Goal: Feedback & Contribution: Submit feedback/report problem

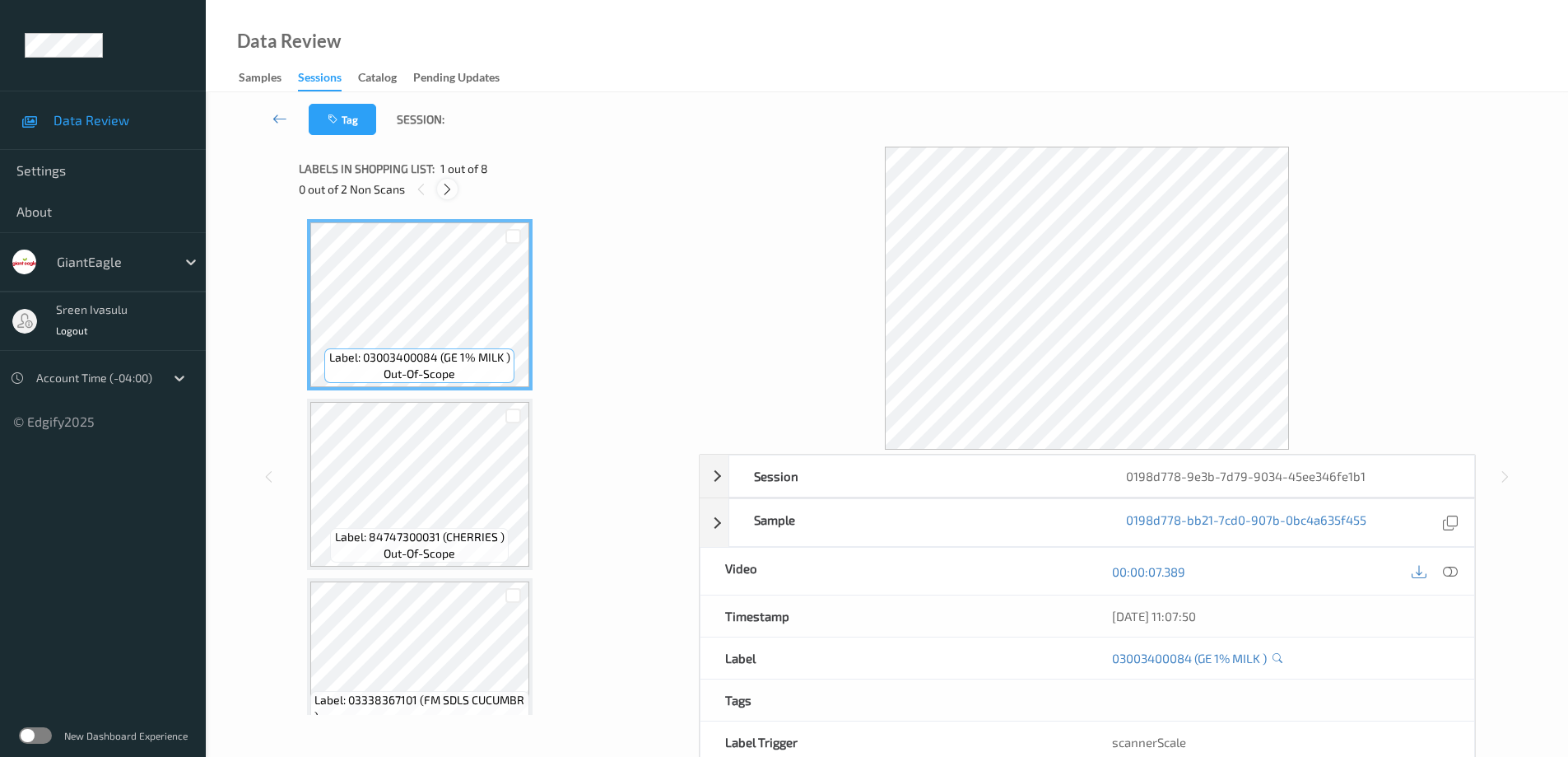
click at [449, 190] on icon at bounding box center [447, 190] width 14 height 15
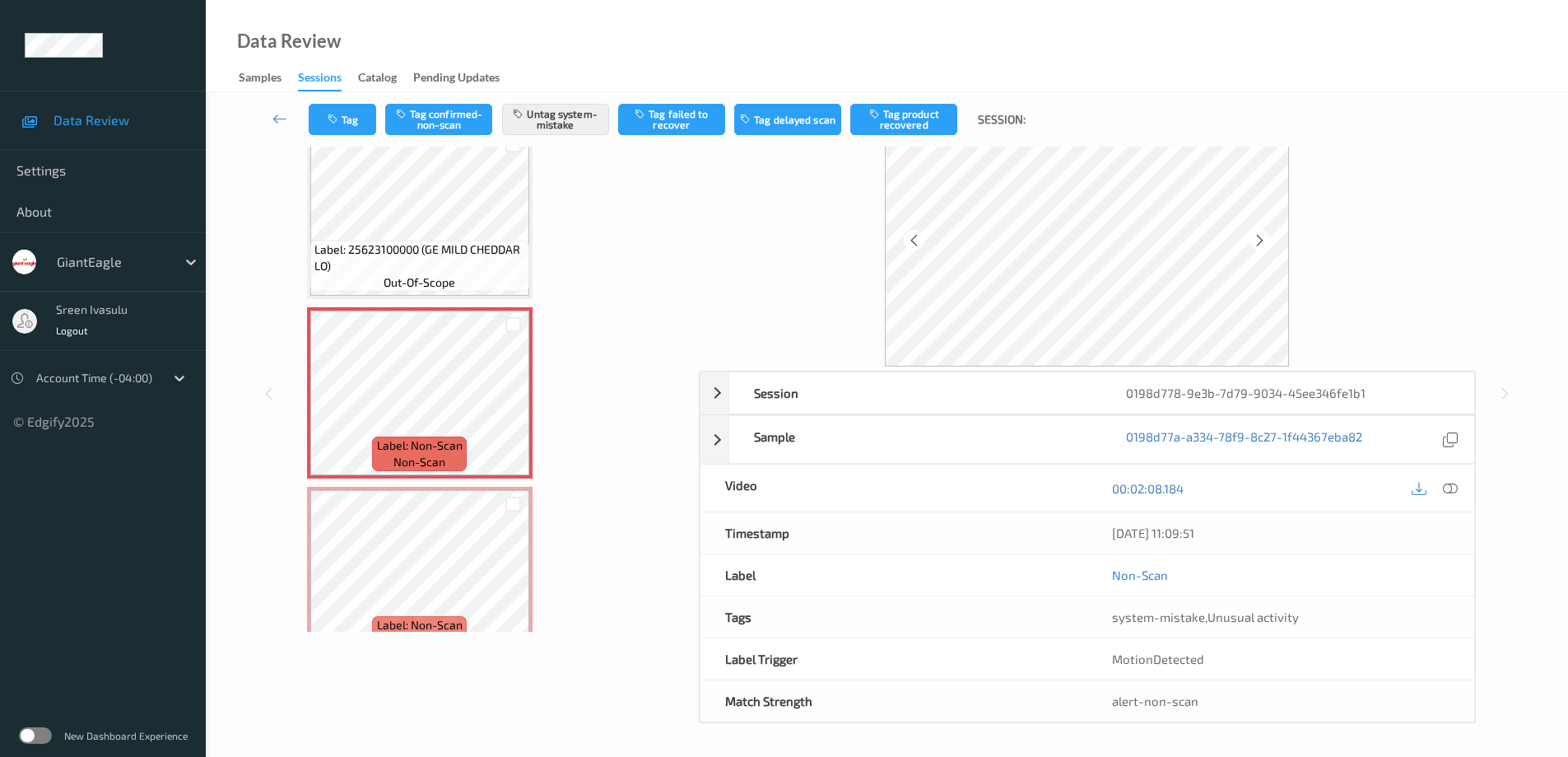
scroll to position [577, 0]
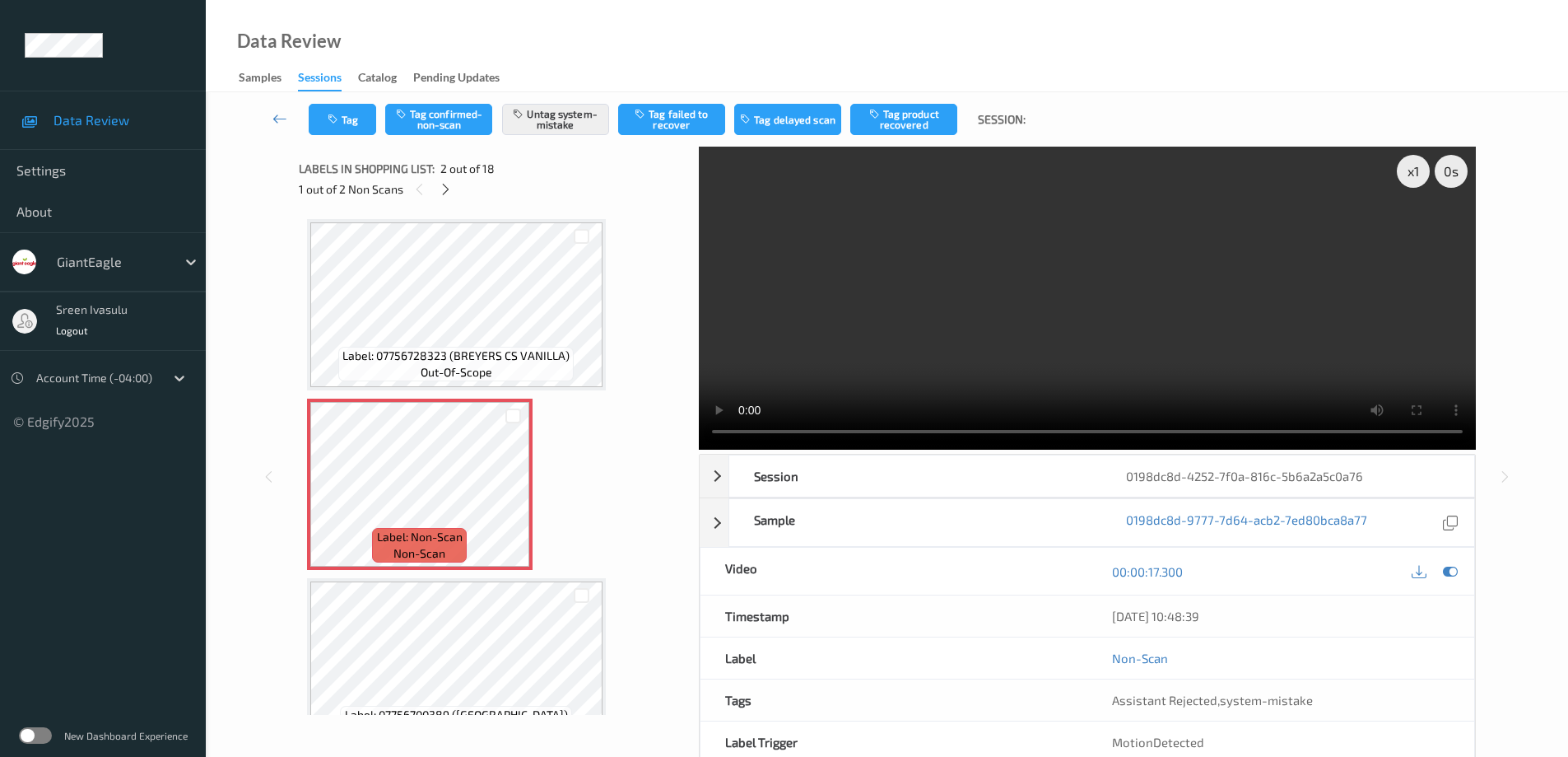
scroll to position [9, 0]
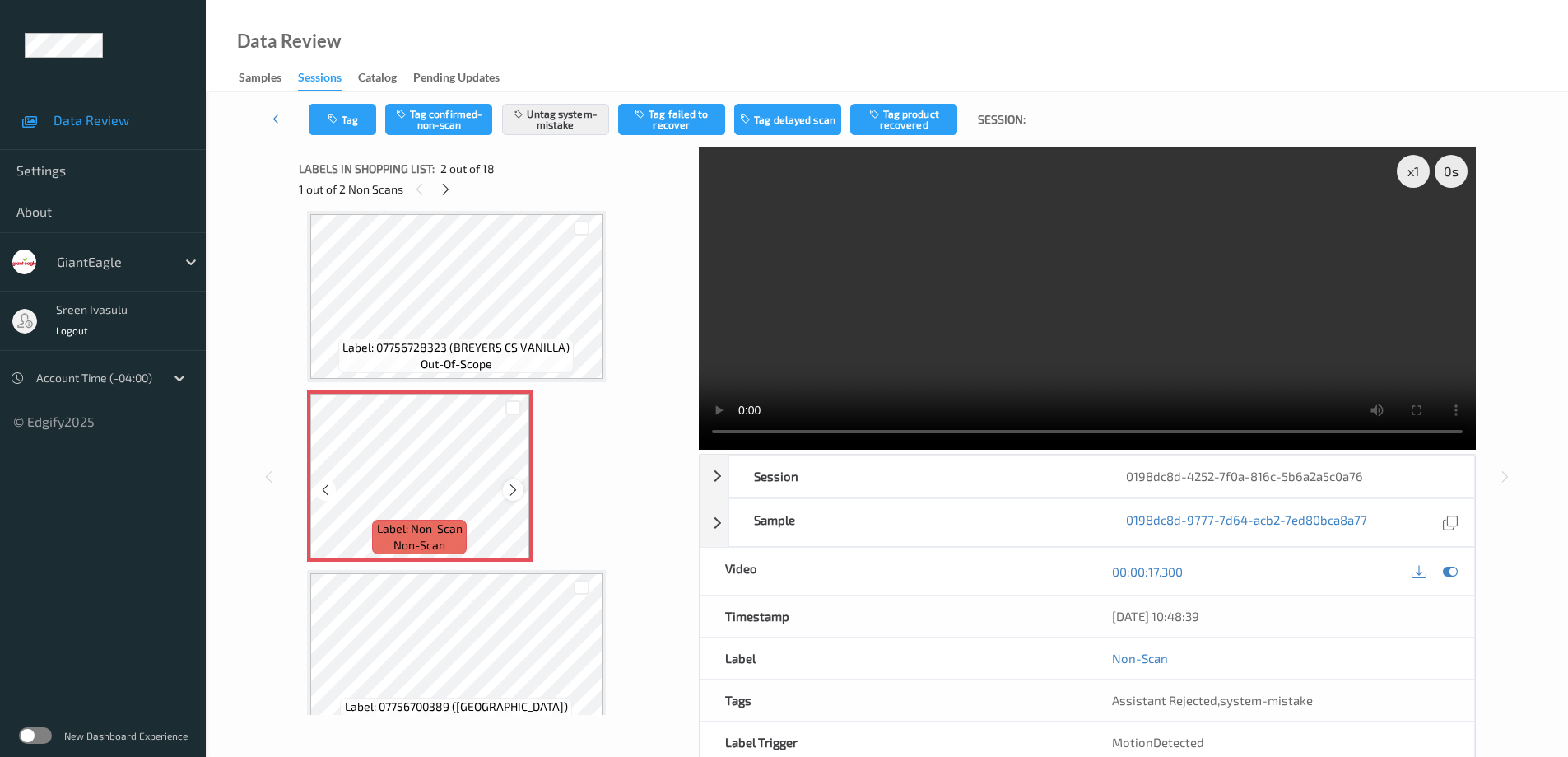
click at [505, 485] on div at bounding box center [514, 489] width 21 height 21
click at [443, 182] on icon at bounding box center [445, 190] width 14 height 15
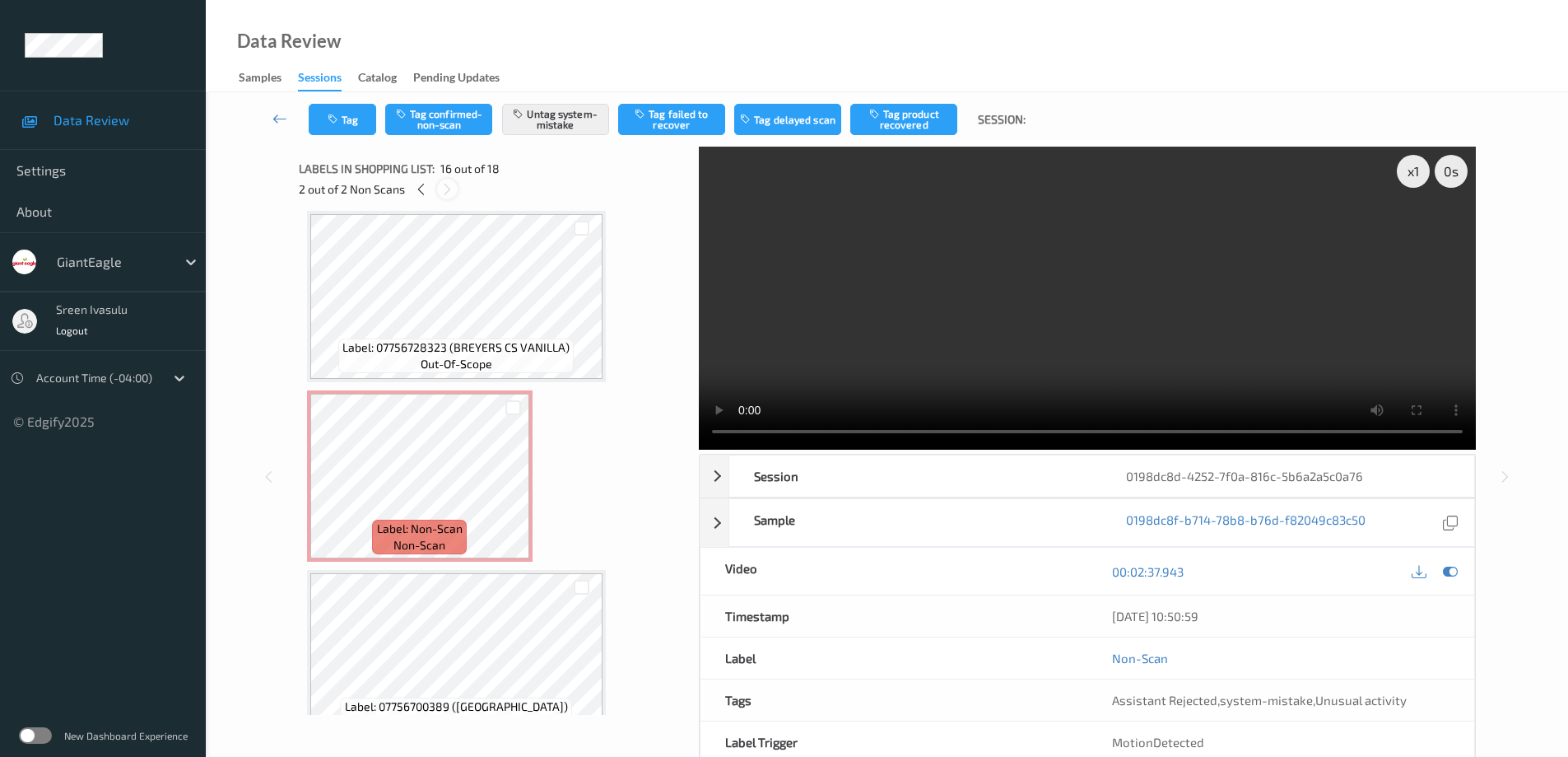
scroll to position [2521, 0]
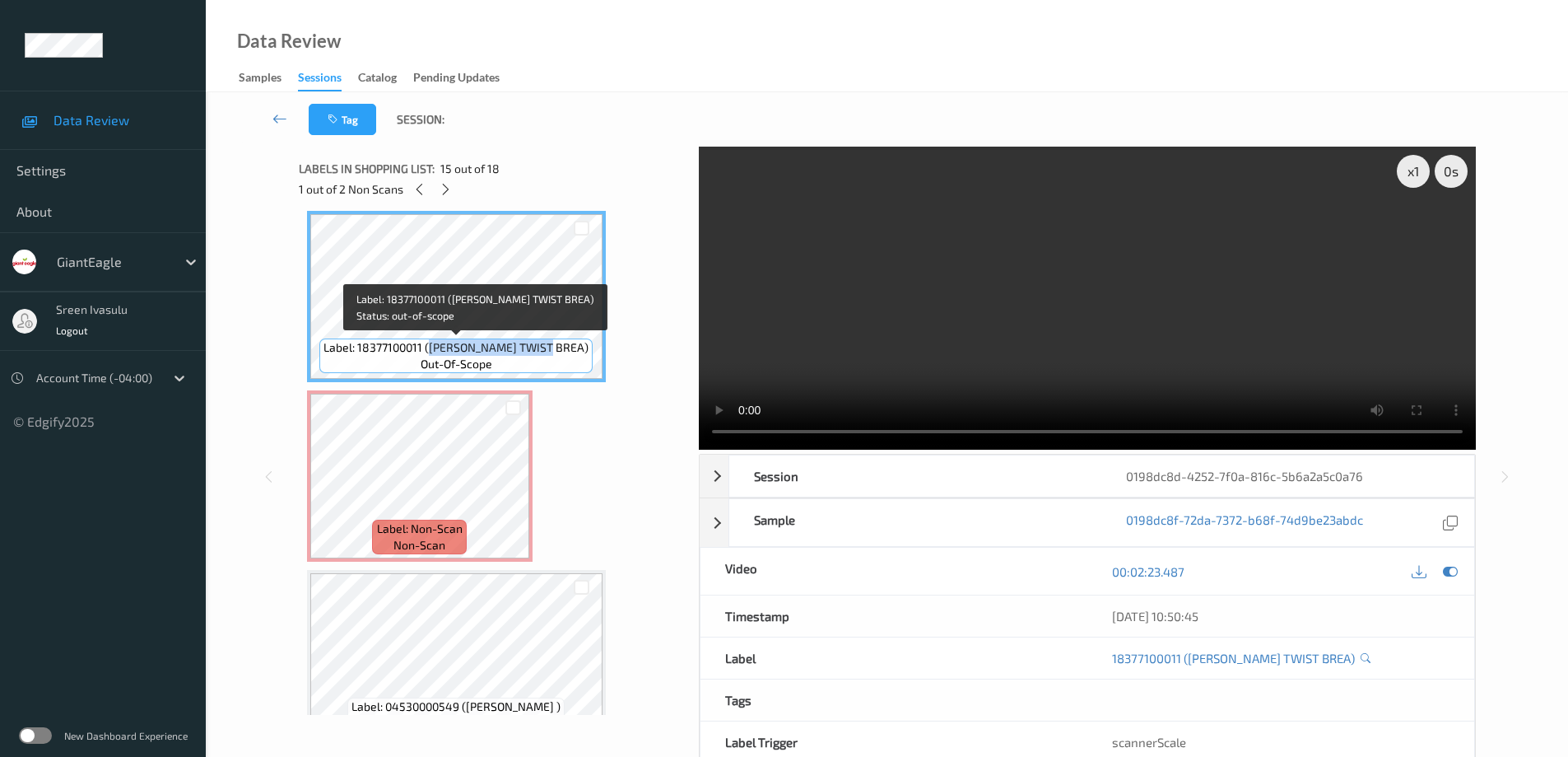
drag, startPoint x: 450, startPoint y: 350, endPoint x: 565, endPoint y: 350, distance: 115.0
click at [565, 350] on span "Label: 18377100011 (MANCINI TWIST BREA)" at bounding box center [456, 347] width 265 height 16
copy span "MANCINI TWIST BREA)"
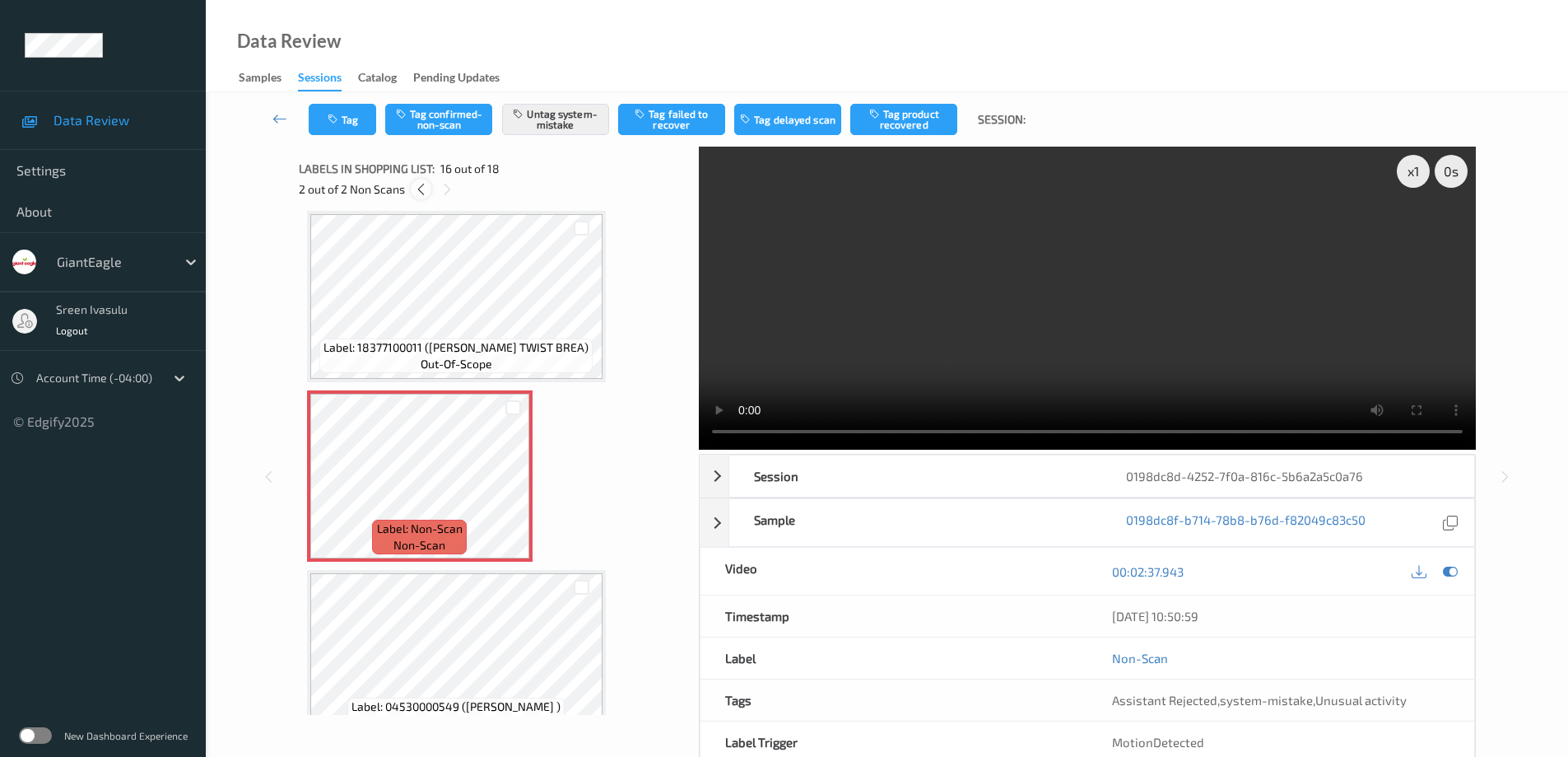
click at [419, 188] on icon at bounding box center [421, 190] width 14 height 15
click at [512, 488] on icon at bounding box center [513, 490] width 14 height 15
click at [515, 489] on icon at bounding box center [513, 490] width 14 height 15
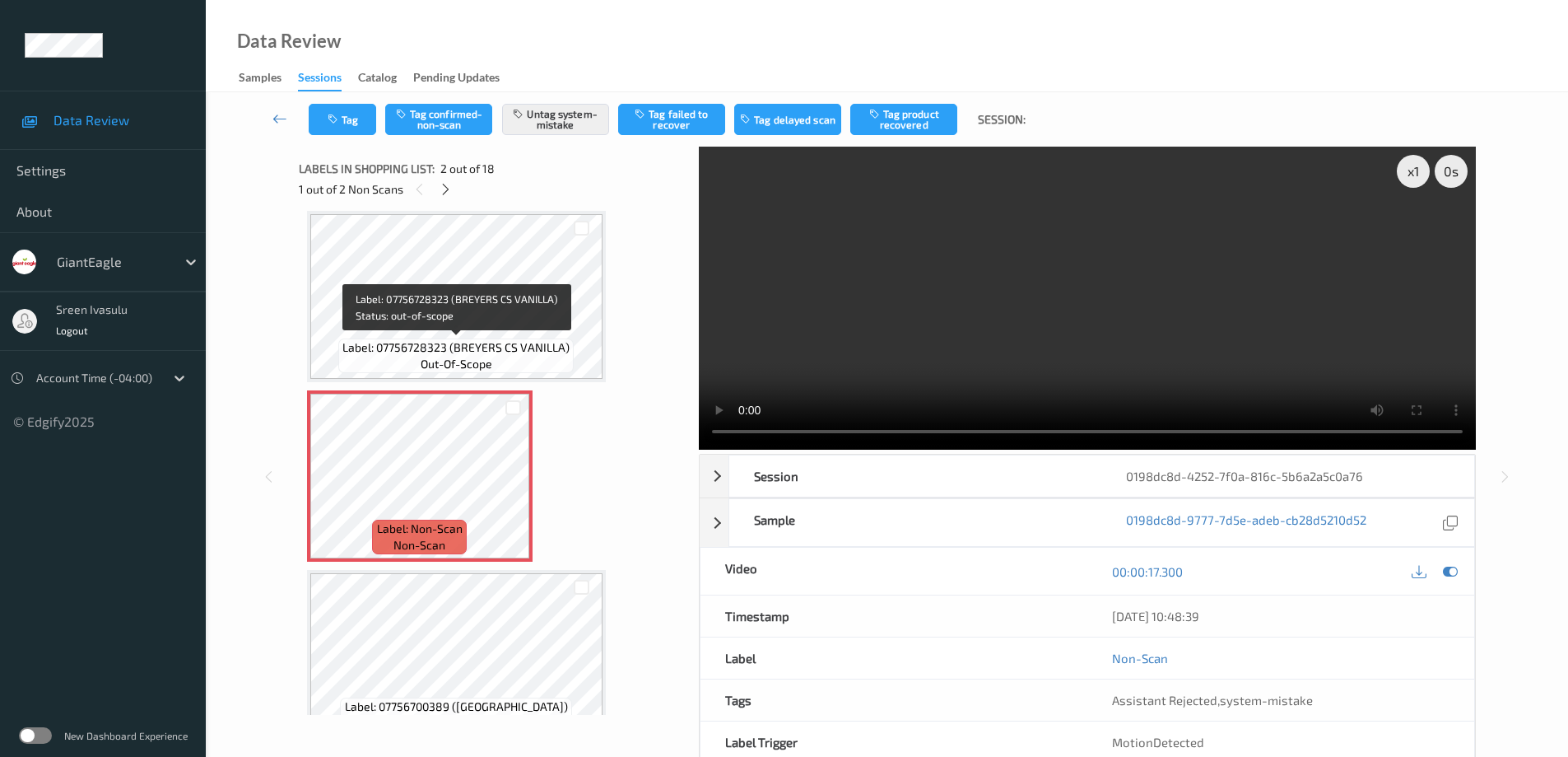
click at [520, 342] on span "Label: 07756728323 (BREYERS CS VANILLA)" at bounding box center [456, 347] width 227 height 16
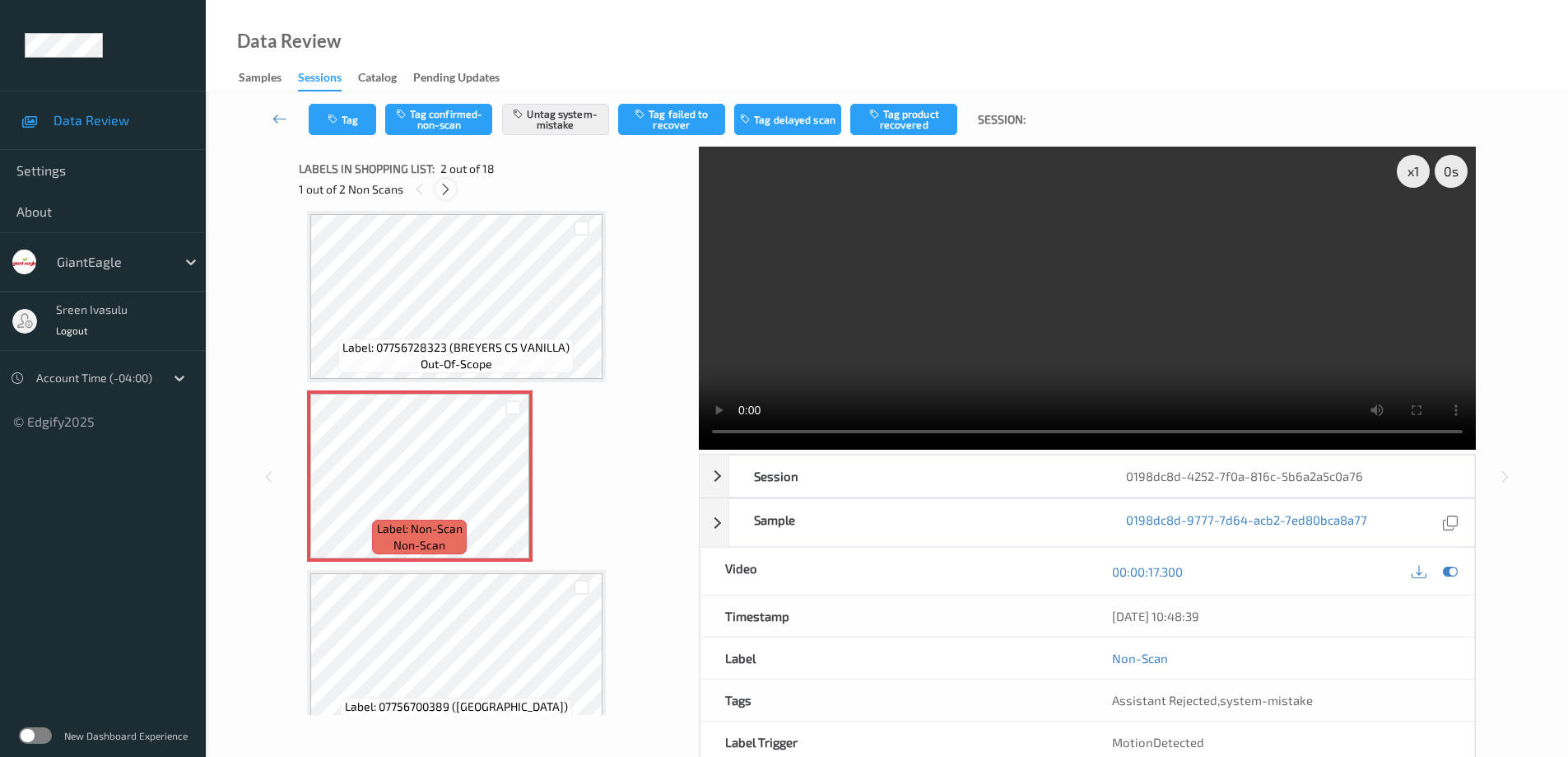
click at [450, 195] on icon at bounding box center [445, 190] width 14 height 15
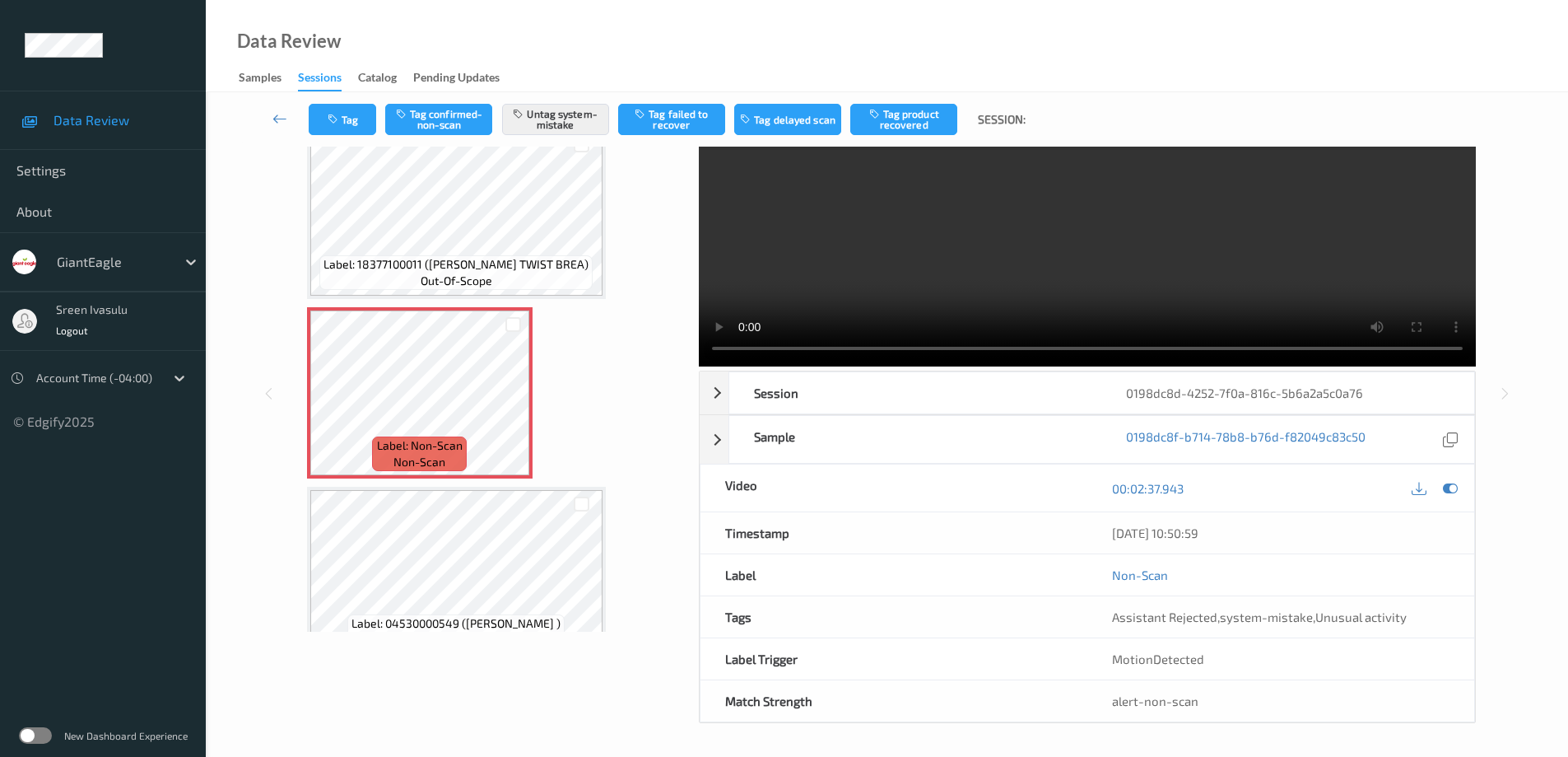
scroll to position [0, 0]
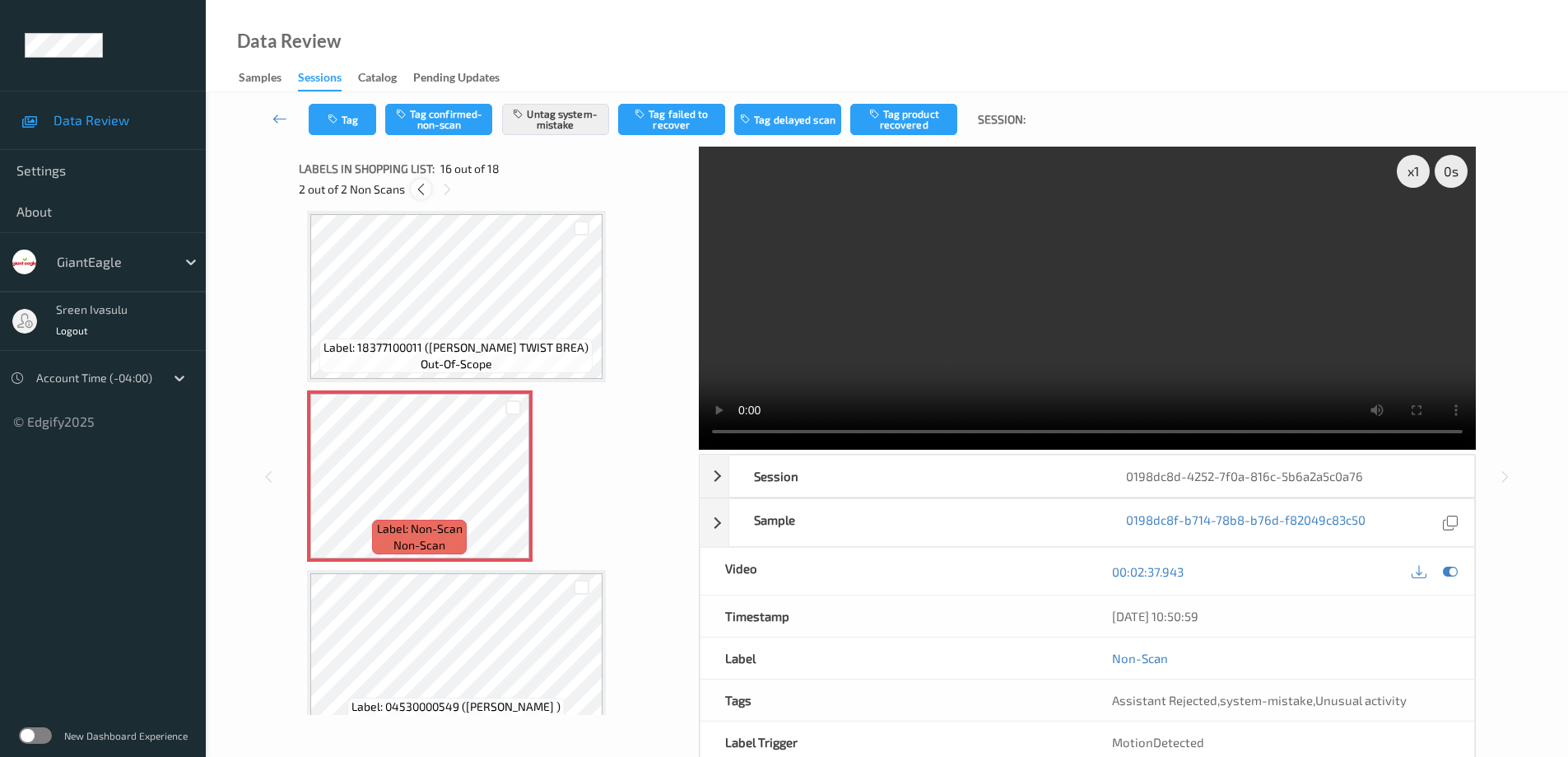
click at [416, 191] on icon at bounding box center [421, 190] width 14 height 15
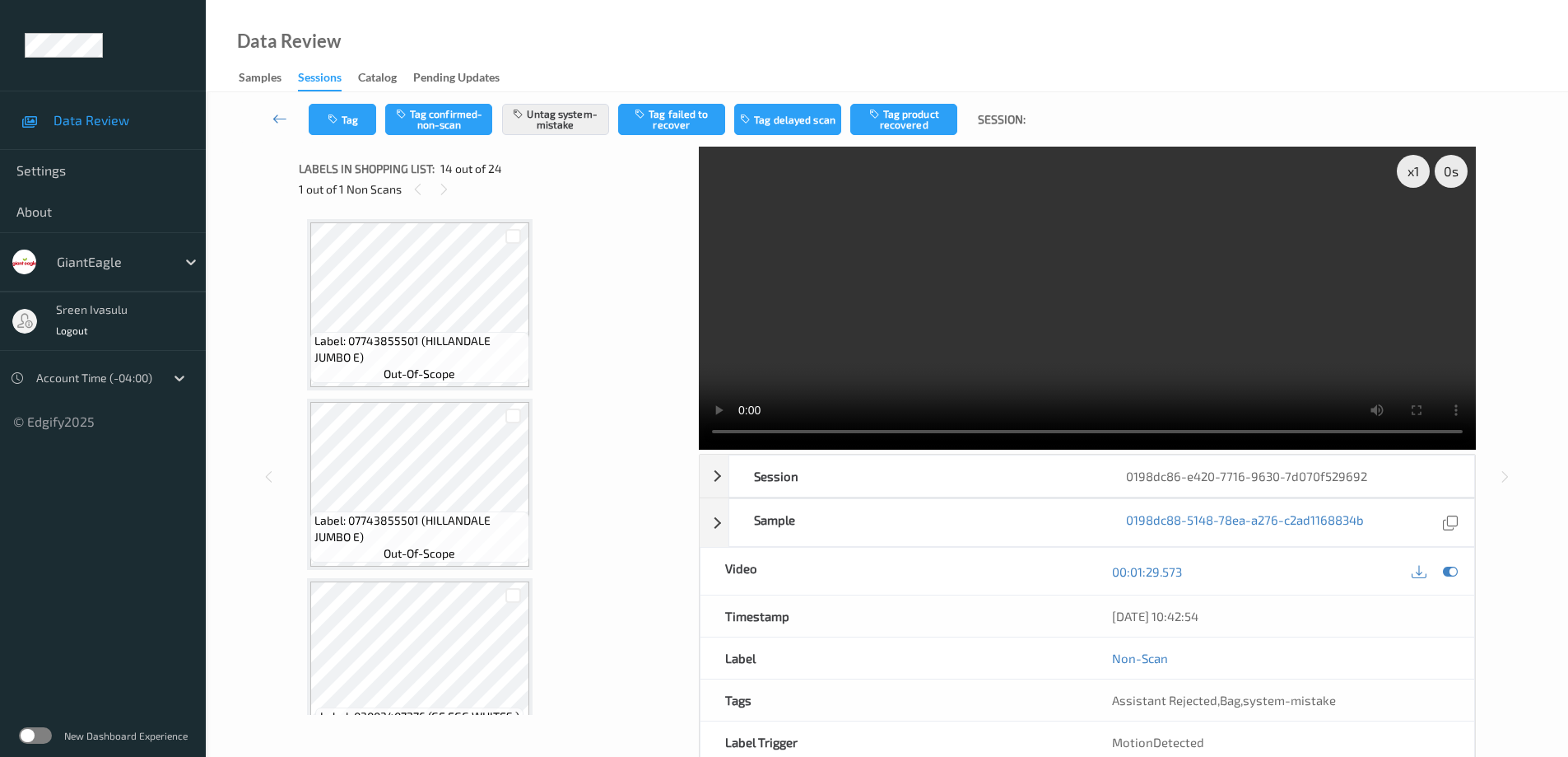
scroll to position [2162, 0]
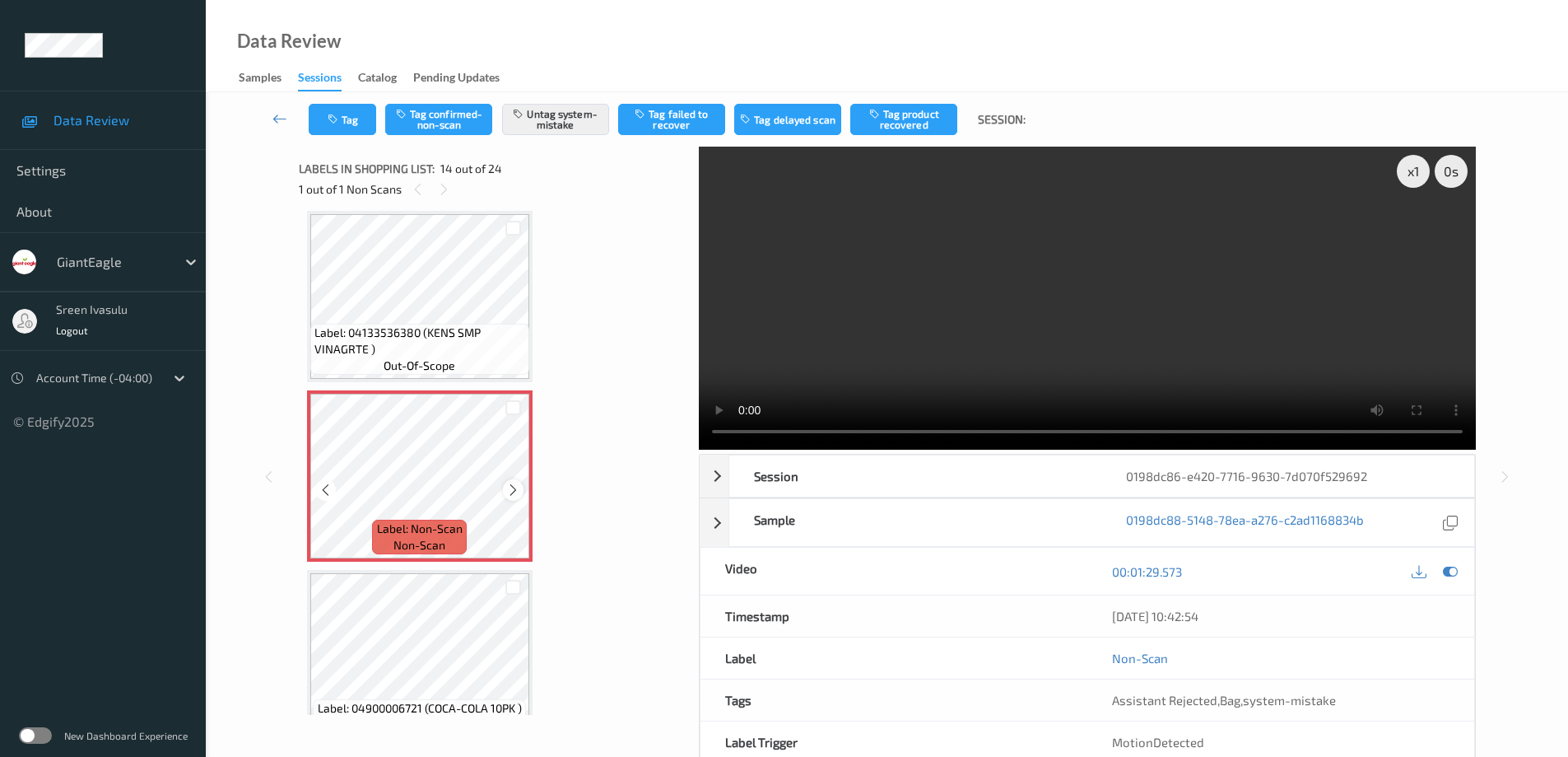
click at [512, 491] on icon at bounding box center [513, 490] width 14 height 15
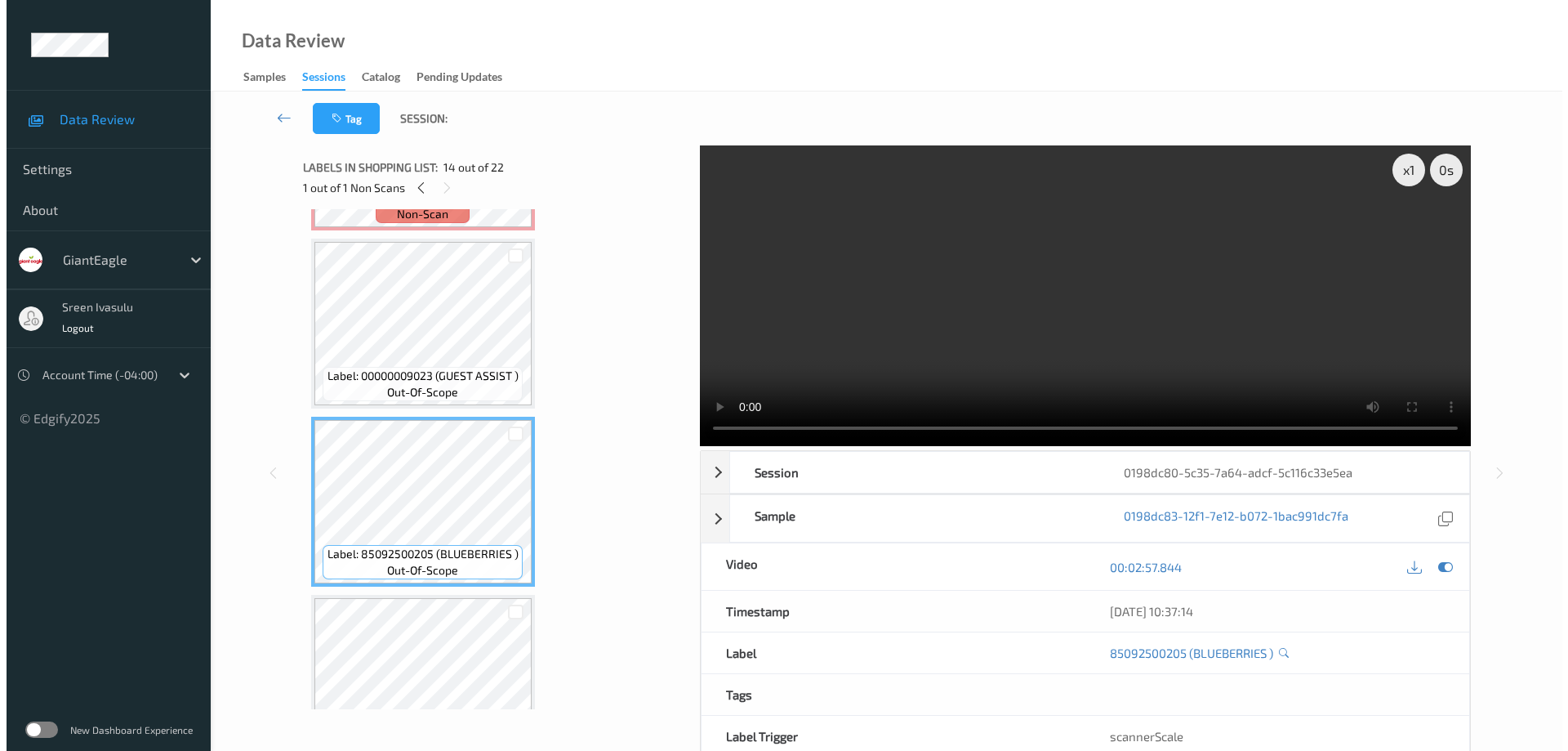
scroll to position [1788, 0]
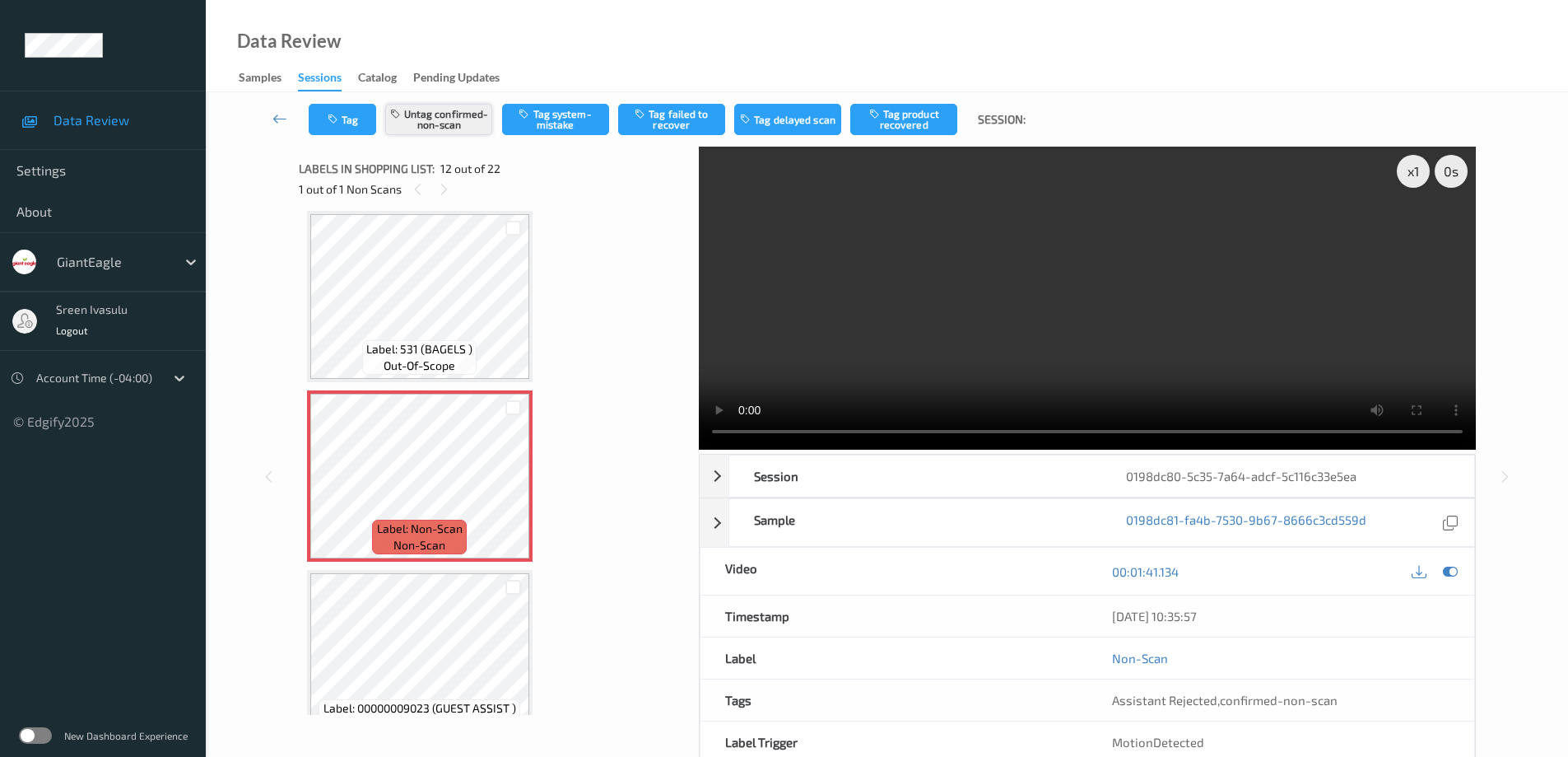
click at [468, 120] on button "Untag confirmed-non-scan" at bounding box center [439, 119] width 107 height 31
click at [572, 121] on button "Tag system-mistake" at bounding box center [556, 119] width 107 height 31
click at [350, 125] on button "Tag" at bounding box center [342, 119] width 67 height 31
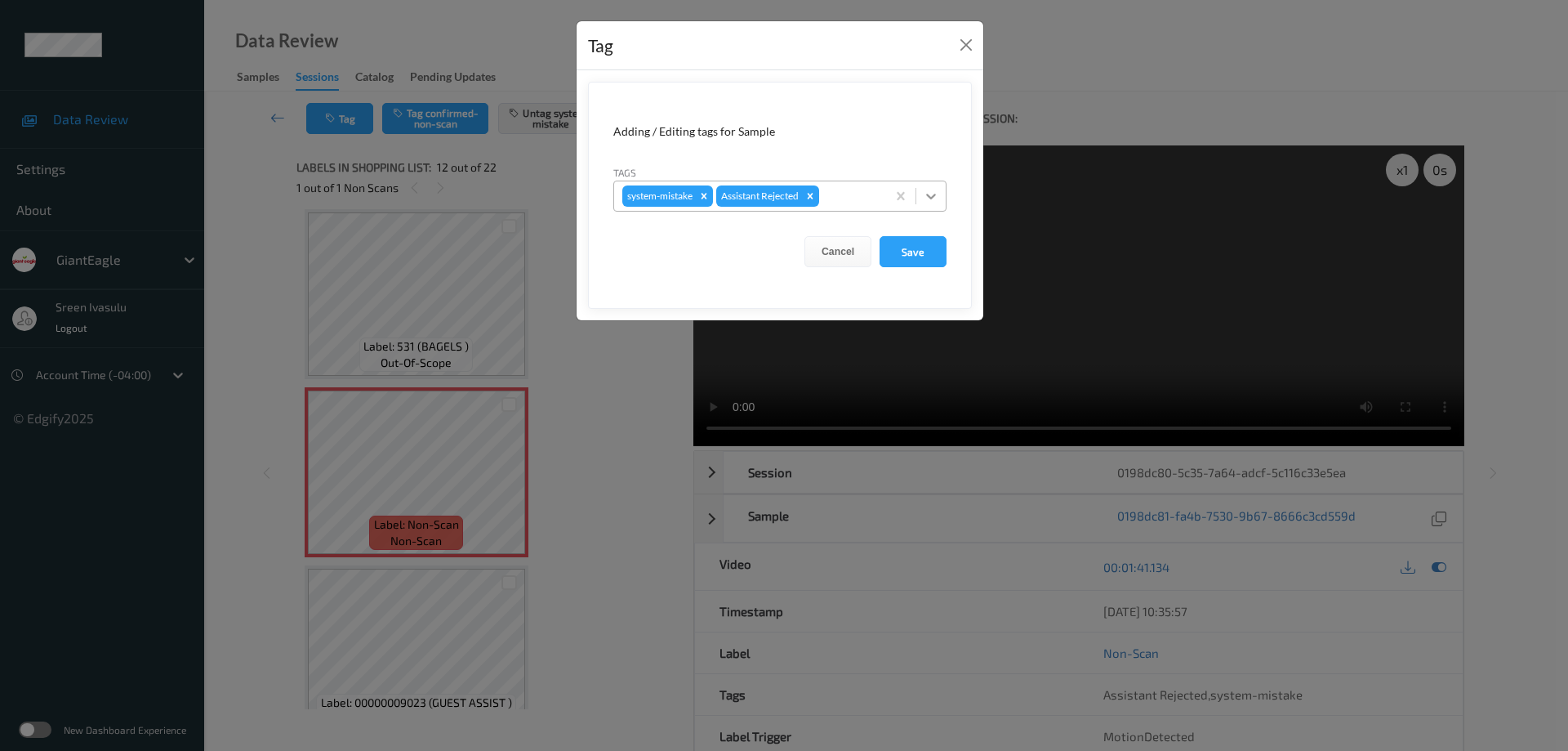
click at [924, 193] on icon at bounding box center [930, 195] width 16 height 16
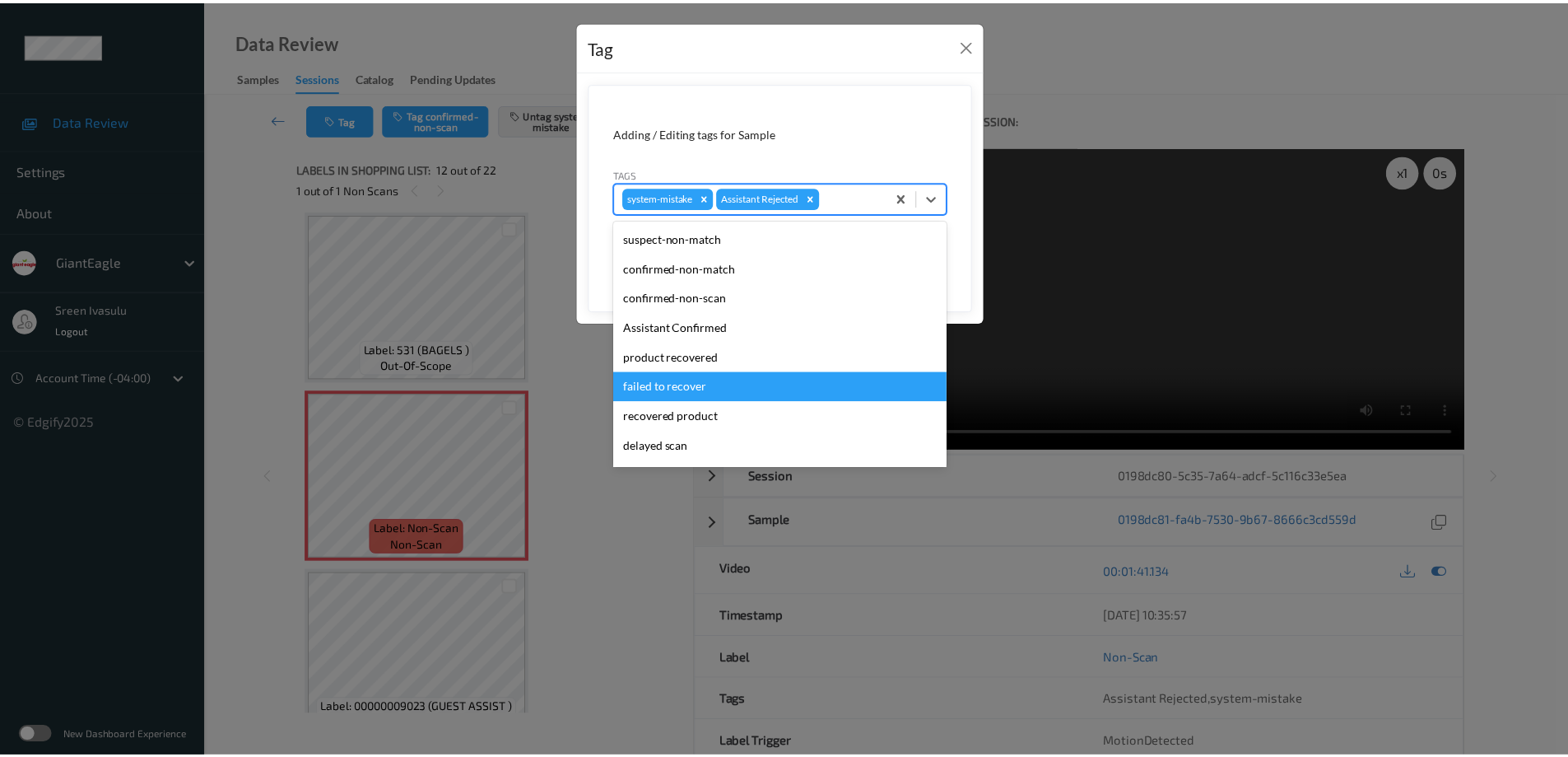
scroll to position [145, 0]
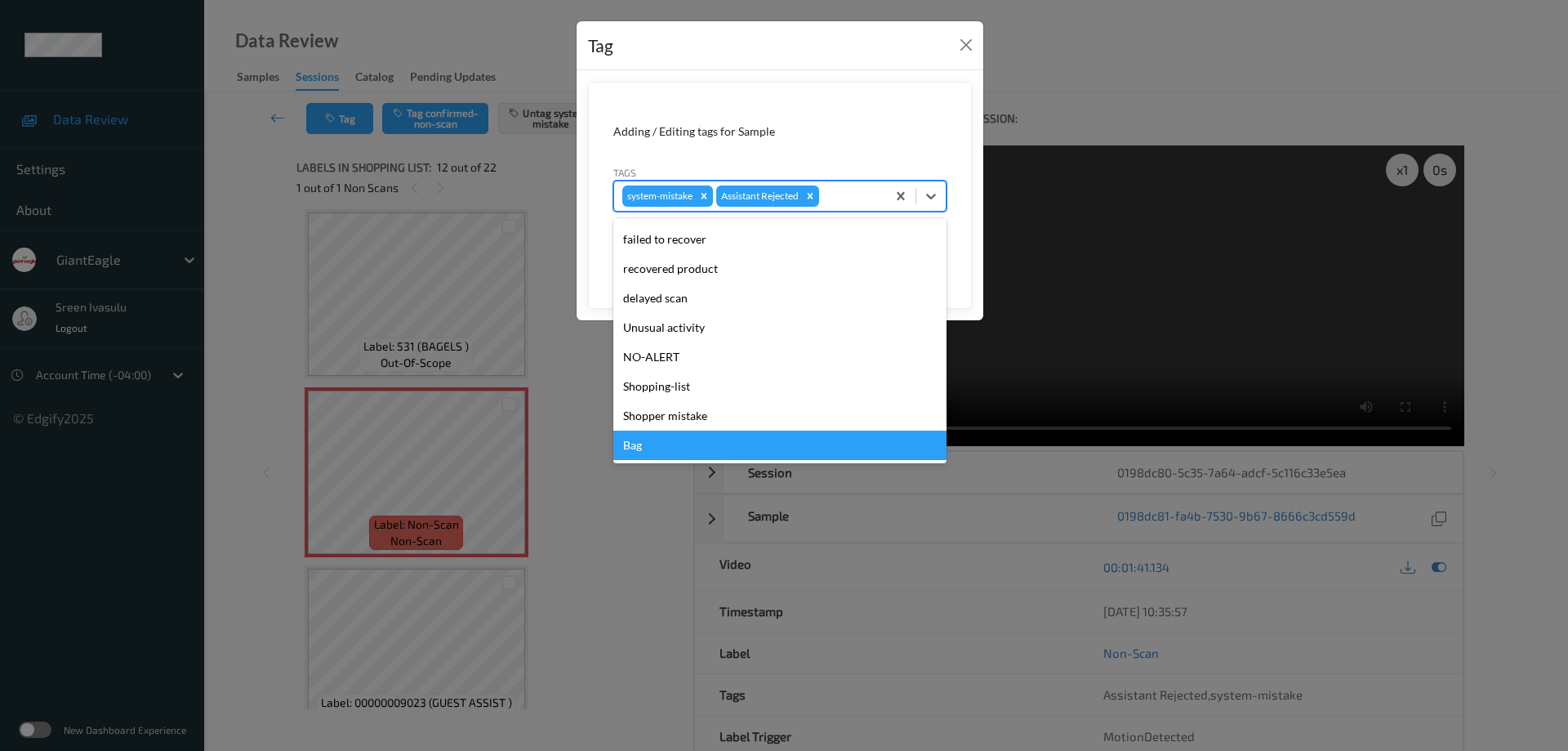
click at [656, 445] on div "Bag" at bounding box center [780, 445] width 334 height 29
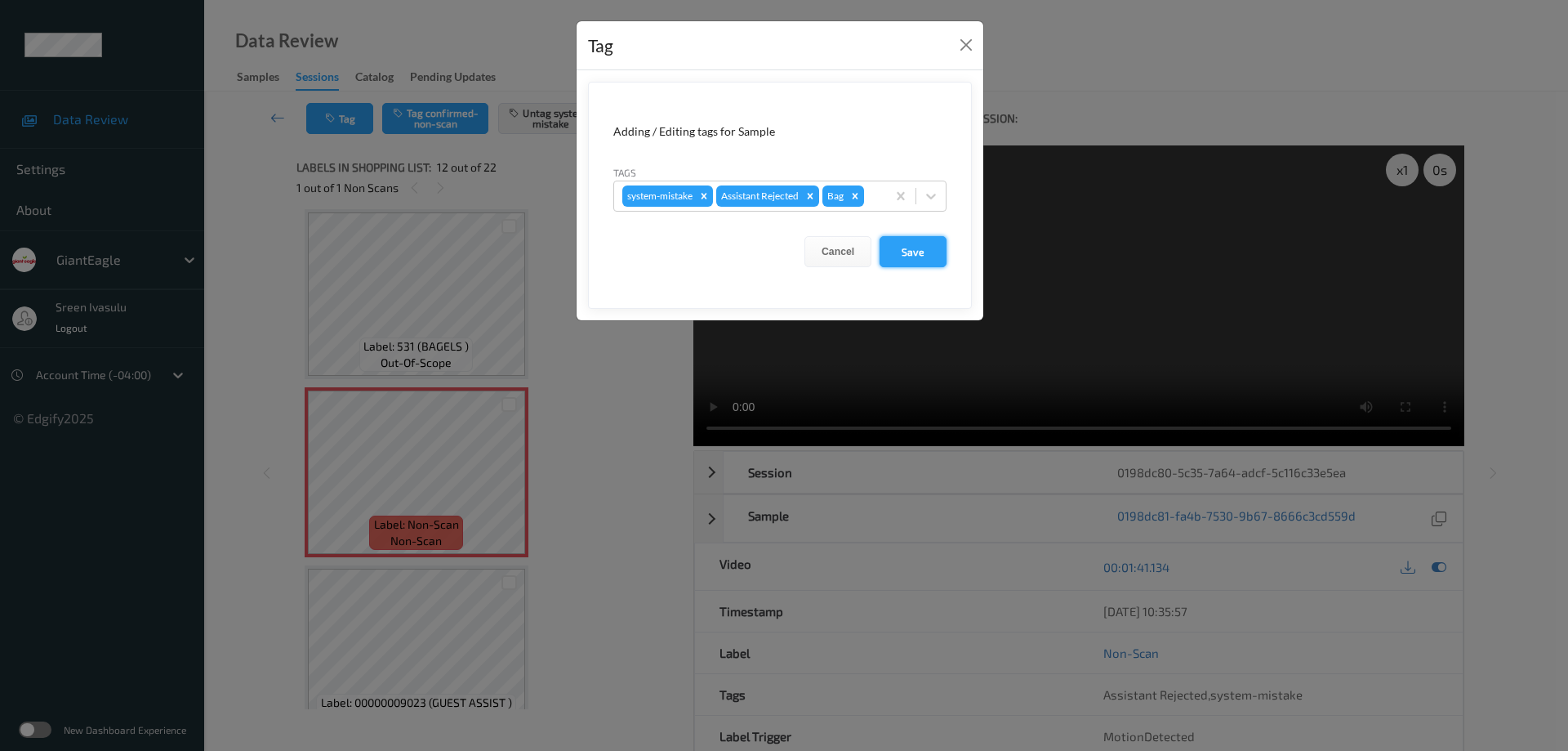
click at [915, 251] on button "Save" at bounding box center [912, 251] width 67 height 31
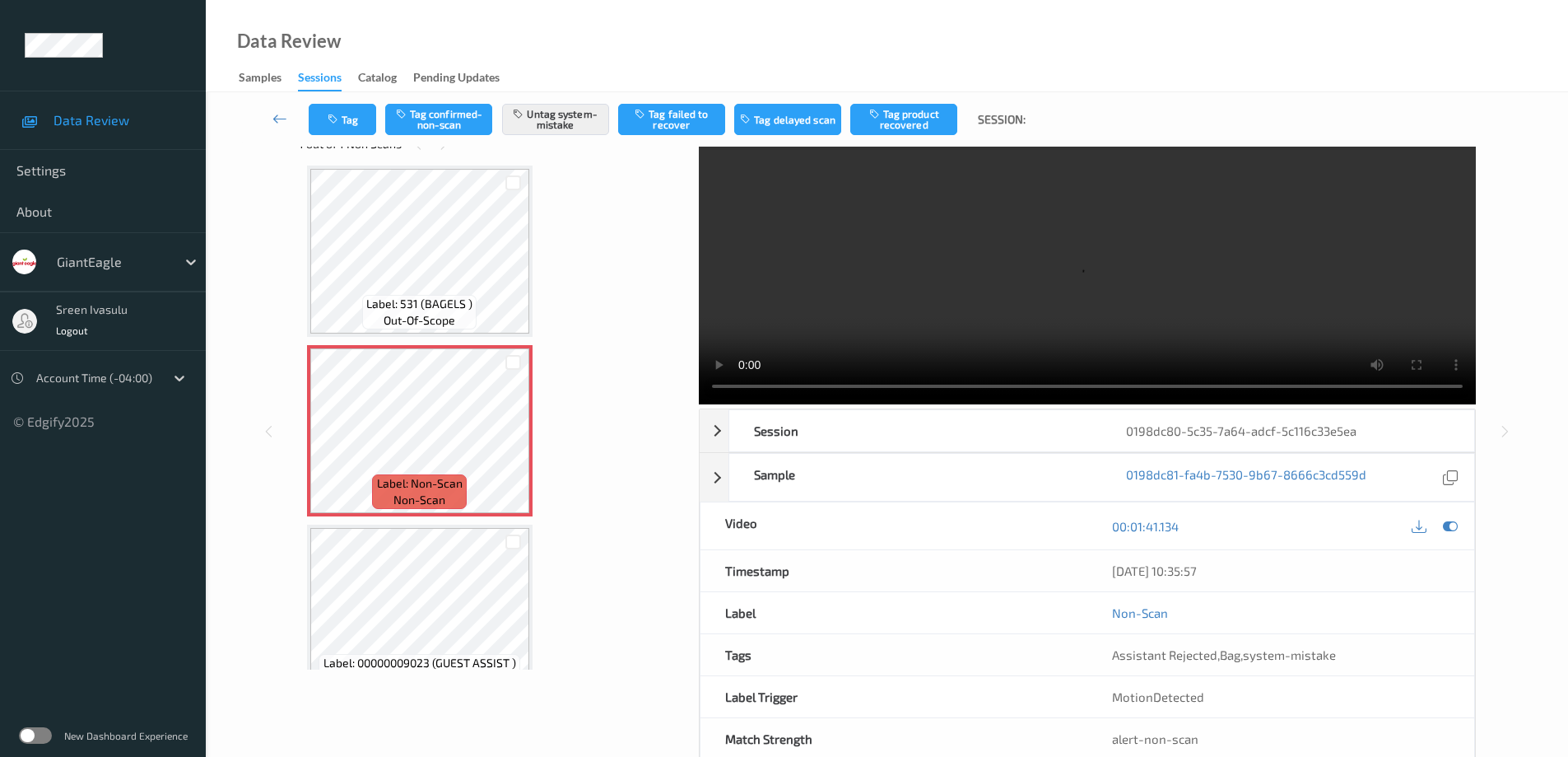
scroll to position [0, 0]
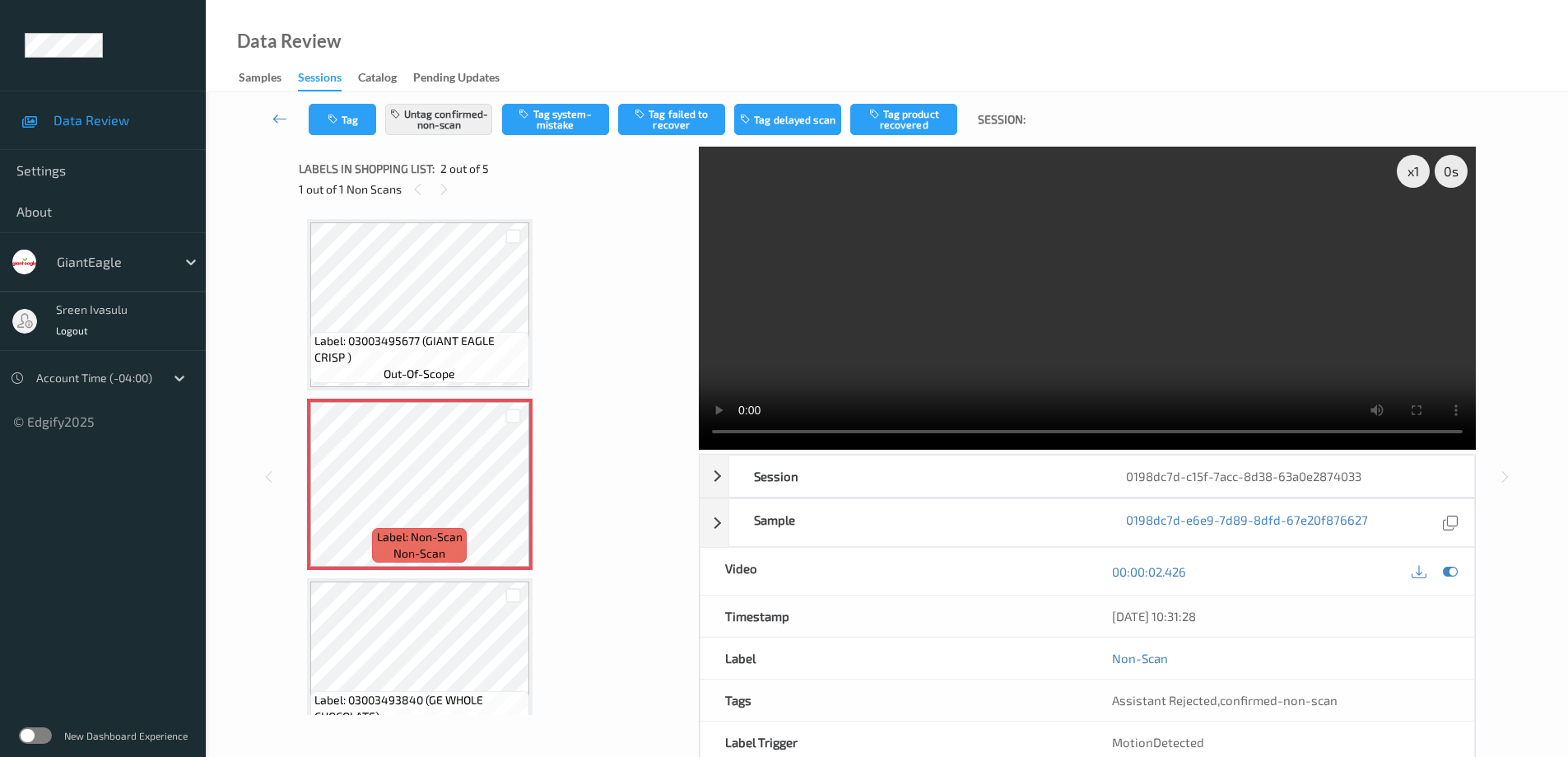
scroll to position [9, 0]
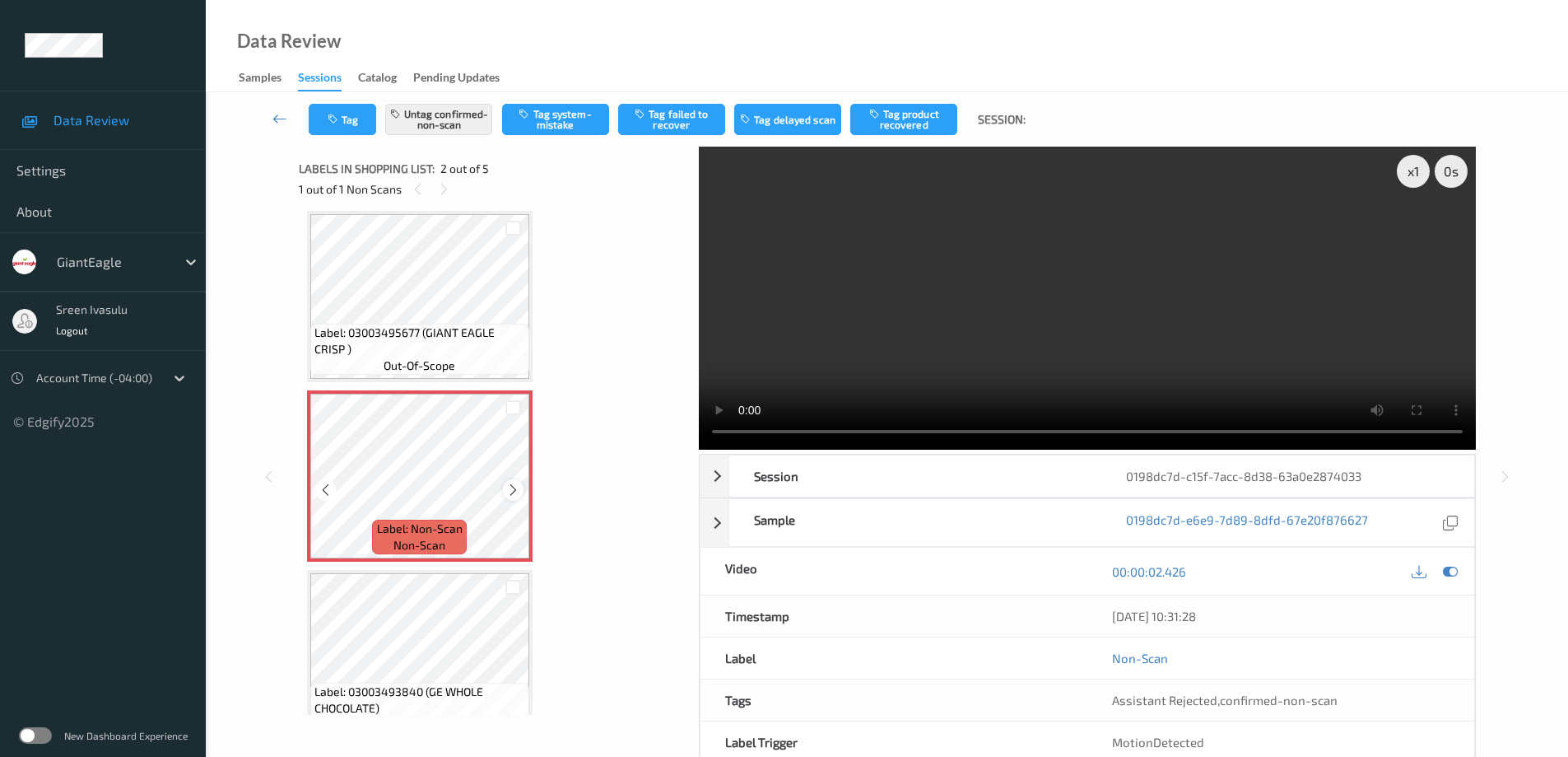
click at [513, 491] on icon at bounding box center [513, 490] width 14 height 15
click at [512, 491] on icon at bounding box center [513, 490] width 14 height 15
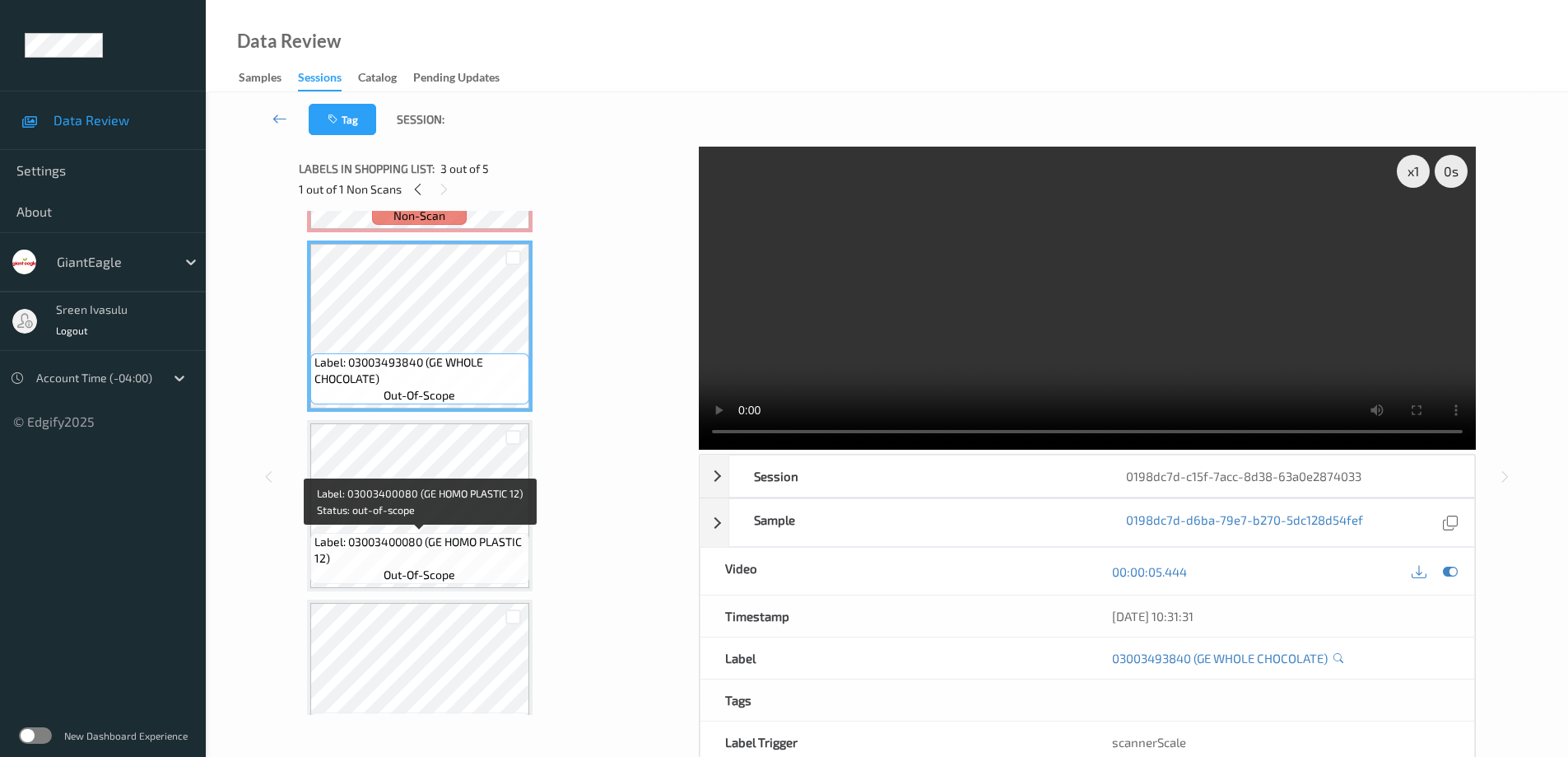
click at [449, 540] on span "Label: 03003400080 (GE HOMO PLASTIC 12)" at bounding box center [420, 550] width 211 height 33
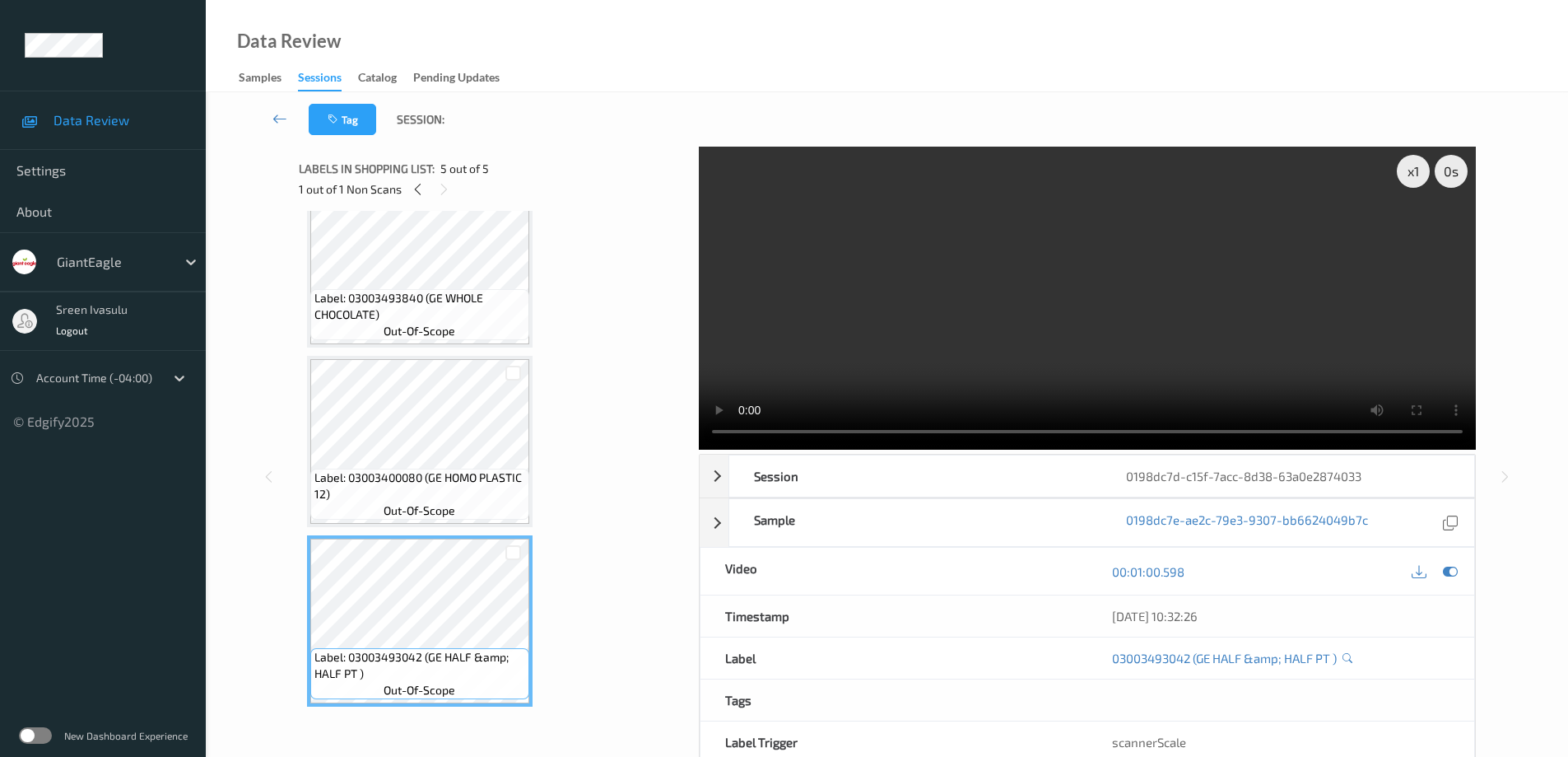
scroll to position [72, 0]
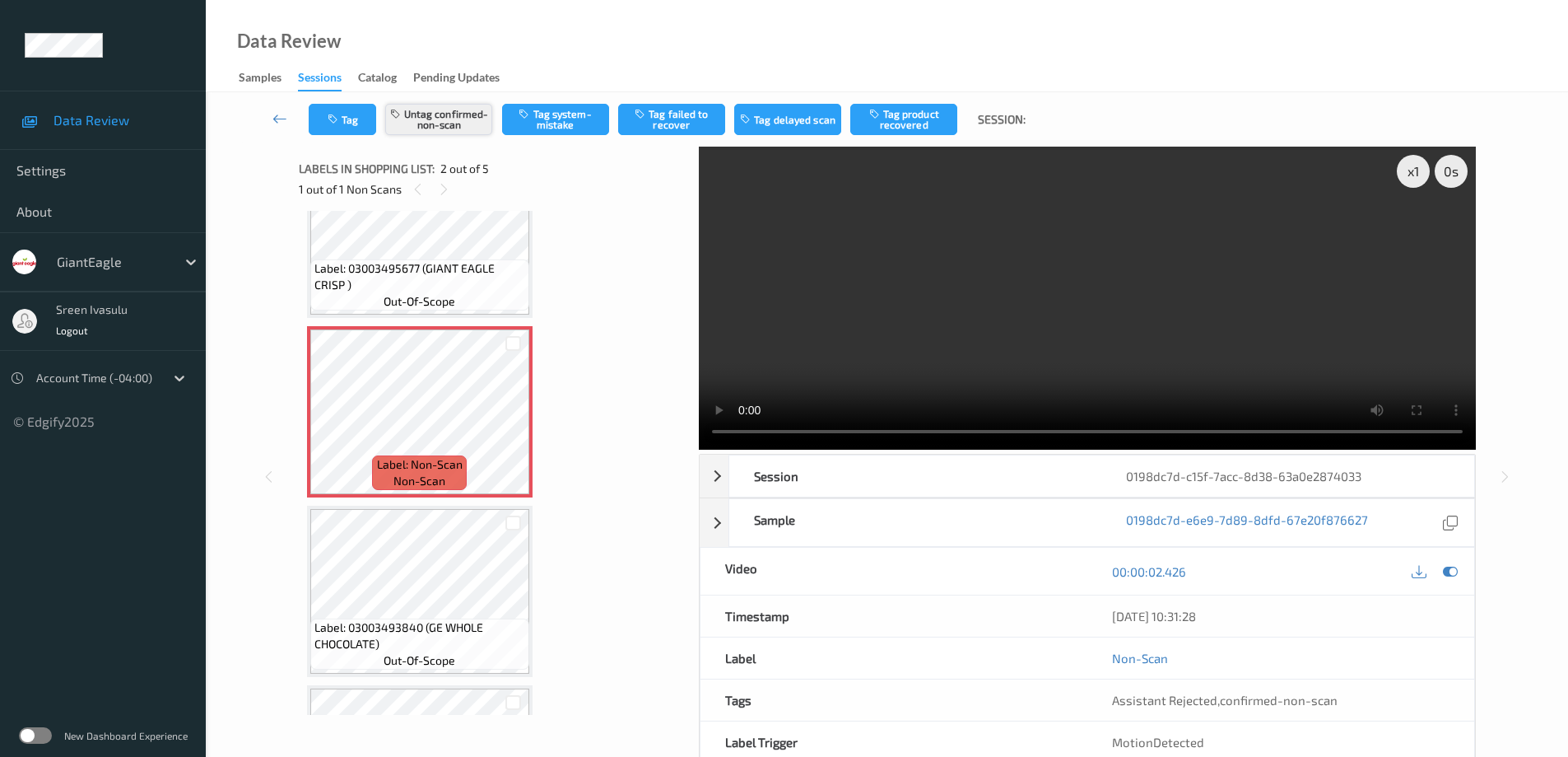
click at [455, 120] on button "Untag confirmed-non-scan" at bounding box center [439, 119] width 107 height 31
click at [562, 115] on button "Tag system-mistake" at bounding box center [556, 119] width 107 height 31
click at [510, 418] on icon at bounding box center [513, 426] width 14 height 15
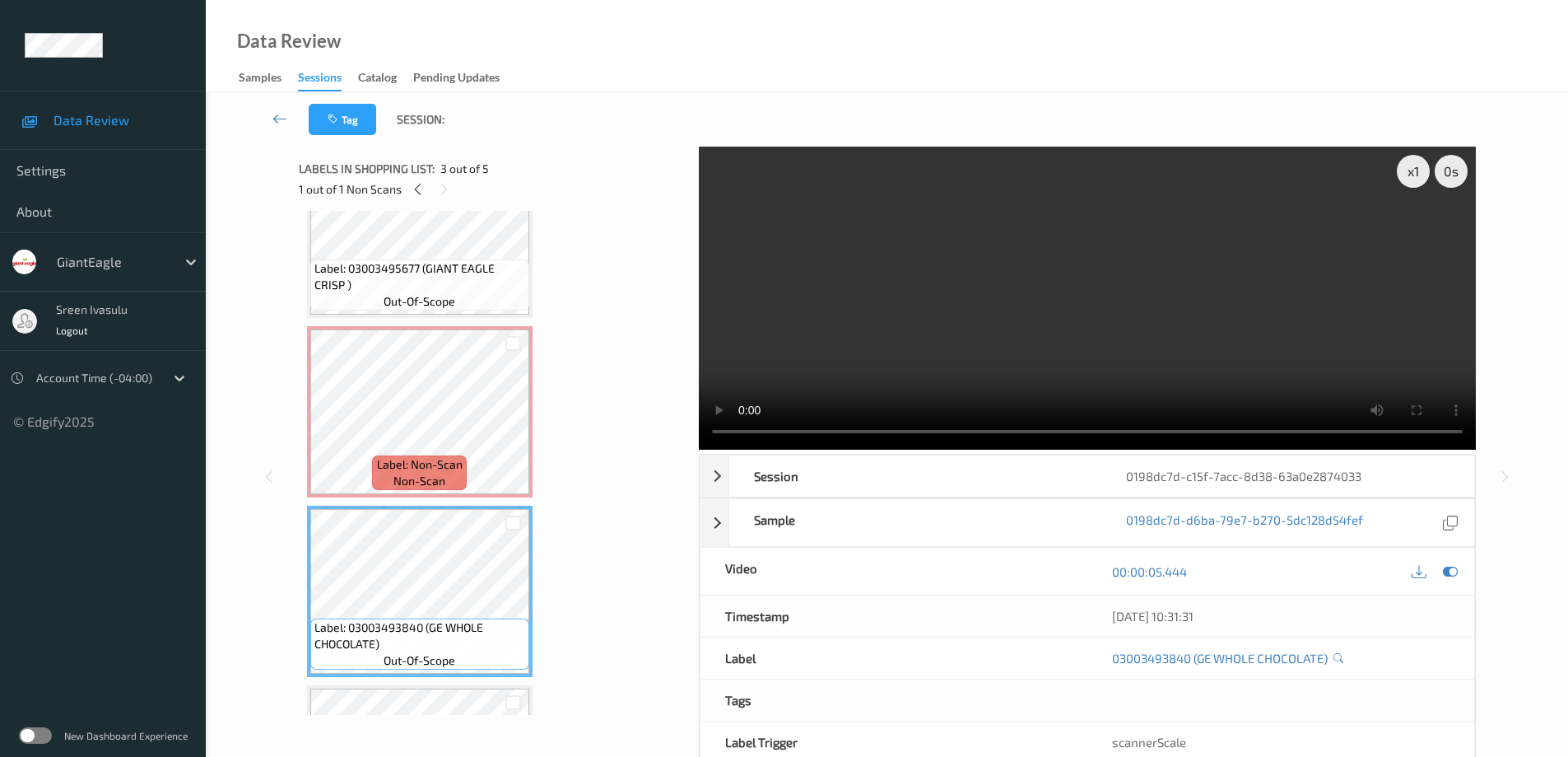
scroll to position [402, 0]
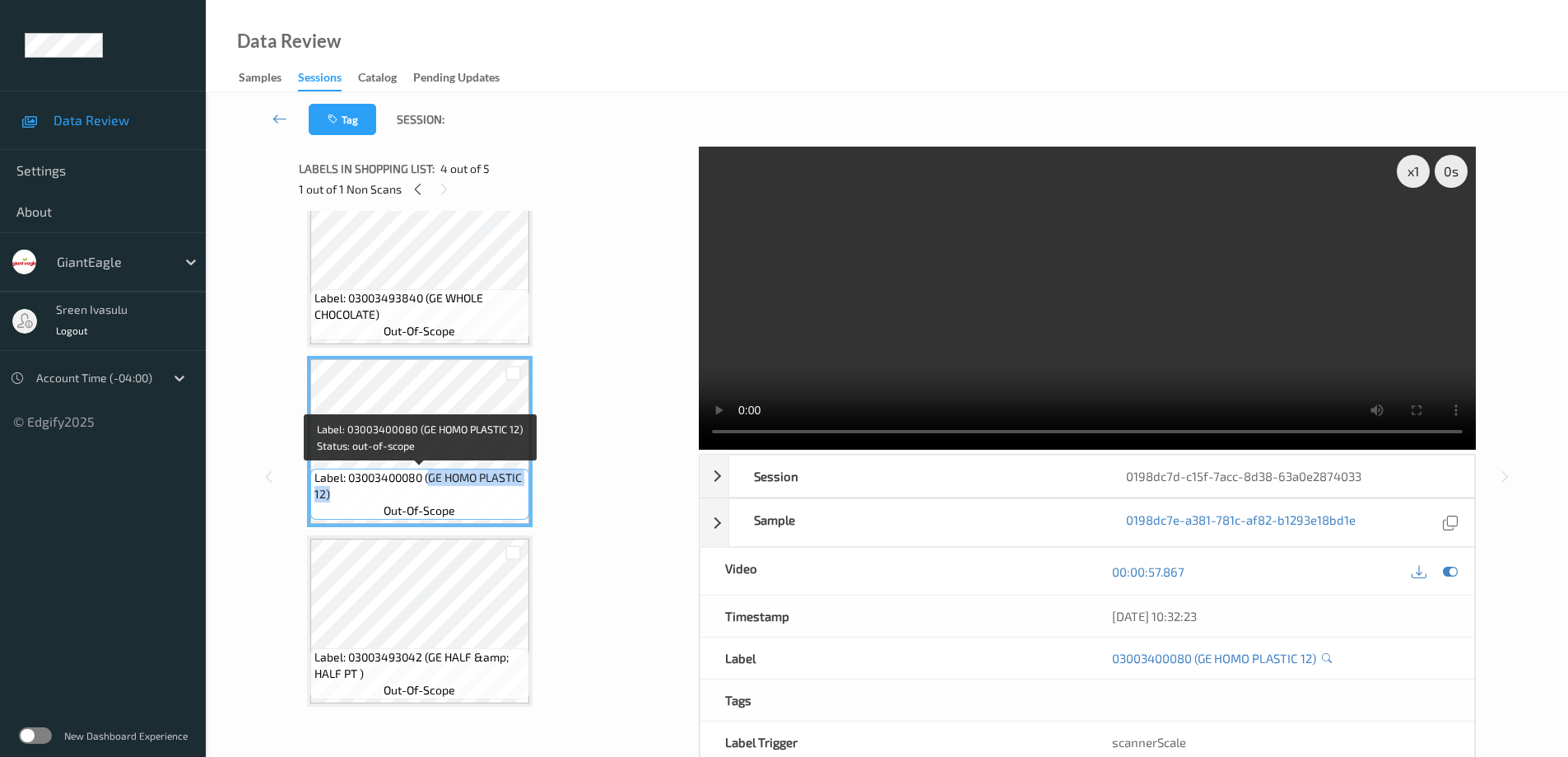
drag, startPoint x: 431, startPoint y: 475, endPoint x: 474, endPoint y: 503, distance: 51.3
click at [474, 503] on div "Label: 03003400080 (GE HOMO PLASTIC 12) out-of-scope" at bounding box center [420, 494] width 219 height 51
copy span "GE HOMO PLASTIC 12)"
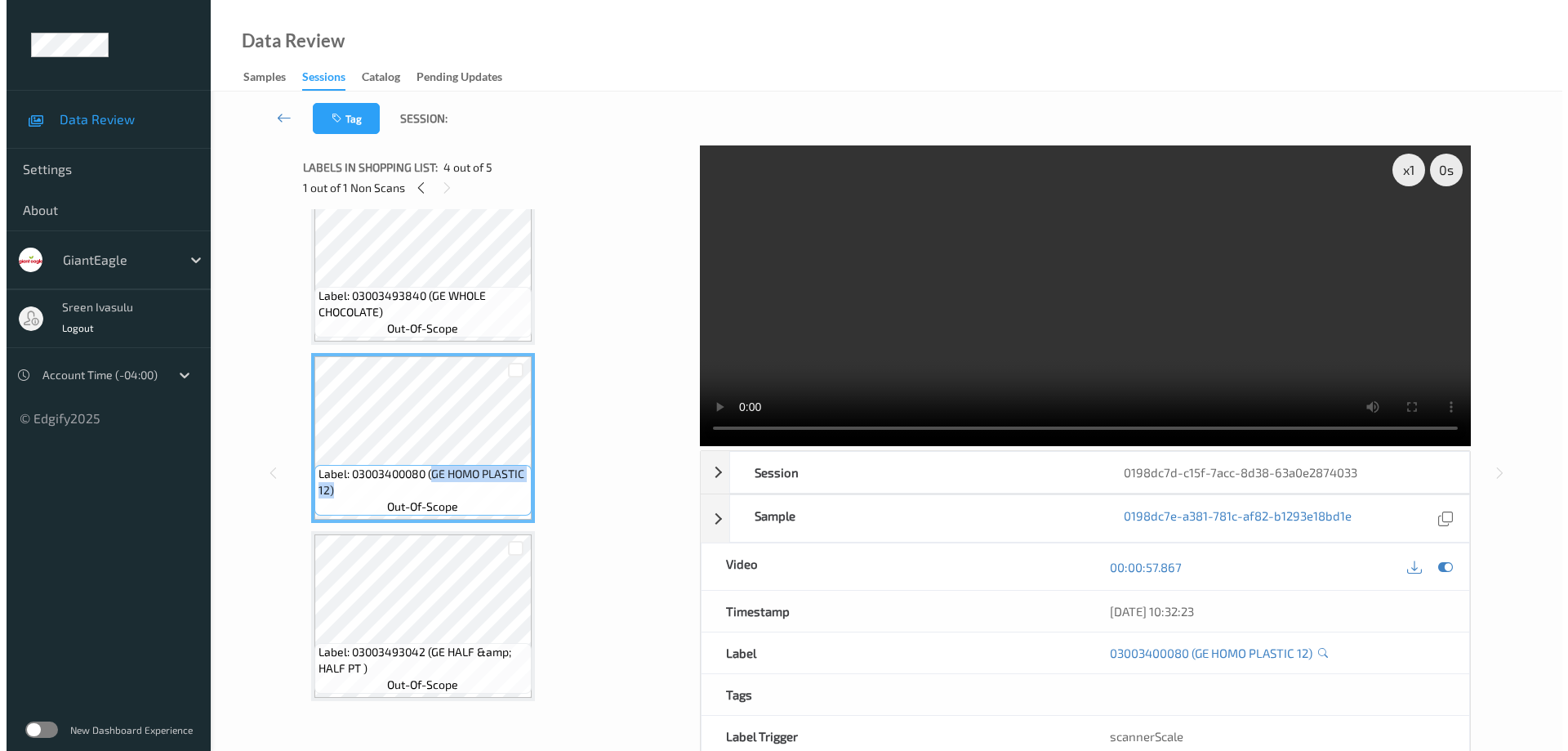
scroll to position [72, 0]
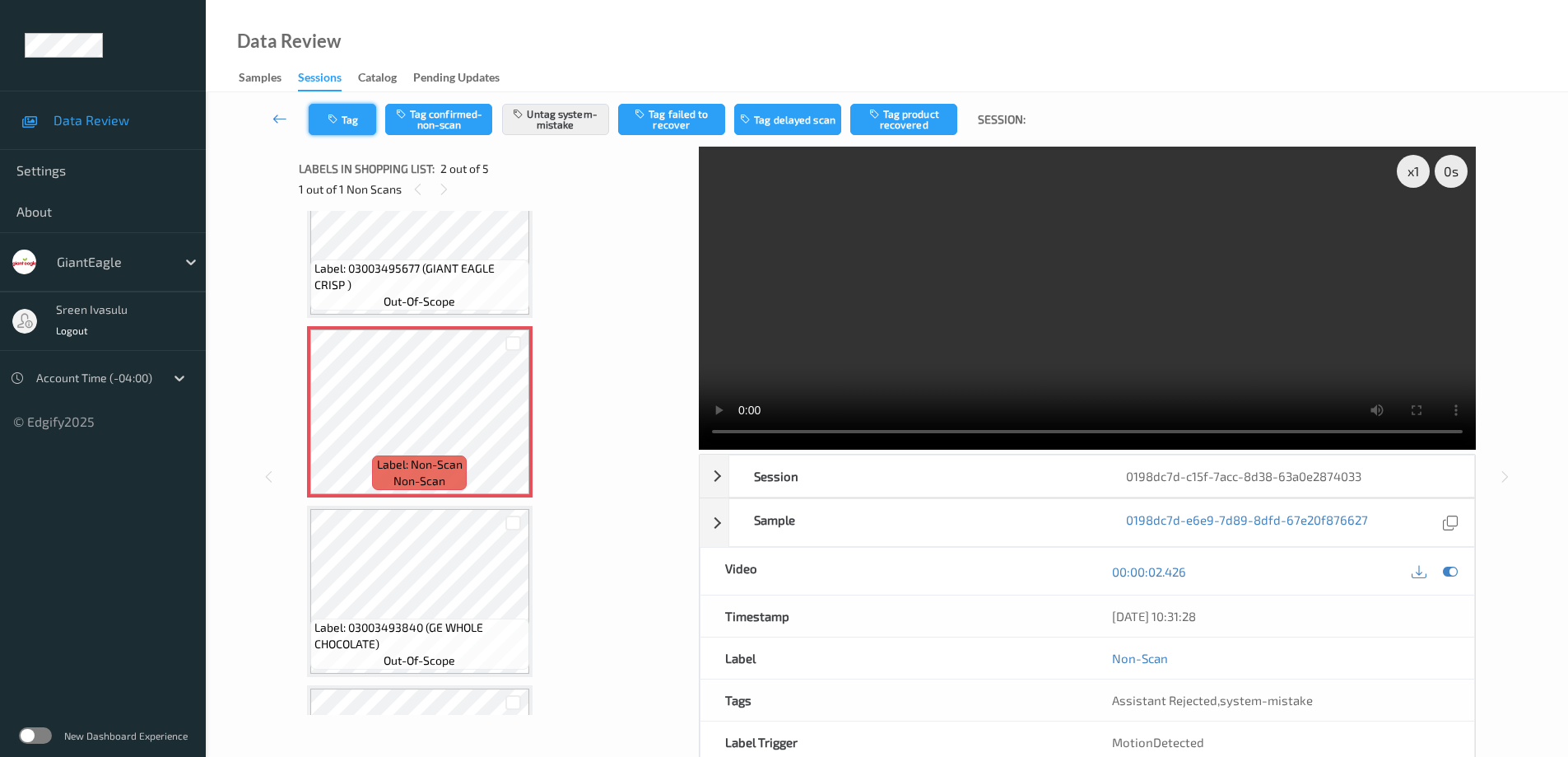
click at [346, 120] on button "Tag" at bounding box center [342, 119] width 67 height 31
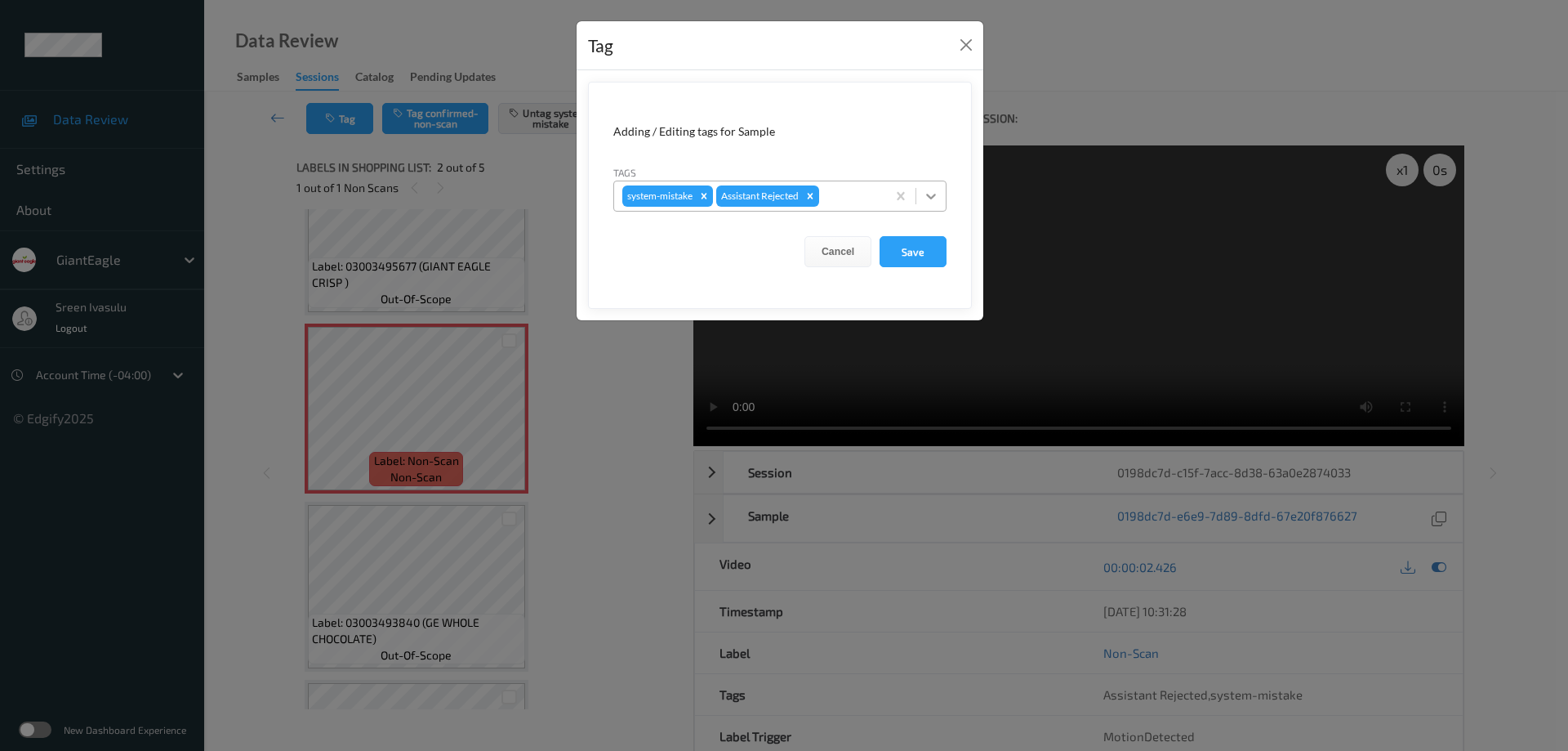
click at [940, 194] on div at bounding box center [930, 195] width 29 height 29
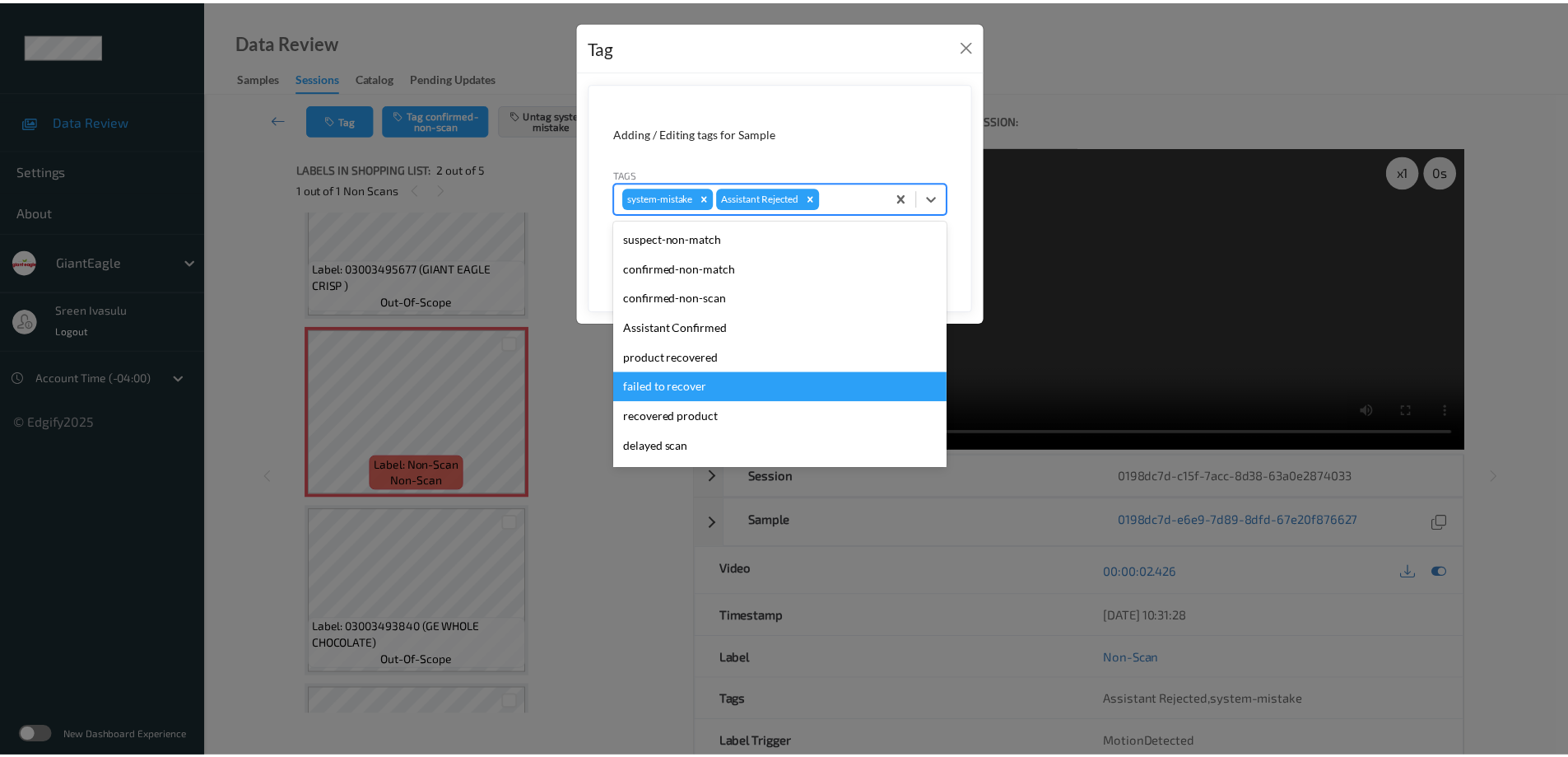
scroll to position [145, 0]
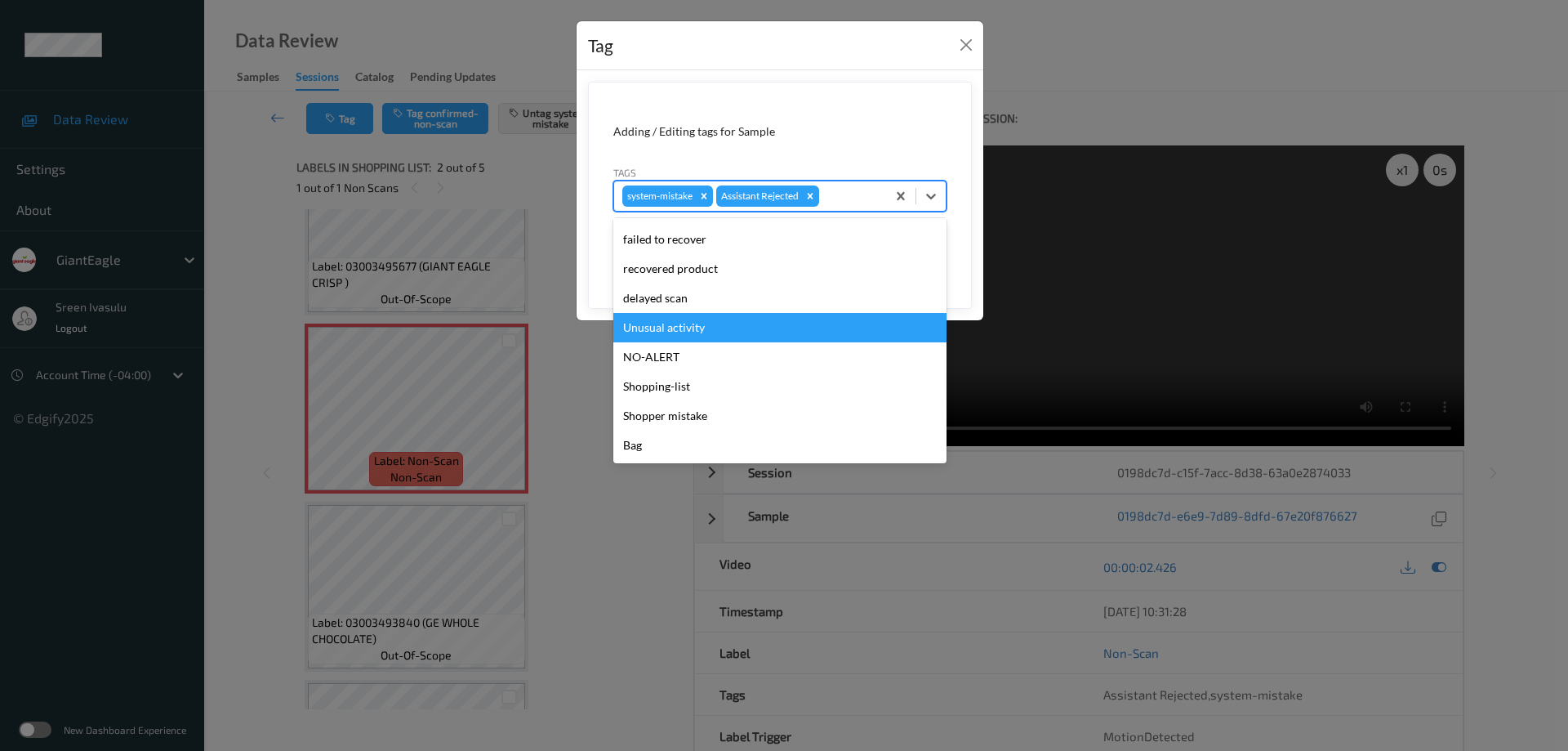
click at [678, 332] on div "Unusual activity" at bounding box center [780, 327] width 334 height 29
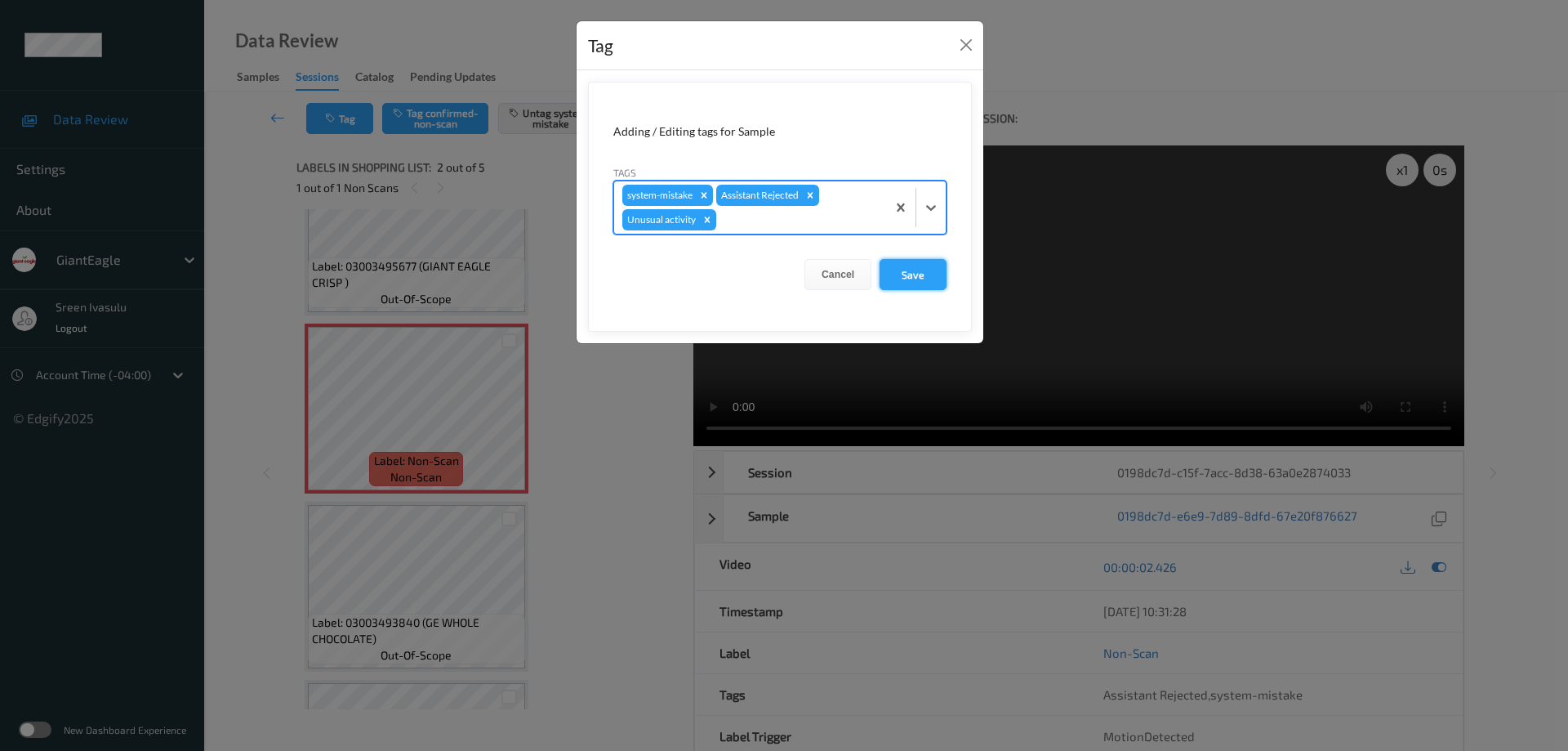
click at [889, 266] on button "Save" at bounding box center [912, 274] width 67 height 31
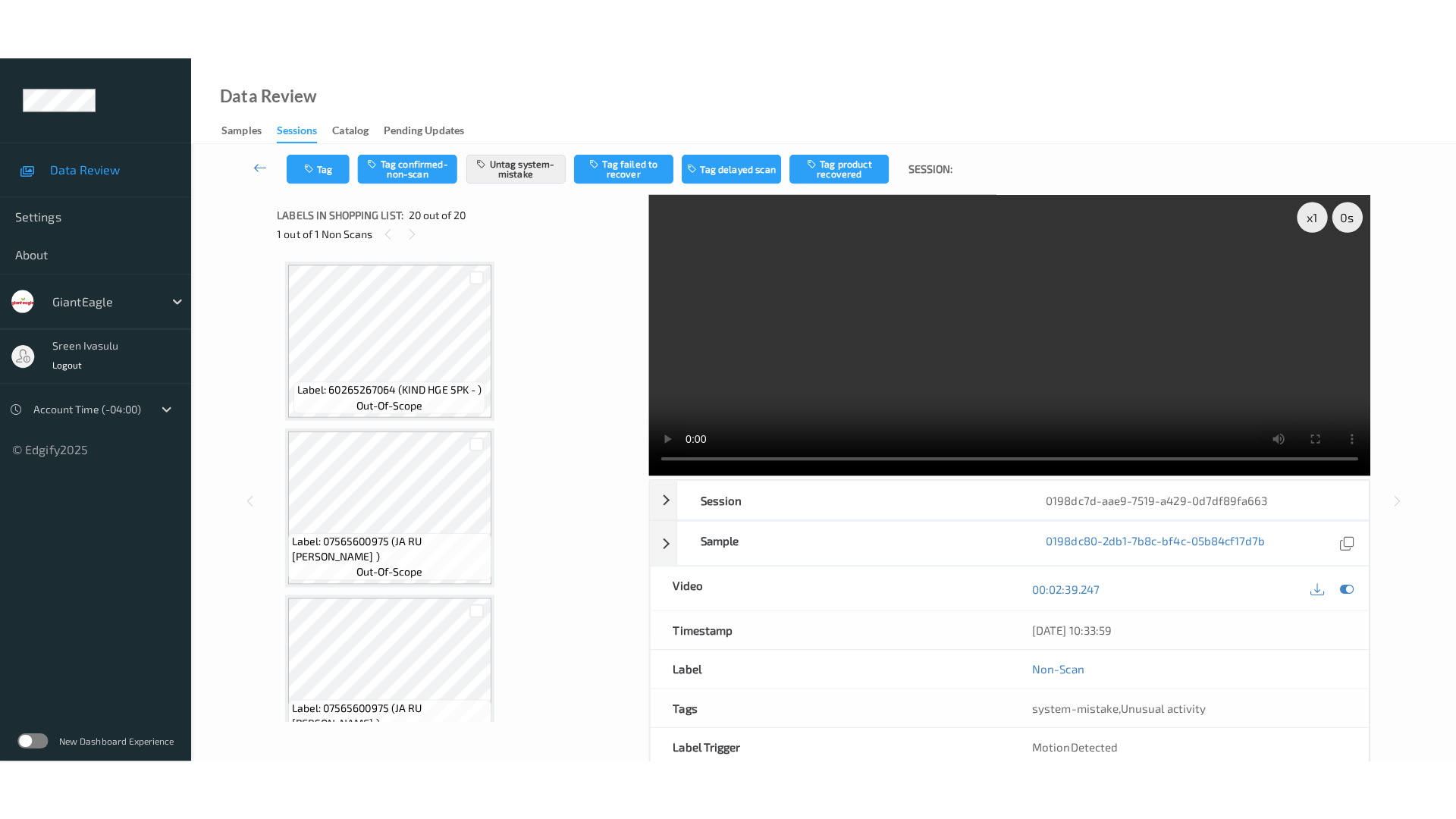
scroll to position [2850, 0]
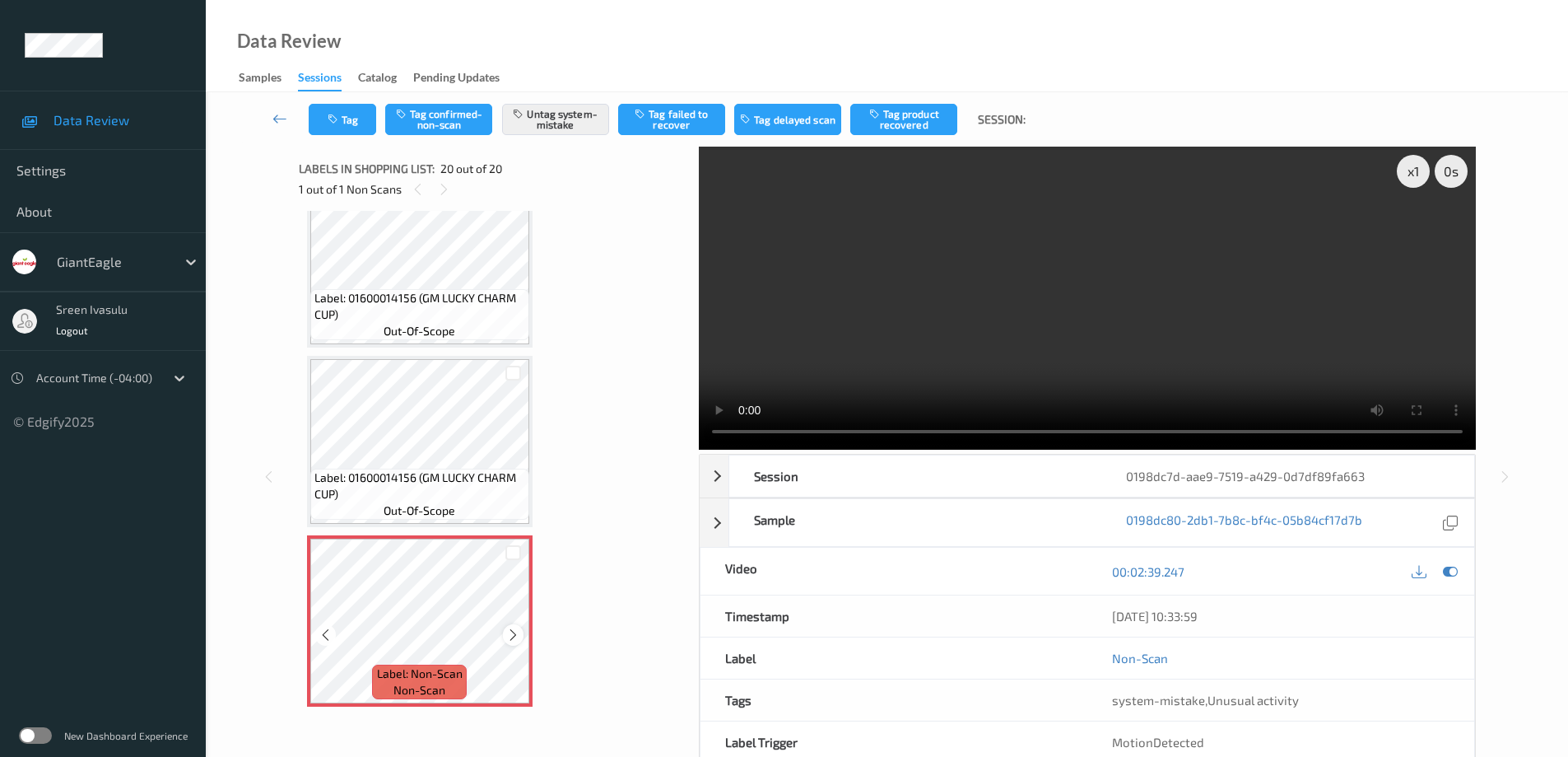
click at [512, 637] on icon at bounding box center [513, 634] width 14 height 15
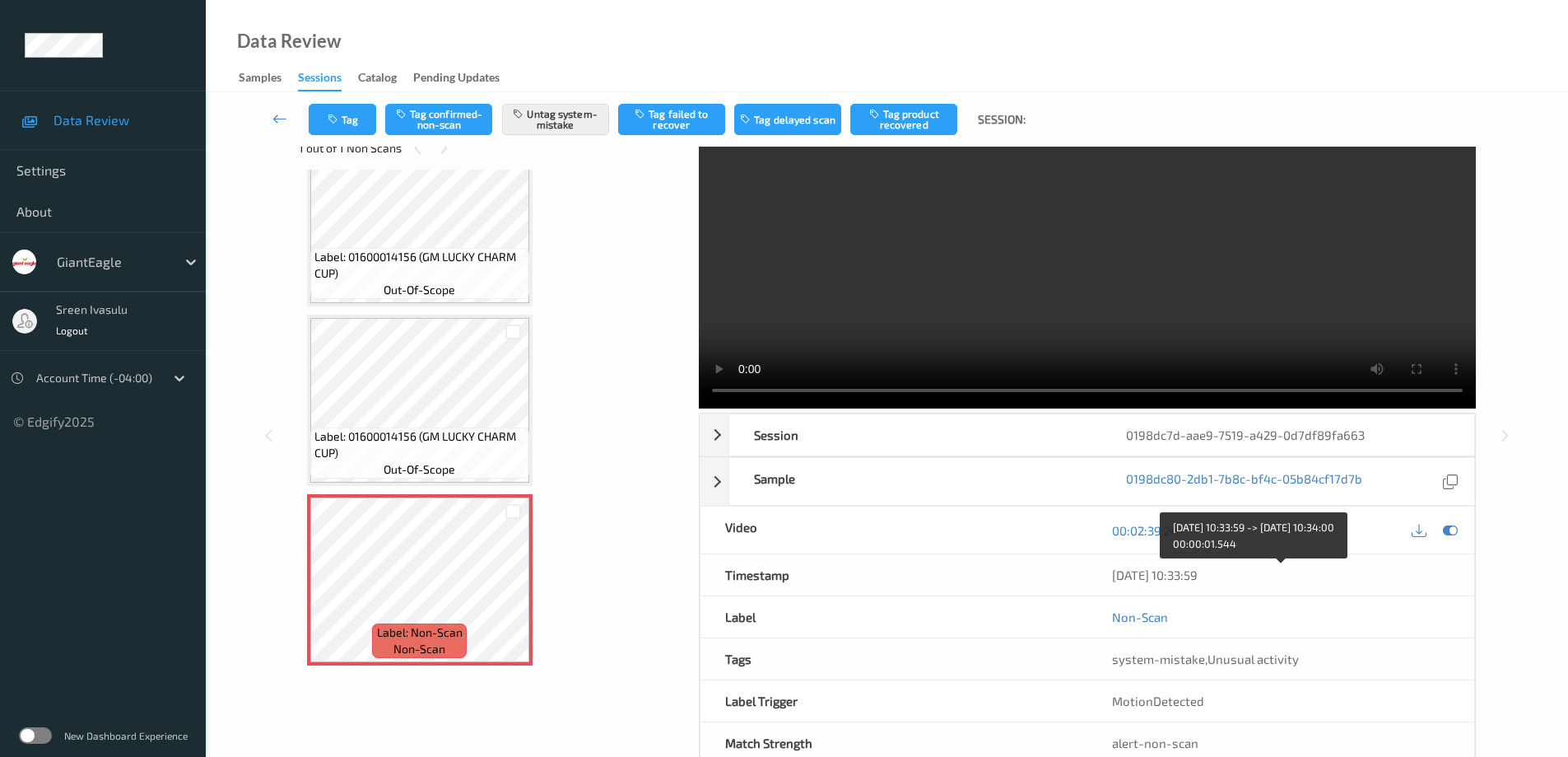
scroll to position [0, 0]
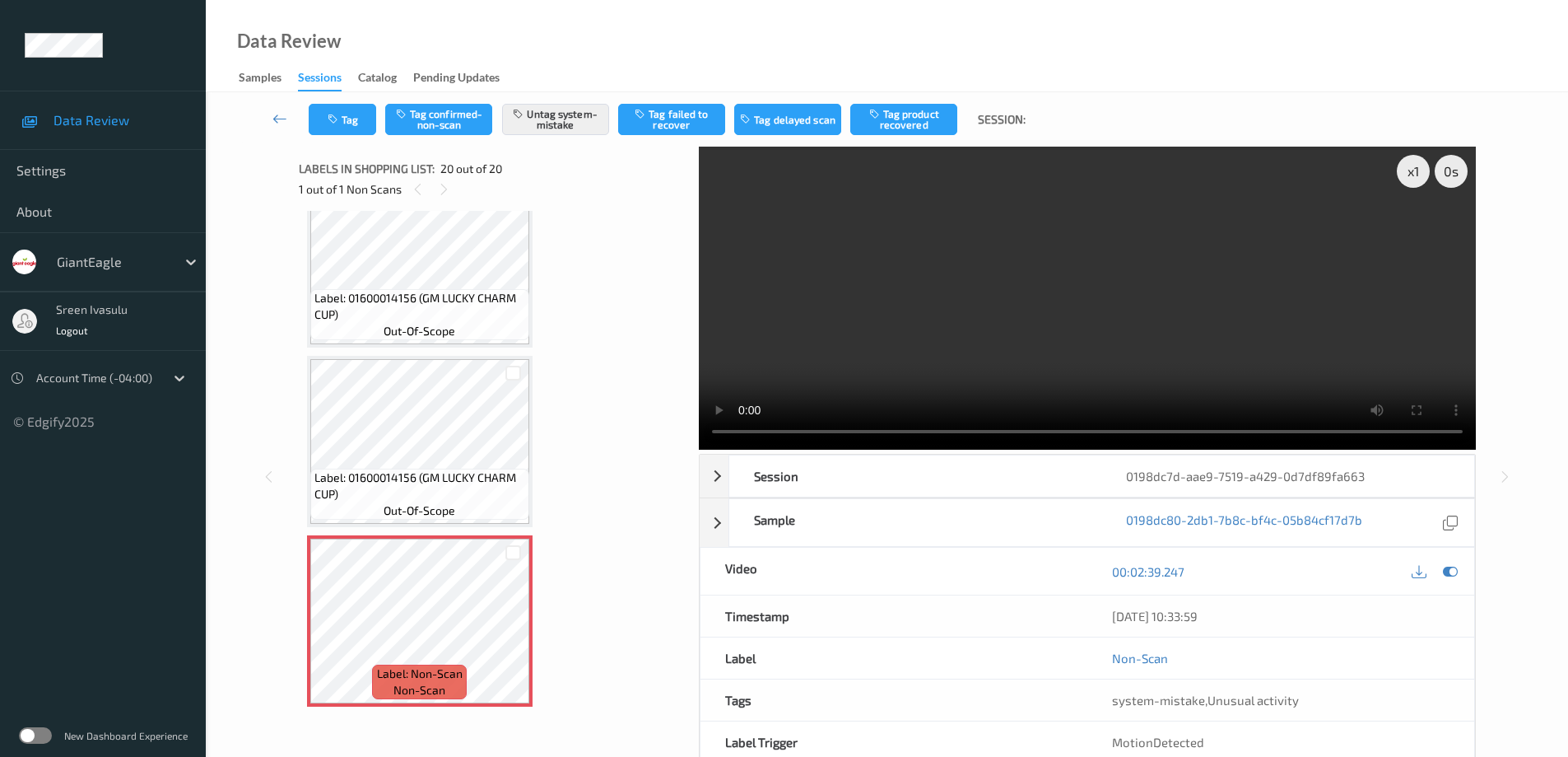
click at [1301, 449] on div "x 1 0 s Session 0198dc7d-aae9-7519-a429-0d7df89fa663 Session ID 0198dc7d-aae9-7…" at bounding box center [1087, 476] width 777 height 659
click at [544, 111] on button "Untag system-mistake" at bounding box center [556, 119] width 107 height 31
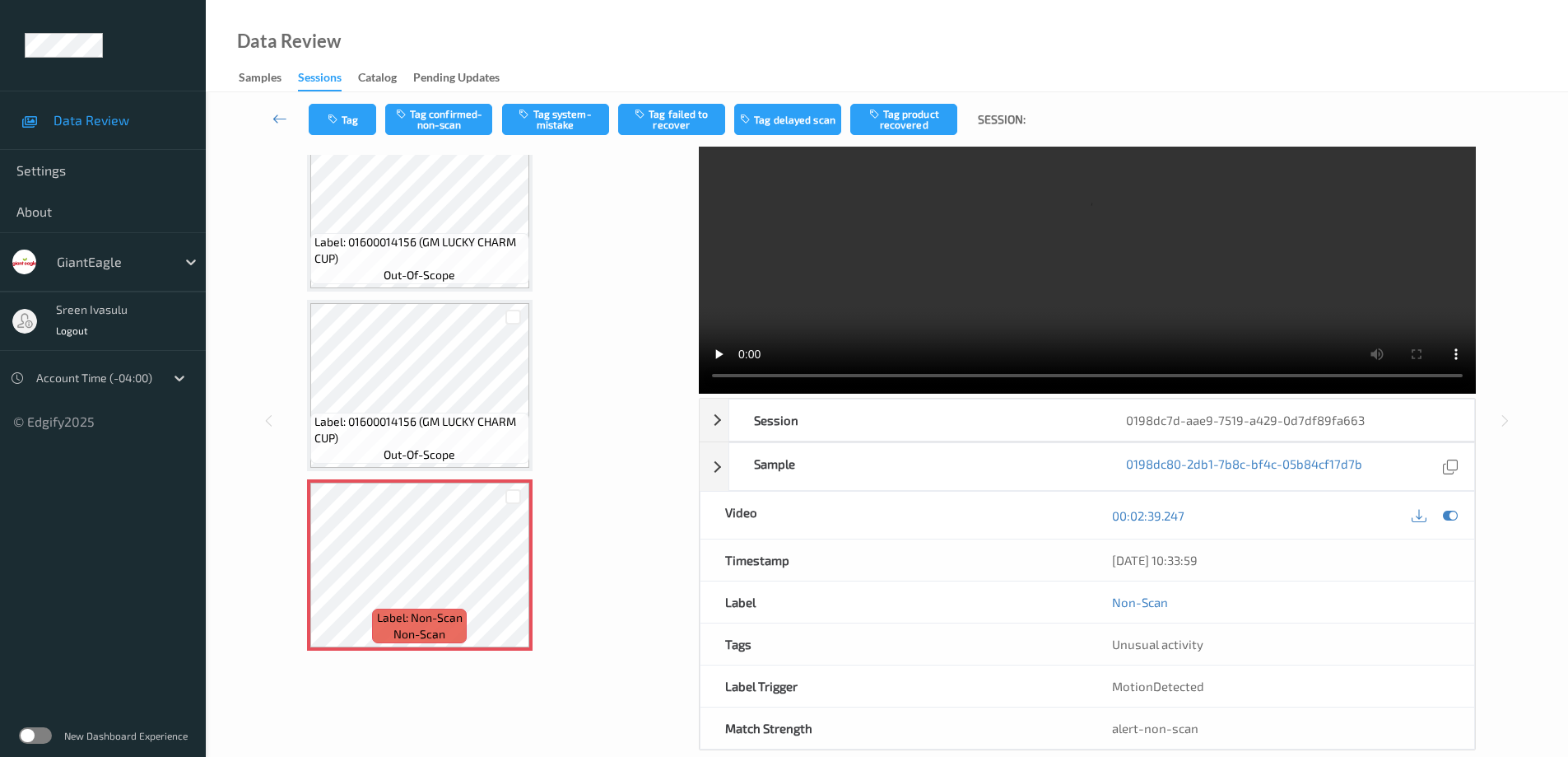
scroll to position [84, 0]
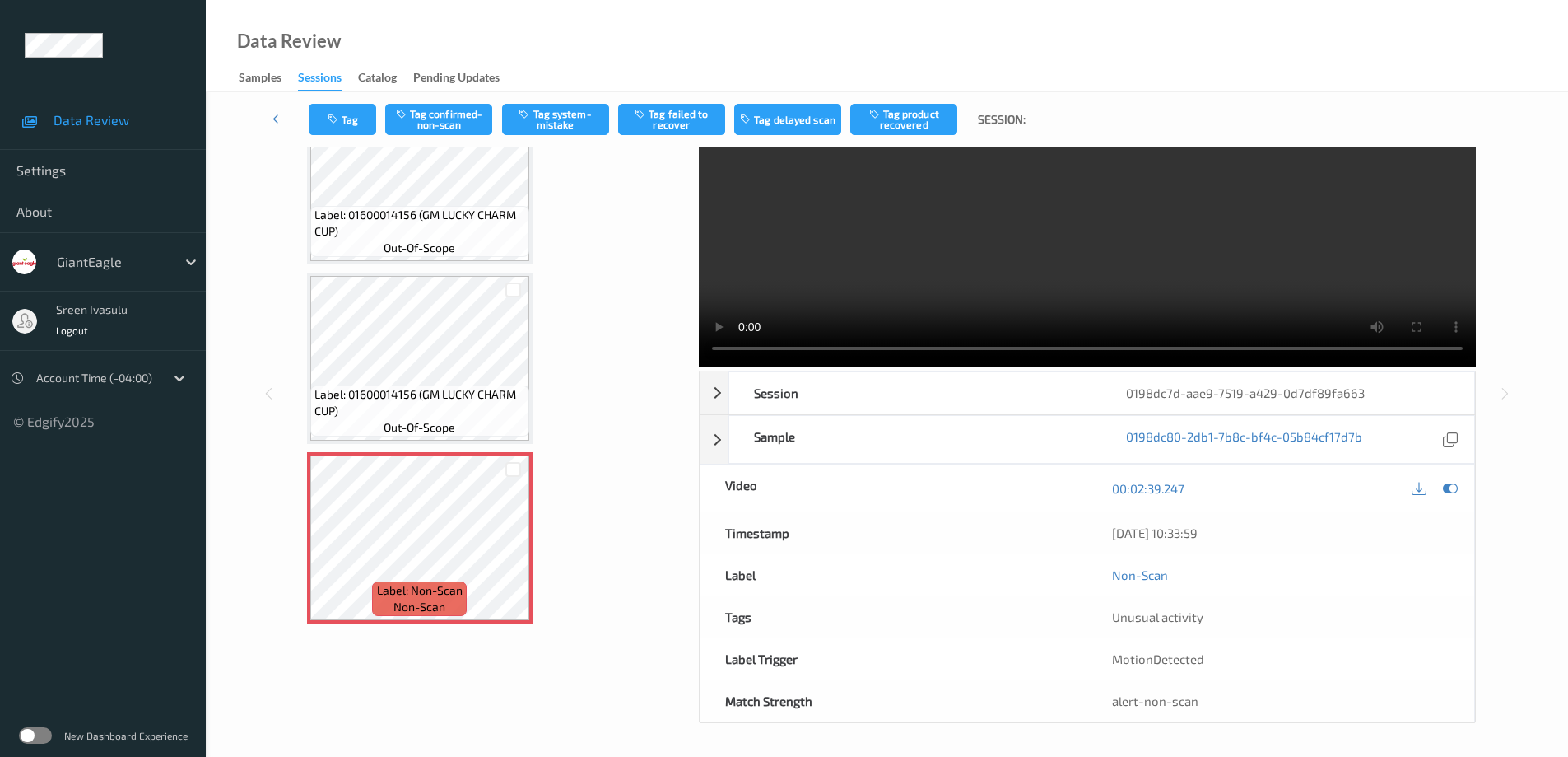
click at [436, 102] on div "Tag Tag confirmed-non-scan Tag system-mistake Tag failed to recover Tag delayed…" at bounding box center [886, 119] width 1294 height 54
click at [475, 120] on button "Tag confirmed-non-scan" at bounding box center [439, 119] width 107 height 31
click at [689, 116] on button "Tag failed to recover" at bounding box center [671, 119] width 107 height 31
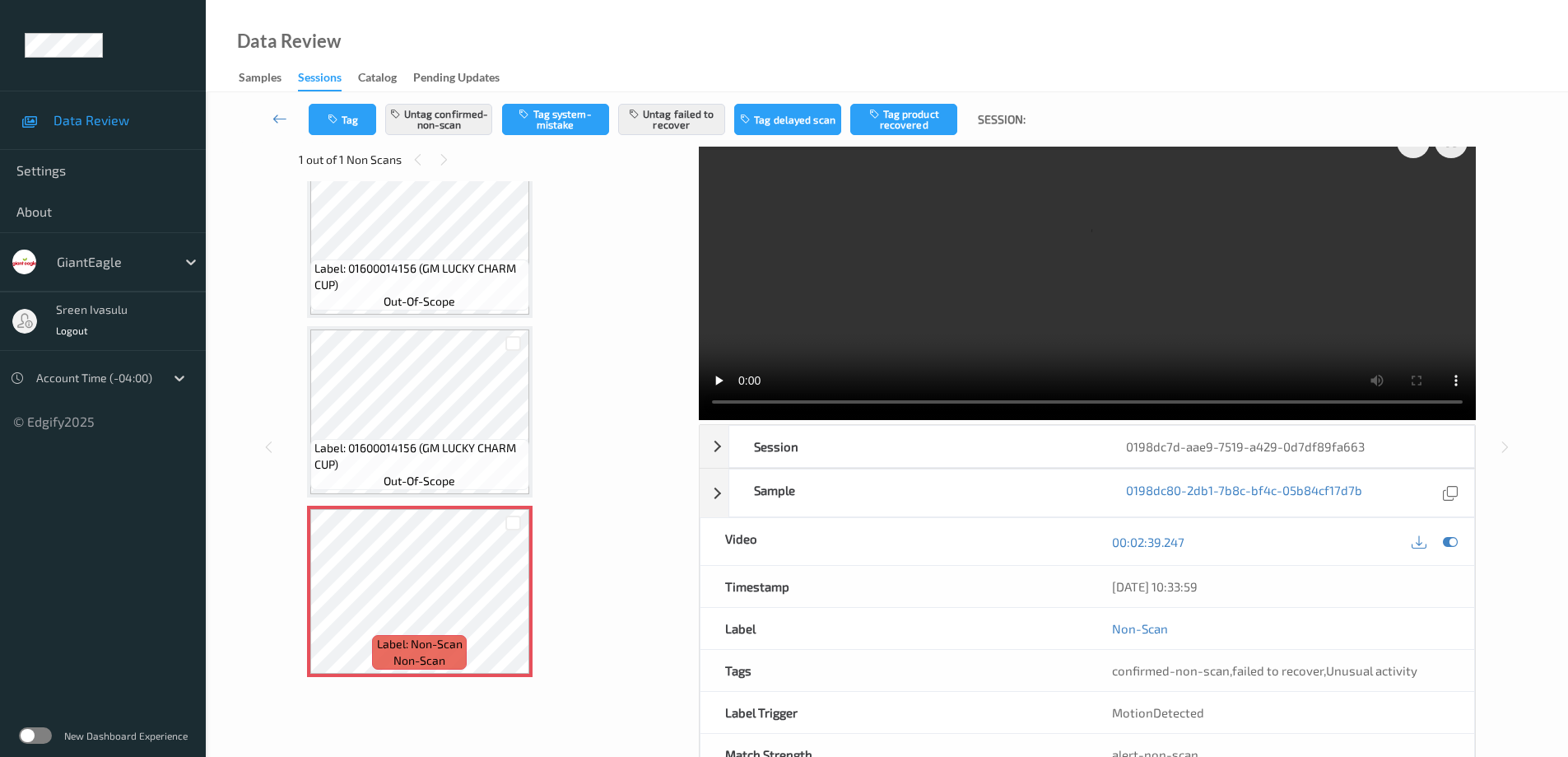
scroll to position [0, 0]
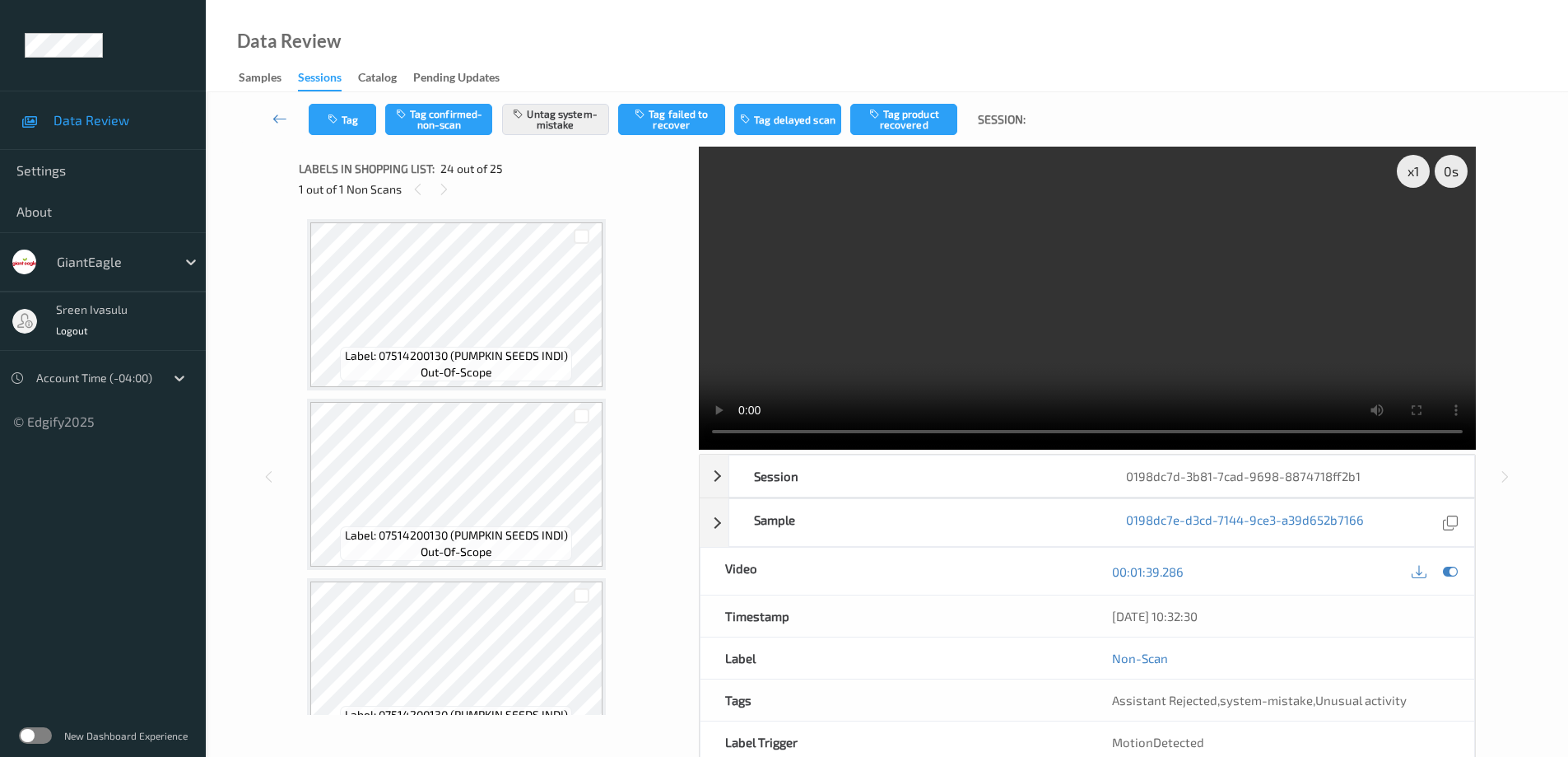
scroll to position [3957, 0]
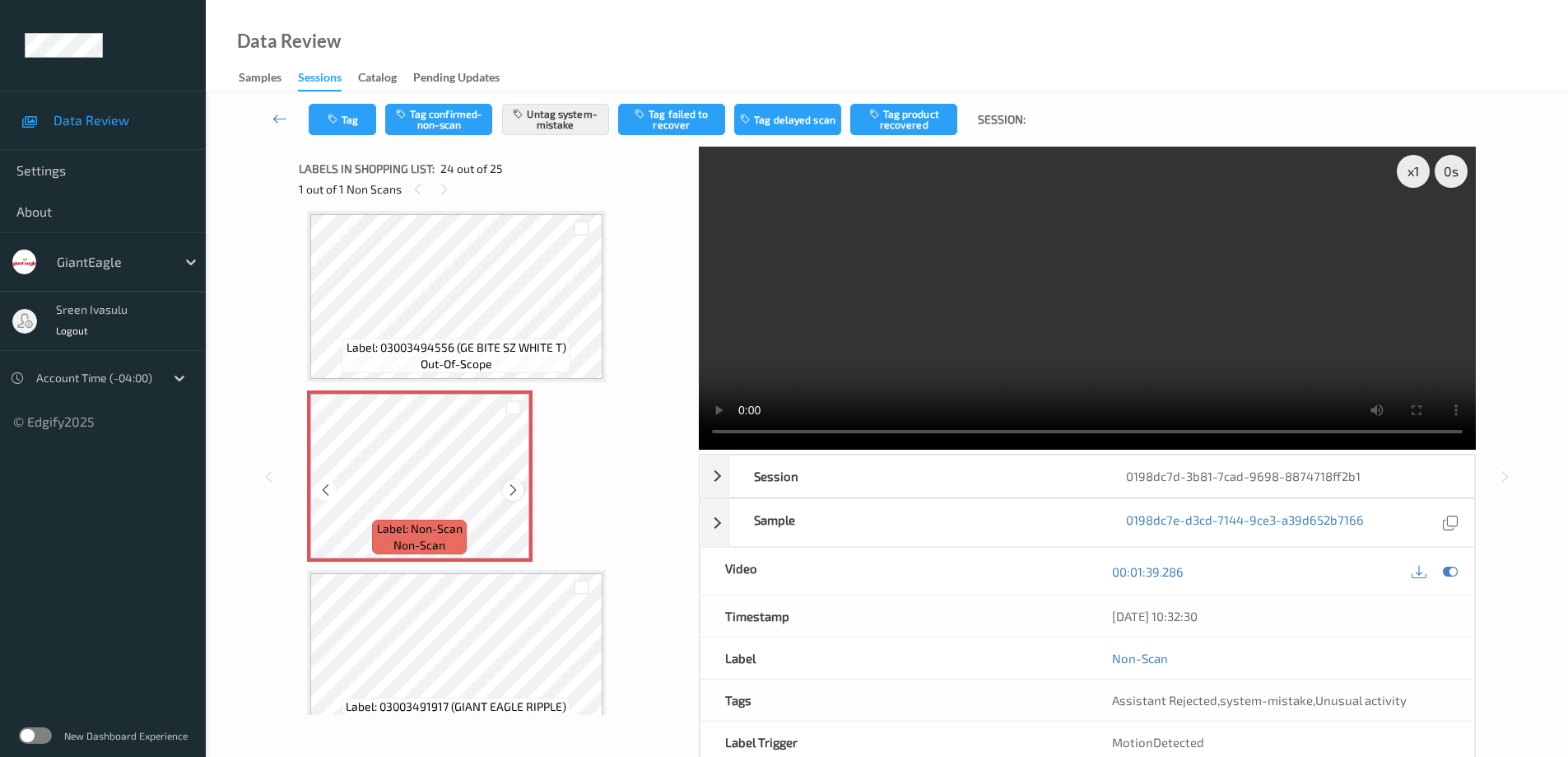
click at [520, 491] on icon at bounding box center [513, 490] width 14 height 15
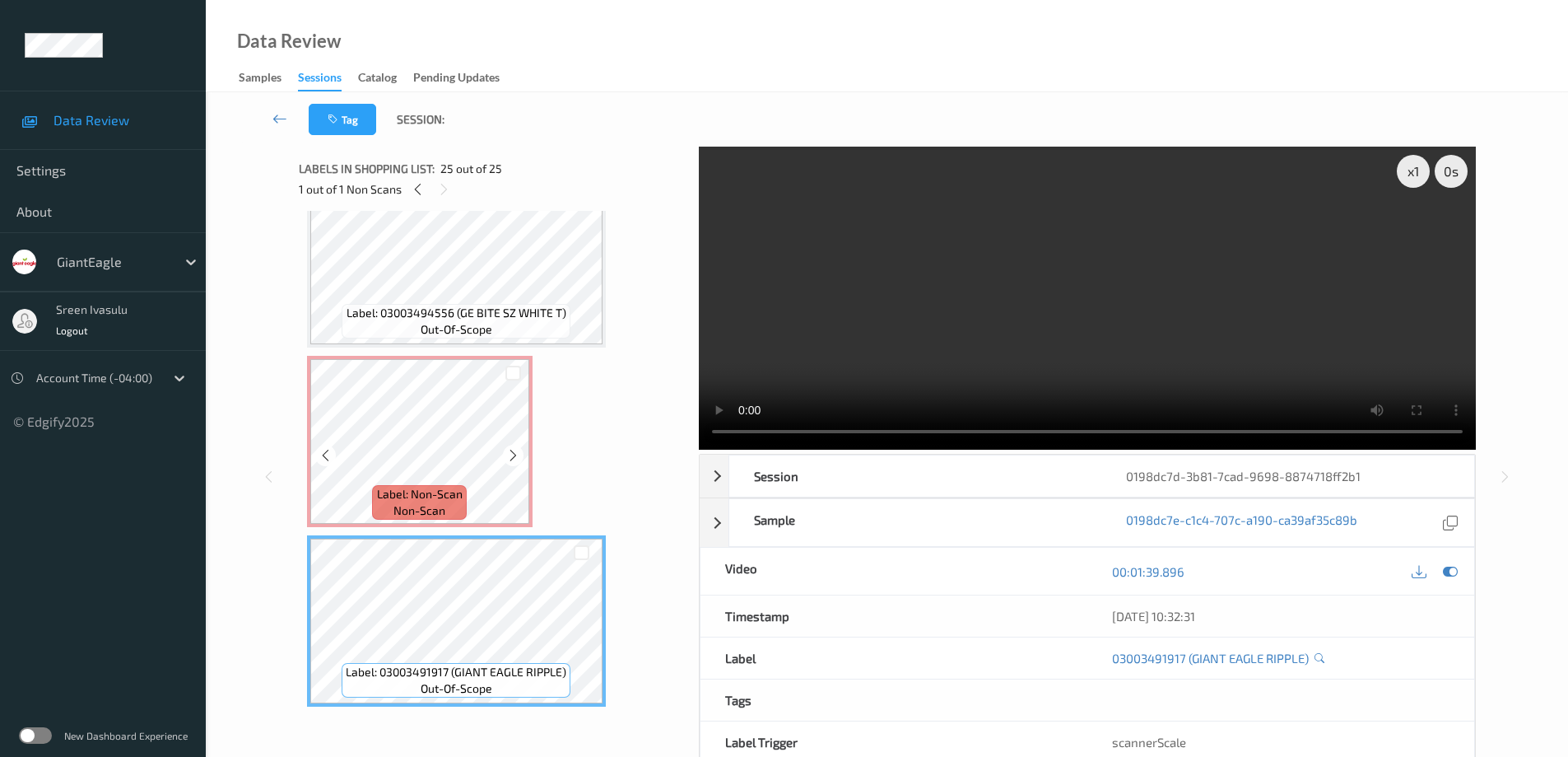
click at [442, 508] on span "non-scan" at bounding box center [419, 510] width 52 height 16
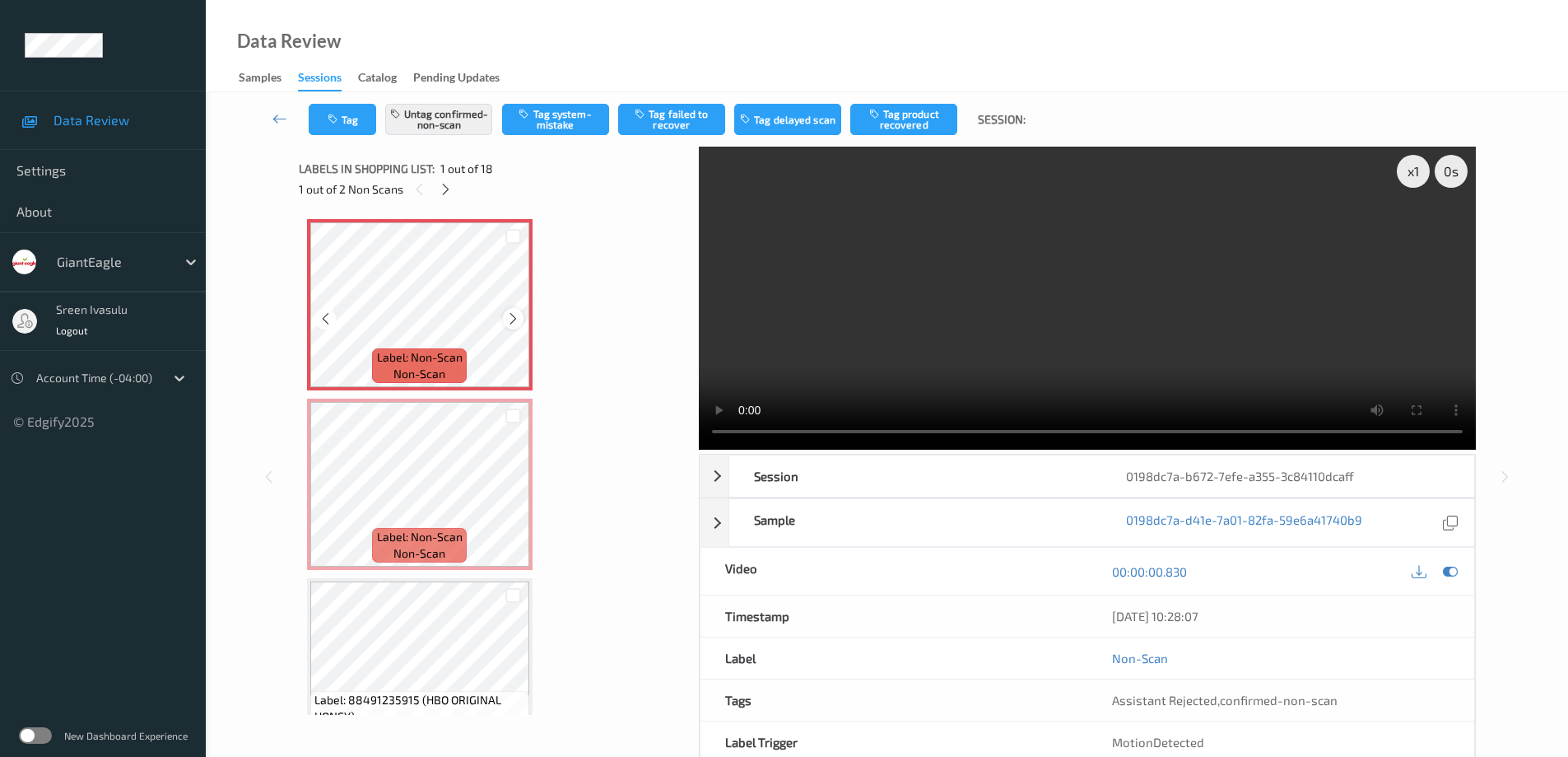
click at [504, 315] on div at bounding box center [514, 318] width 21 height 21
click at [457, 103] on div "Tag Untag confirmed-non-scan Tag system-mistake Tag failed to recover Tag delay…" at bounding box center [886, 119] width 1294 height 54
click at [453, 118] on button "Untag confirmed-non-scan" at bounding box center [439, 119] width 107 height 31
click at [550, 113] on button "Tag system-mistake" at bounding box center [556, 119] width 107 height 31
click at [352, 120] on button "Tag" at bounding box center [342, 119] width 67 height 31
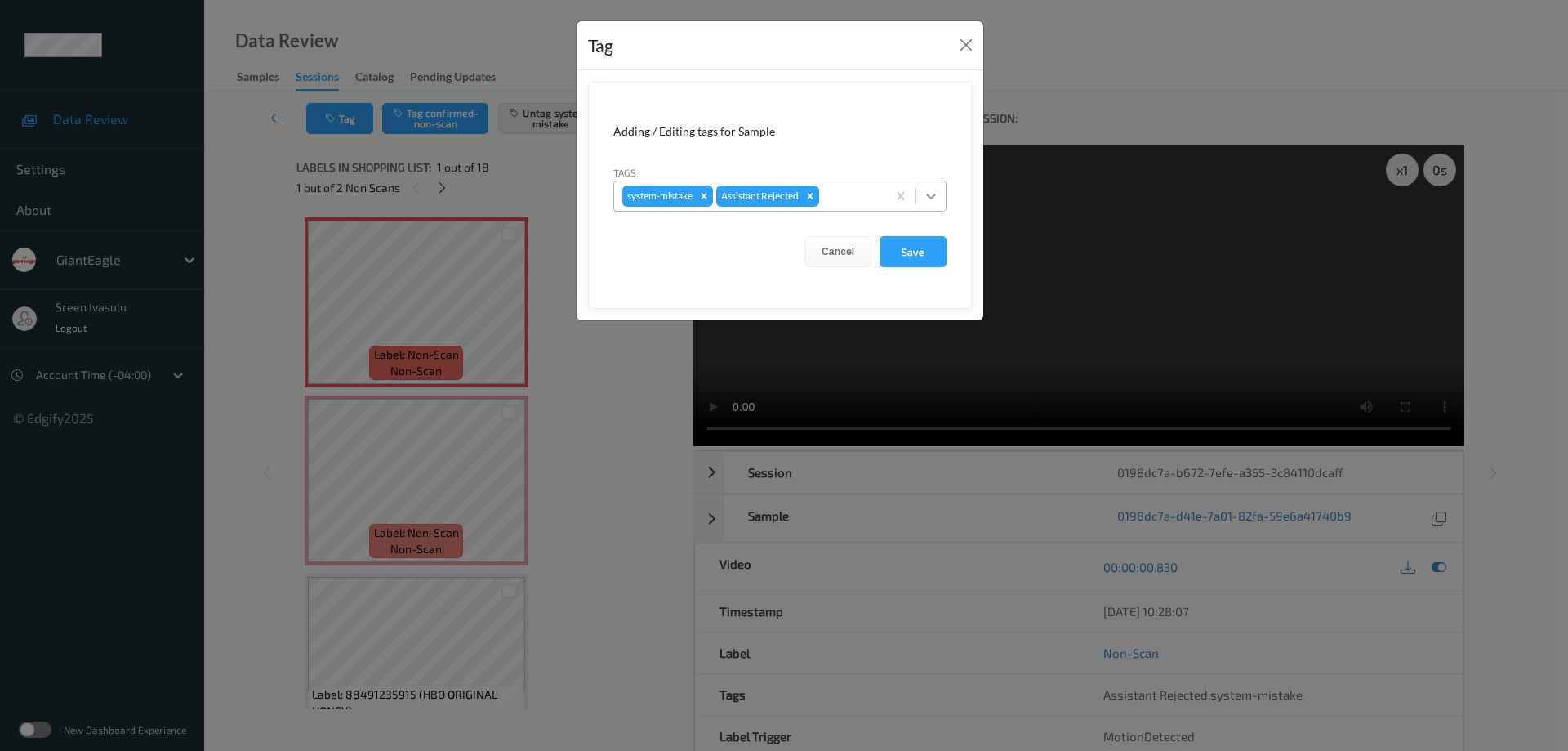
click at [924, 200] on icon at bounding box center [930, 195] width 16 height 16
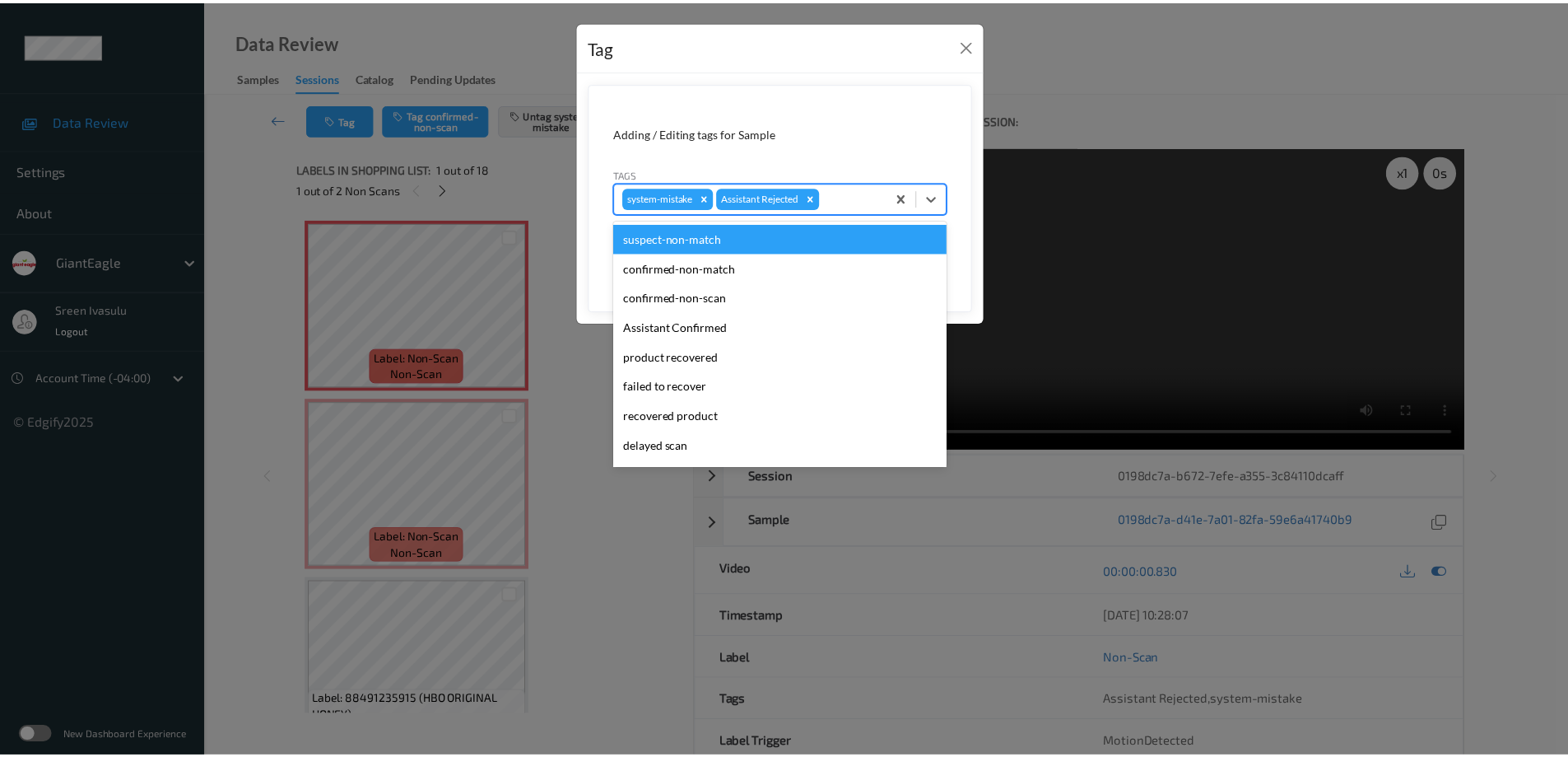
scroll to position [145, 0]
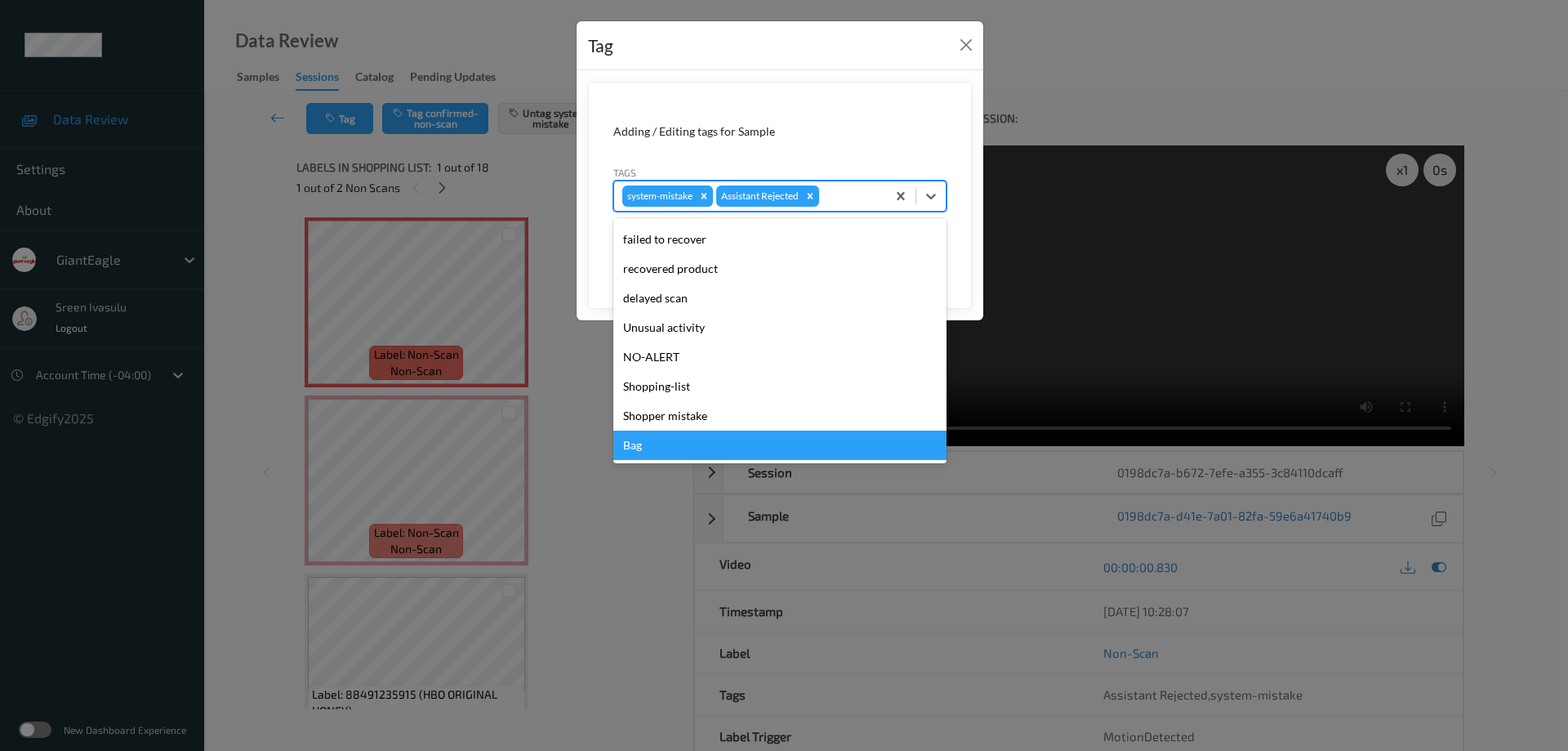
click at [650, 443] on div "Bag" at bounding box center [780, 445] width 334 height 29
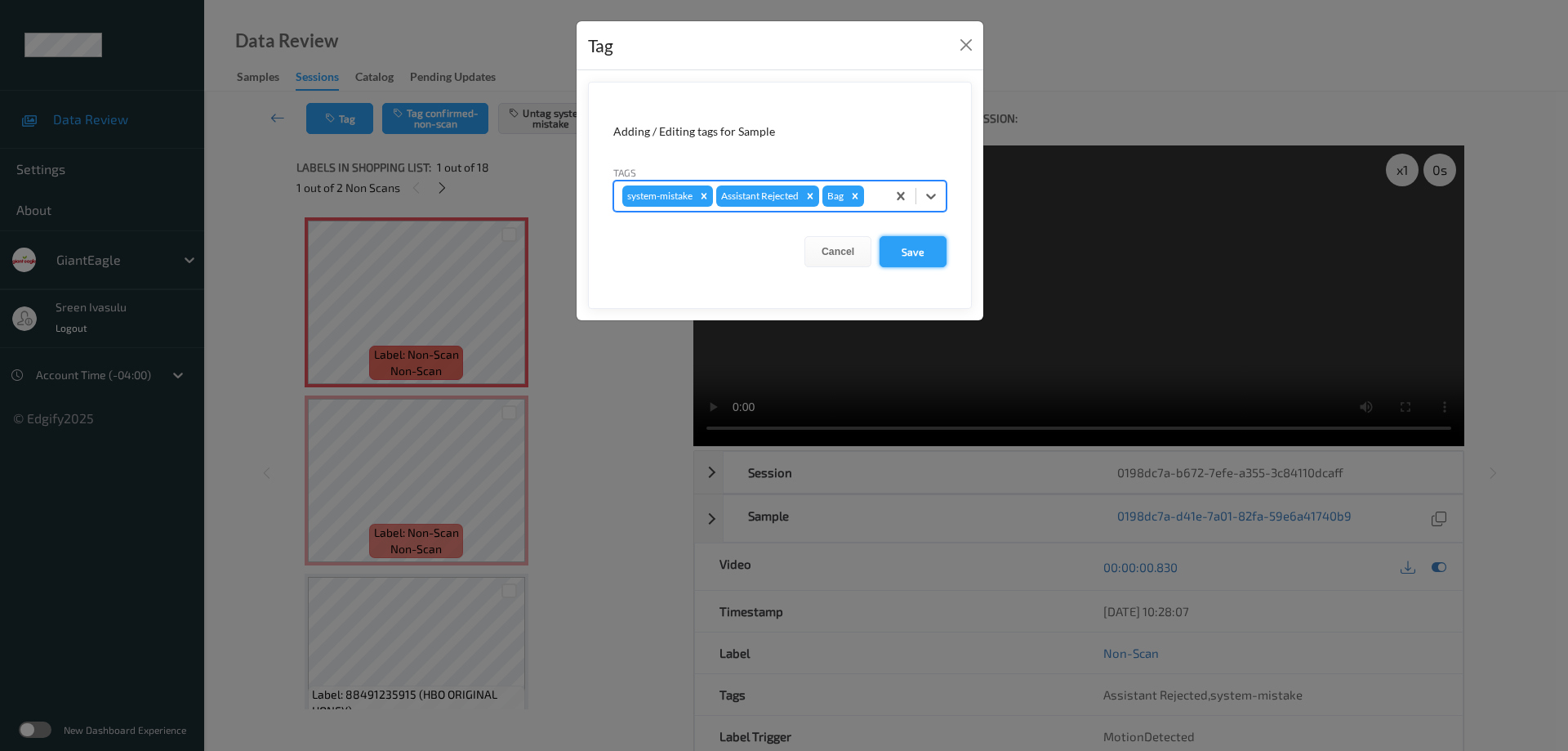
click at [908, 258] on button "Save" at bounding box center [912, 251] width 67 height 31
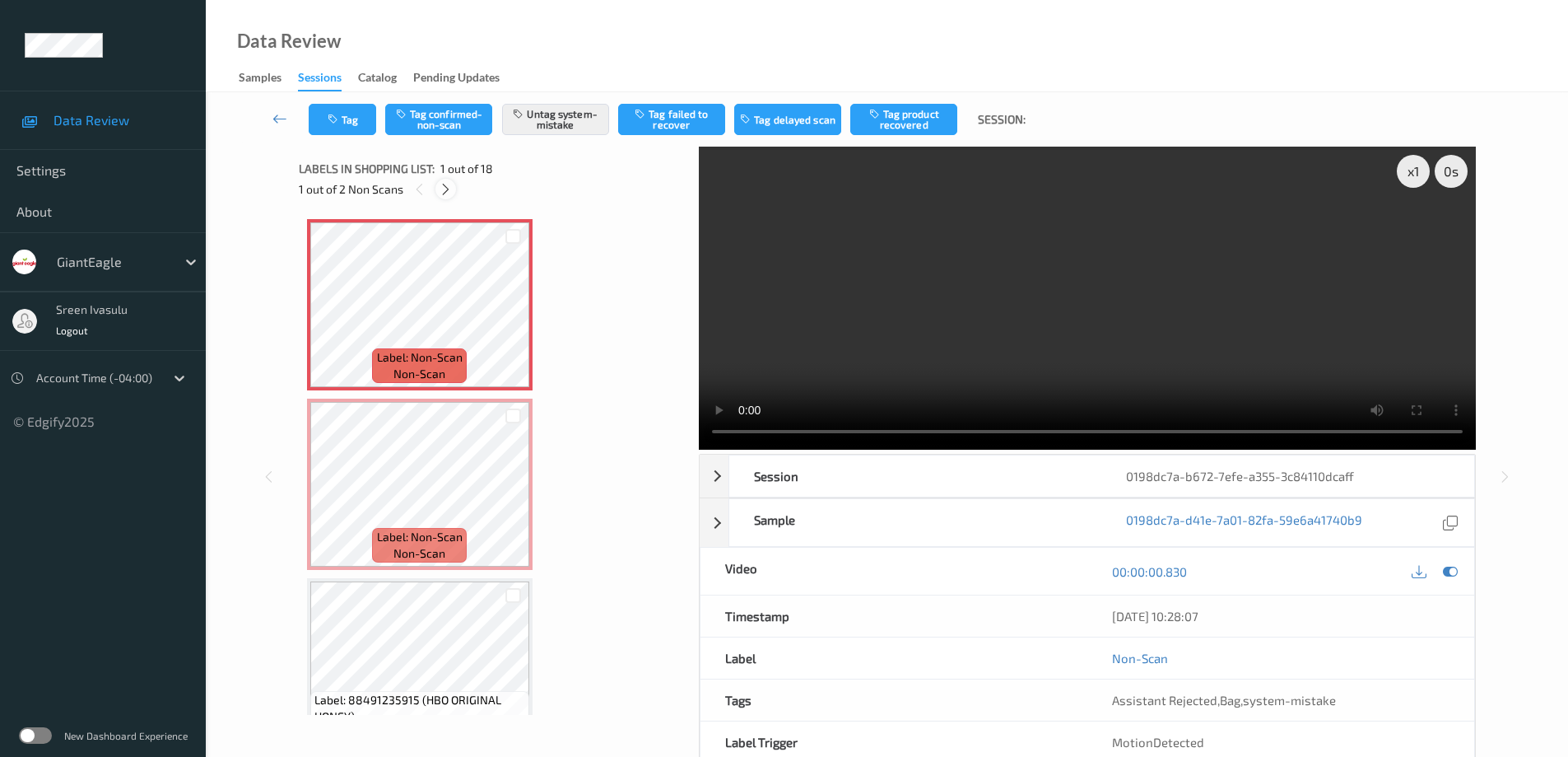
click at [446, 188] on icon at bounding box center [445, 190] width 14 height 15
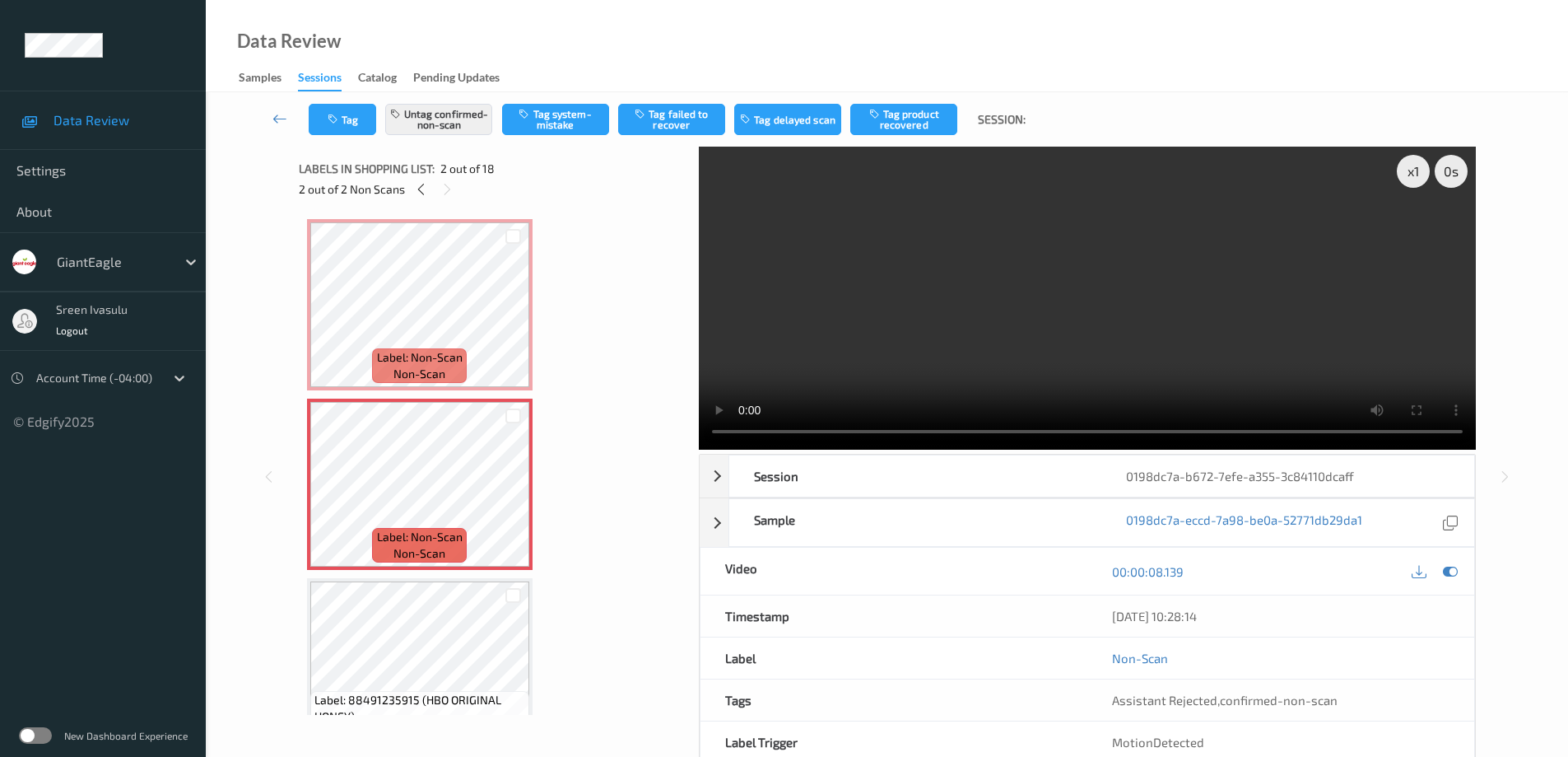
scroll to position [9, 0]
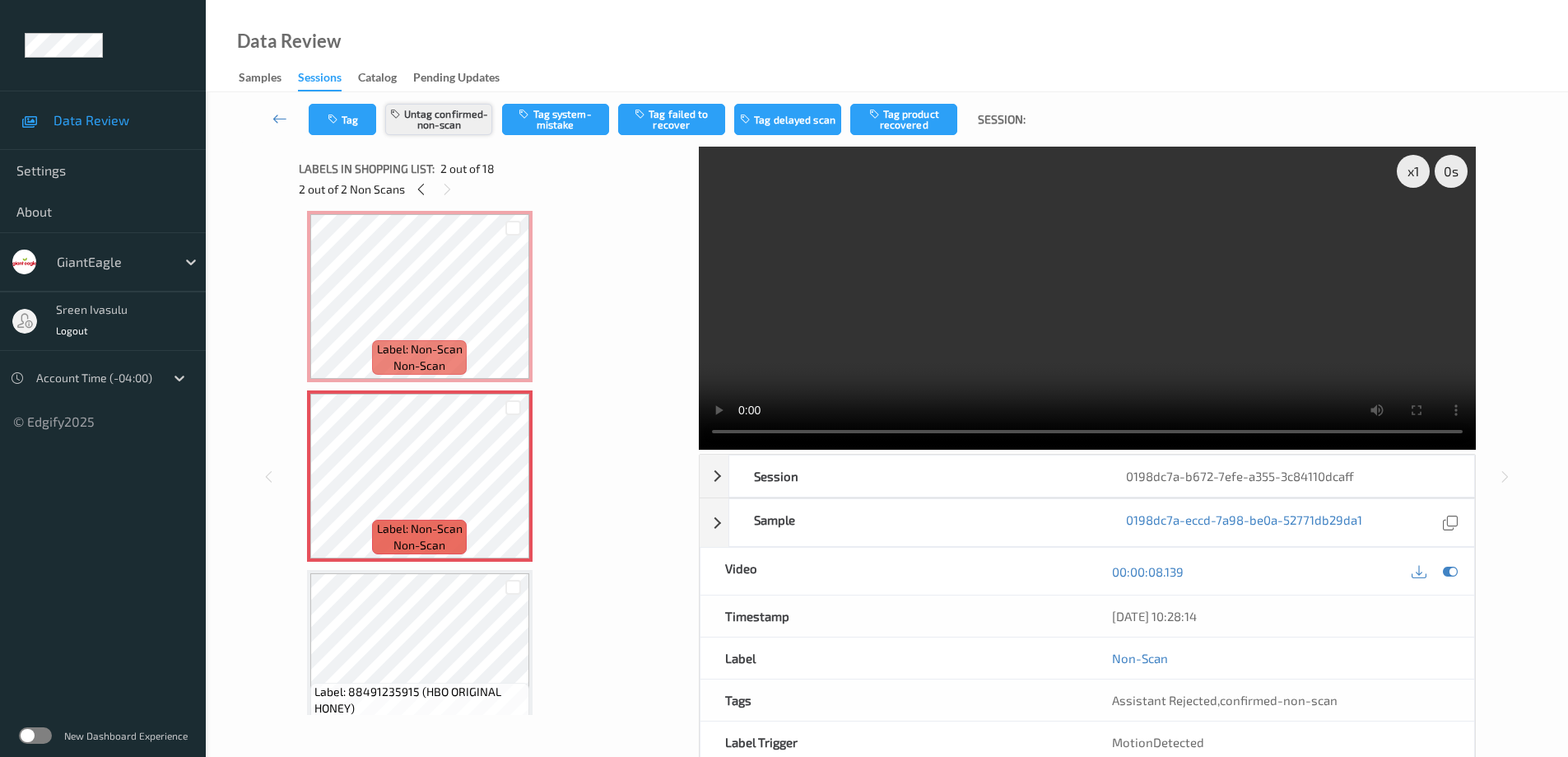
click at [442, 121] on button "Untag confirmed-non-scan" at bounding box center [439, 119] width 107 height 31
click at [506, 489] on icon at bounding box center [513, 490] width 14 height 15
click at [447, 110] on button "Tag confirmed-non-scan" at bounding box center [439, 119] width 107 height 31
click at [935, 122] on button "Tag product recovered" at bounding box center [903, 119] width 107 height 31
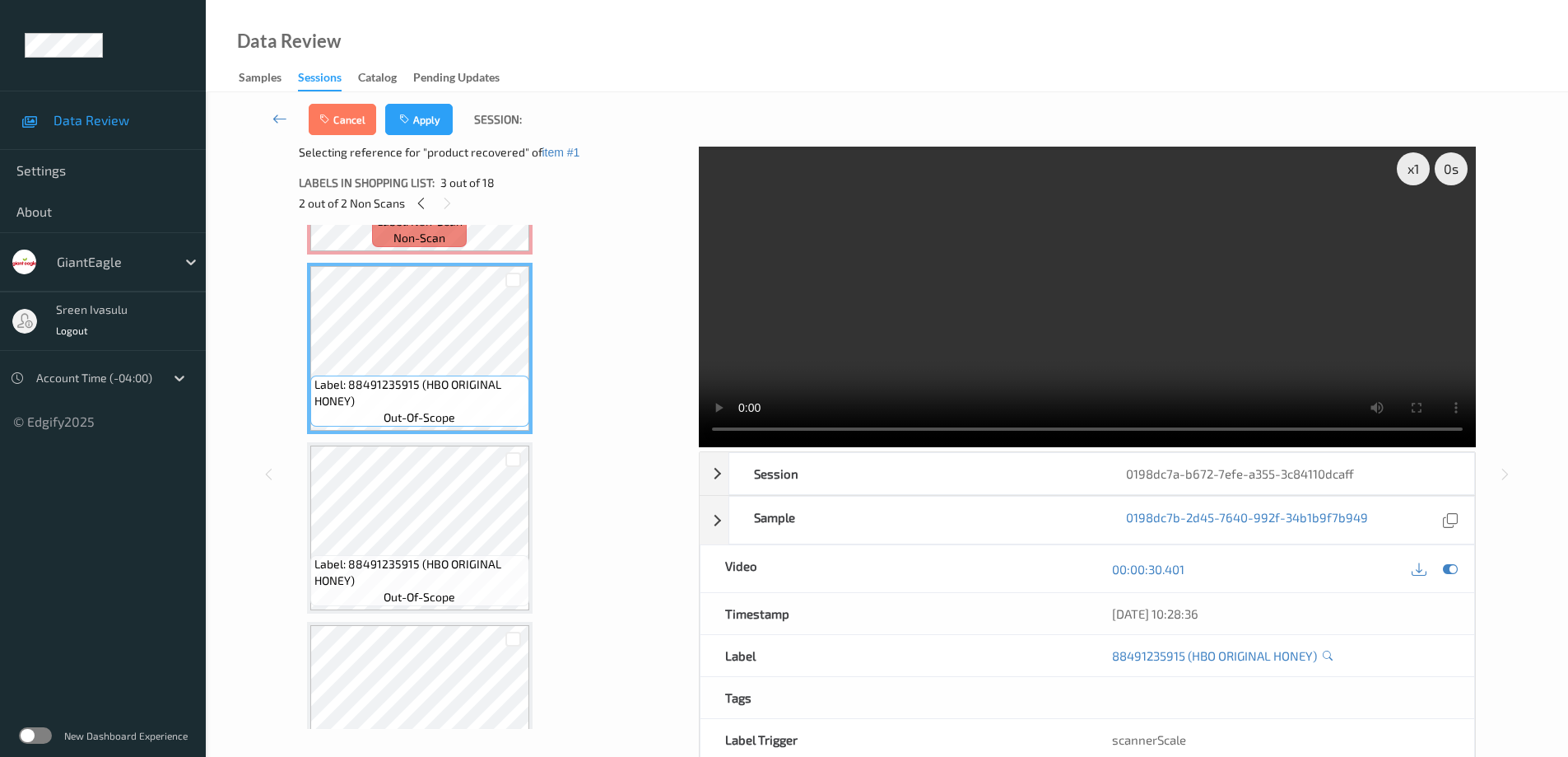
scroll to position [0, 0]
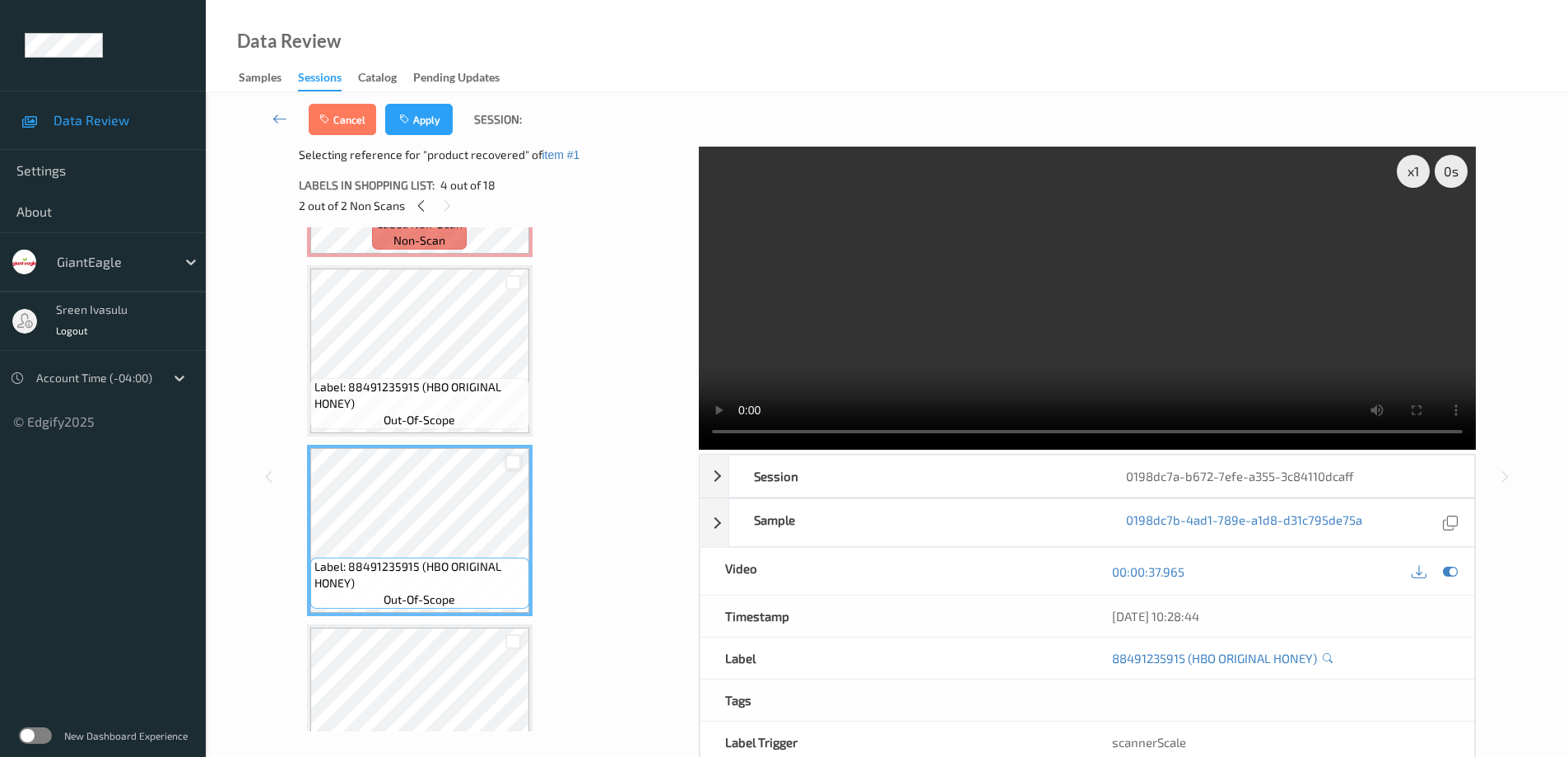
click at [514, 464] on div at bounding box center [513, 462] width 15 height 15
click at [417, 124] on button "Apply" at bounding box center [419, 119] width 67 height 31
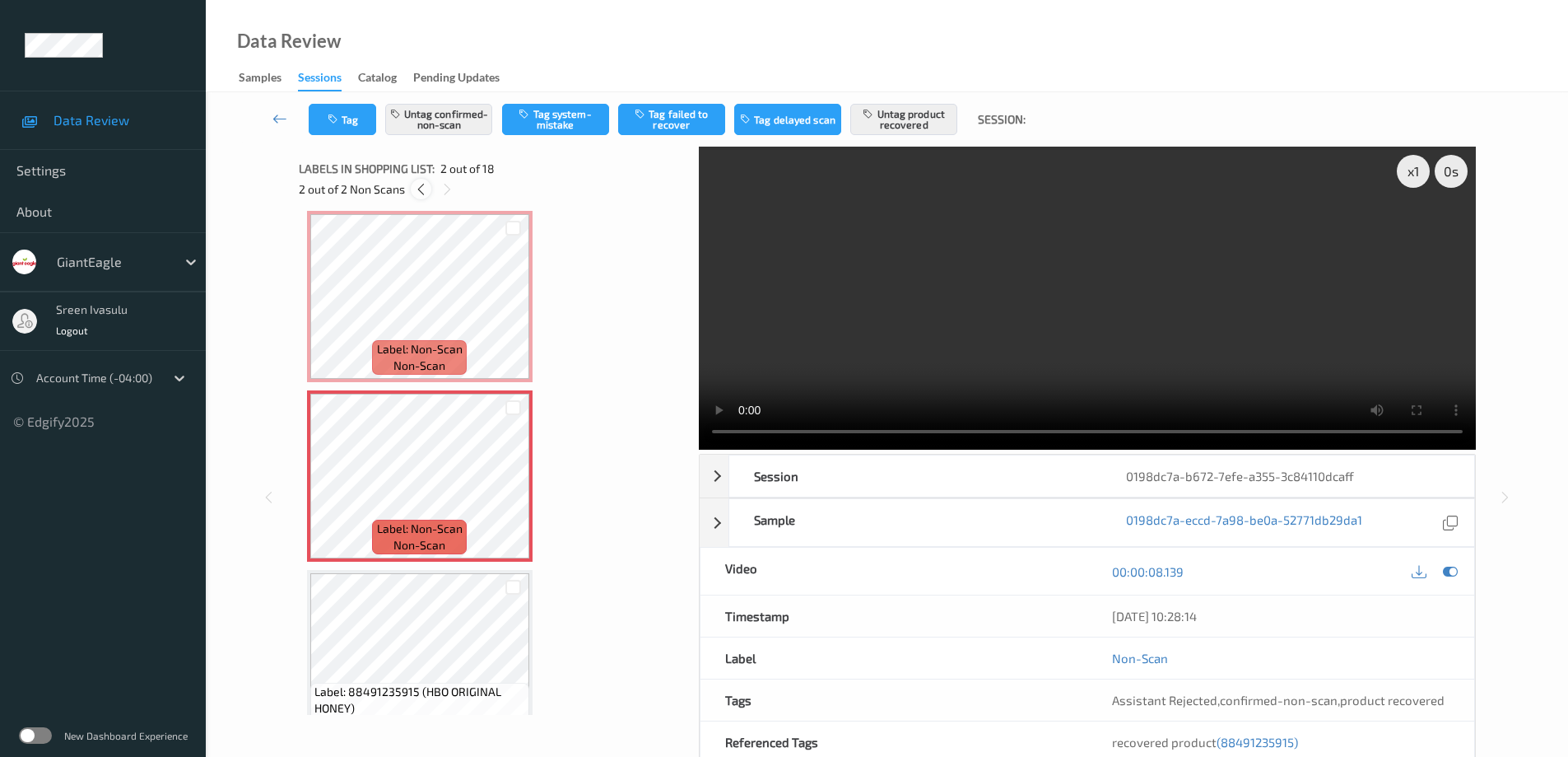
click at [422, 187] on icon at bounding box center [421, 190] width 14 height 15
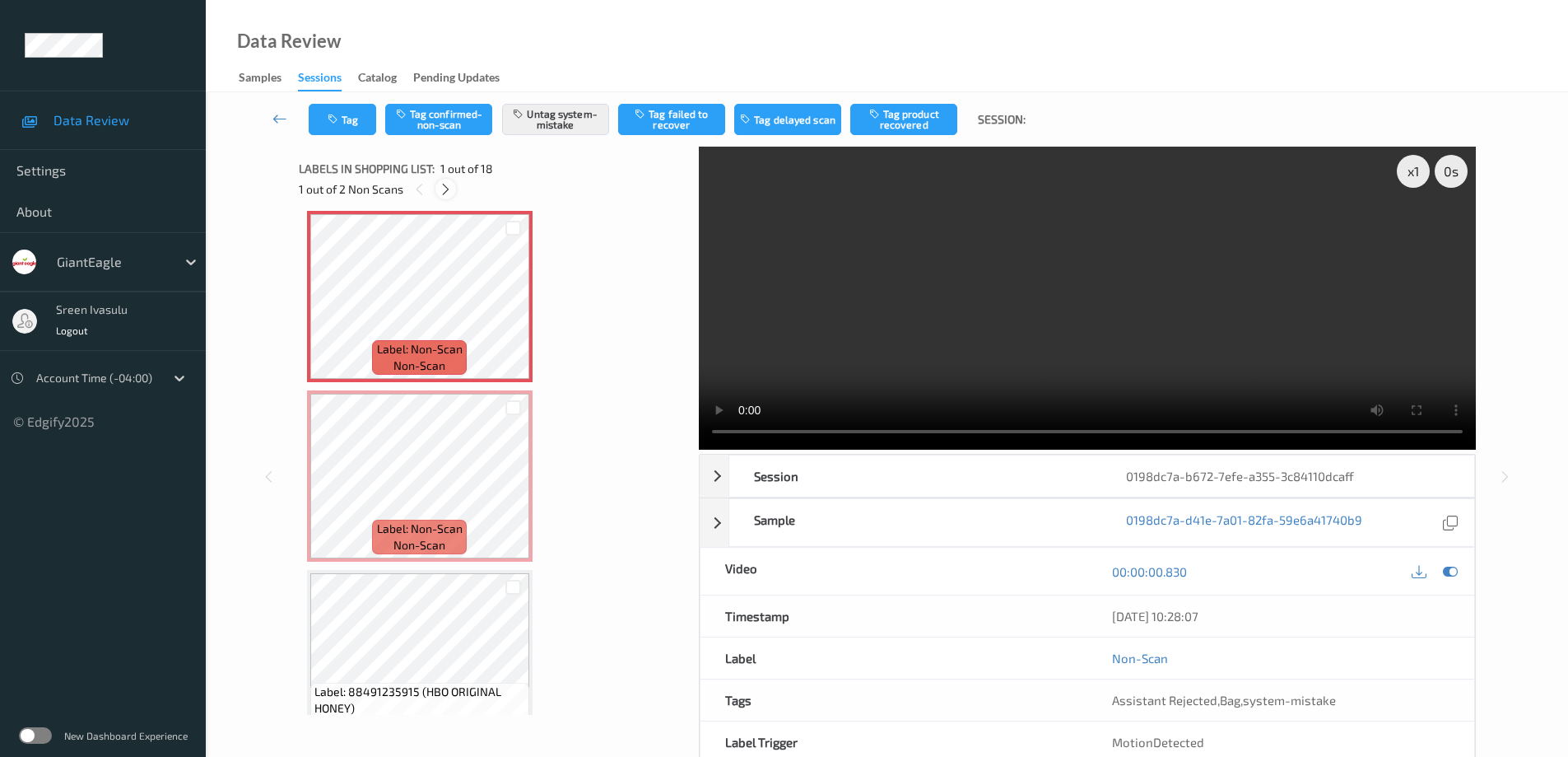
click at [445, 182] on icon at bounding box center [445, 190] width 14 height 15
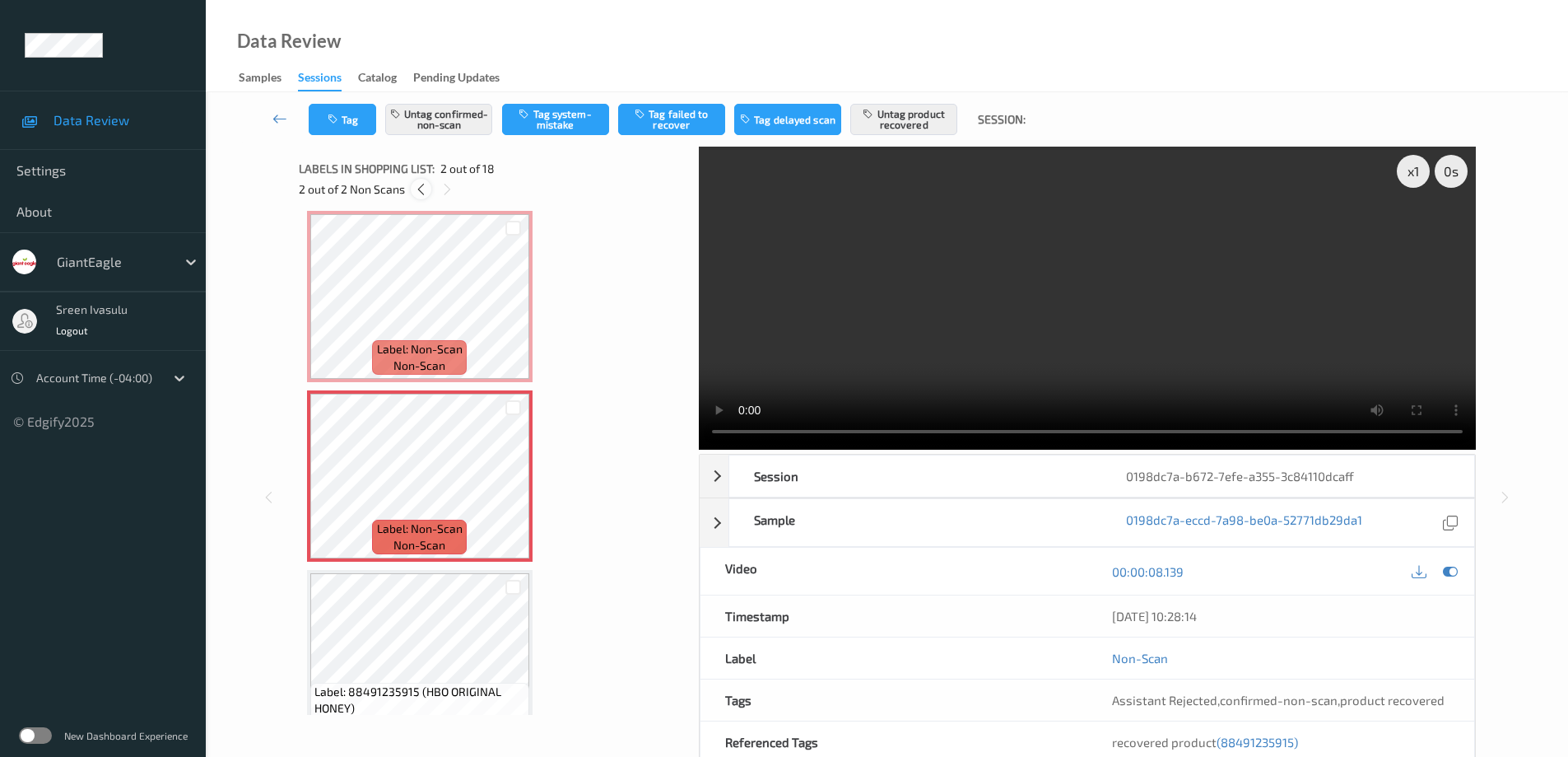
click at [419, 187] on icon at bounding box center [421, 190] width 14 height 15
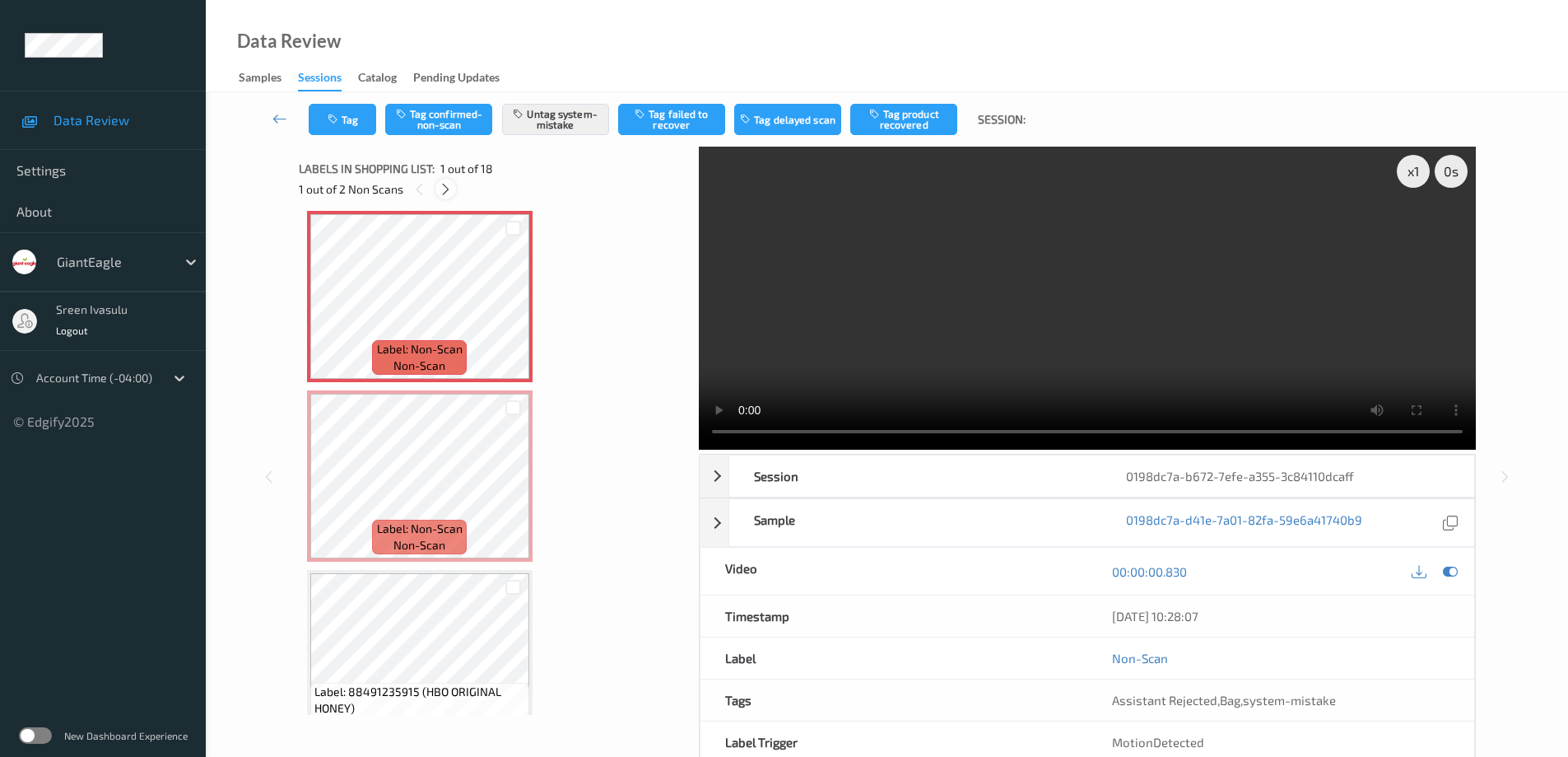
click at [444, 195] on icon at bounding box center [445, 190] width 14 height 15
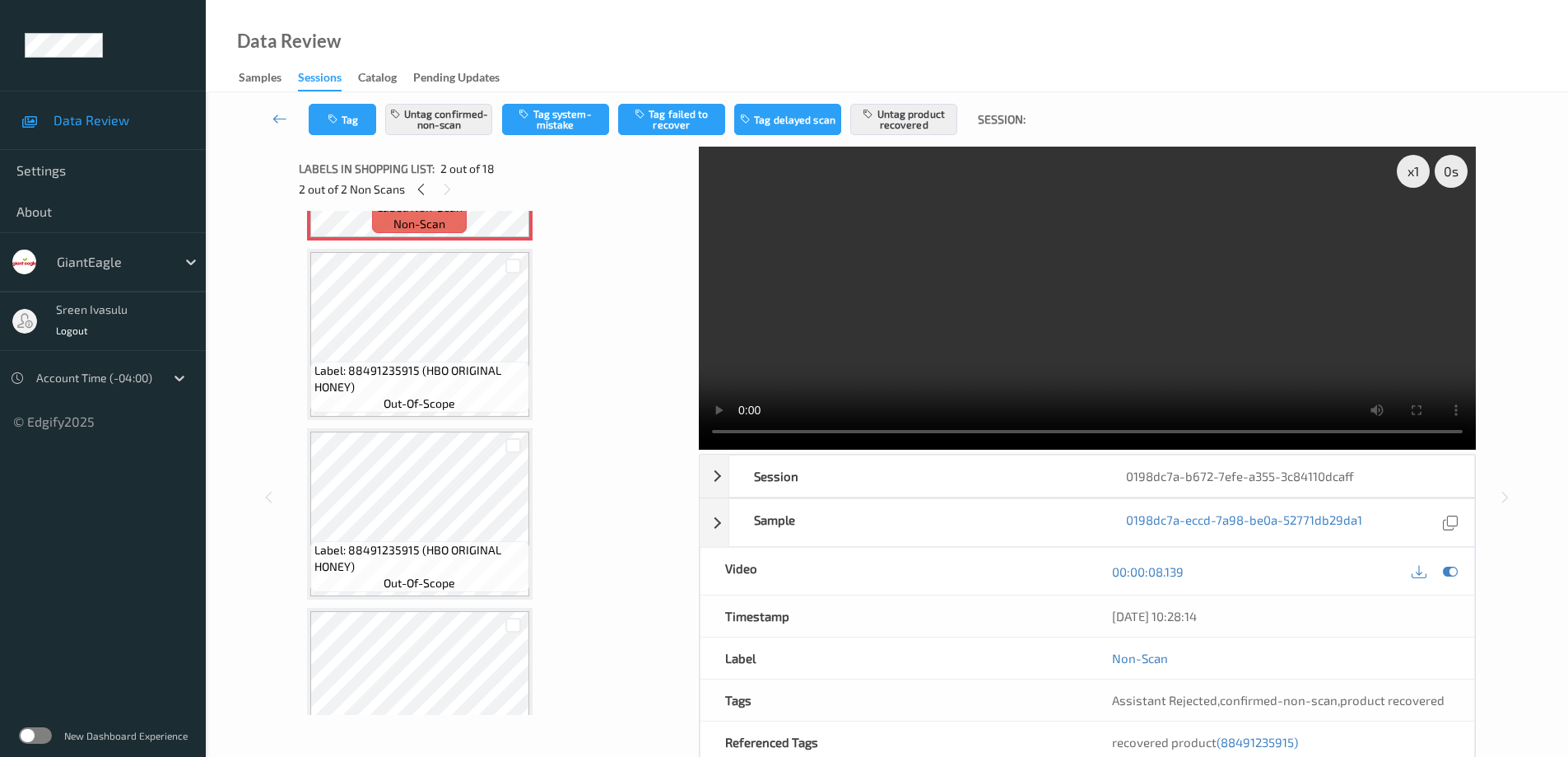
scroll to position [0, 0]
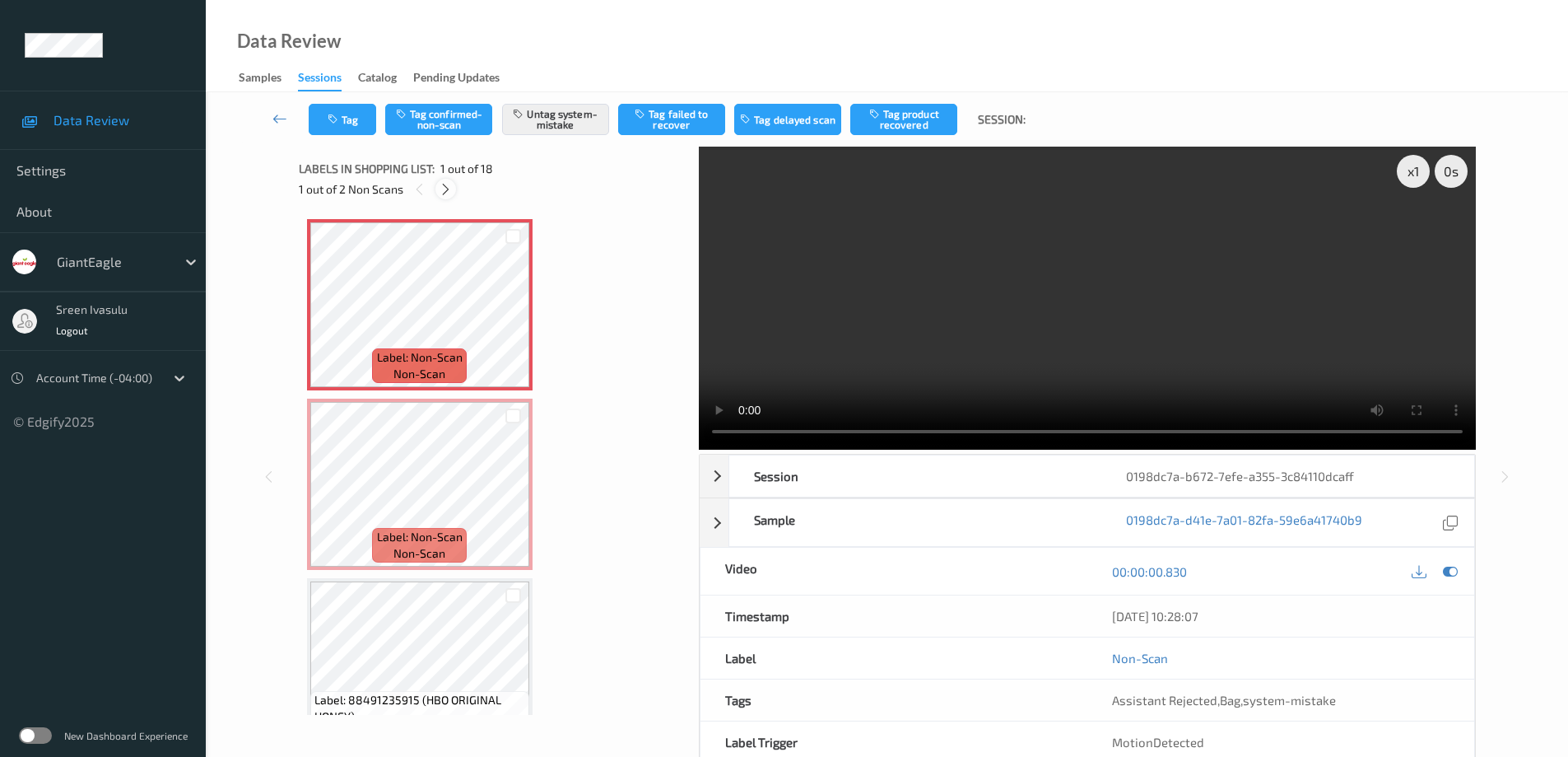
click at [446, 190] on icon at bounding box center [445, 190] width 14 height 15
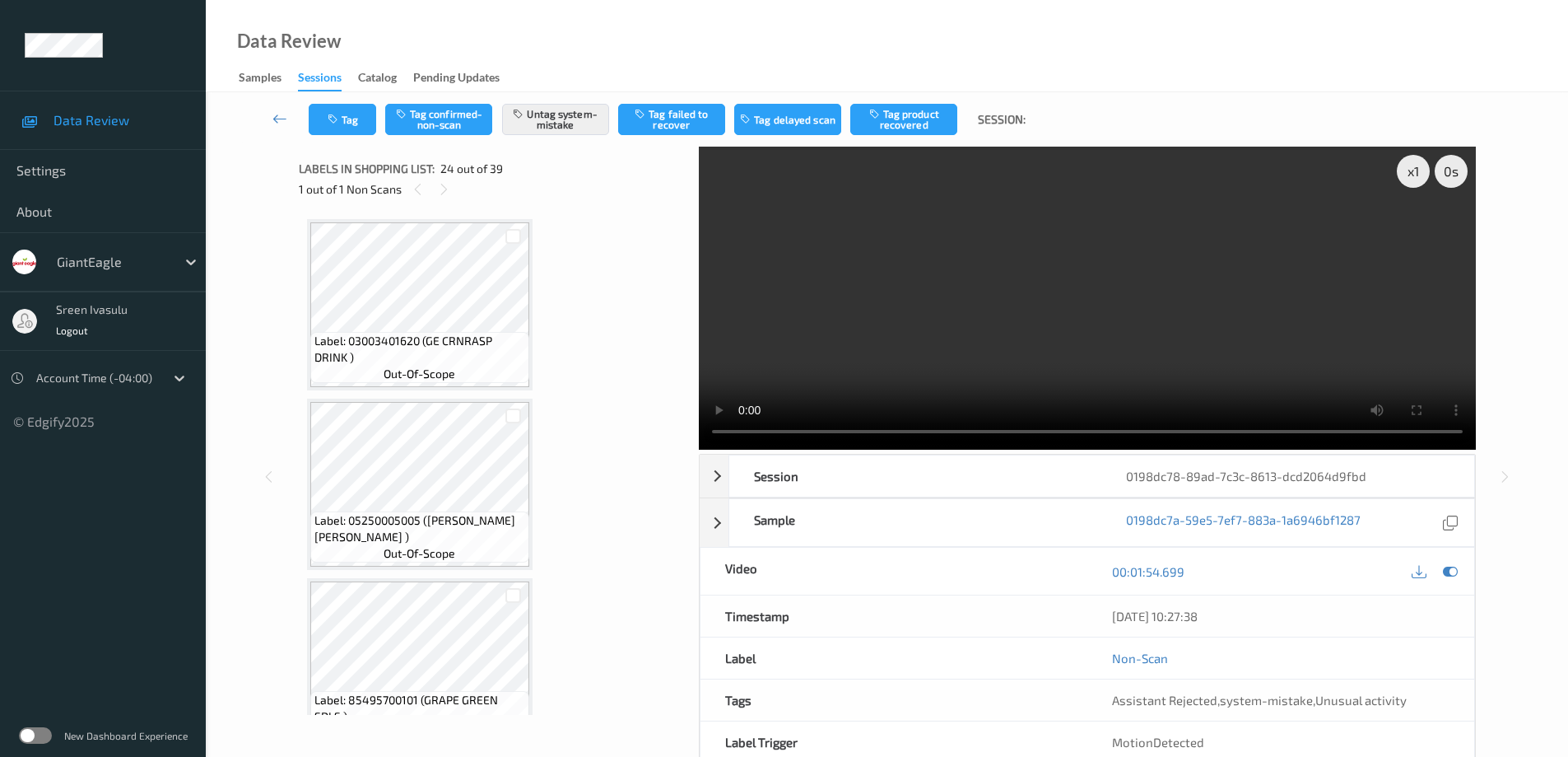
scroll to position [3957, 0]
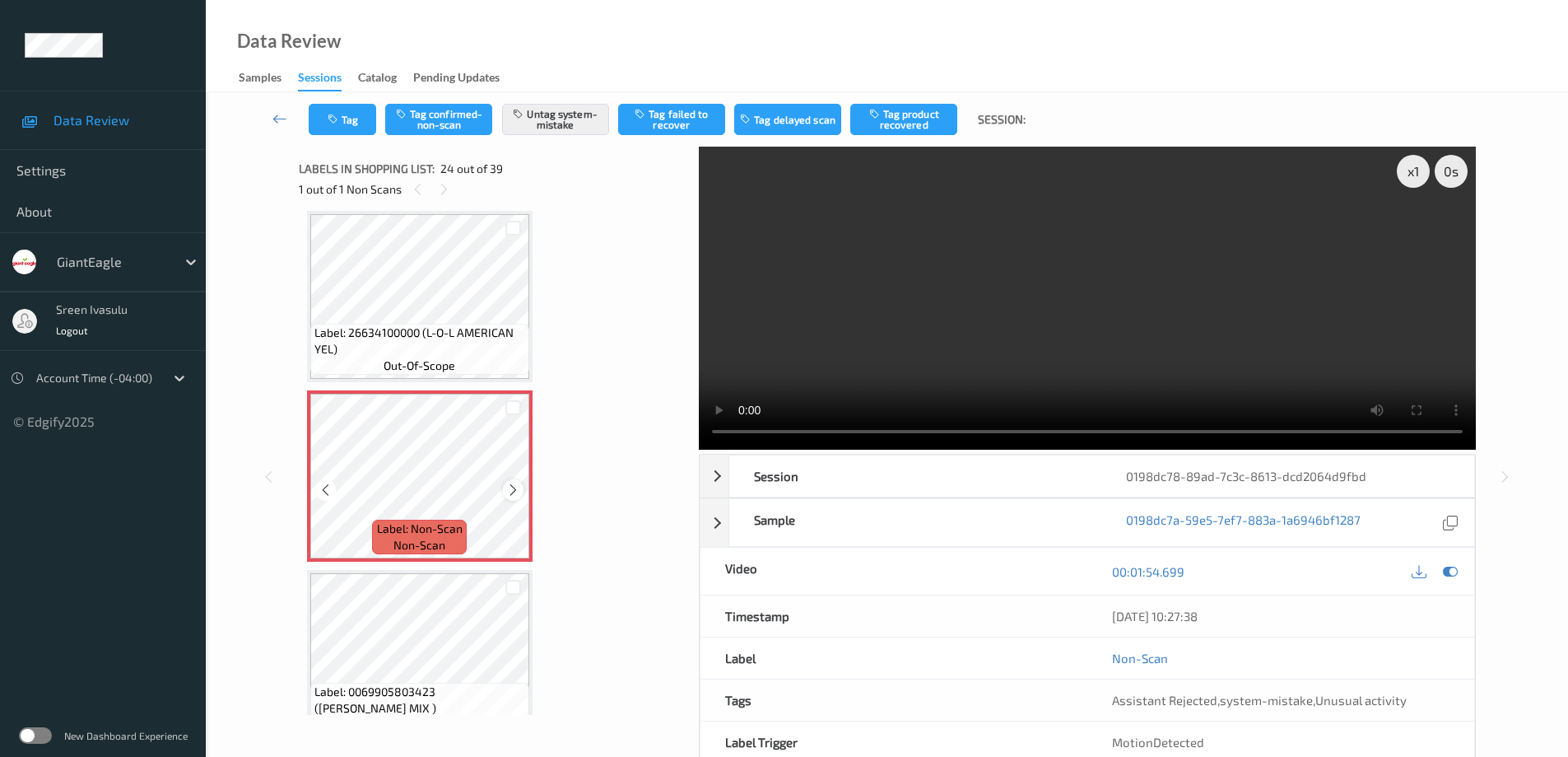
click at [514, 491] on icon at bounding box center [513, 490] width 14 height 15
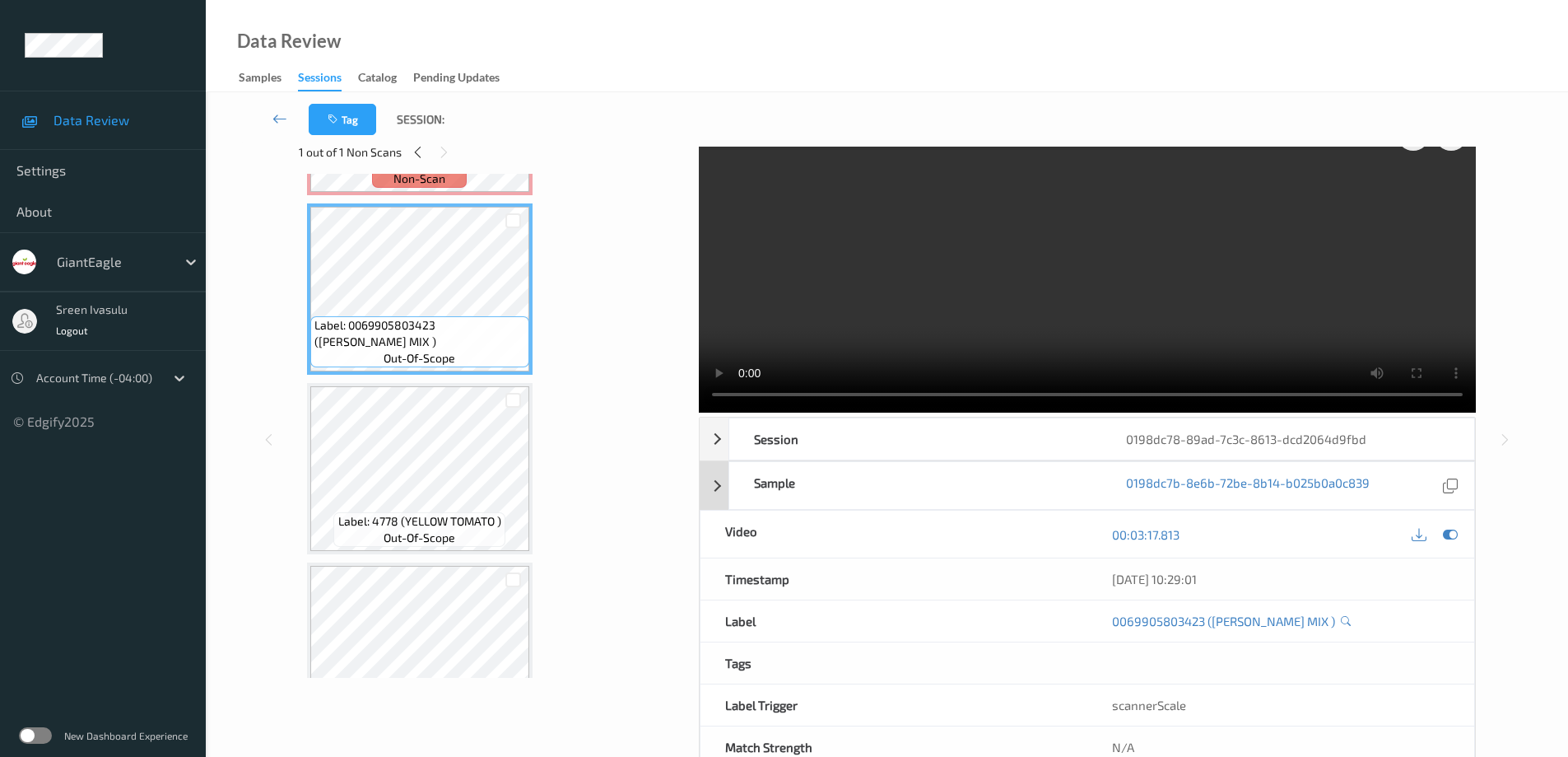
scroll to position [0, 0]
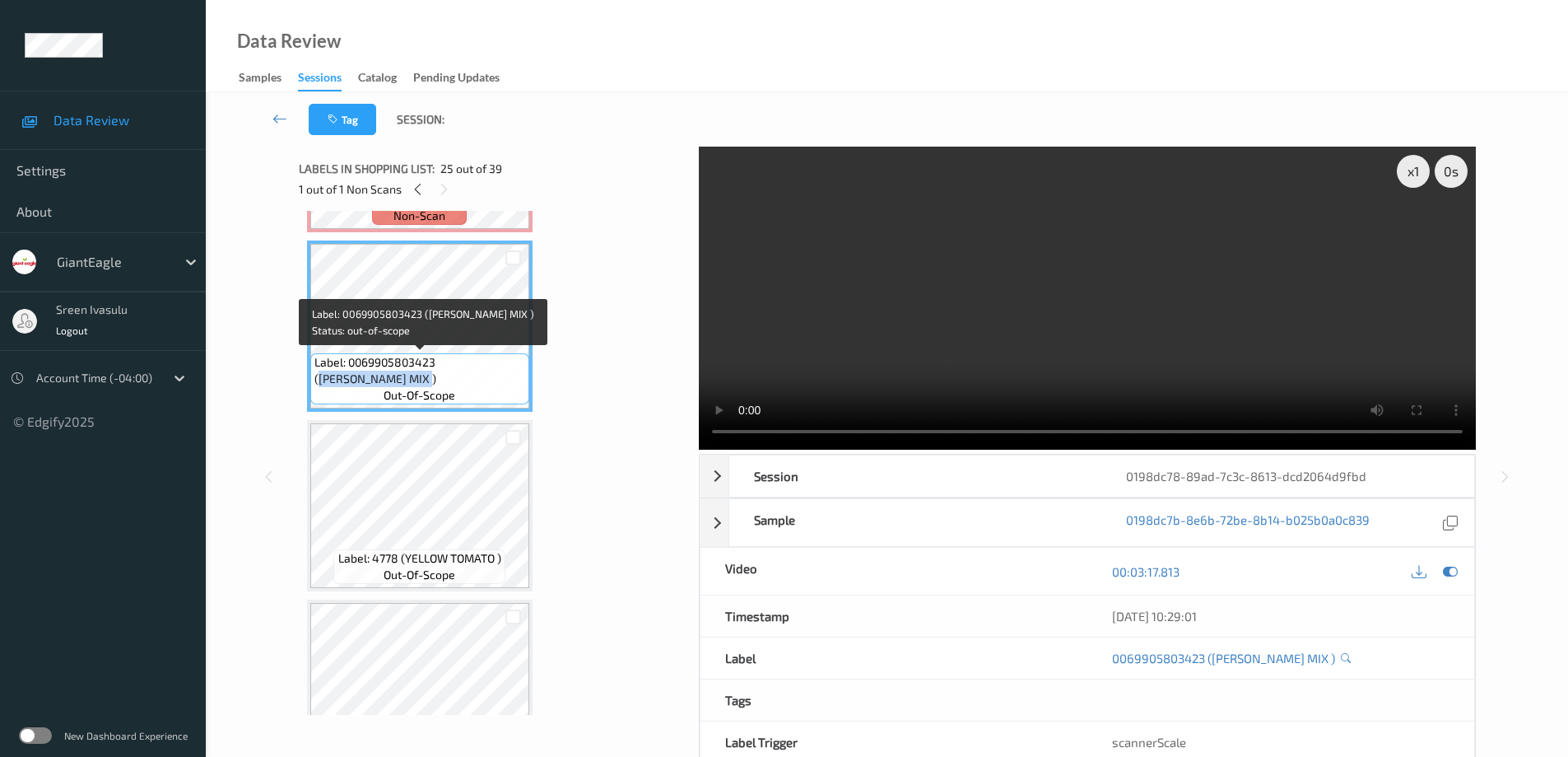
drag, startPoint x: 443, startPoint y: 360, endPoint x: 466, endPoint y: 382, distance: 31.8
click at [466, 382] on span "Label: 0069905803423 (TOM HEIRLOOM MIX )" at bounding box center [420, 370] width 211 height 33
copy span "TOM HEIRLOOM MIX )"
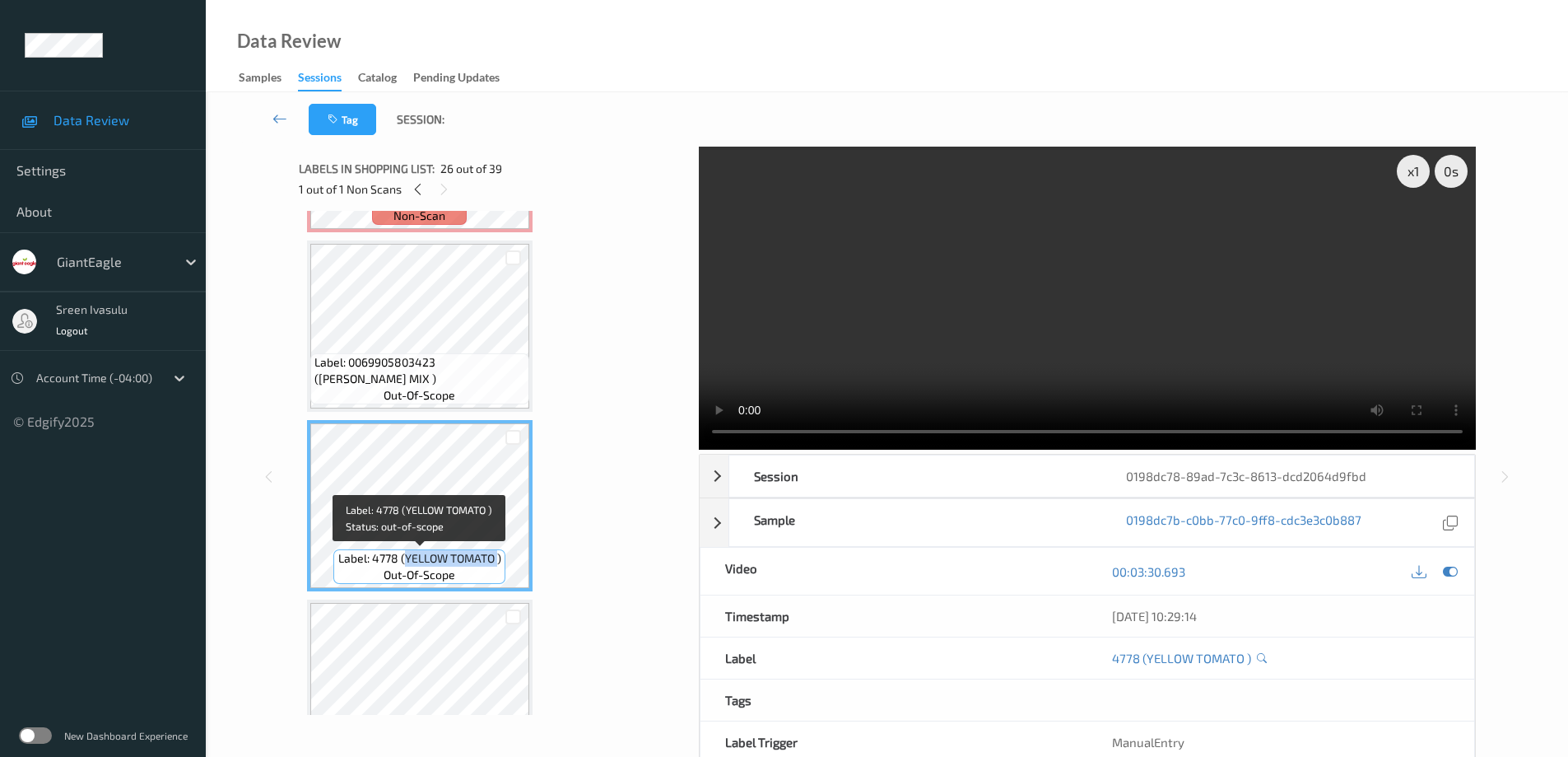
drag, startPoint x: 419, startPoint y: 560, endPoint x: 498, endPoint y: 561, distance: 79.0
click at [498, 561] on span "Label: 4778 (YELLOW TOMATO )" at bounding box center [420, 558] width 163 height 16
copy span "YELLOW TOMATO"
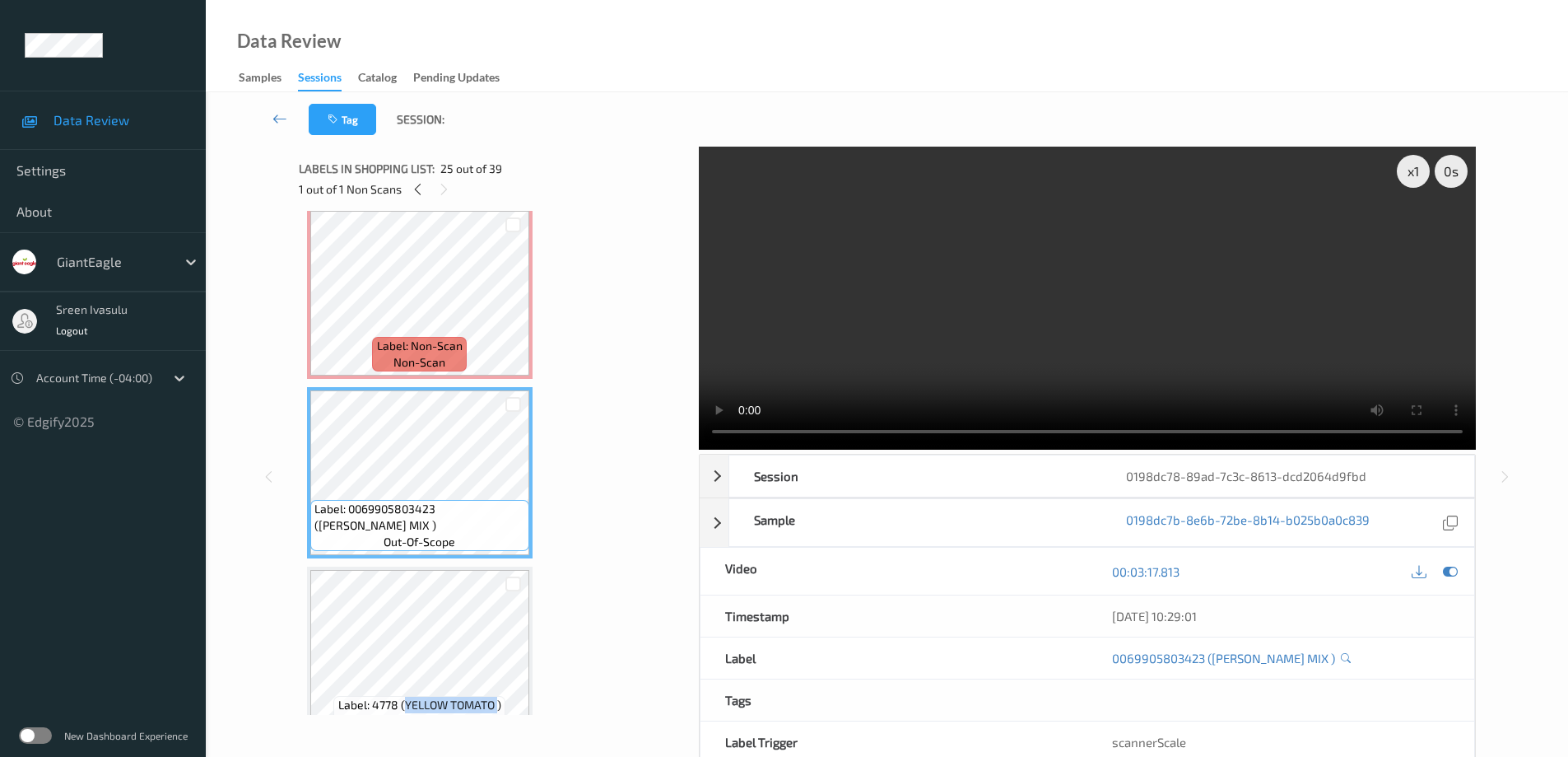
scroll to position [3627, 0]
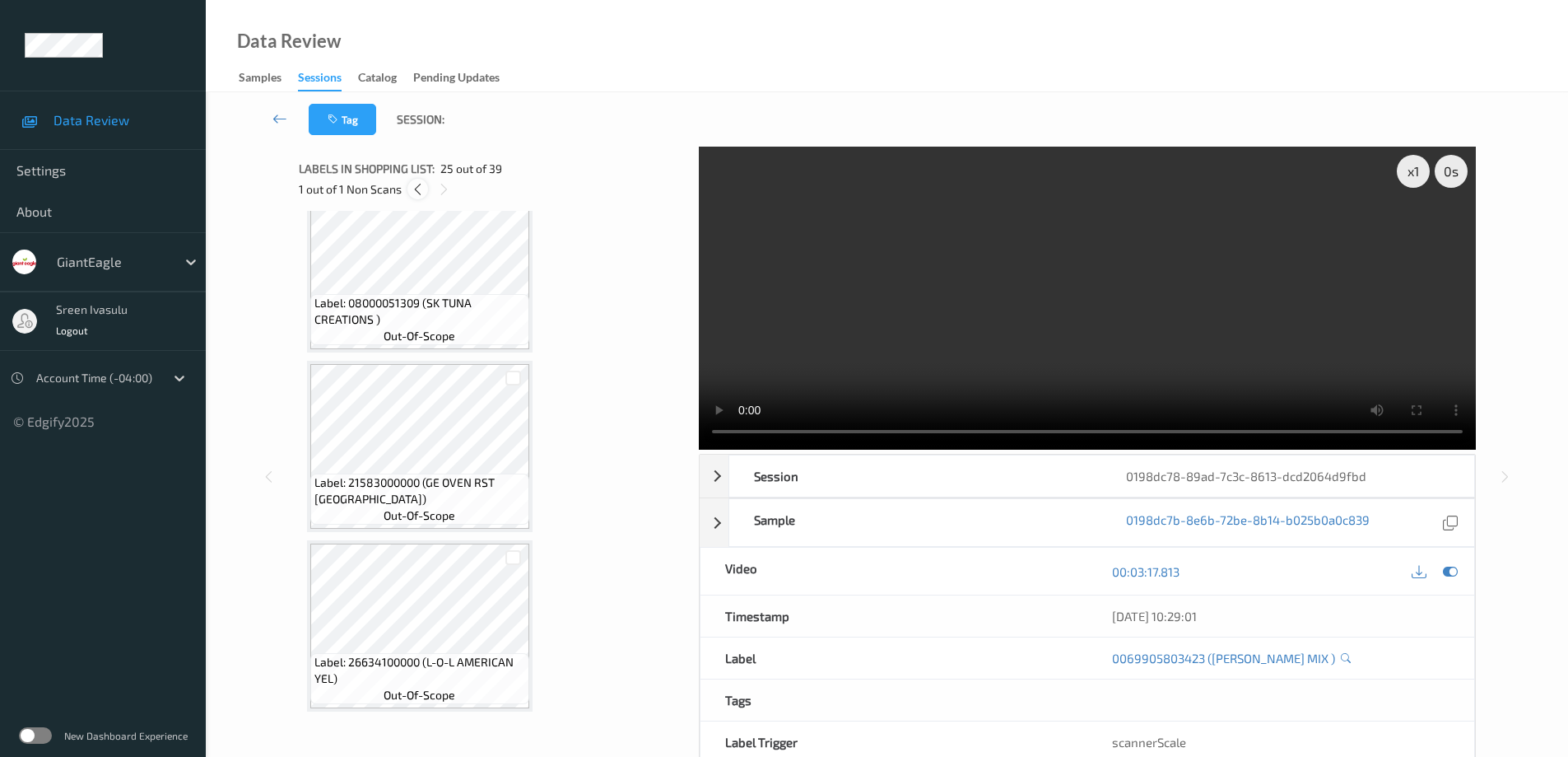
click at [414, 187] on icon at bounding box center [418, 190] width 14 height 15
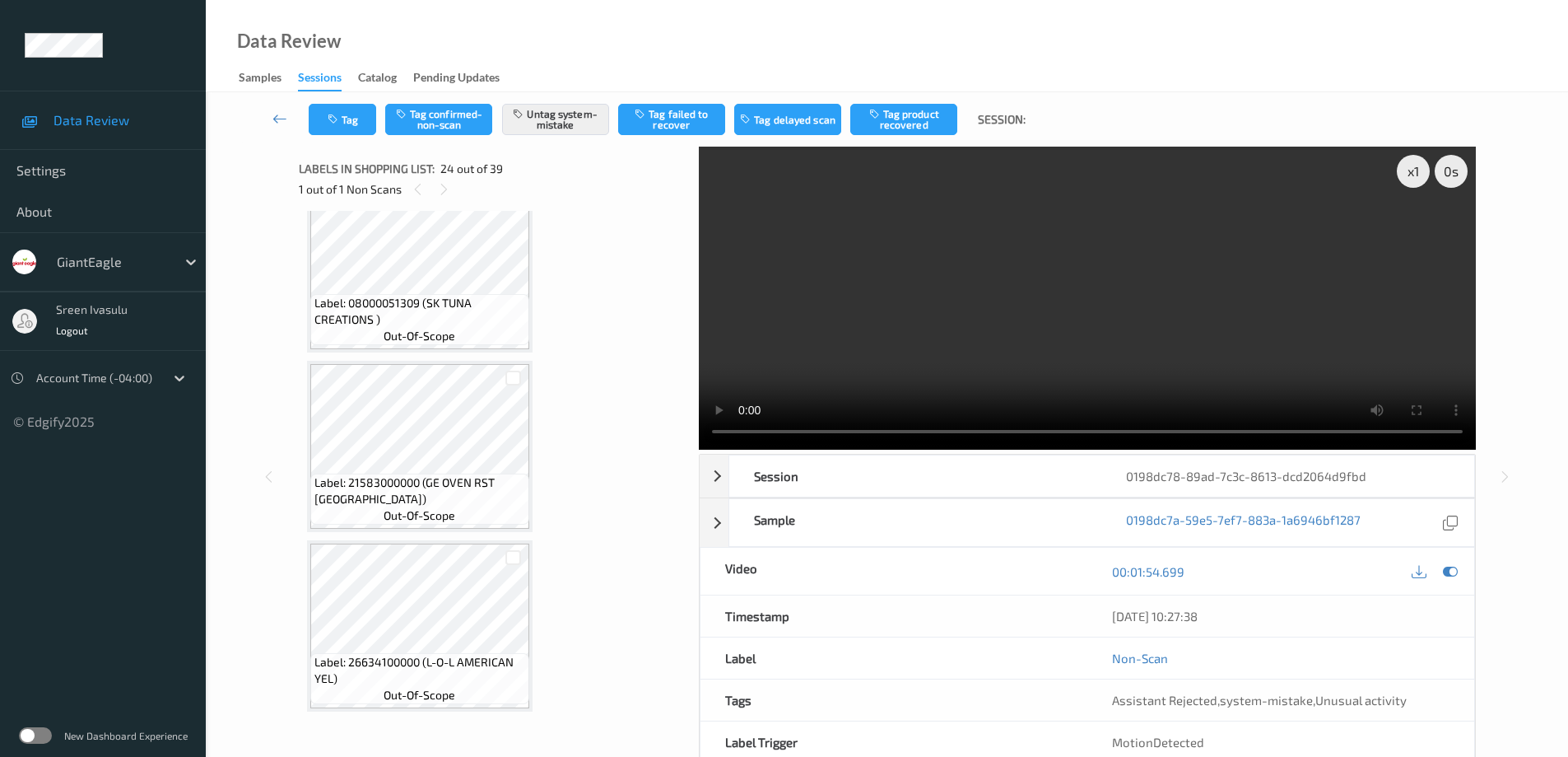
scroll to position [3957, 0]
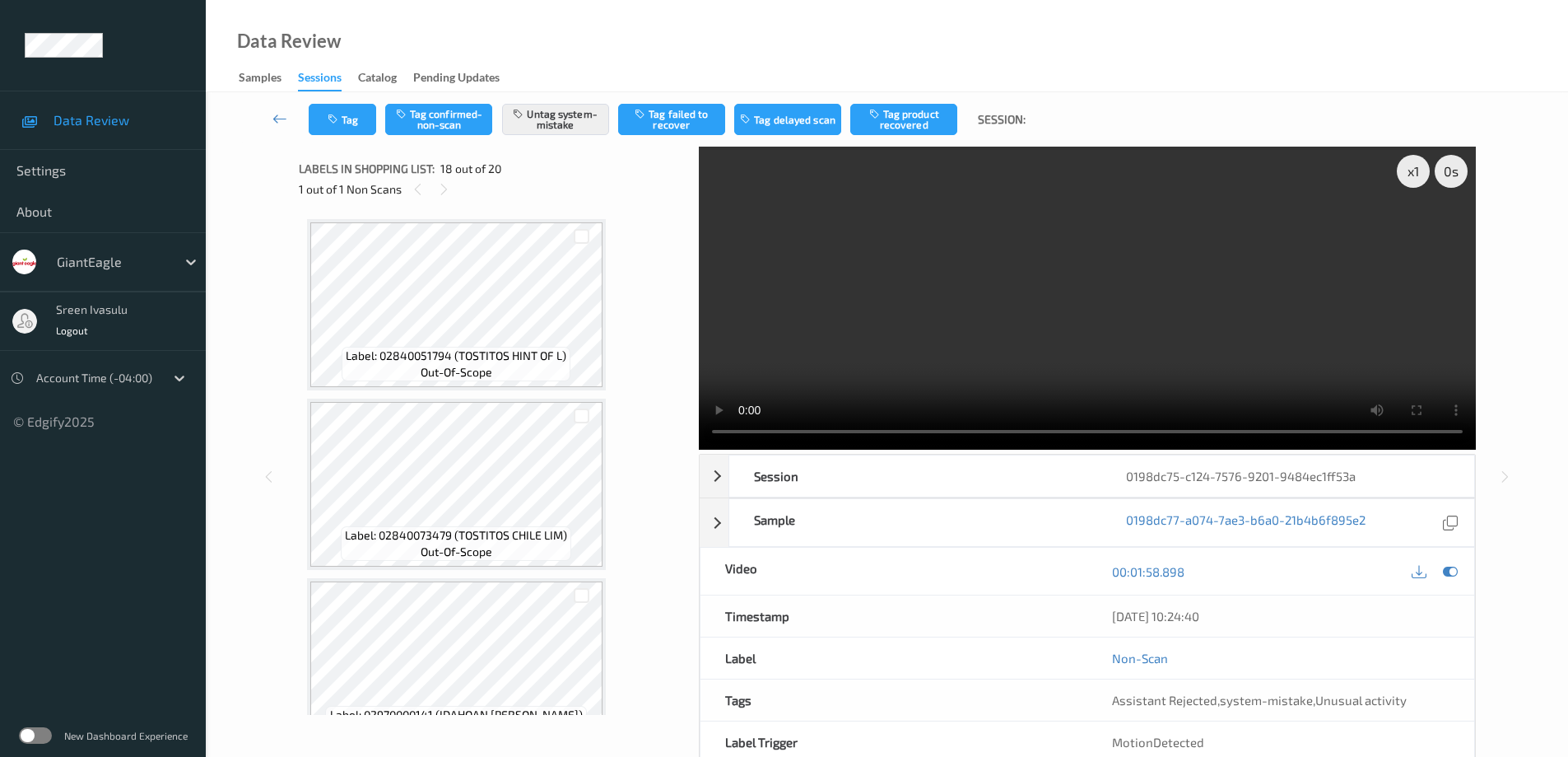
scroll to position [2880, 0]
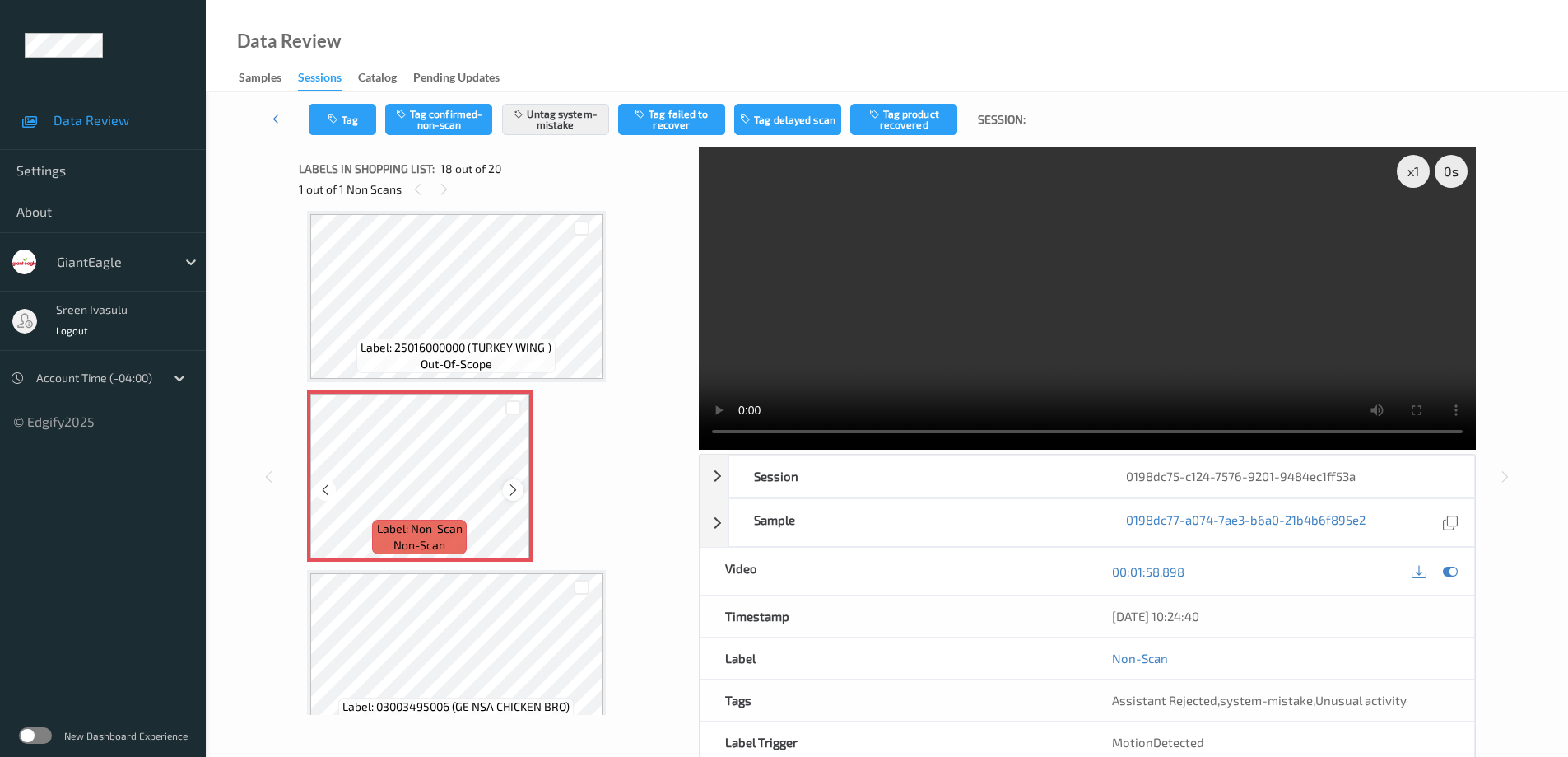
click at [516, 491] on icon at bounding box center [513, 490] width 14 height 15
click at [515, 492] on icon at bounding box center [513, 490] width 14 height 15
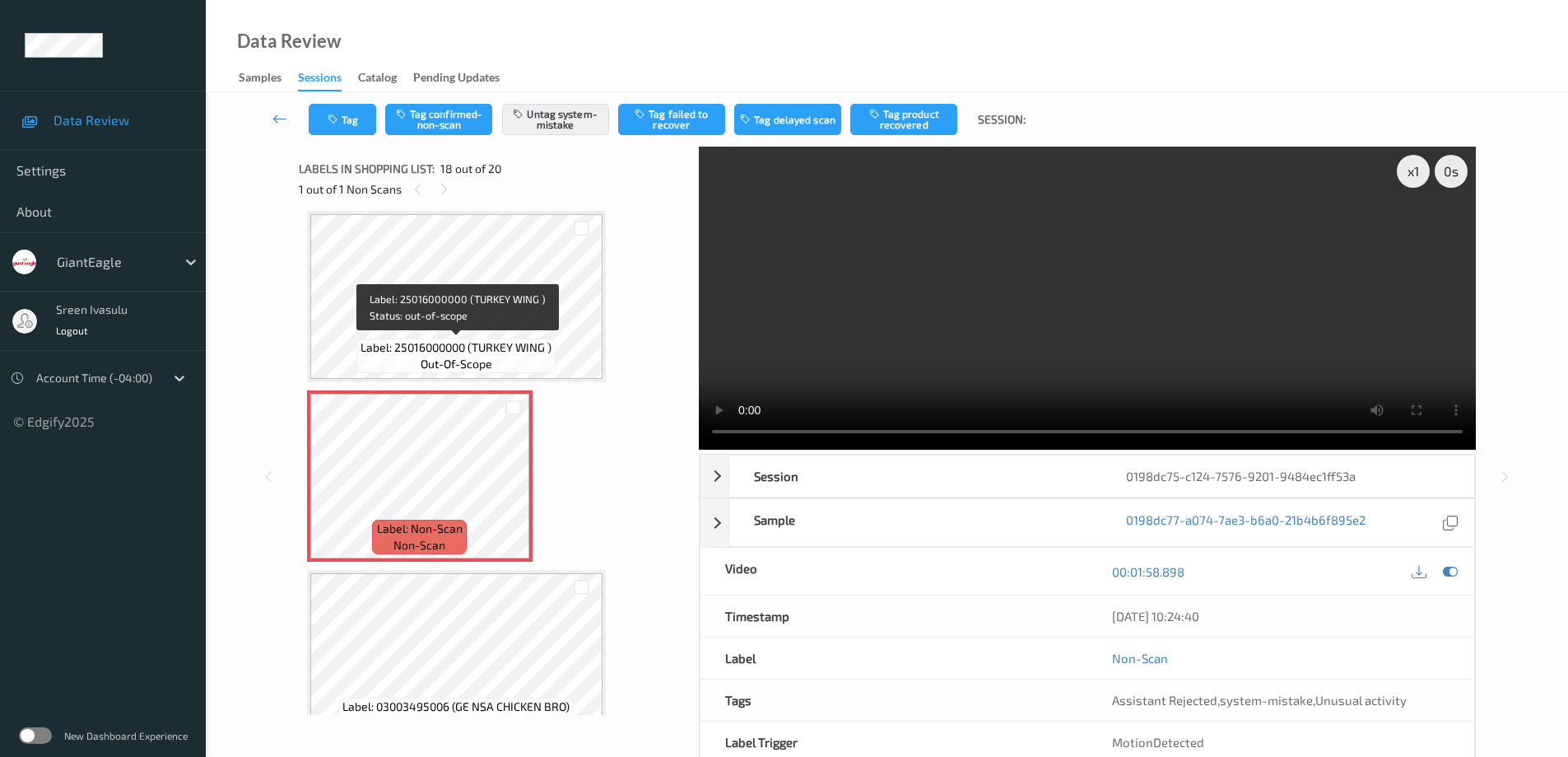
click at [541, 350] on span "Label: 25016000000 (TURKEY WING )" at bounding box center [456, 347] width 191 height 16
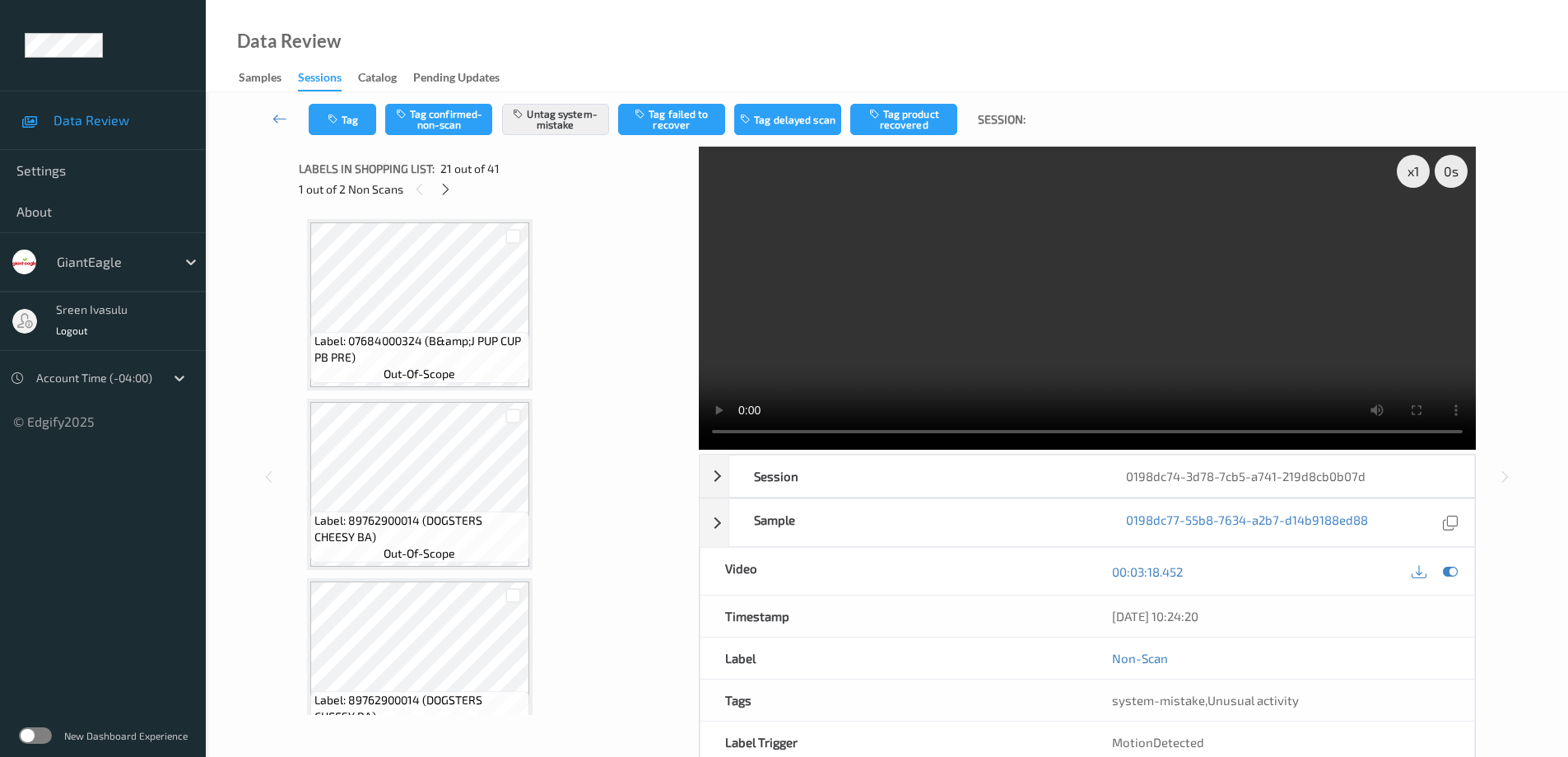
scroll to position [3418, 0]
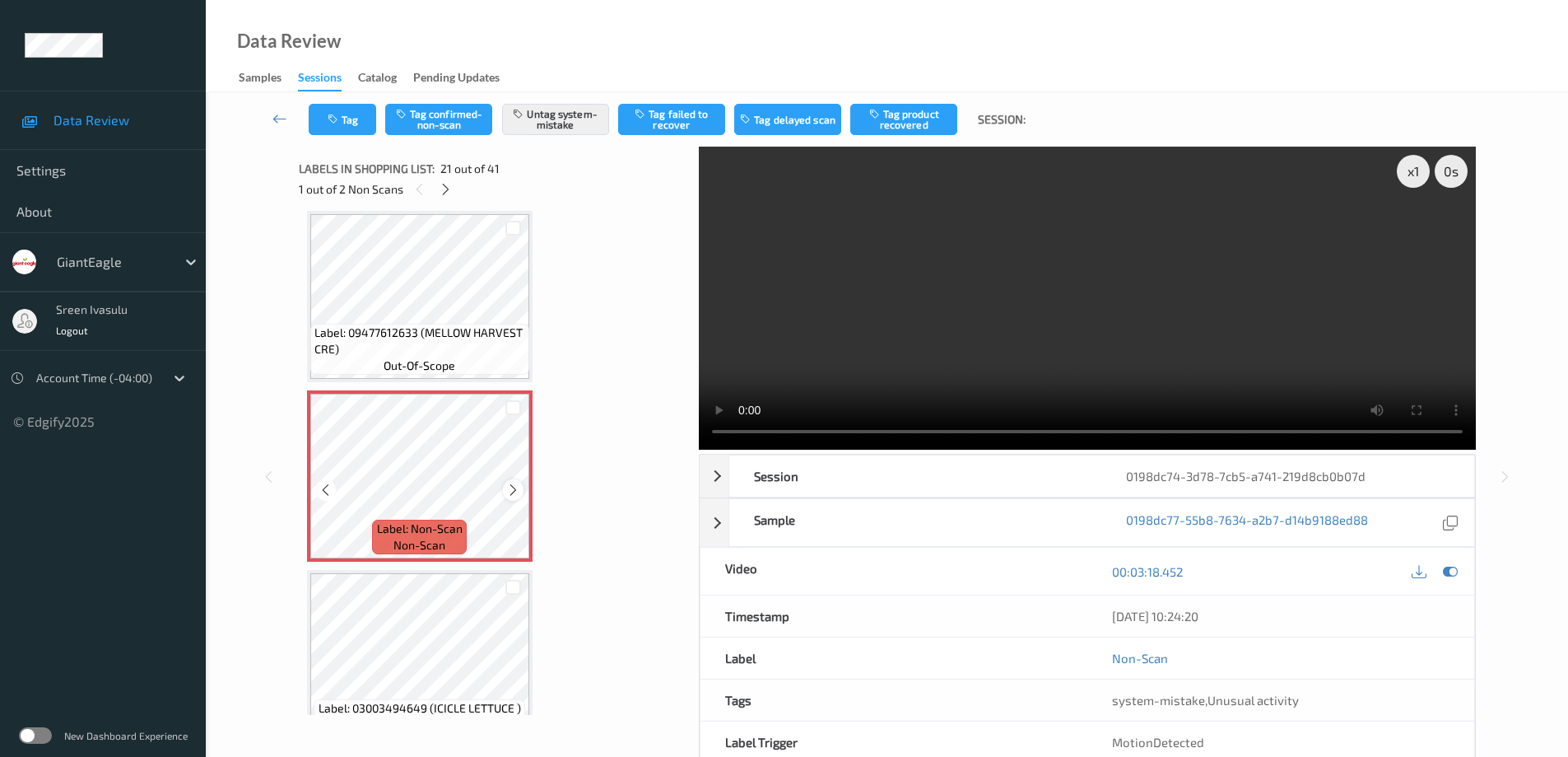
click at [515, 481] on div at bounding box center [514, 489] width 21 height 21
click at [444, 189] on icon at bounding box center [445, 190] width 14 height 15
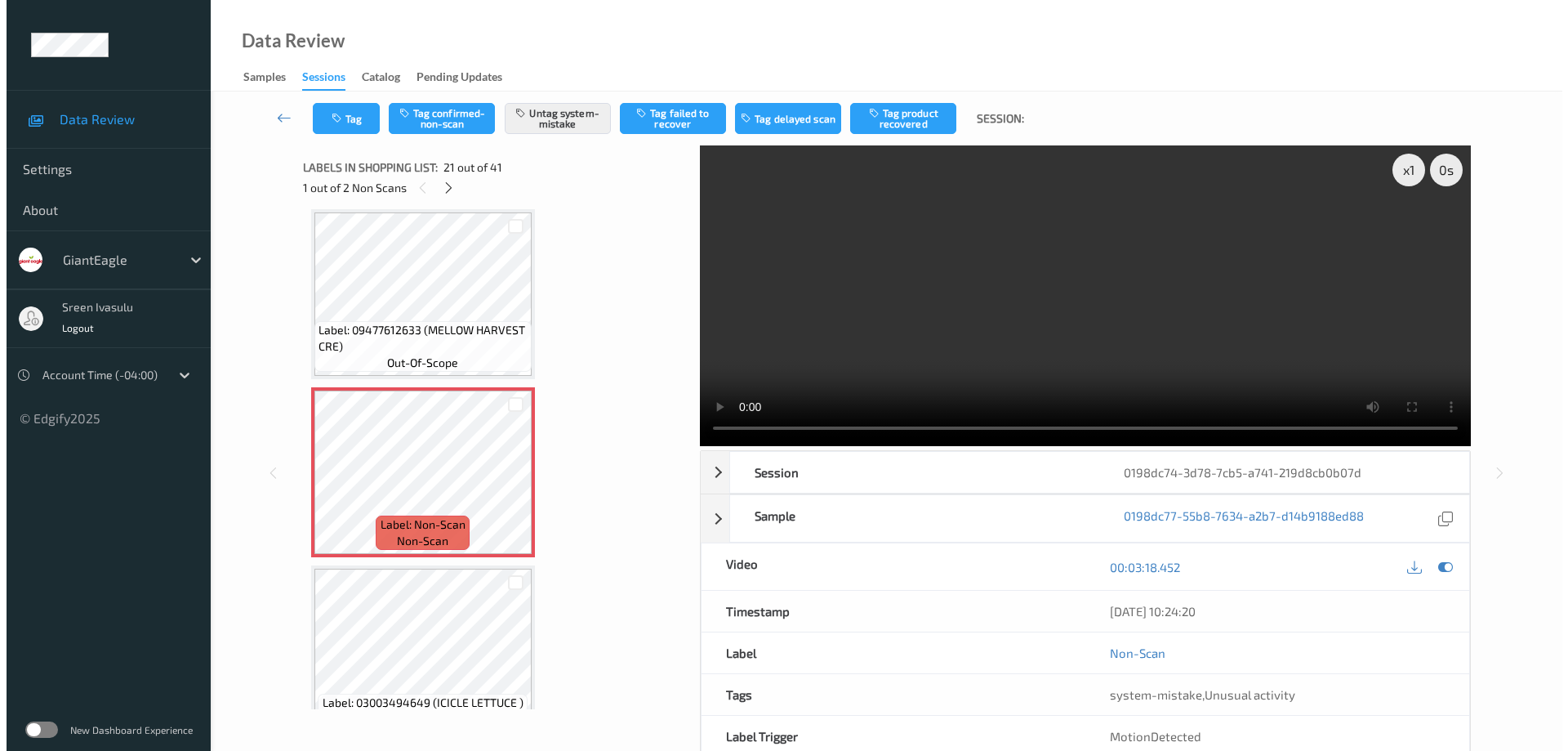
scroll to position [6808, 0]
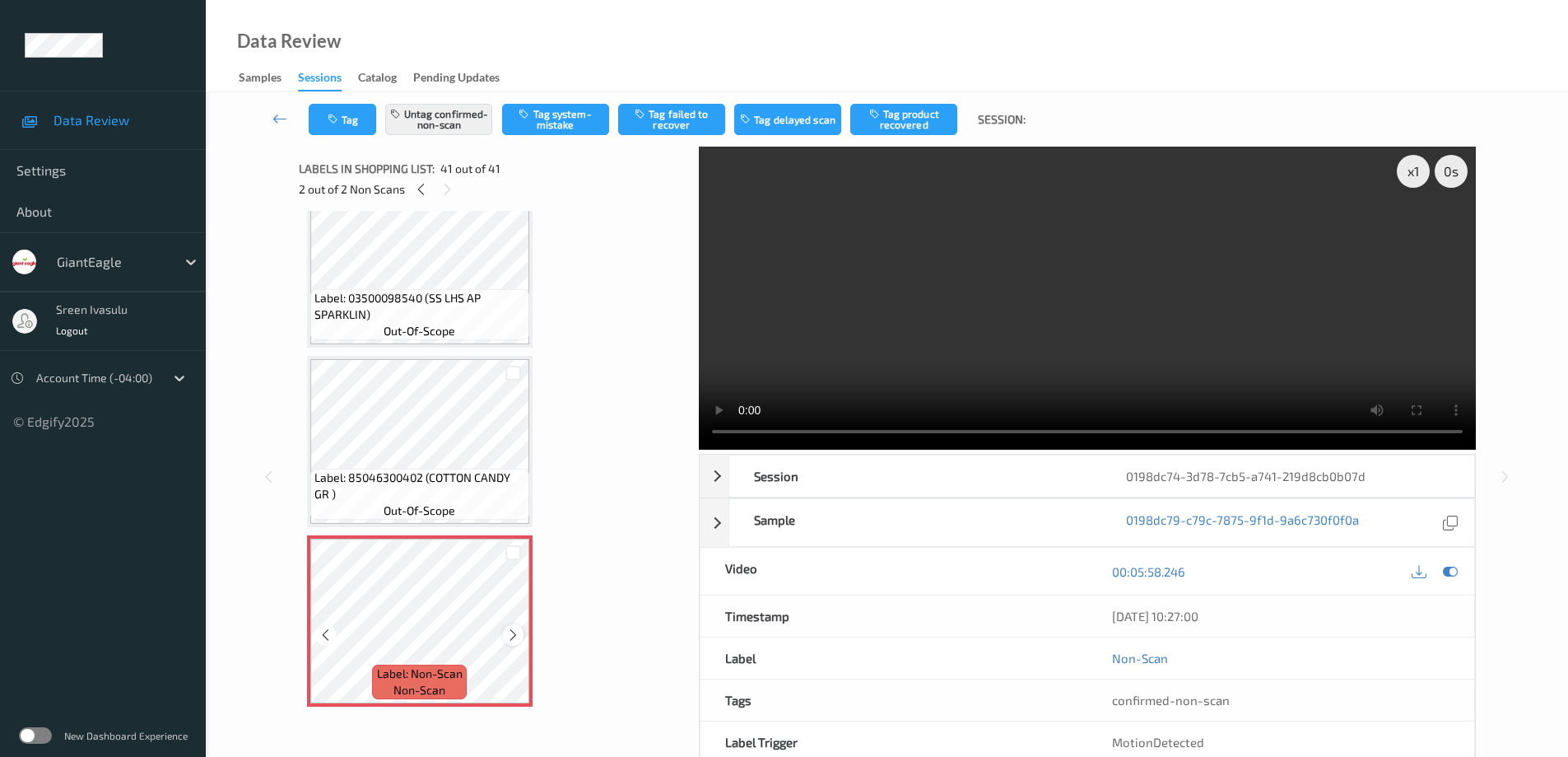
click at [511, 631] on icon at bounding box center [513, 634] width 14 height 15
click at [511, 634] on icon at bounding box center [513, 634] width 14 height 15
click at [450, 114] on button "Untag confirmed-non-scan" at bounding box center [439, 119] width 107 height 31
click at [571, 125] on button "Tag system-mistake" at bounding box center [556, 119] width 107 height 31
click at [448, 118] on button "Tag confirmed-non-scan" at bounding box center [439, 119] width 107 height 31
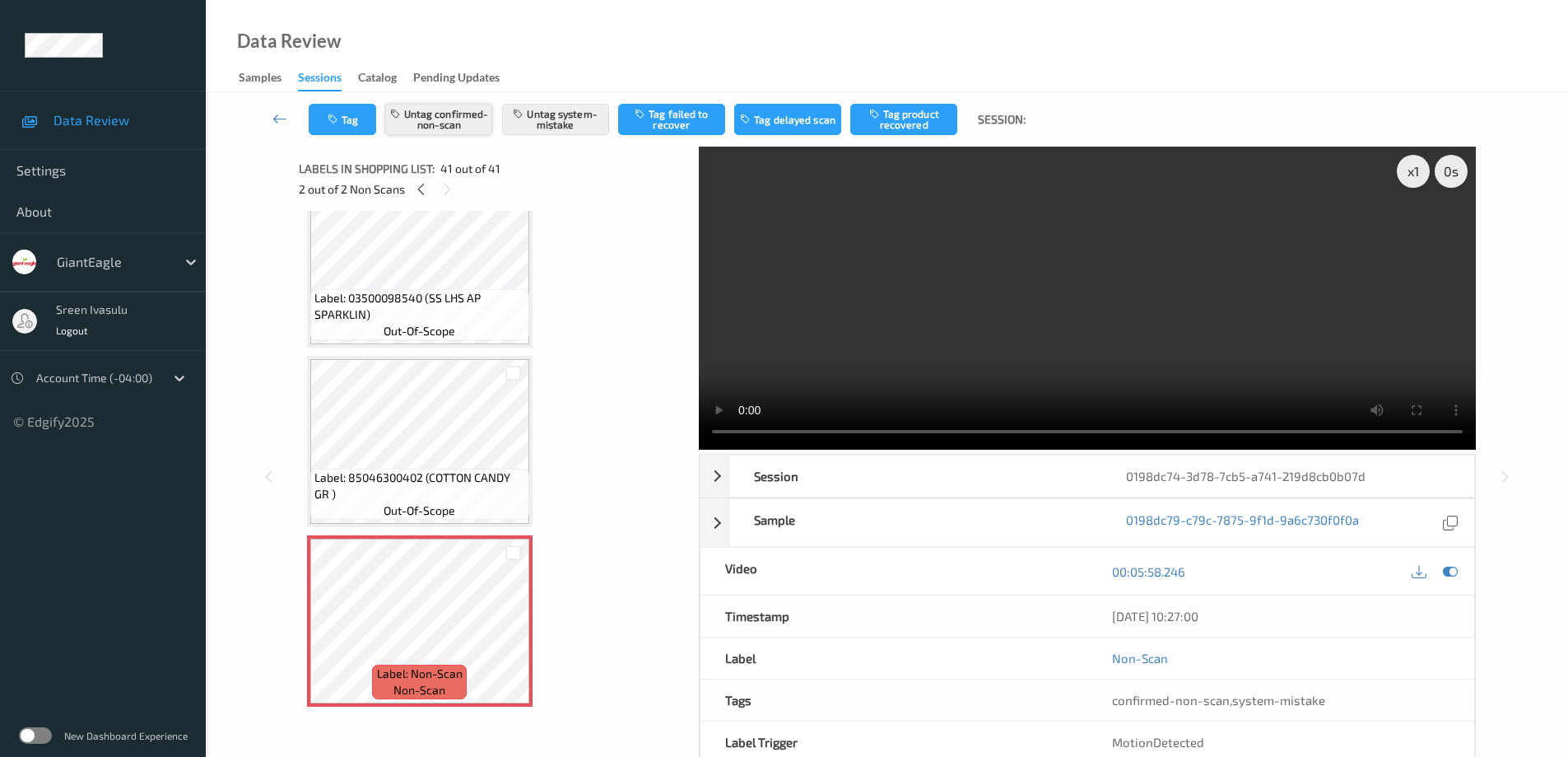
click at [449, 118] on button "Untag confirmed-non-scan" at bounding box center [439, 119] width 107 height 31
click at [343, 119] on button "Tag" at bounding box center [342, 119] width 67 height 31
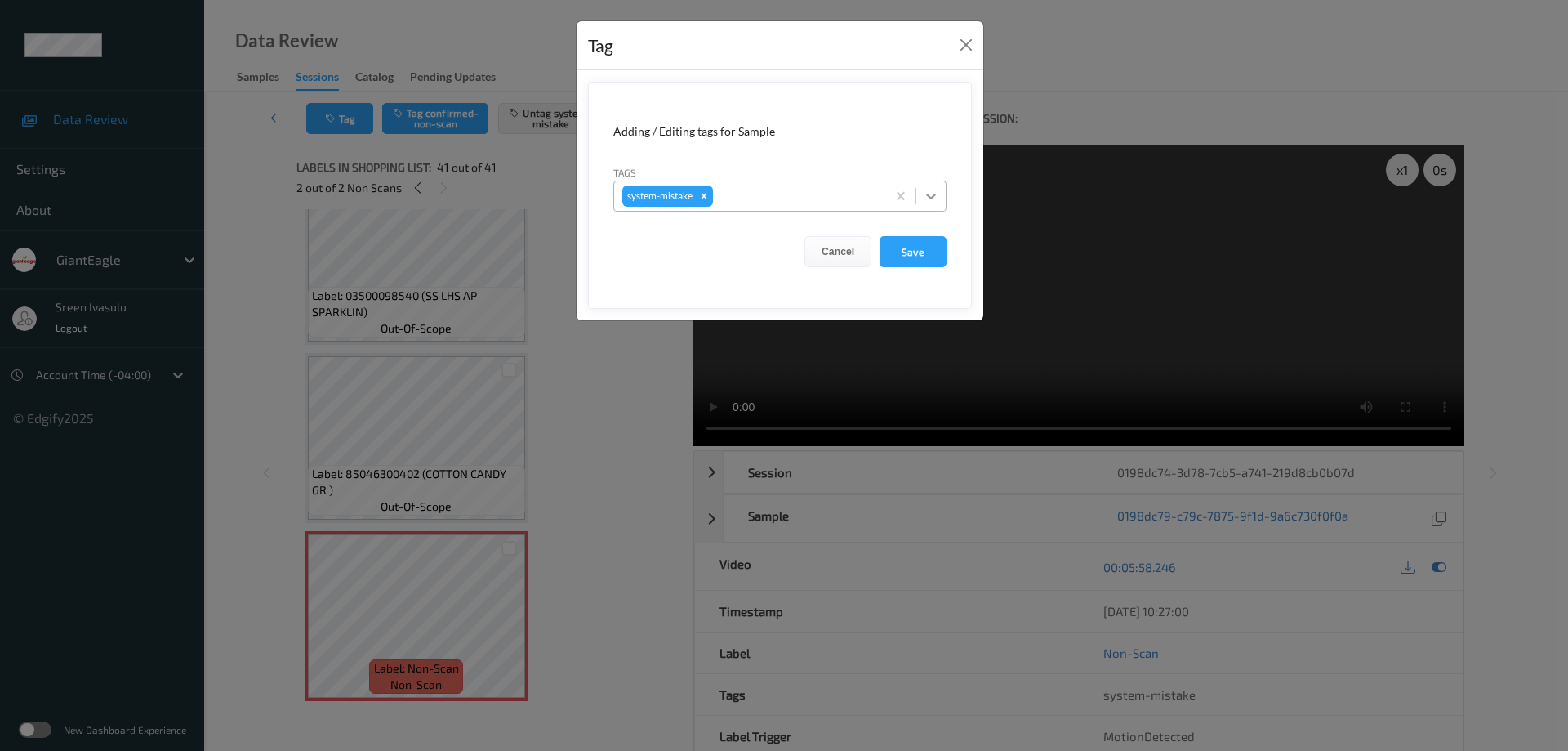
click at [937, 206] on div at bounding box center [930, 195] width 29 height 29
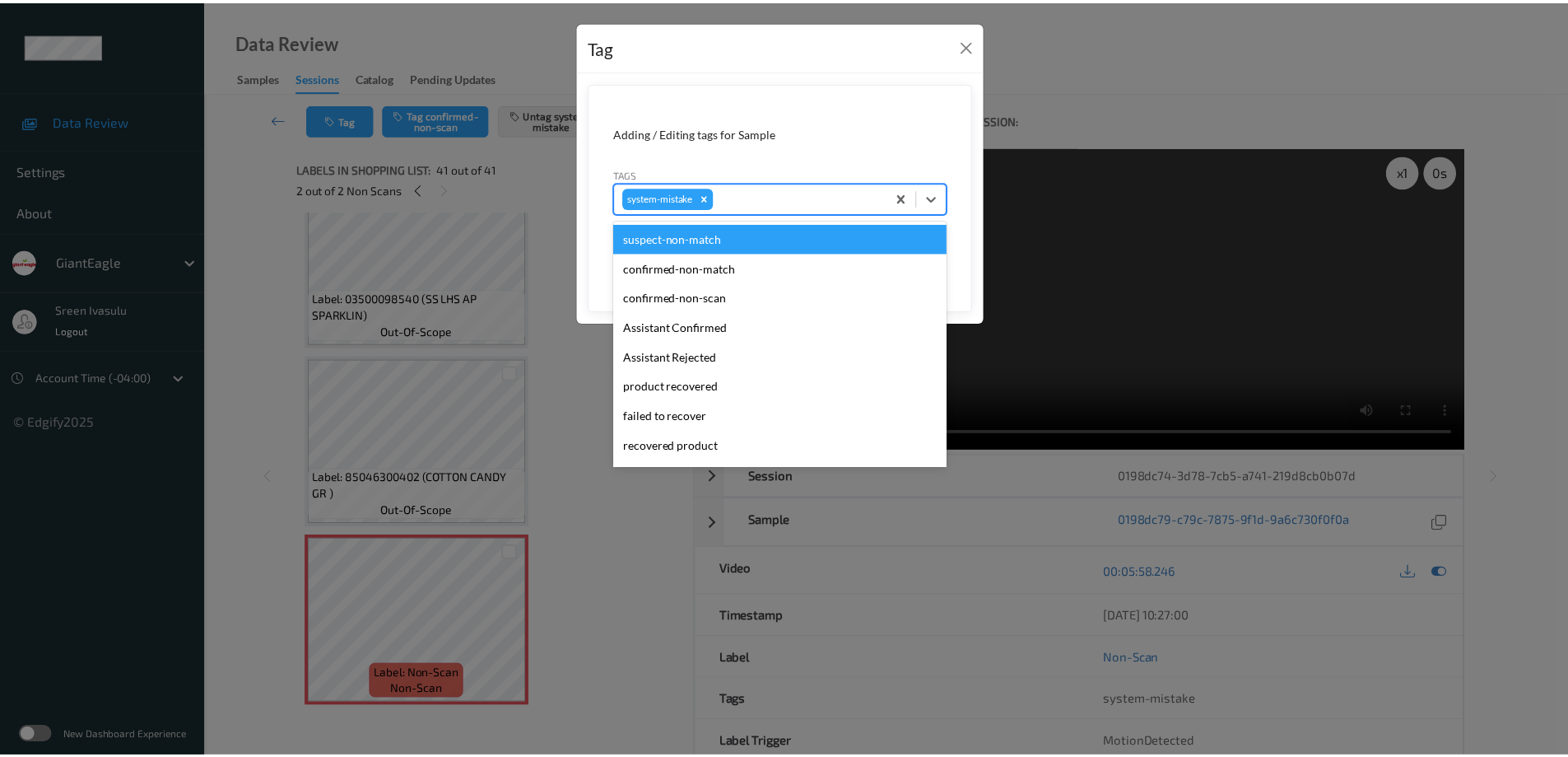
scroll to position [175, 0]
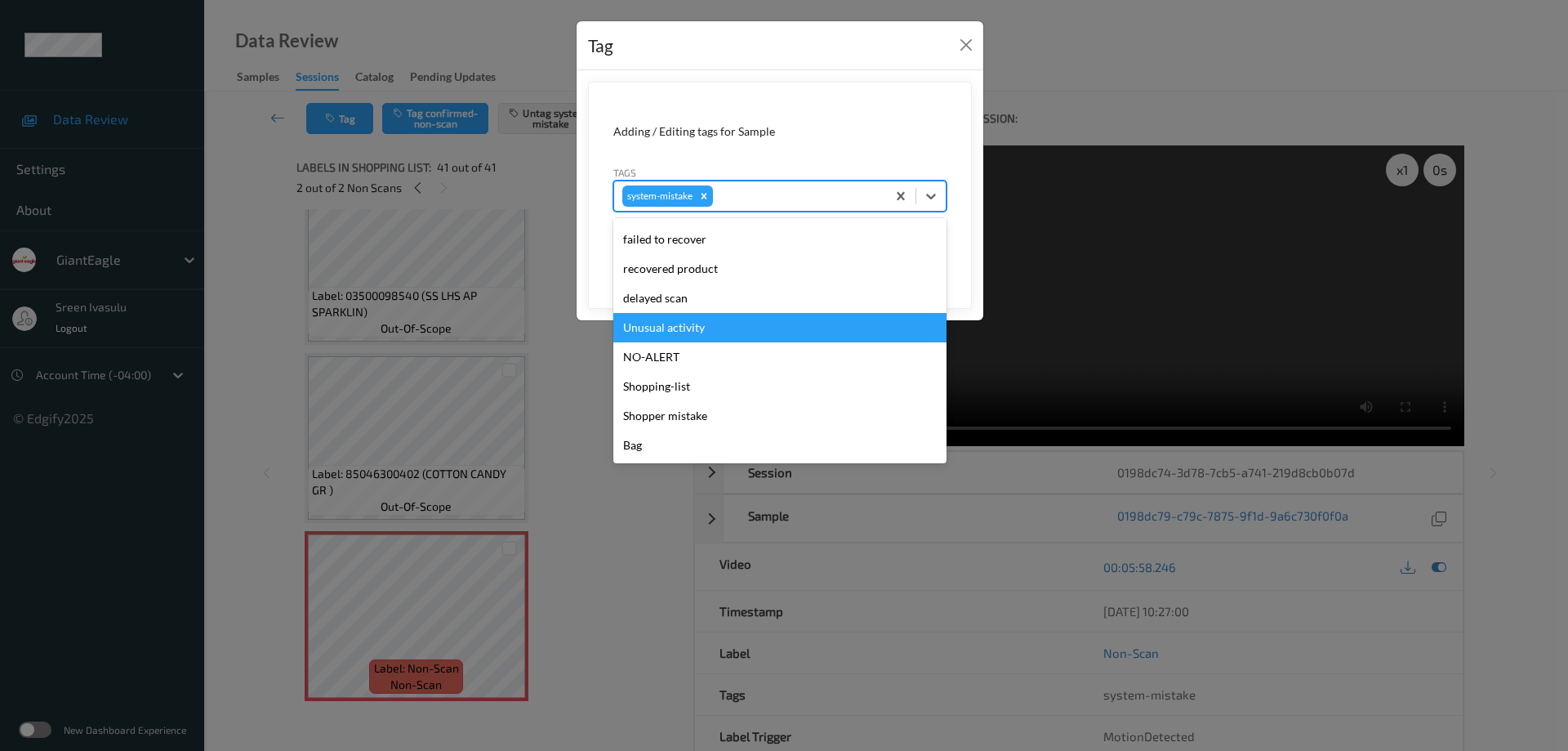
click at [710, 327] on div "Unusual activity" at bounding box center [780, 327] width 334 height 29
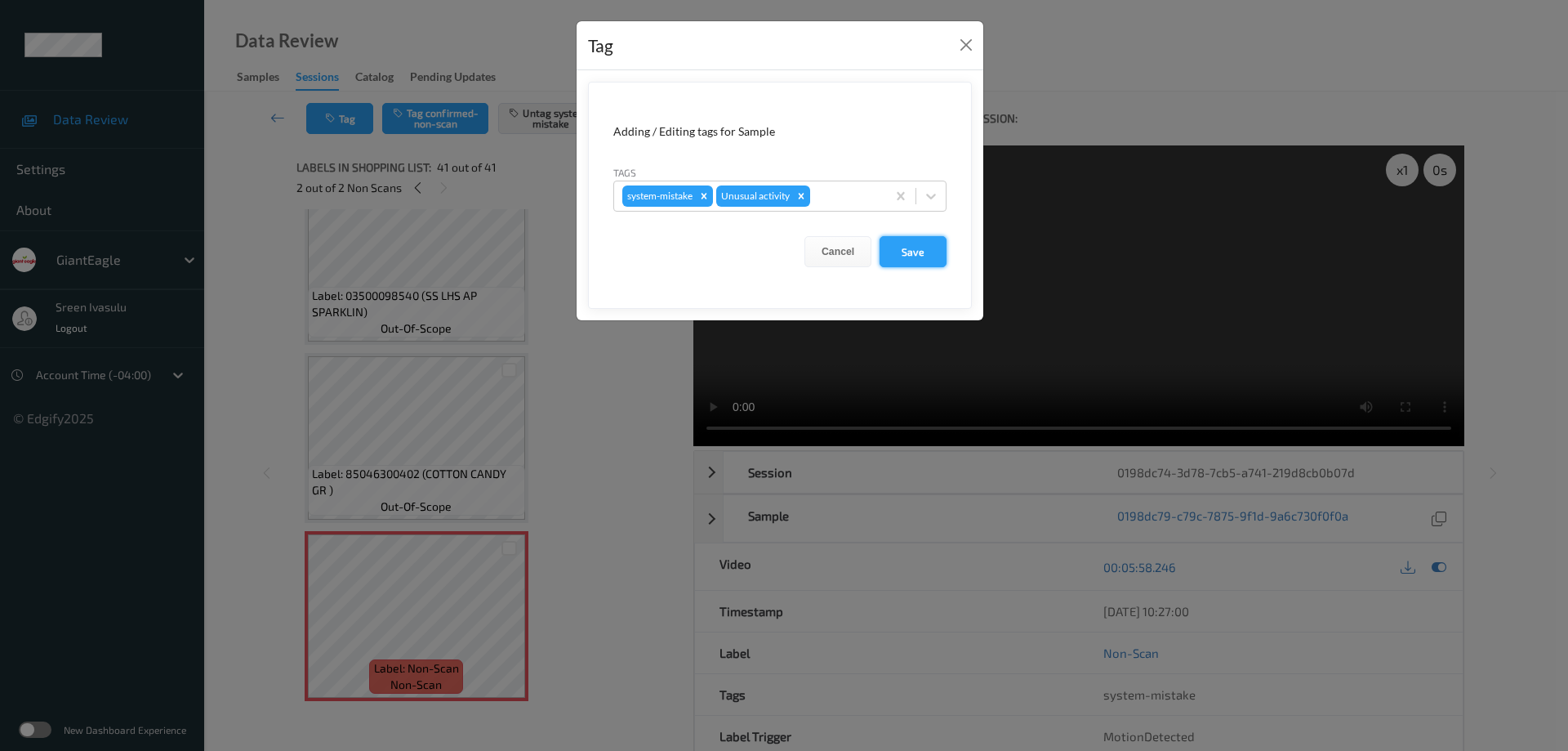
click at [910, 256] on button "Save" at bounding box center [912, 251] width 67 height 31
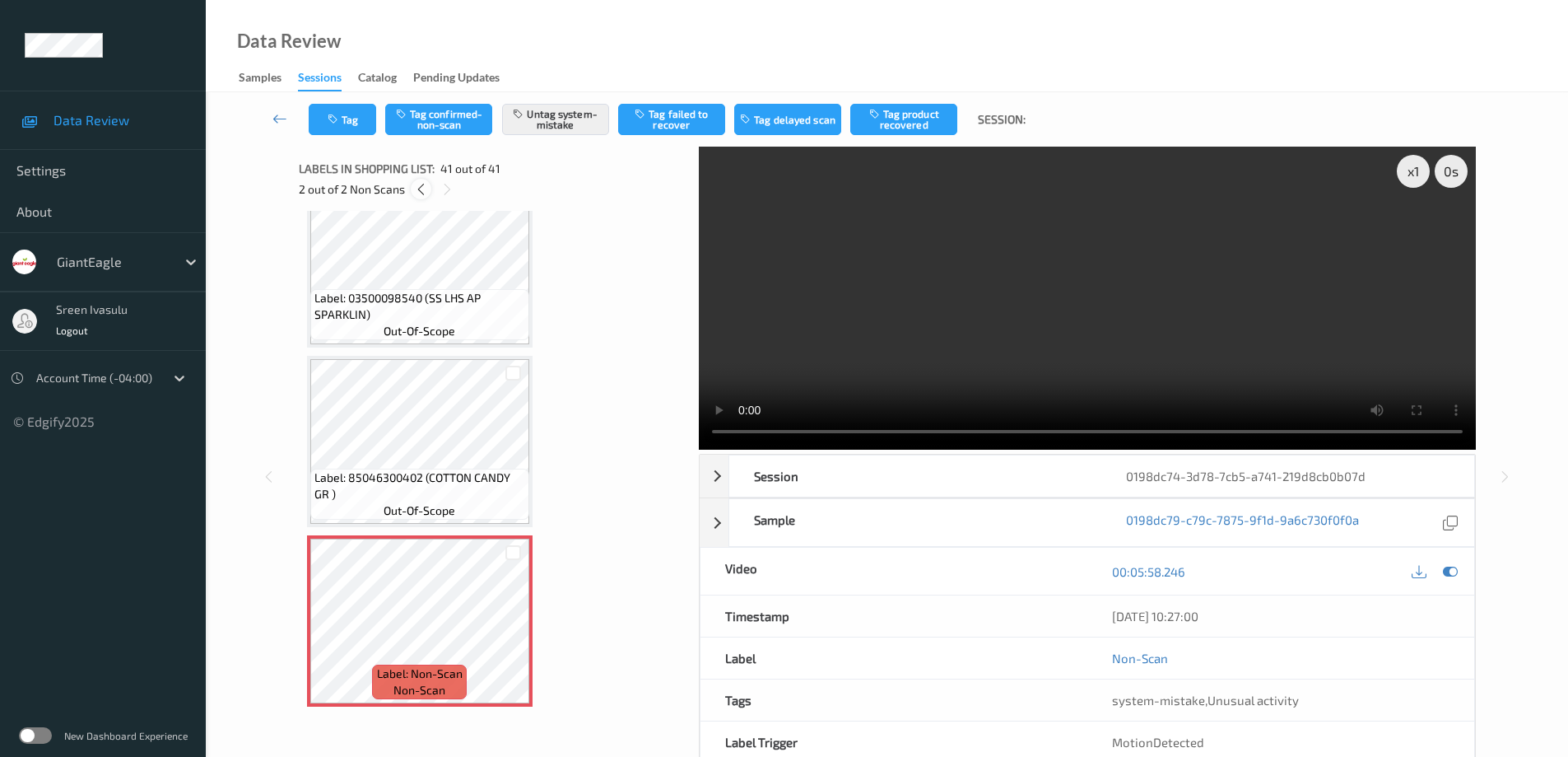
click at [421, 189] on icon at bounding box center [421, 190] width 14 height 15
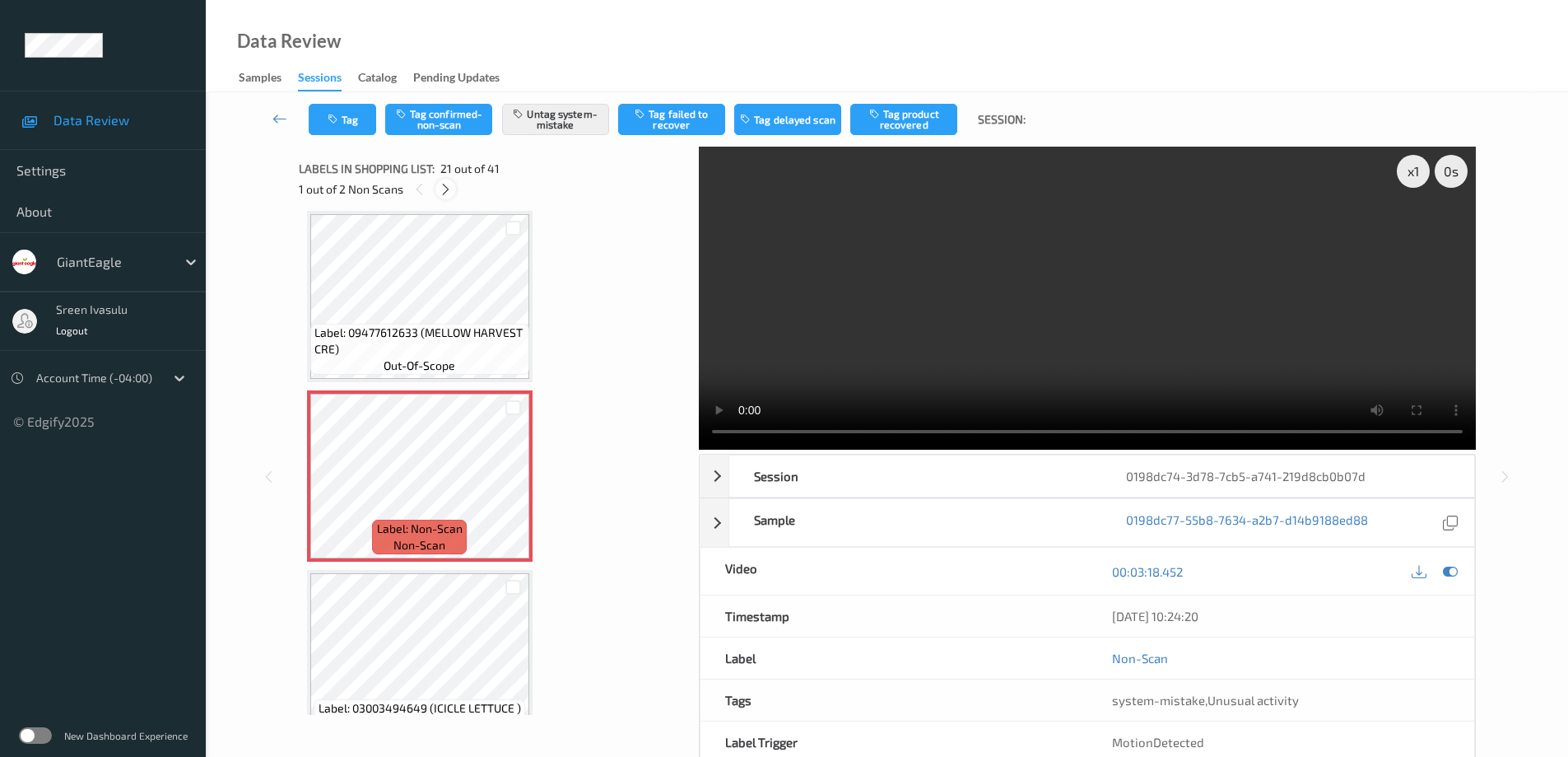
click at [450, 186] on icon at bounding box center [445, 190] width 14 height 15
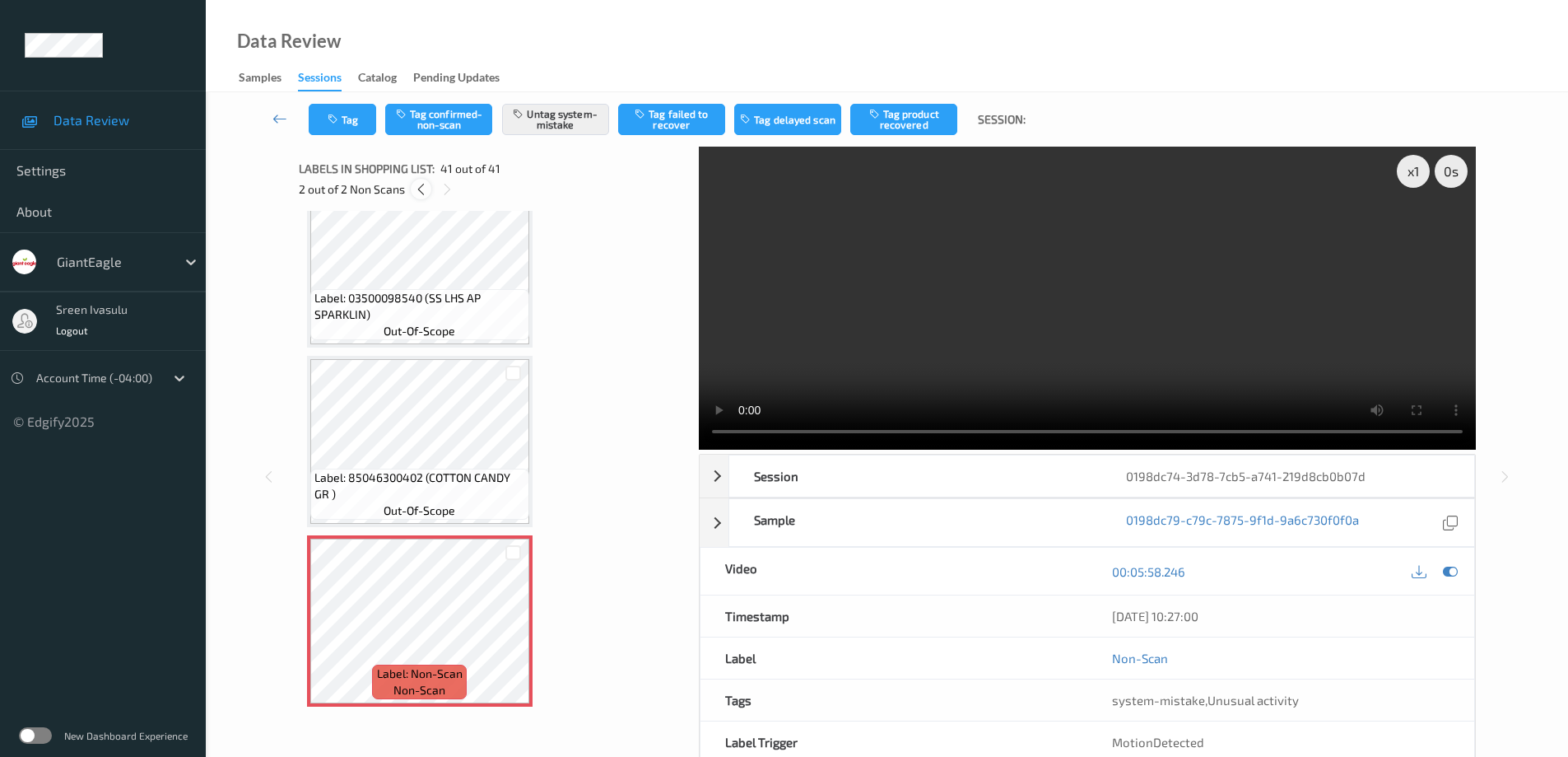
click at [415, 183] on icon at bounding box center [421, 190] width 14 height 15
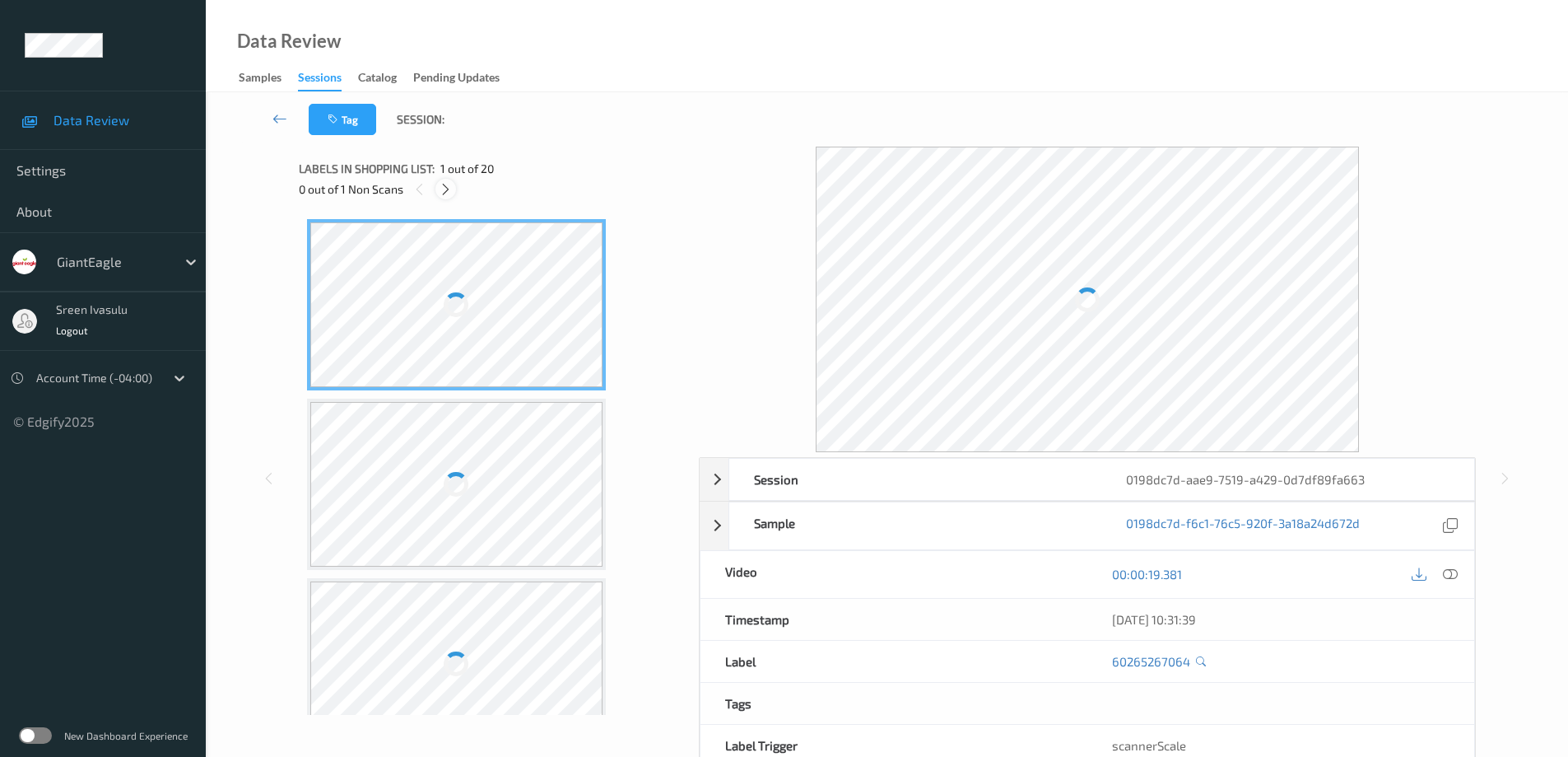
click at [445, 188] on icon at bounding box center [445, 190] width 14 height 15
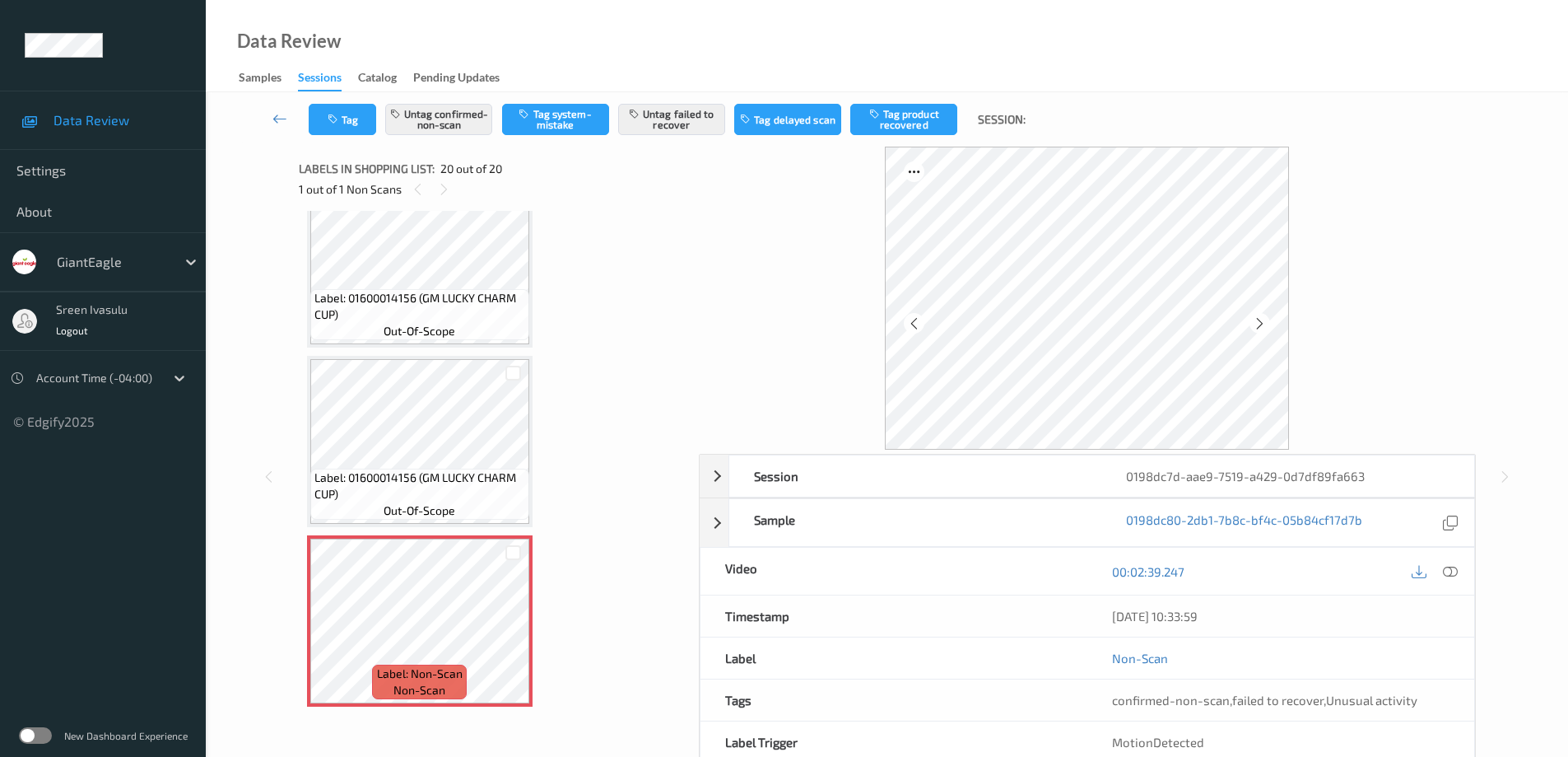
scroll to position [3079, 0]
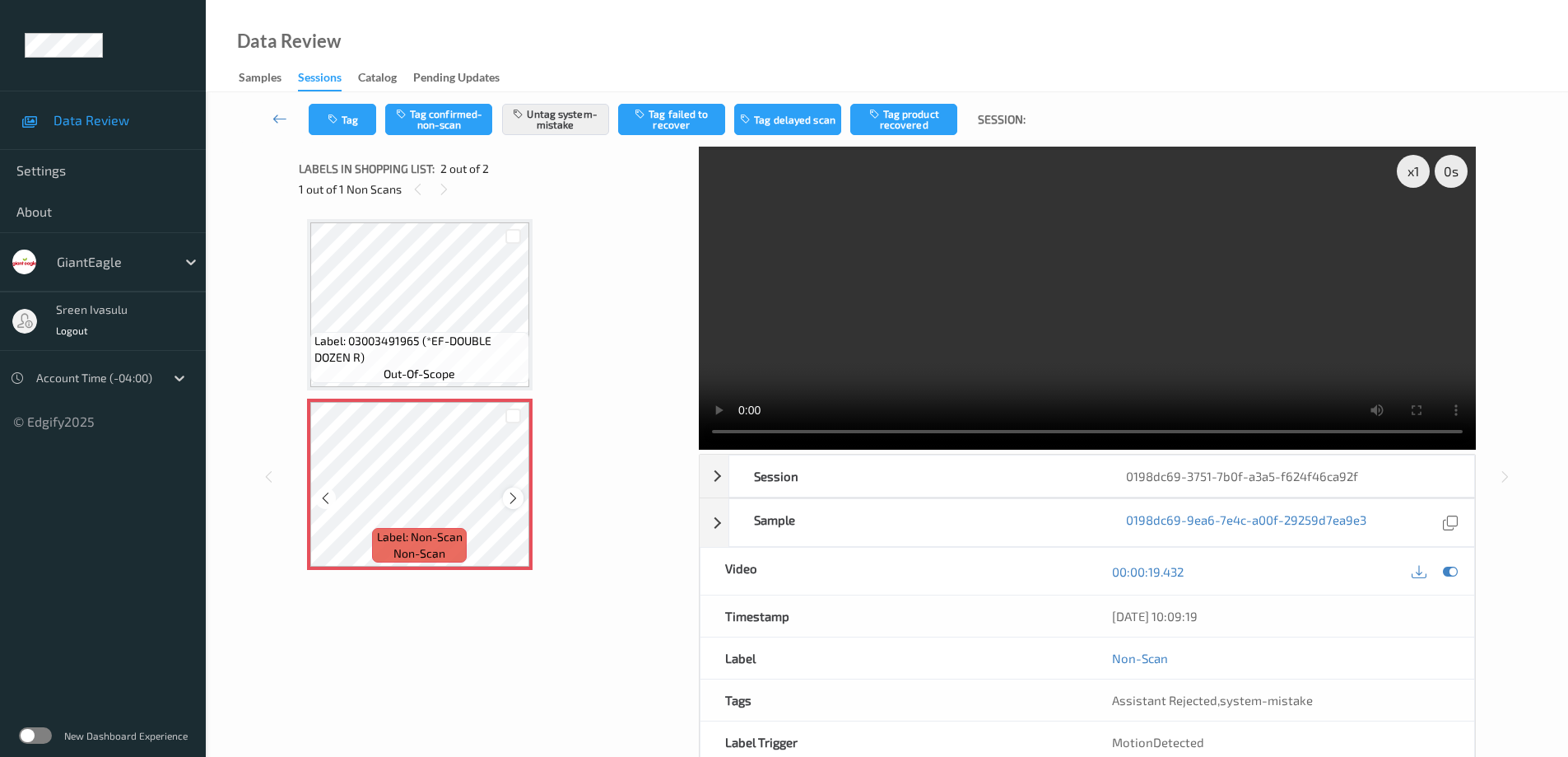
click at [514, 501] on icon at bounding box center [513, 499] width 14 height 15
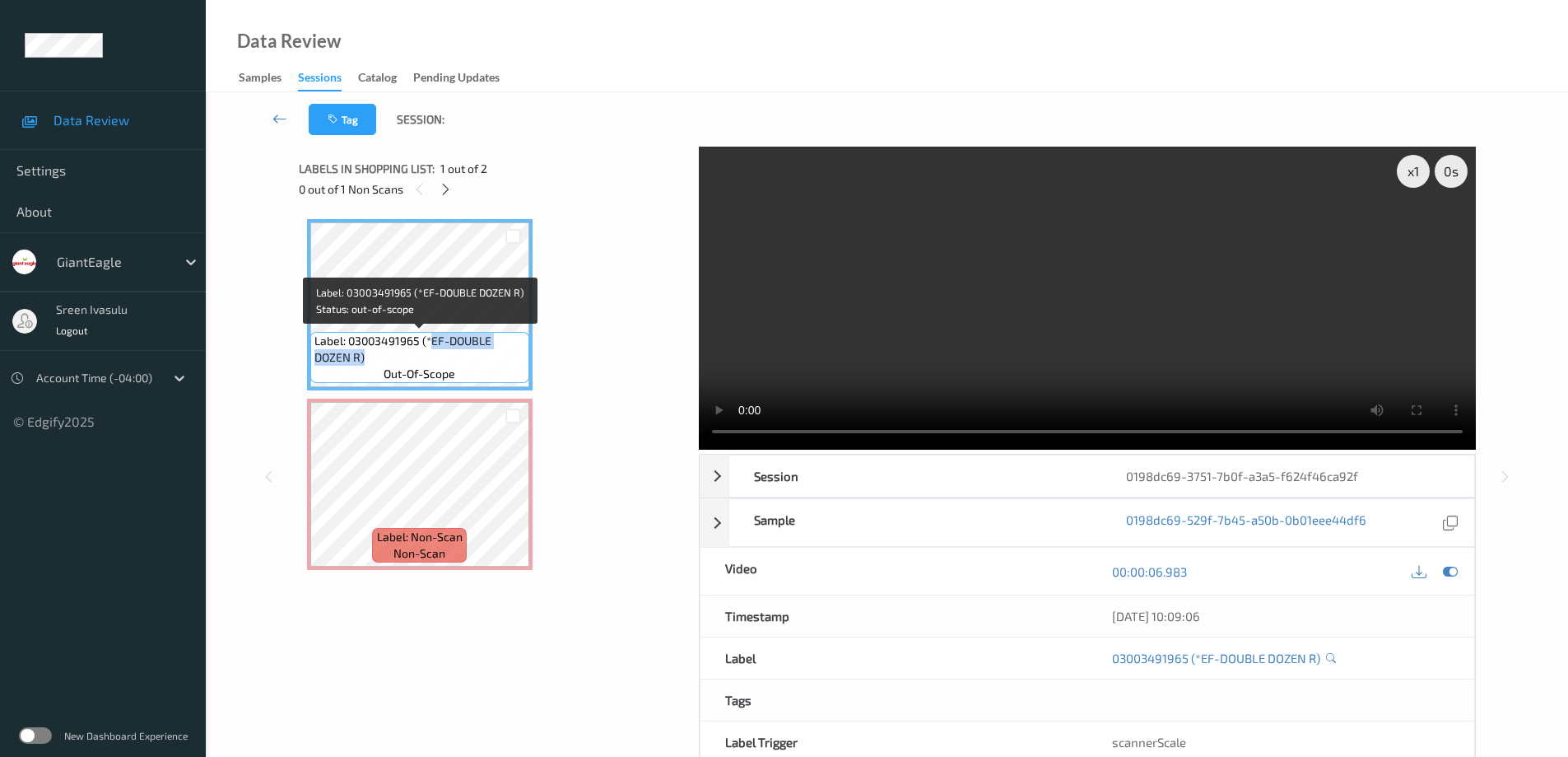
drag, startPoint x: 430, startPoint y: 342, endPoint x: 449, endPoint y: 355, distance: 23.0
click at [449, 355] on span "Label: 03003491965 (*EF-DOUBLE DOZEN R)" at bounding box center [420, 349] width 211 height 33
copy span "EF-DOUBLE DOZEN R)"
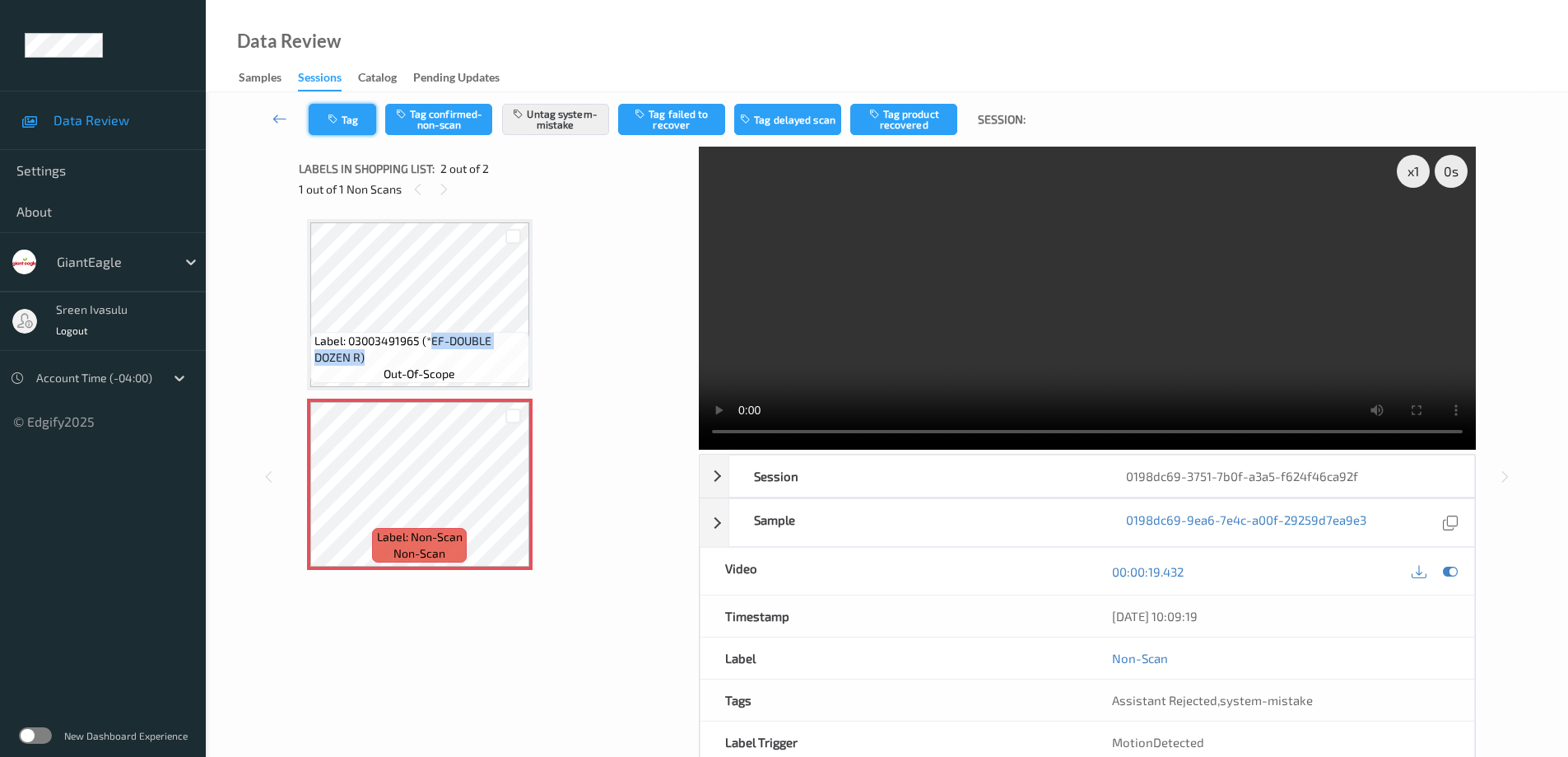
click at [332, 111] on button "Tag" at bounding box center [342, 119] width 67 height 31
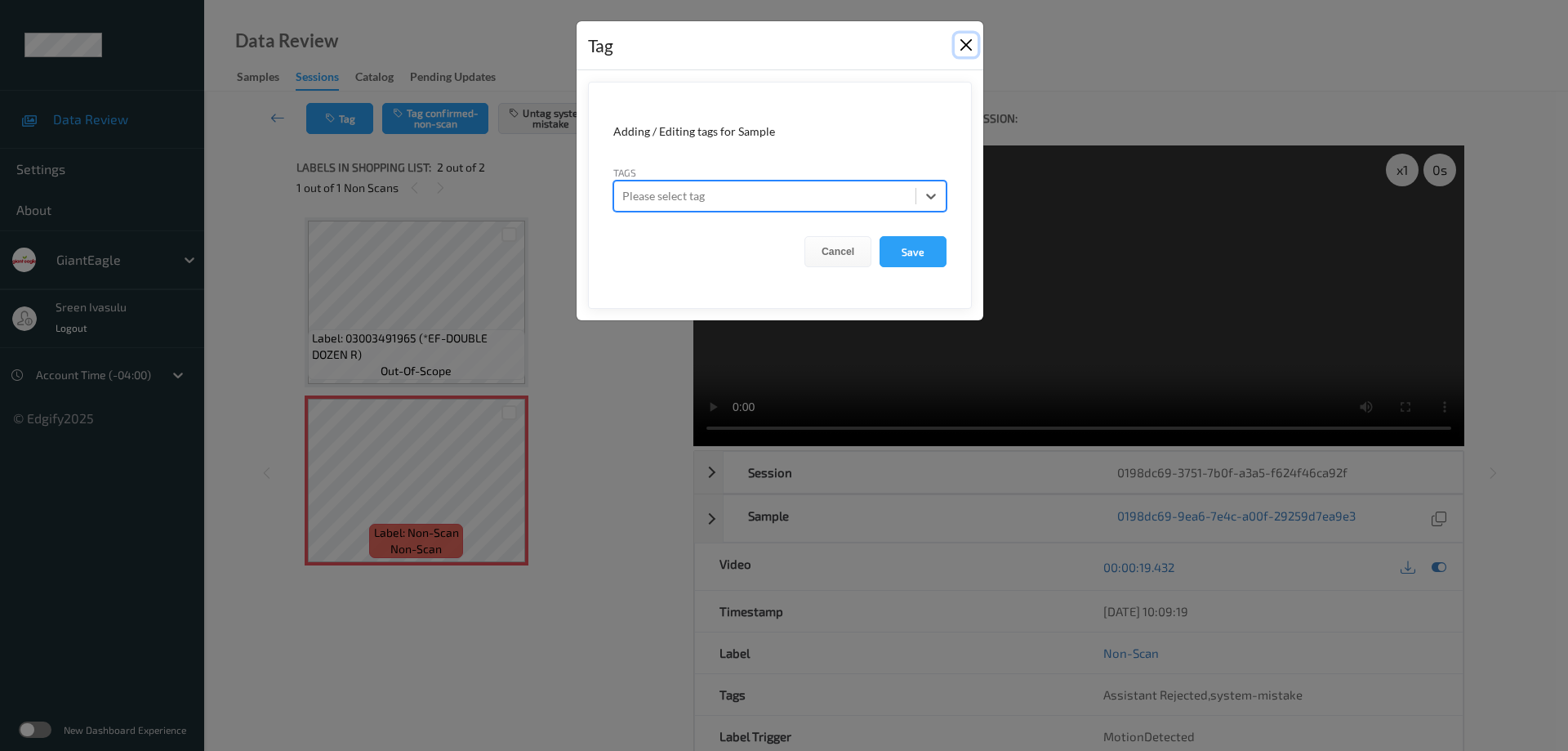
click at [960, 42] on button "Close" at bounding box center [966, 45] width 23 height 23
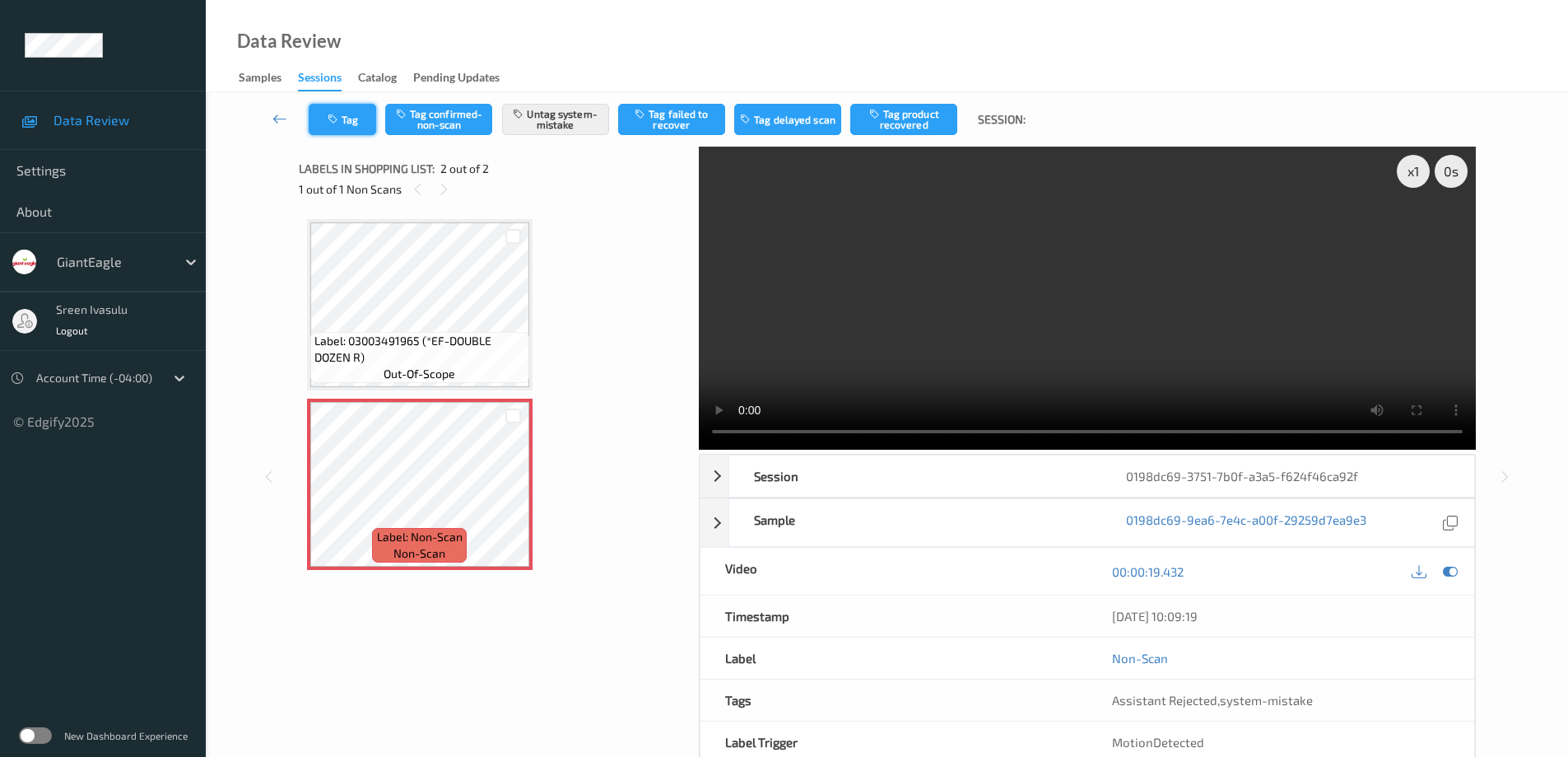
click at [361, 129] on button "Tag" at bounding box center [342, 119] width 67 height 31
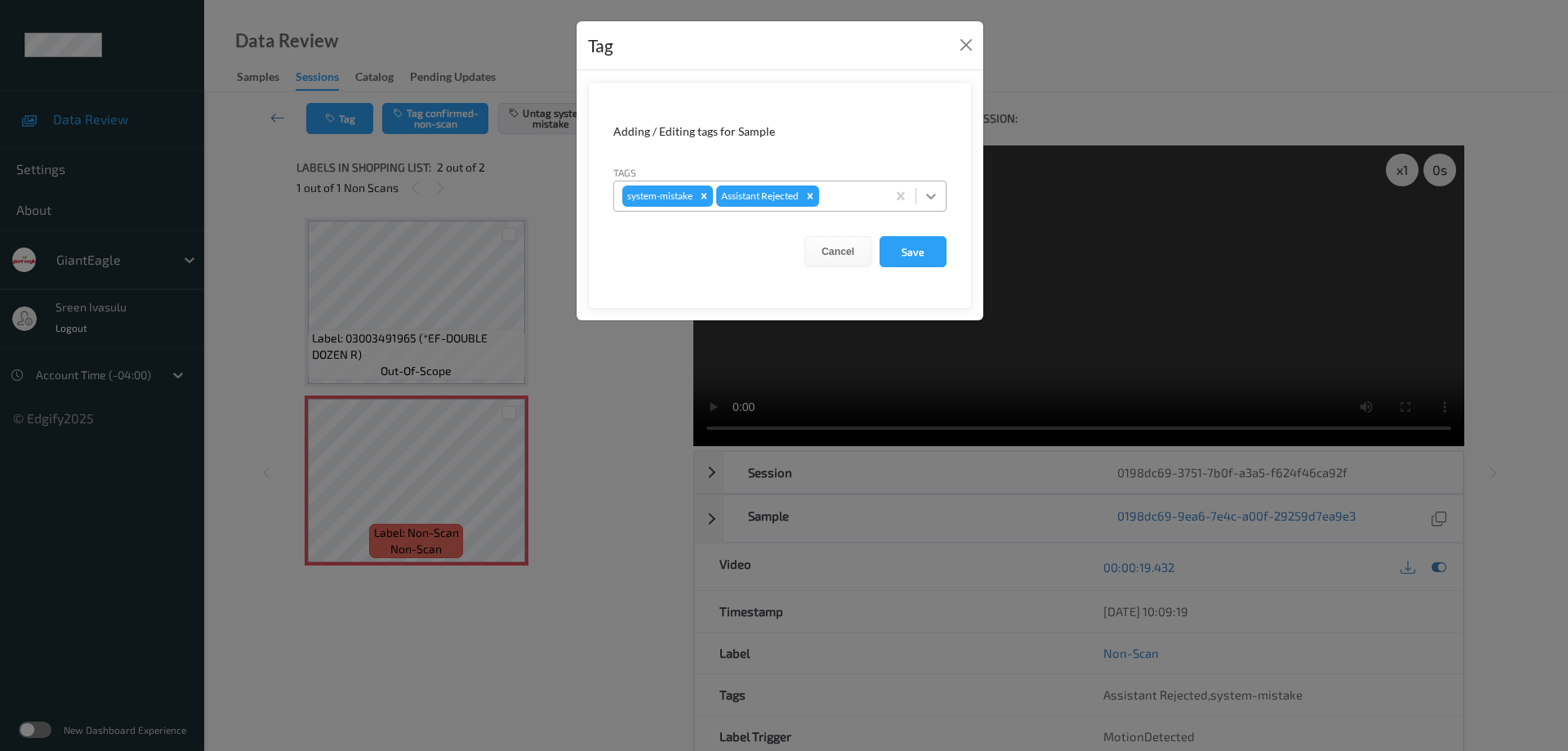
click at [934, 197] on icon at bounding box center [931, 196] width 9 height 6
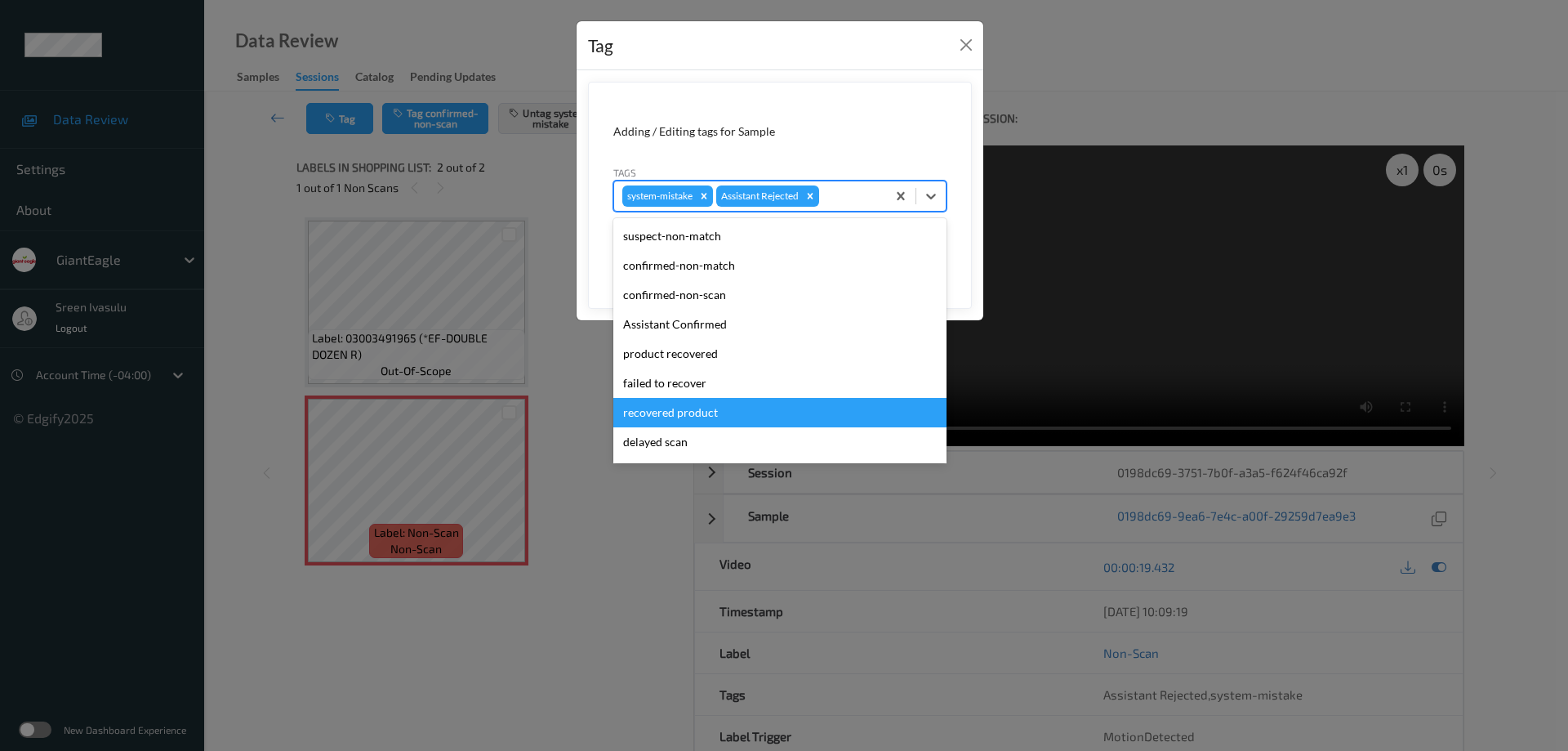
scroll to position [144, 0]
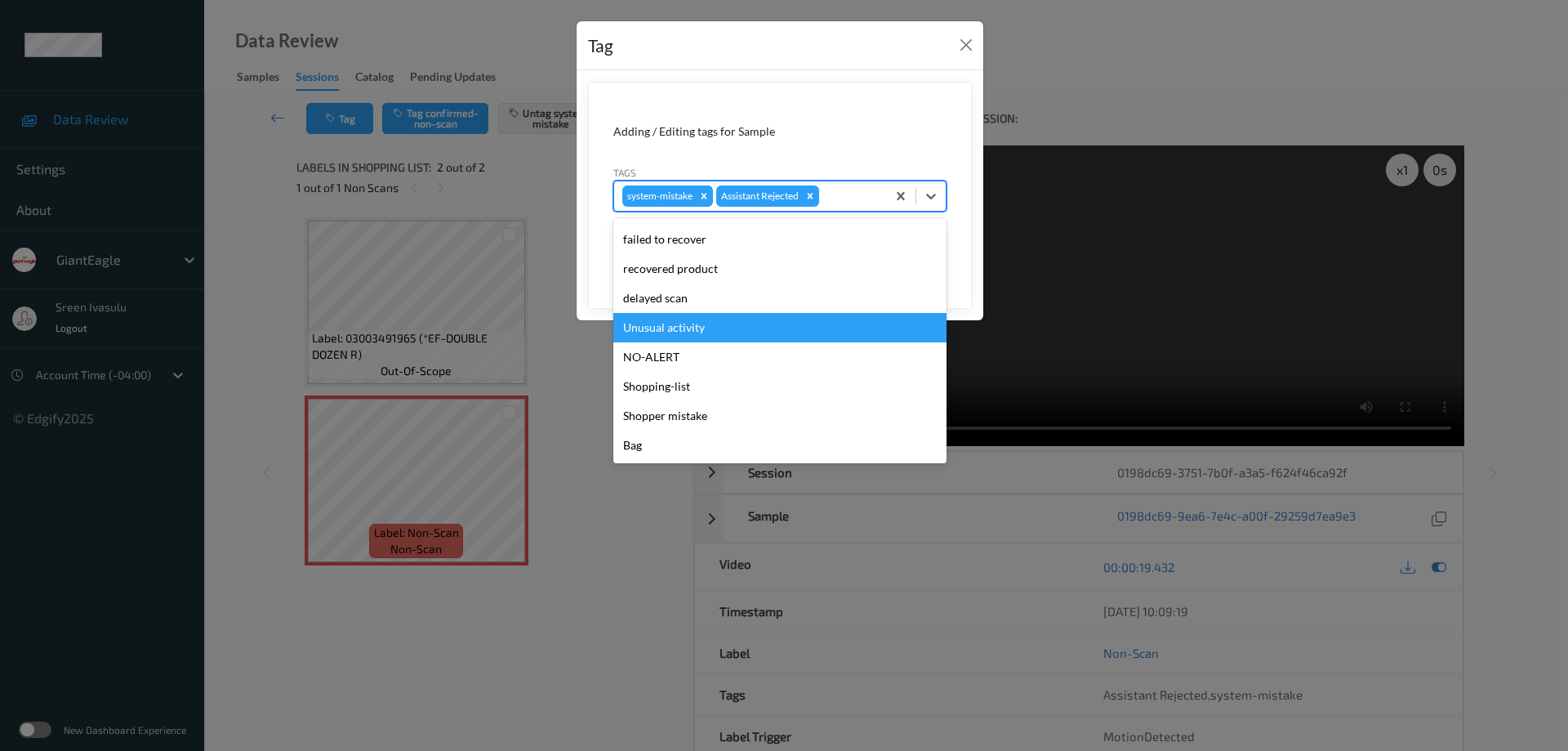
click at [680, 334] on div "Unusual activity" at bounding box center [780, 327] width 334 height 29
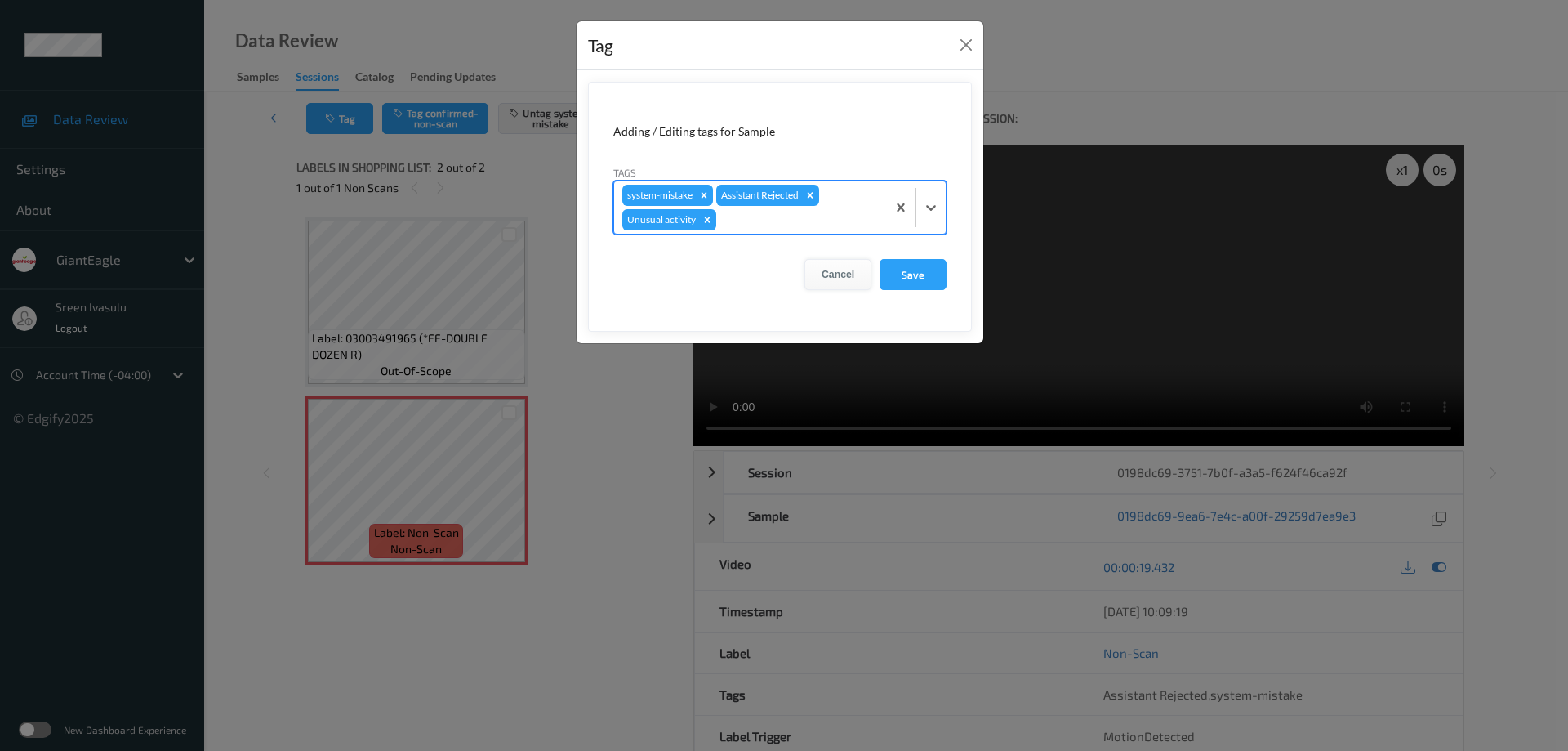
click at [824, 272] on button "Cancel" at bounding box center [838, 274] width 67 height 31
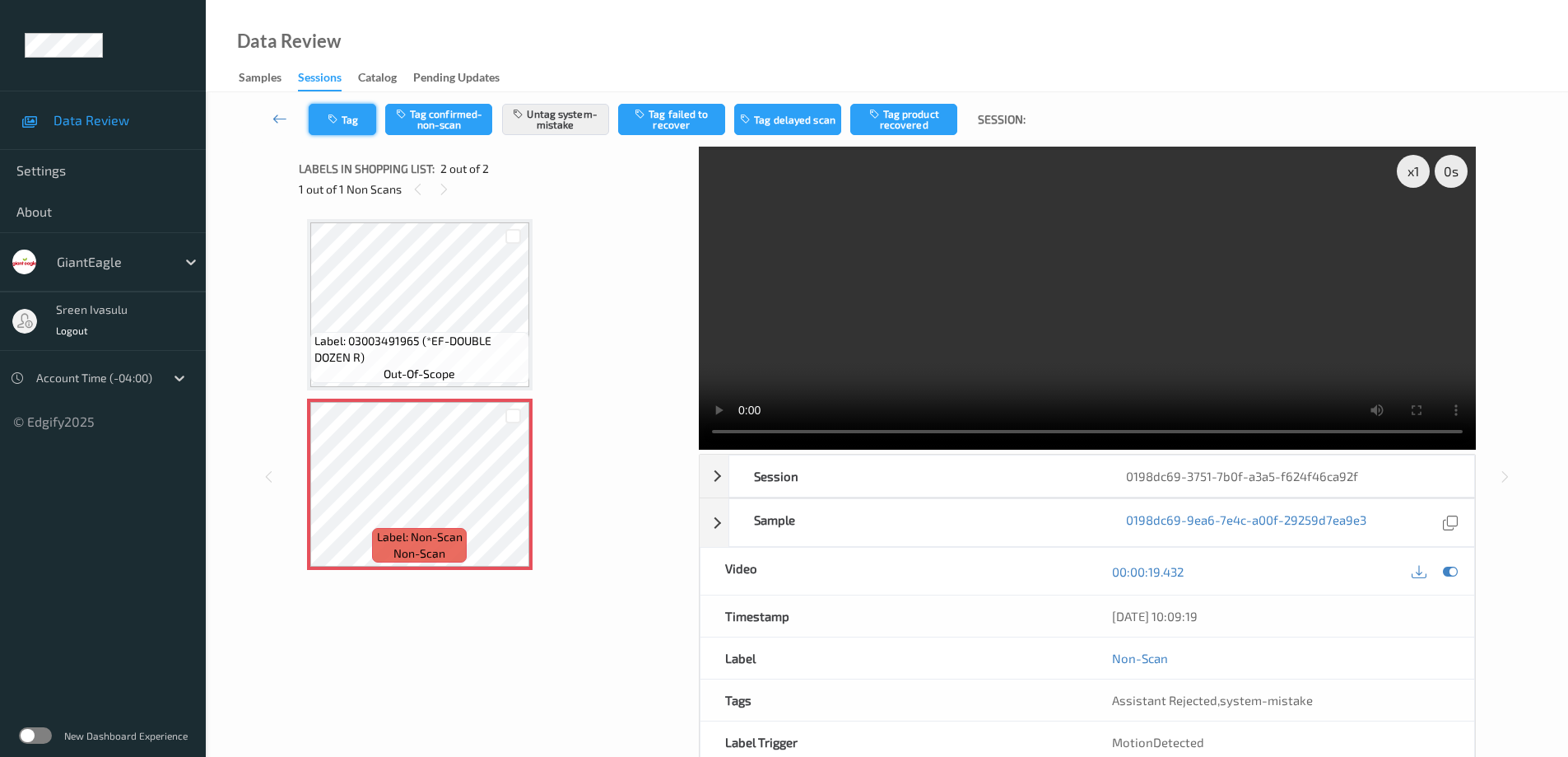
click at [357, 123] on button "Tag" at bounding box center [342, 119] width 67 height 31
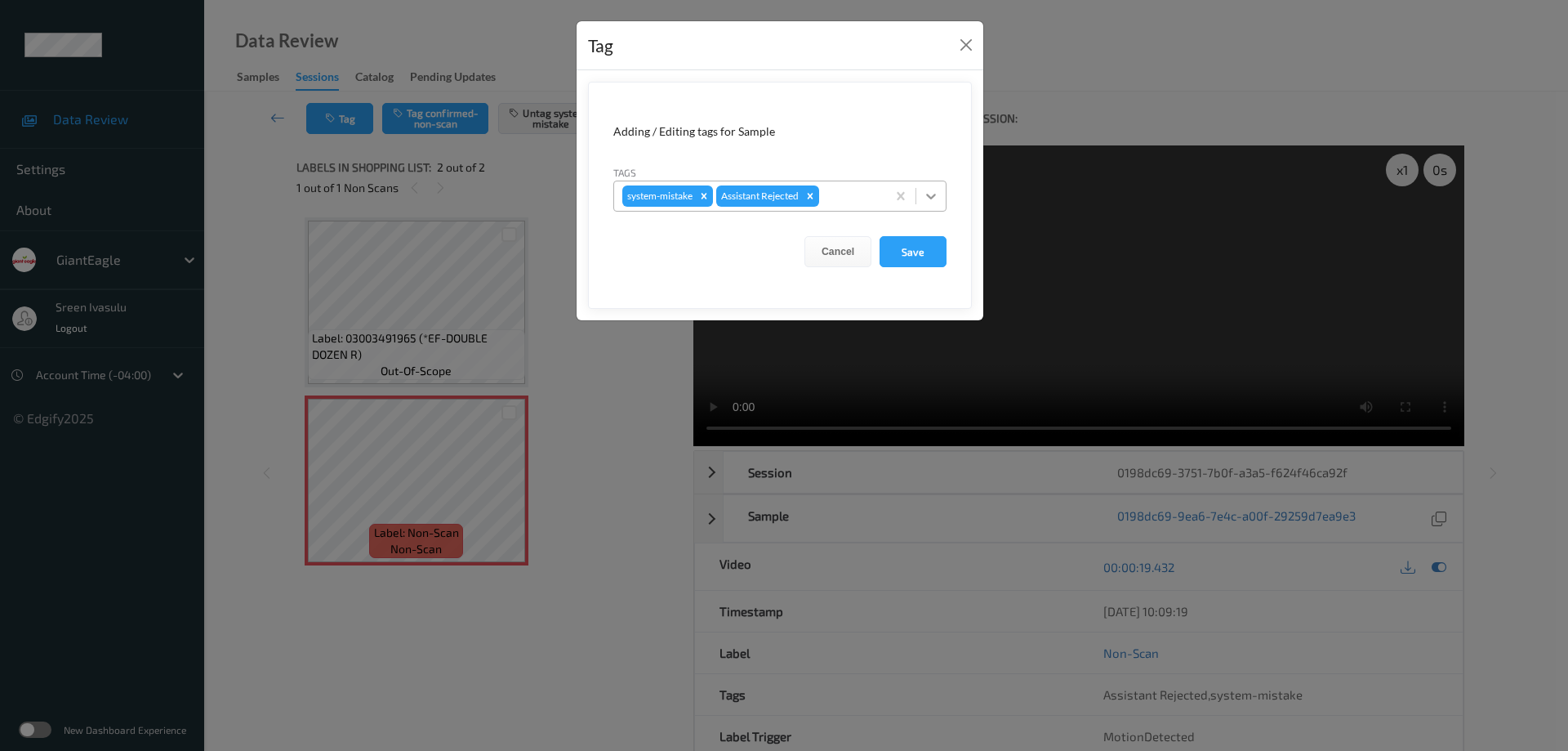
click at [930, 197] on icon at bounding box center [931, 196] width 9 height 6
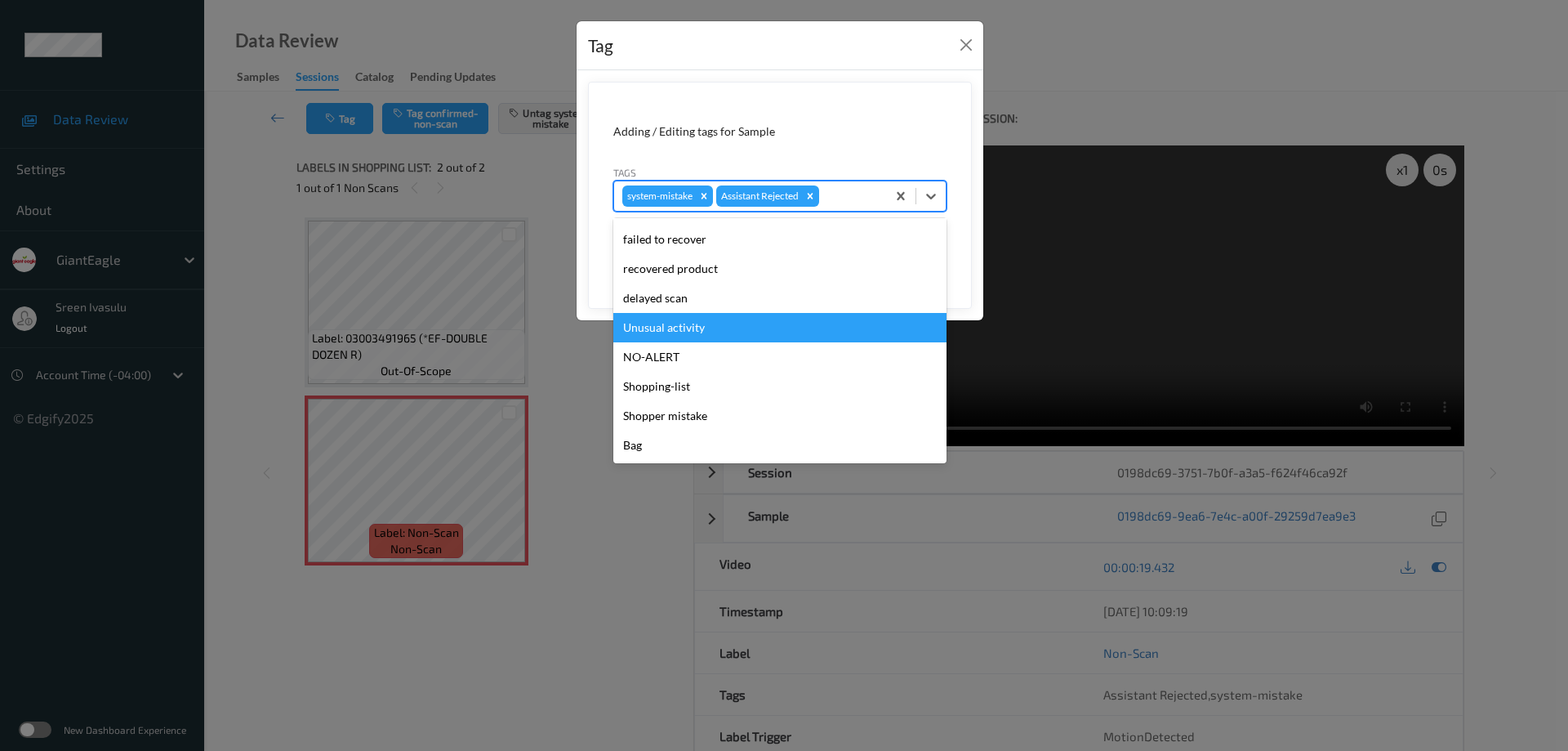
click at [685, 330] on div "Unusual activity" at bounding box center [780, 327] width 334 height 29
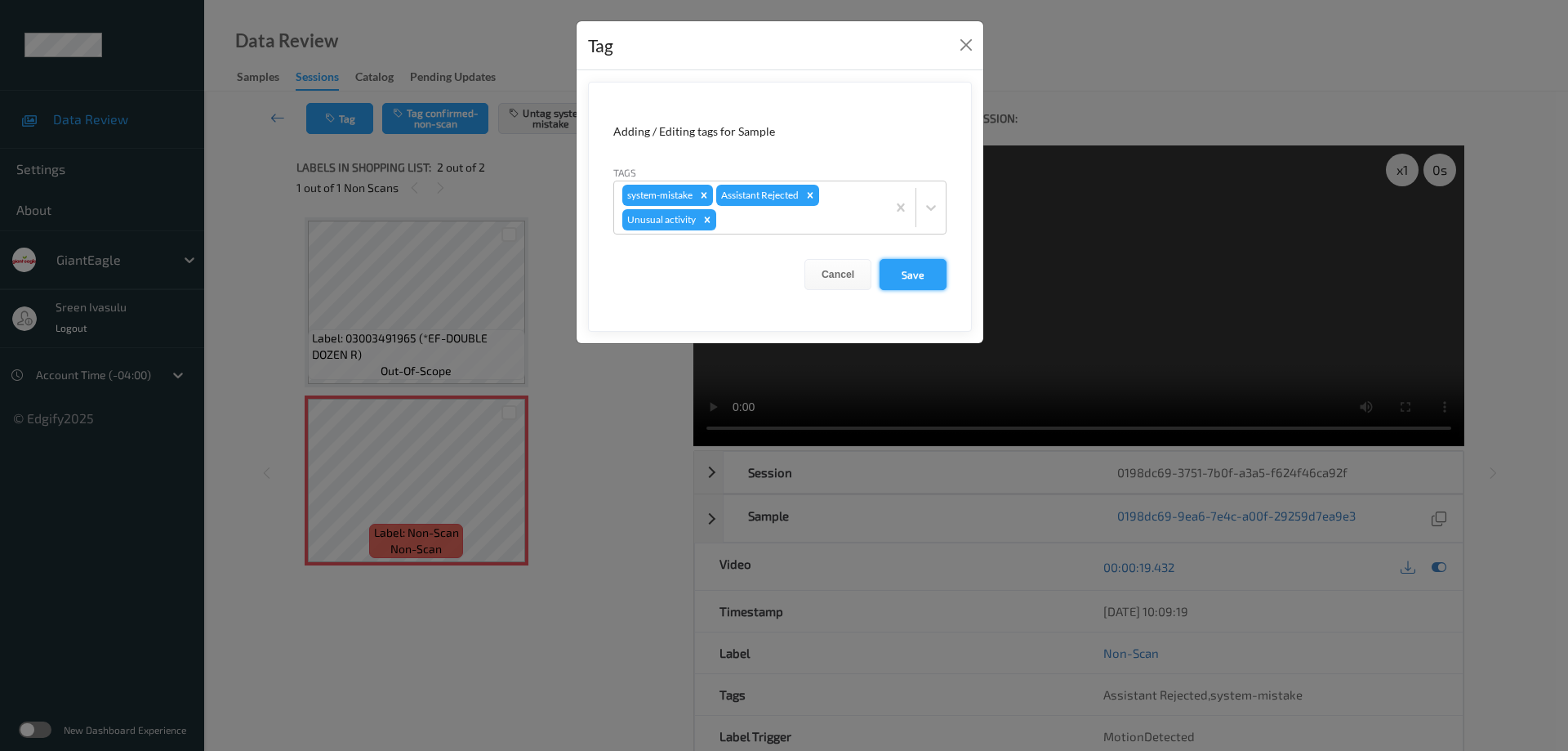
click at [916, 266] on button "Save" at bounding box center [912, 274] width 67 height 31
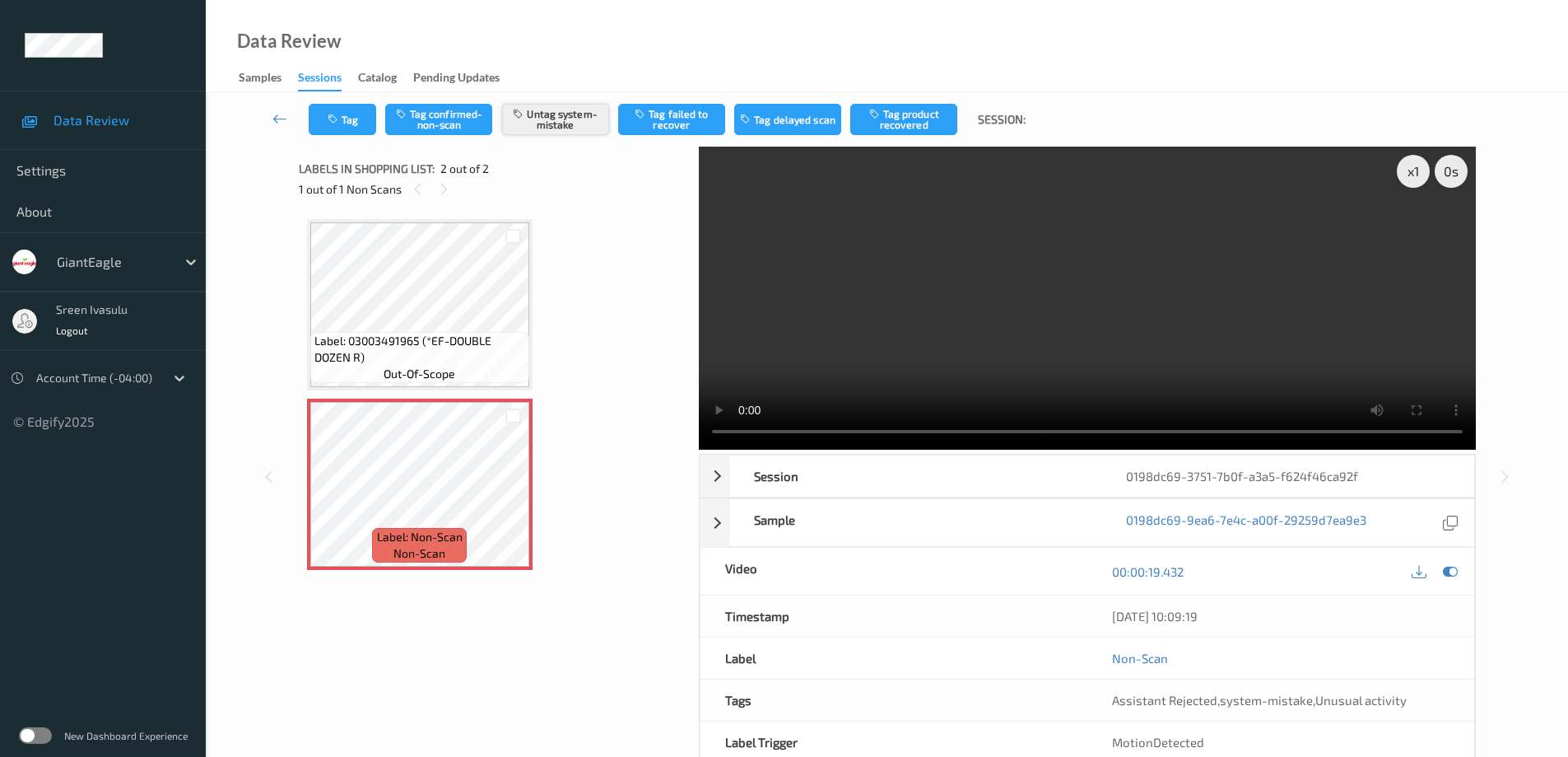
click at [569, 119] on button "Untag system-mistake" at bounding box center [556, 119] width 107 height 31
click at [444, 119] on button "Tag confirmed-non-scan" at bounding box center [439, 119] width 107 height 31
click at [362, 121] on button "Tag" at bounding box center [342, 119] width 67 height 31
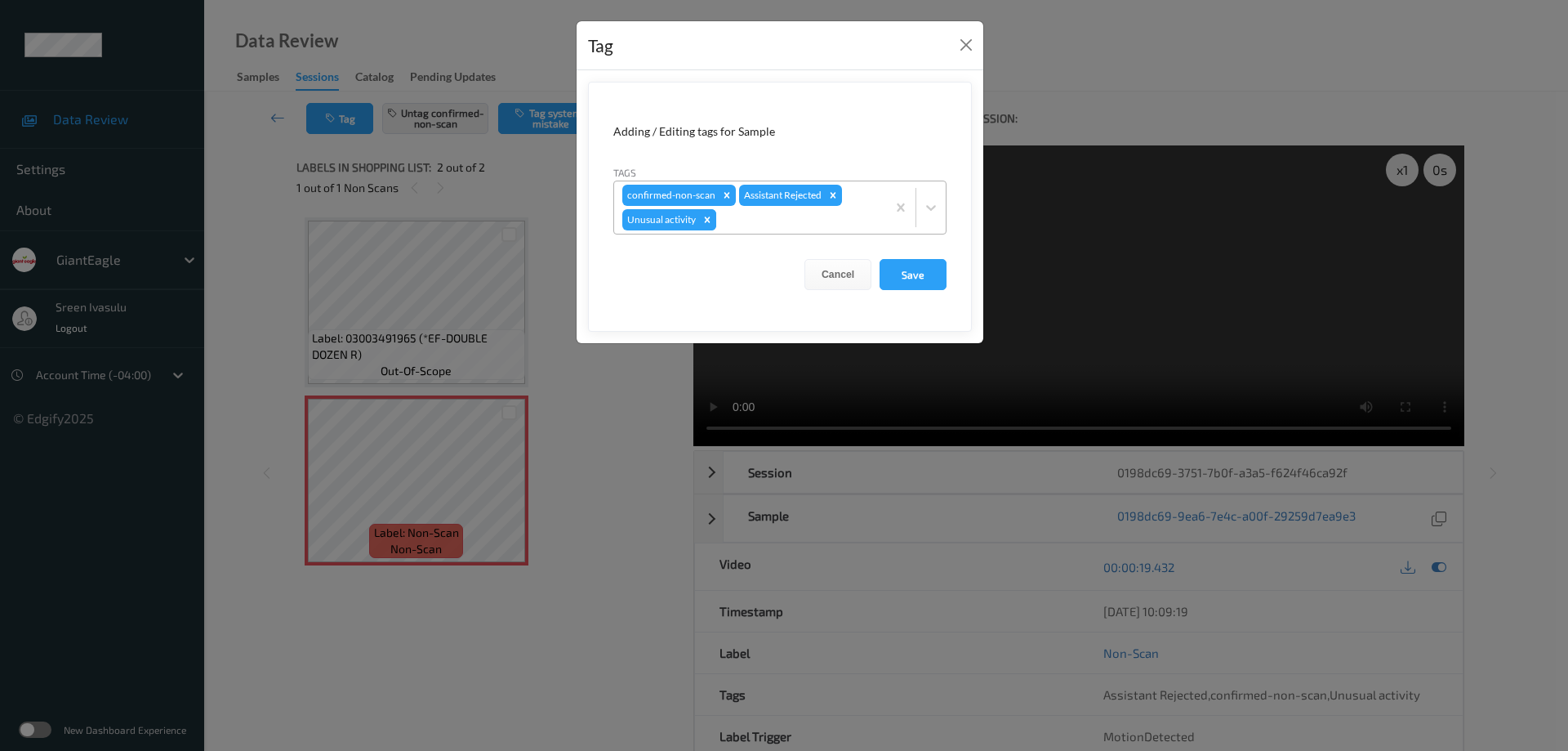
click at [712, 220] on icon "Remove Unusual activity" at bounding box center [708, 220] width 11 height 11
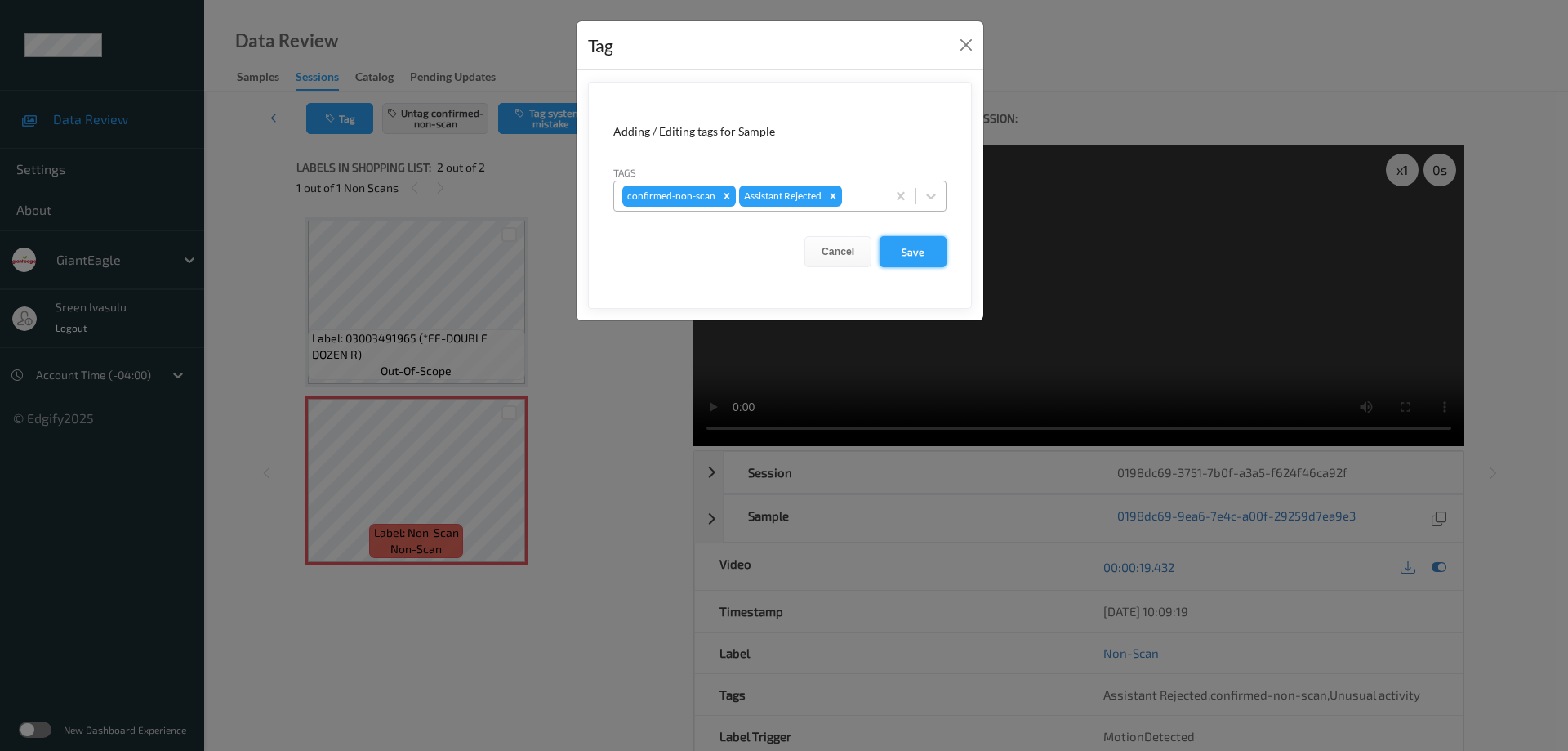
click at [898, 254] on button "Save" at bounding box center [912, 251] width 67 height 31
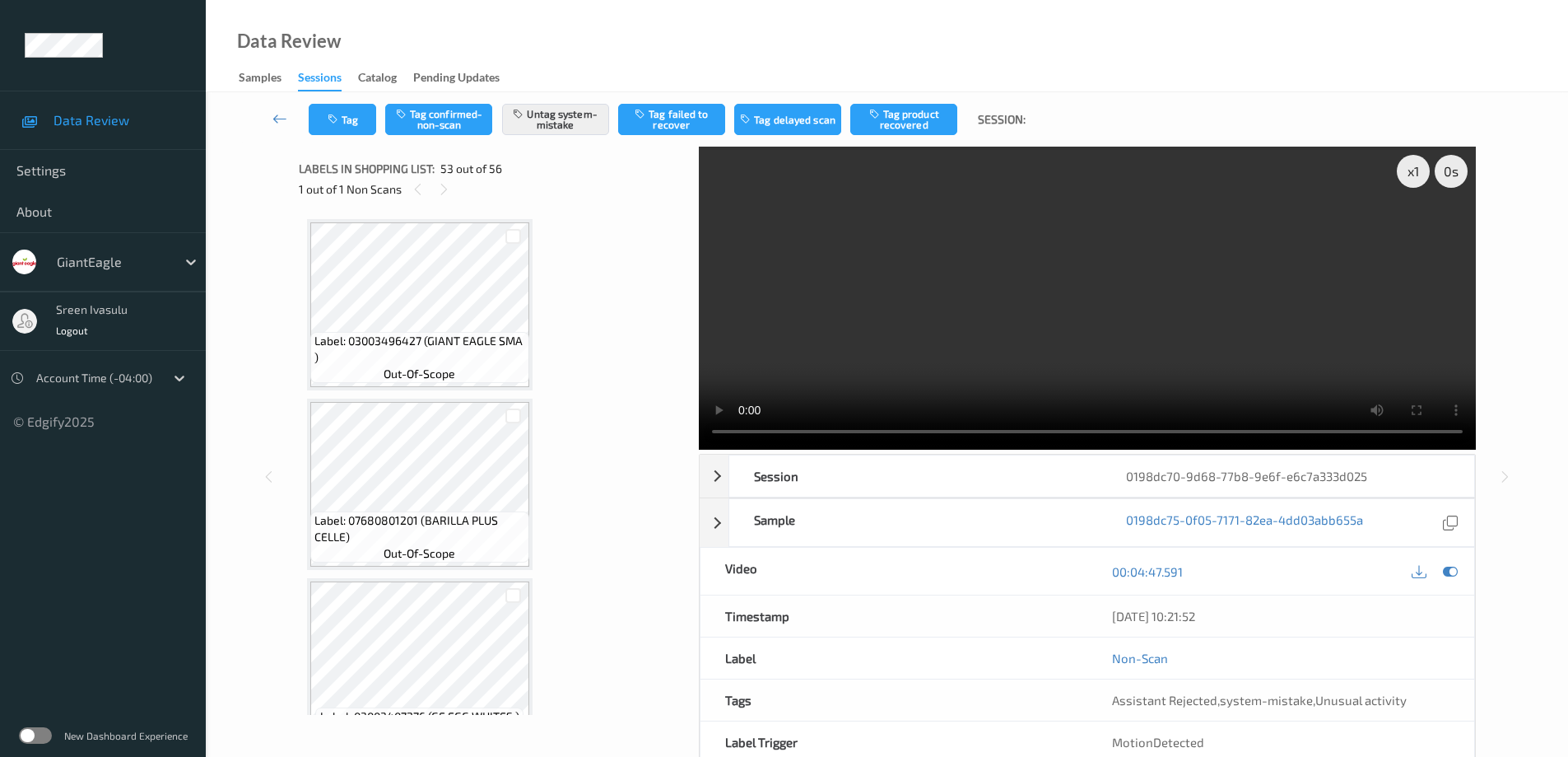
scroll to position [9161, 0]
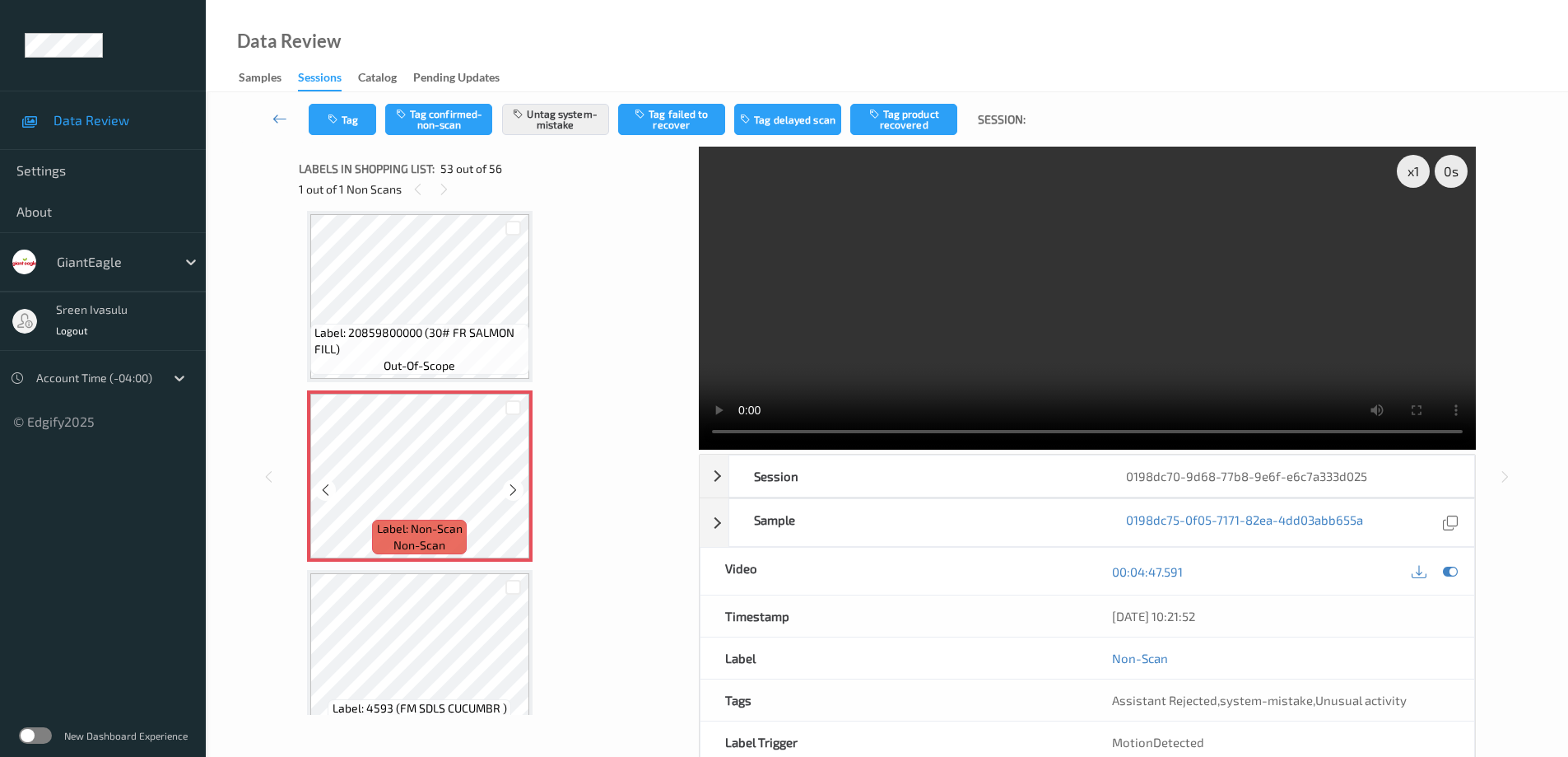
click at [437, 520] on span "Label: Non-Scan" at bounding box center [420, 528] width 85 height 16
click at [519, 494] on icon at bounding box center [513, 490] width 14 height 15
click at [511, 488] on icon at bounding box center [513, 490] width 14 height 15
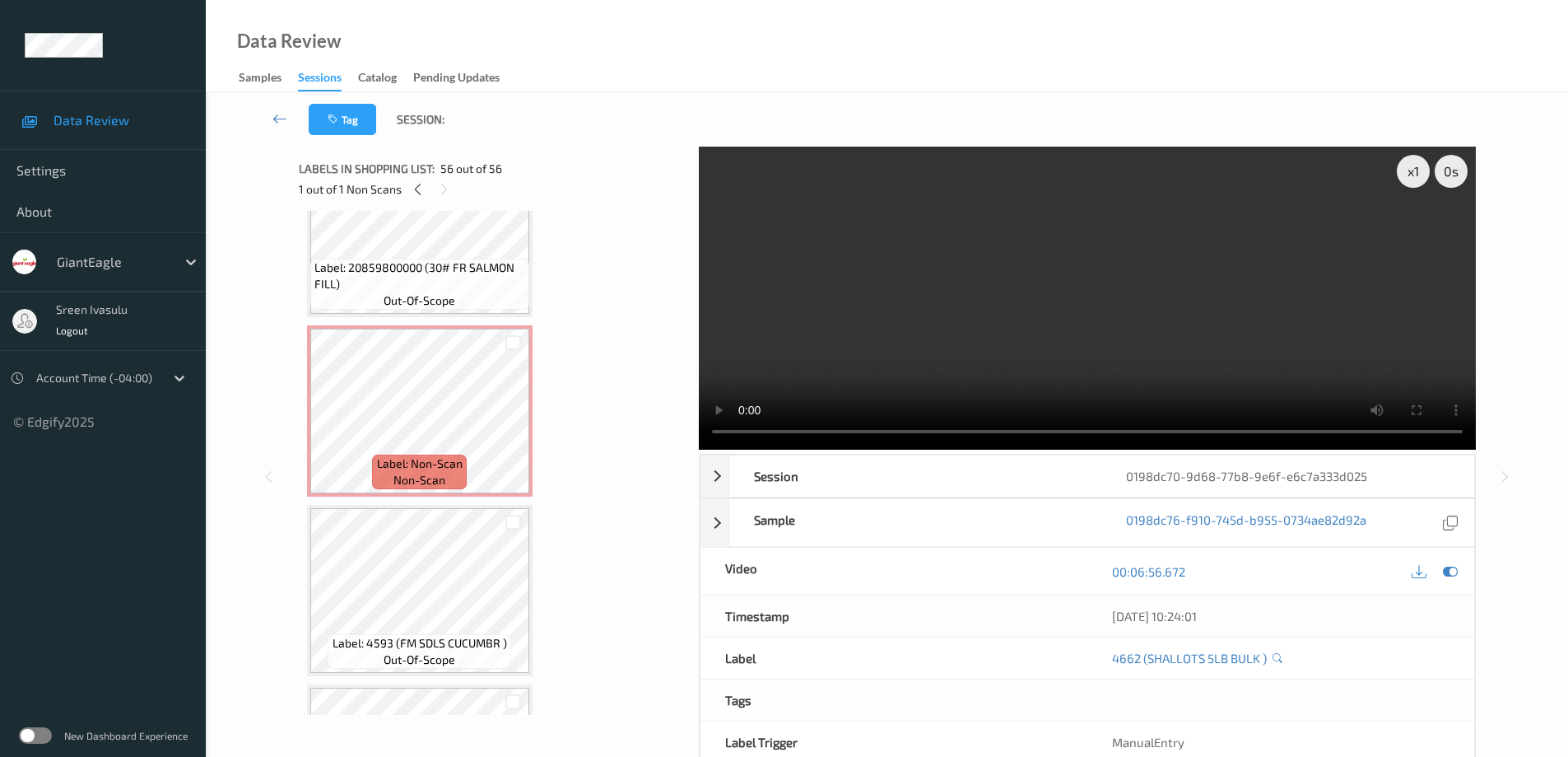
scroll to position [9226, 0]
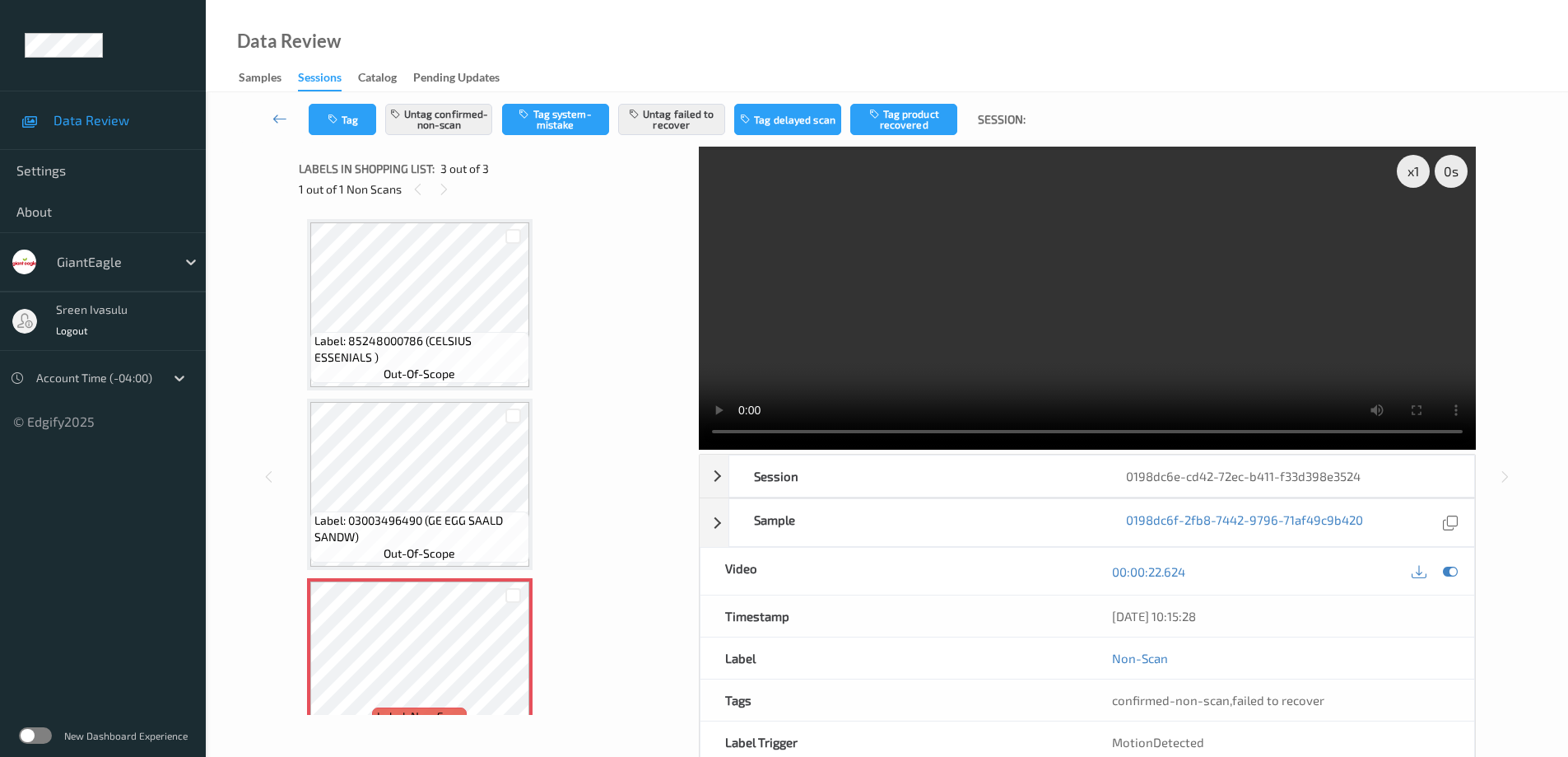
scroll to position [43, 0]
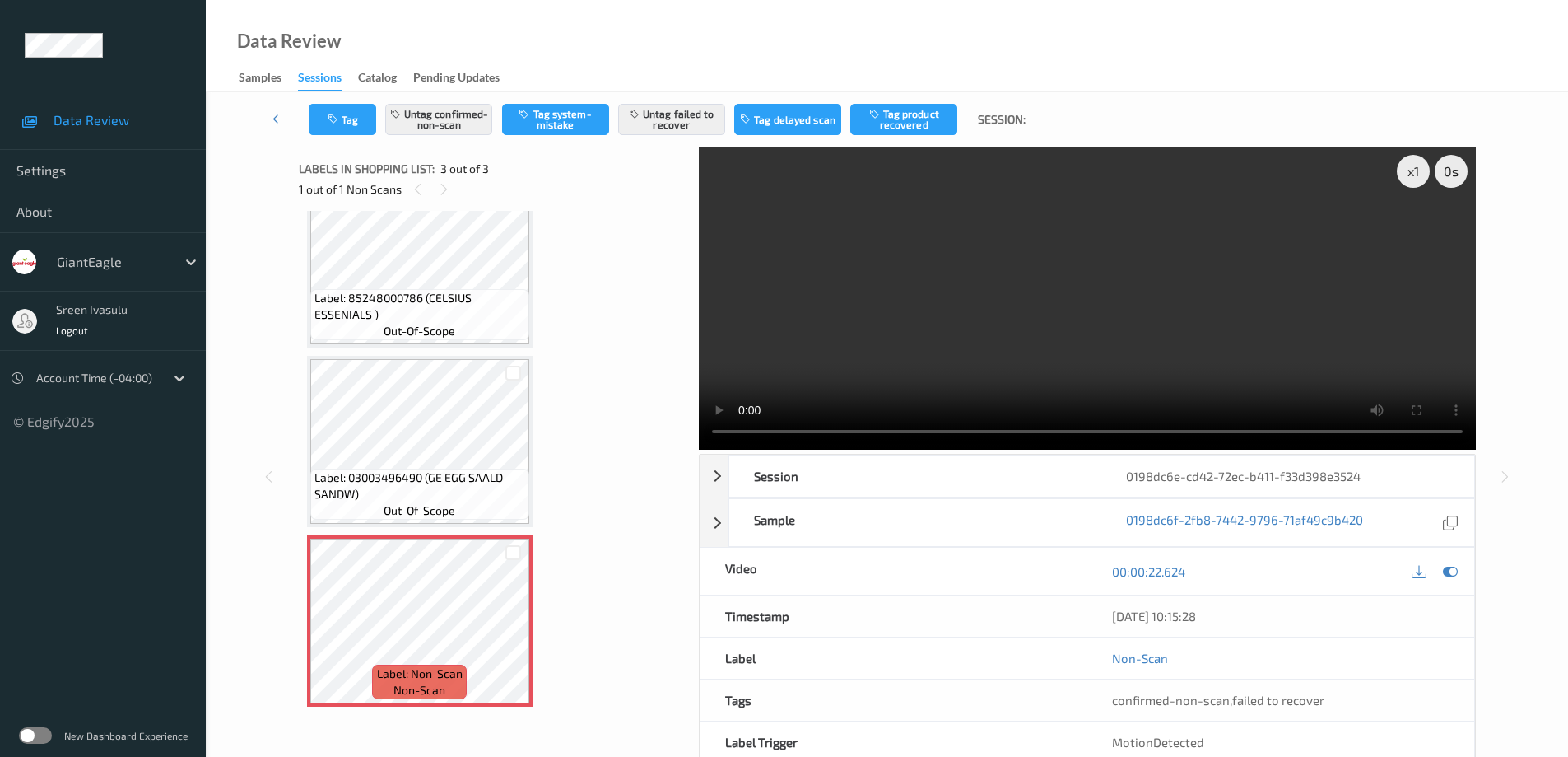
click at [451, 666] on span "Label: Non-Scan" at bounding box center [420, 672] width 85 height 16
click at [694, 123] on button "Untag failed to recover" at bounding box center [671, 119] width 107 height 31
click at [457, 116] on button "Untag confirmed-non-scan" at bounding box center [439, 119] width 107 height 31
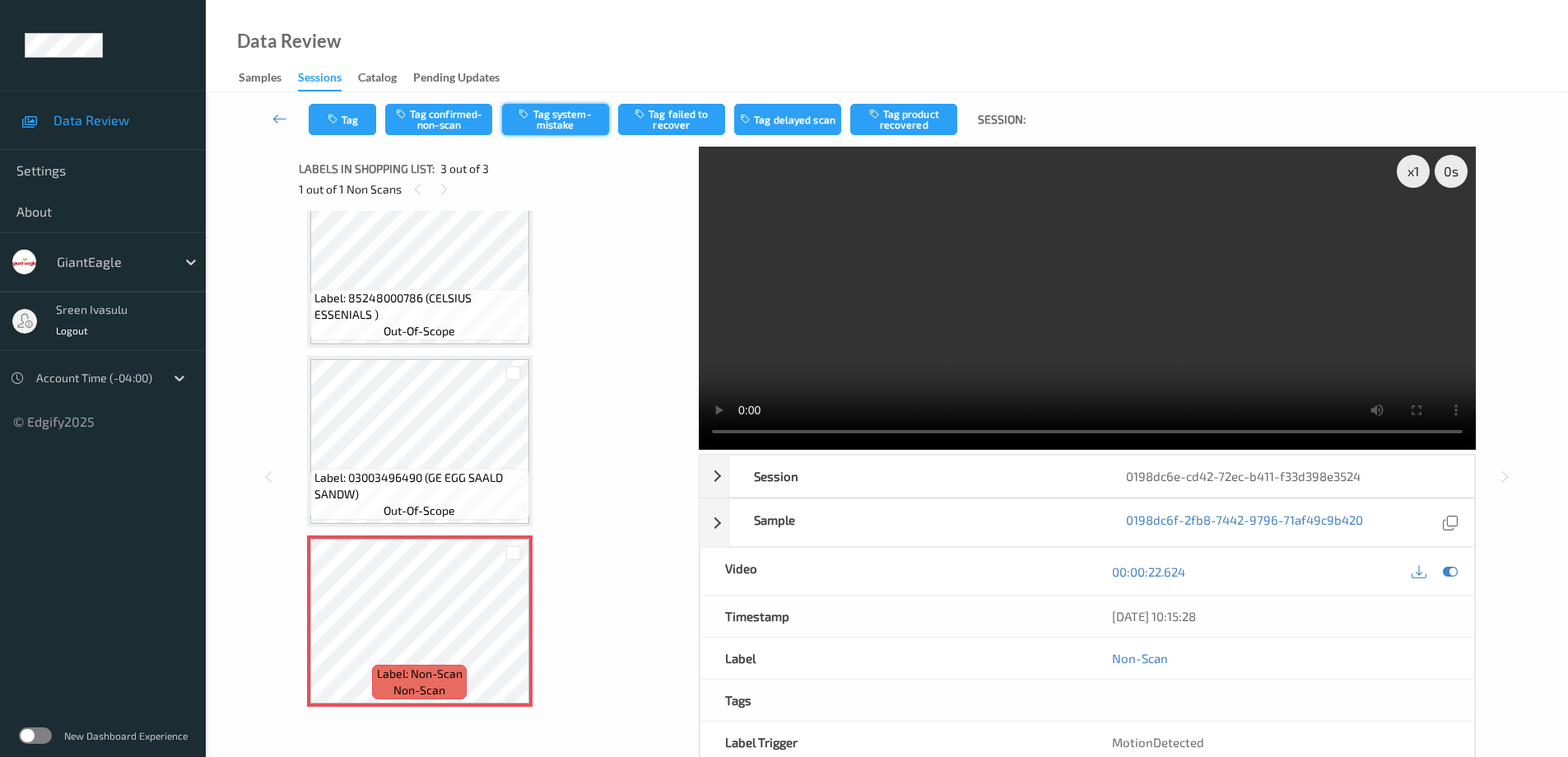
click at [556, 114] on button "Tag system-mistake" at bounding box center [556, 119] width 107 height 31
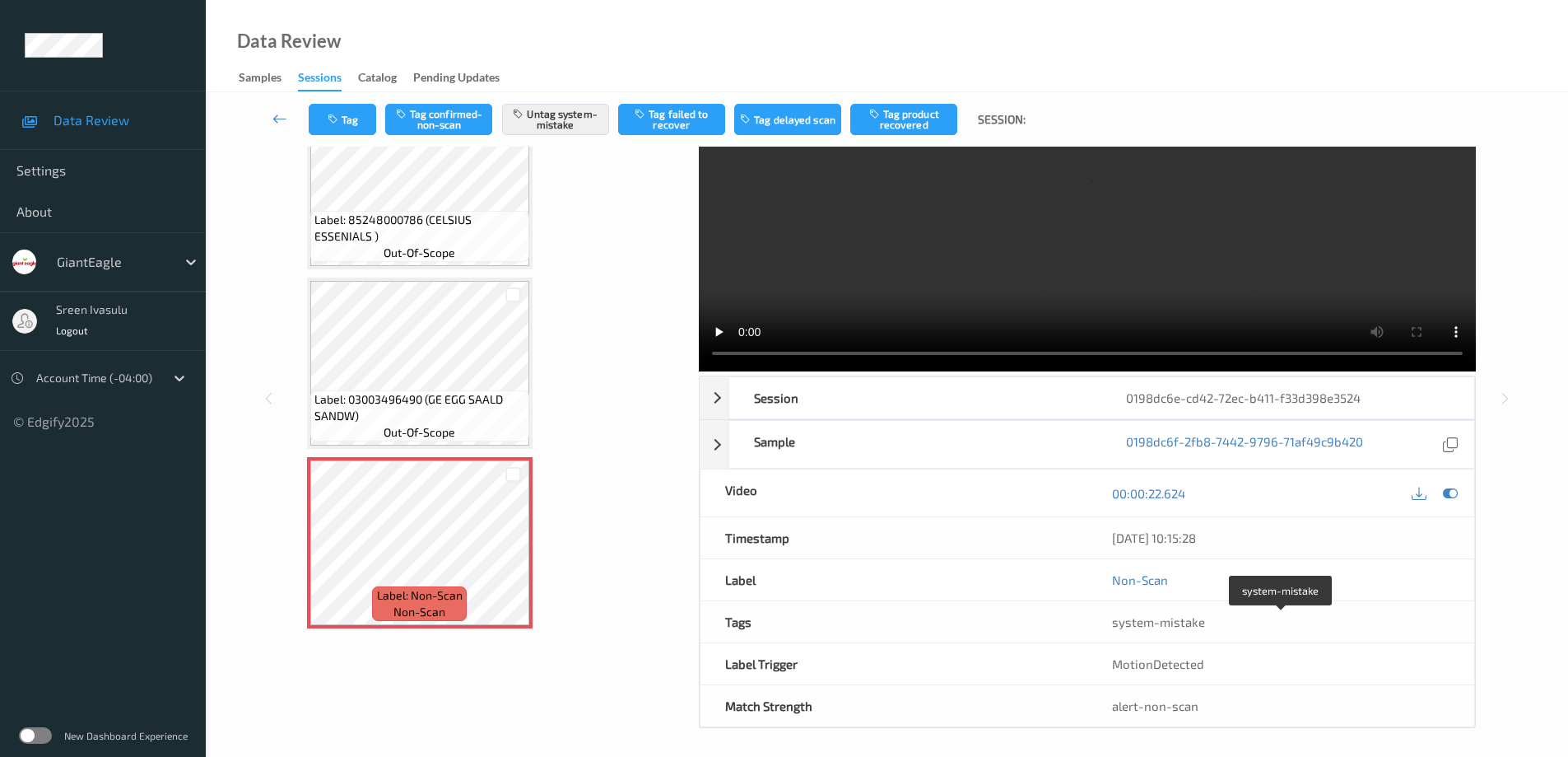
scroll to position [0, 0]
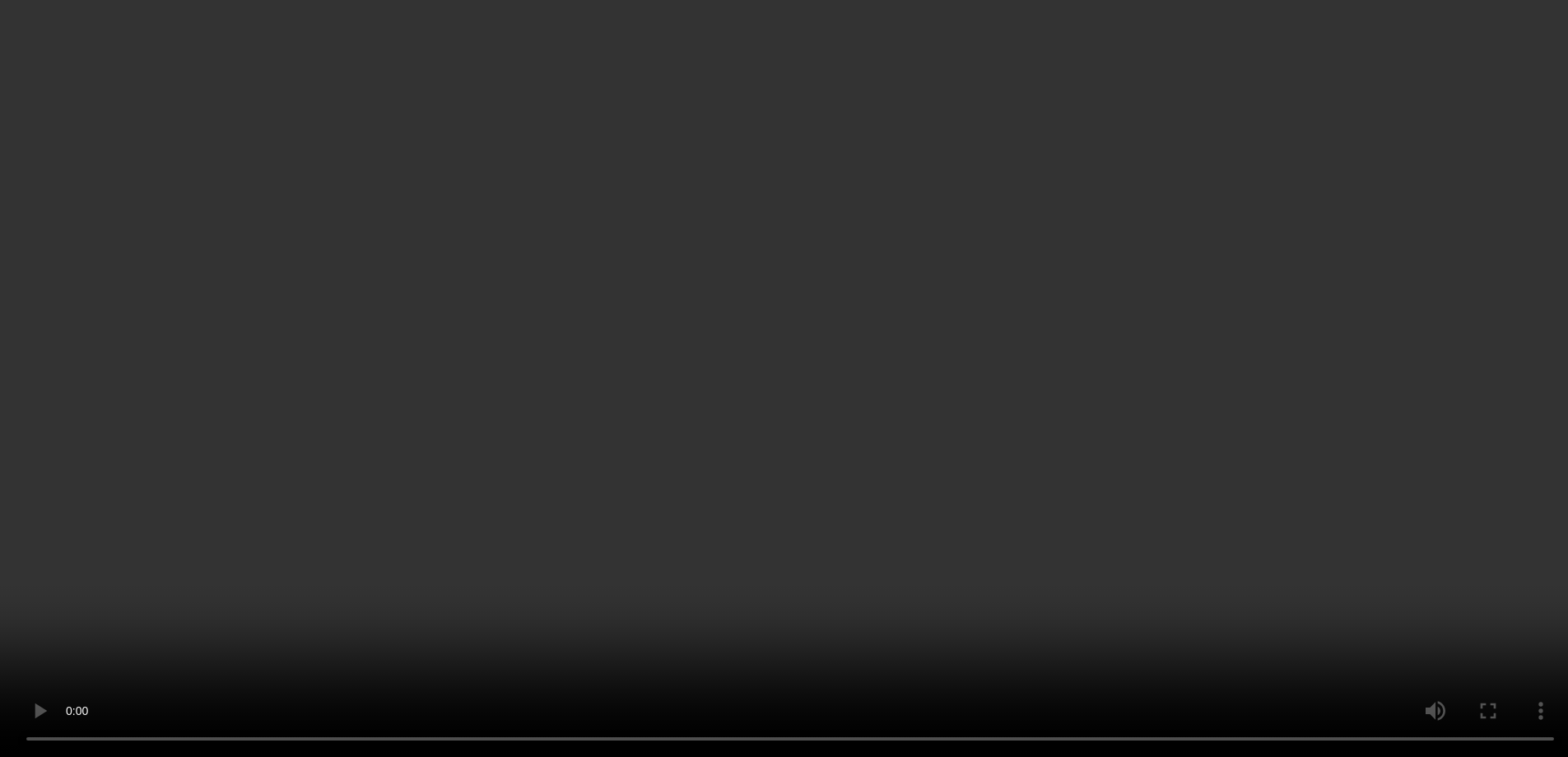
scroll to position [43, 0]
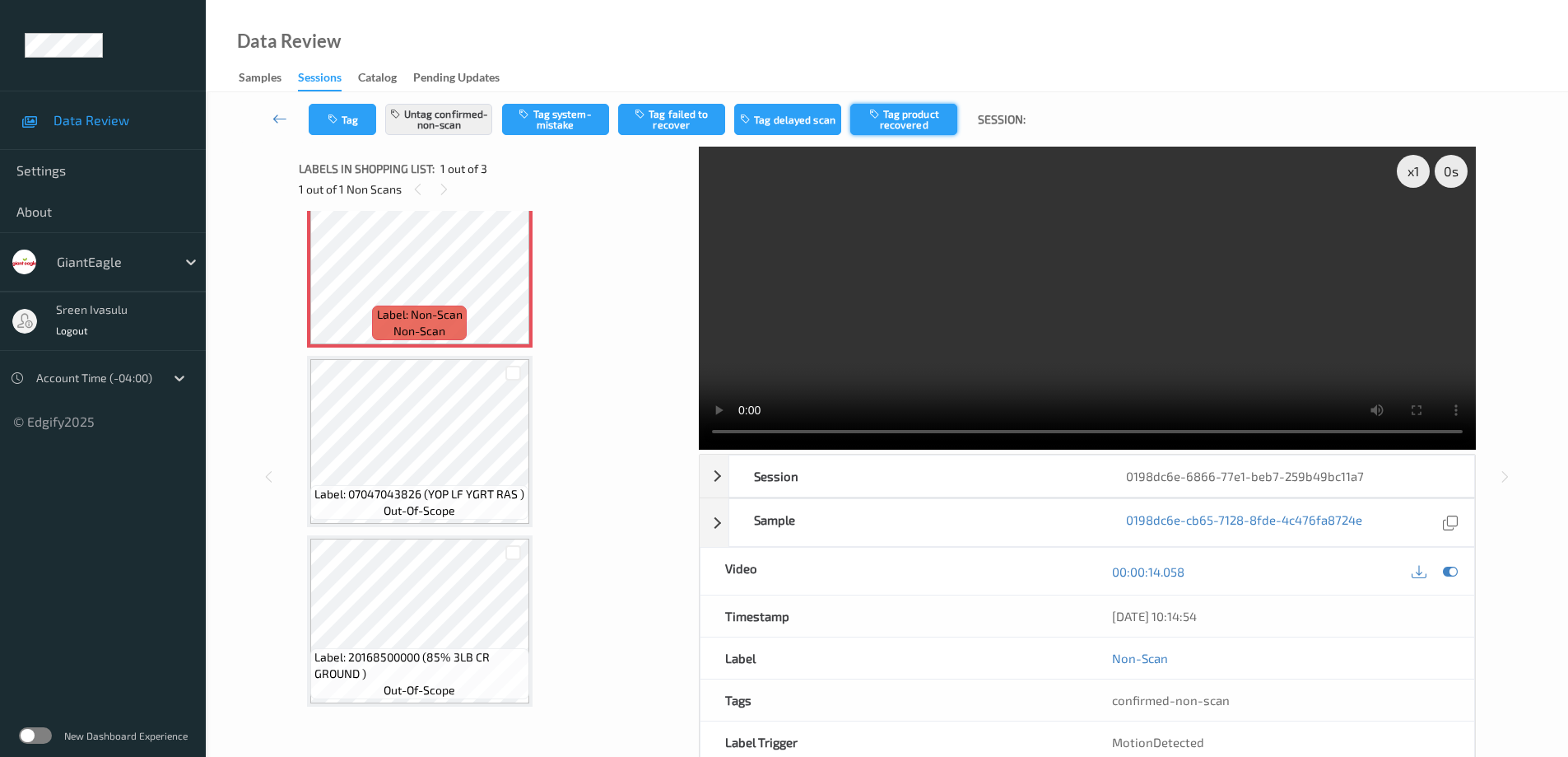
click at [911, 108] on button "Tag product recovered" at bounding box center [903, 119] width 107 height 31
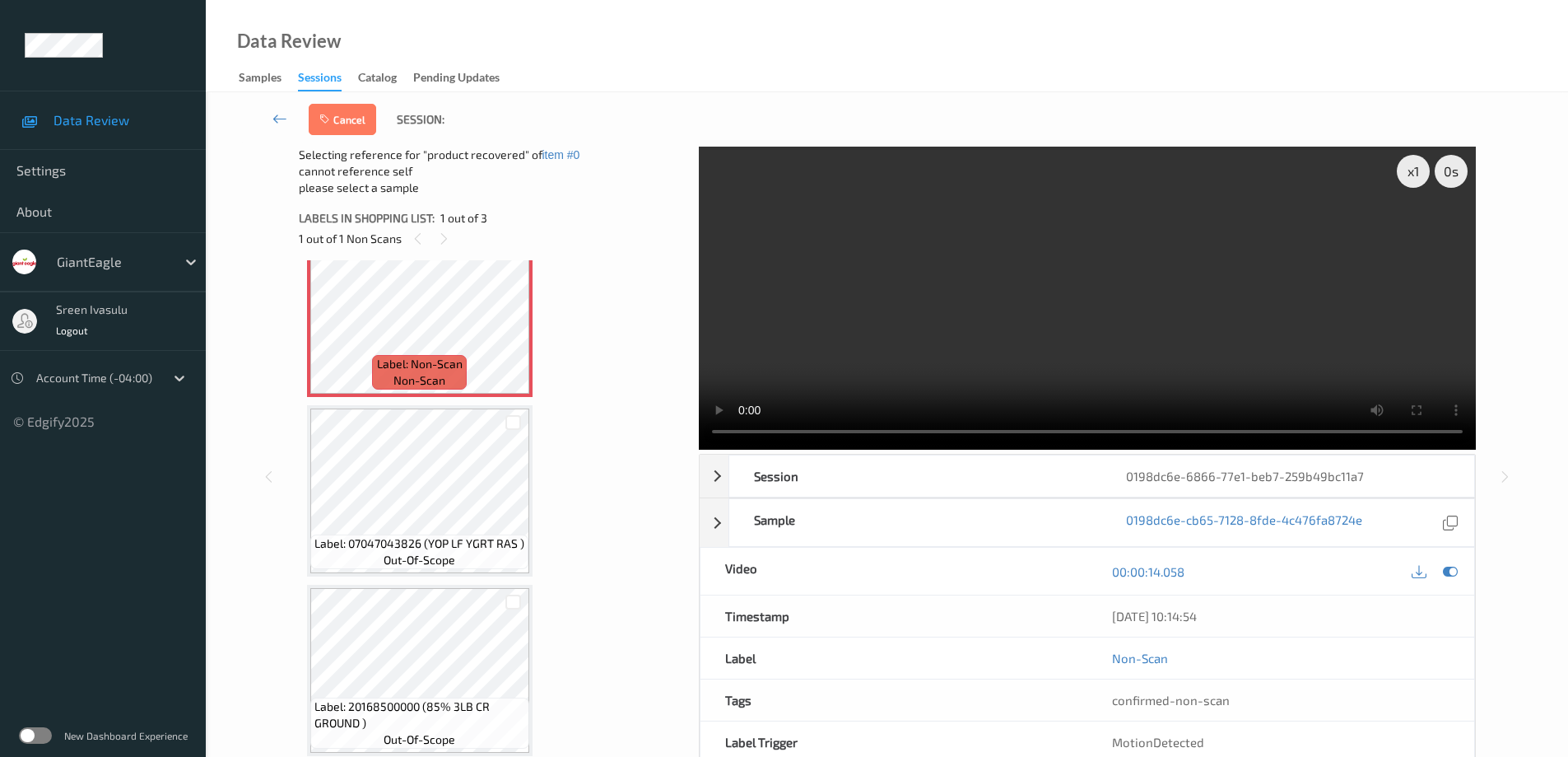
scroll to position [84, 0]
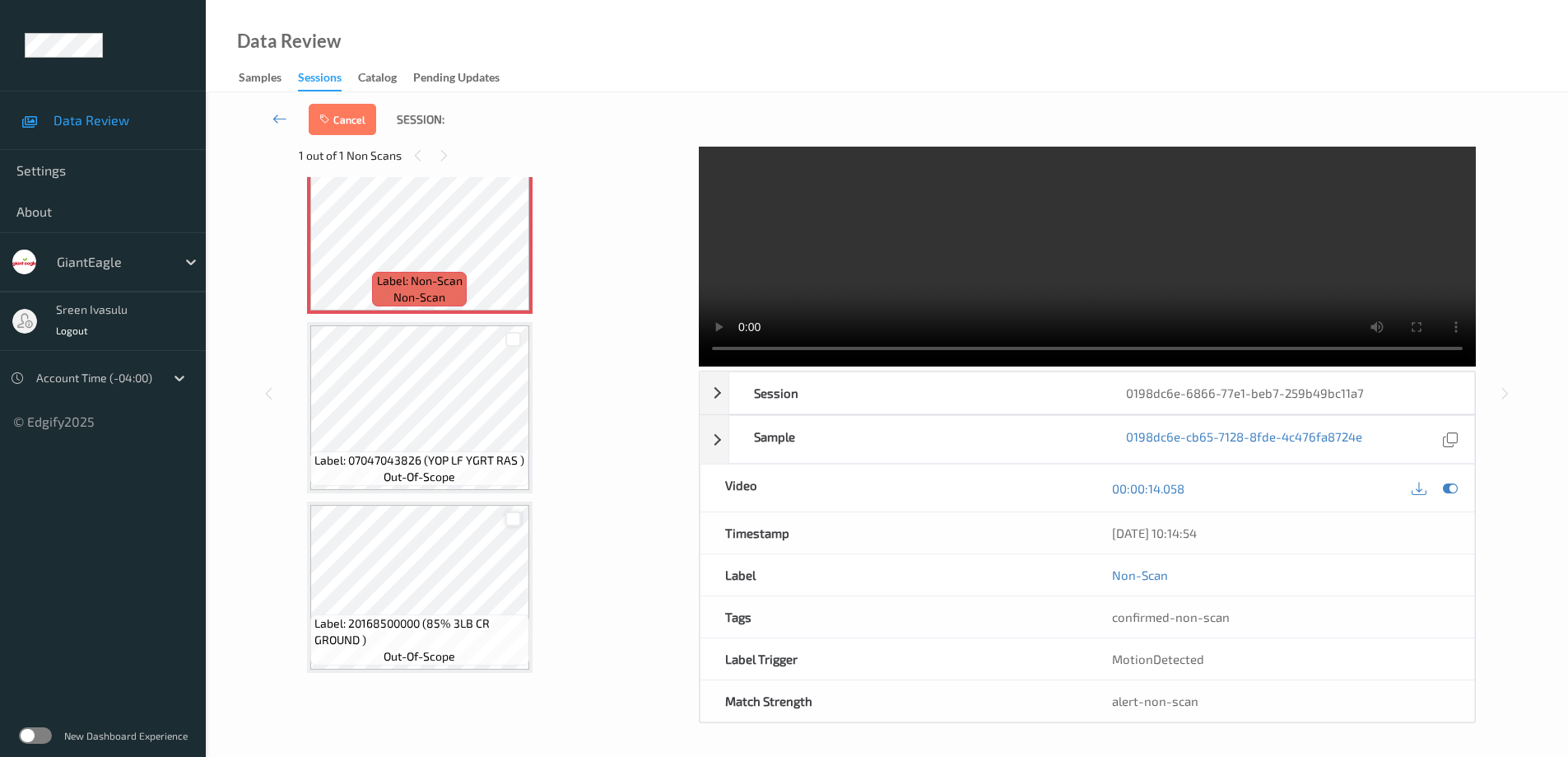
click at [513, 520] on div at bounding box center [513, 519] width 15 height 15
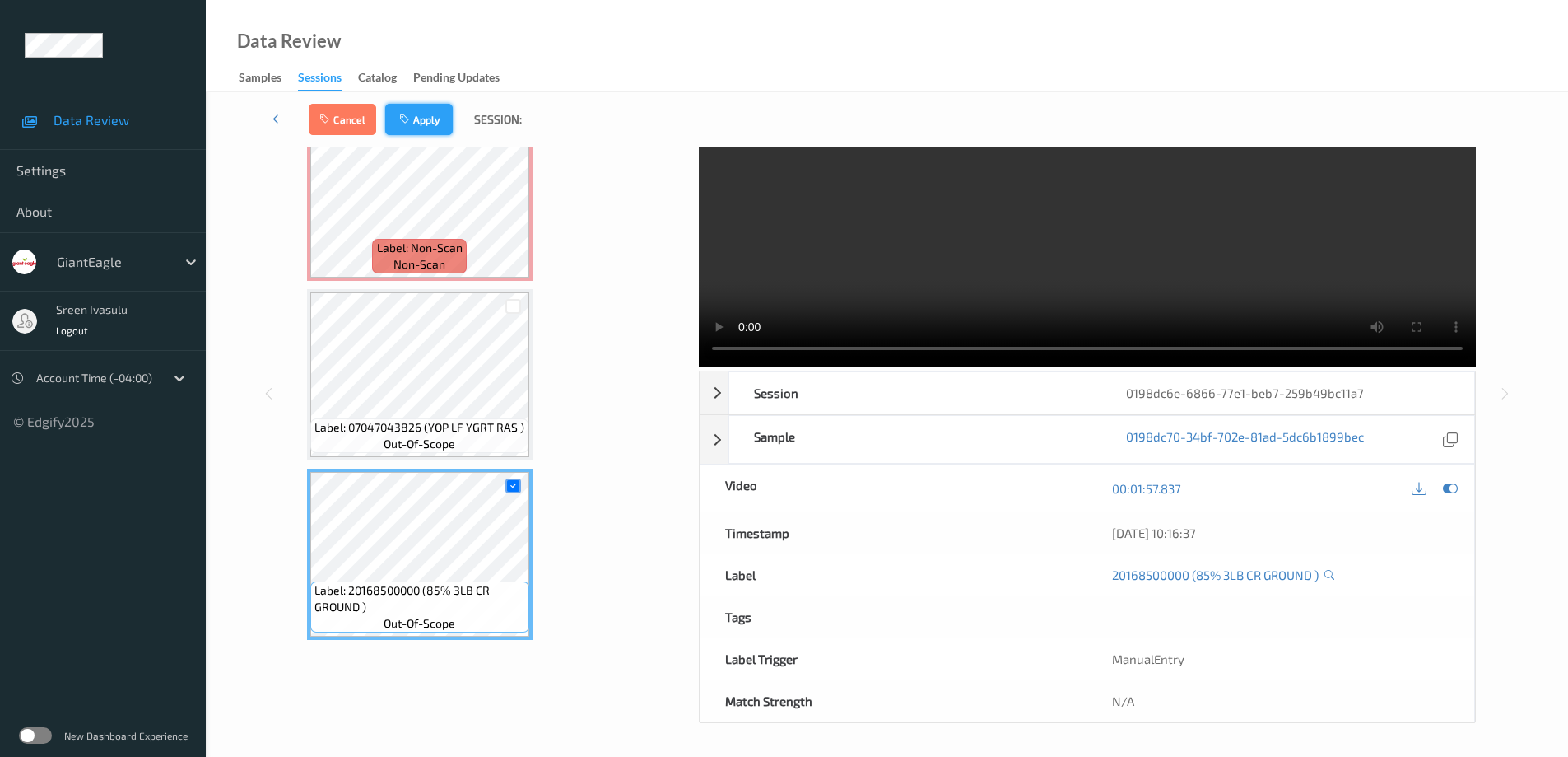
click at [444, 117] on button "Apply" at bounding box center [419, 119] width 67 height 31
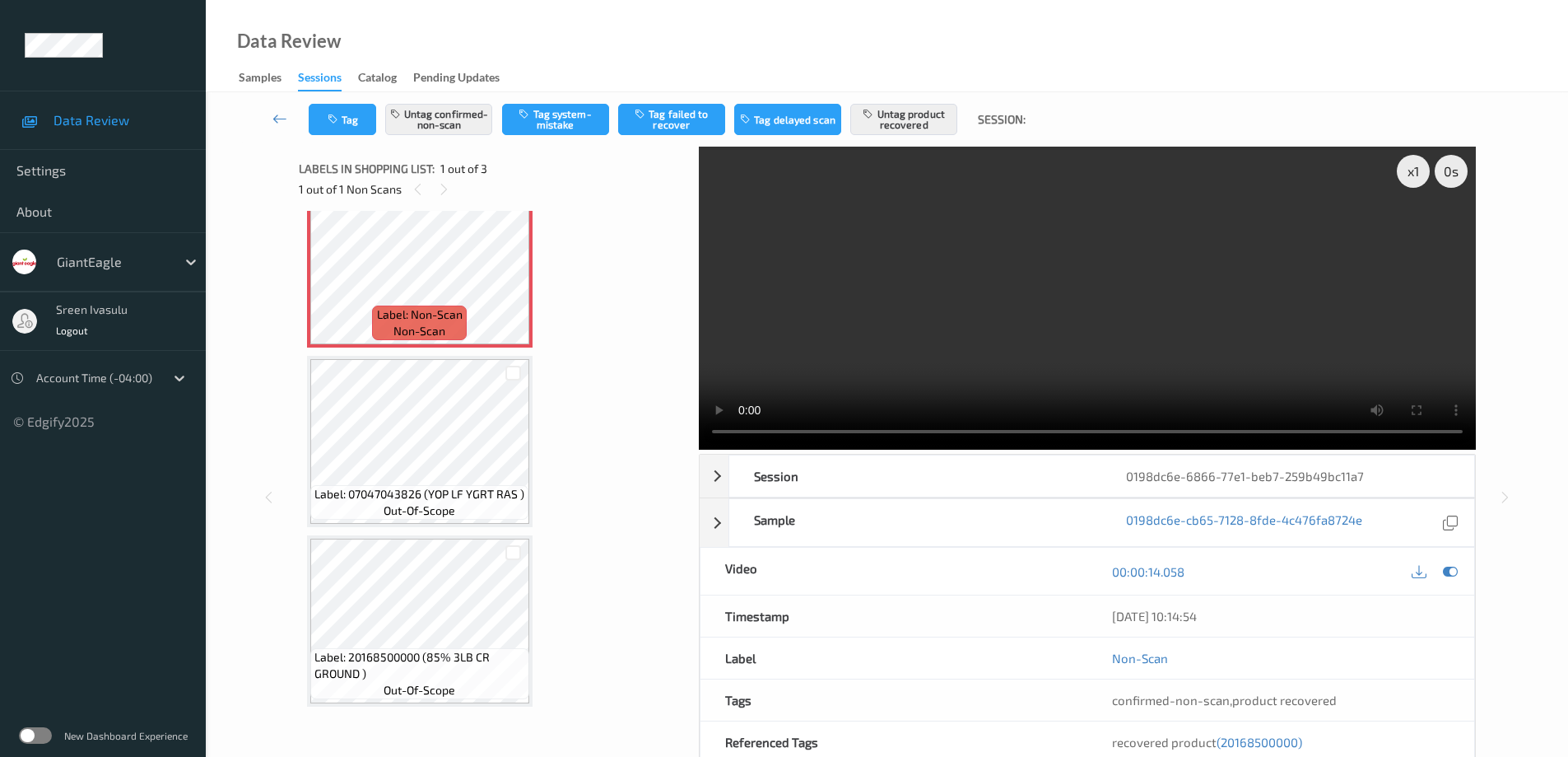
scroll to position [125, 0]
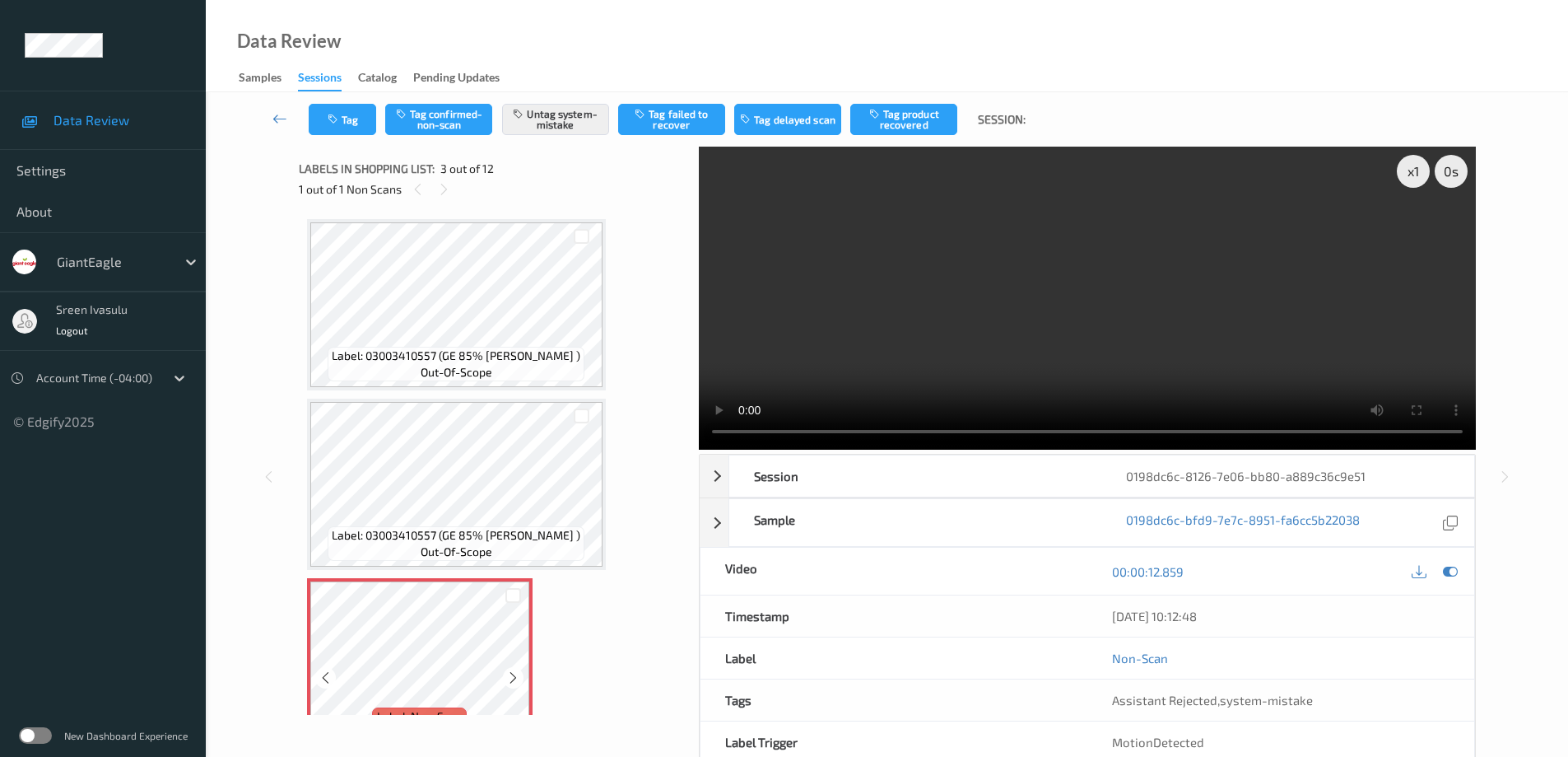
scroll to position [188, 0]
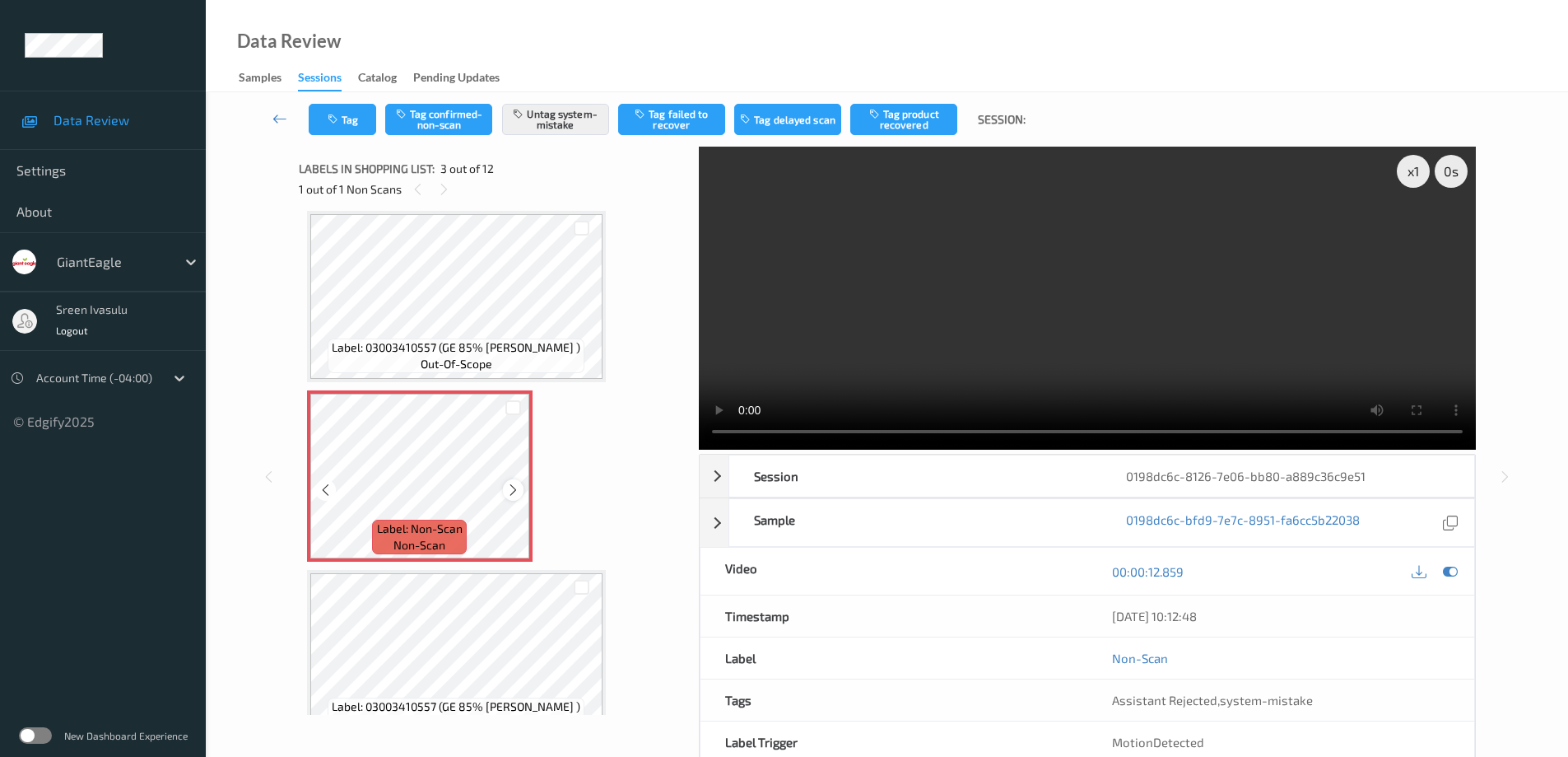
click at [509, 487] on icon at bounding box center [513, 490] width 14 height 15
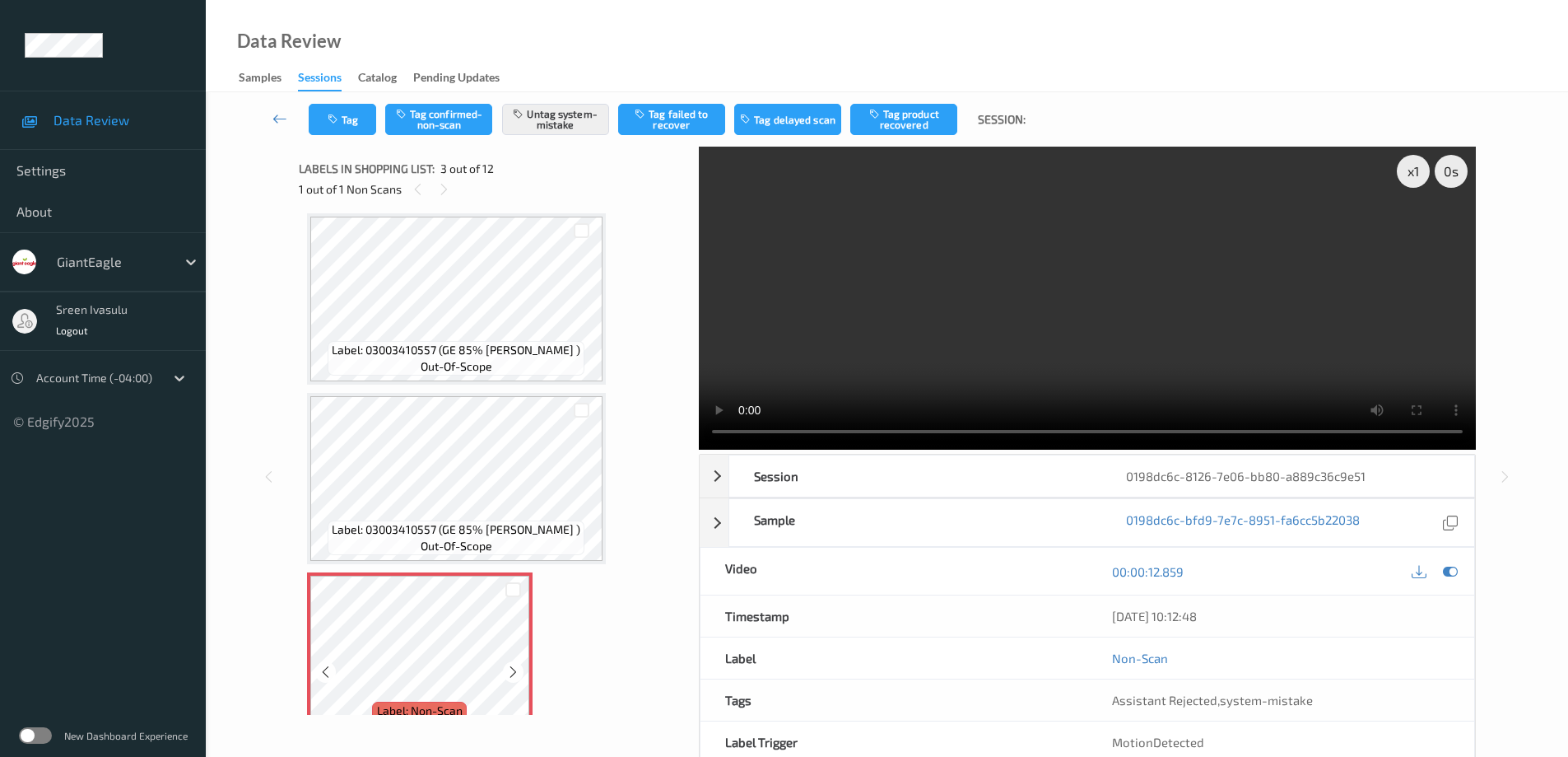
scroll to position [0, 0]
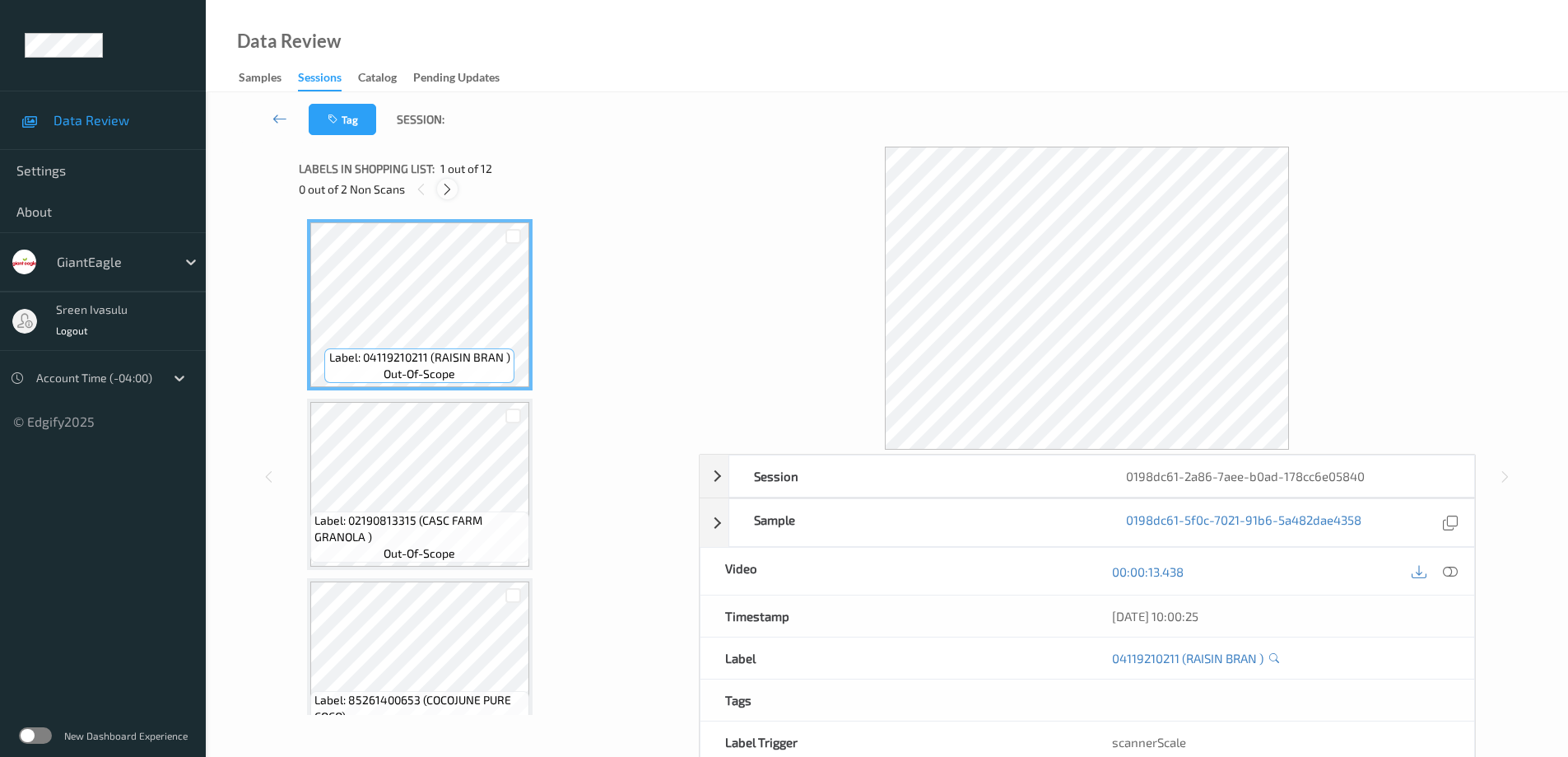
click at [442, 187] on icon at bounding box center [447, 190] width 14 height 15
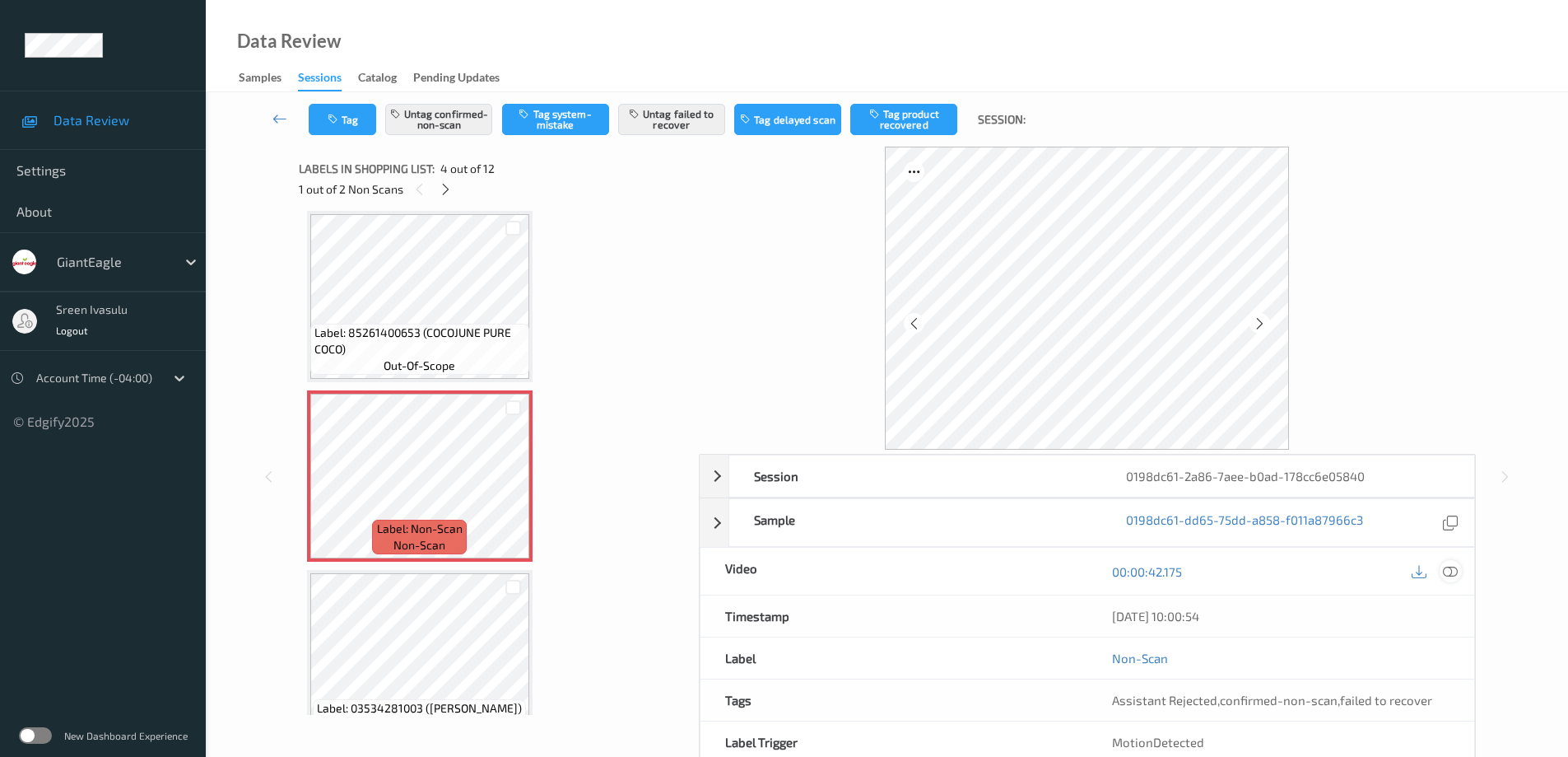
click at [1448, 567] on icon at bounding box center [1450, 572] width 15 height 15
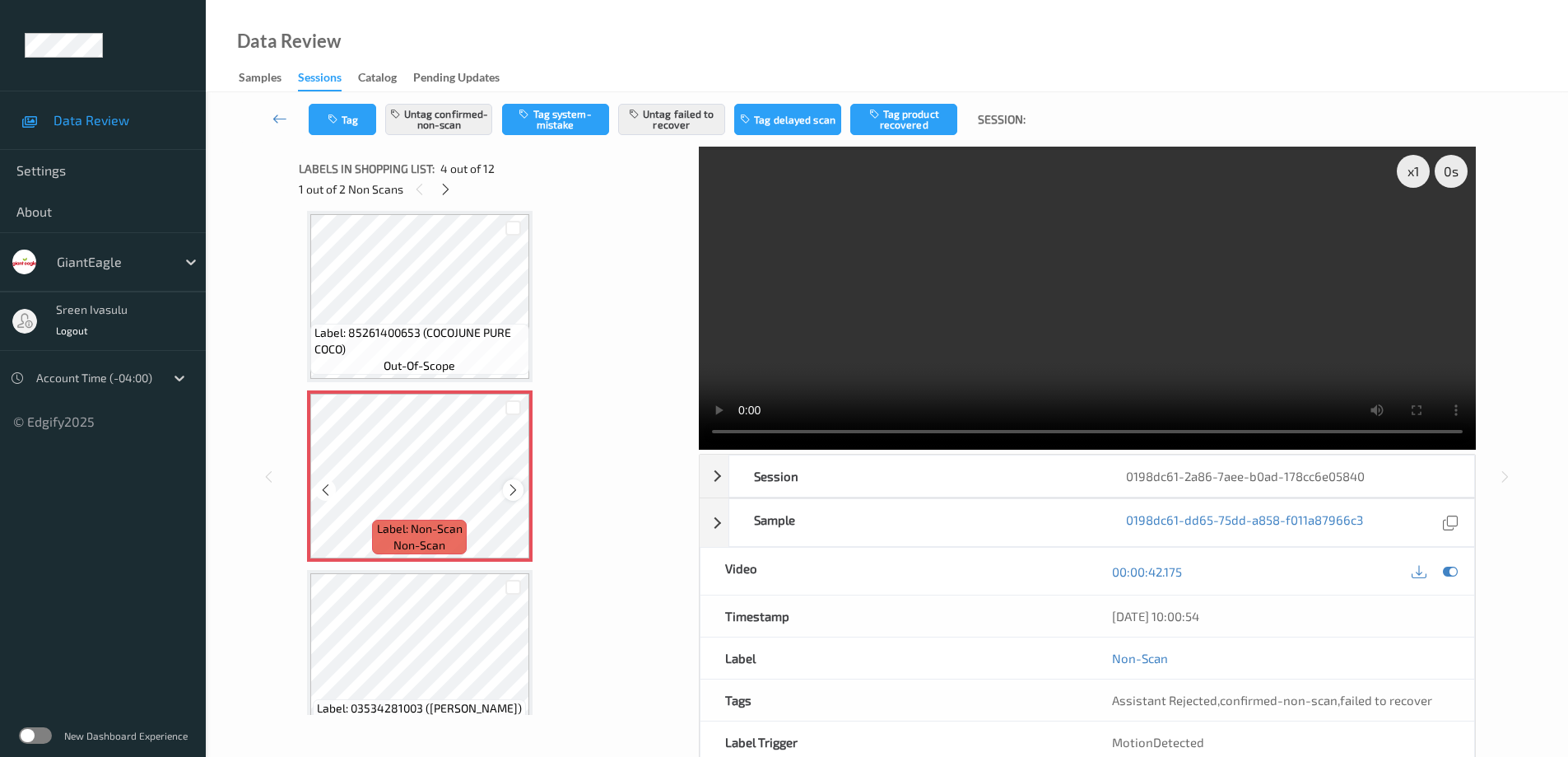
click at [507, 485] on icon at bounding box center [513, 490] width 14 height 15
click at [466, 337] on span "Label: 85261400653 (COCOJUNE PURE COCO)" at bounding box center [420, 340] width 211 height 33
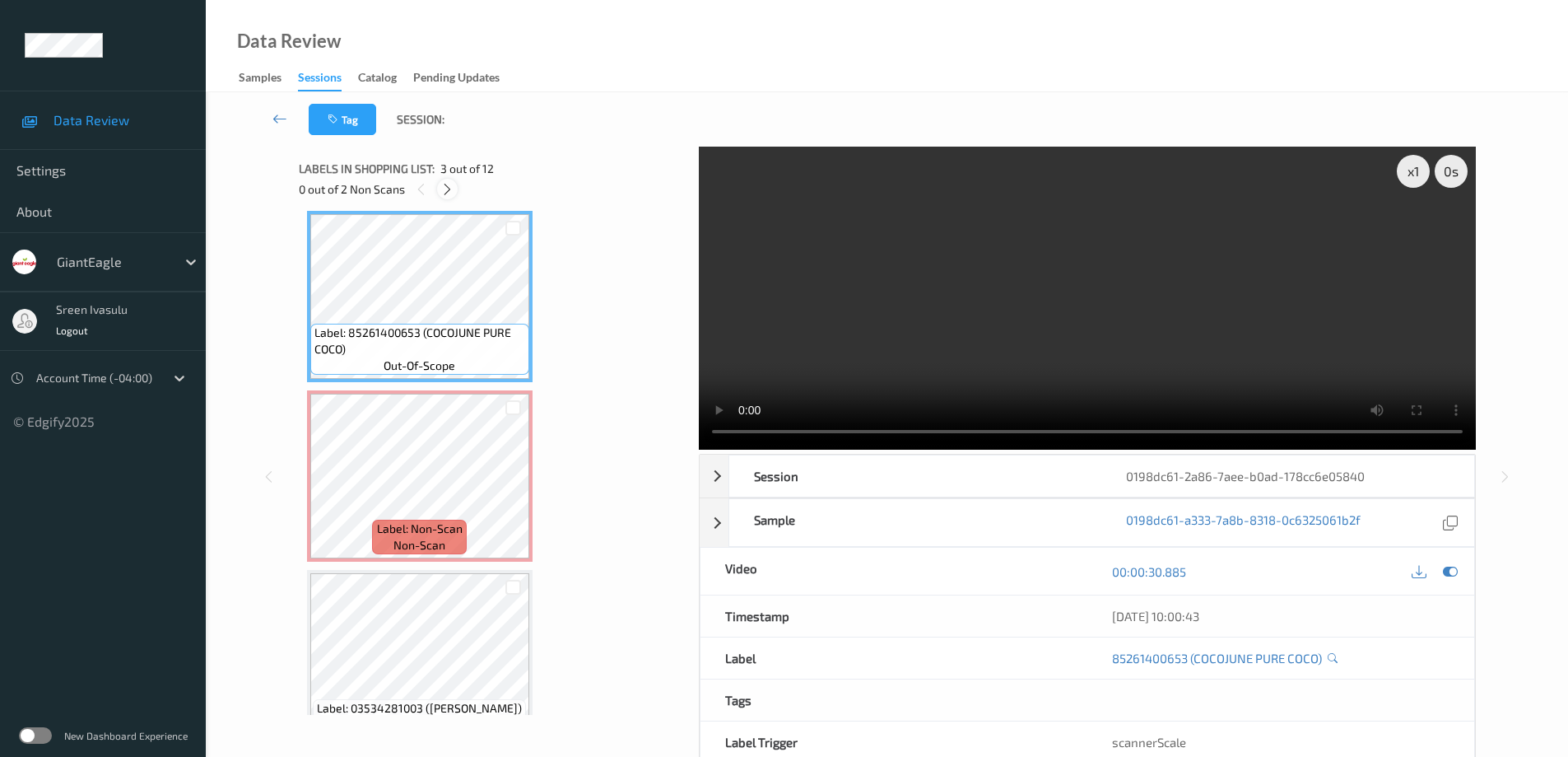
click at [442, 190] on icon at bounding box center [447, 190] width 14 height 15
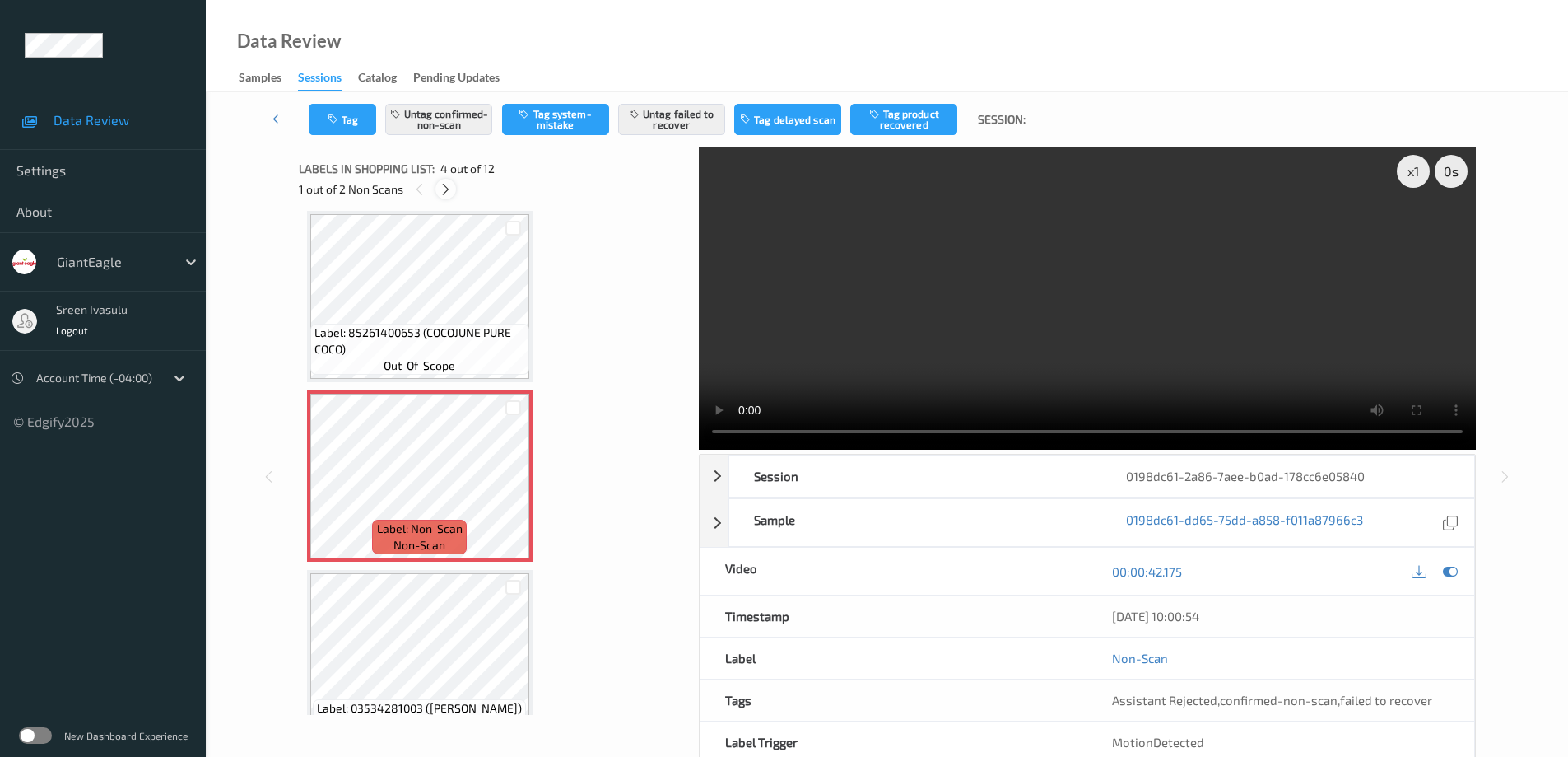
click at [447, 188] on icon at bounding box center [445, 190] width 14 height 15
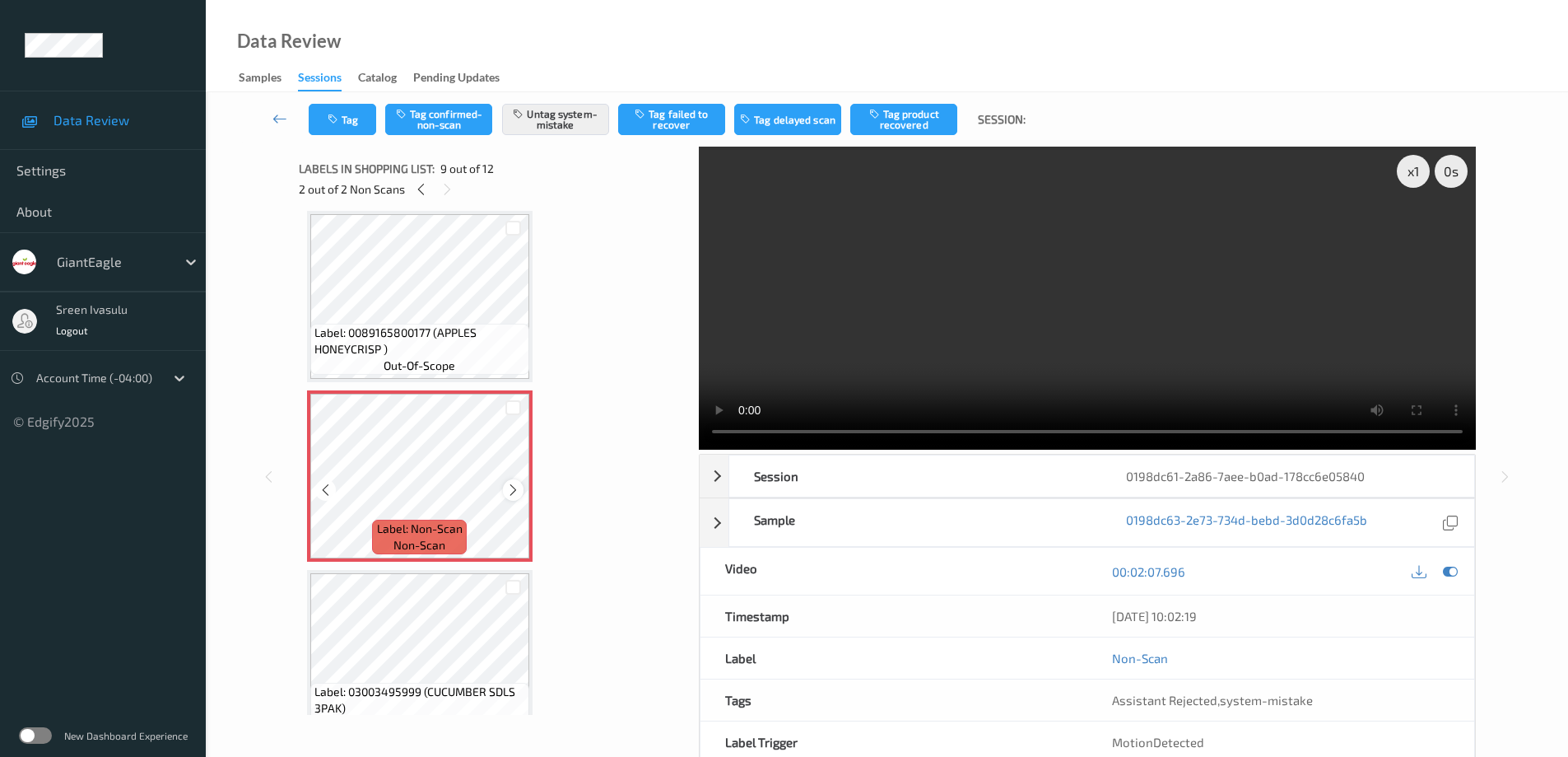
click at [505, 485] on div at bounding box center [514, 489] width 21 height 21
click at [506, 485] on icon at bounding box center [513, 490] width 14 height 15
click at [344, 121] on button "Tag" at bounding box center [342, 119] width 67 height 31
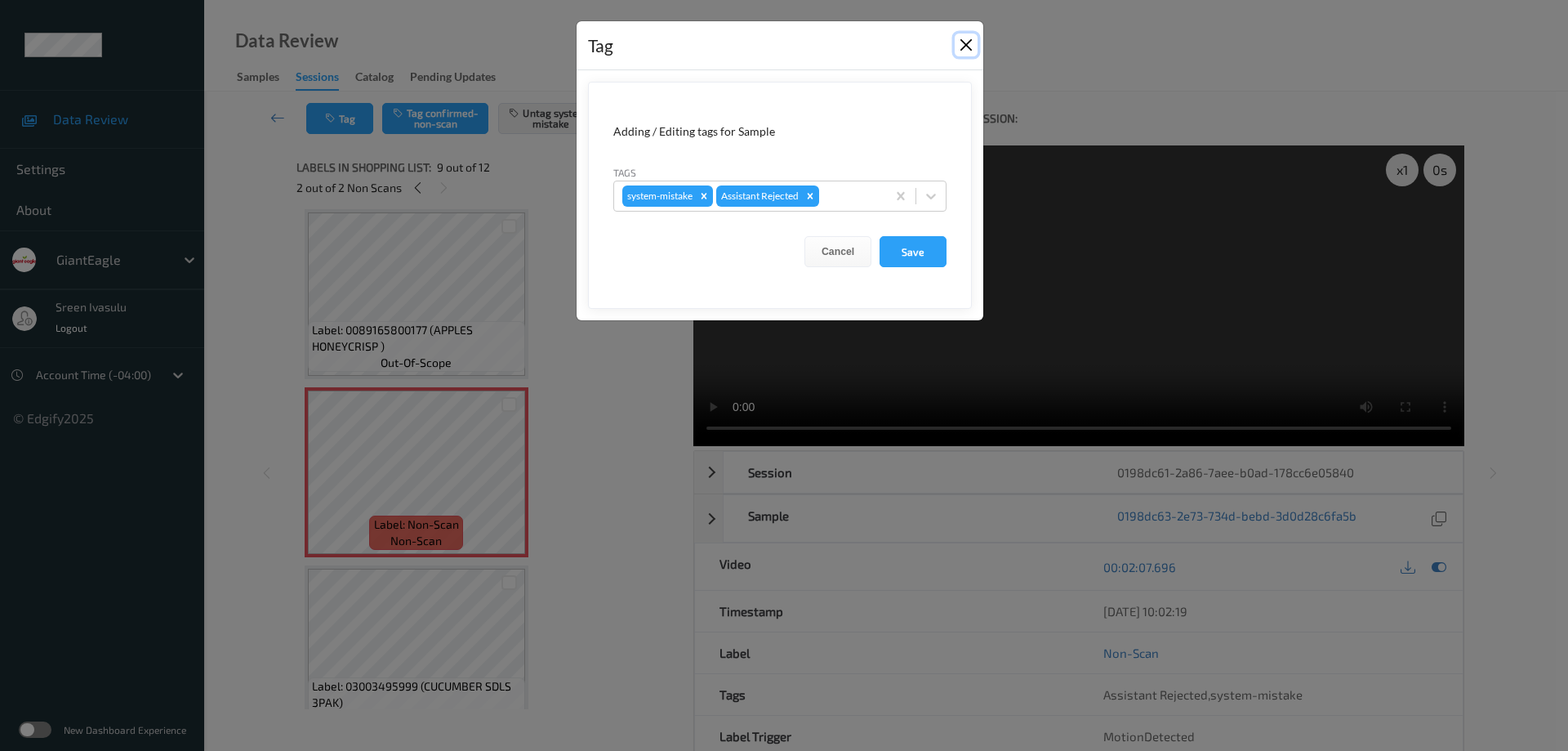
click at [967, 40] on button "Close" at bounding box center [966, 45] width 23 height 23
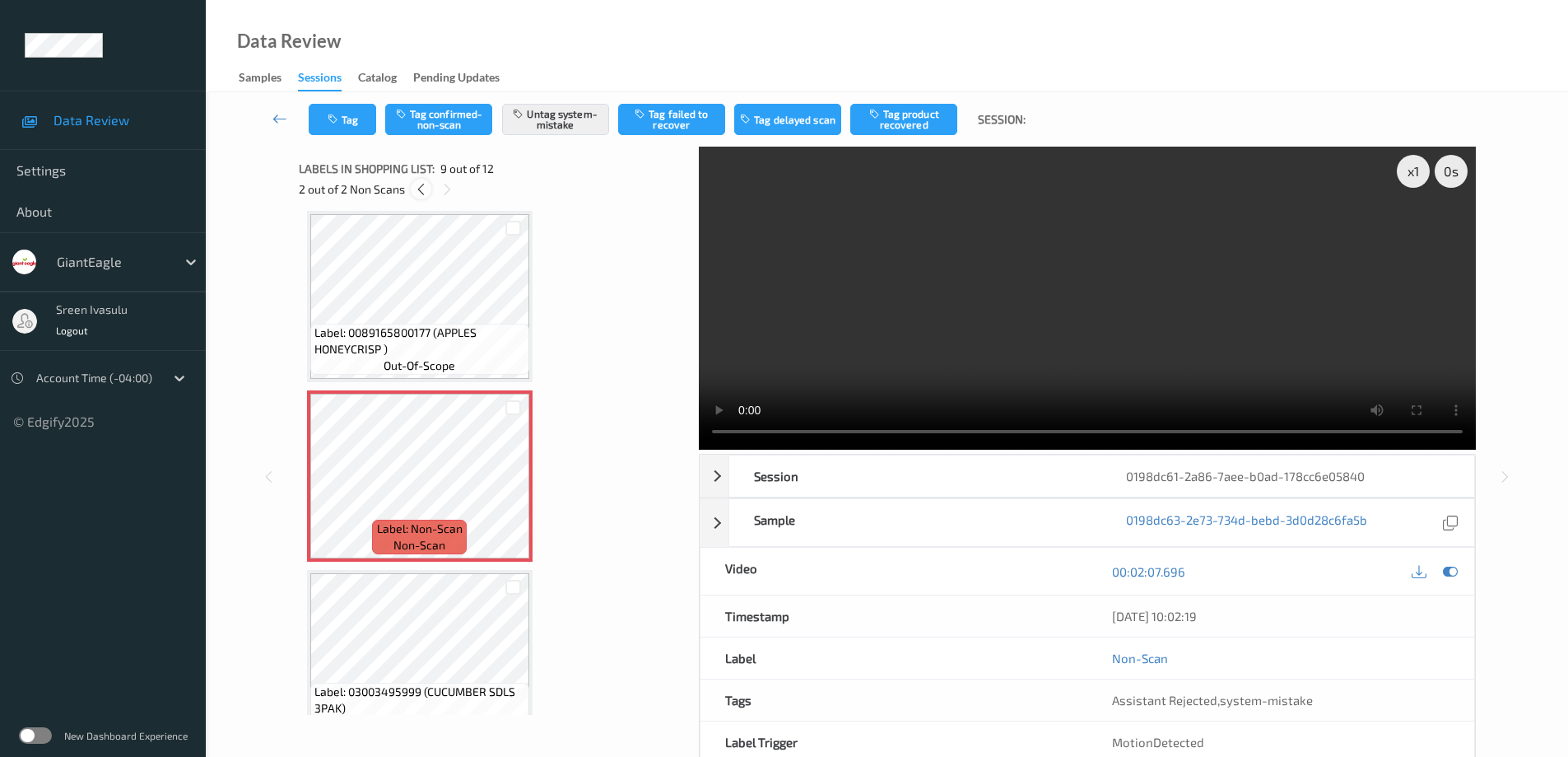
click at [417, 185] on icon at bounding box center [421, 190] width 14 height 15
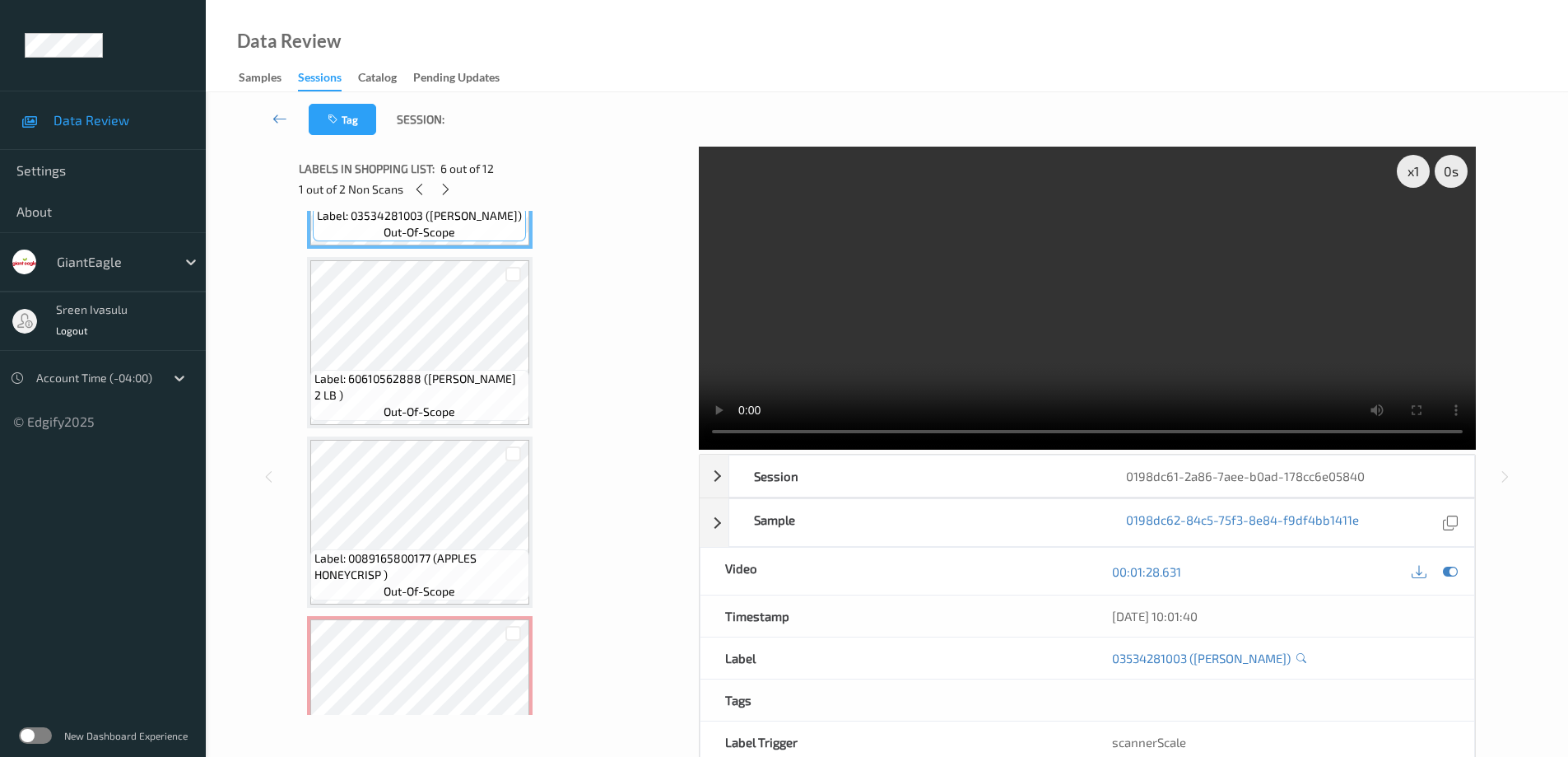
scroll to position [1026, 0]
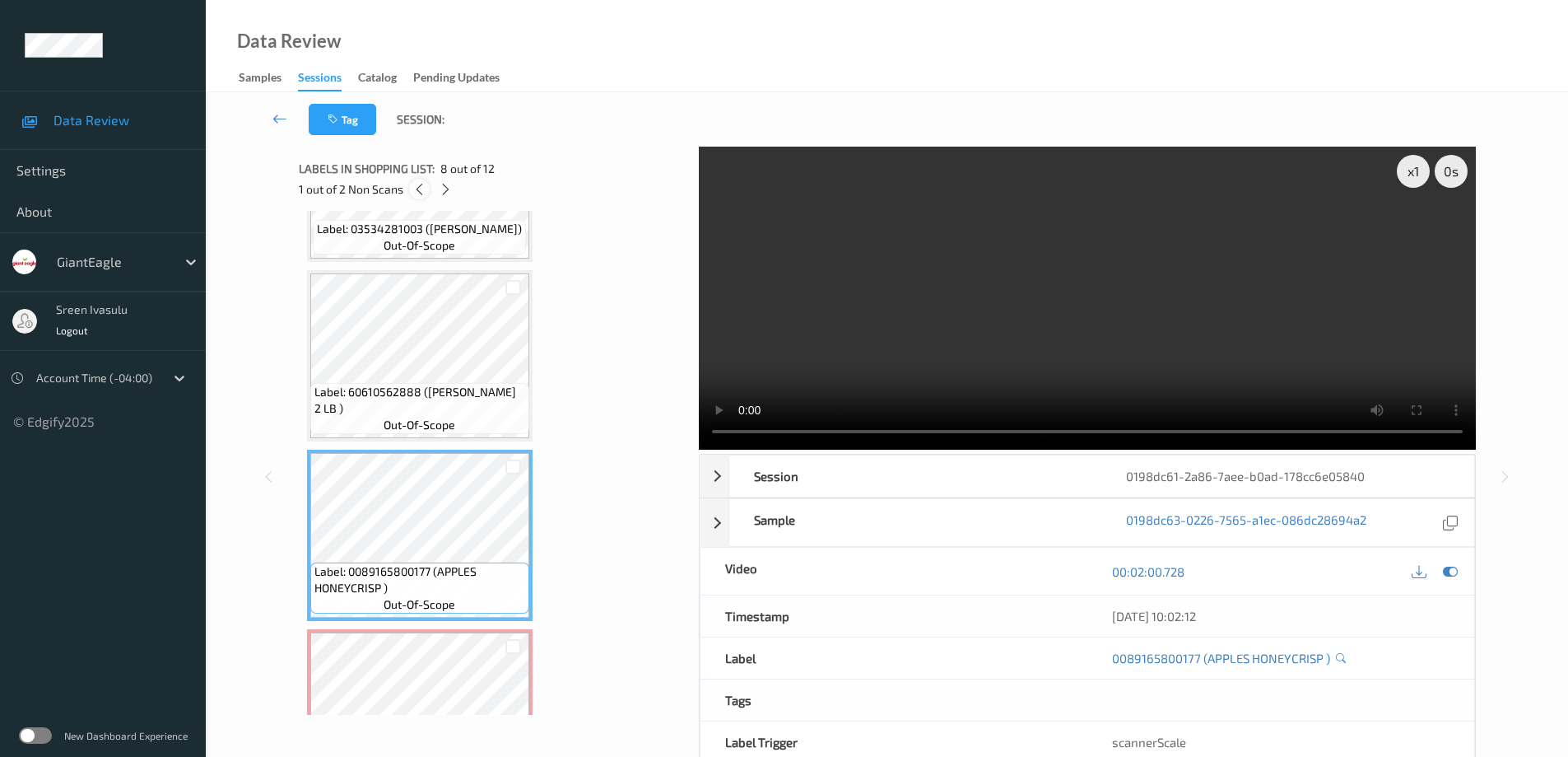
click at [422, 189] on icon at bounding box center [419, 190] width 14 height 15
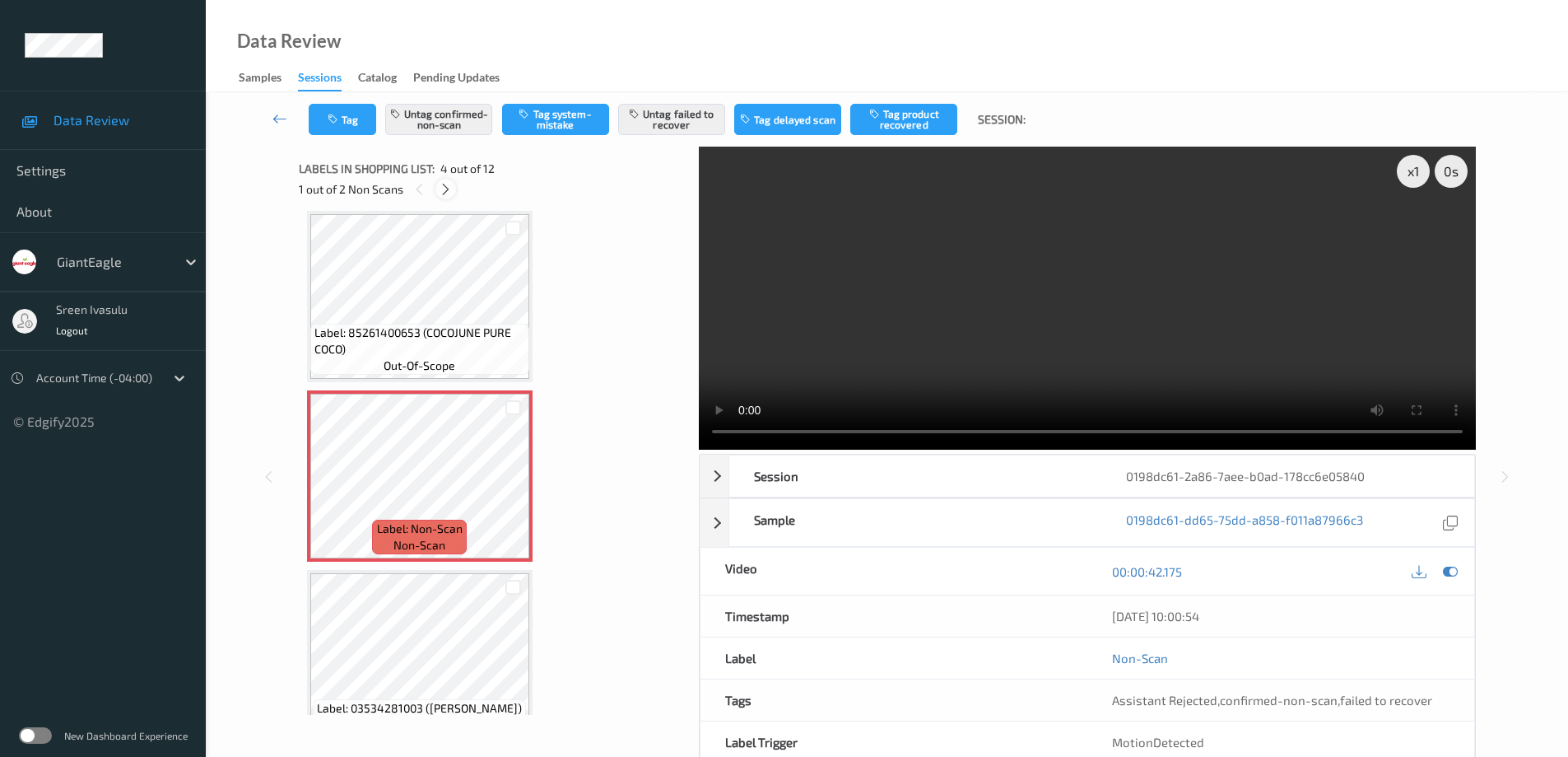
click at [446, 191] on icon at bounding box center [445, 190] width 14 height 15
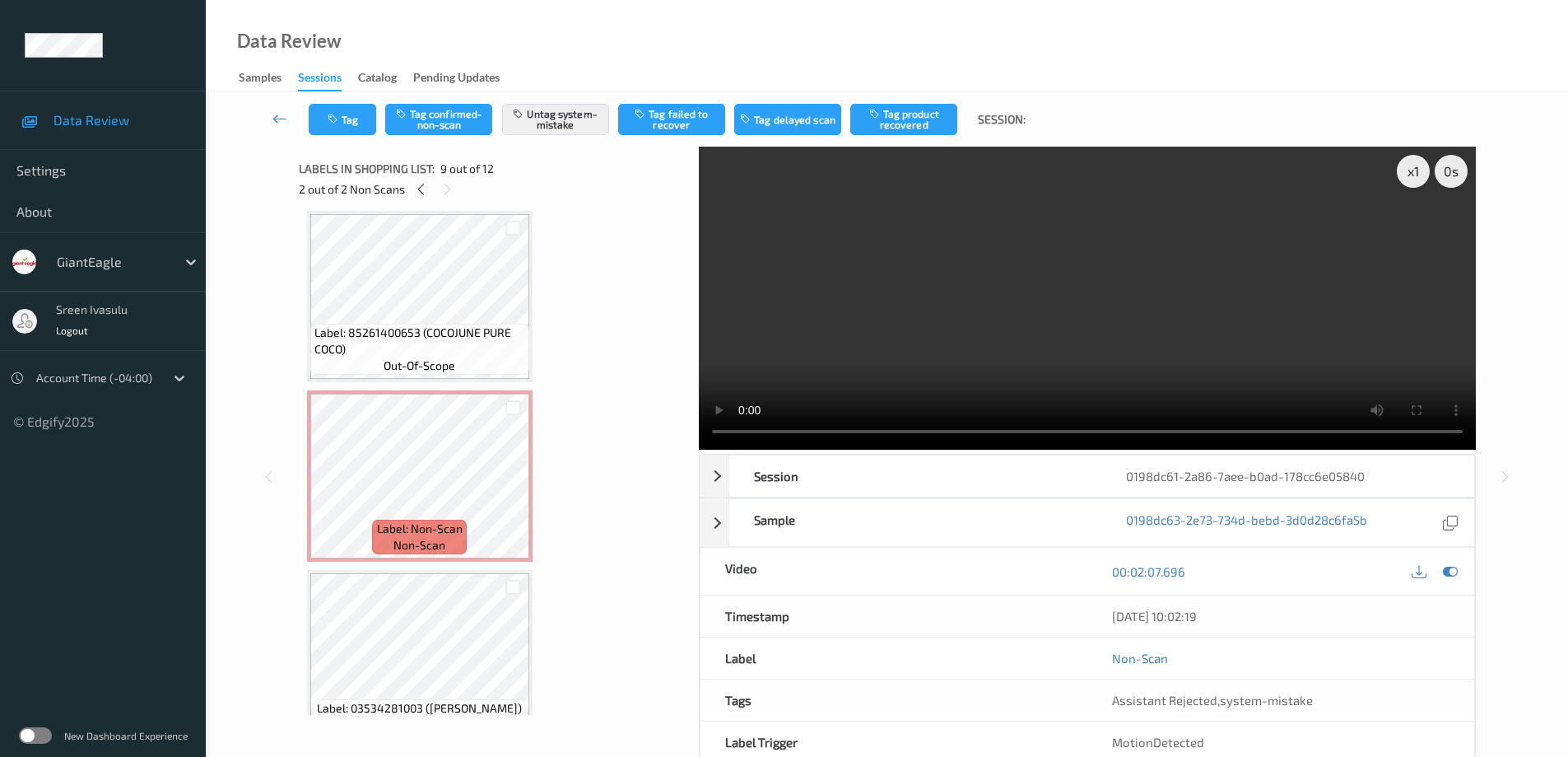
scroll to position [1264, 0]
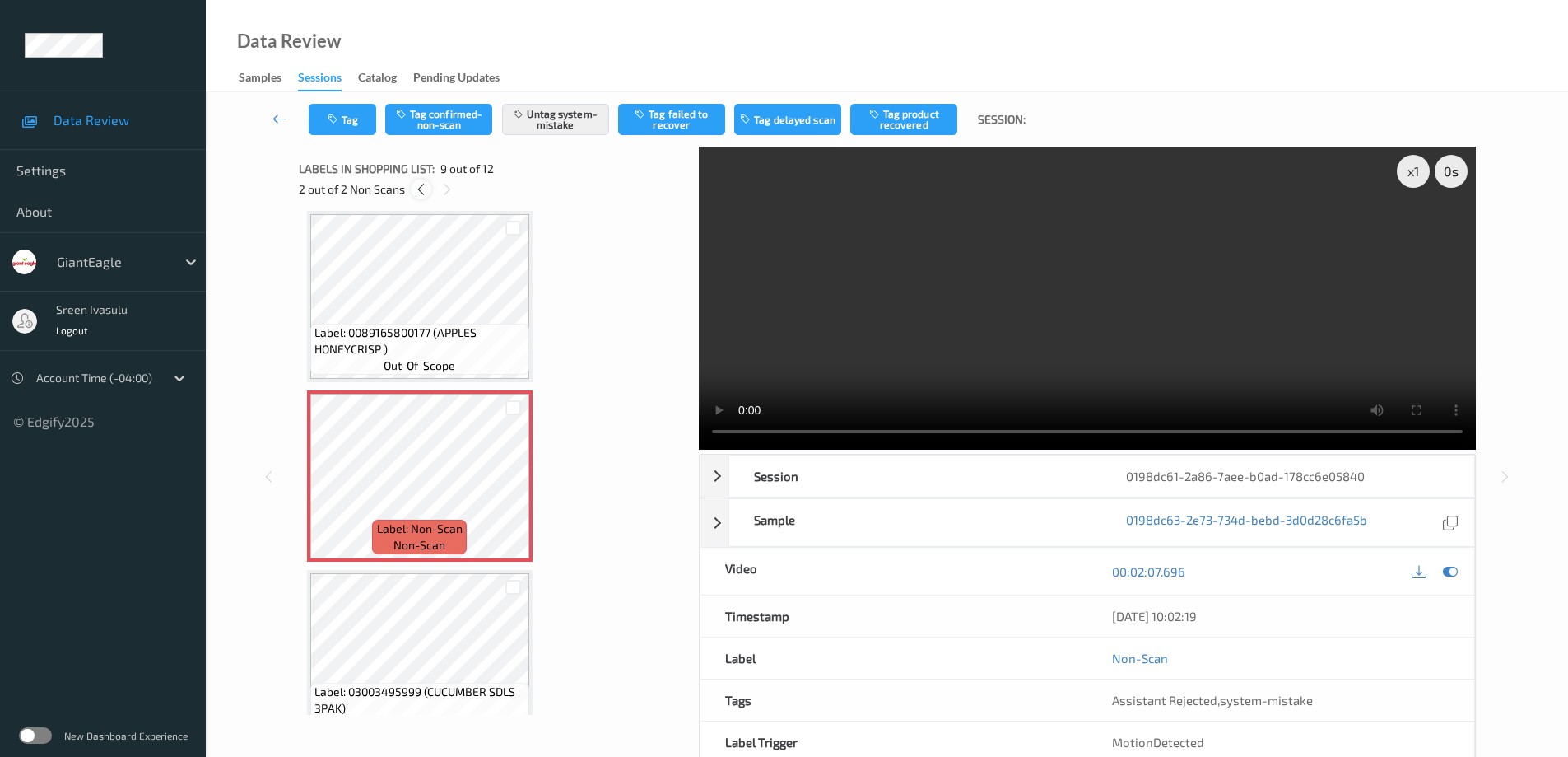
click at [422, 189] on icon at bounding box center [421, 190] width 14 height 15
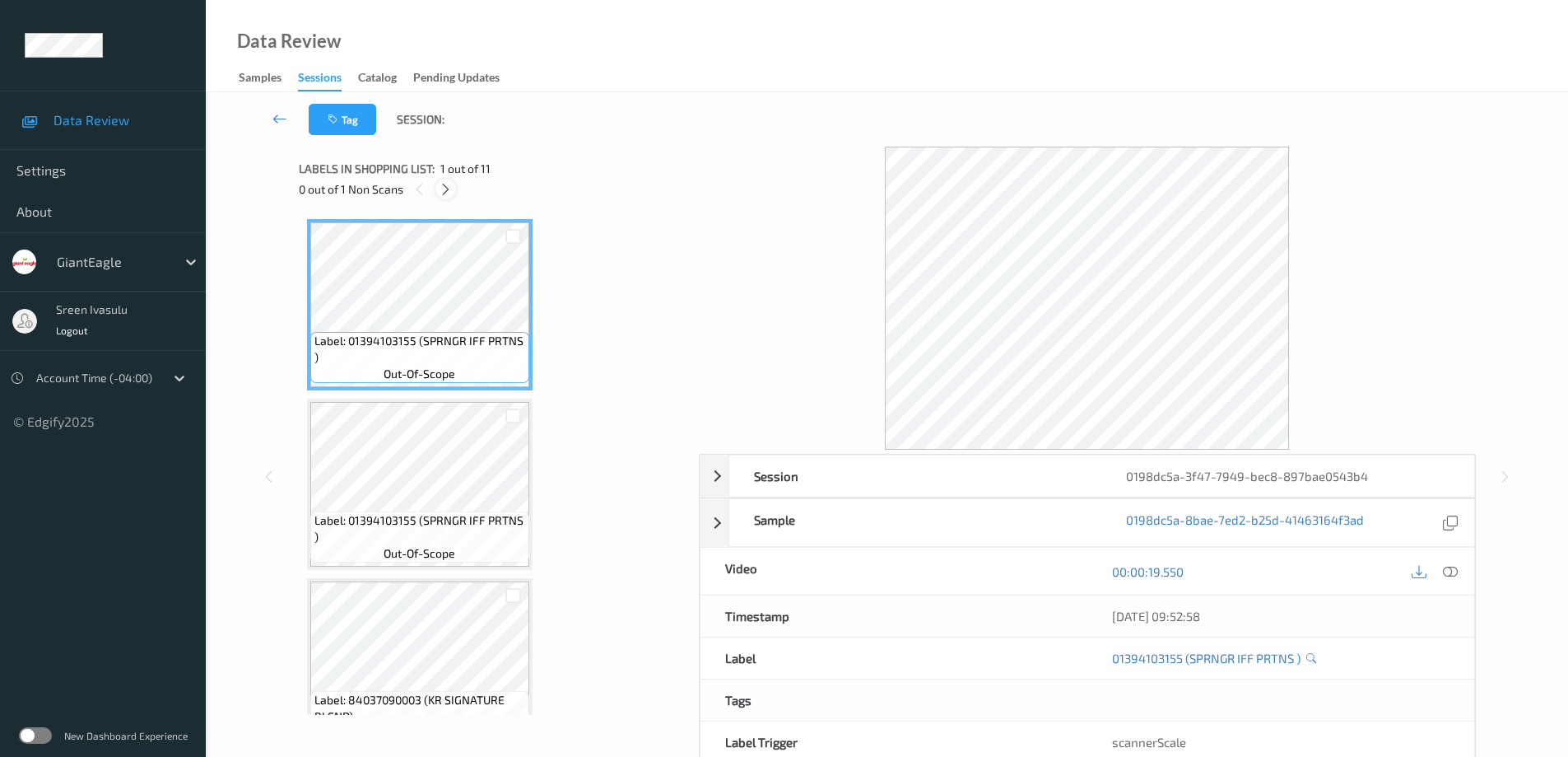
click at [448, 184] on icon at bounding box center [445, 190] width 14 height 15
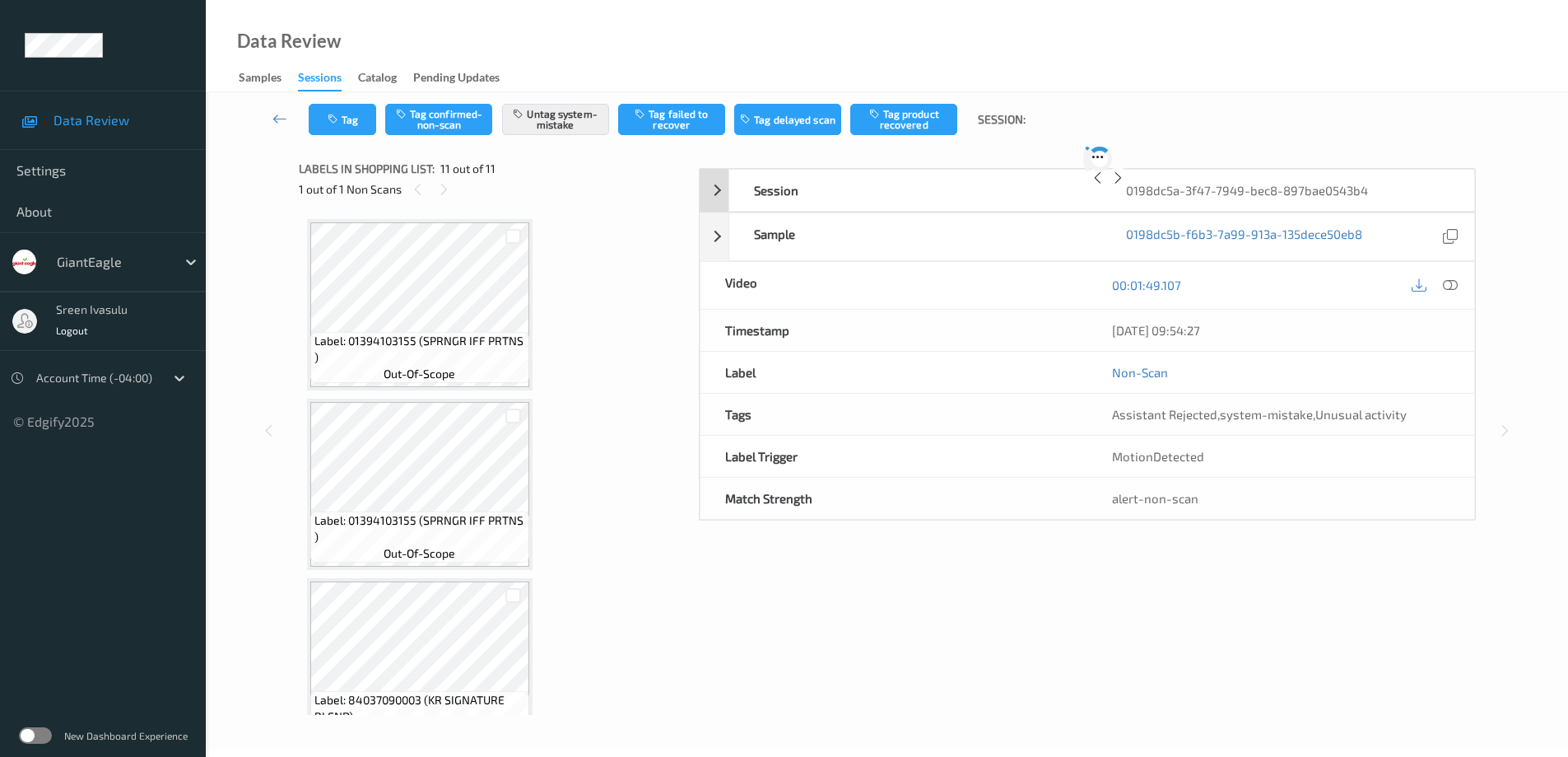
scroll to position [1479, 0]
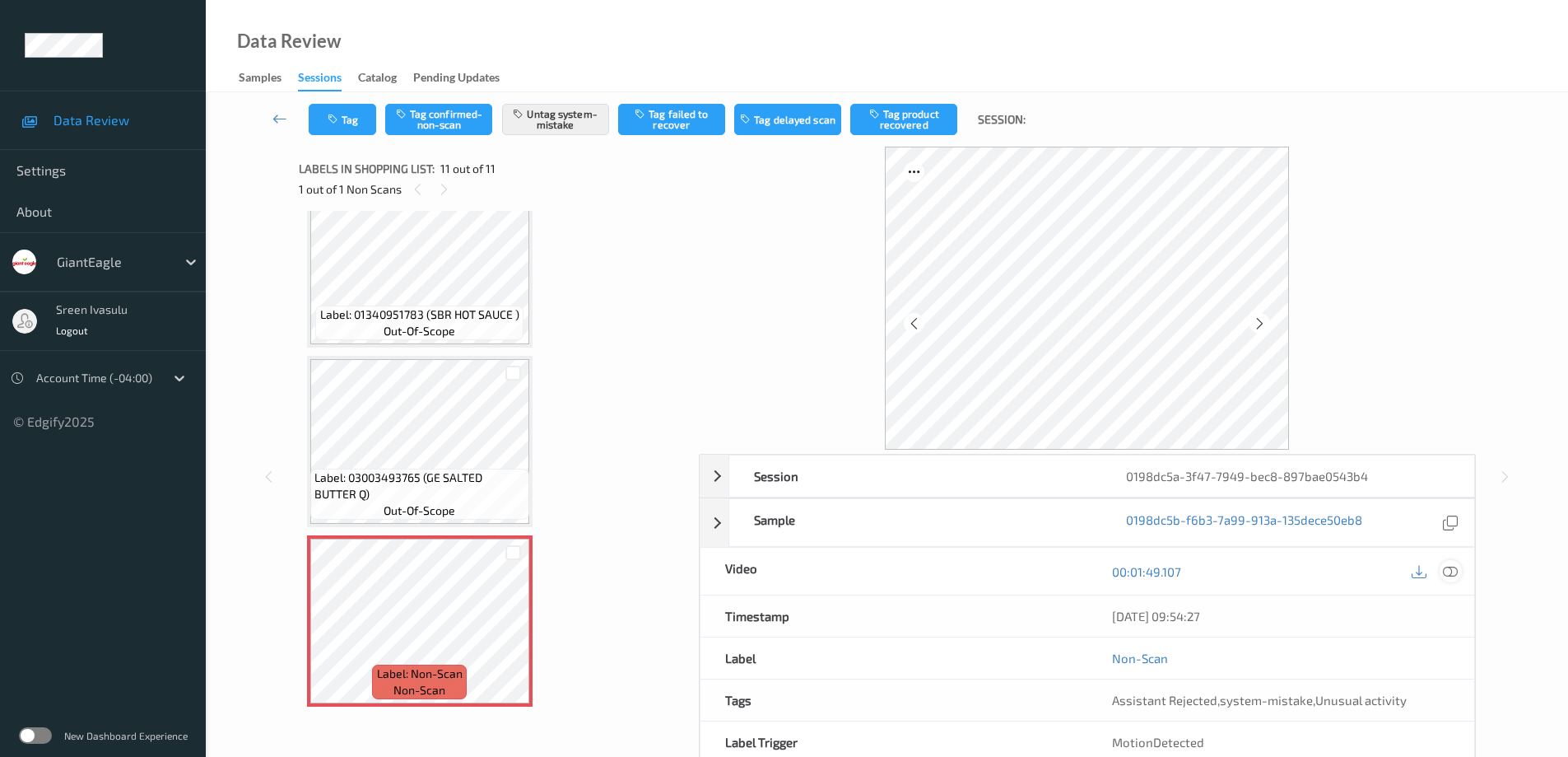
click at [1445, 573] on icon at bounding box center [1450, 572] width 15 height 15
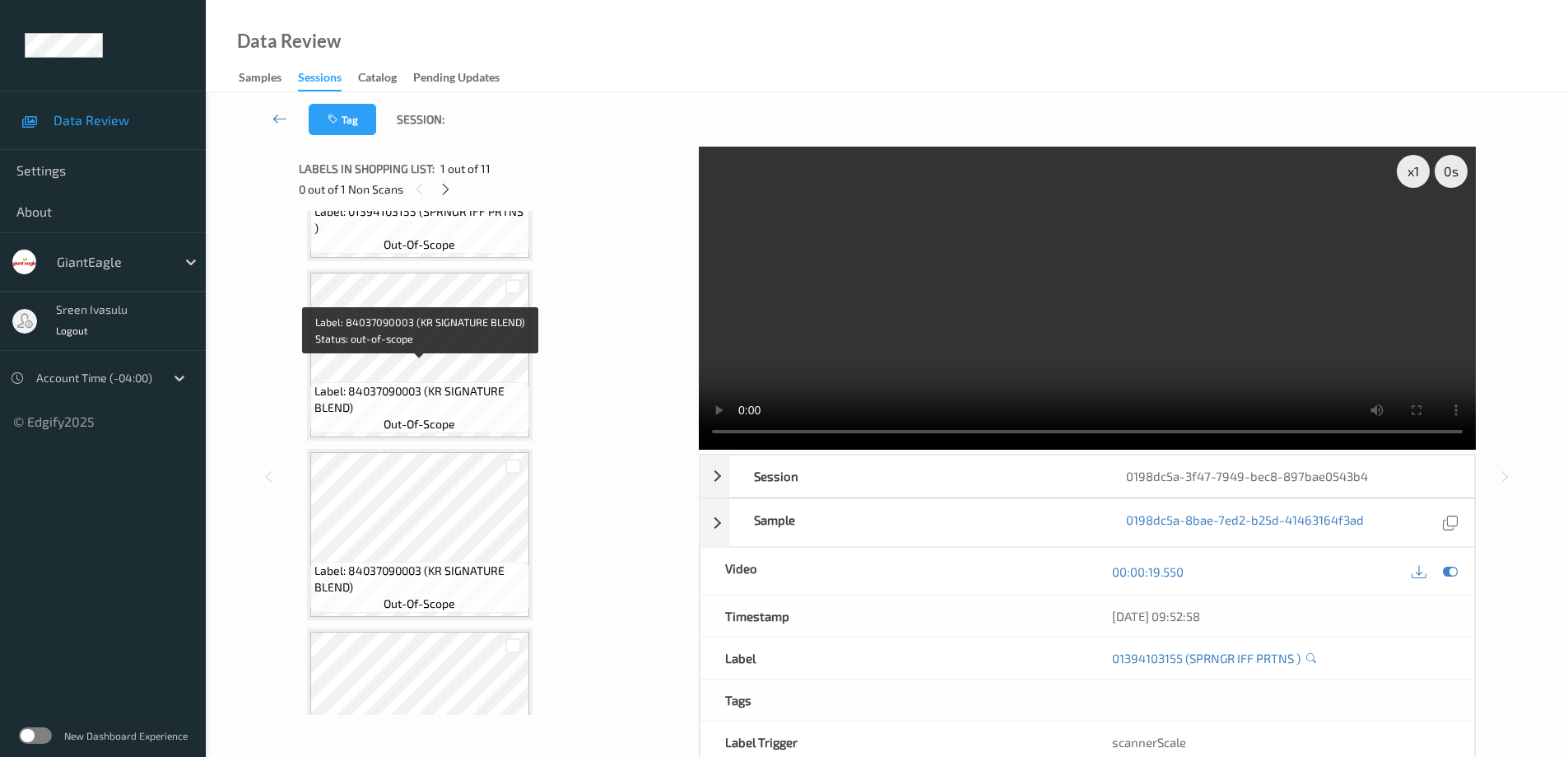
scroll to position [330, 0]
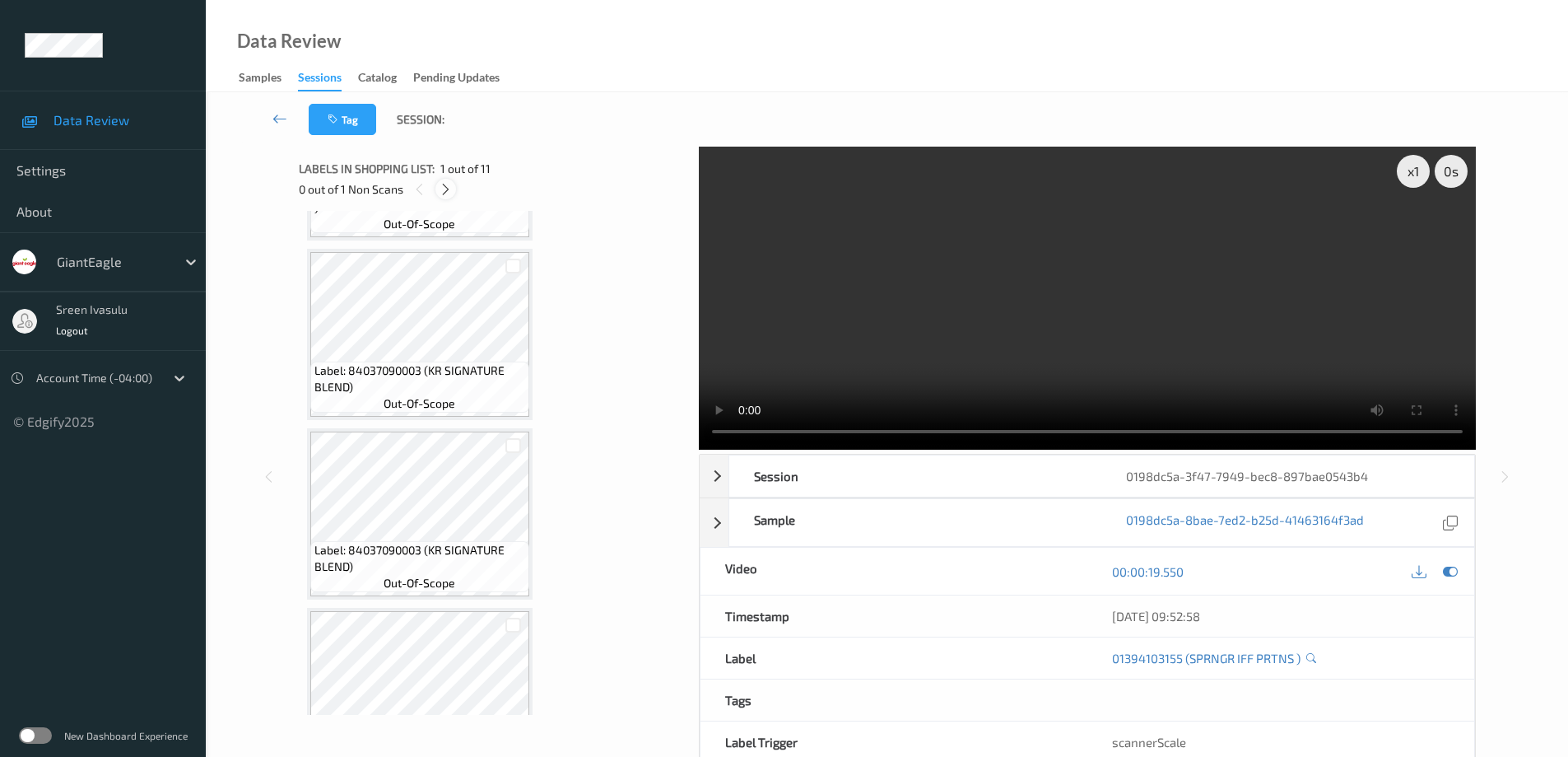
click at [450, 187] on icon at bounding box center [445, 190] width 14 height 15
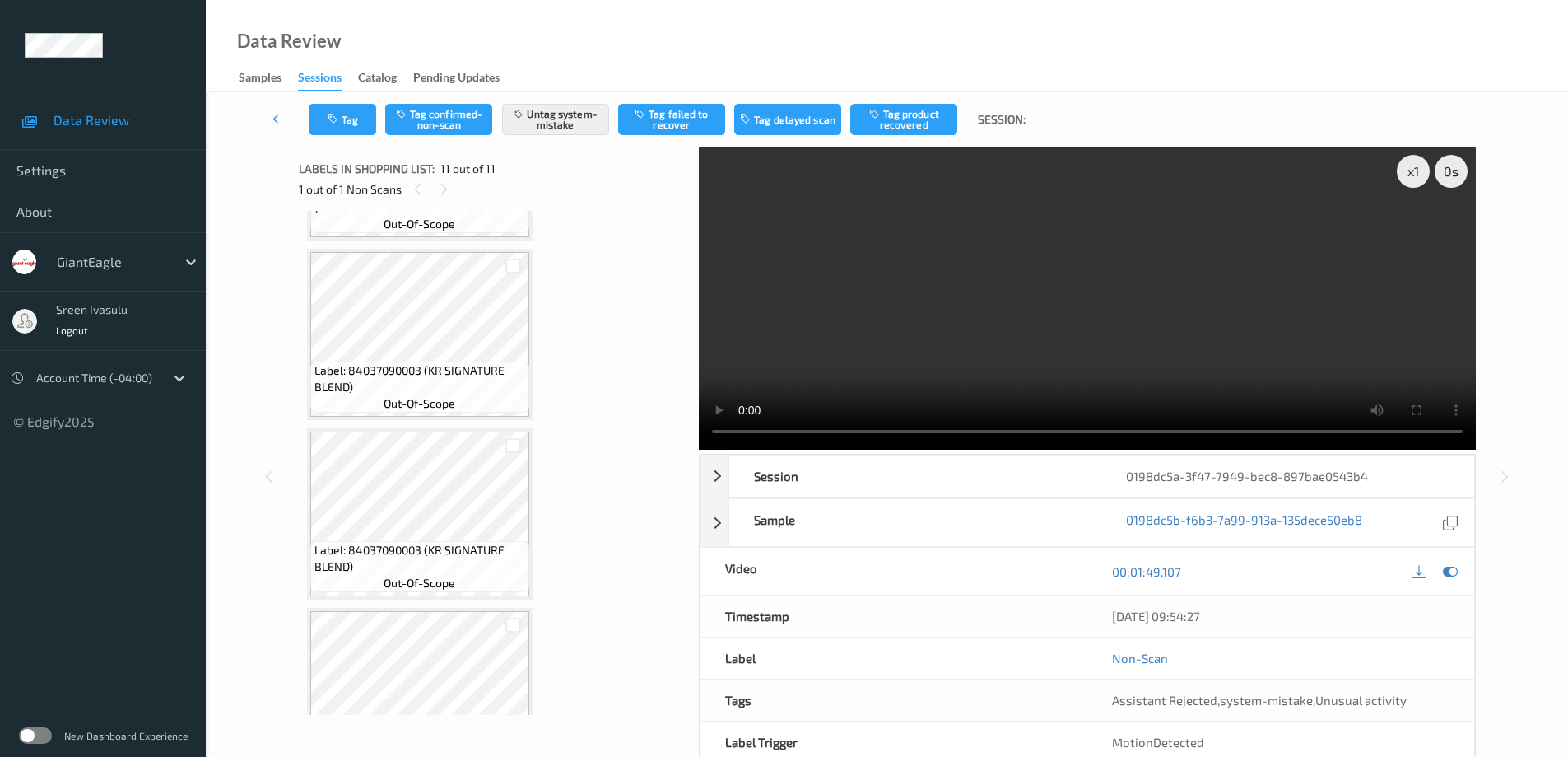
scroll to position [1479, 0]
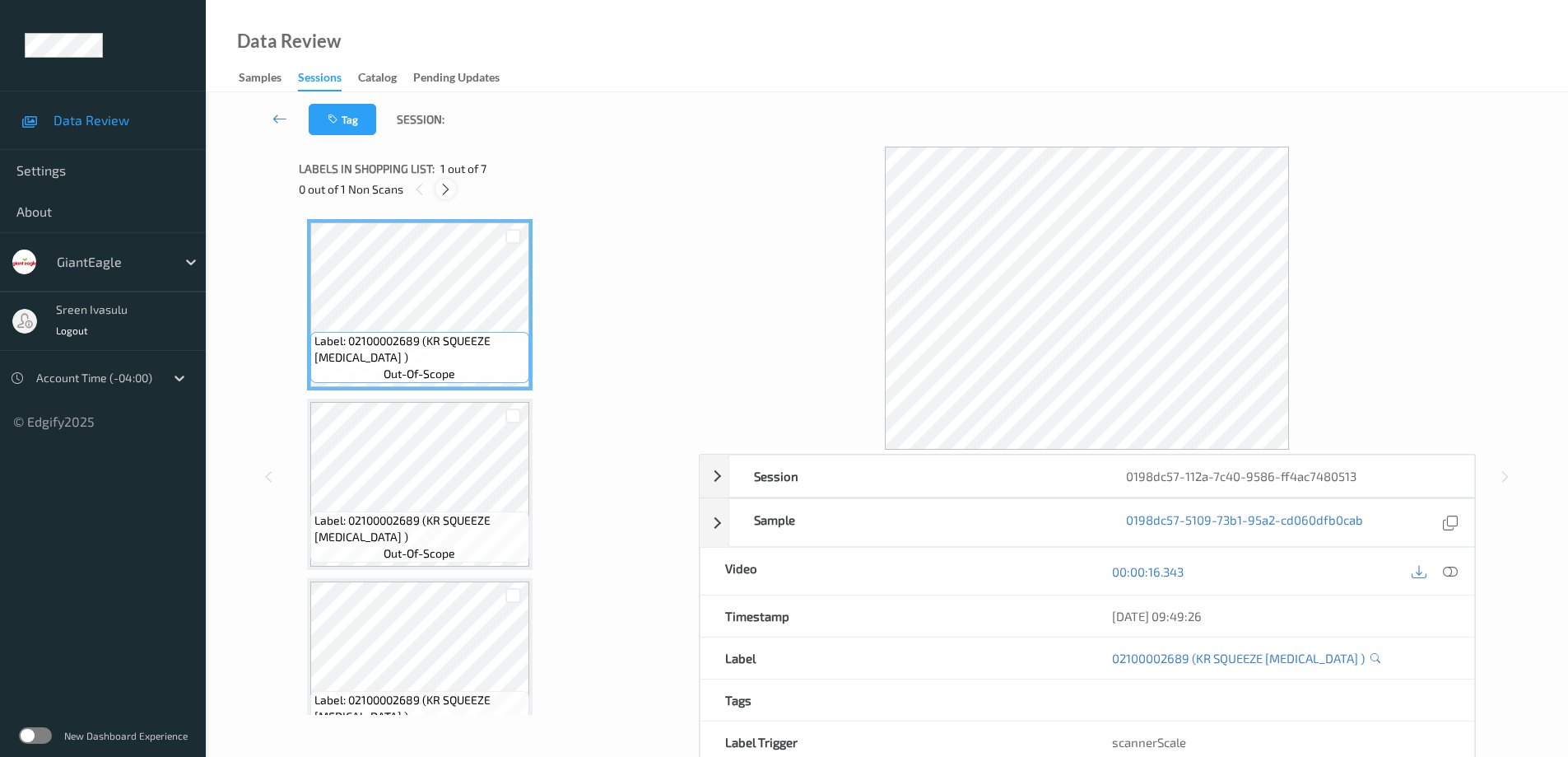
click at [440, 194] on icon at bounding box center [445, 190] width 14 height 15
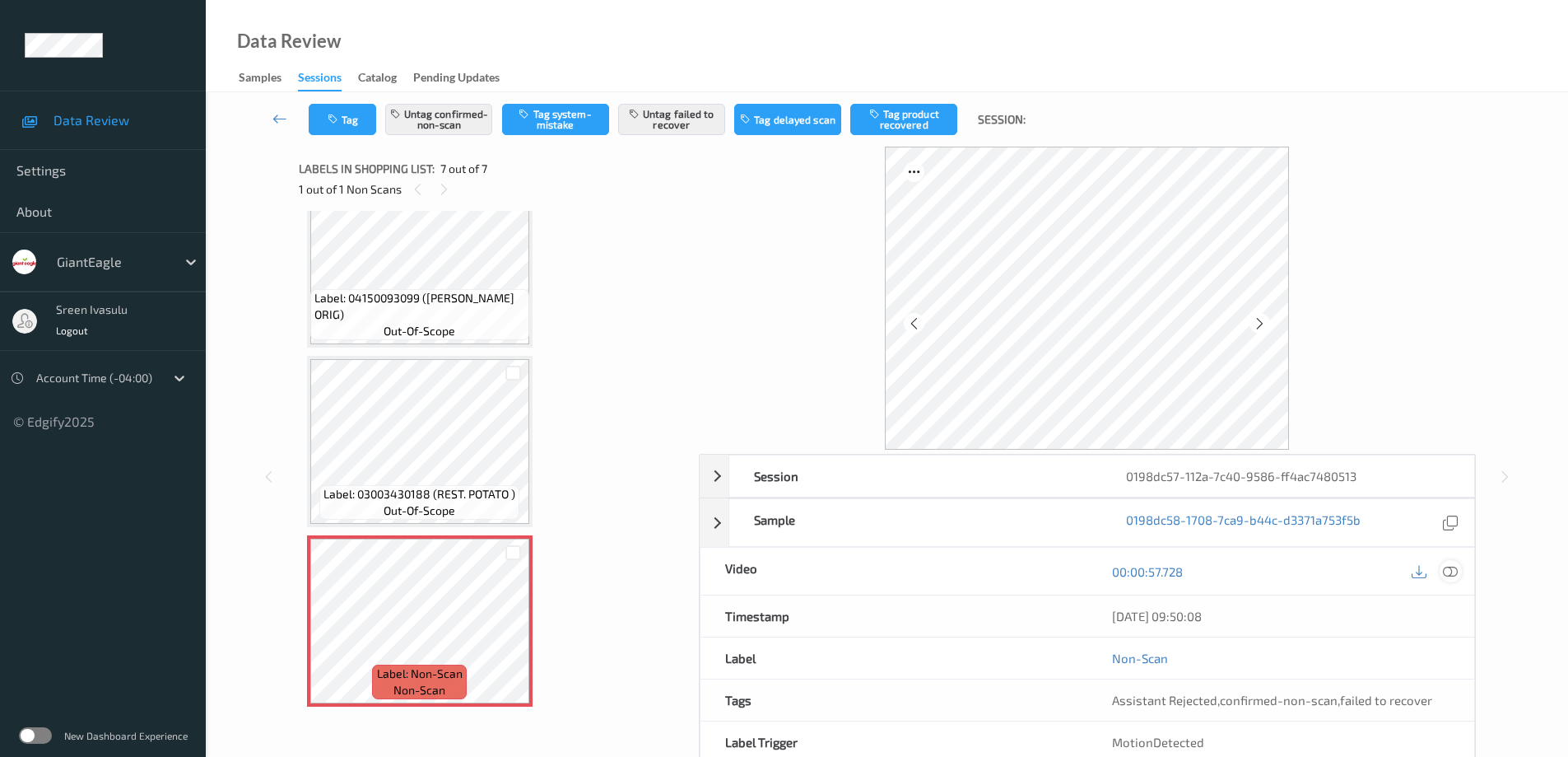
click at [1443, 572] on icon at bounding box center [1450, 572] width 15 height 15
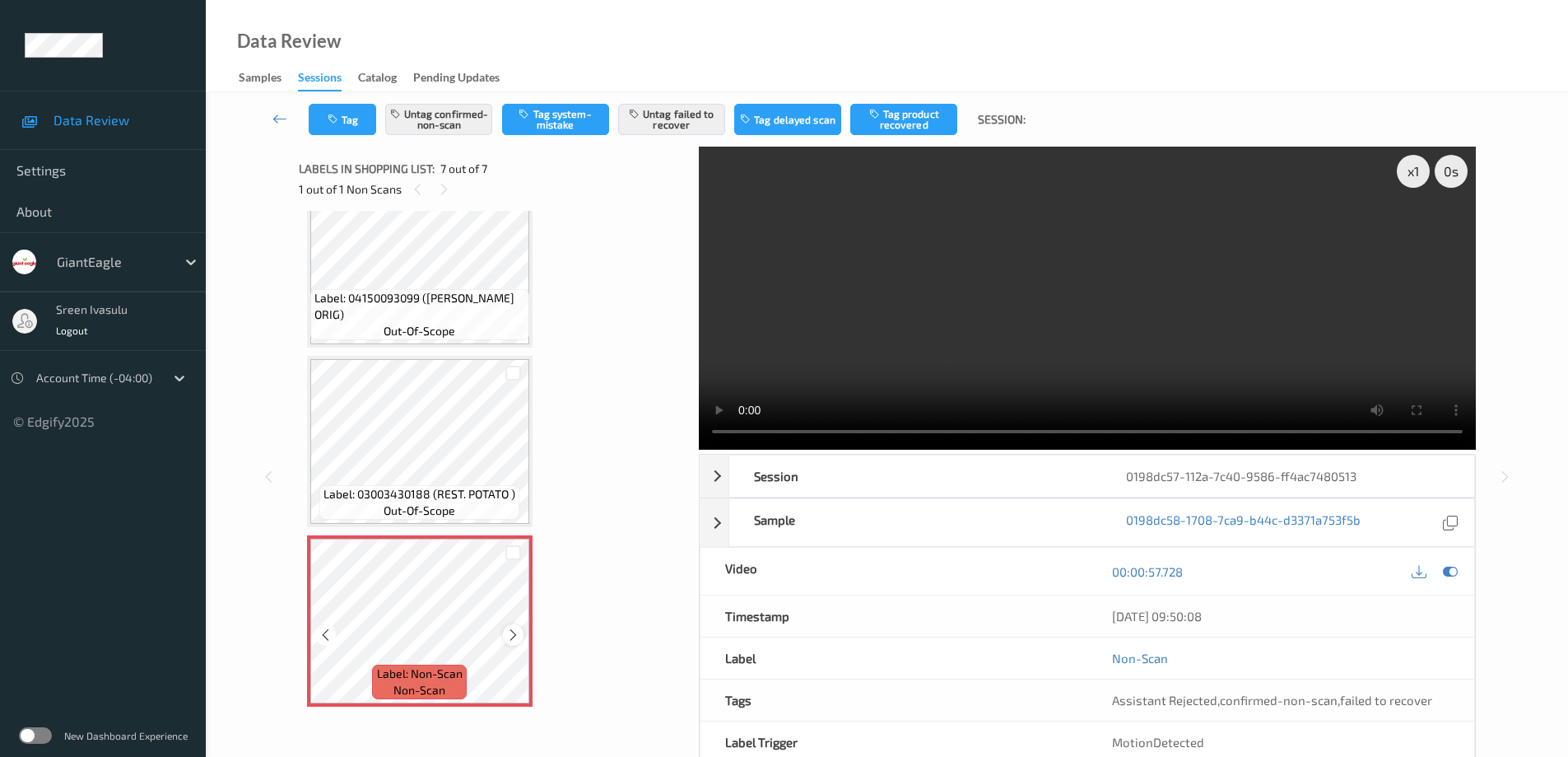
click at [515, 634] on icon at bounding box center [513, 634] width 14 height 15
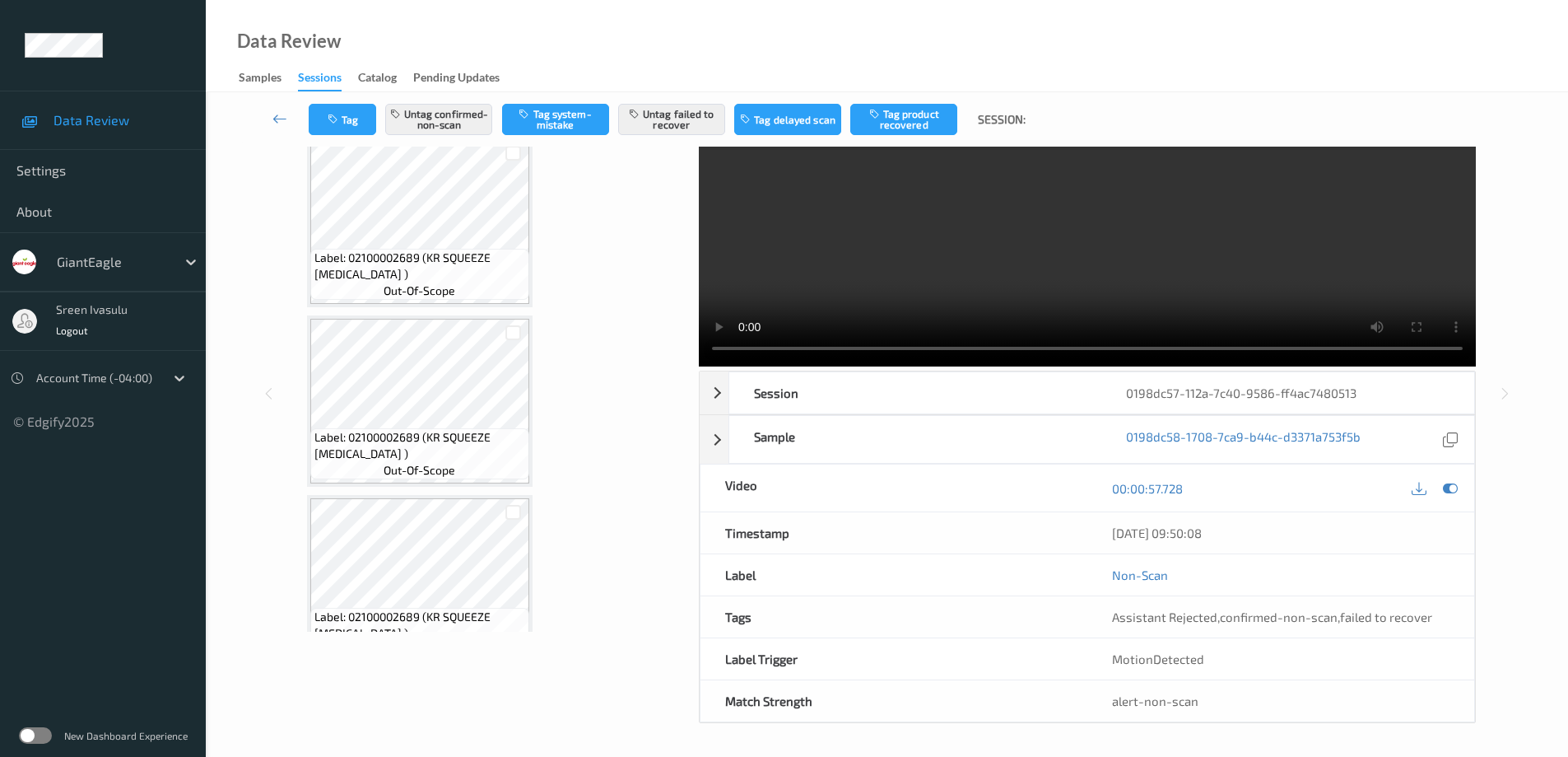
scroll to position [0, 0]
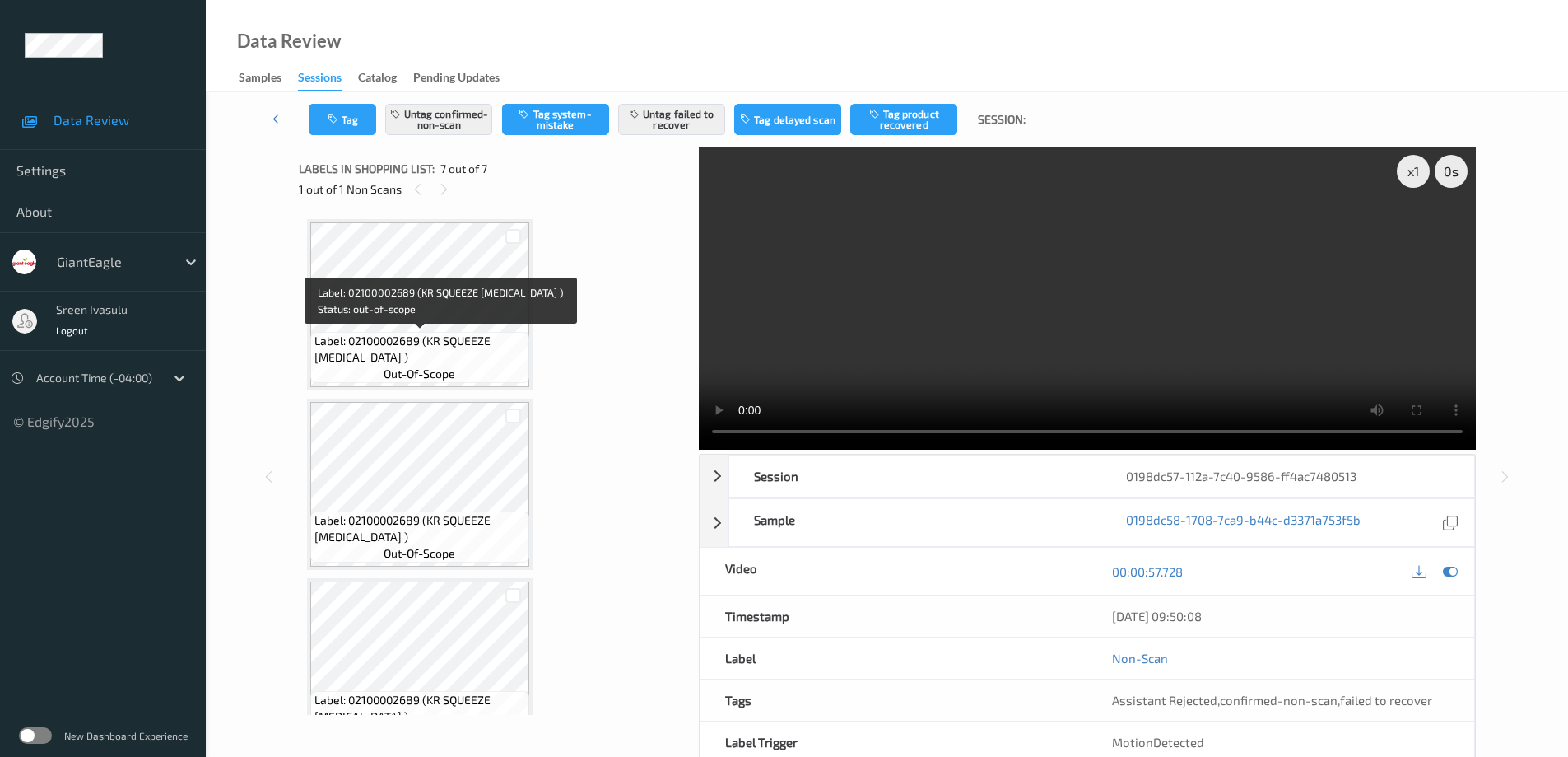
click at [475, 357] on span "Label: 02100002689 (KR SQUEEZE TARTAR )" at bounding box center [420, 349] width 211 height 33
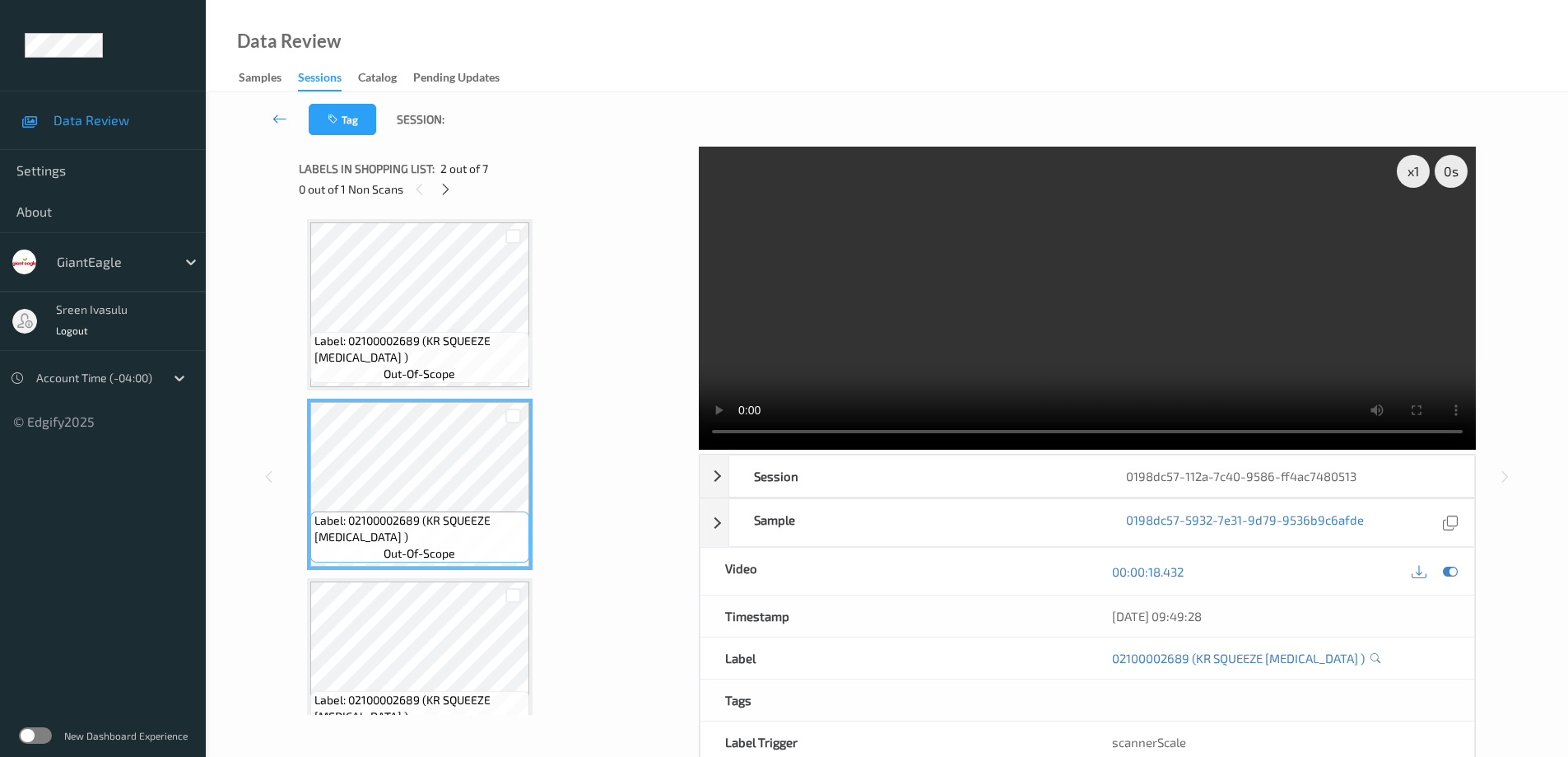
click at [433, 569] on div "Label: 02100002689 (KR SQUEEZE TARTAR ) out-of-scope" at bounding box center [419, 484] width 225 height 171
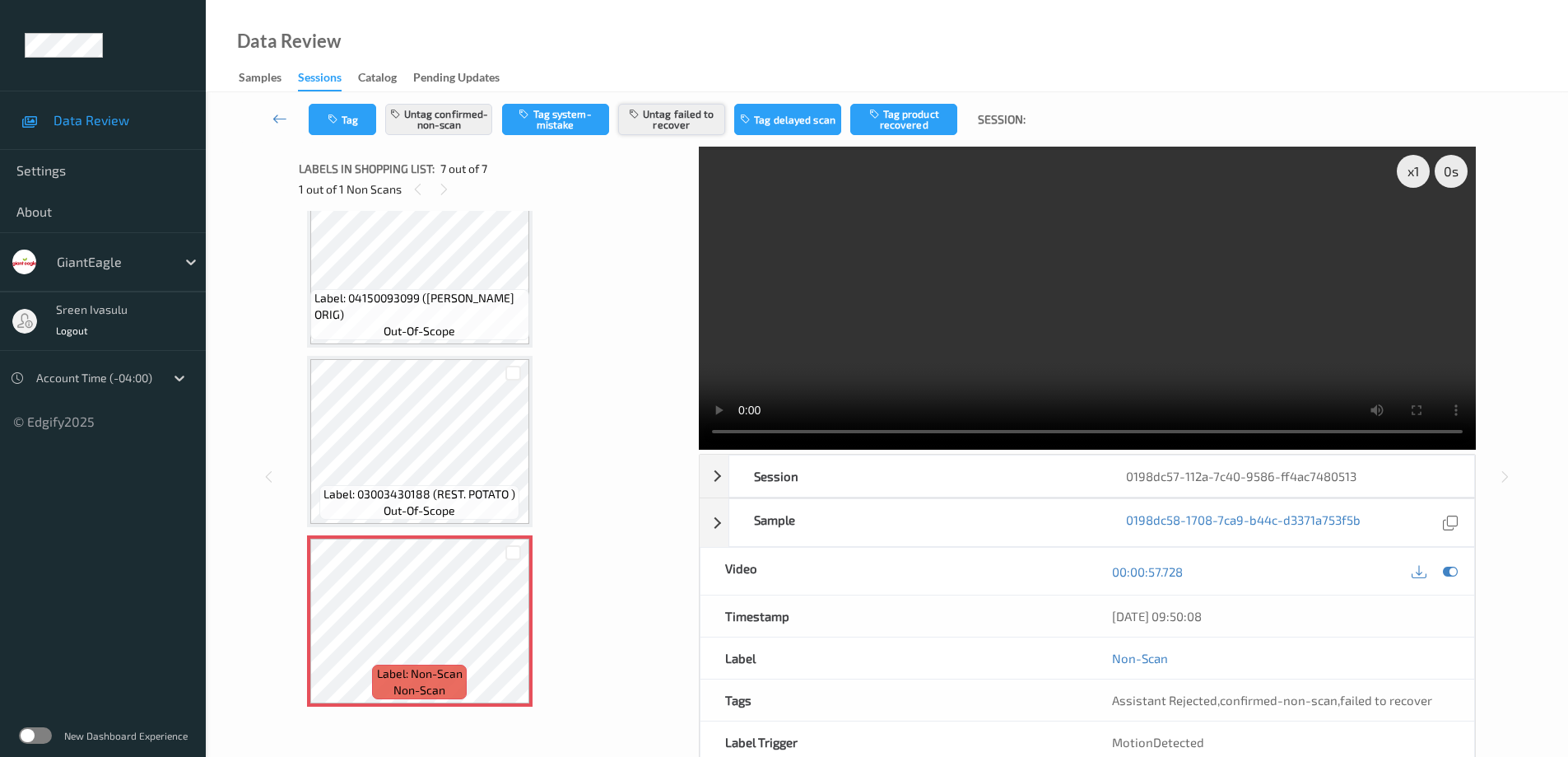
click at [668, 112] on button "Untag failed to recover" at bounding box center [671, 119] width 107 height 31
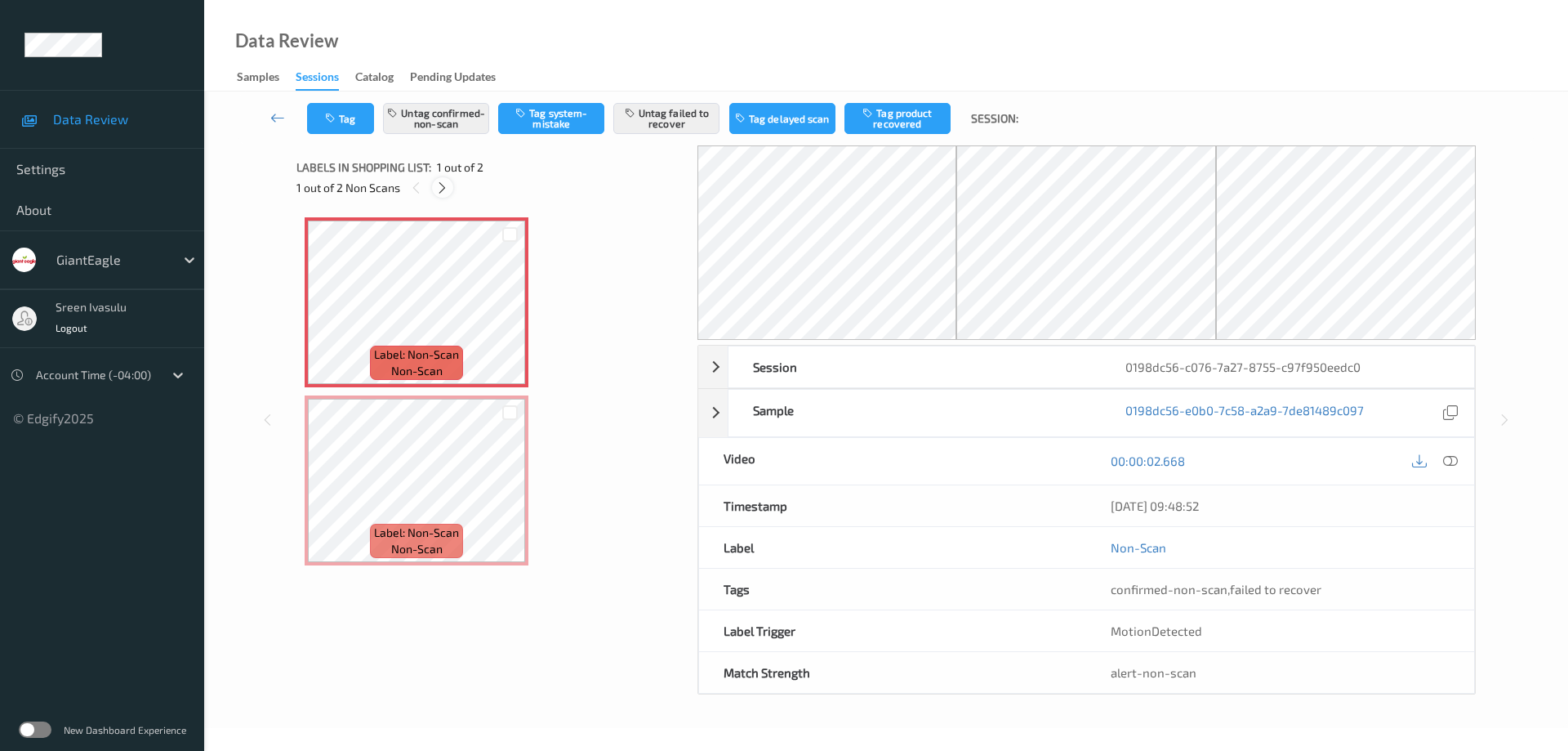
click at [445, 188] on icon at bounding box center [442, 188] width 14 height 15
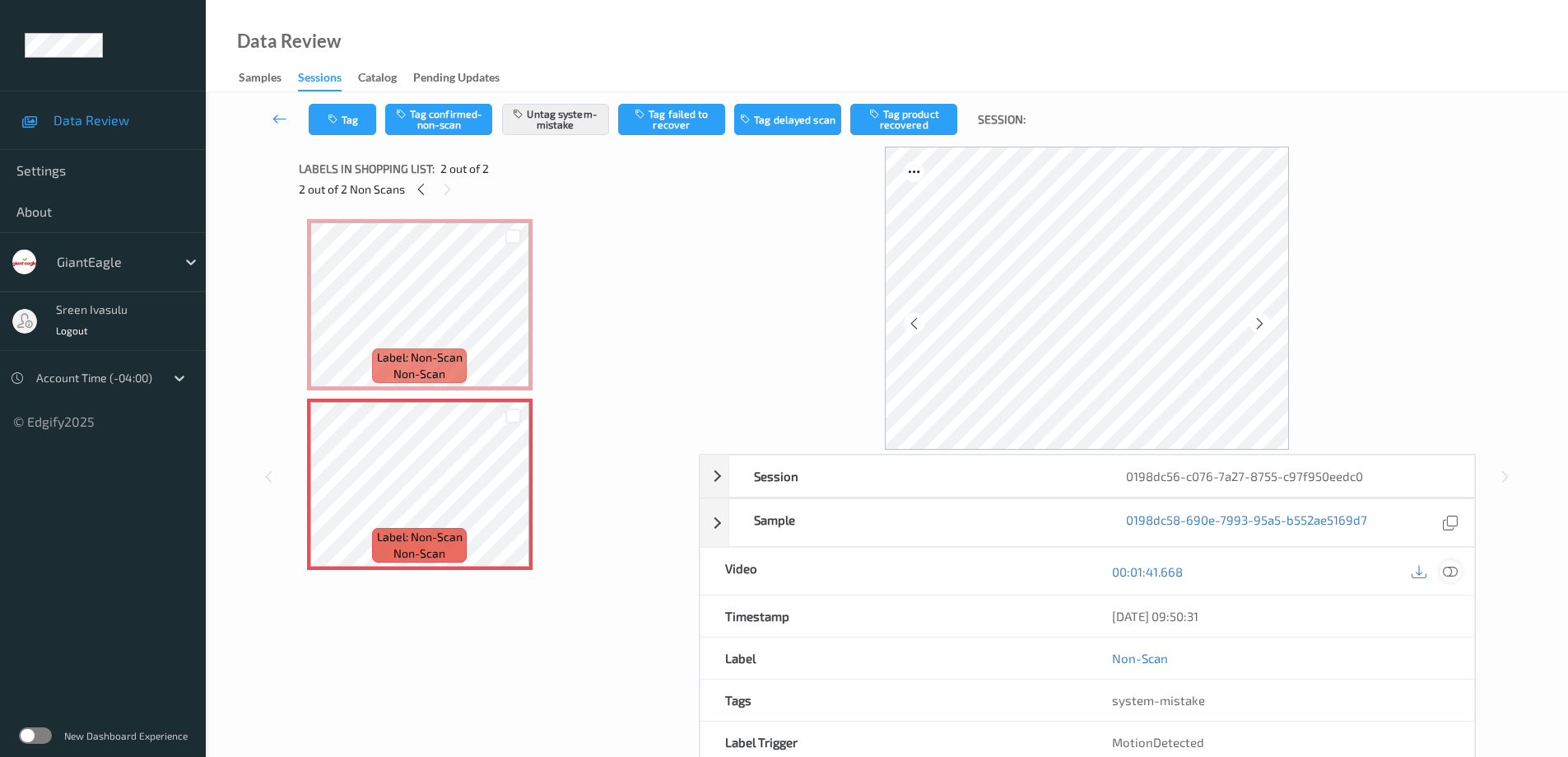
click at [1446, 577] on icon at bounding box center [1450, 572] width 15 height 15
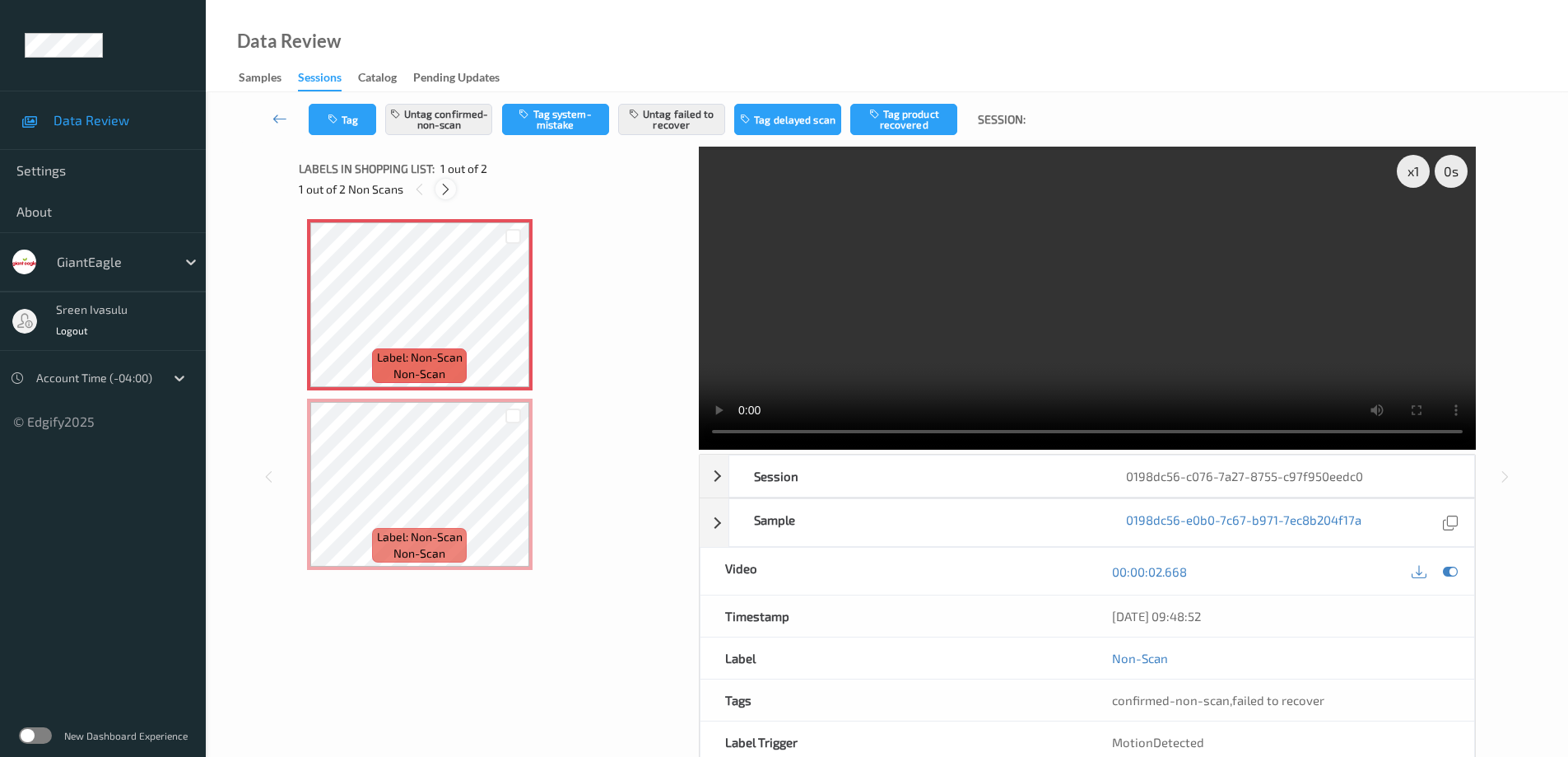
click at [446, 194] on icon at bounding box center [445, 190] width 14 height 15
click at [462, 126] on button "Untag confirmed-non-scan" at bounding box center [439, 119] width 107 height 31
click at [667, 121] on button "Untag failed to recover" at bounding box center [671, 119] width 107 height 31
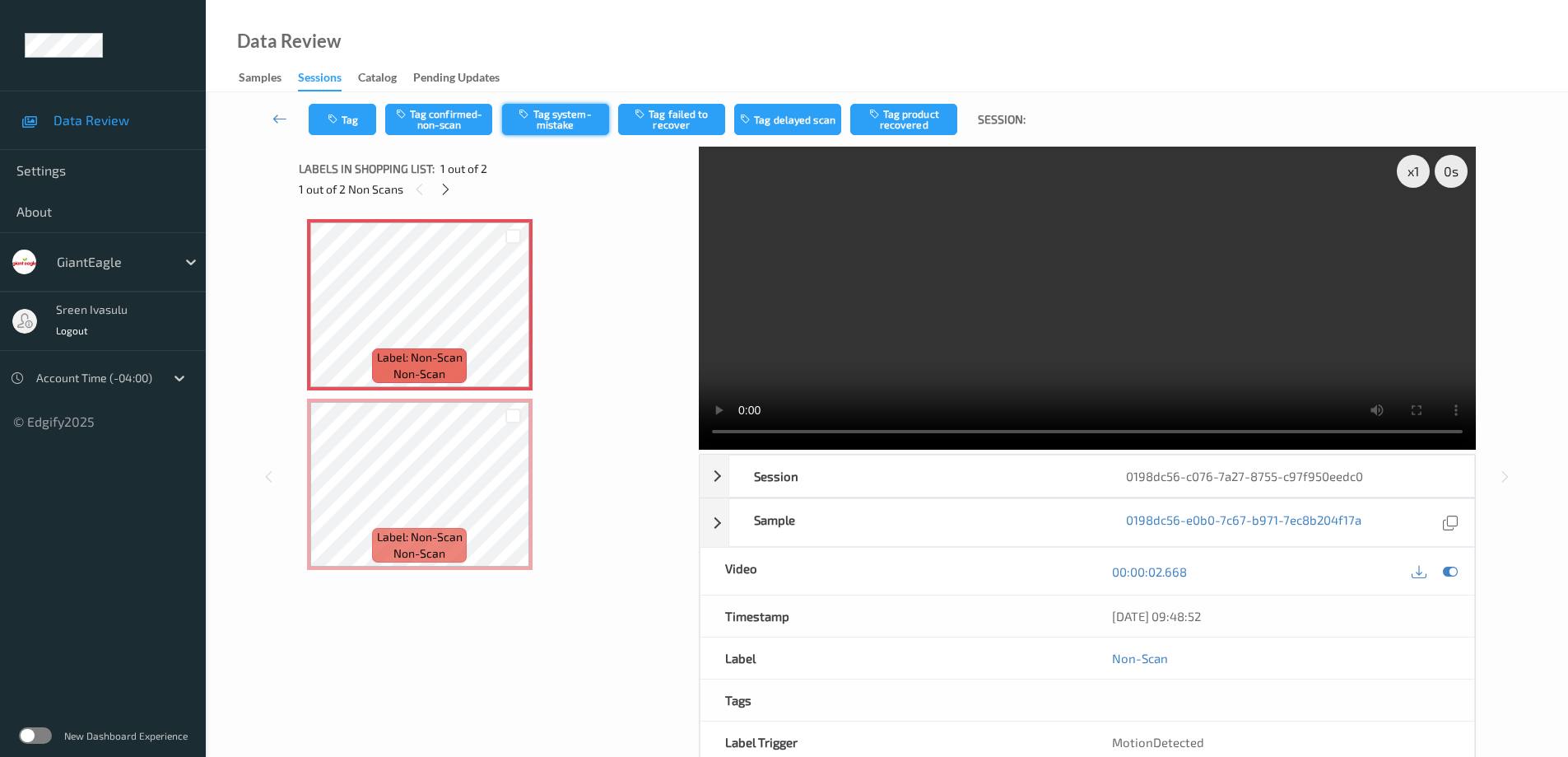
click at [570, 123] on button "Tag system-mistake" at bounding box center [556, 119] width 107 height 31
click at [349, 120] on button "Tag" at bounding box center [342, 119] width 67 height 31
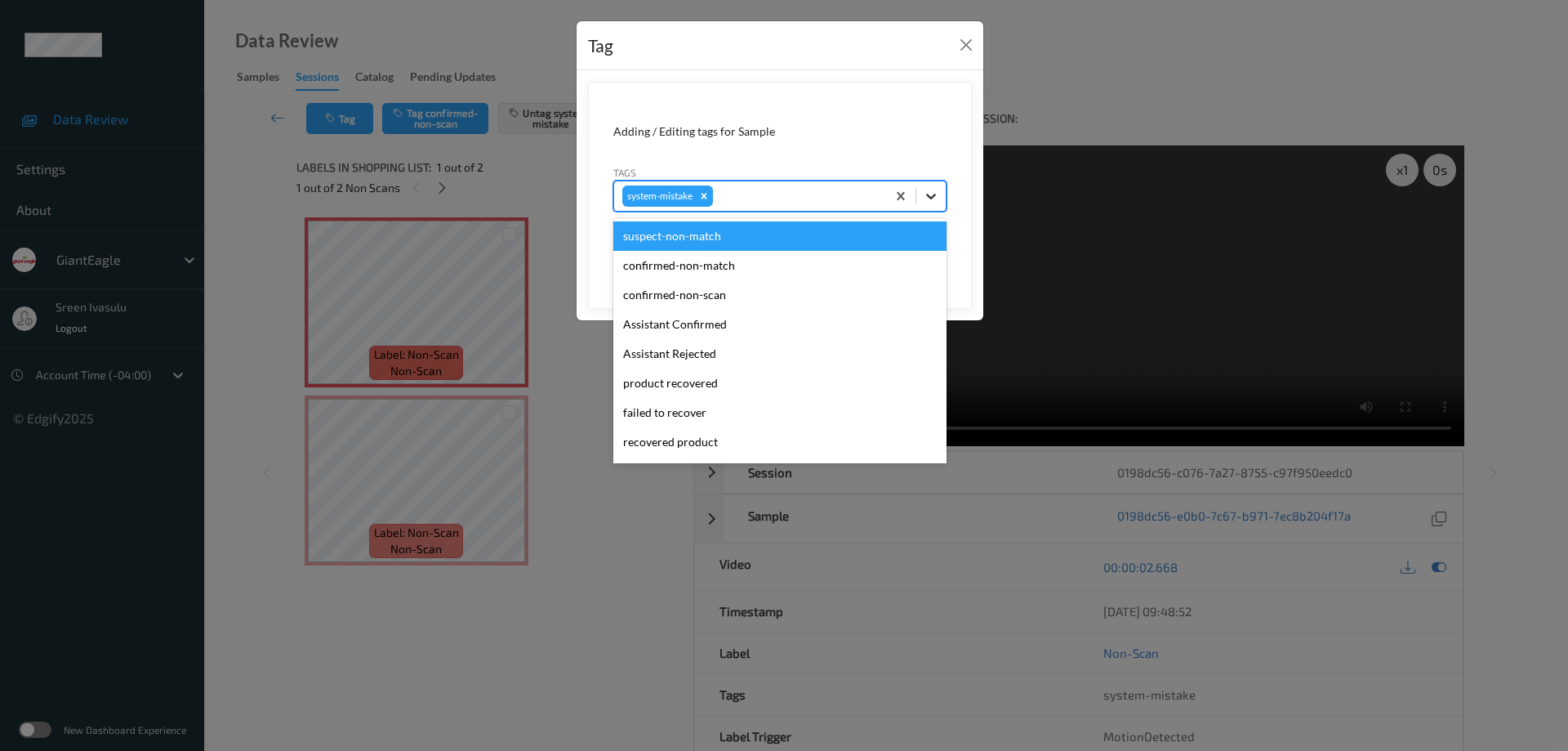
click at [928, 199] on icon at bounding box center [930, 195] width 16 height 16
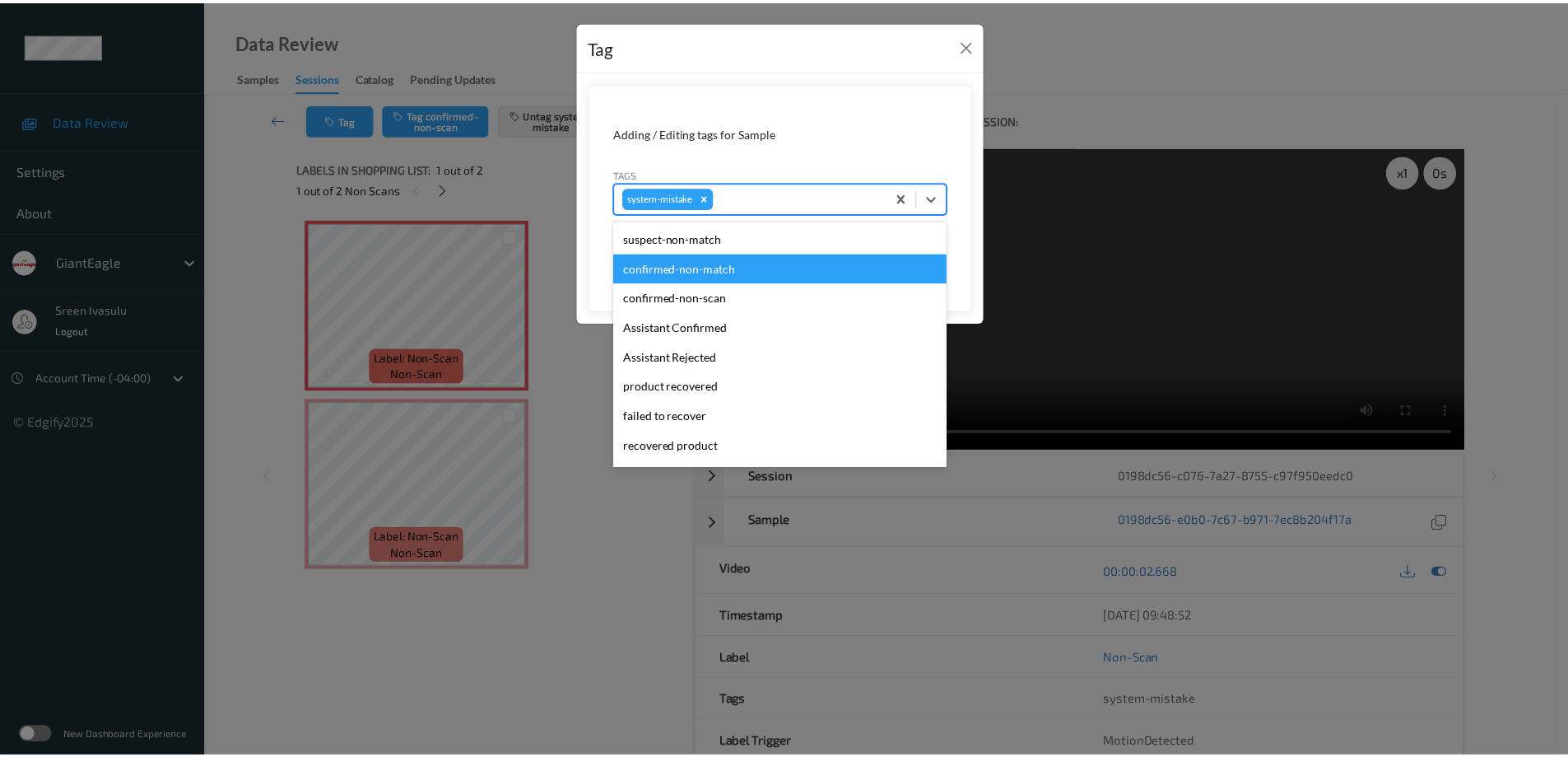
scroll to position [175, 0]
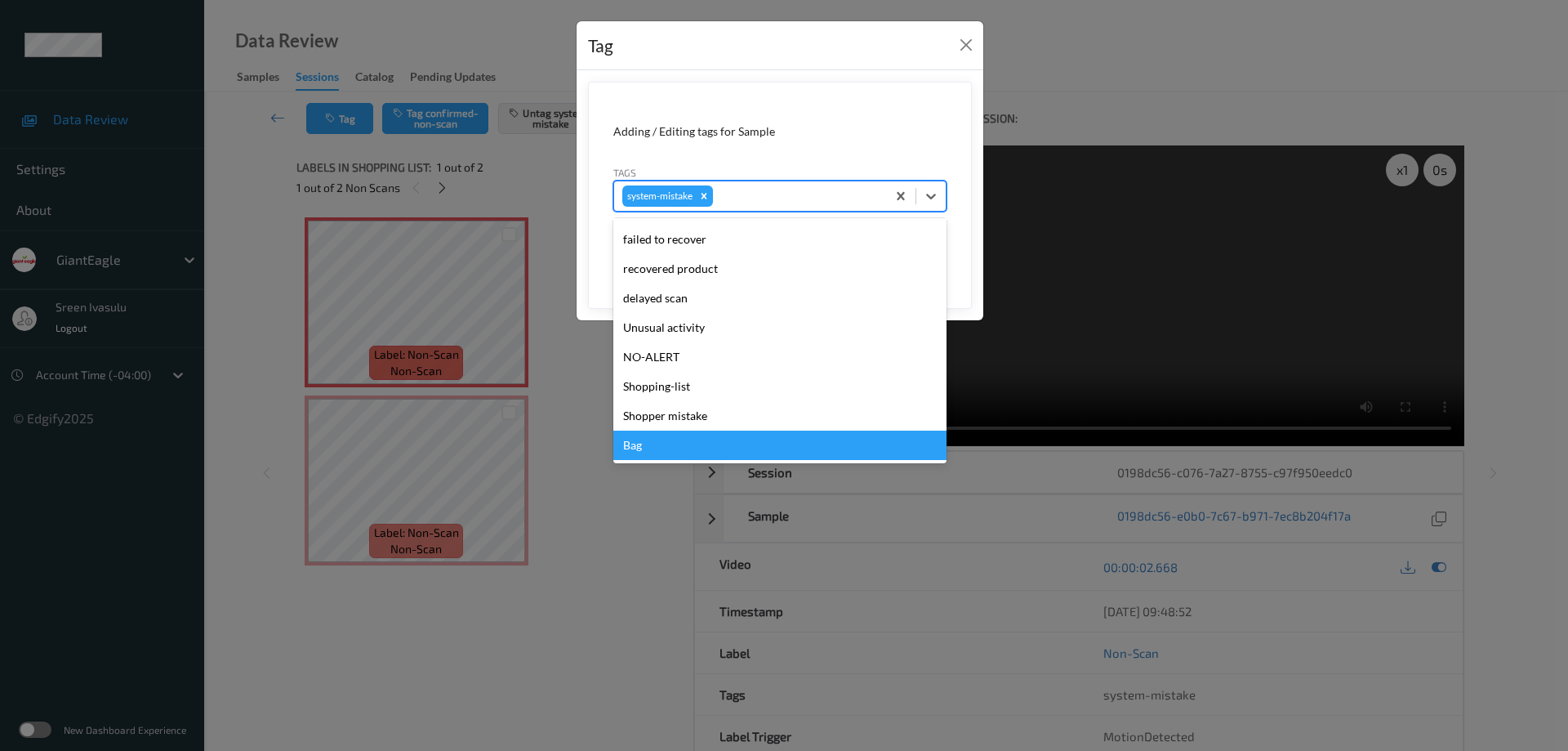
click at [634, 444] on div "Bag" at bounding box center [780, 445] width 334 height 29
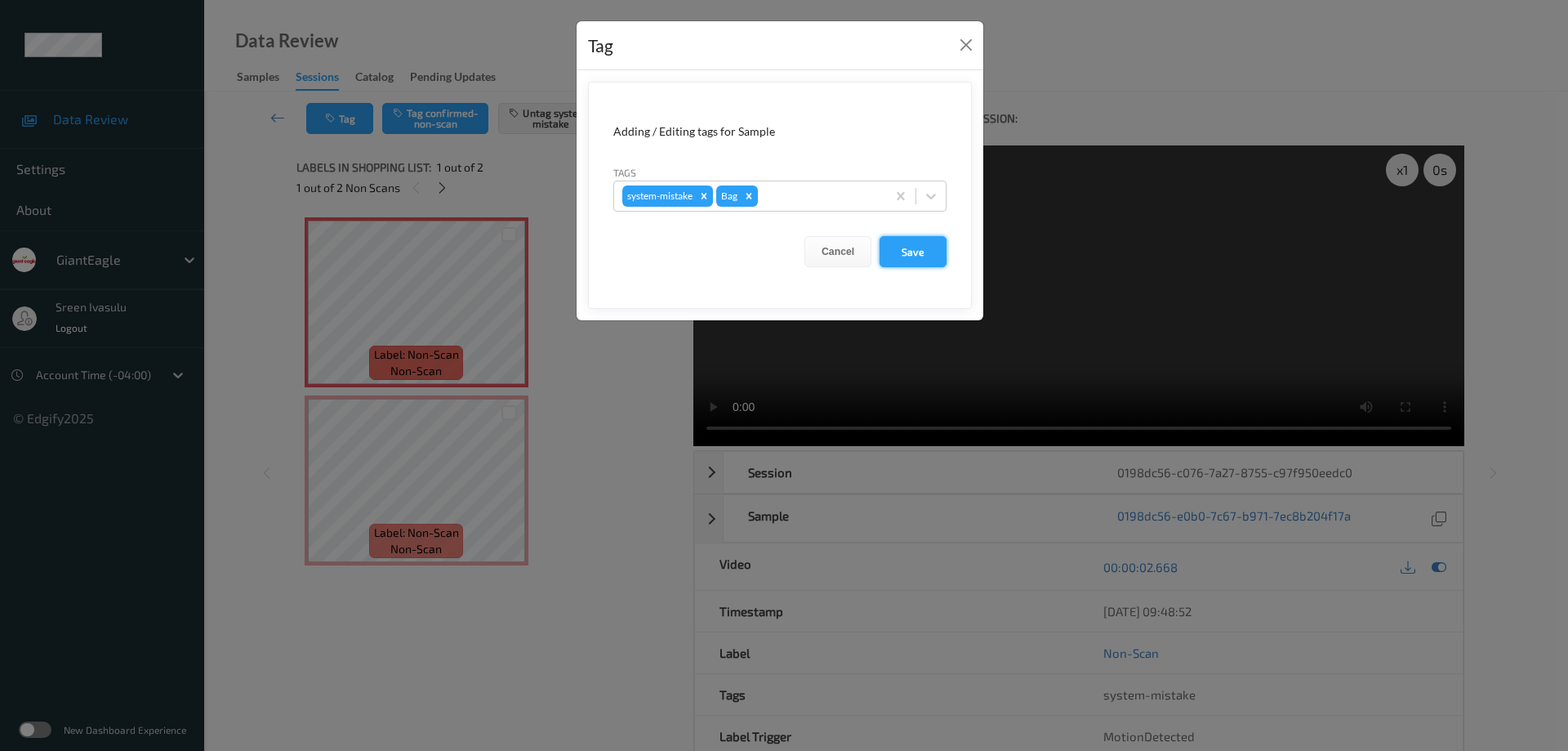
click at [917, 248] on button "Save" at bounding box center [912, 251] width 67 height 31
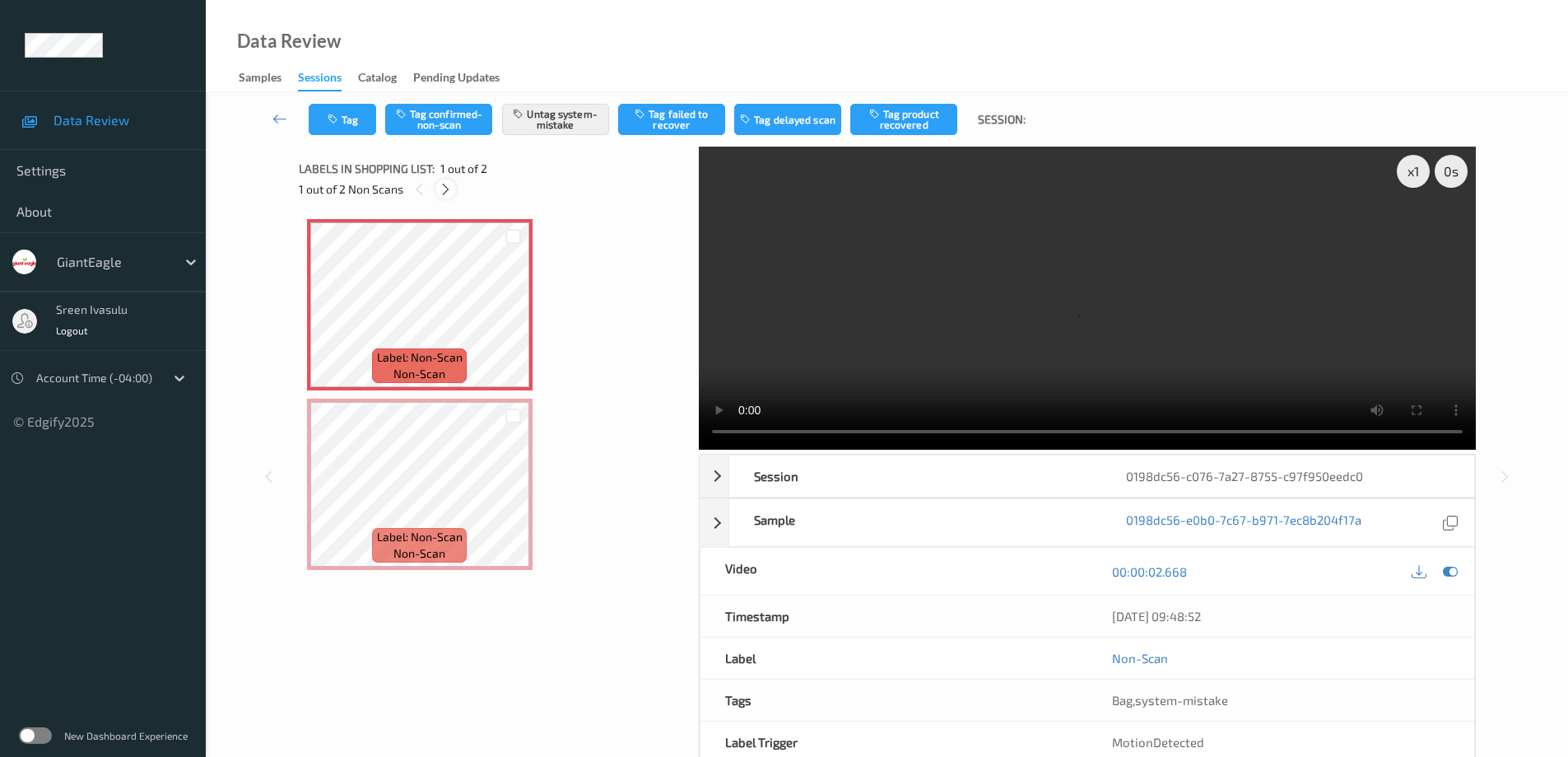
click at [442, 193] on icon at bounding box center [445, 190] width 14 height 15
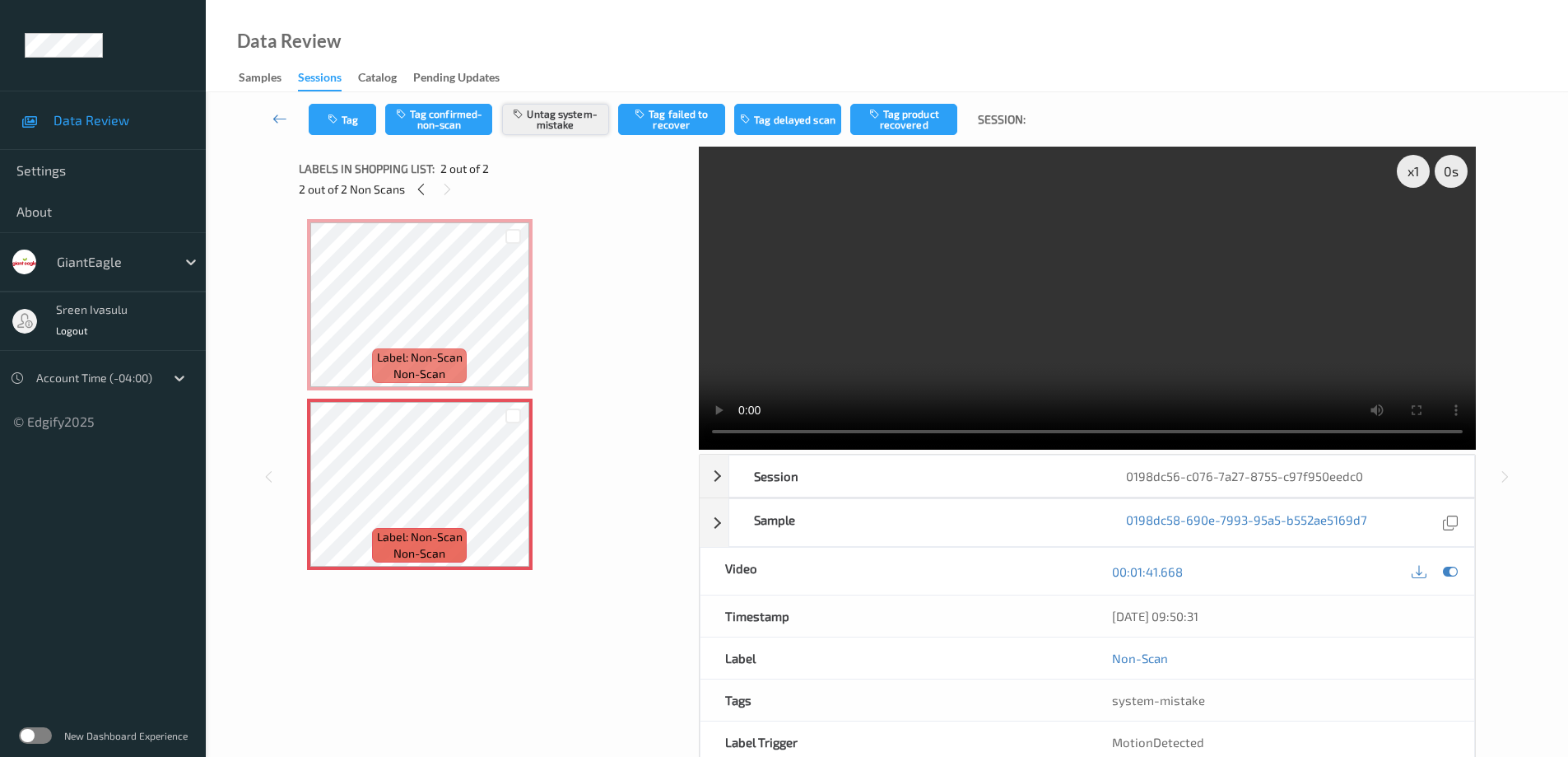
click at [576, 118] on button "Untag system-mistake" at bounding box center [556, 119] width 107 height 31
click at [450, 111] on button "Tag confirmed-non-scan" at bounding box center [439, 119] width 107 height 31
click at [418, 190] on icon at bounding box center [421, 190] width 14 height 15
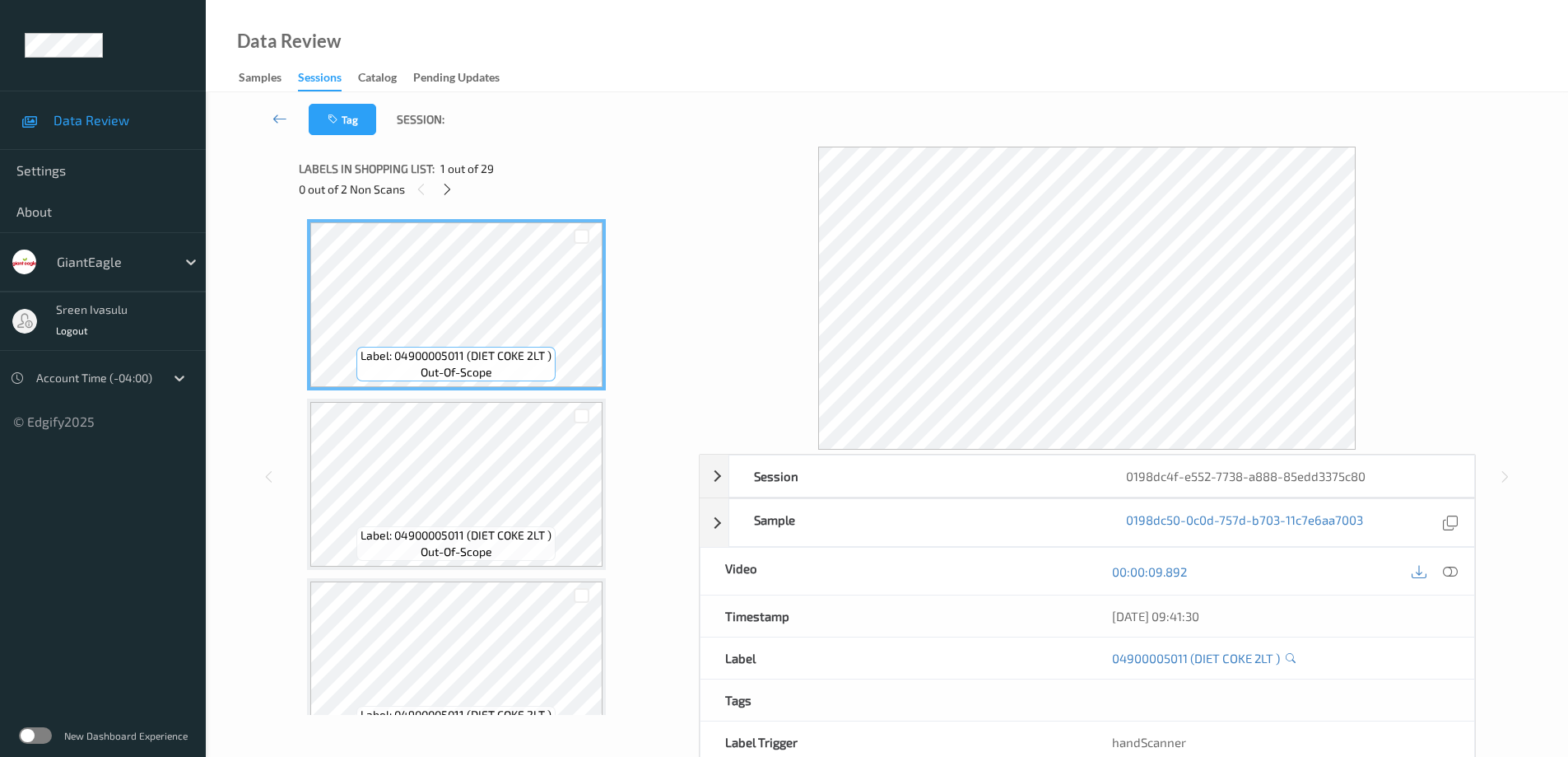
click at [448, 200] on div "Labels in shopping list: 1 out of 29 0 out of 2 Non Scans" at bounding box center [493, 179] width 388 height 65
click at [449, 190] on icon at bounding box center [447, 190] width 14 height 15
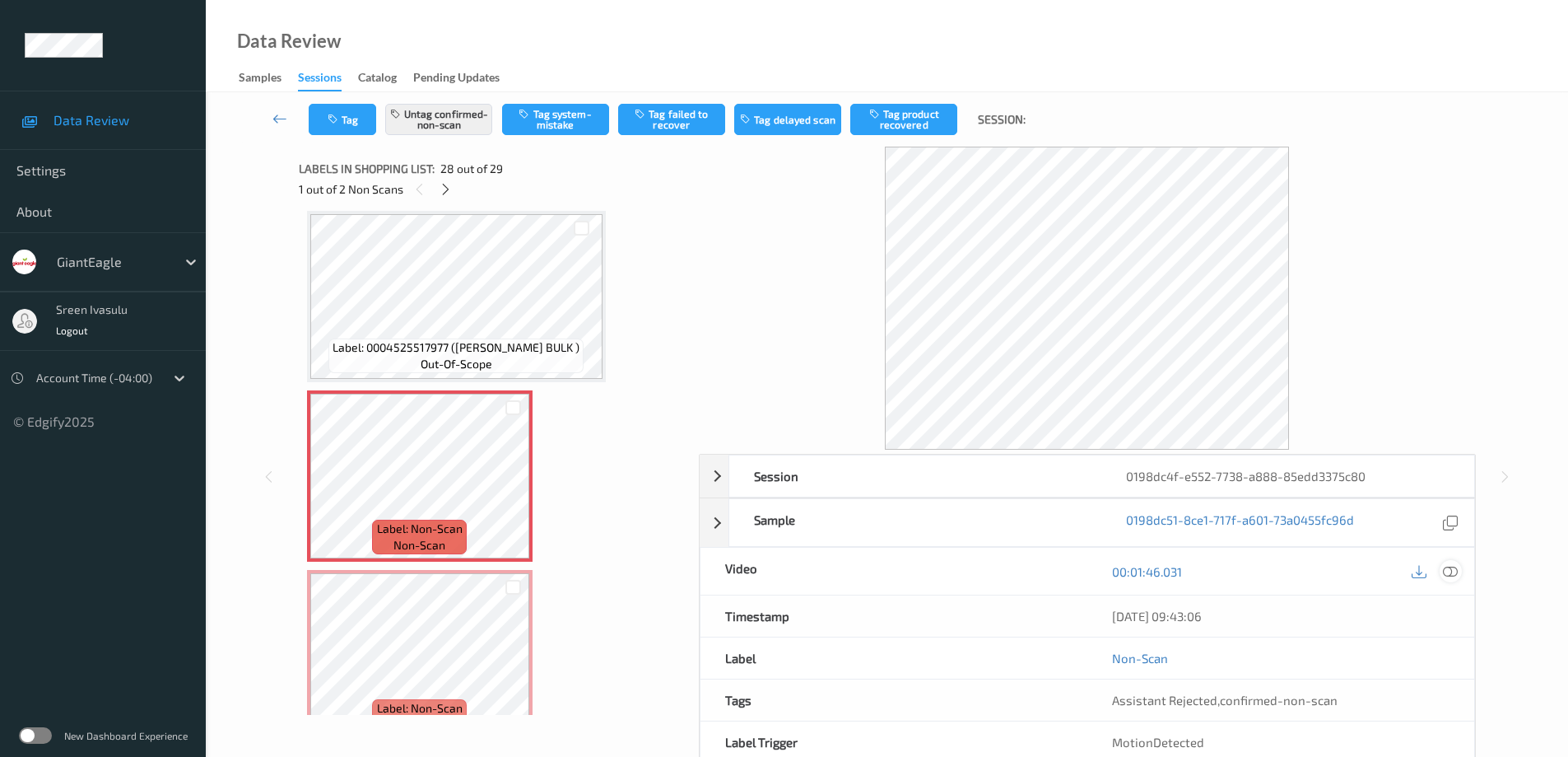
click at [1445, 573] on icon at bounding box center [1450, 572] width 15 height 15
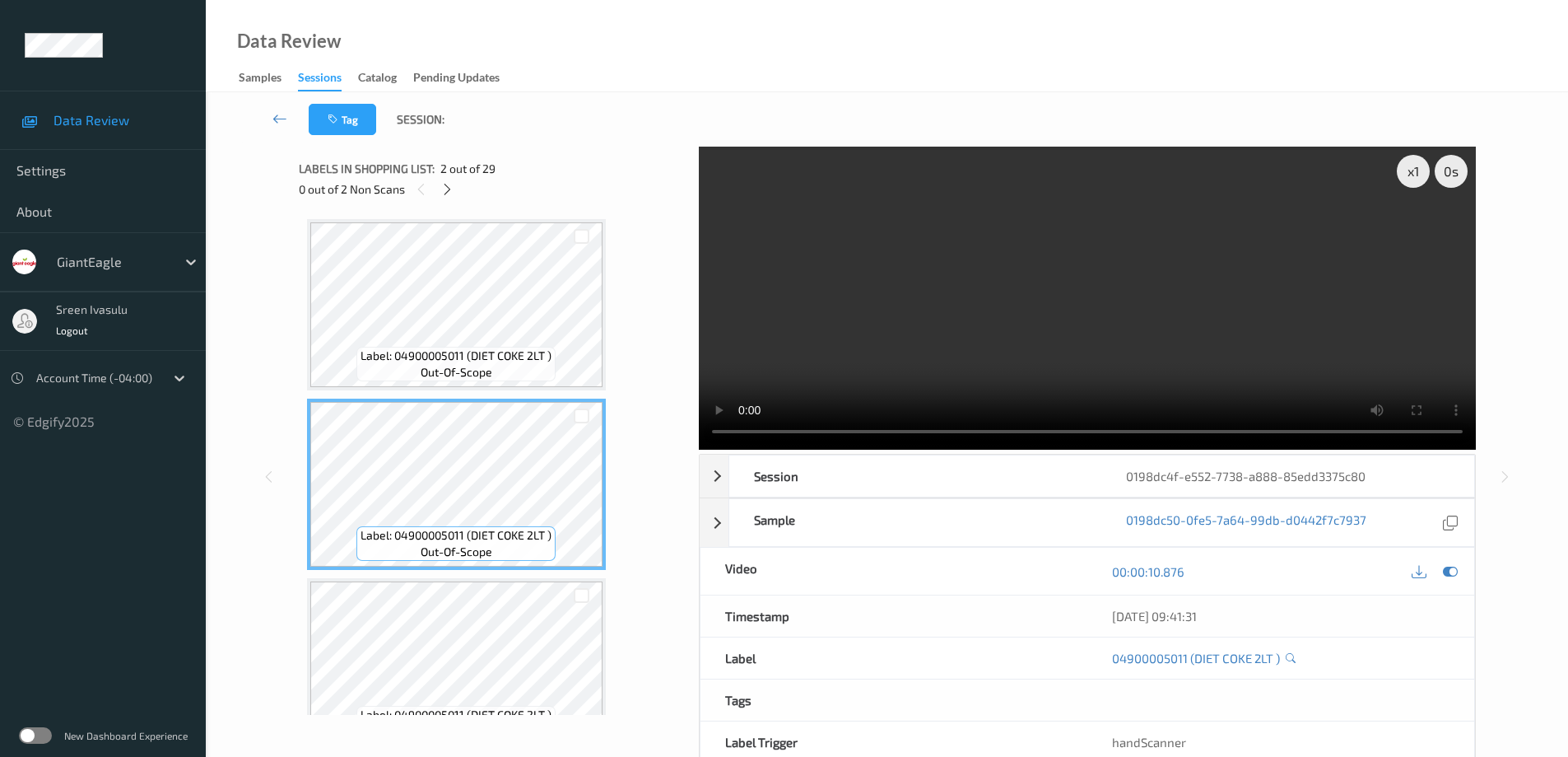
scroll to position [330, 0]
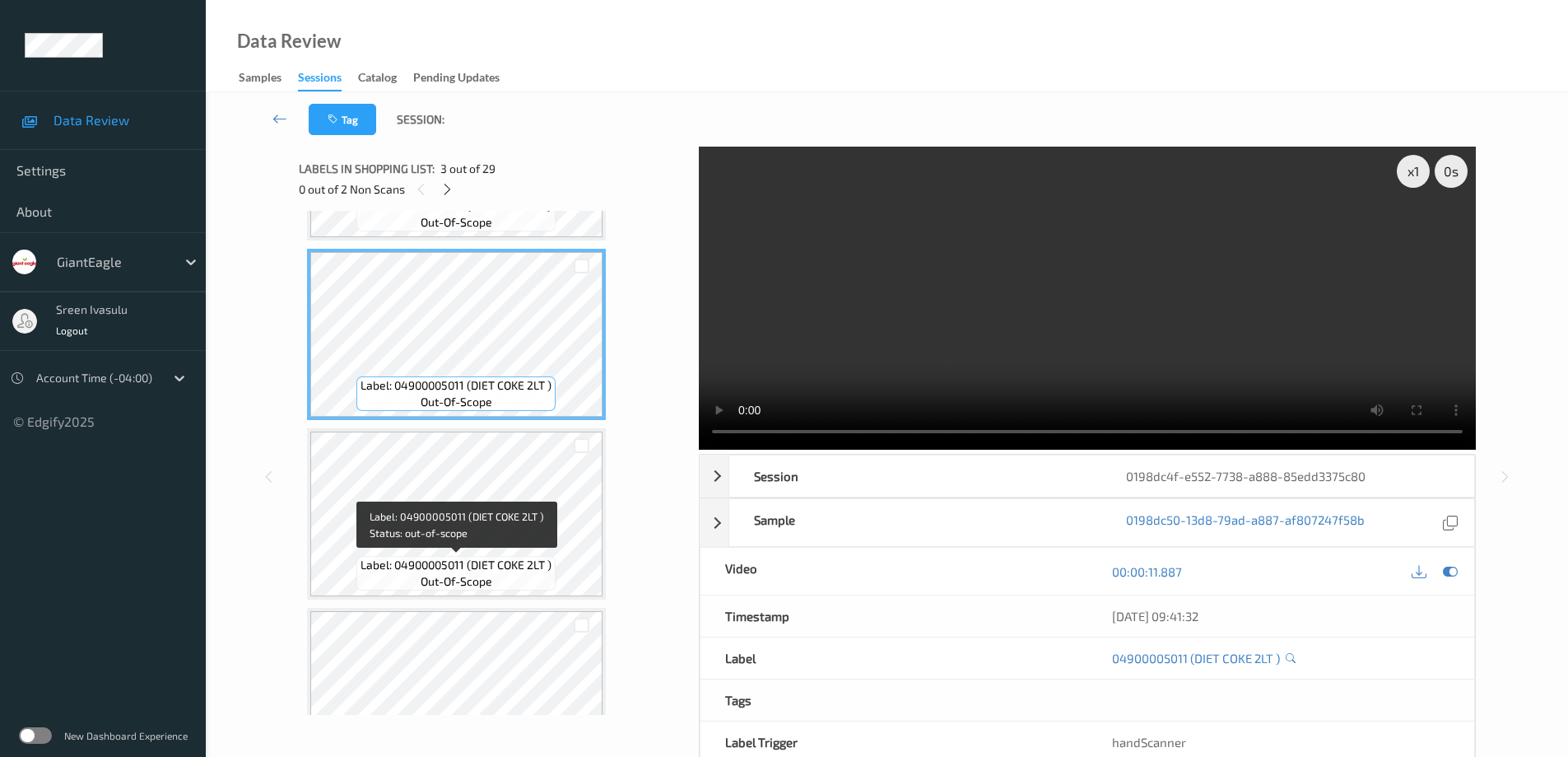
click at [512, 570] on span "Label: 04900005011 (DIET COKE 2LT )" at bounding box center [456, 564] width 191 height 16
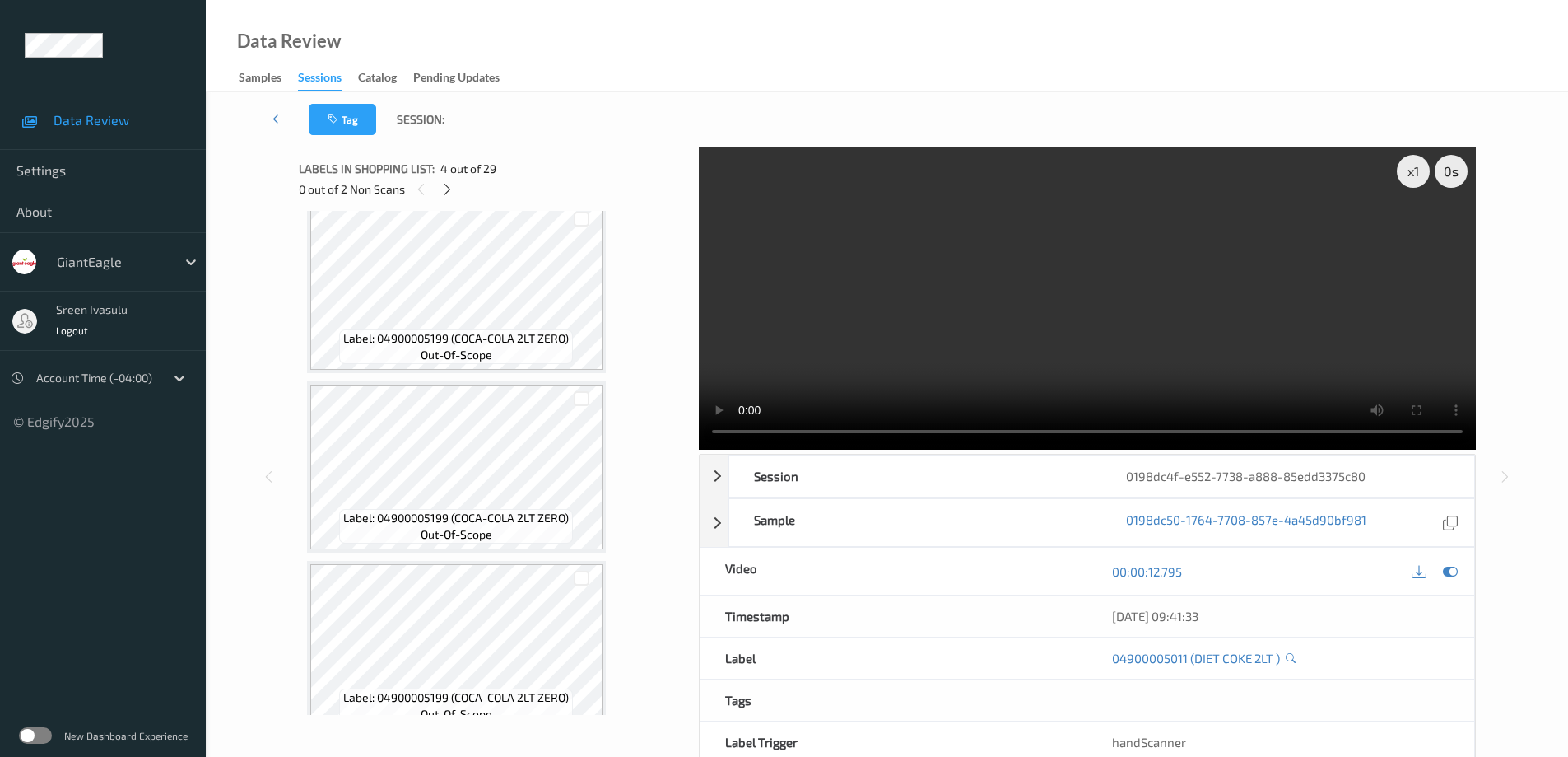
scroll to position [988, 0]
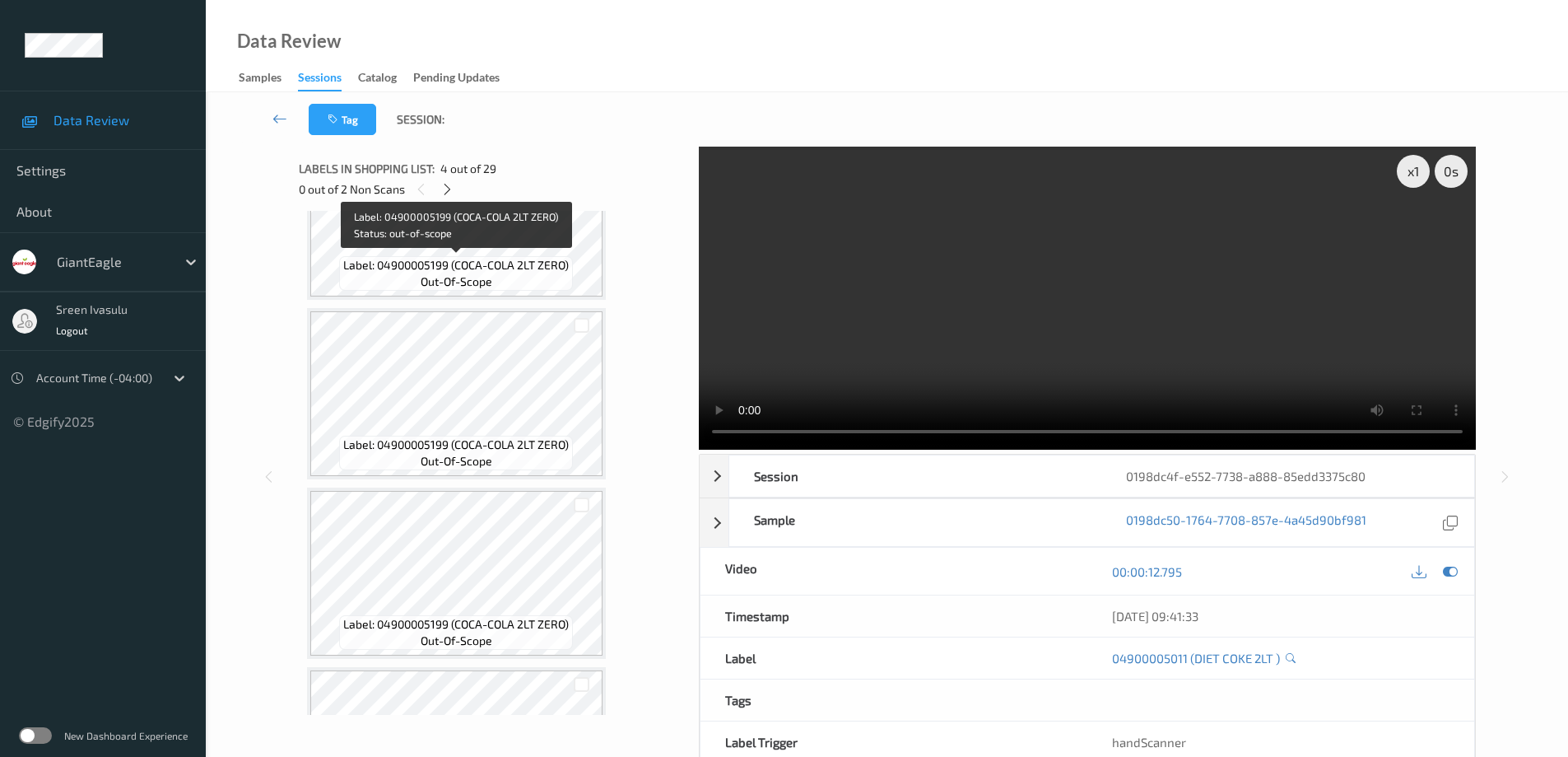
click at [521, 273] on span "Label: 04900005199 (COCA-COLA 2LT ZERO)" at bounding box center [455, 264] width 225 height 16
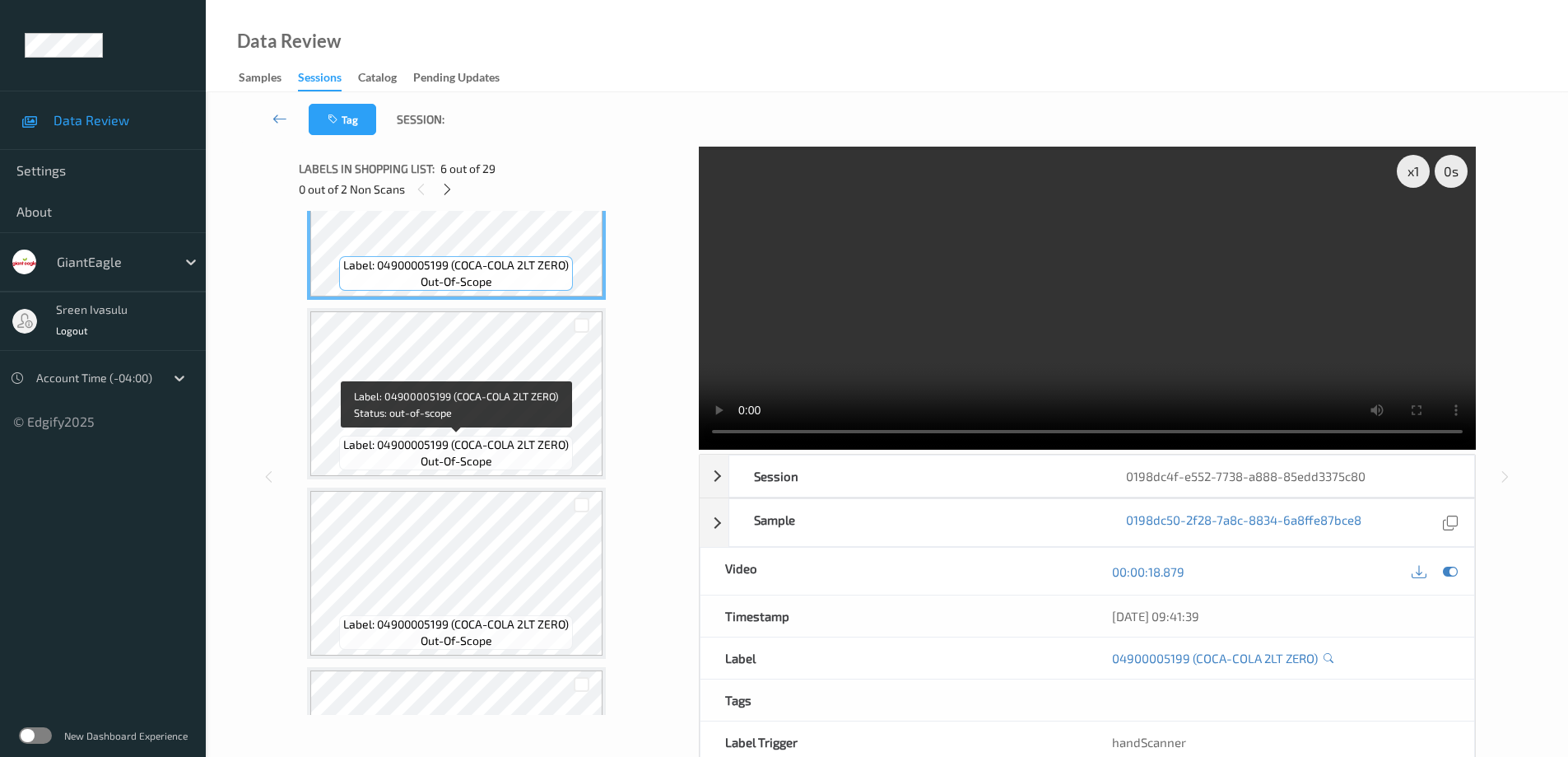
click at [496, 463] on div "Label: 04900005199 (COCA-COLA 2LT ZERO) out-of-scope" at bounding box center [456, 453] width 234 height 34
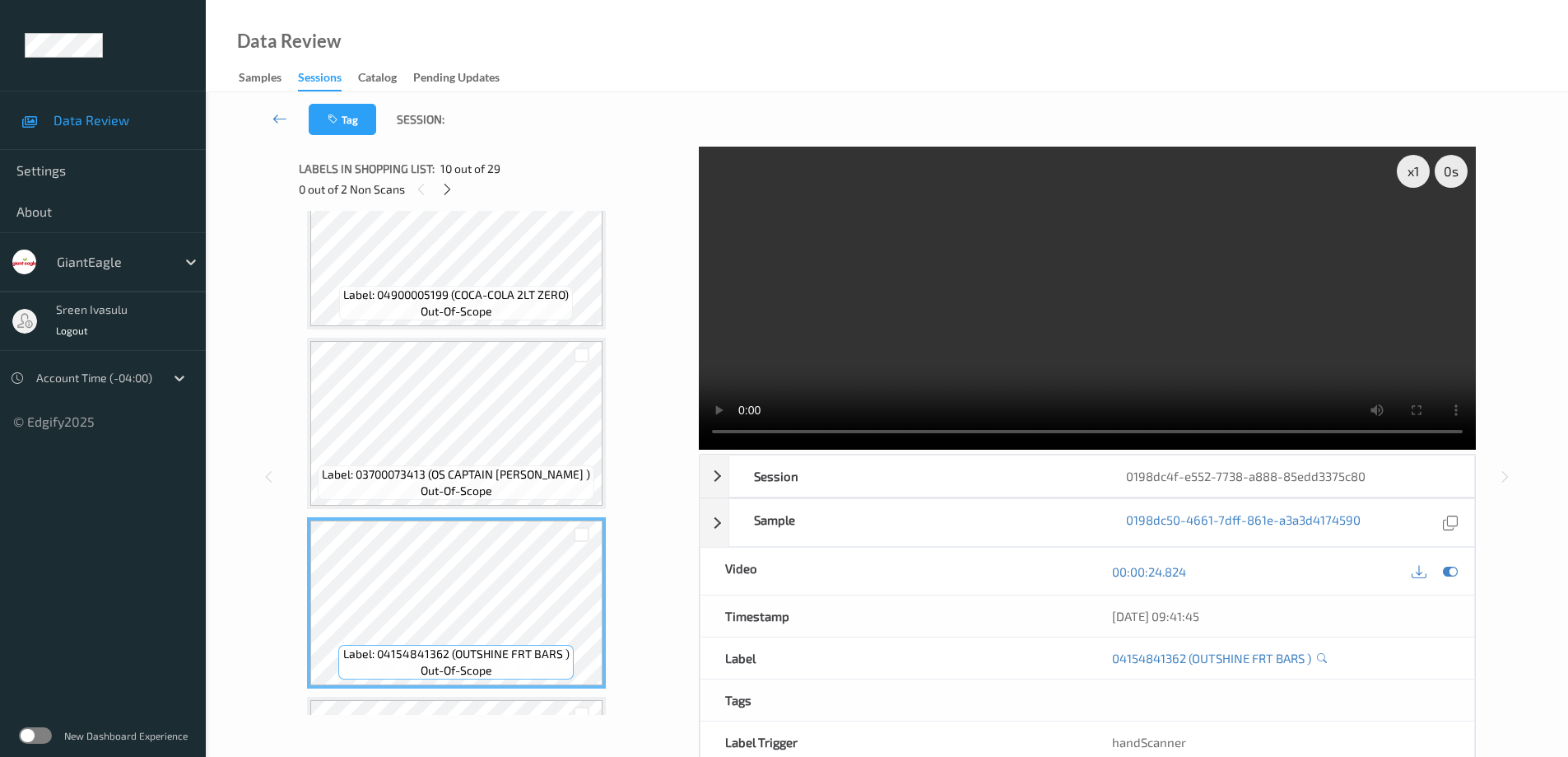
scroll to position [1646, 0]
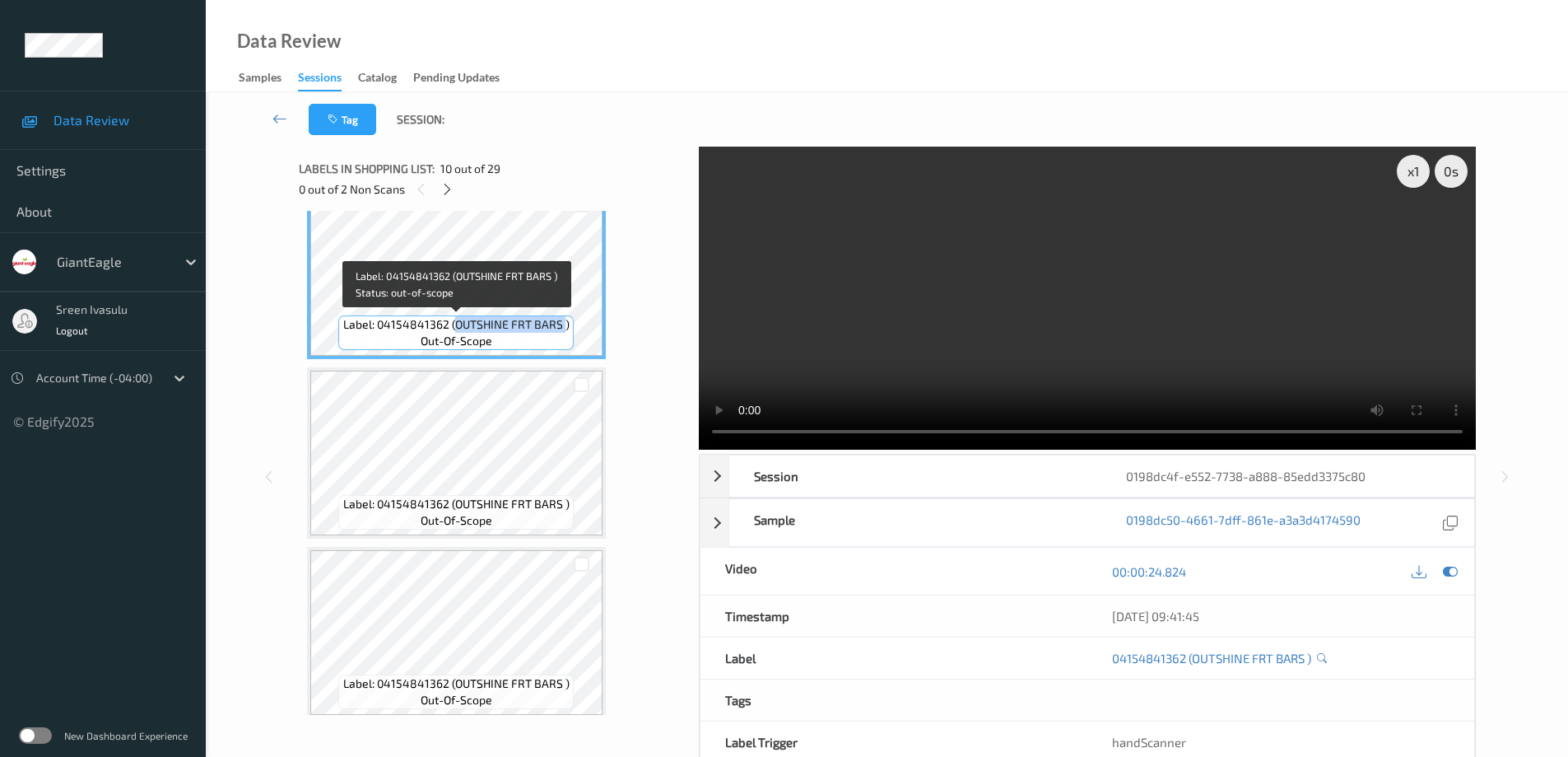
drag, startPoint x: 454, startPoint y: 324, endPoint x: 564, endPoint y: 324, distance: 110.0
click at [564, 324] on span "Label: 04154841362 (OUTSHINE FRT BARS )" at bounding box center [456, 324] width 226 height 16
copy span "OUTSHINE FRT BARS"
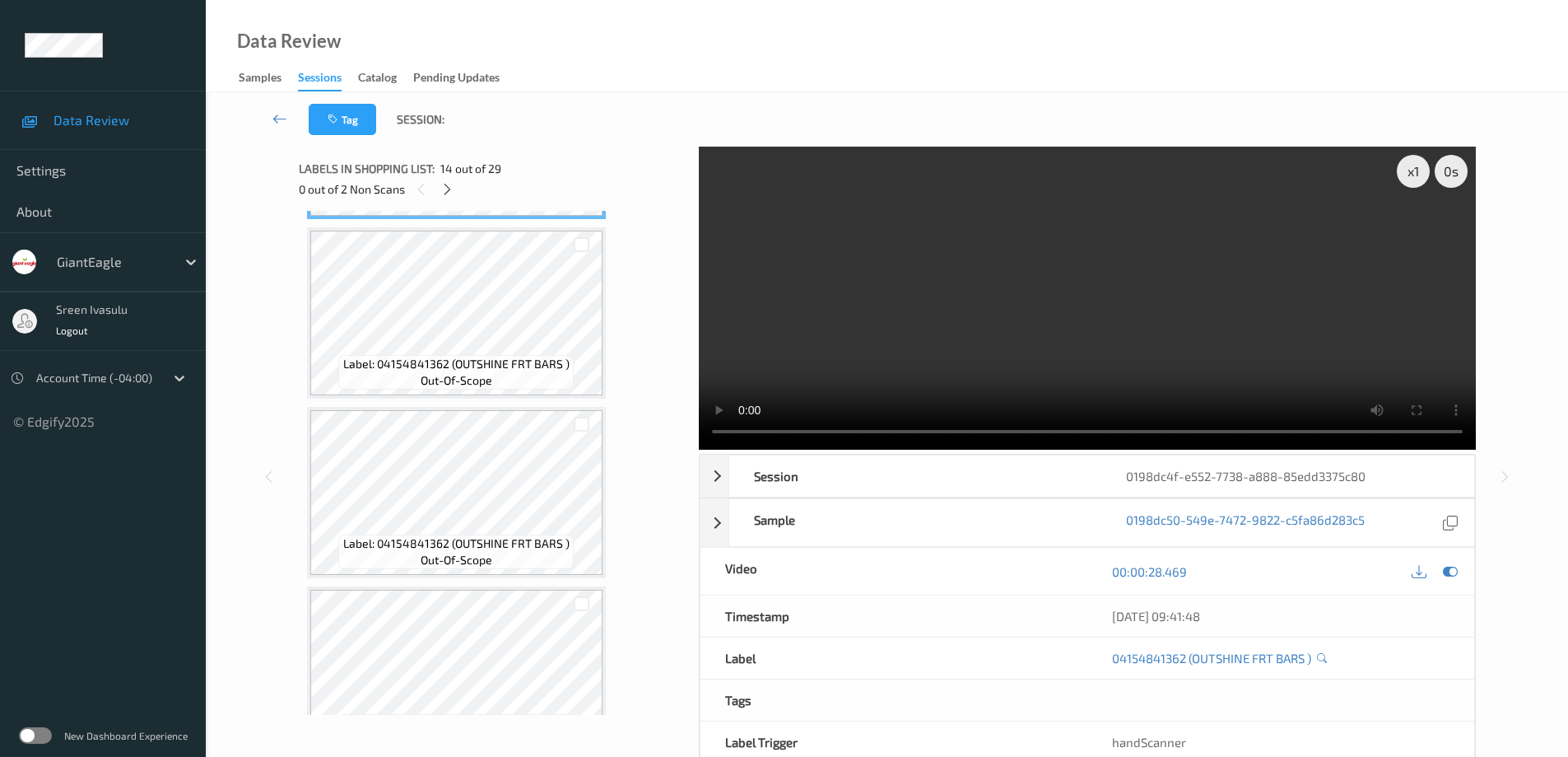
scroll to position [2635, 0]
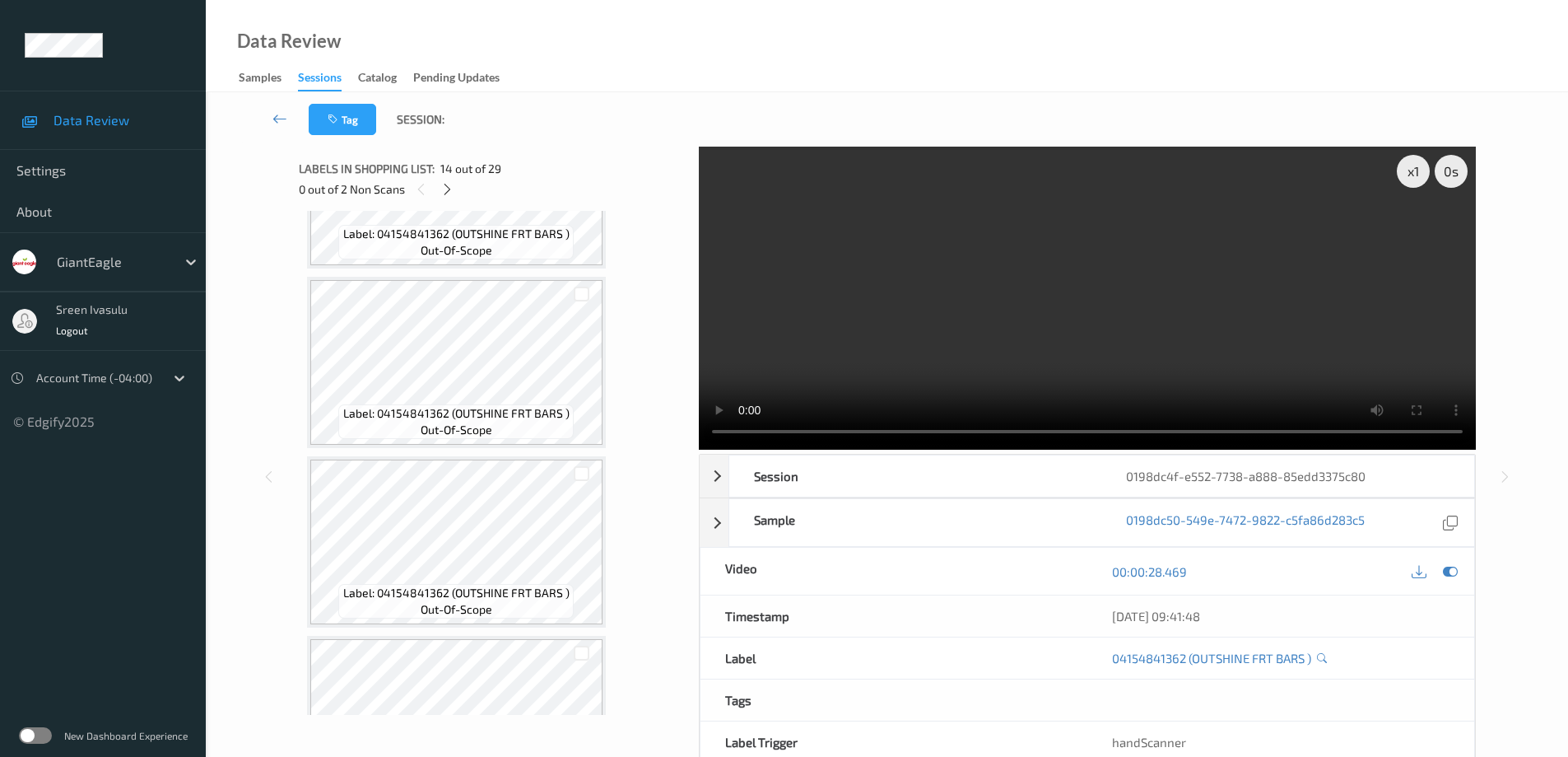
click at [510, 420] on span "Label: 04154841362 (OUTSHINE FRT BARS )" at bounding box center [456, 412] width 226 height 16
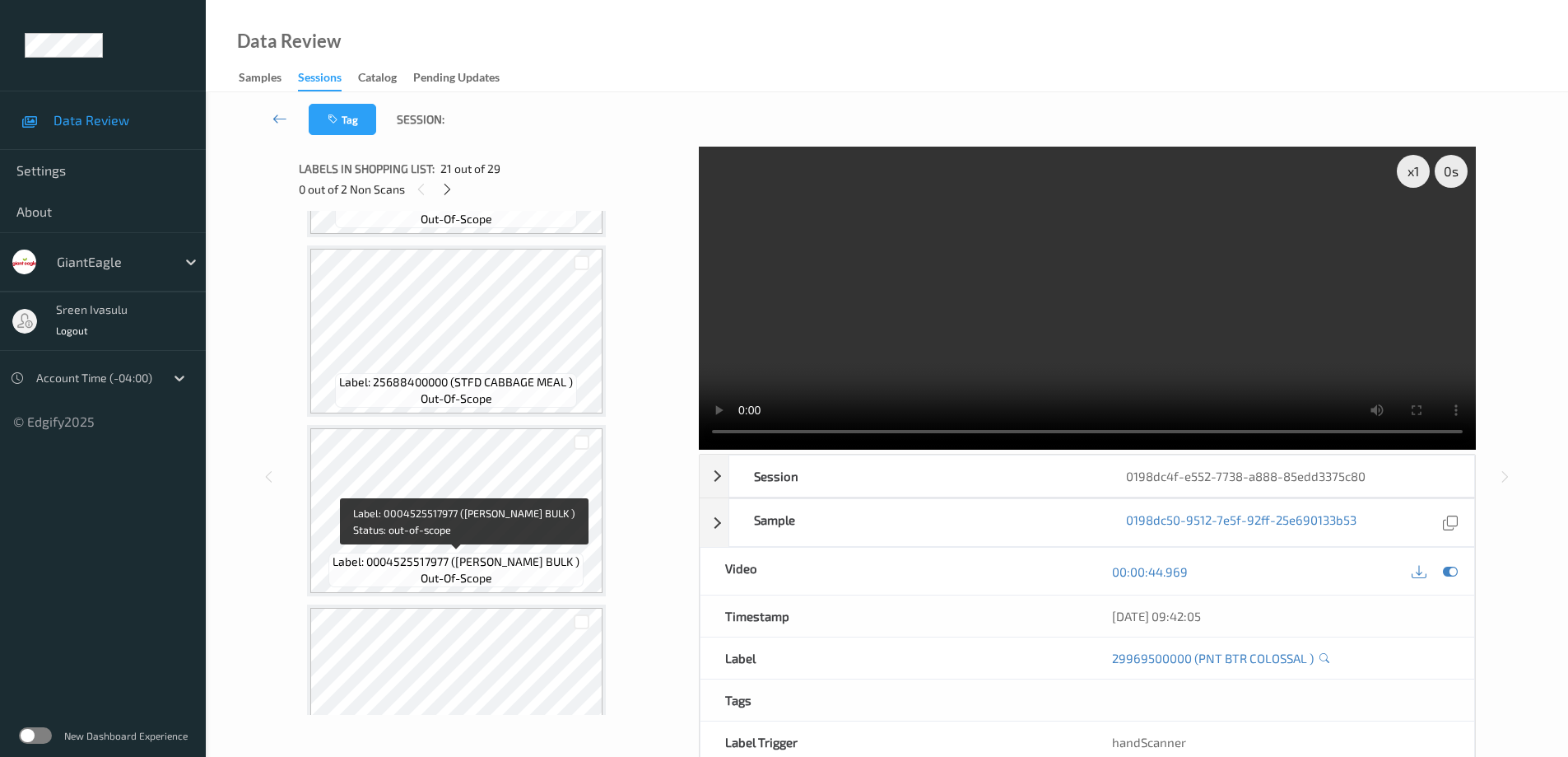
scroll to position [4610, 0]
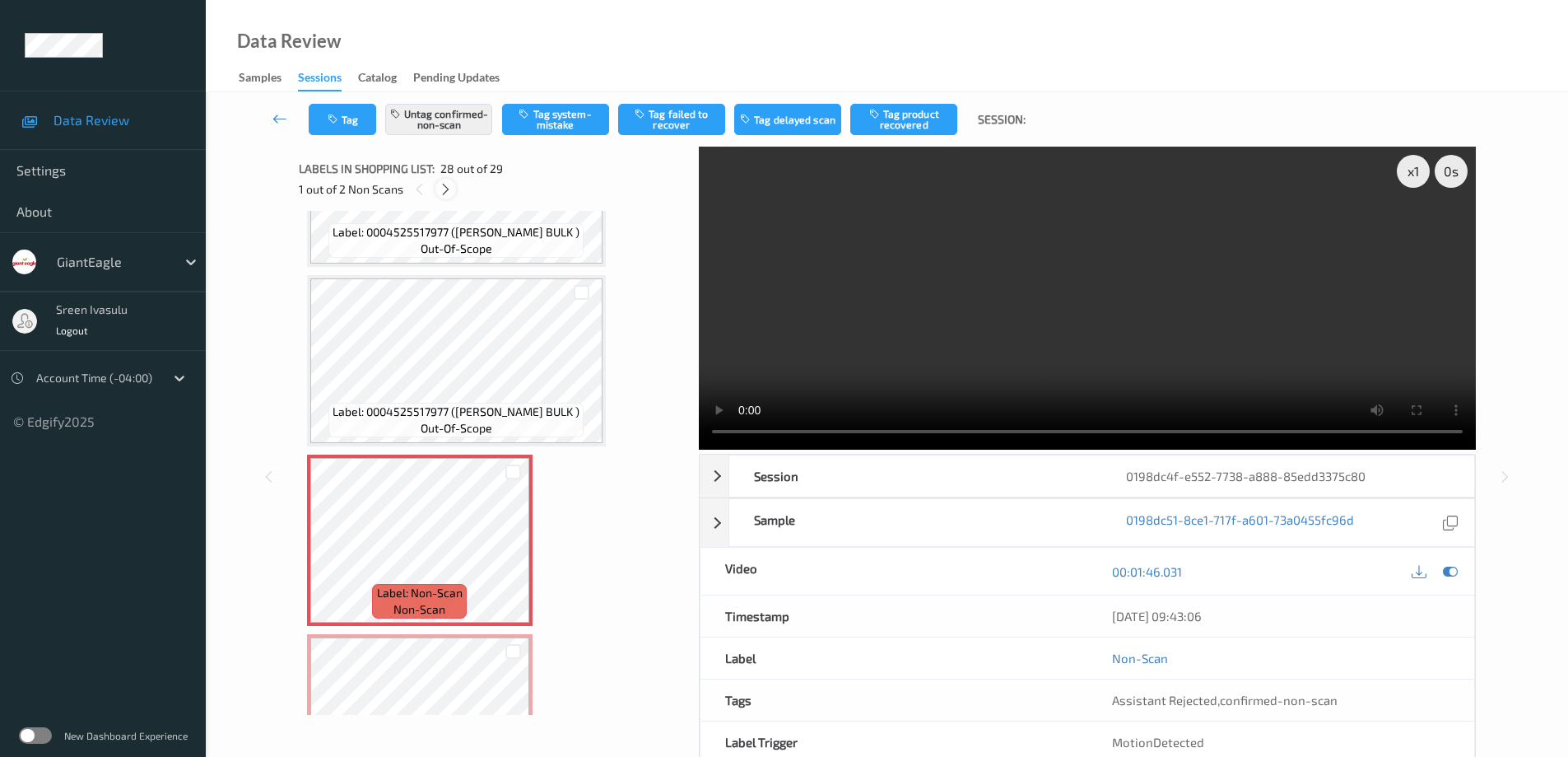
click at [443, 188] on icon at bounding box center [445, 190] width 14 height 15
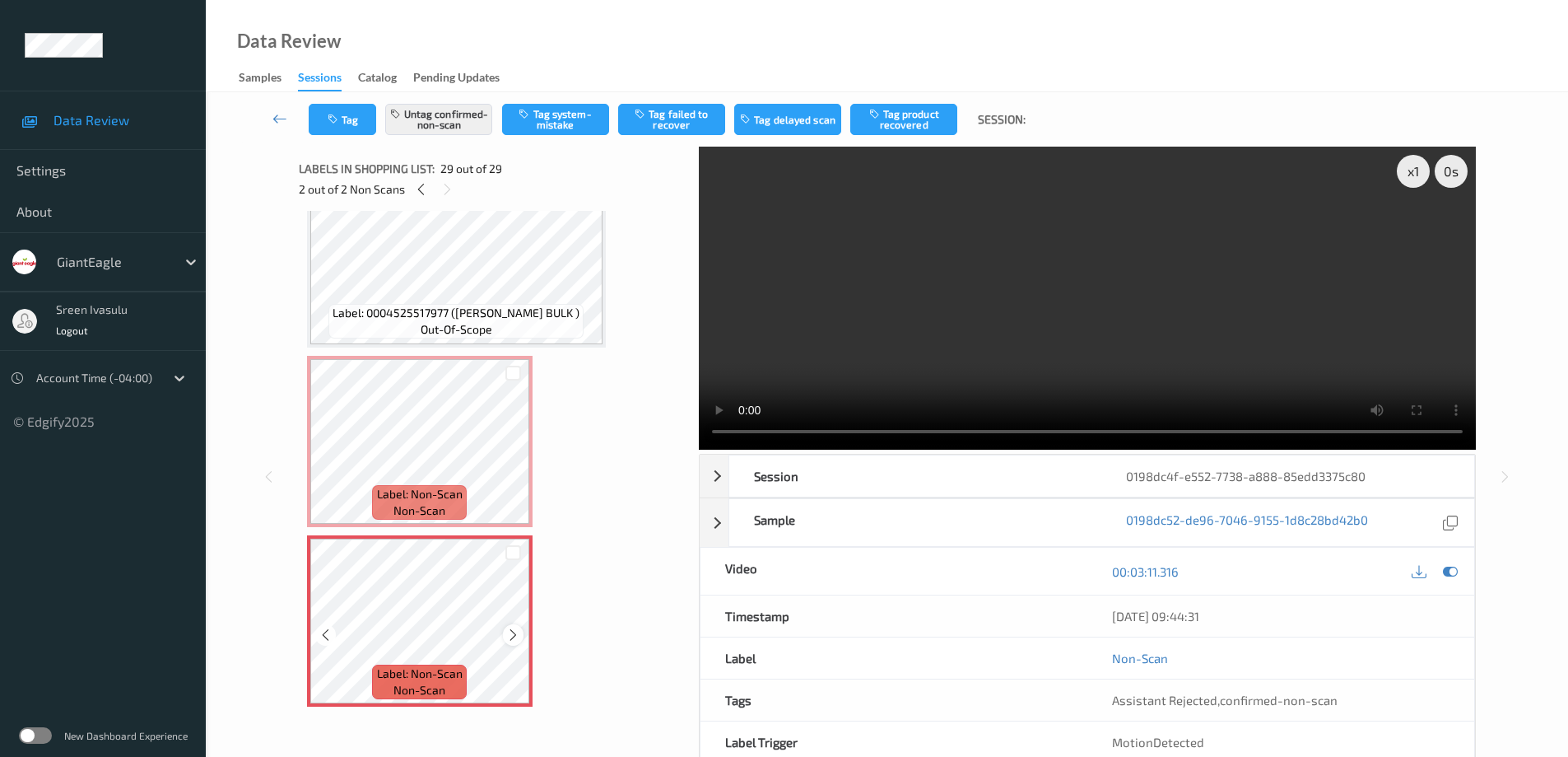
click at [515, 640] on icon at bounding box center [513, 634] width 14 height 15
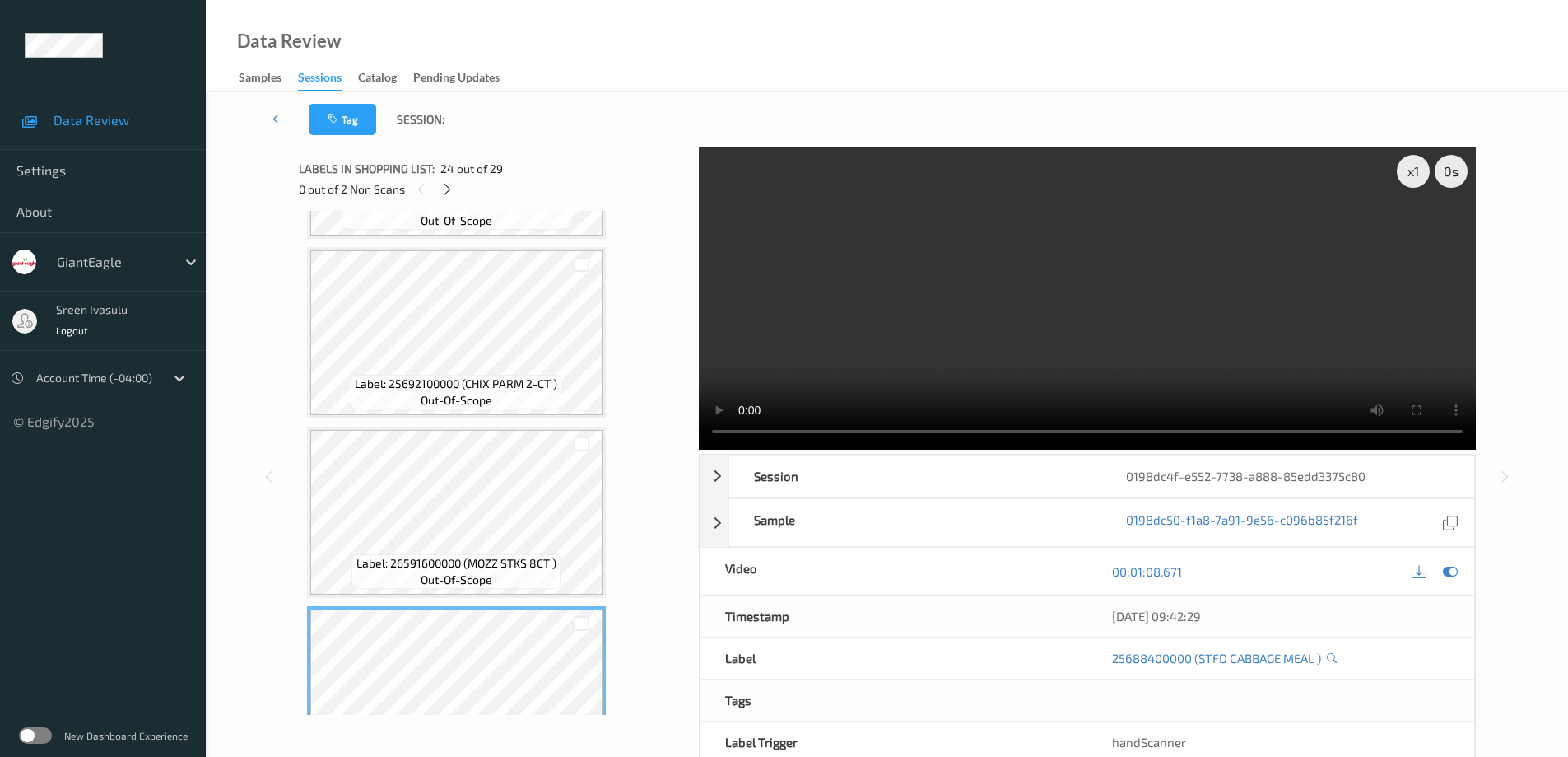
scroll to position [3721, 0]
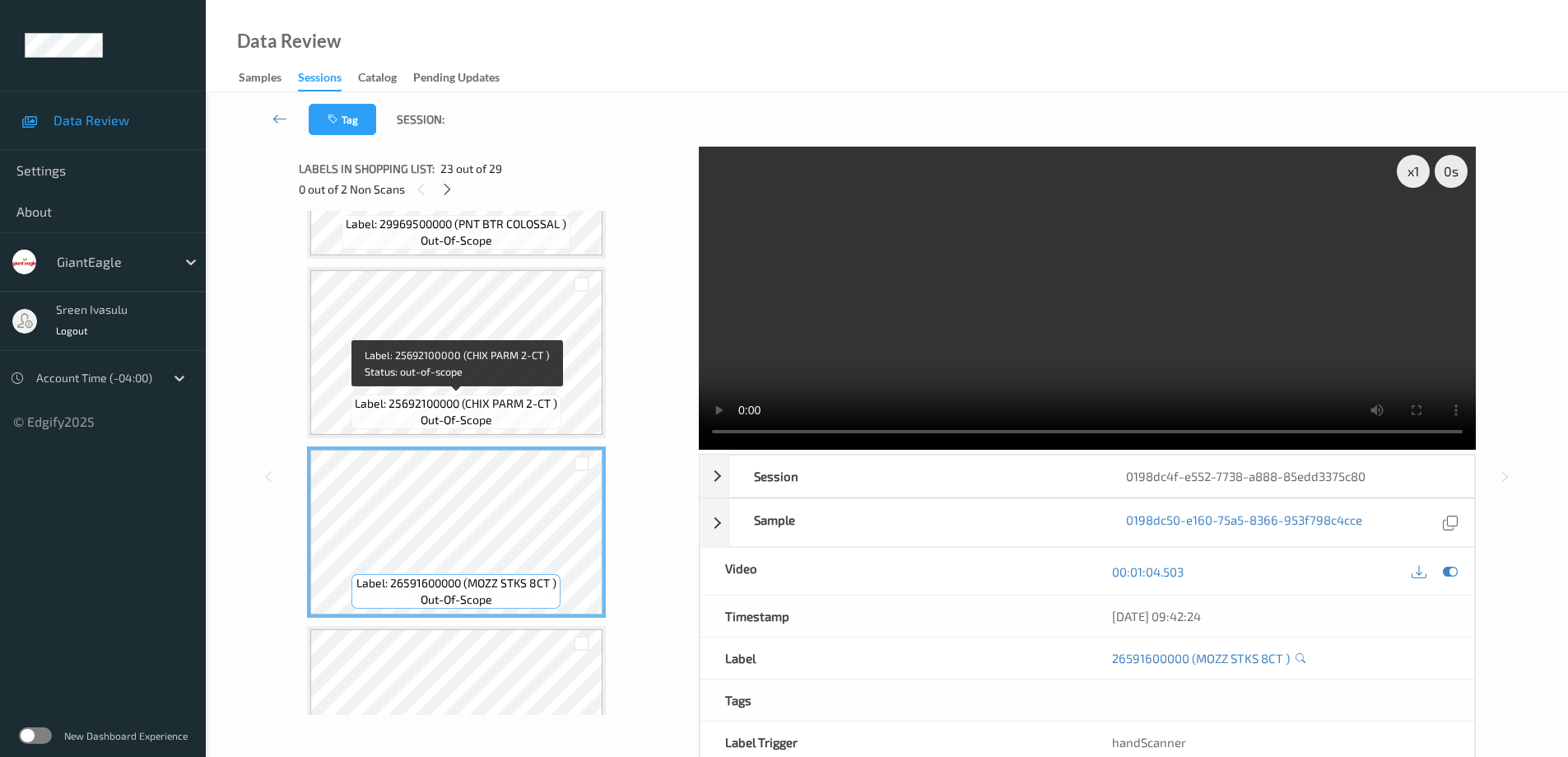
click at [537, 395] on span "Label: 25692100000 (CHIX PARM 2-CT )" at bounding box center [456, 403] width 202 height 16
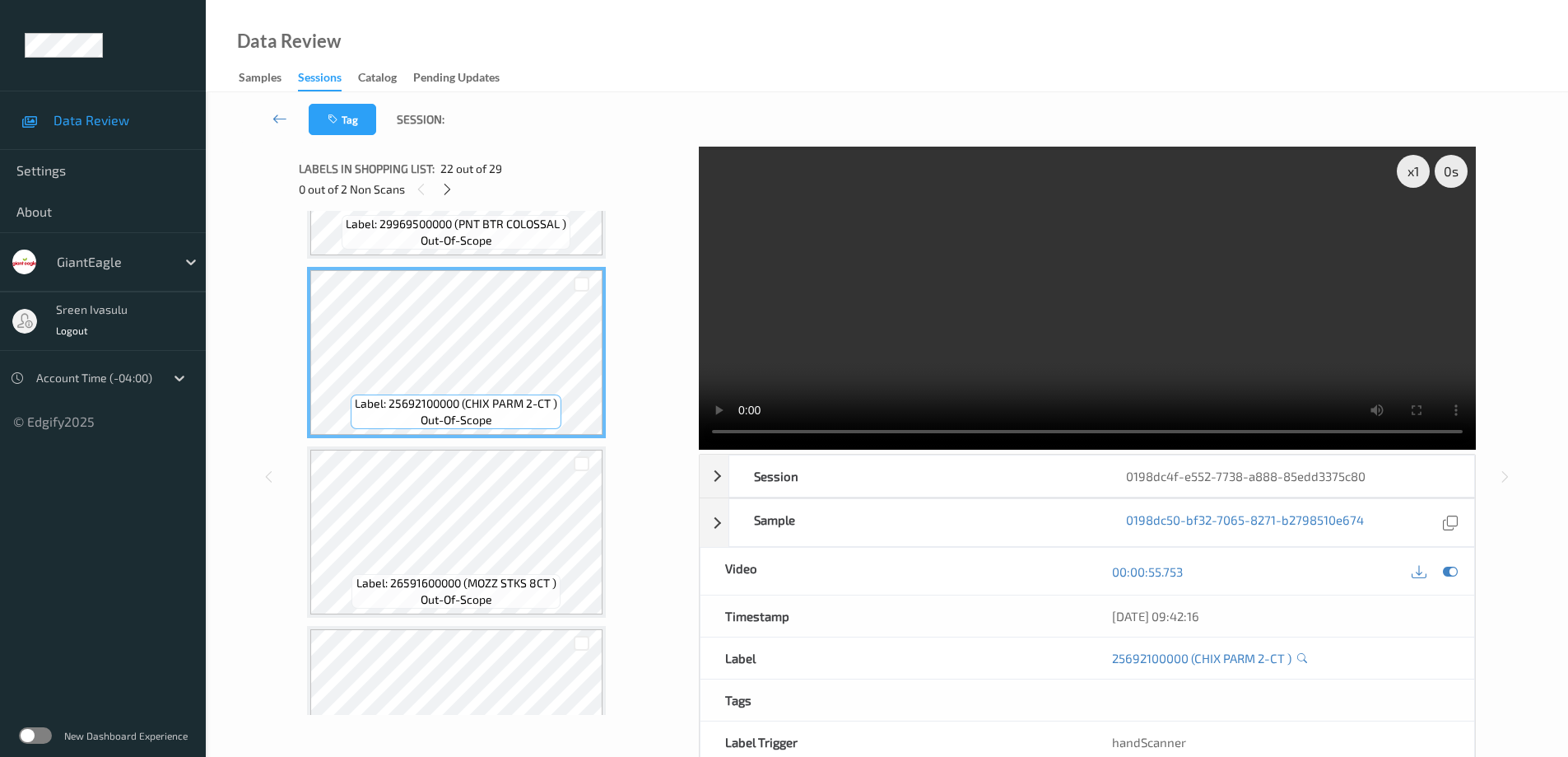
scroll to position [3392, 0]
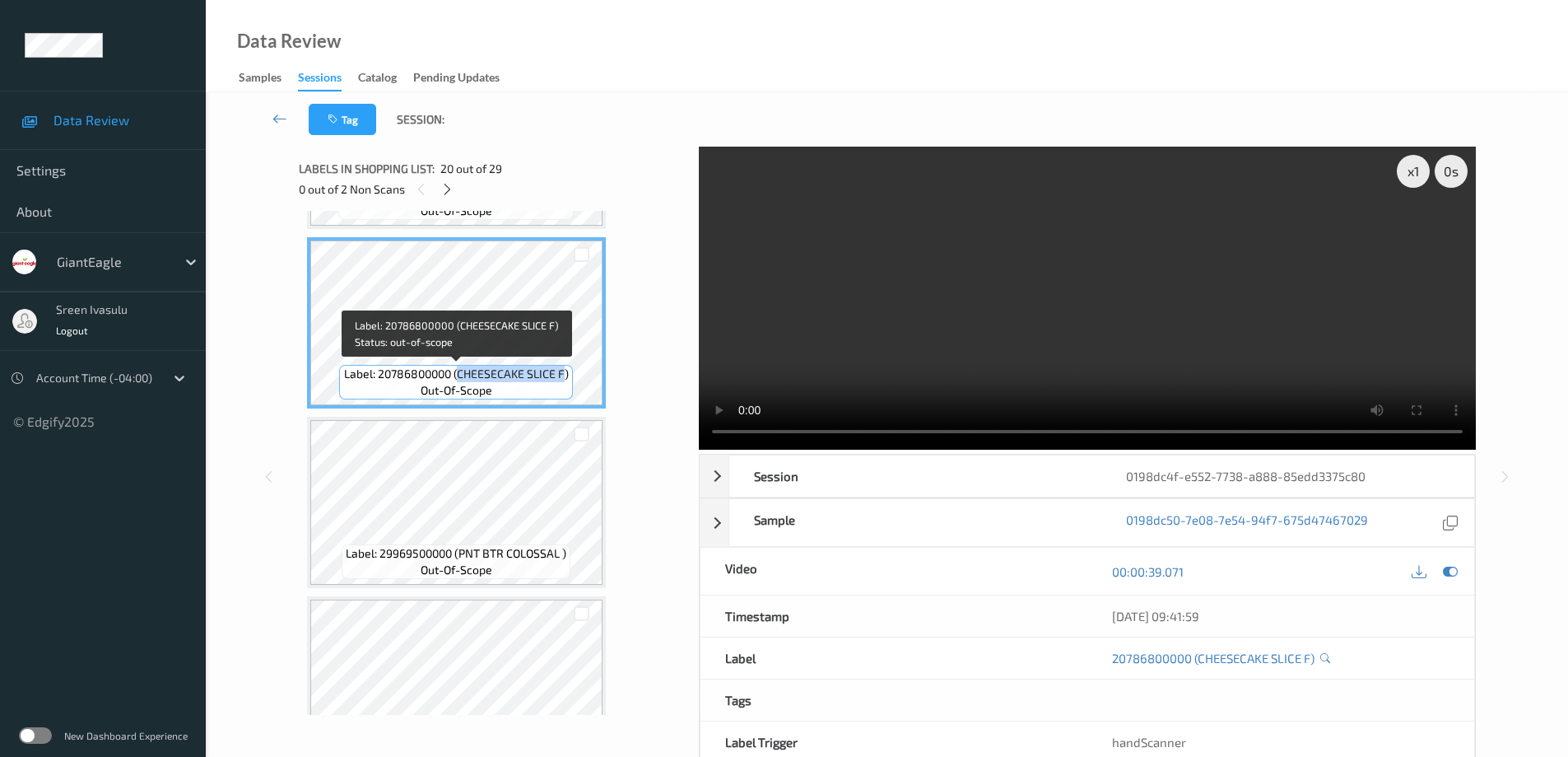
drag, startPoint x: 471, startPoint y: 371, endPoint x: 566, endPoint y: 372, distance: 95.0
click at [566, 372] on span "Label: 20786800000 (CHEESECAKE SLICE F)" at bounding box center [456, 373] width 225 height 16
copy span "CHEESECAKE SLICE F"
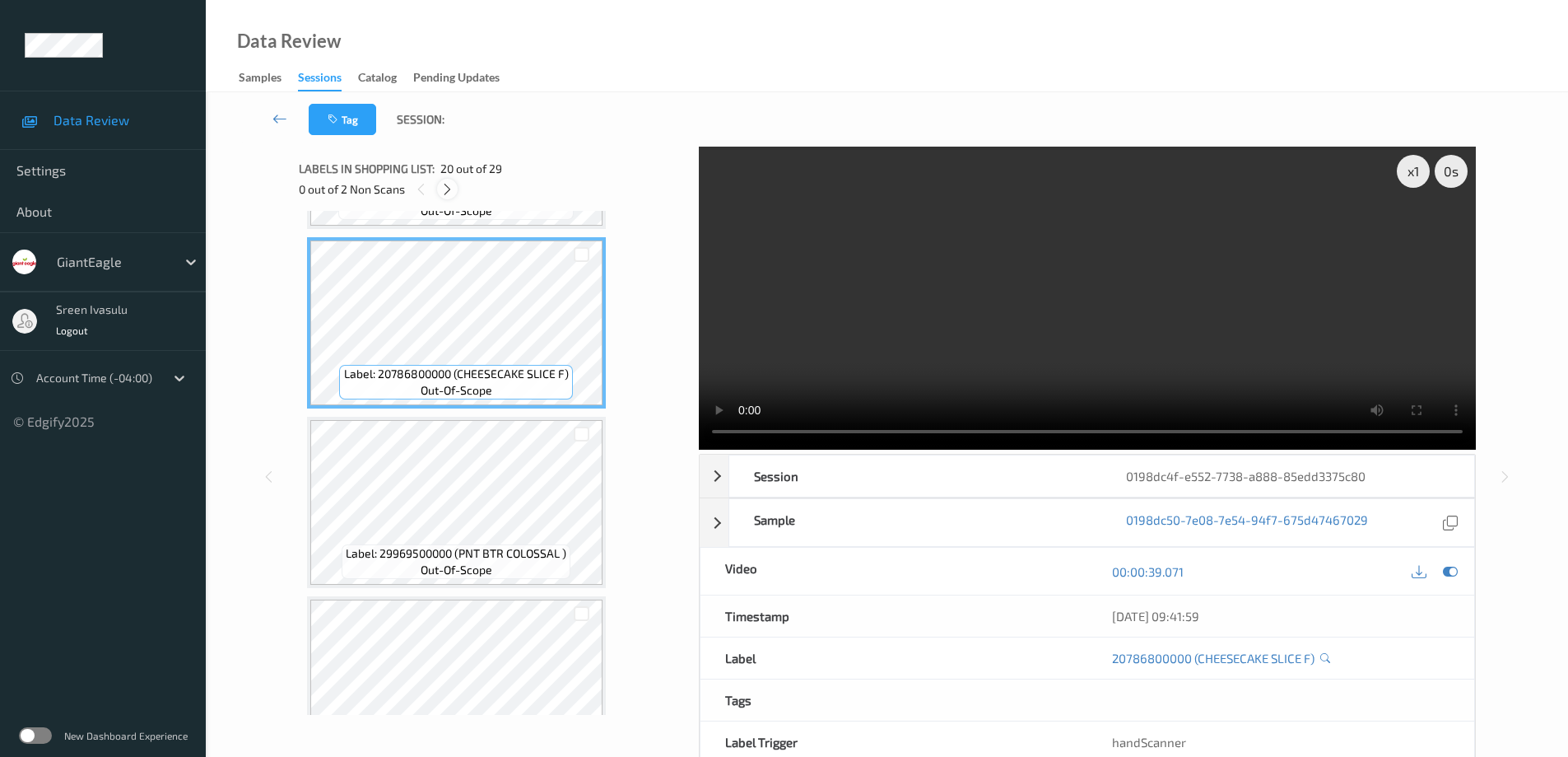
click at [446, 190] on icon at bounding box center [447, 190] width 14 height 15
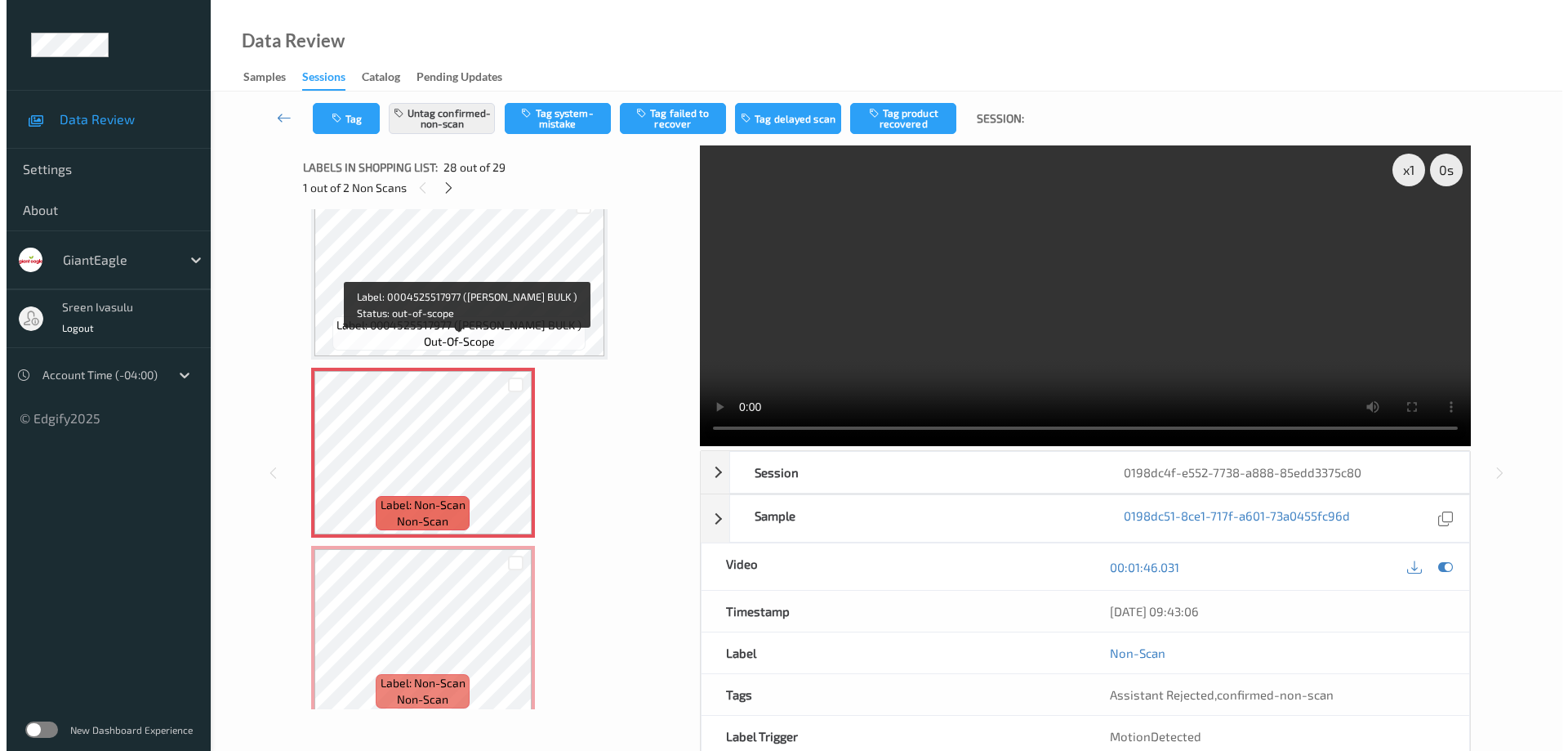
scroll to position [4672, 0]
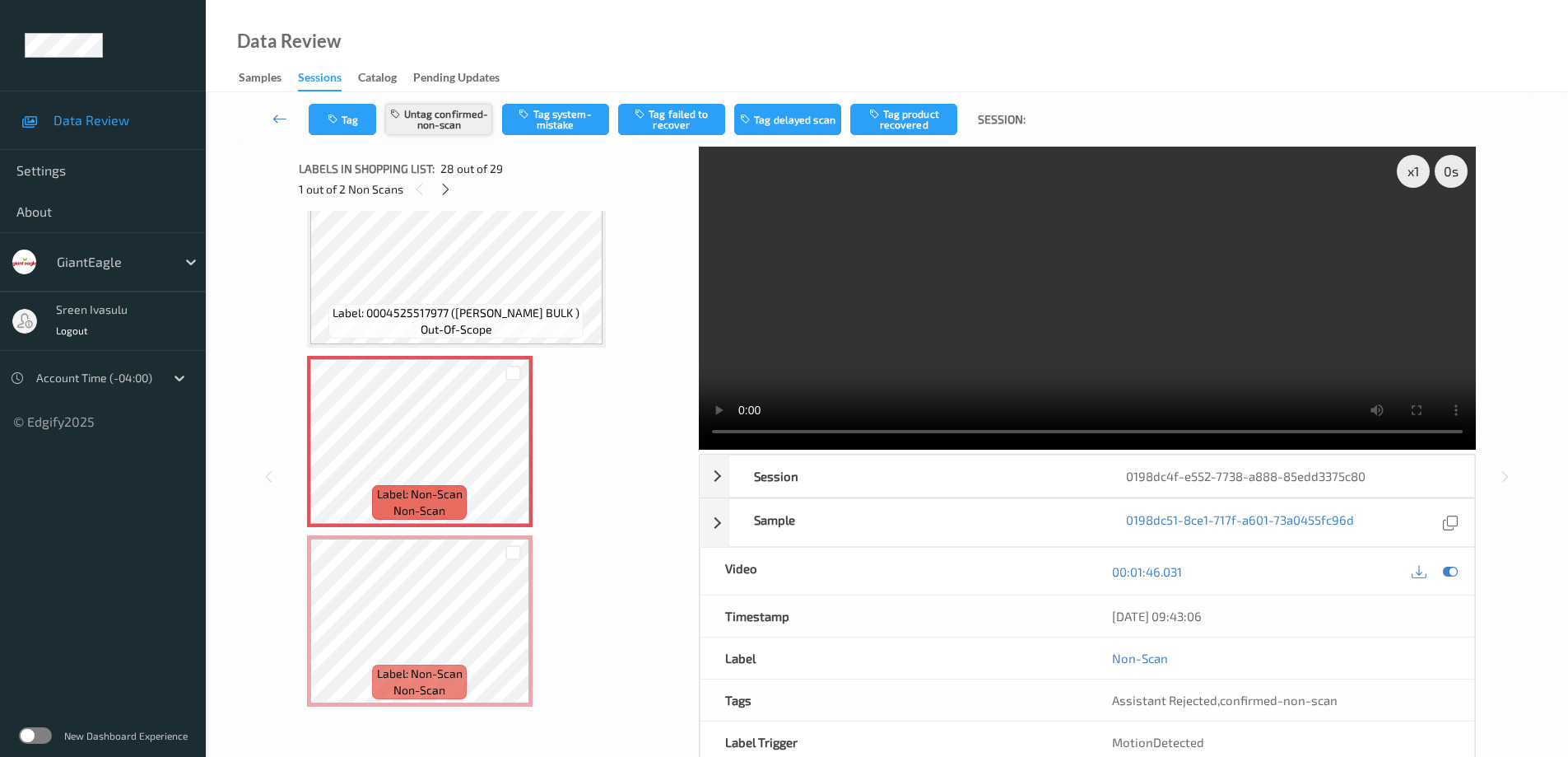
click at [448, 111] on button "Untag confirmed-non-scan" at bounding box center [439, 119] width 107 height 31
click at [545, 123] on button "Tag system-mistake" at bounding box center [556, 119] width 107 height 31
click at [348, 136] on div "Tag Tag confirmed-non-scan Untag system-mistake Tag failed to recover Tag delay…" at bounding box center [886, 119] width 1294 height 54
click at [349, 125] on button "Tag" at bounding box center [342, 119] width 67 height 31
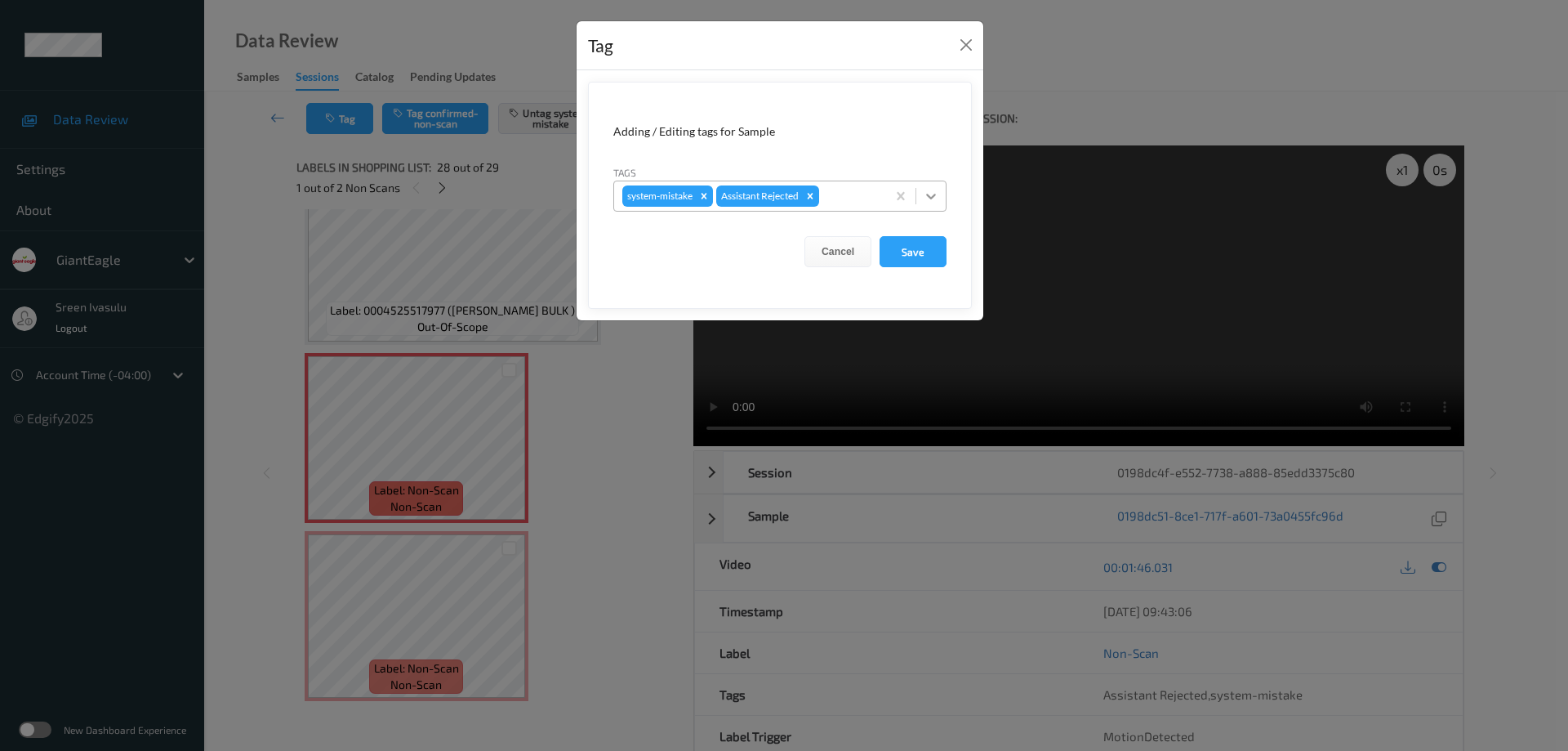
click at [927, 200] on icon at bounding box center [930, 195] width 16 height 16
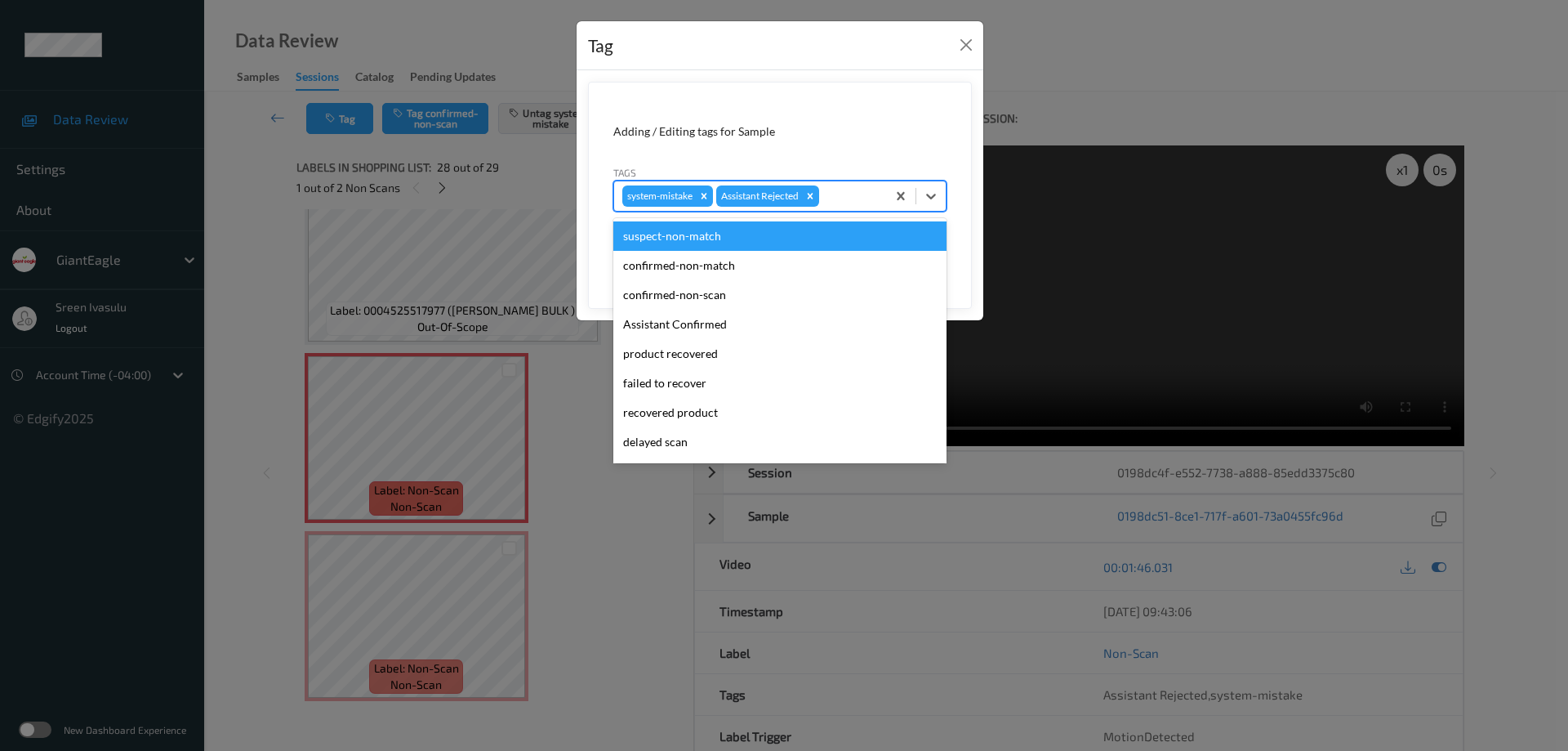
scroll to position [144, 0]
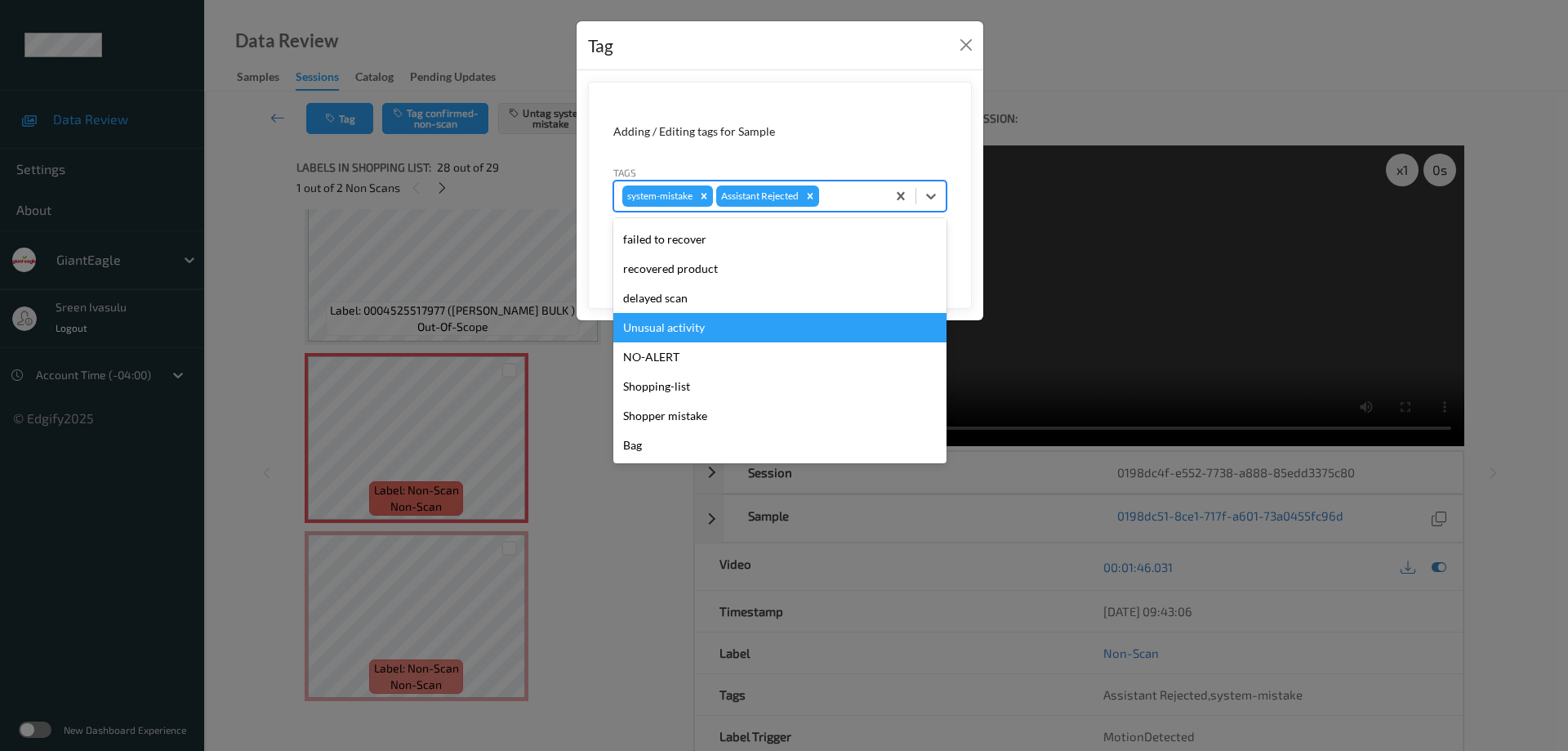
click at [695, 327] on div "Unusual activity" at bounding box center [780, 327] width 334 height 29
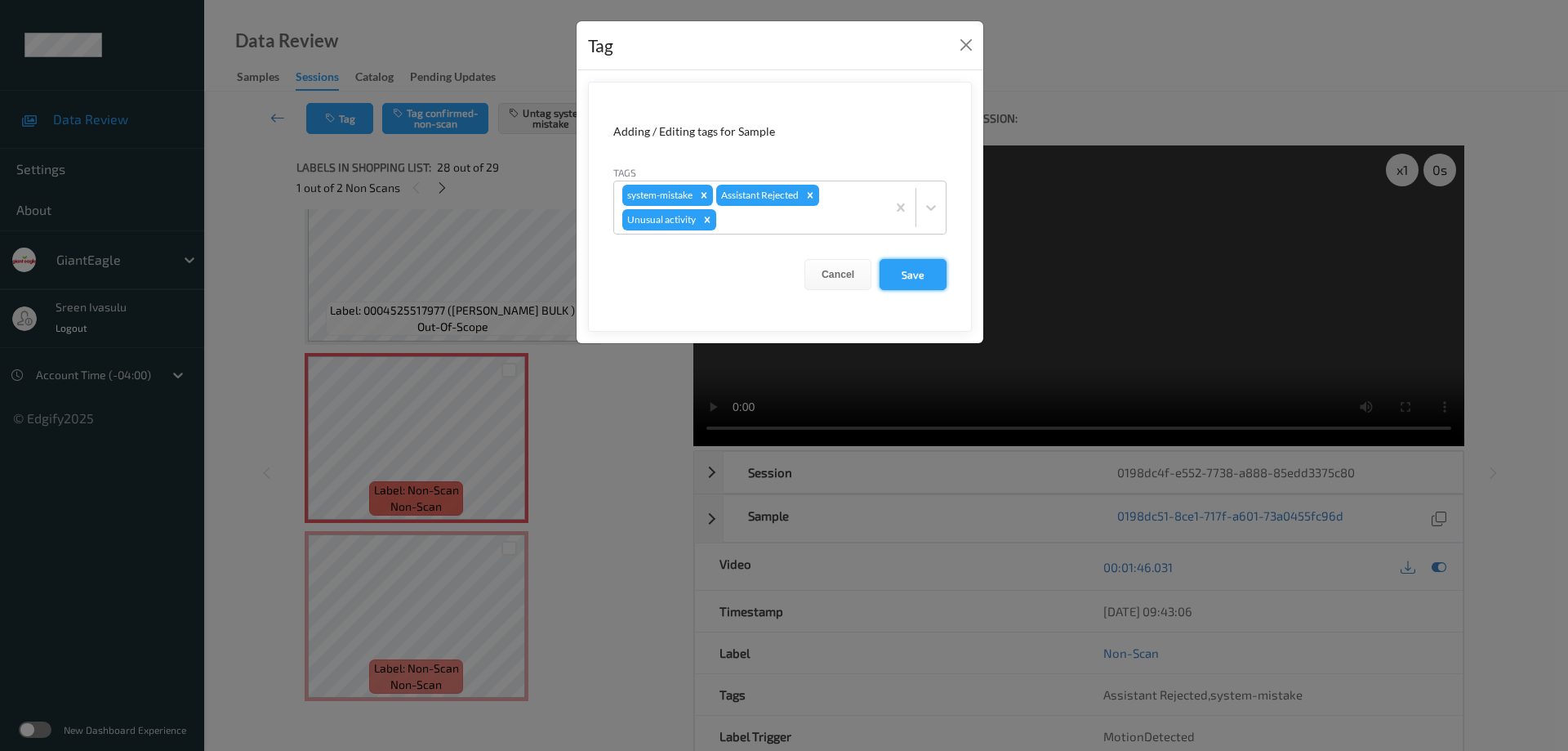
click at [904, 275] on button "Save" at bounding box center [912, 274] width 67 height 31
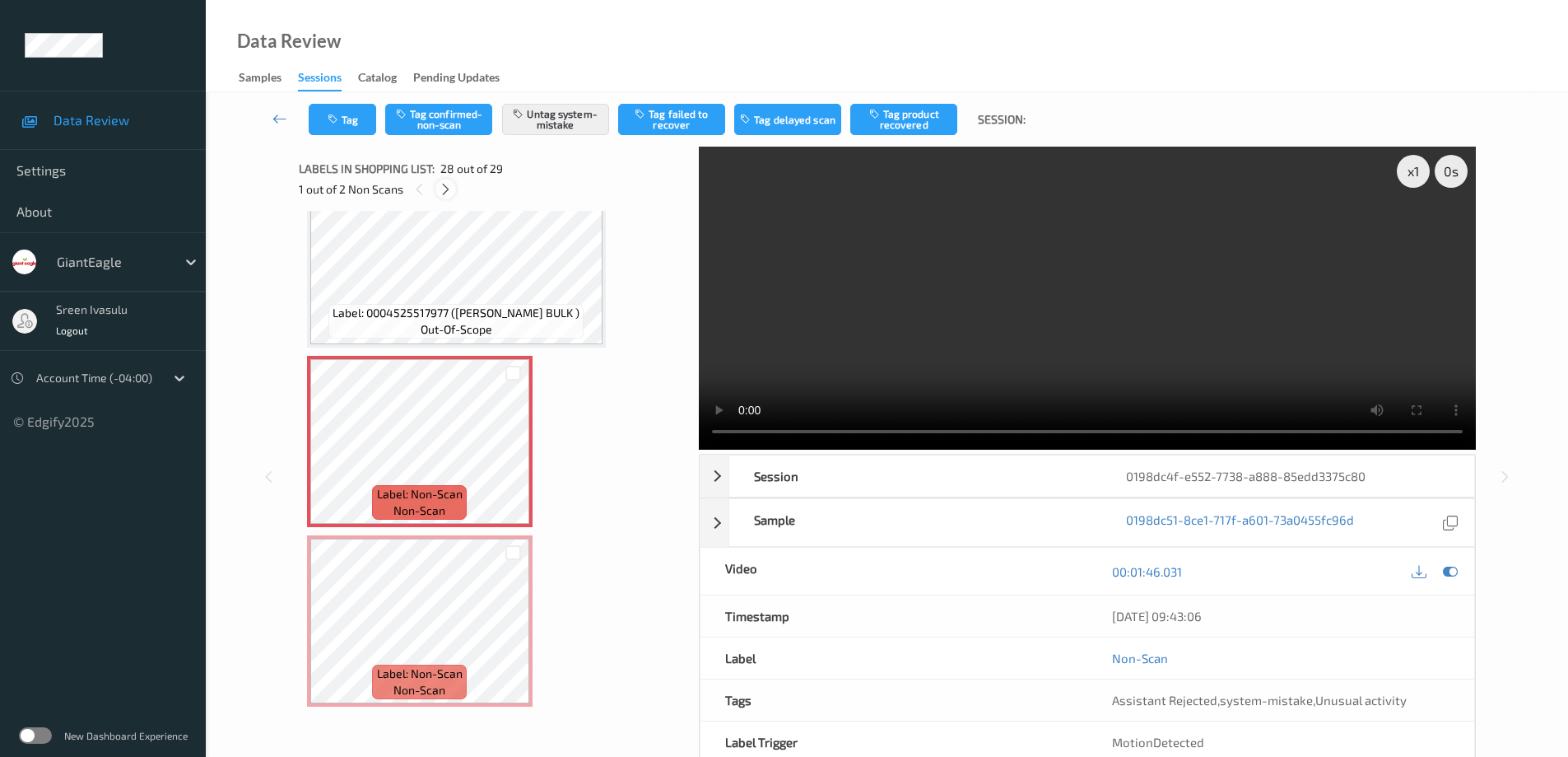
click at [445, 188] on icon at bounding box center [445, 190] width 14 height 15
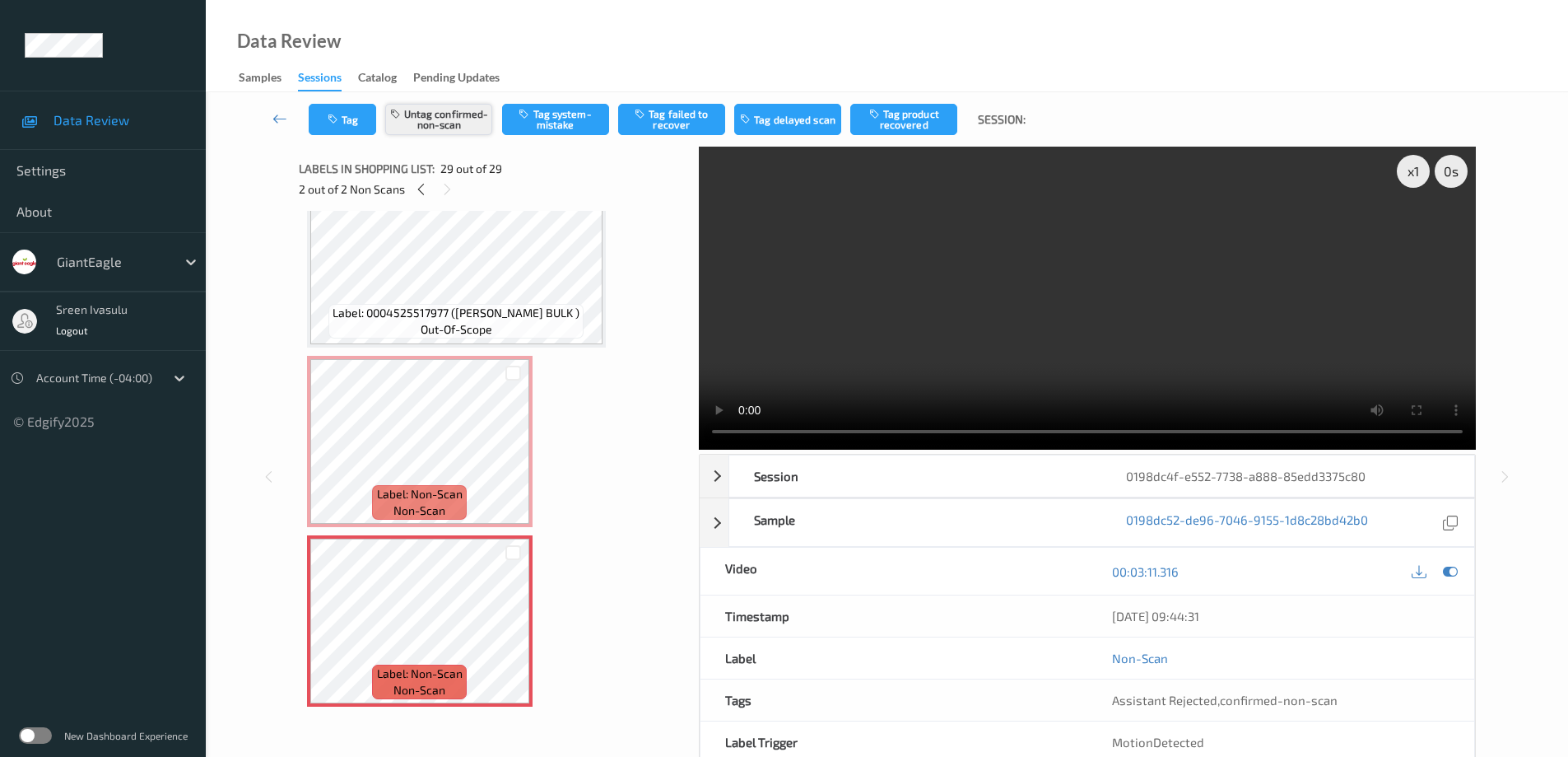
click at [463, 120] on button "Untag confirmed-non-scan" at bounding box center [439, 119] width 107 height 31
click at [558, 112] on button "Tag system-mistake" at bounding box center [556, 119] width 107 height 31
click at [353, 116] on button "Tag" at bounding box center [342, 119] width 67 height 31
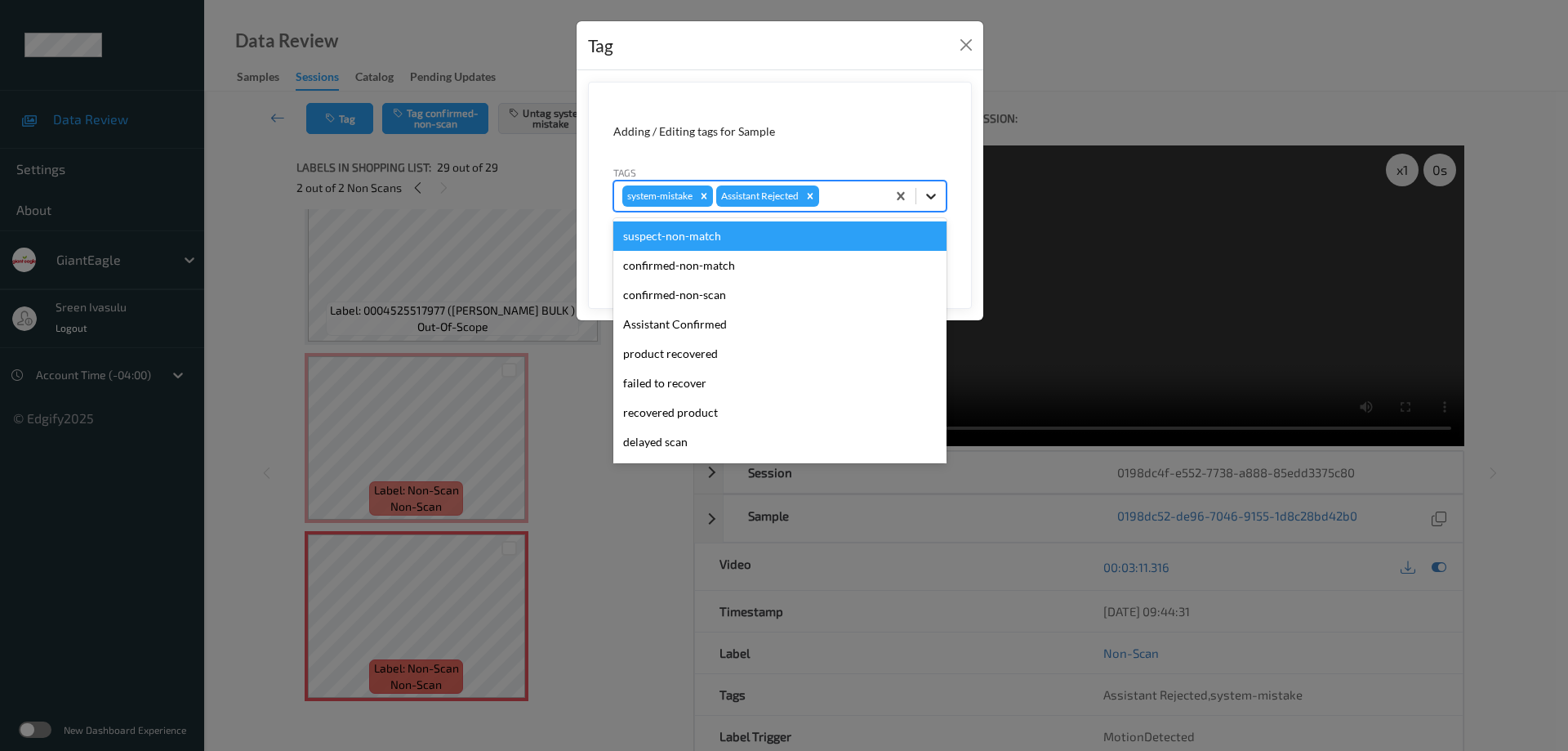
click at [924, 194] on icon at bounding box center [930, 195] width 16 height 16
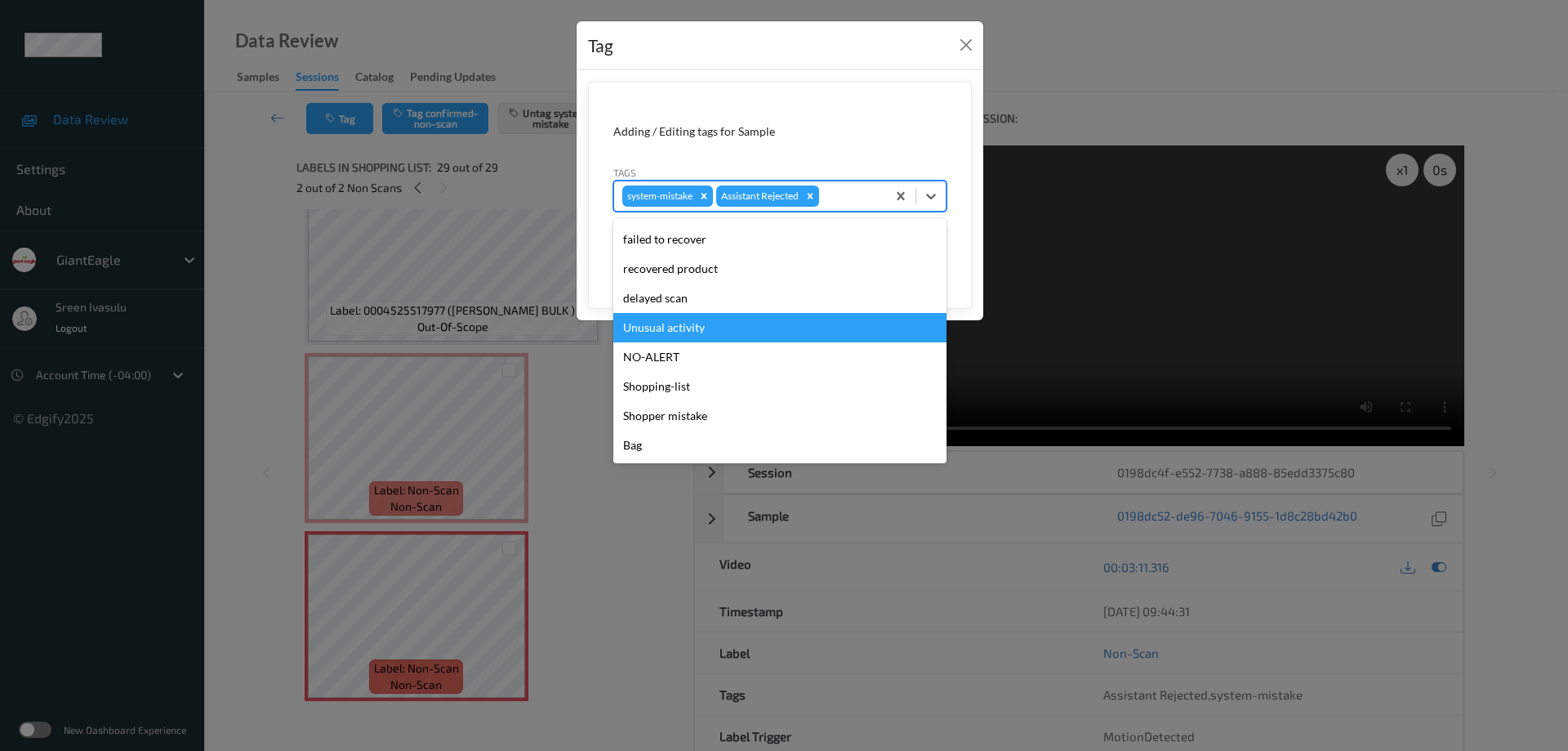
click at [672, 324] on div "Unusual activity" at bounding box center [780, 327] width 334 height 29
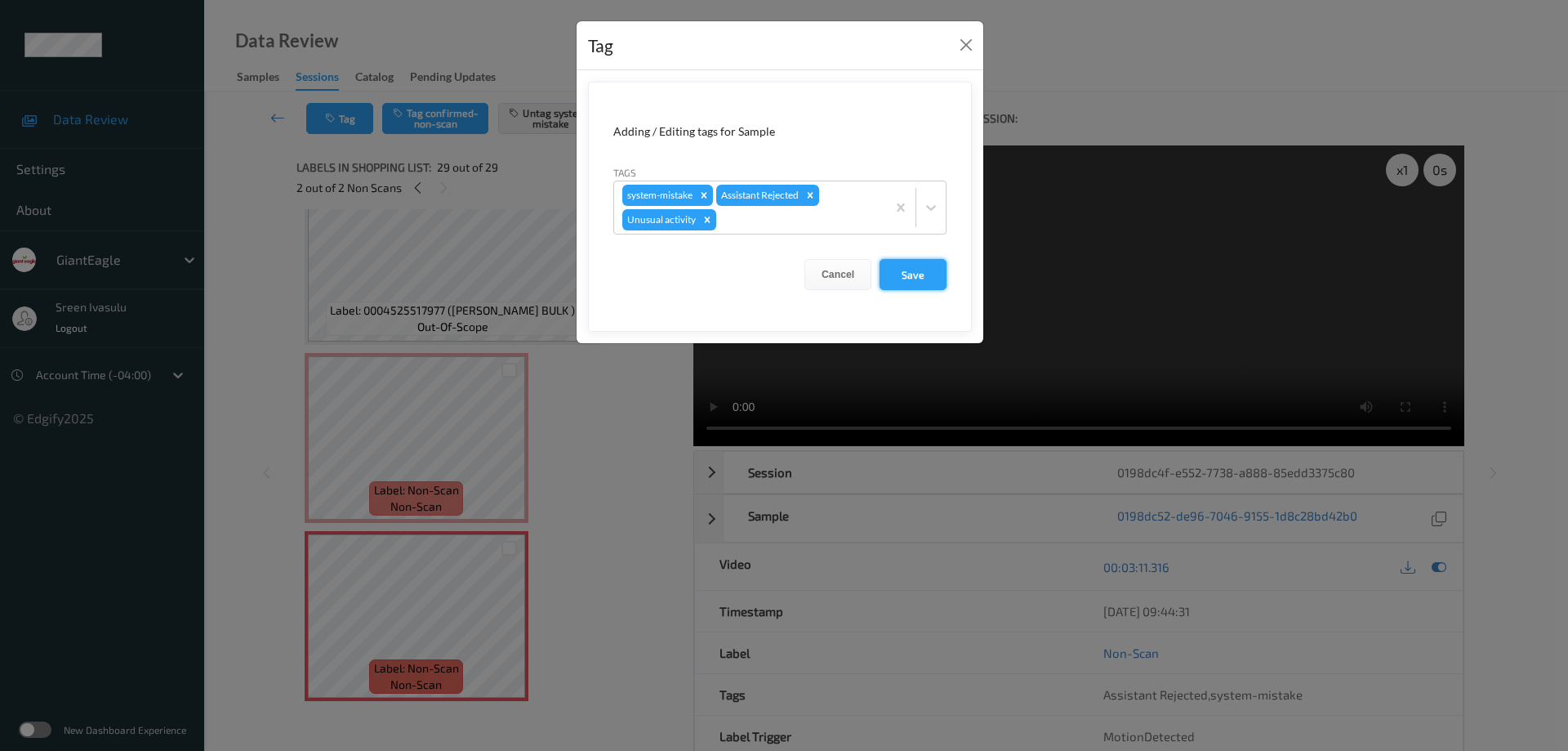
click at [913, 277] on button "Save" at bounding box center [912, 274] width 67 height 31
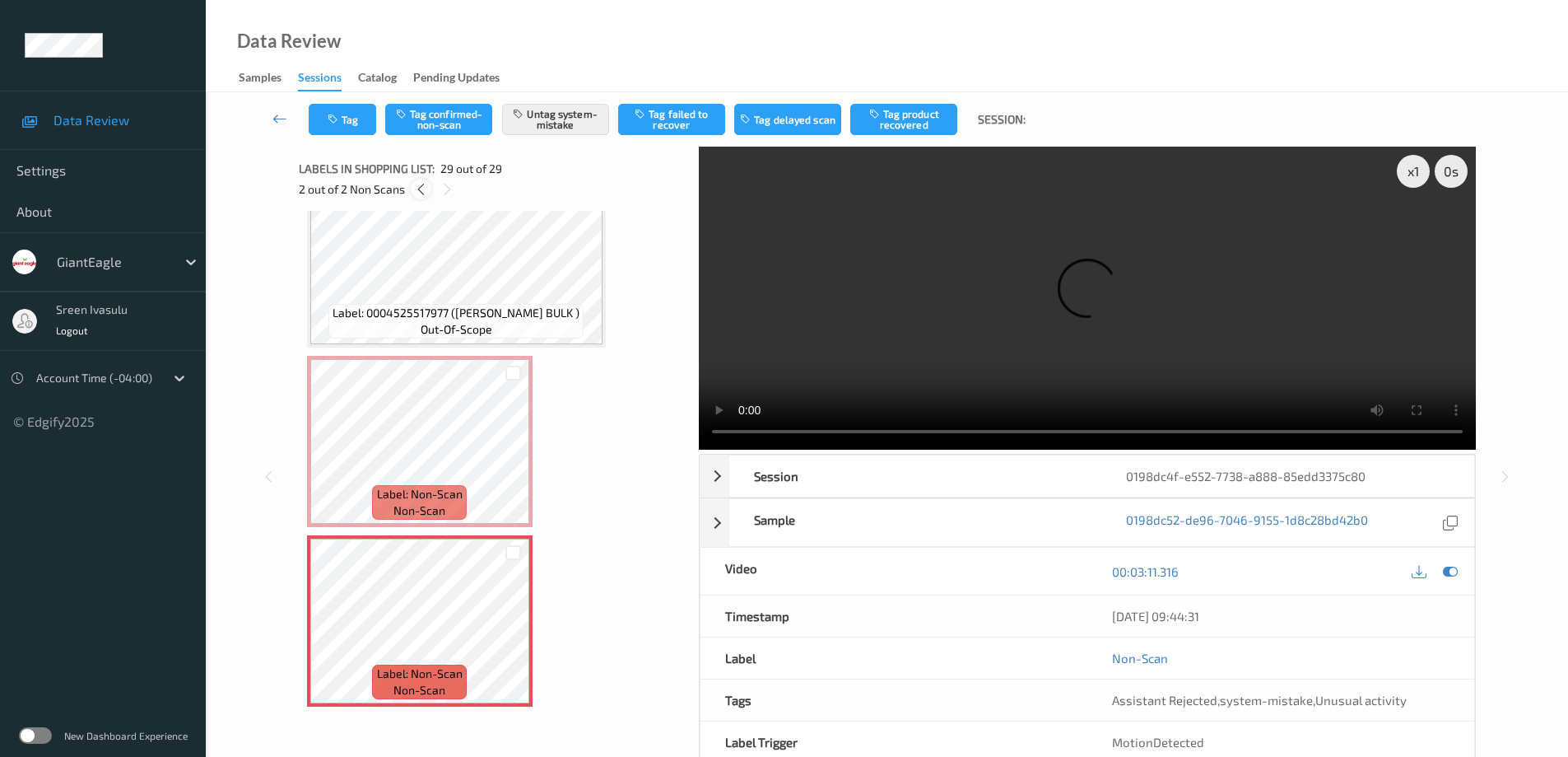
click at [417, 196] on icon at bounding box center [421, 190] width 14 height 15
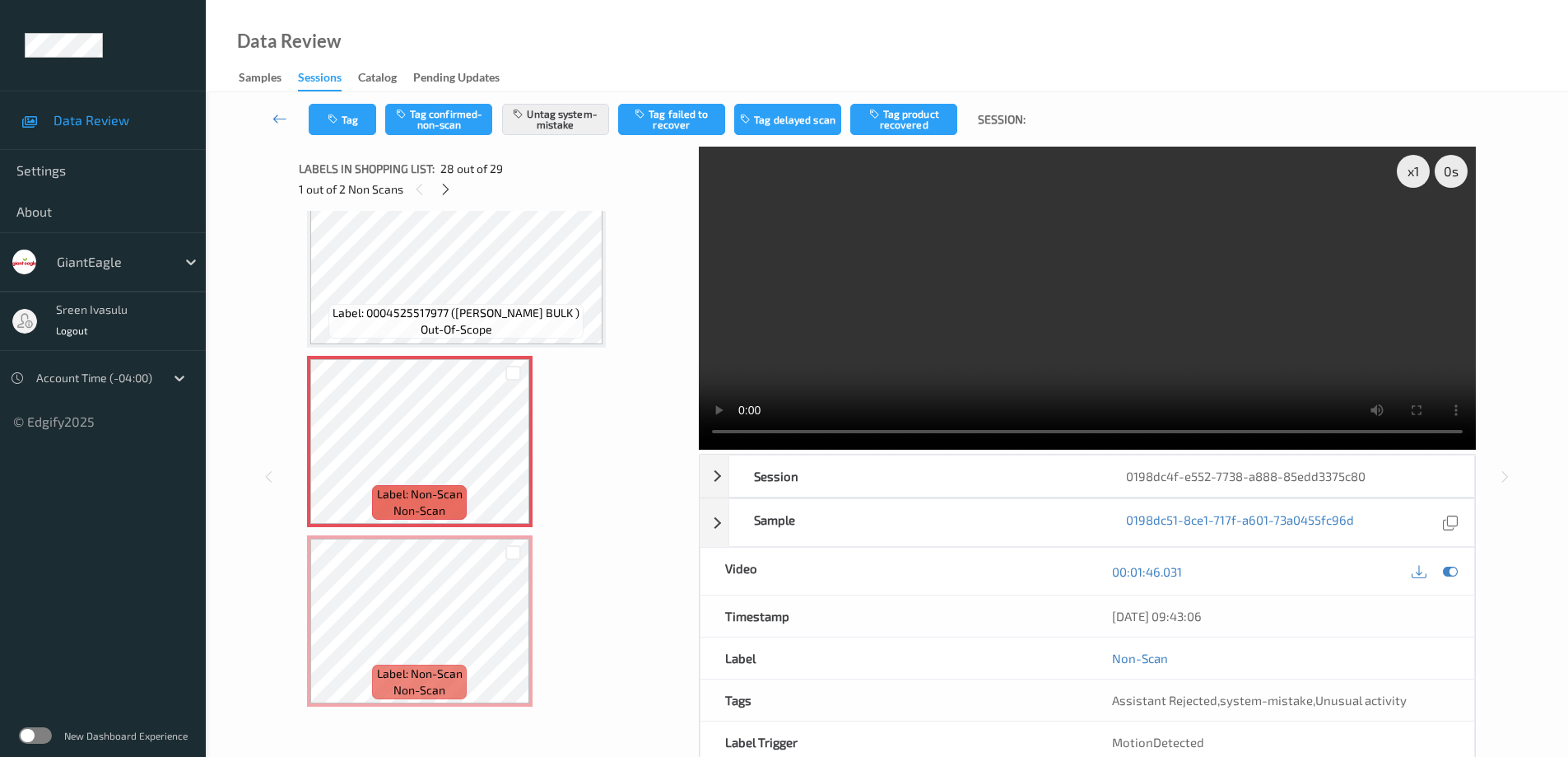
scroll to position [4674, 0]
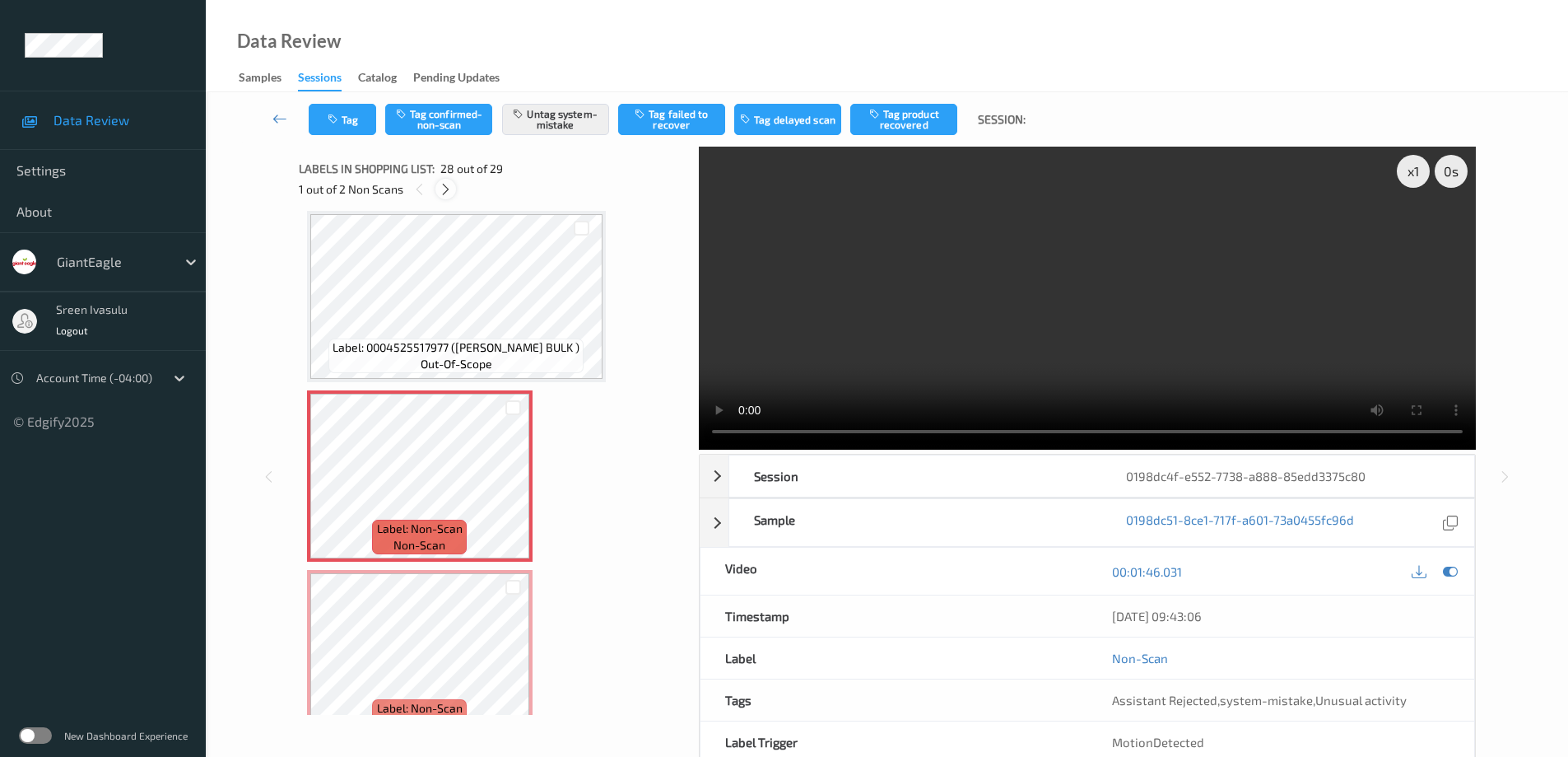
click at [445, 192] on icon at bounding box center [445, 190] width 14 height 15
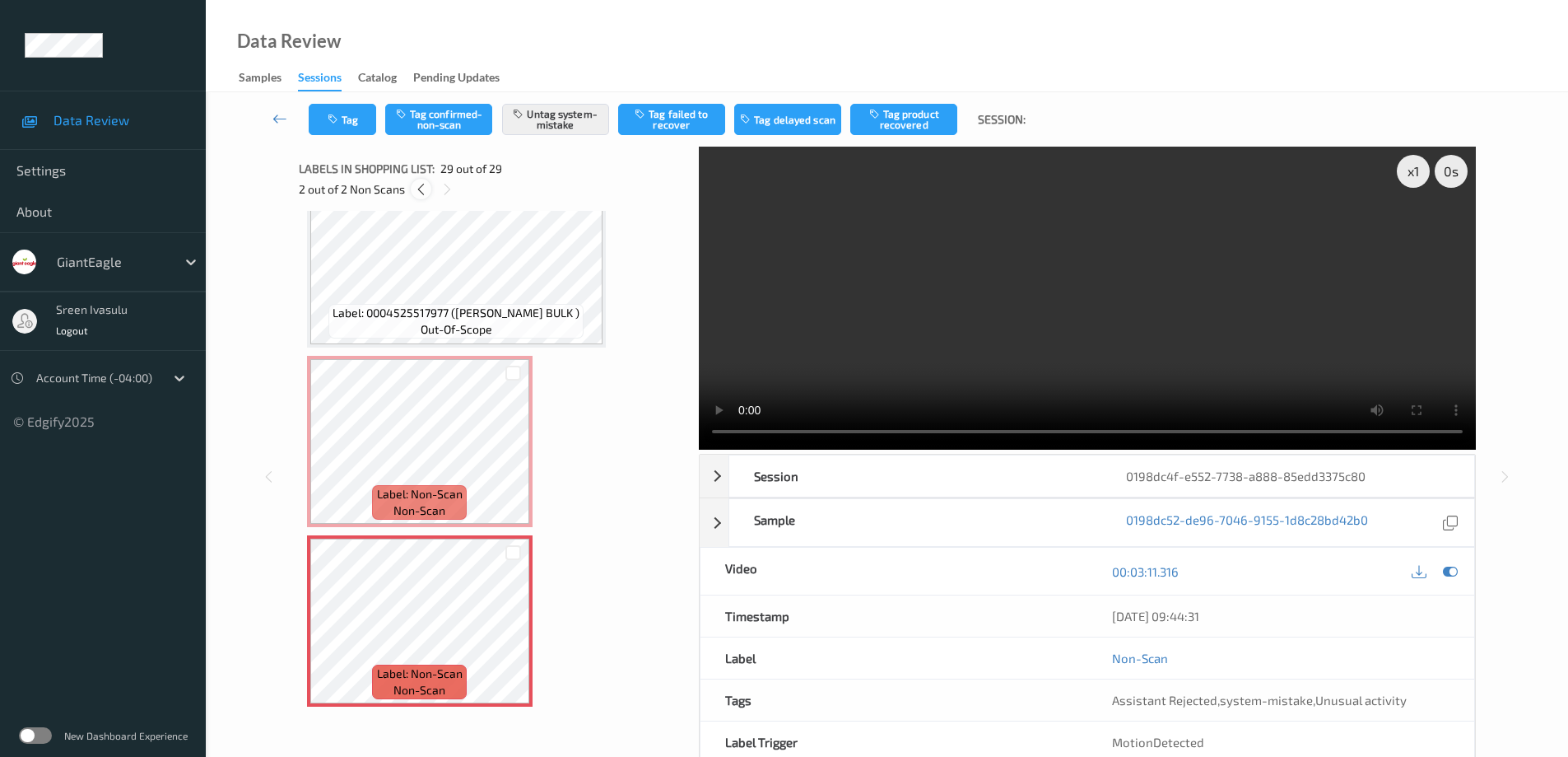
click at [414, 191] on icon at bounding box center [421, 190] width 14 height 15
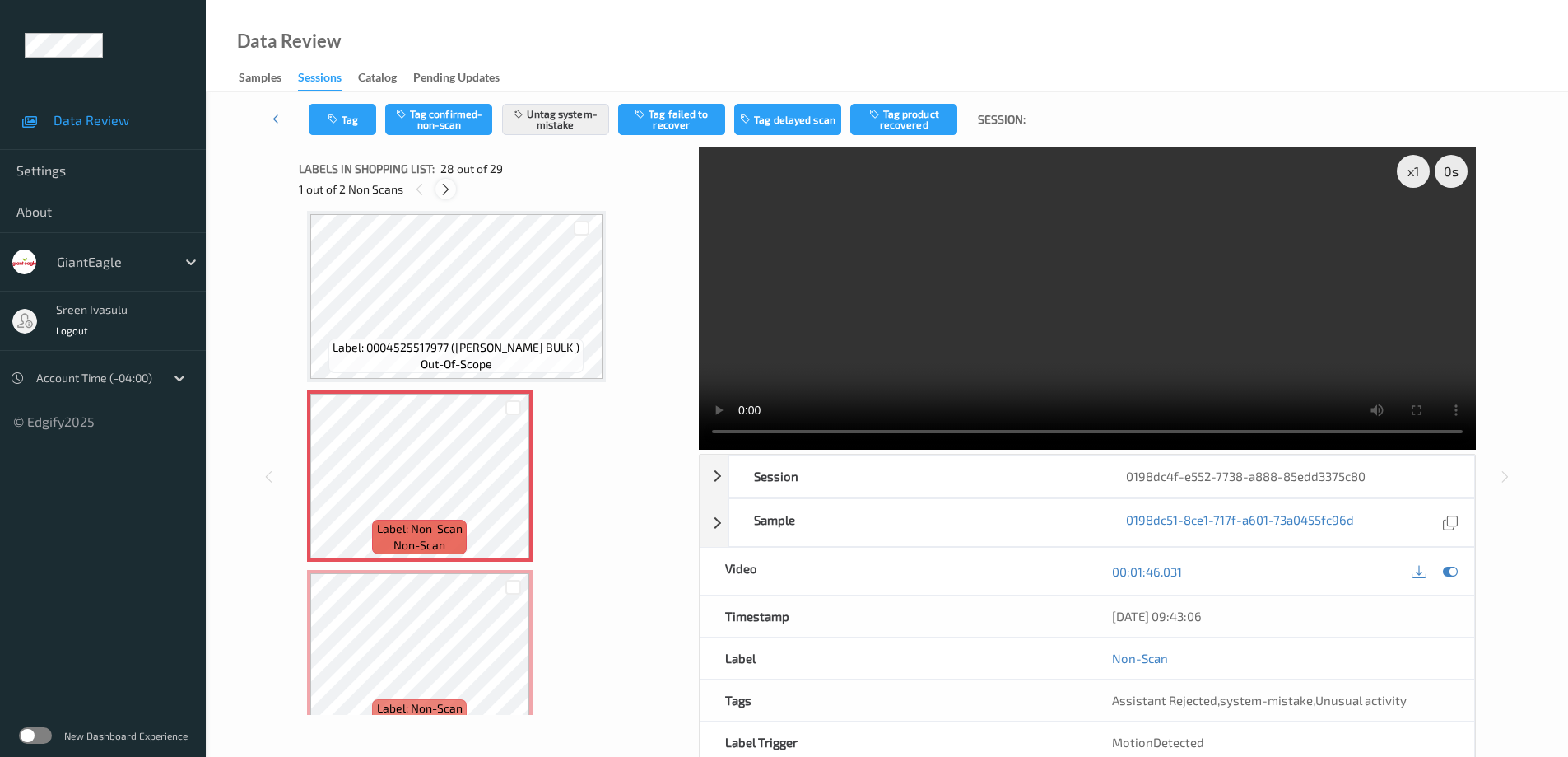
click at [447, 183] on icon at bounding box center [445, 190] width 14 height 15
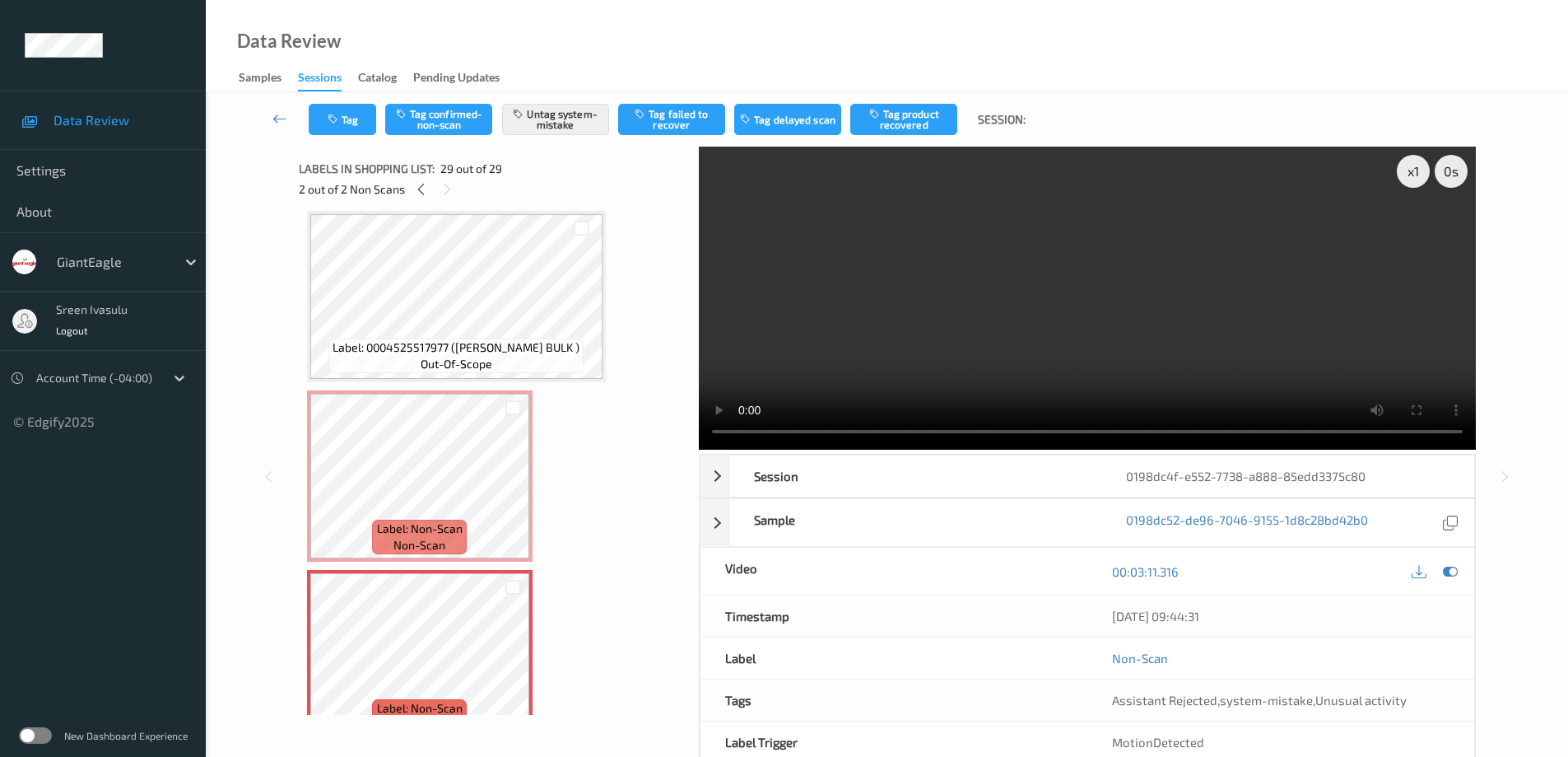
scroll to position [4709, 0]
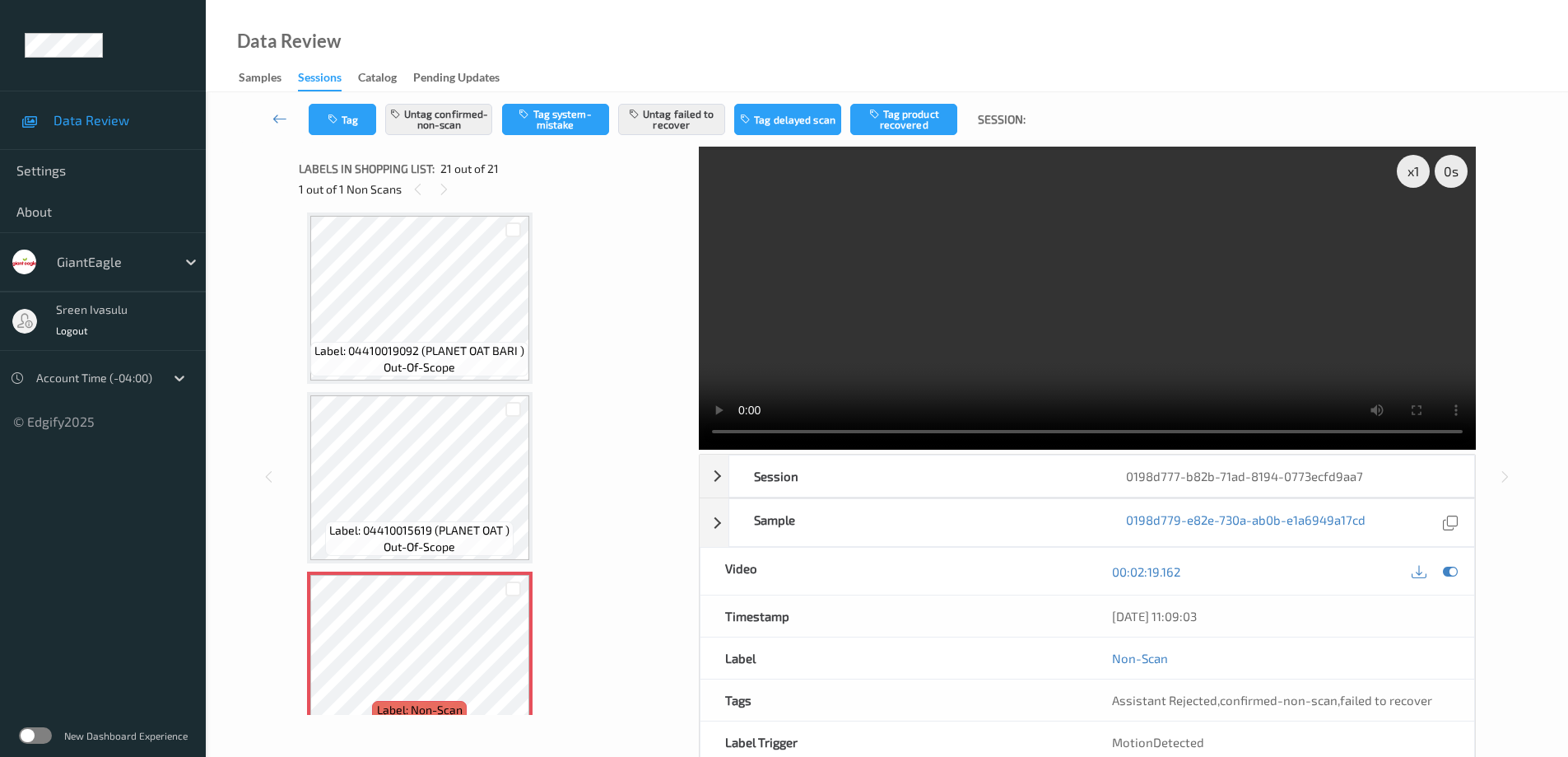
scroll to position [3273, 0]
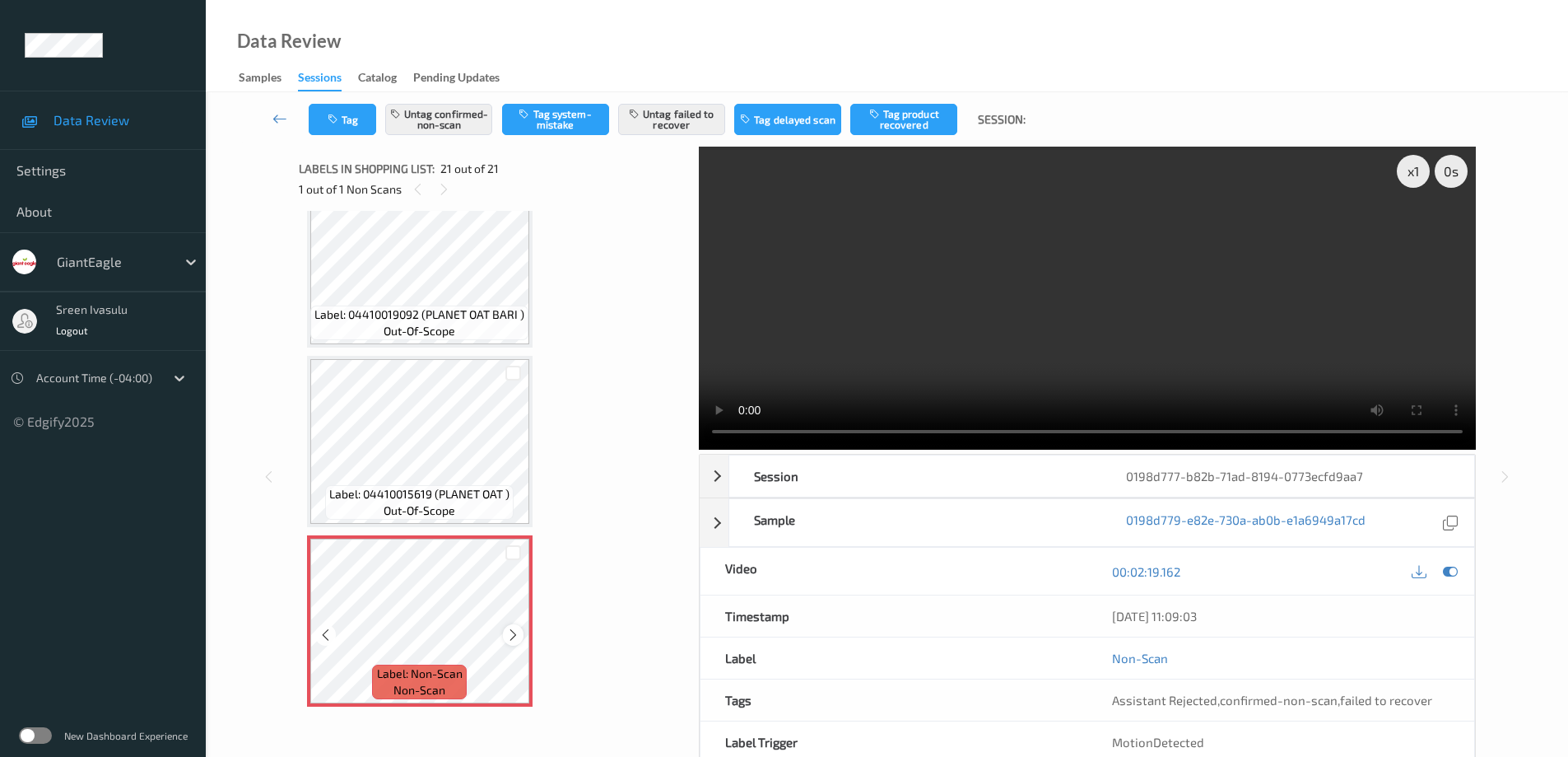
click at [512, 633] on icon at bounding box center [513, 634] width 14 height 15
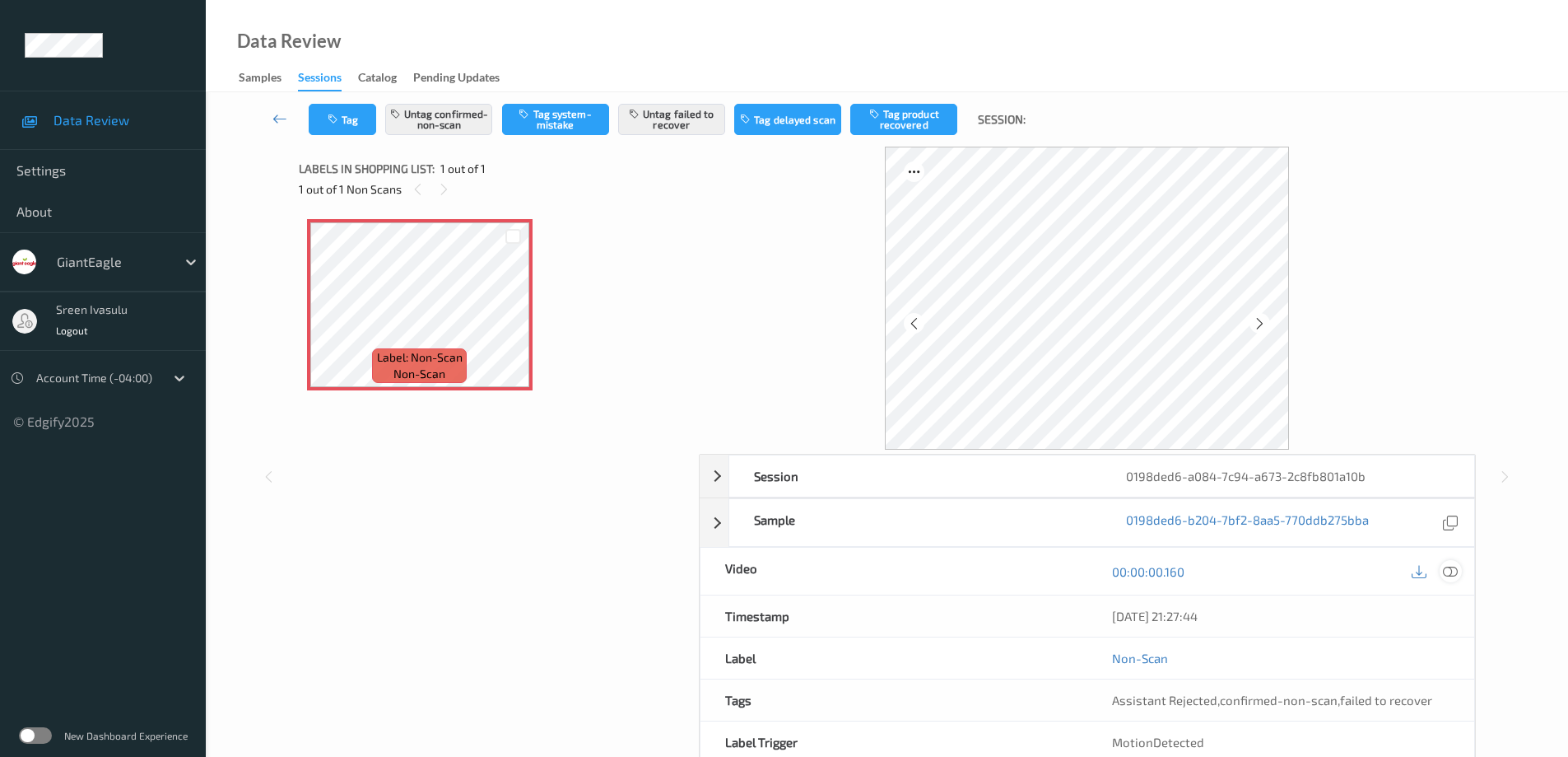
click at [1446, 566] on icon at bounding box center [1450, 572] width 15 height 15
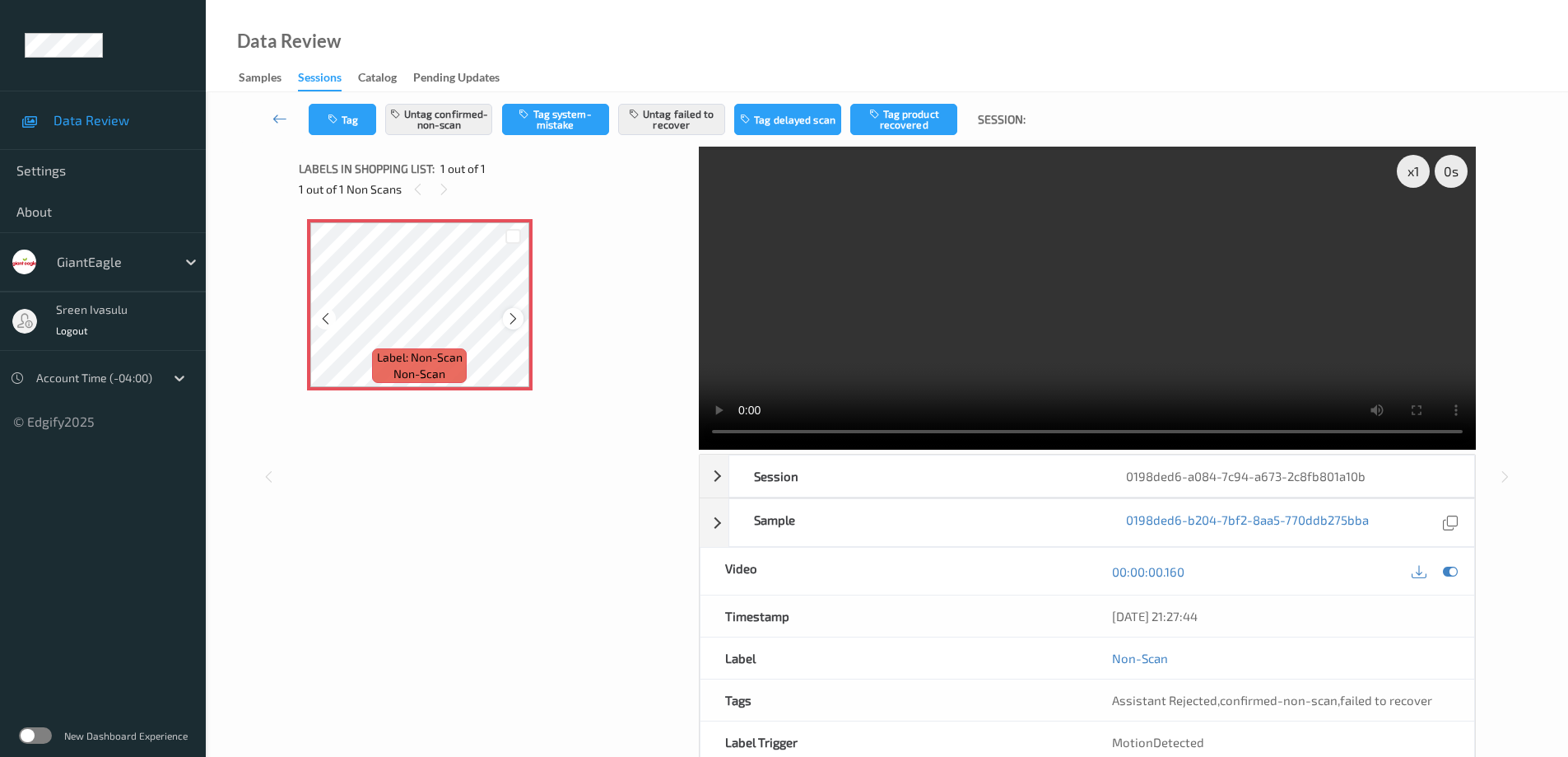
click at [512, 314] on icon at bounding box center [513, 319] width 14 height 15
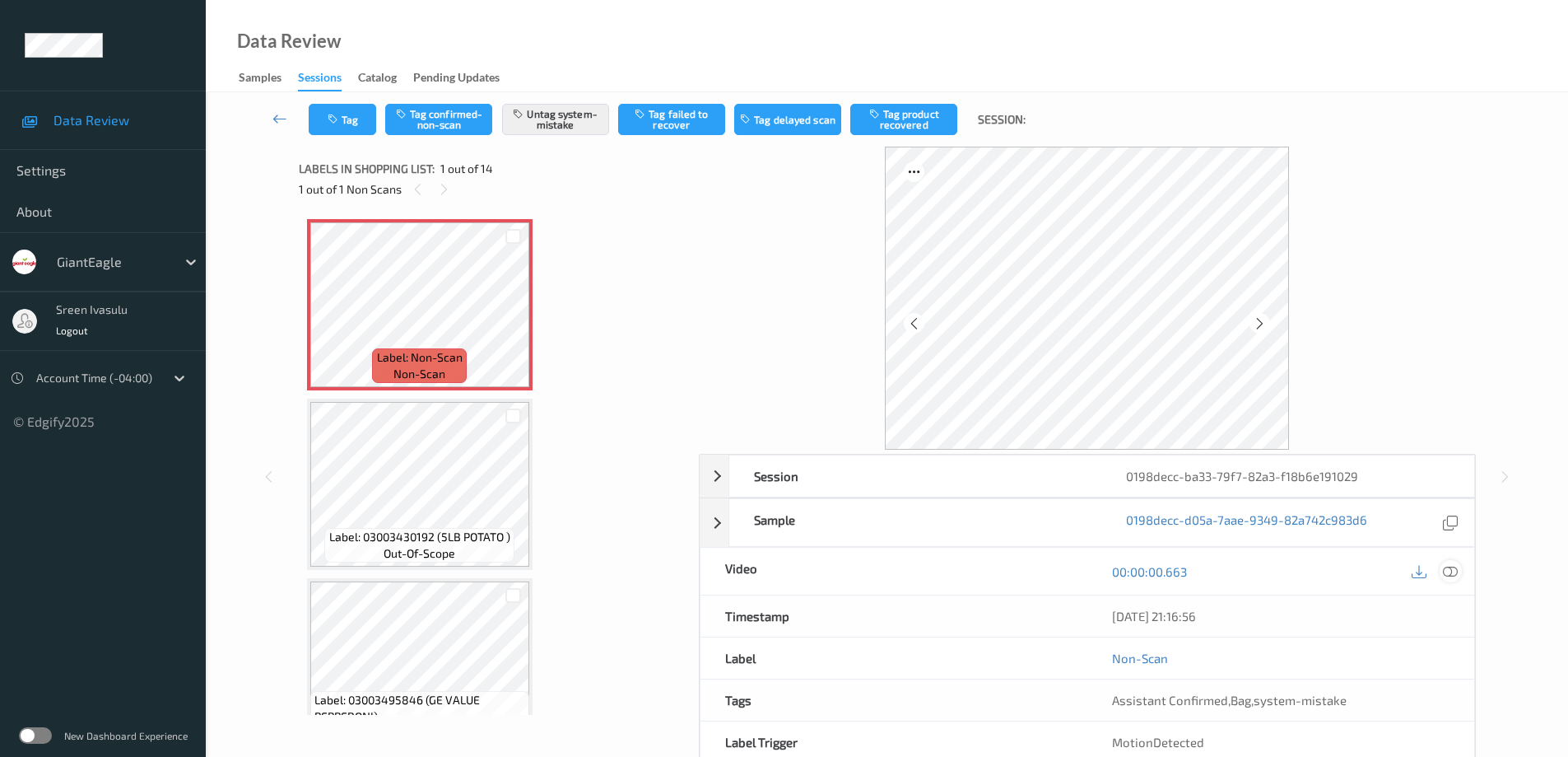
click at [1452, 572] on icon at bounding box center [1450, 572] width 15 height 15
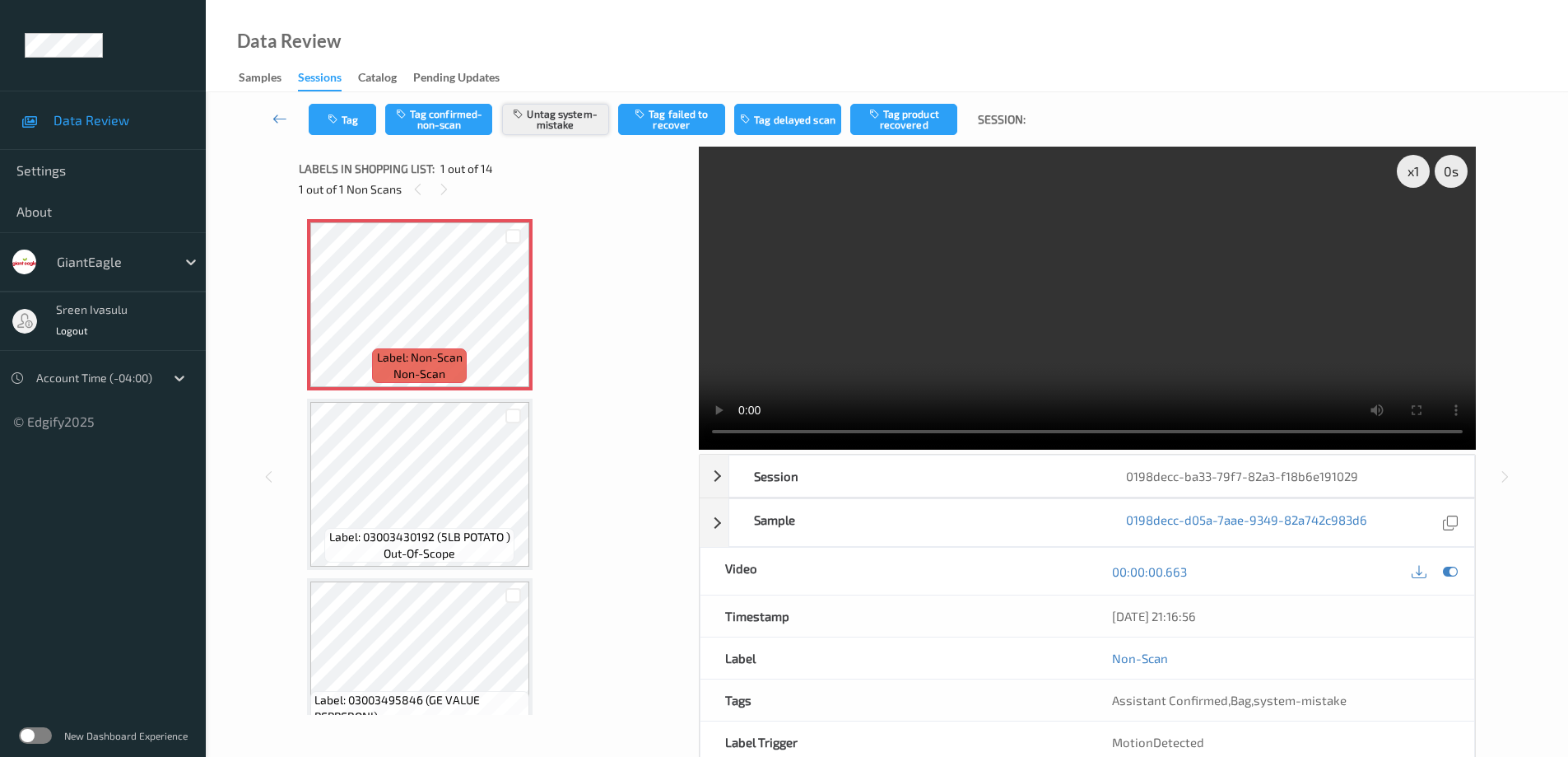
click at [565, 124] on button "Untag system-mistake" at bounding box center [556, 119] width 107 height 31
click at [438, 124] on button "Tag confirmed-non-scan" at bounding box center [439, 119] width 107 height 31
click at [439, 110] on button "Untag confirmed-non-scan" at bounding box center [439, 119] width 107 height 31
click at [544, 107] on button "Tag system-mistake" at bounding box center [556, 119] width 107 height 31
click at [345, 127] on button "Tag" at bounding box center [342, 119] width 67 height 31
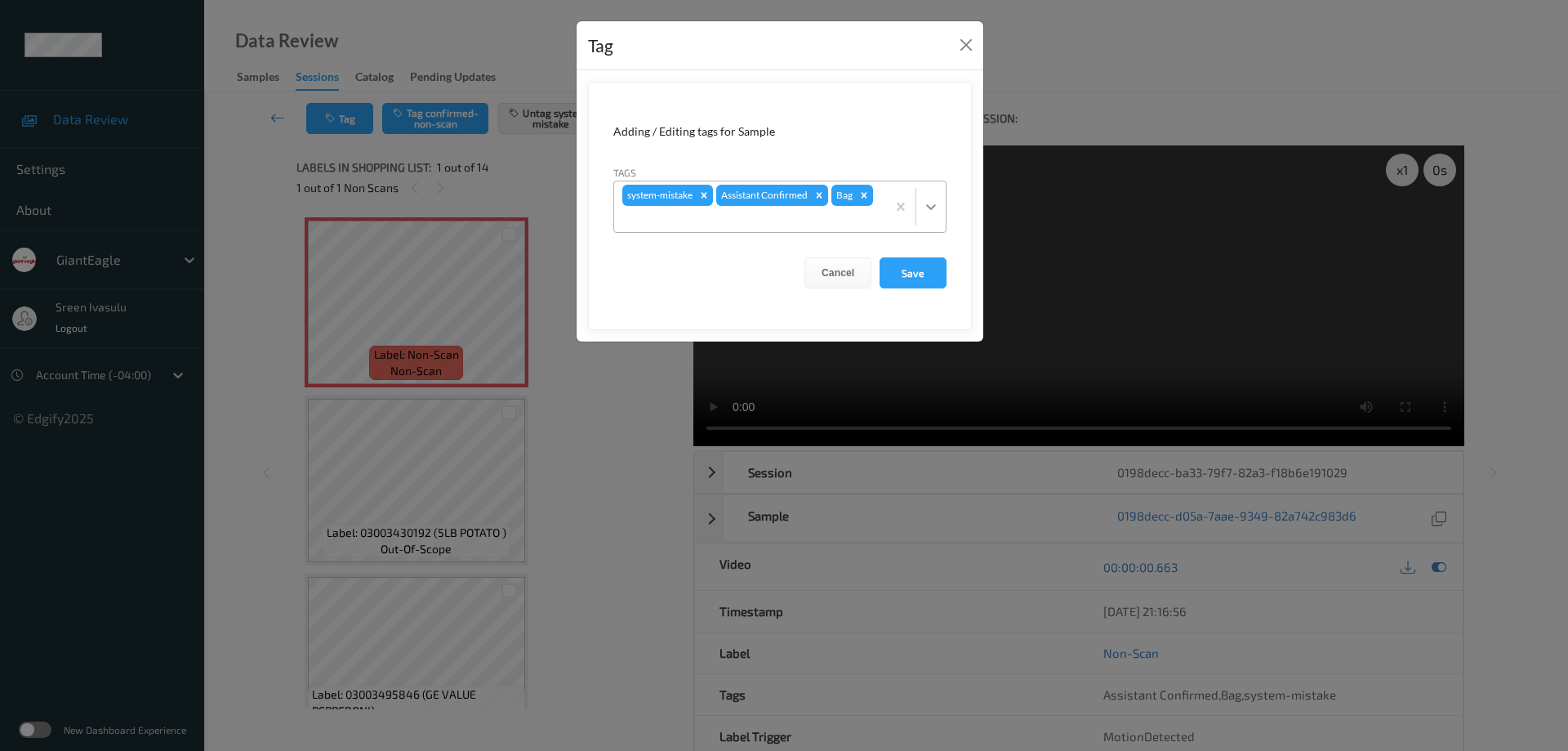
click at [934, 218] on div at bounding box center [930, 206] width 29 height 29
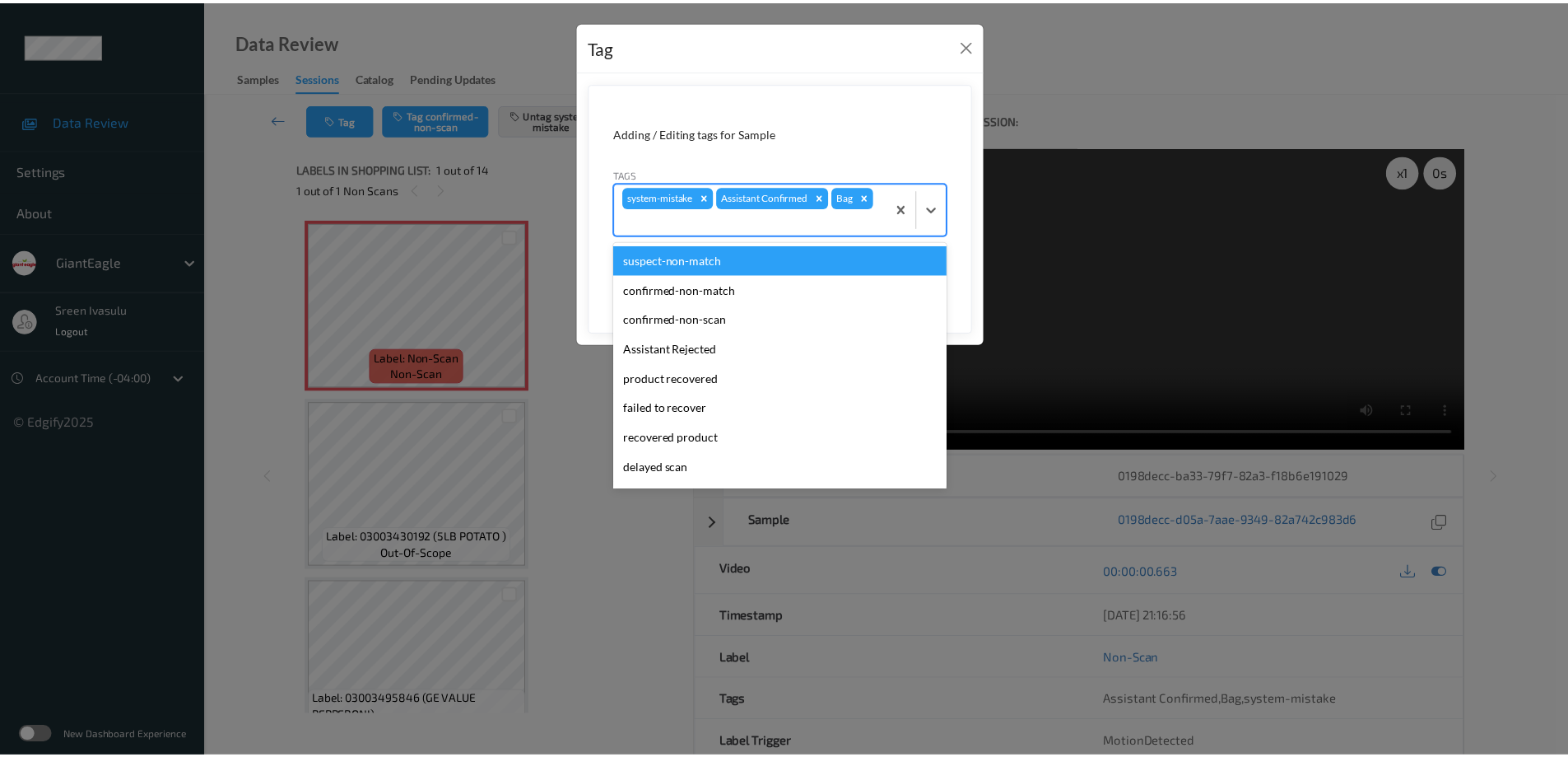
scroll to position [115, 0]
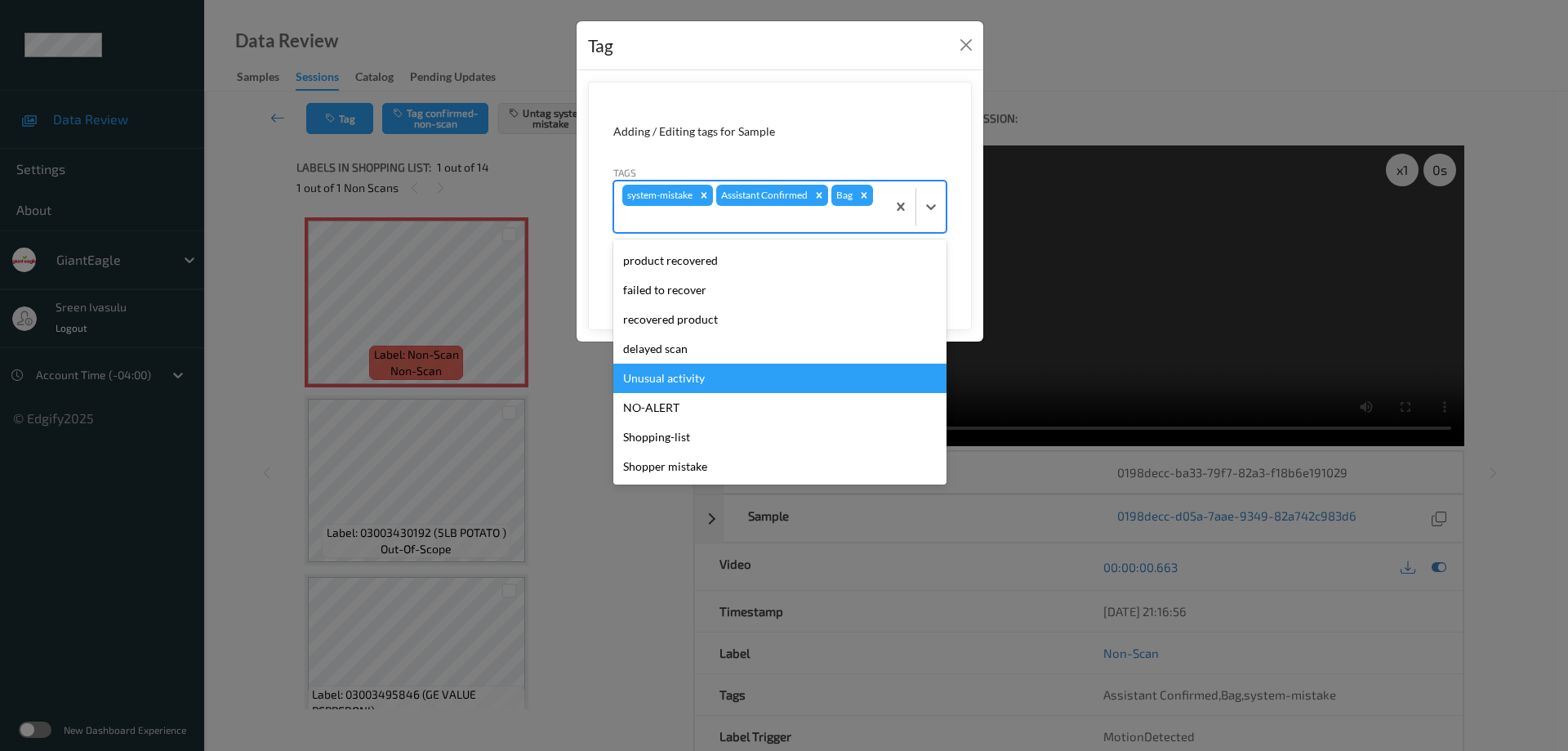
click at [670, 378] on div "Unusual activity" at bounding box center [780, 378] width 334 height 29
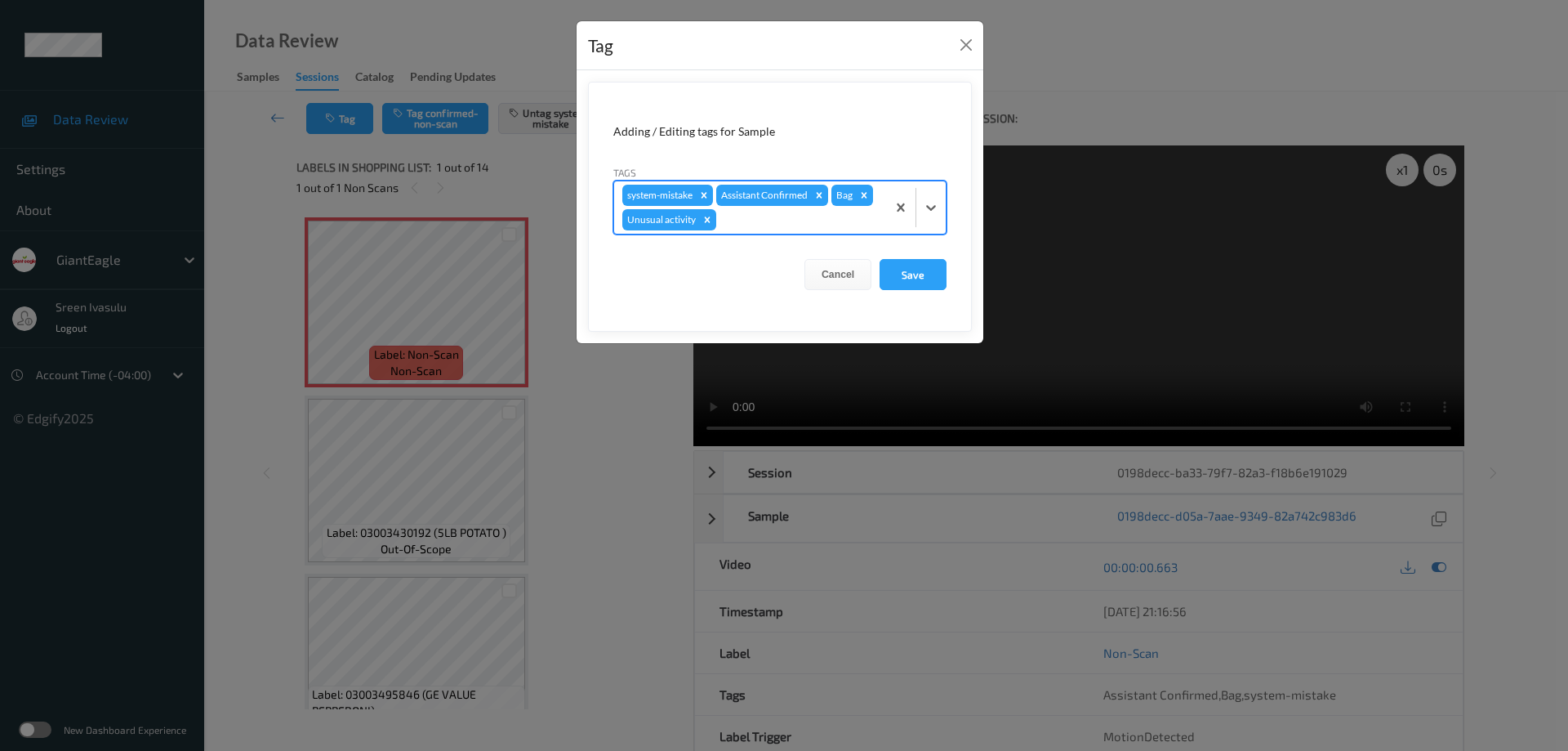
click at [910, 258] on form "Adding / Editing tags for Sample Tags option Unusual activity, selected. Select…" at bounding box center [779, 206] width 384 height 250
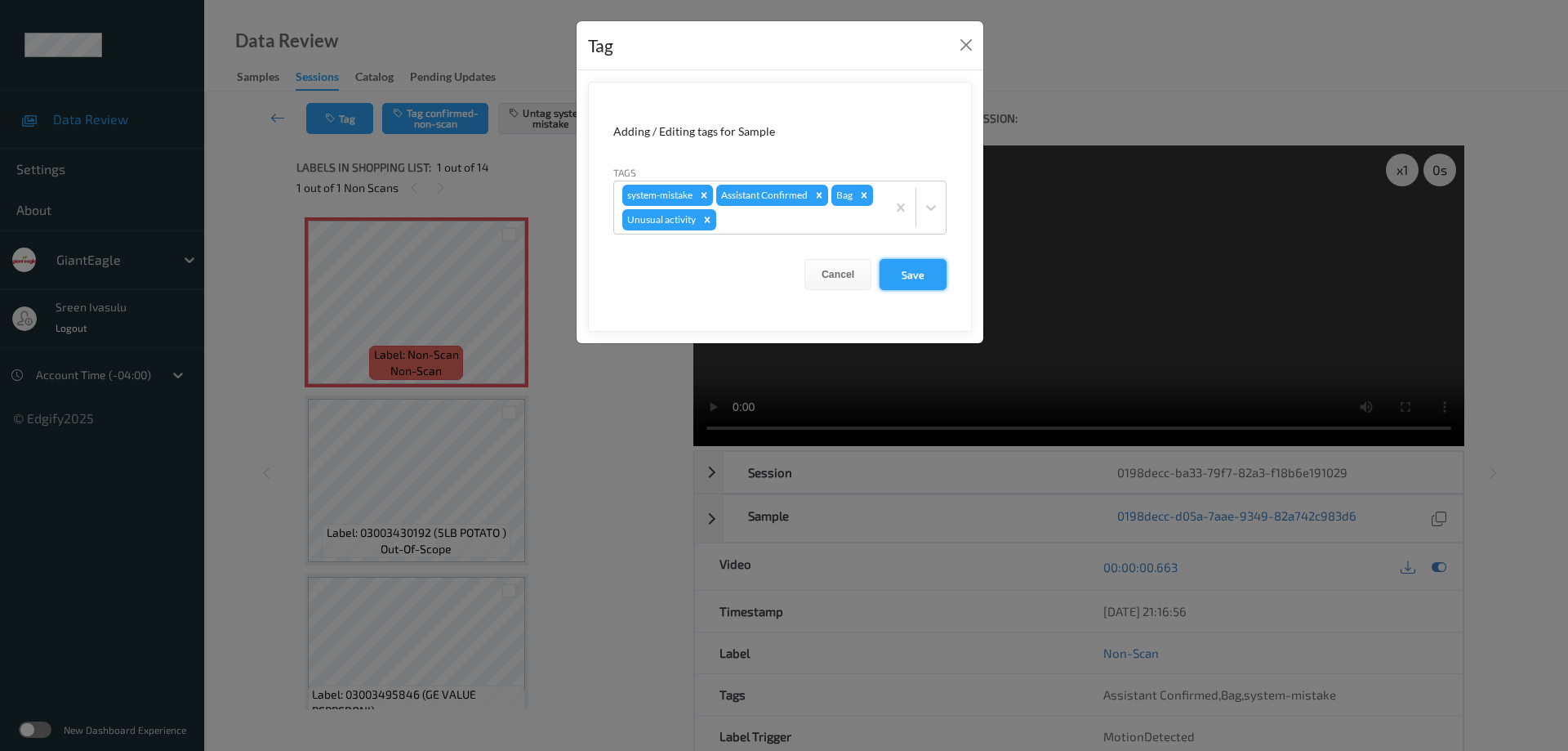
click at [914, 269] on button "Save" at bounding box center [912, 274] width 67 height 31
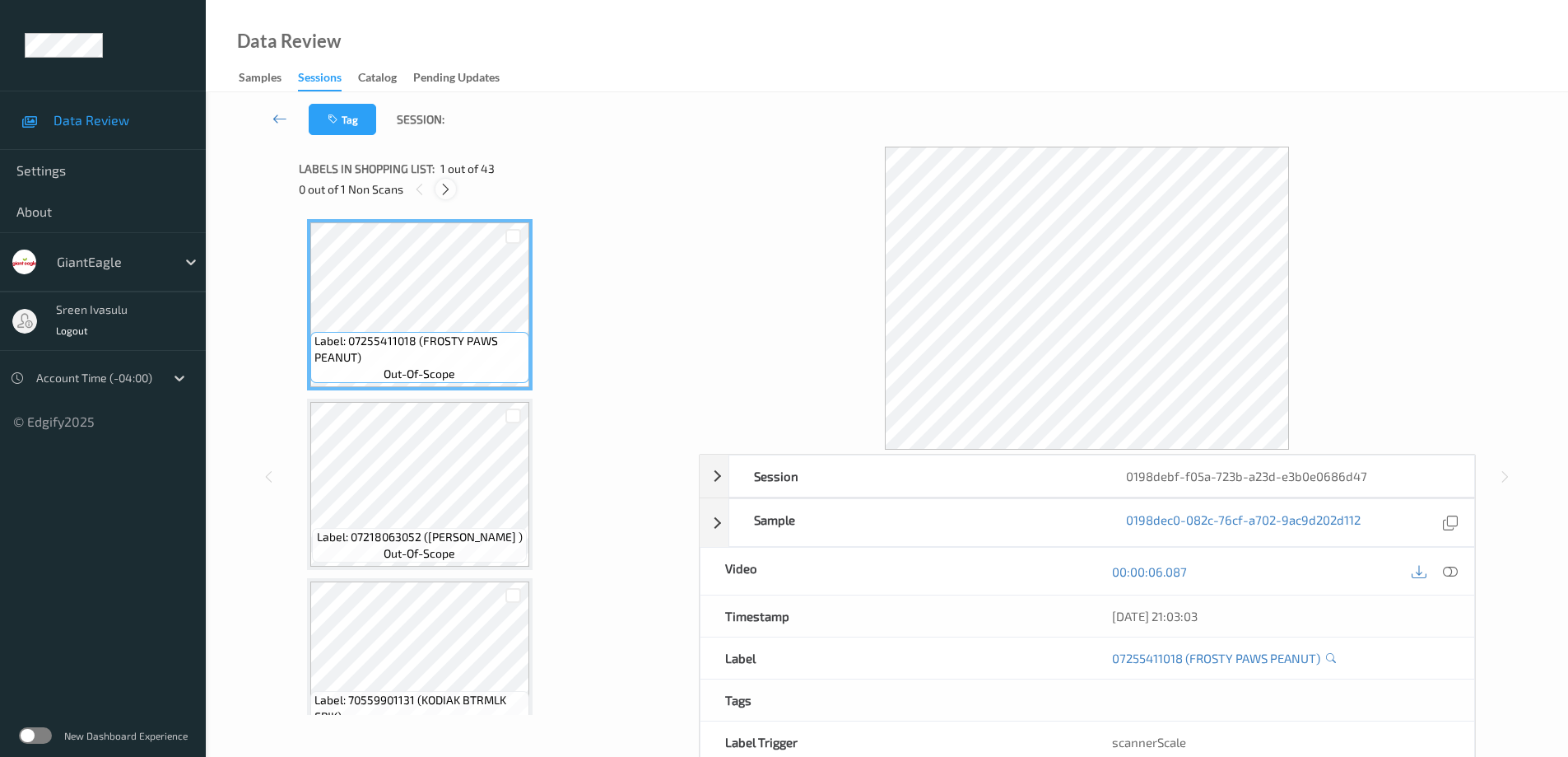
click at [437, 188] on div at bounding box center [446, 189] width 21 height 21
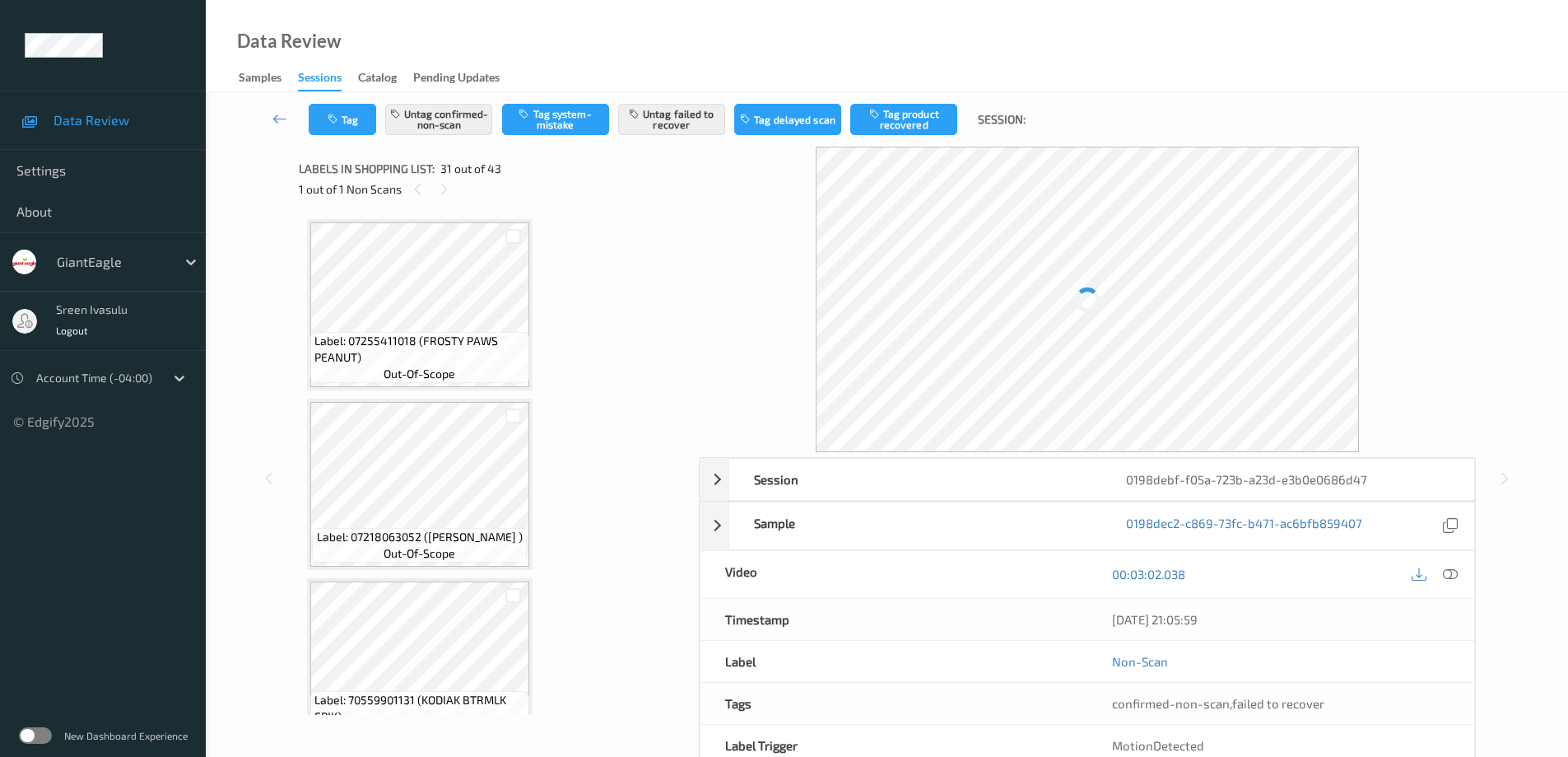
scroll to position [5213, 0]
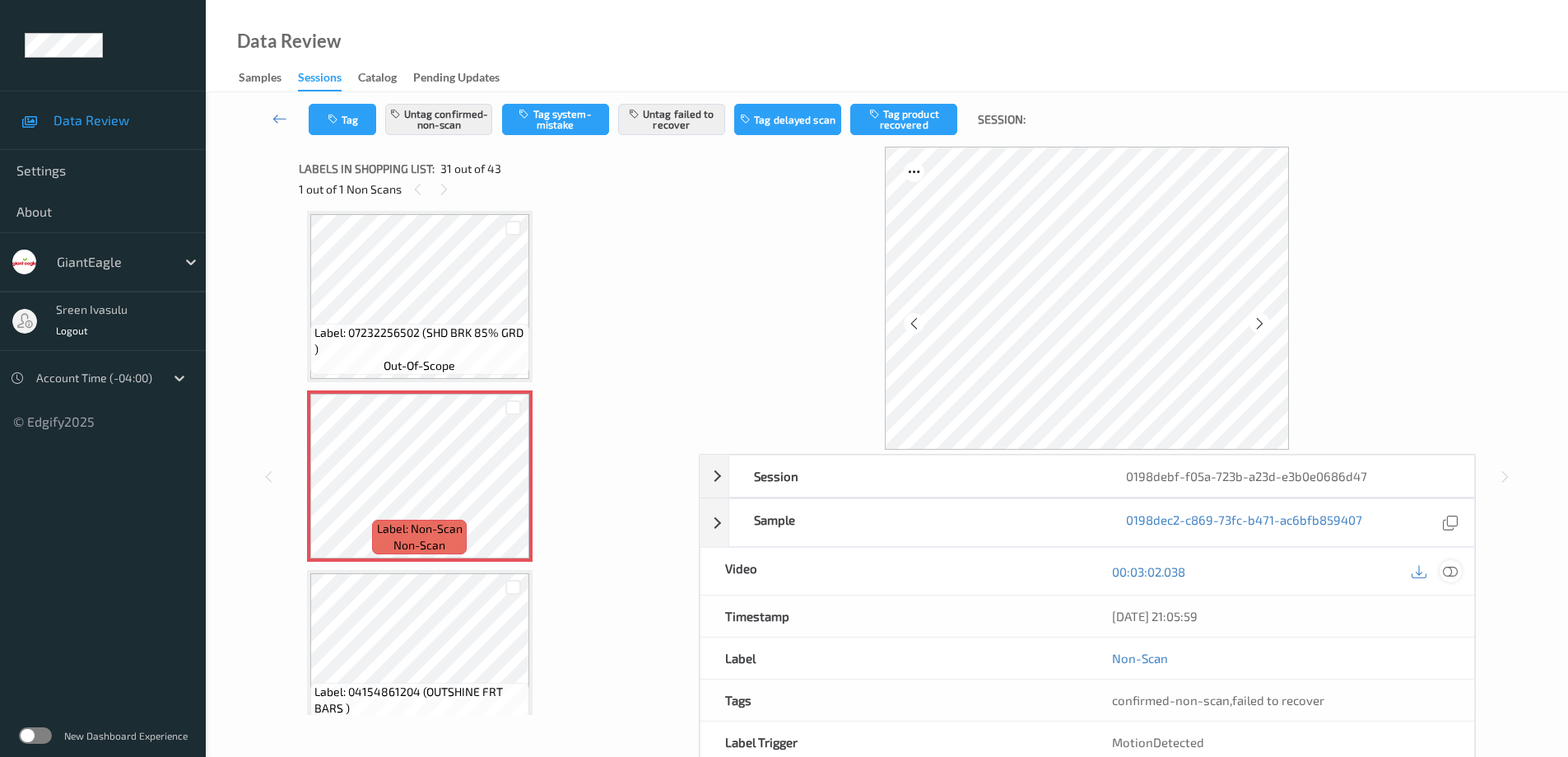
click at [1443, 572] on icon at bounding box center [1450, 572] width 15 height 15
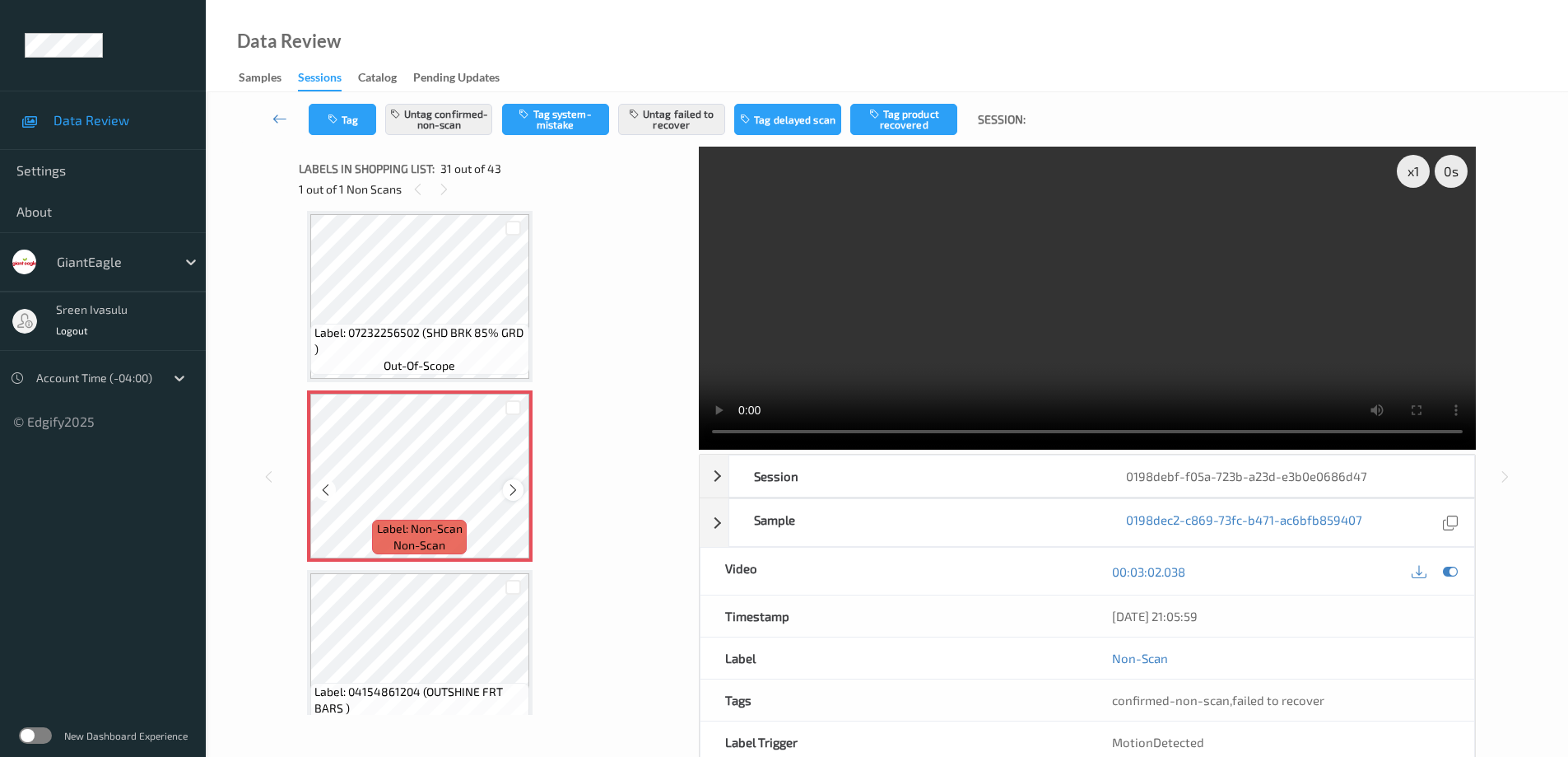
click at [512, 491] on icon at bounding box center [513, 490] width 14 height 15
click at [503, 487] on div at bounding box center [514, 489] width 21 height 21
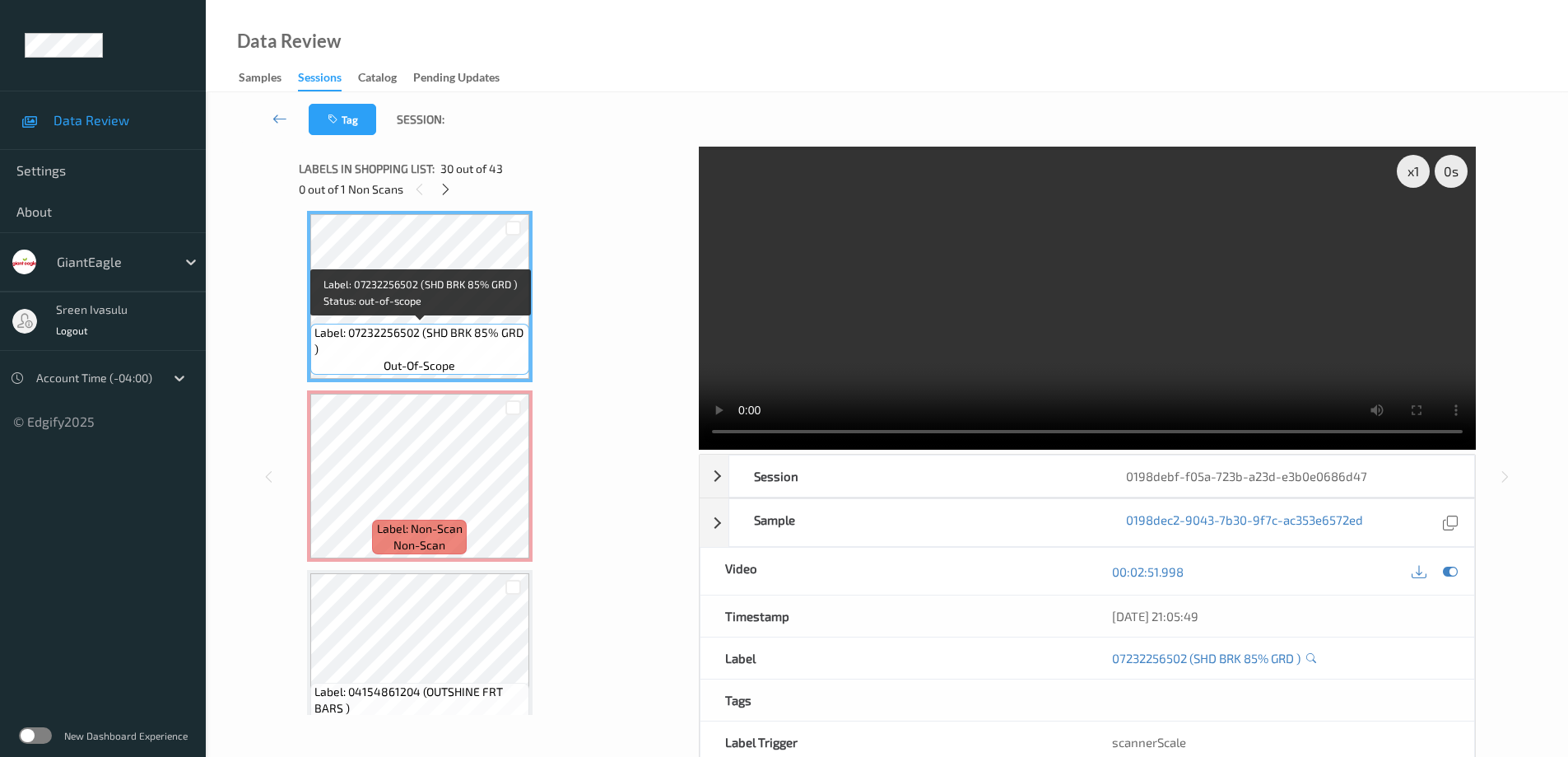
click at [455, 340] on span "Label: 07232256502 (SHD BRK 85% GRD )" at bounding box center [420, 340] width 211 height 33
click at [442, 531] on span "Label: Non-Scan" at bounding box center [420, 528] width 85 height 16
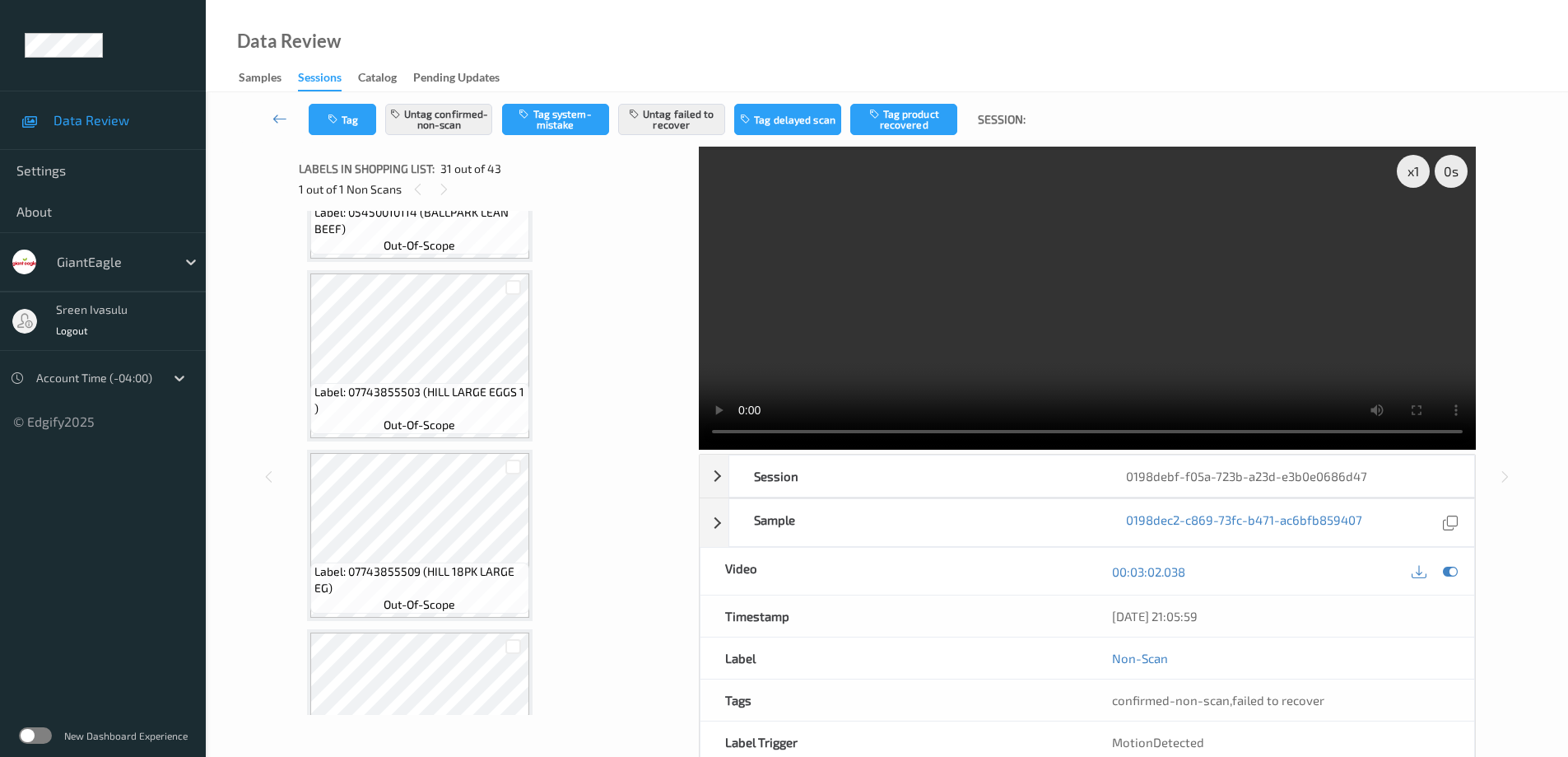
scroll to position [5542, 0]
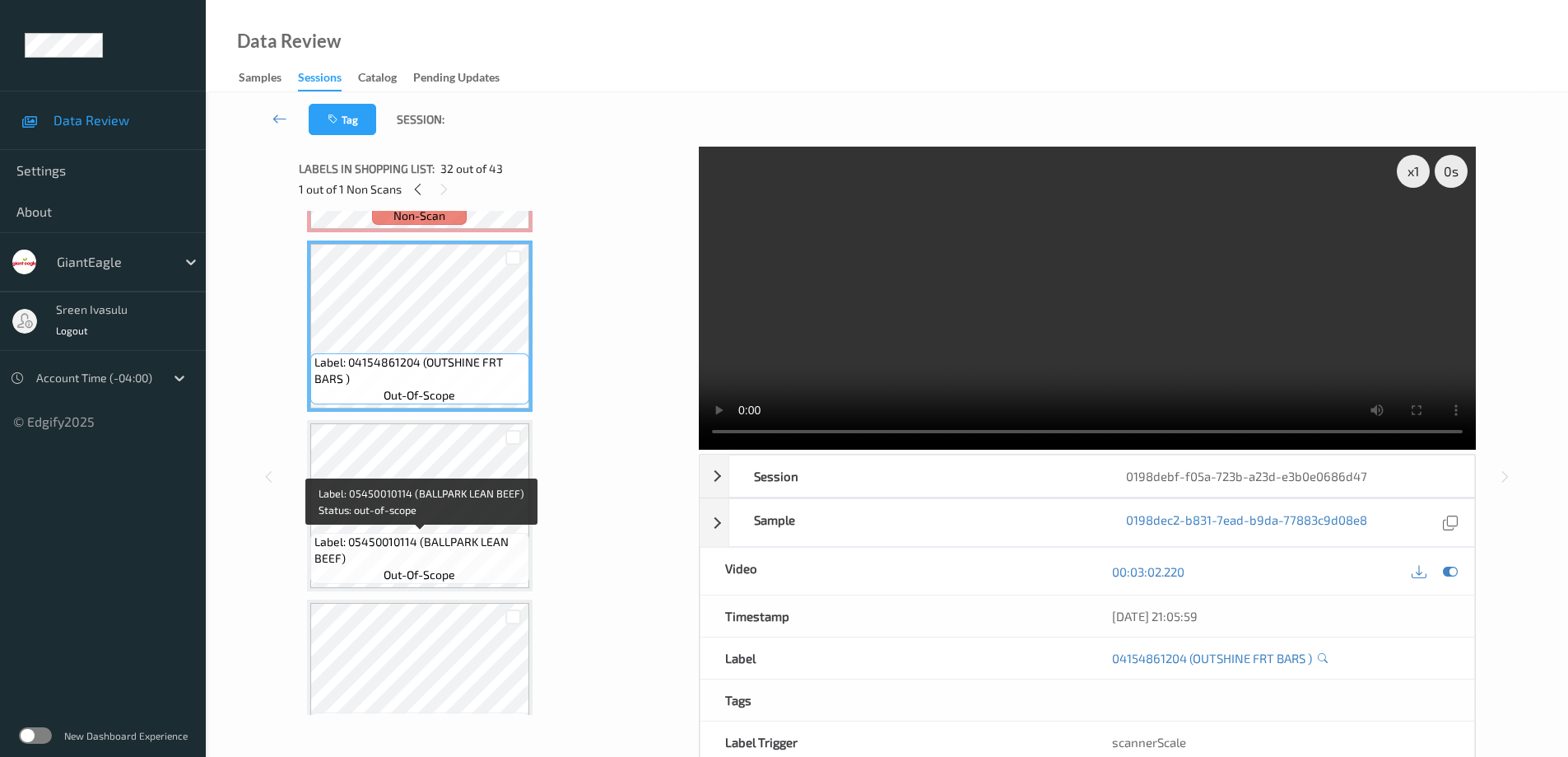
click at [459, 553] on span "Label: 05450010114 (BALLPARK LEAN BEEF)" at bounding box center [420, 550] width 211 height 33
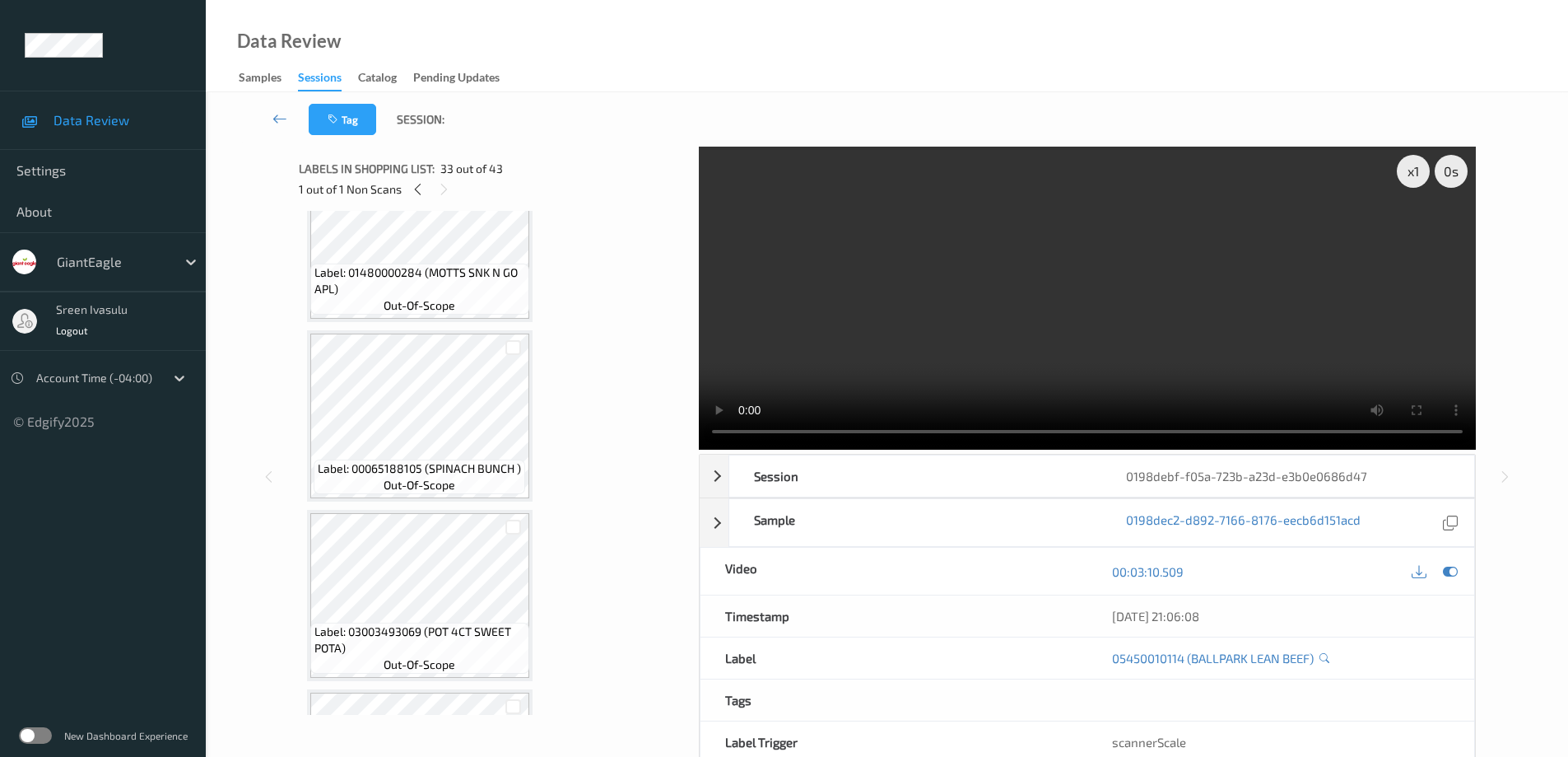
scroll to position [6530, 0]
click at [442, 303] on span "out-of-scope" at bounding box center [419, 304] width 71 height 16
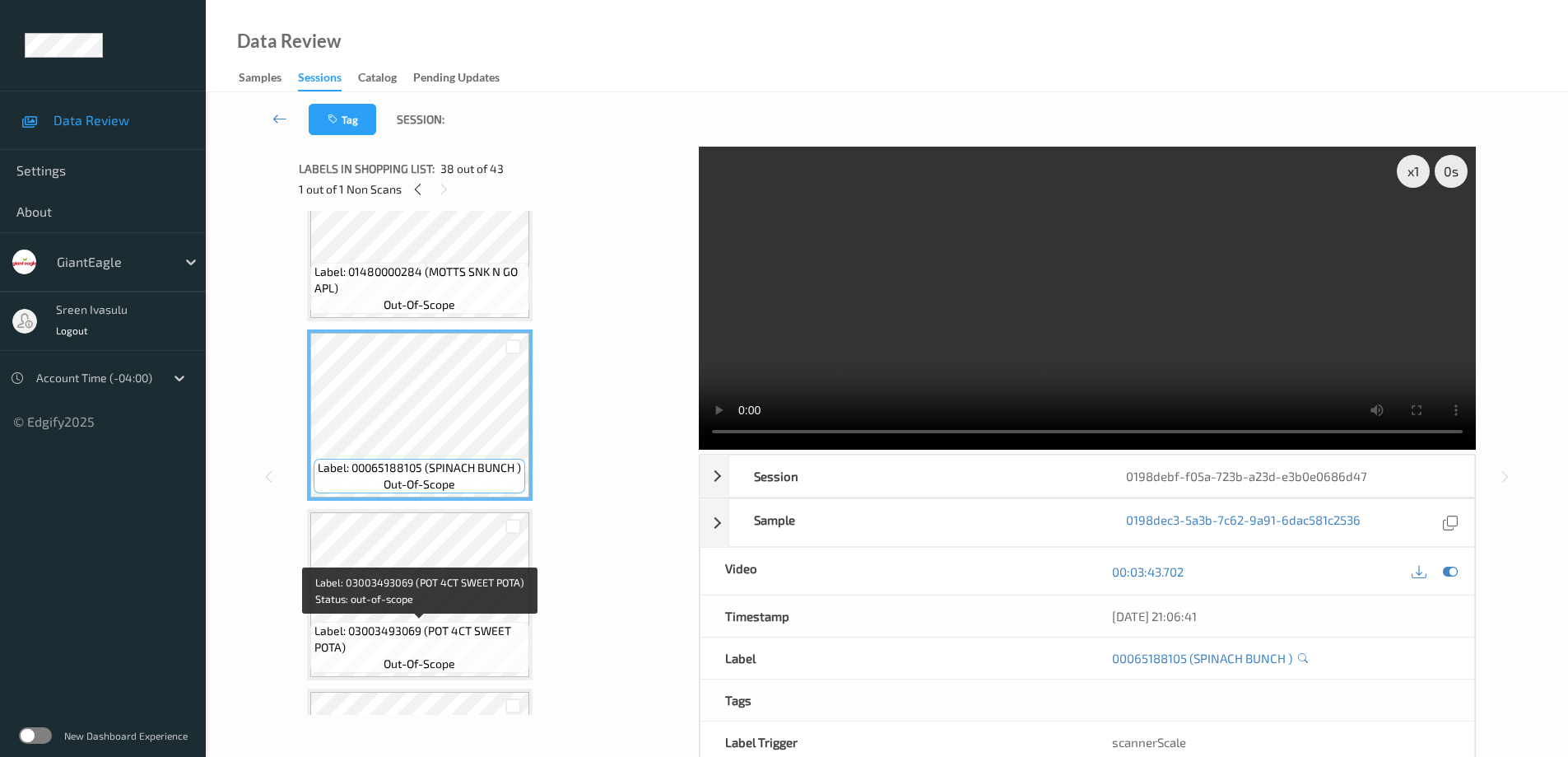
click at [436, 645] on span "Label: 03003493069 (POT 4CT SWEET POTA)" at bounding box center [420, 638] width 211 height 33
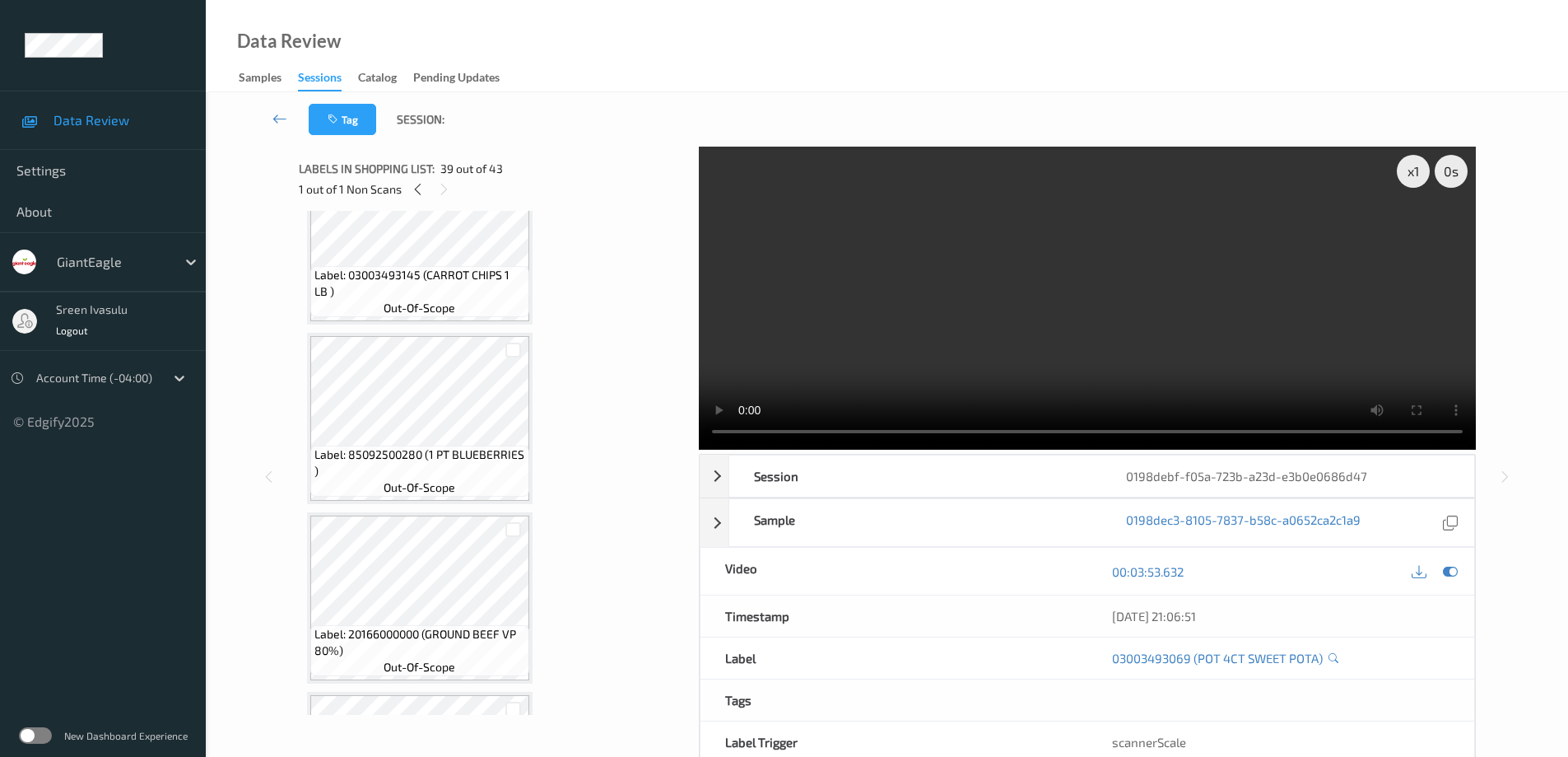
scroll to position [7188, 0]
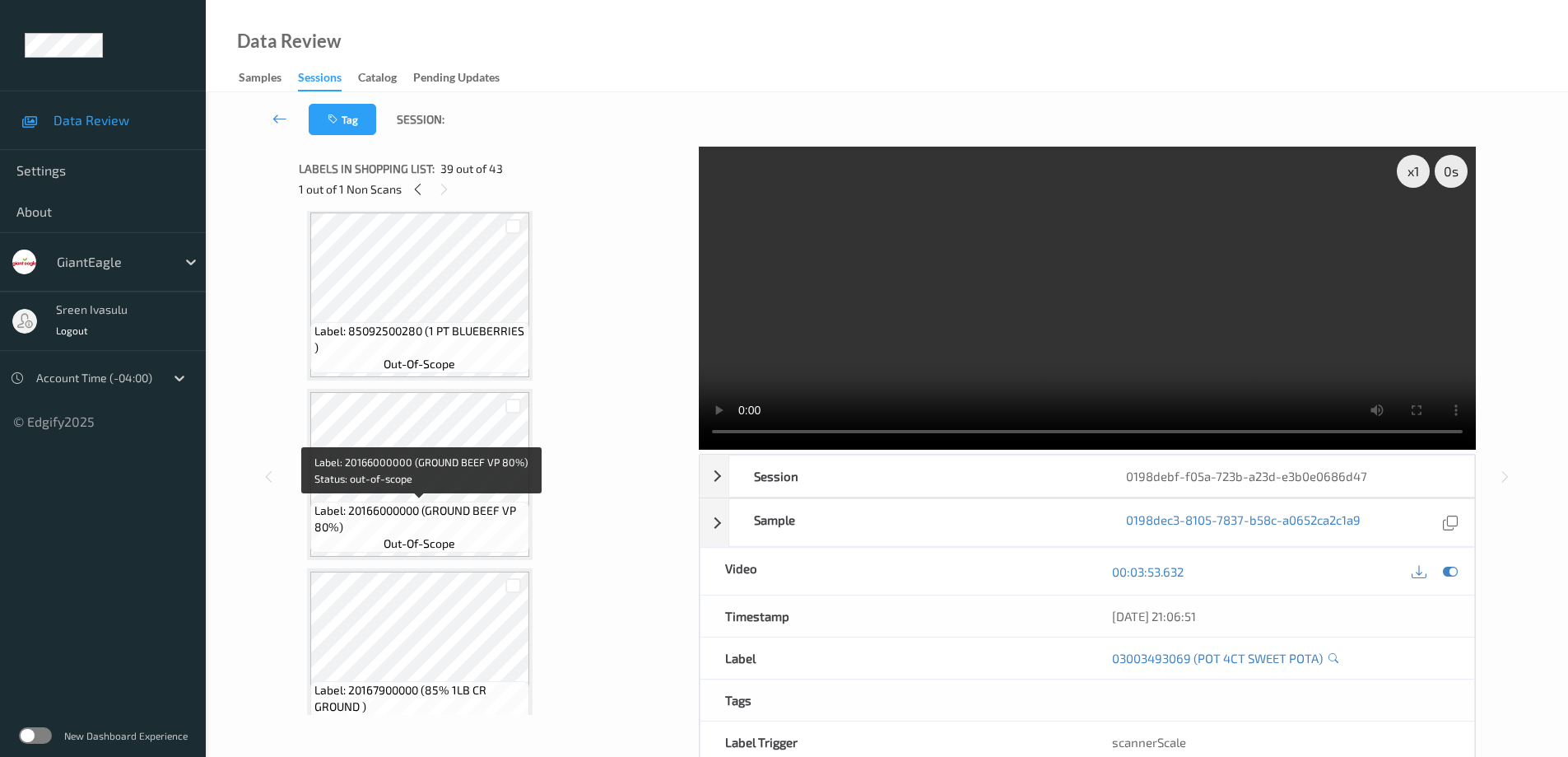
click at [485, 535] on span "Label: 20166000000 (GROUND BEEF VP 80%)" at bounding box center [420, 519] width 211 height 33
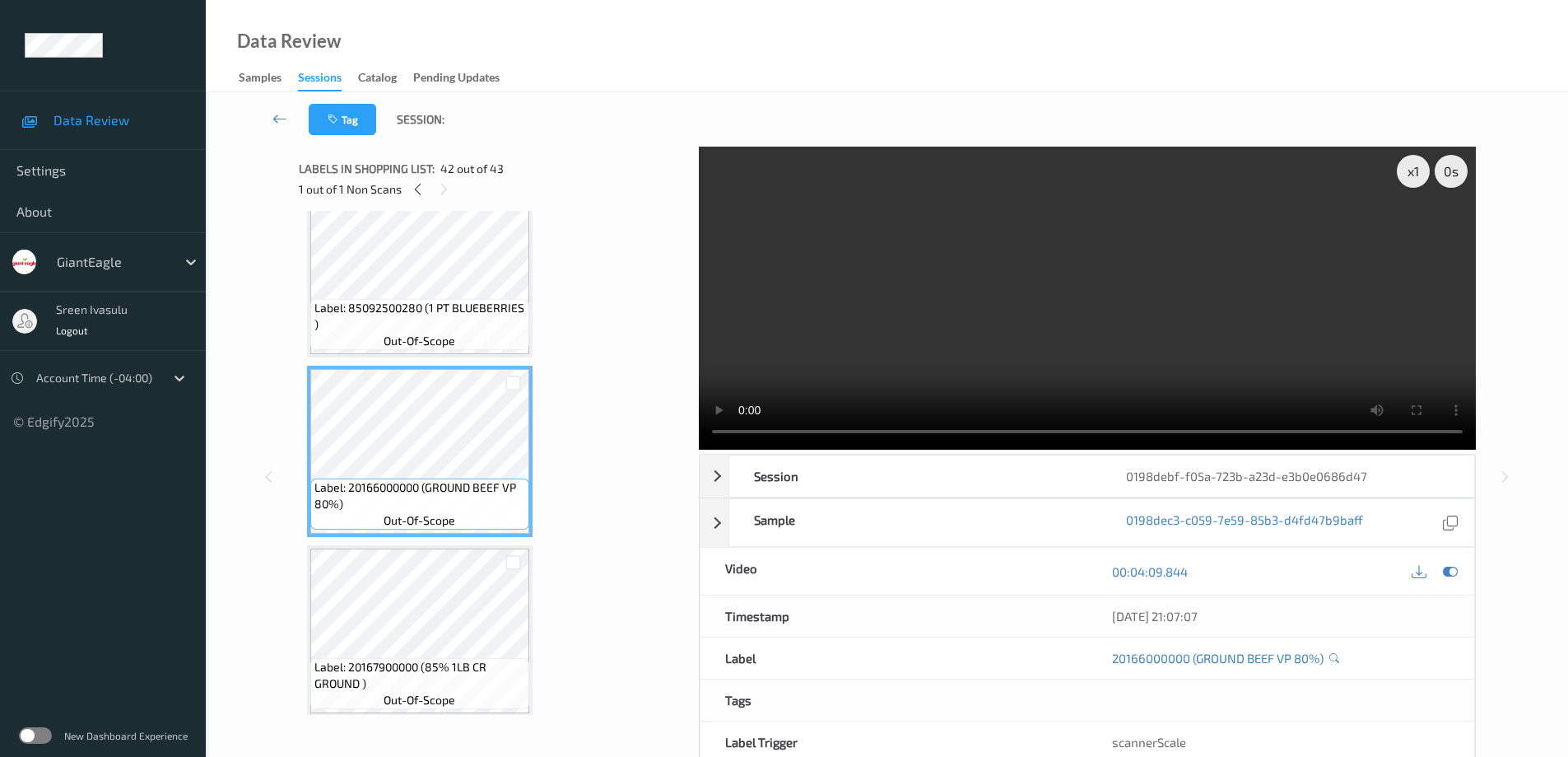
scroll to position [7221, 0]
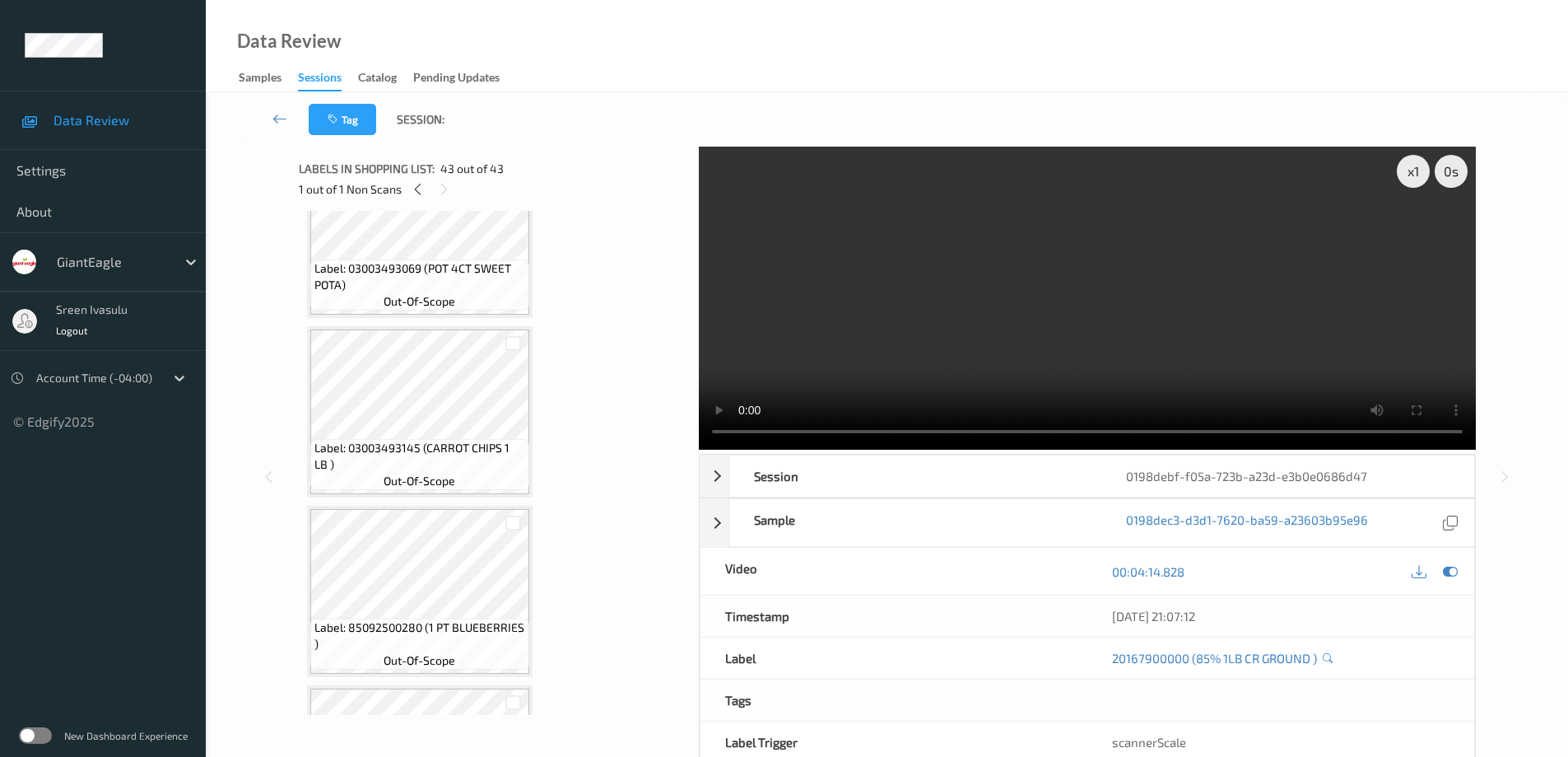
drag, startPoint x: 418, startPoint y: 185, endPoint x: 418, endPoint y: 199, distance: 14.0
click at [418, 188] on icon at bounding box center [418, 190] width 14 height 15
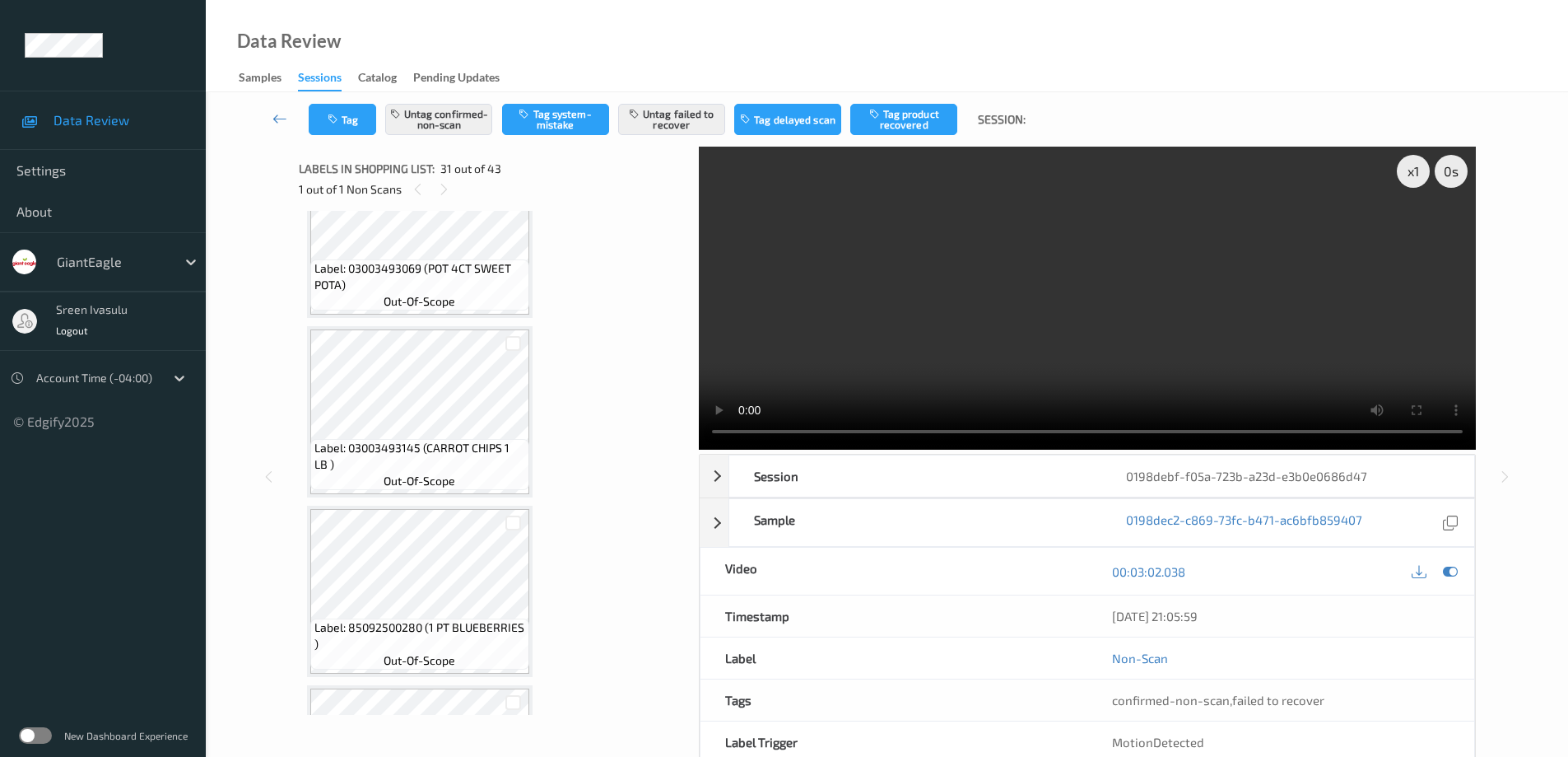
scroll to position [5213, 0]
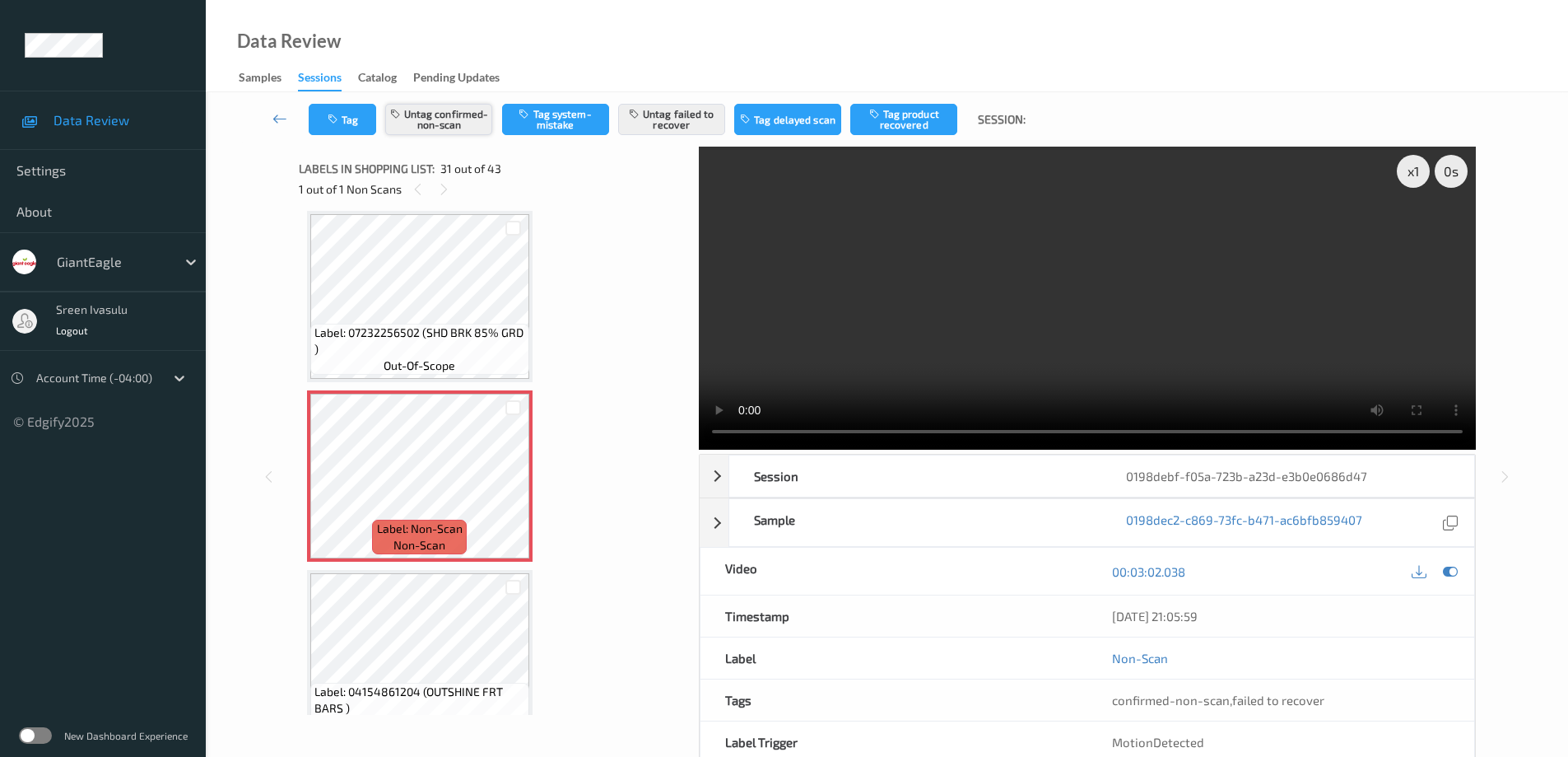
click at [457, 113] on button "Untag confirmed-non-scan" at bounding box center [439, 119] width 107 height 31
click at [467, 121] on button "Tag confirmed-non-scan" at bounding box center [439, 119] width 107 height 31
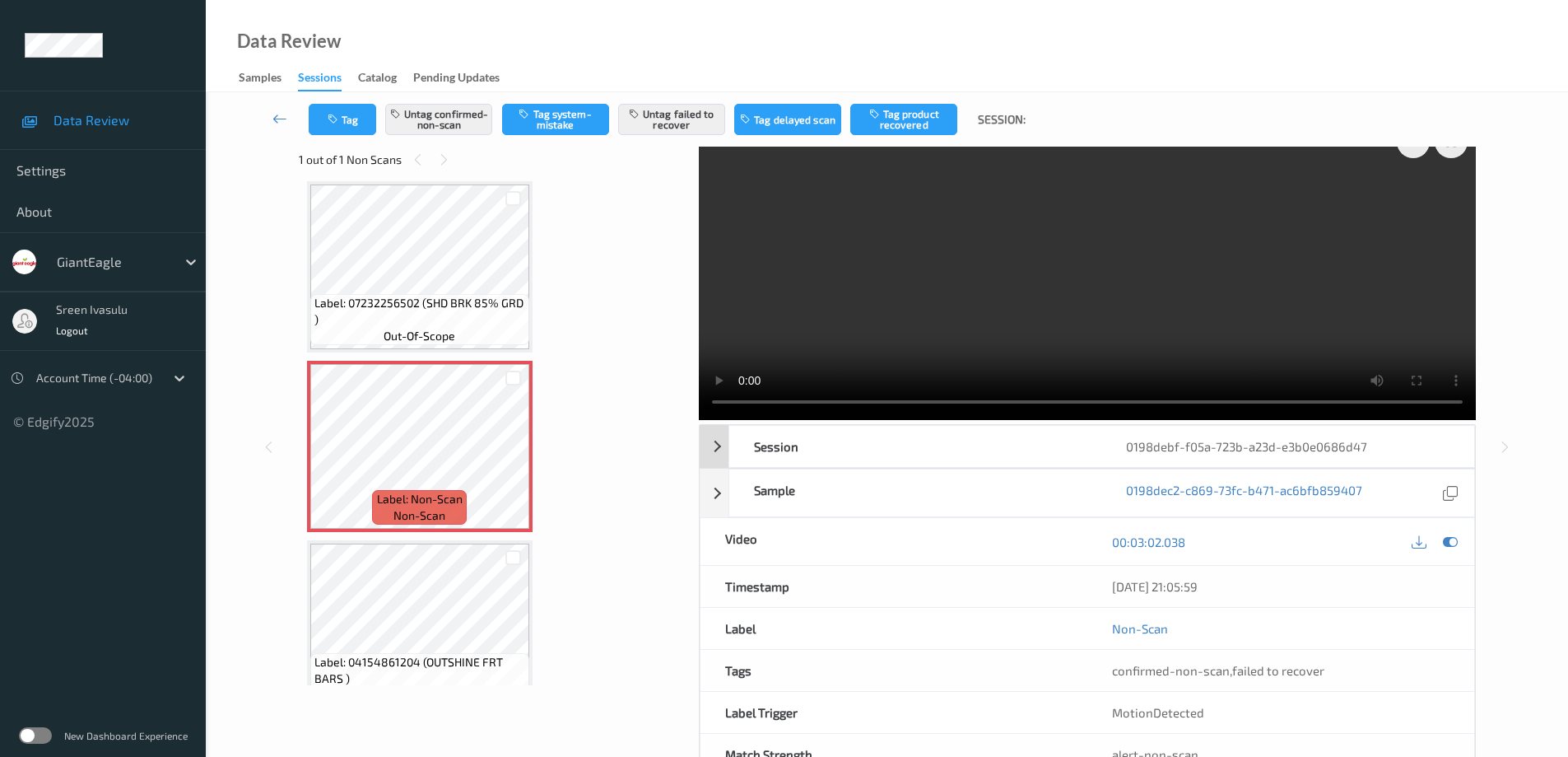
scroll to position [0, 0]
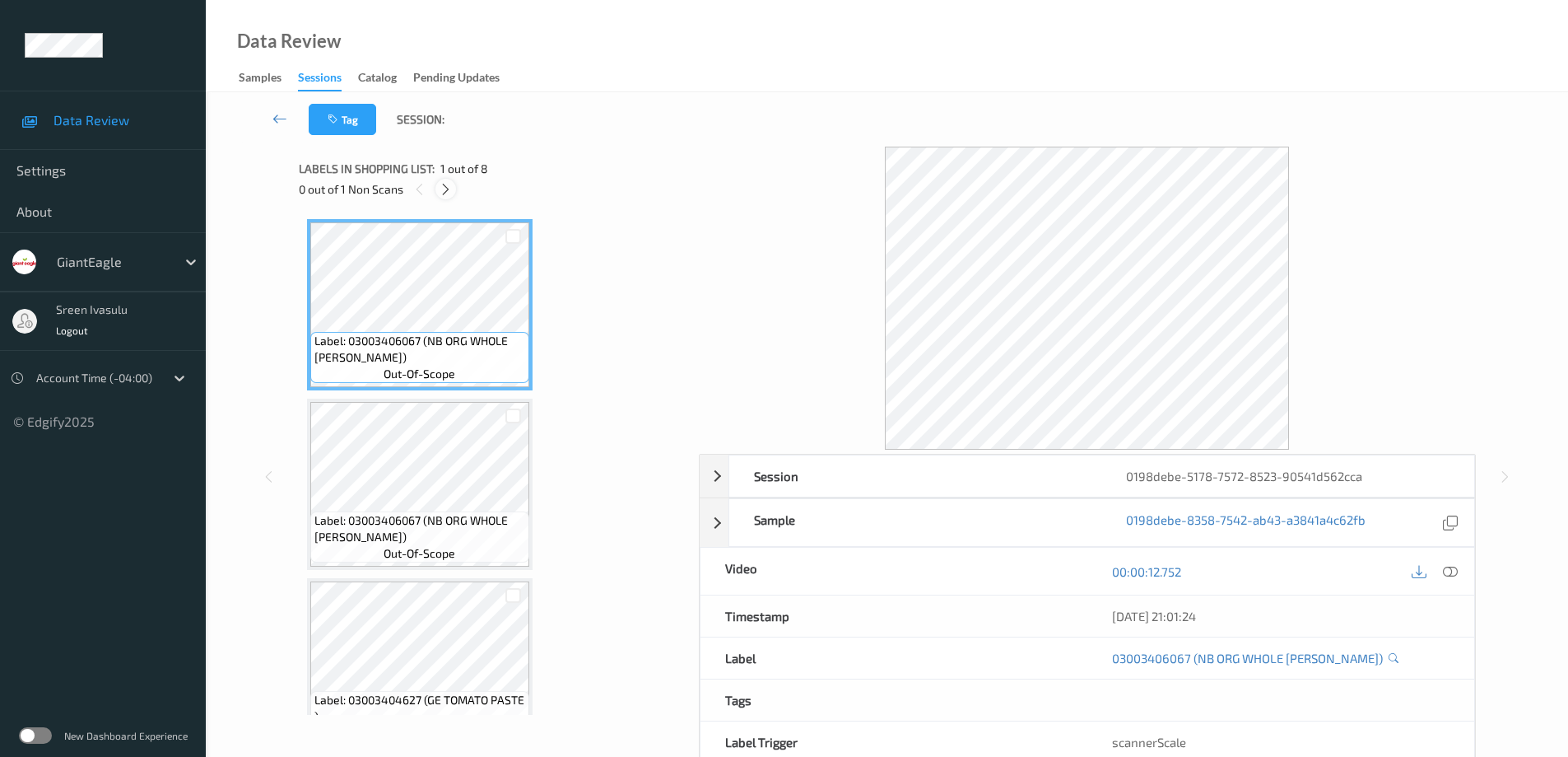
click at [450, 187] on icon at bounding box center [445, 190] width 14 height 15
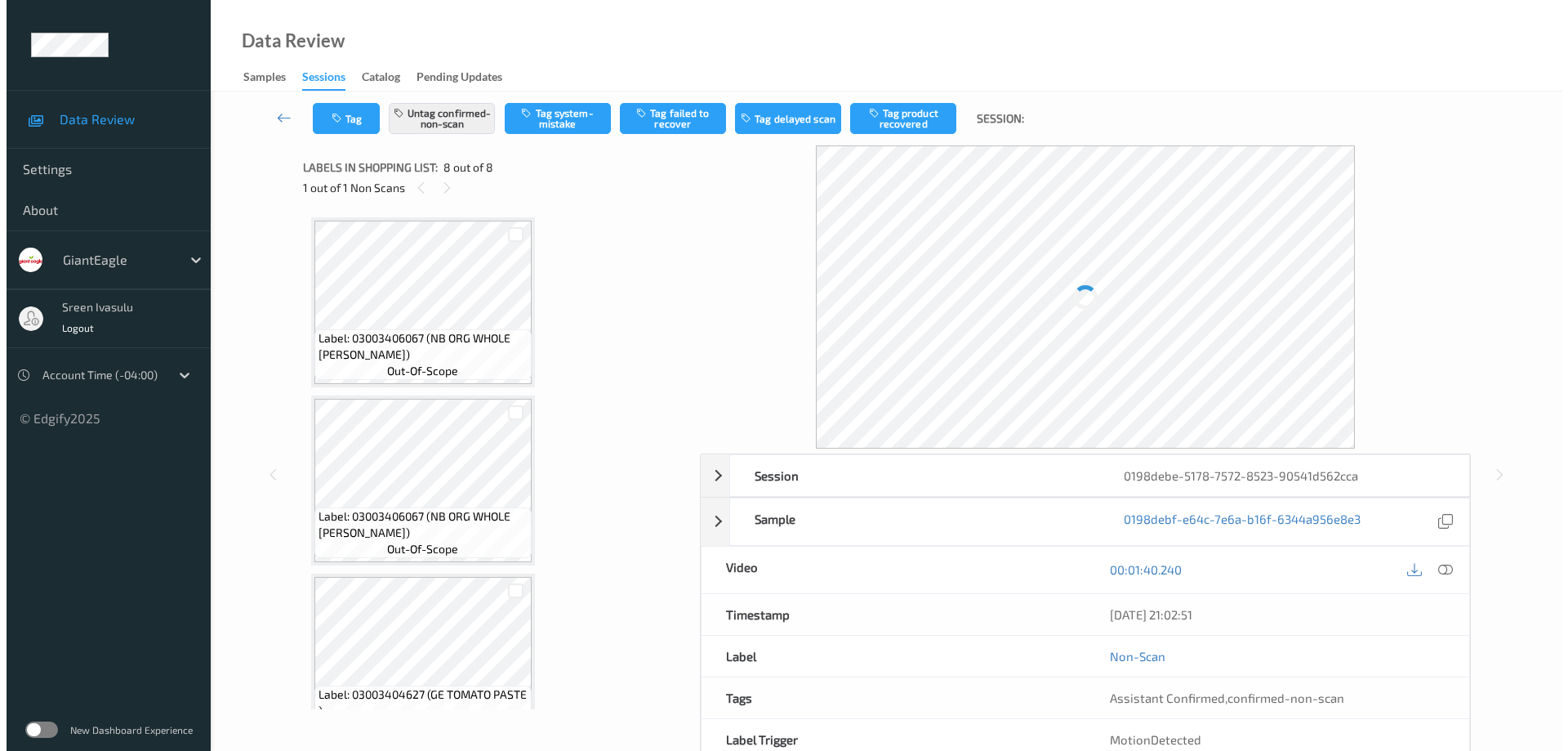
scroll to position [933, 0]
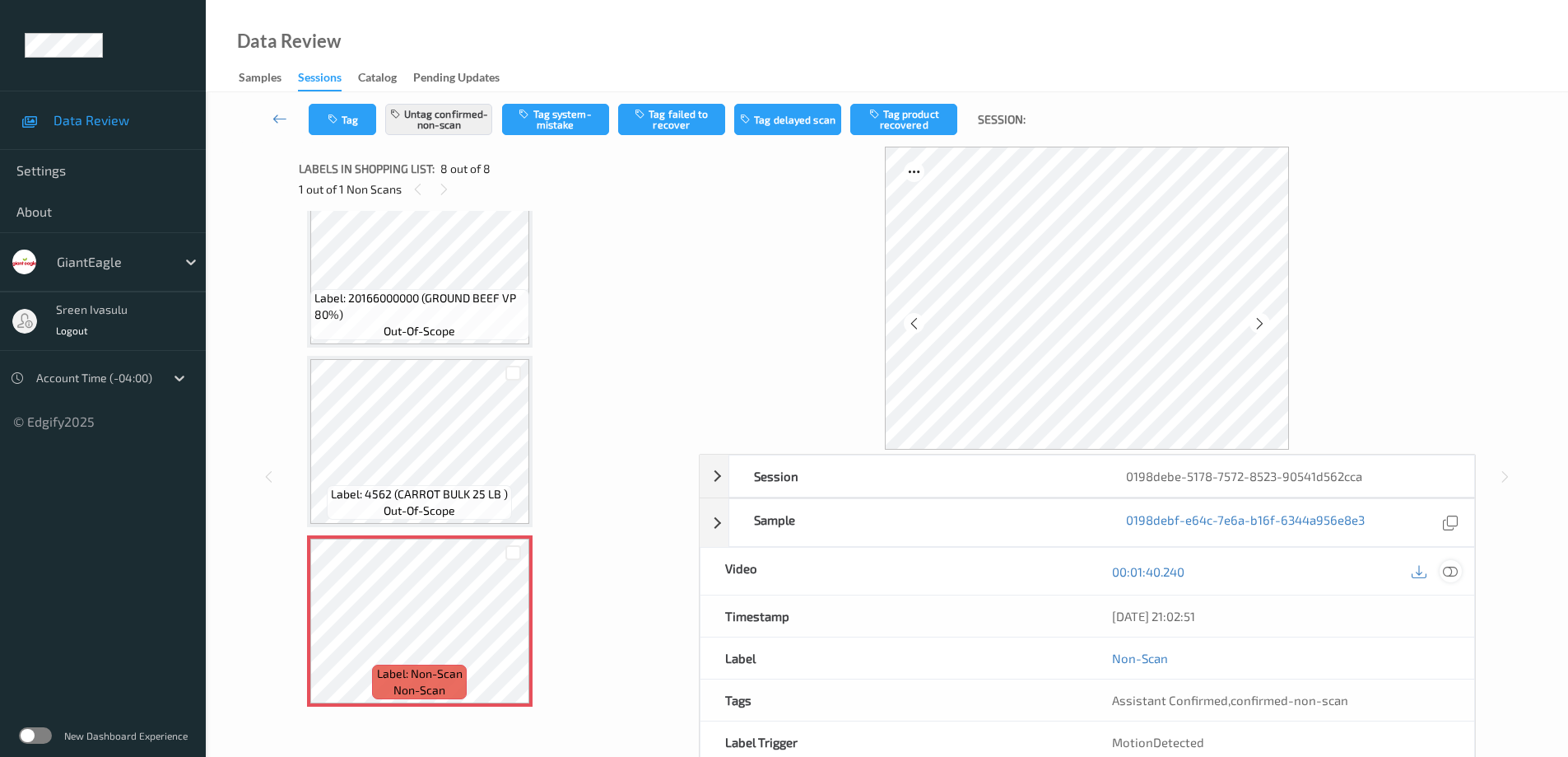
click at [1452, 579] on div at bounding box center [1450, 570] width 22 height 22
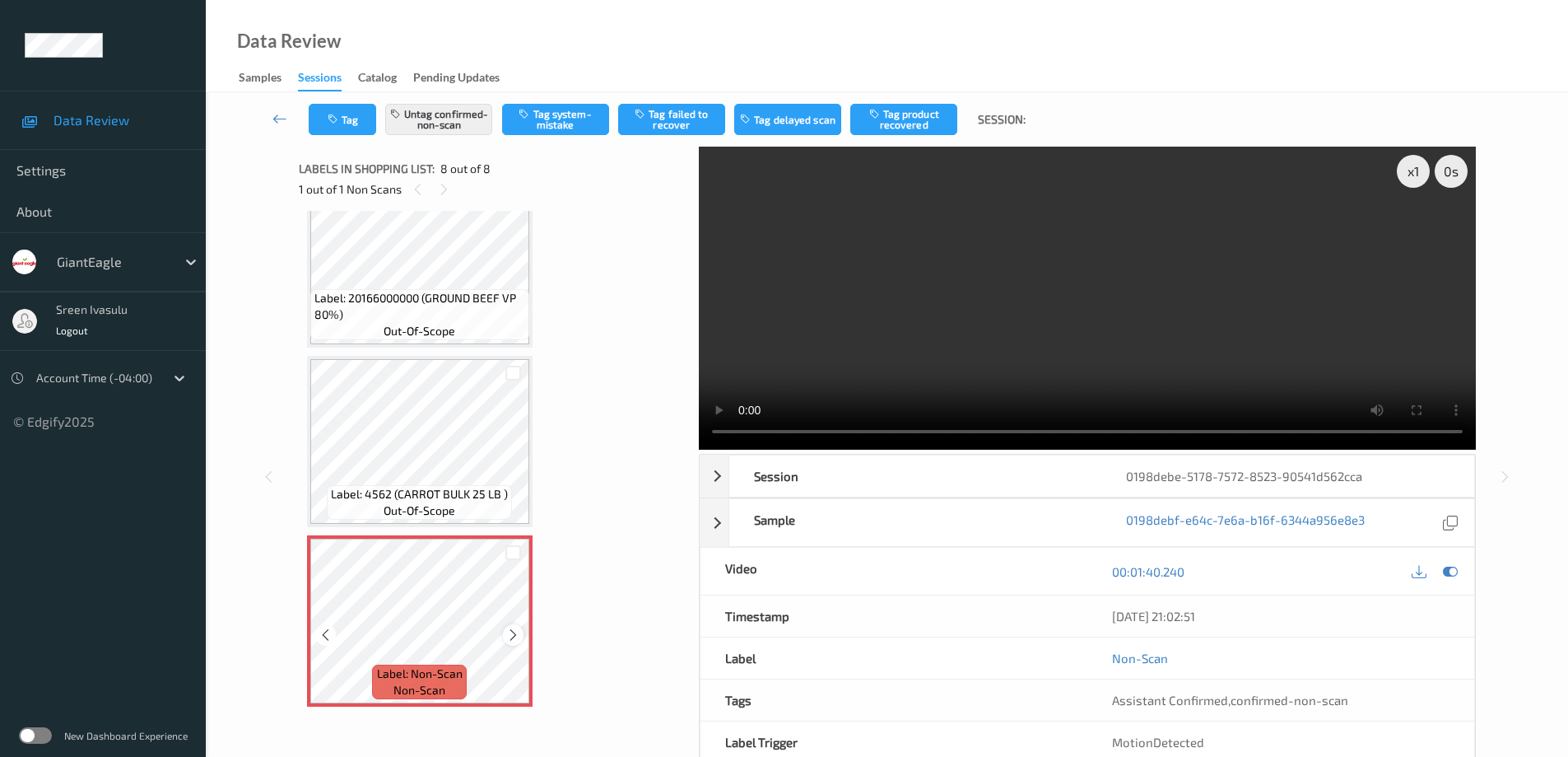
click at [506, 639] on icon at bounding box center [513, 634] width 14 height 15
click at [461, 116] on button "Untag confirmed-non-scan" at bounding box center [439, 119] width 107 height 31
click at [577, 112] on button "Tag system-mistake" at bounding box center [556, 119] width 107 height 31
click at [342, 121] on button "Tag" at bounding box center [342, 119] width 67 height 31
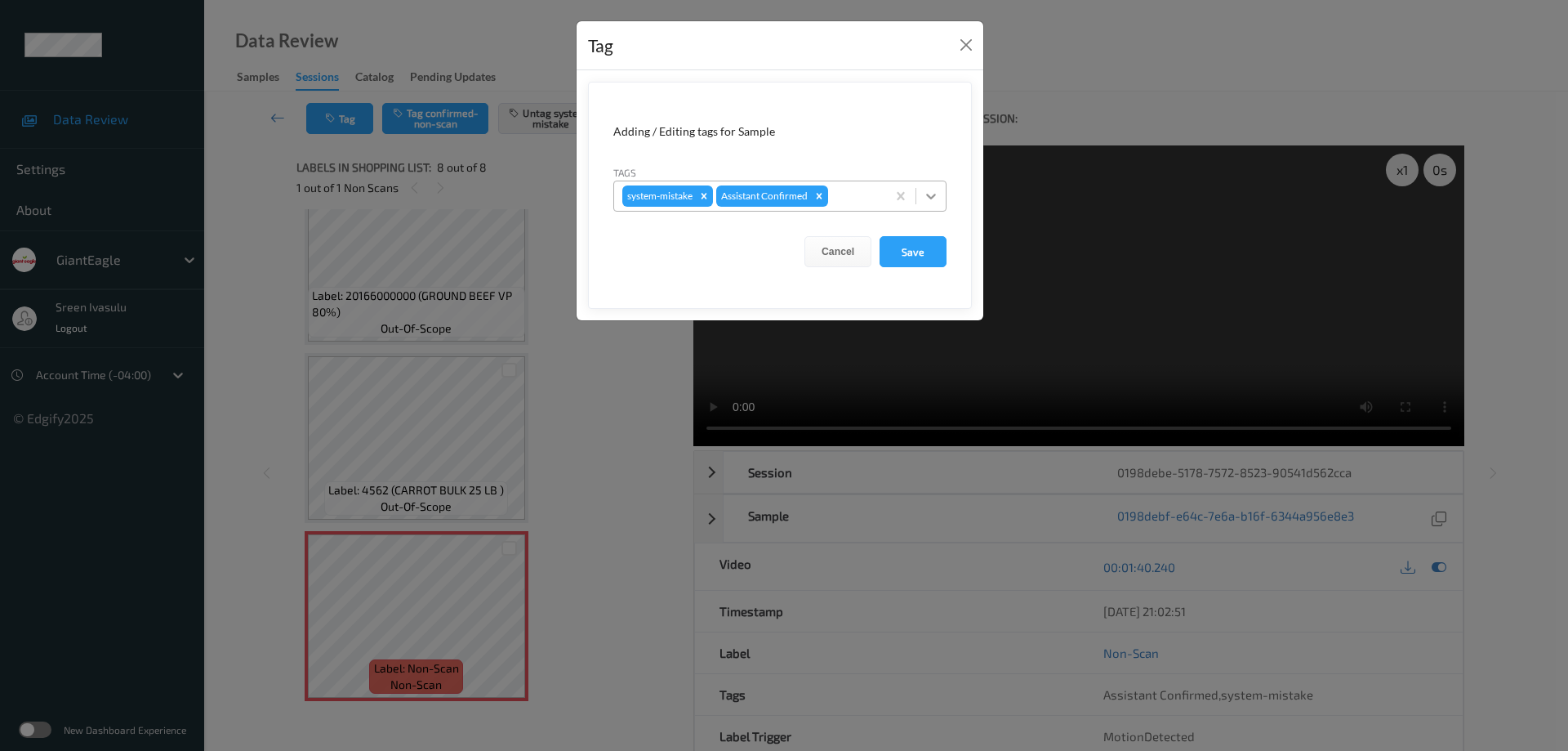
click at [944, 190] on div at bounding box center [930, 195] width 29 height 29
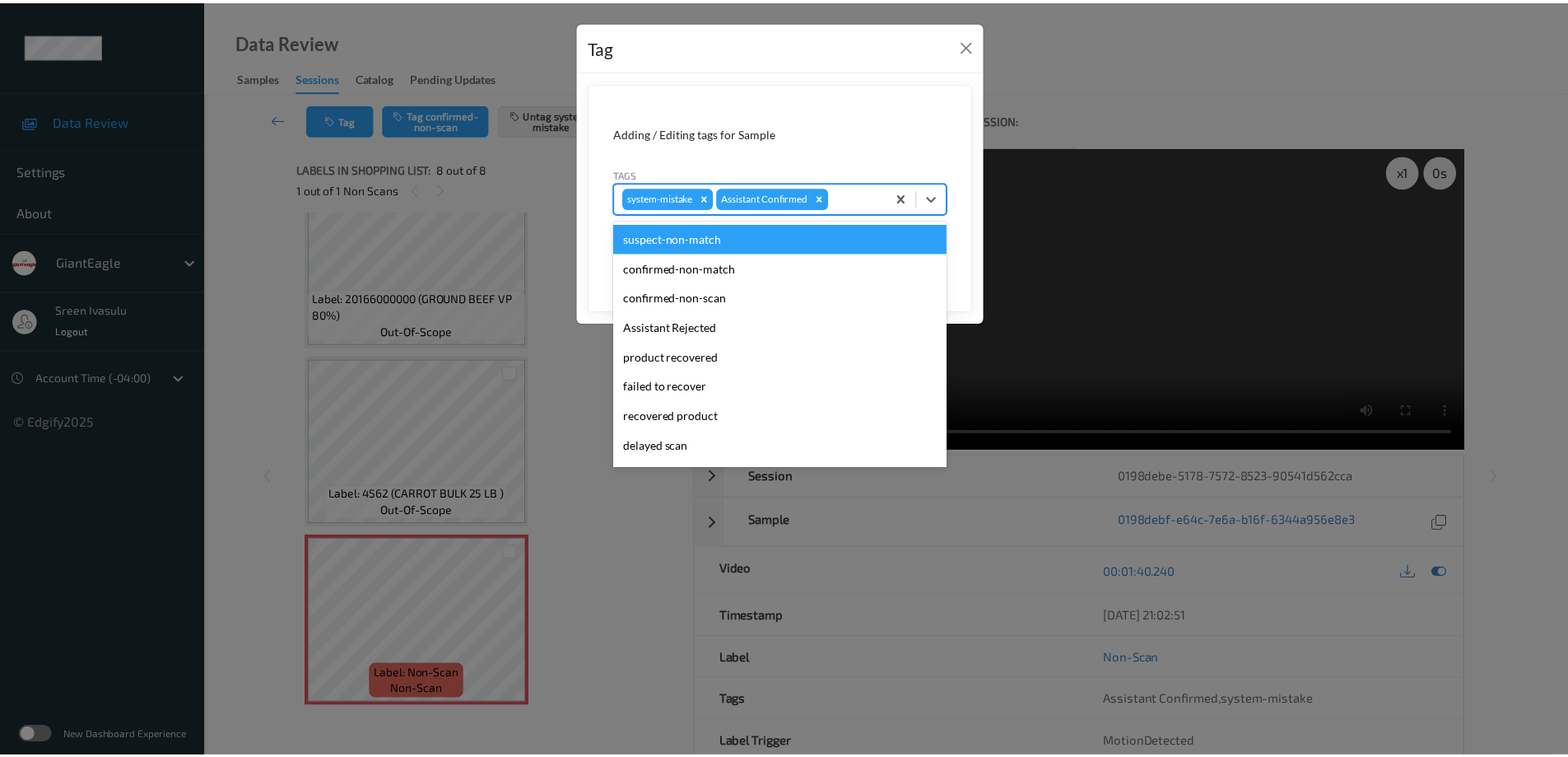
scroll to position [145, 0]
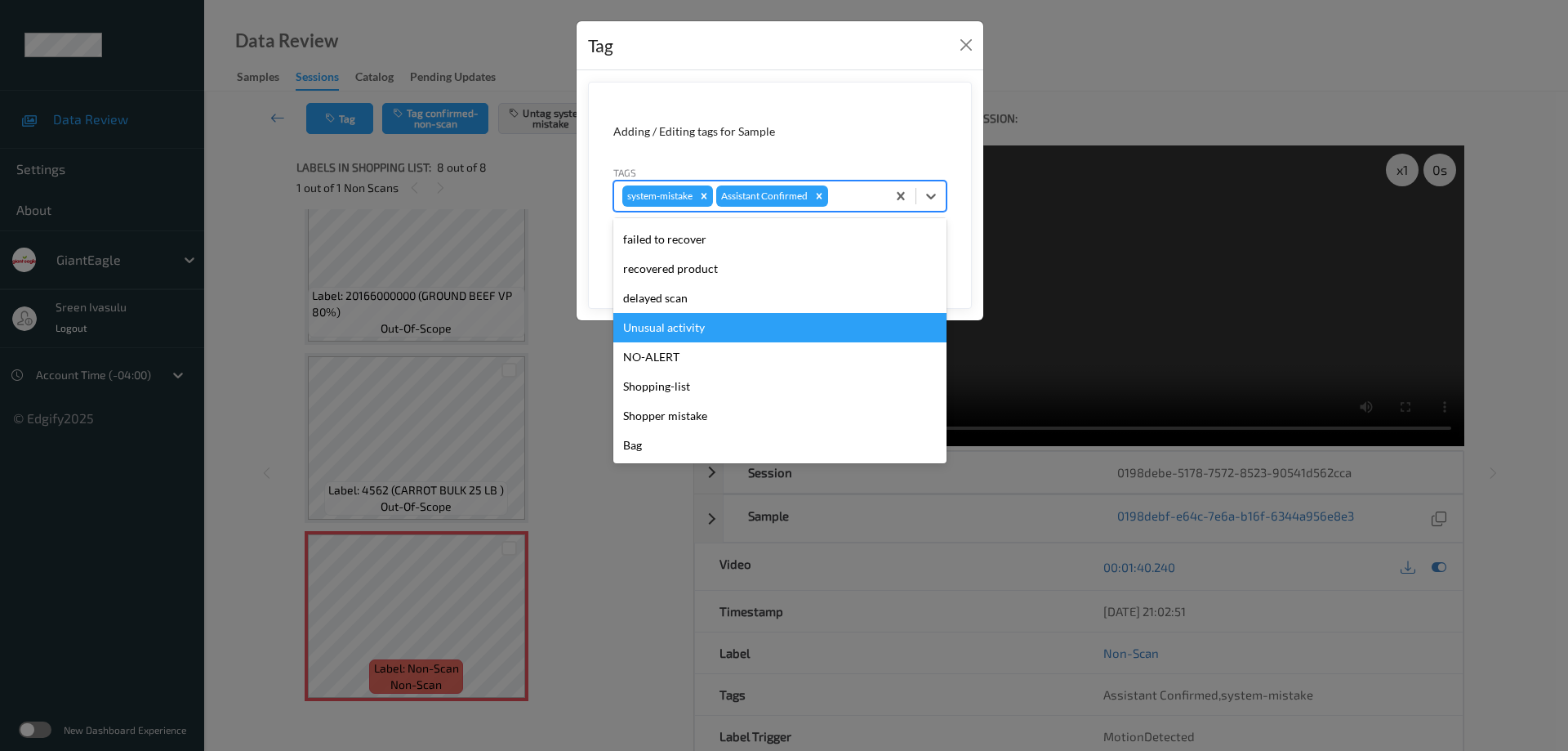
click at [671, 324] on div "Unusual activity" at bounding box center [780, 327] width 334 height 29
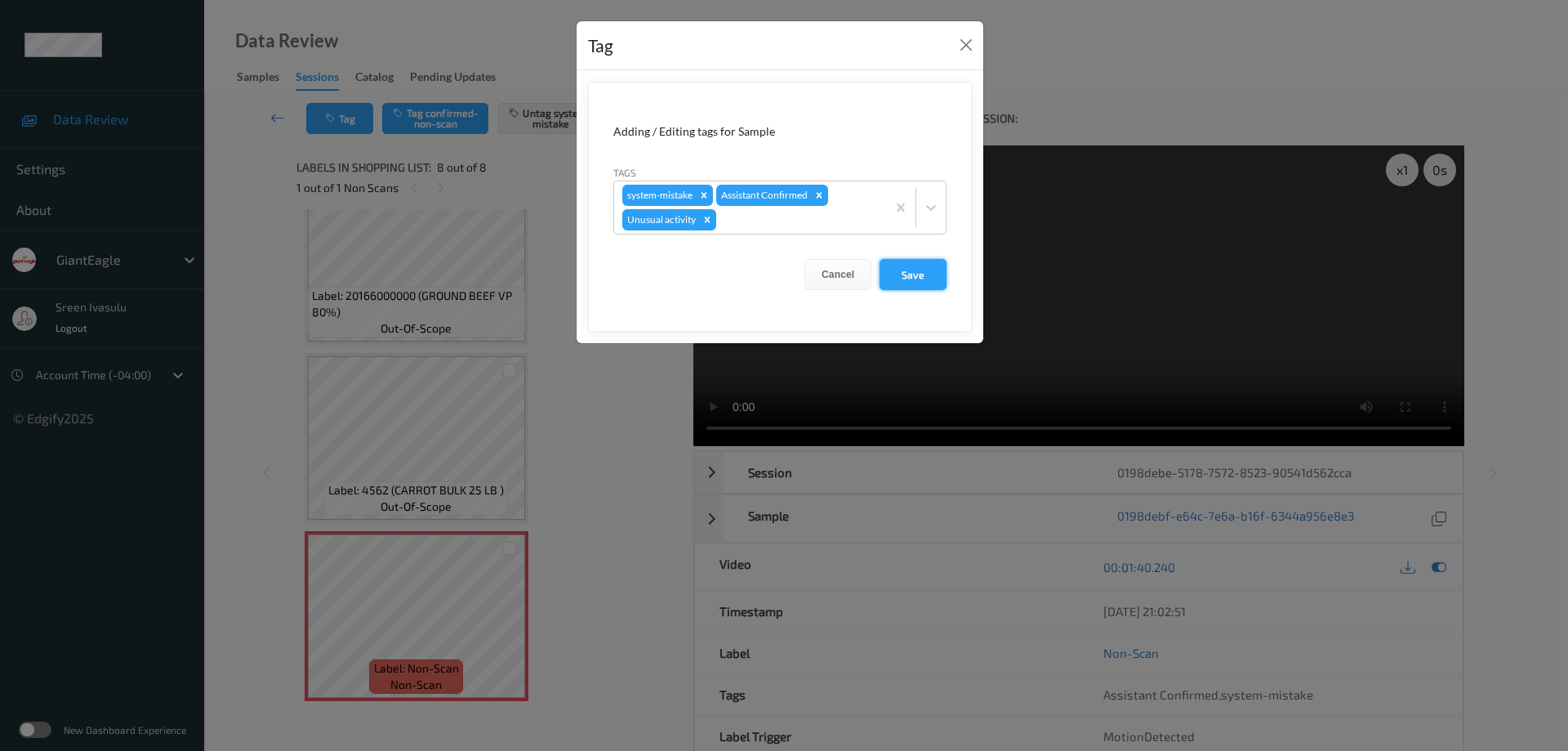
click at [921, 265] on button "Save" at bounding box center [912, 274] width 67 height 31
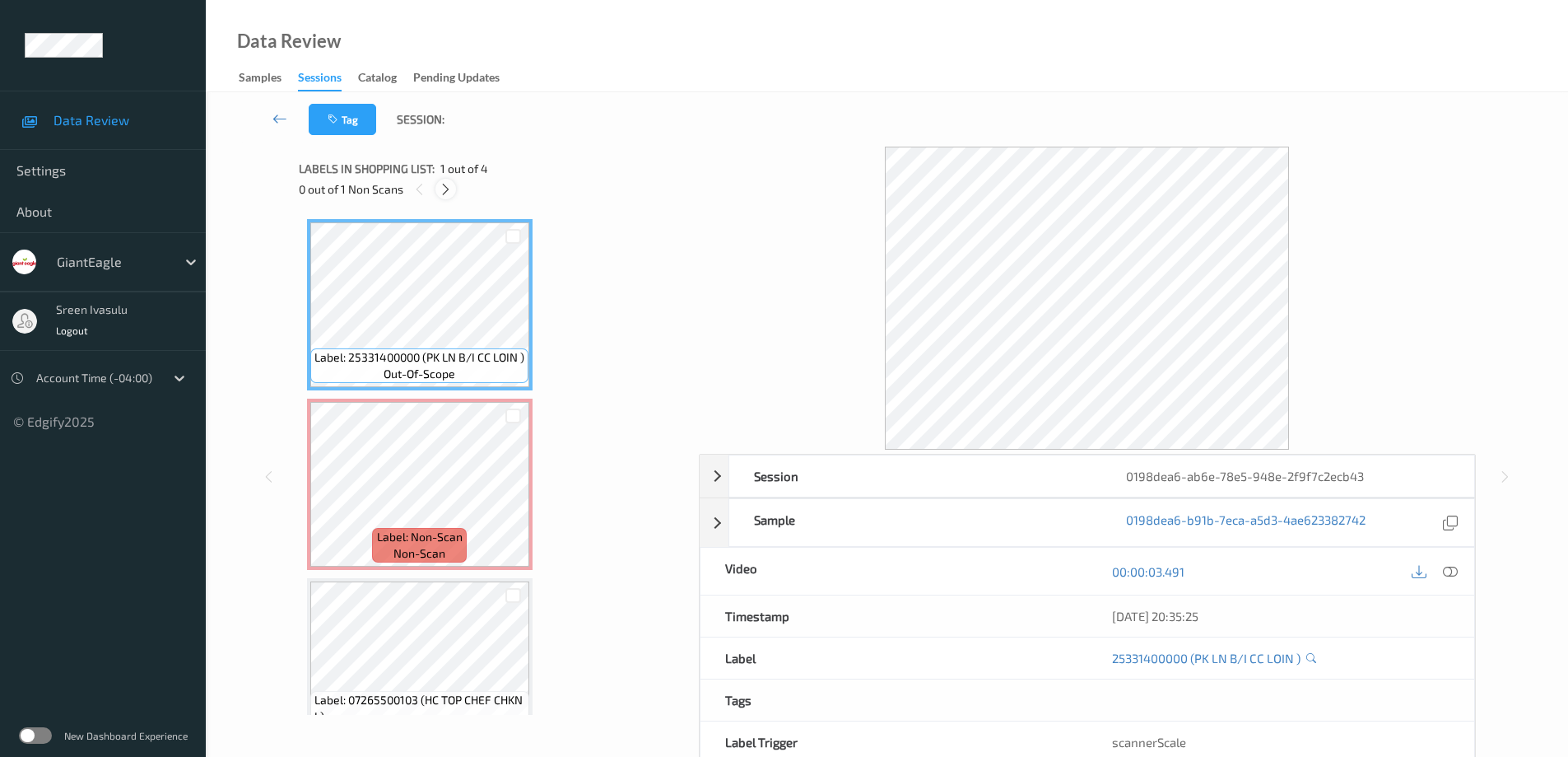
click at [442, 190] on icon at bounding box center [445, 190] width 14 height 15
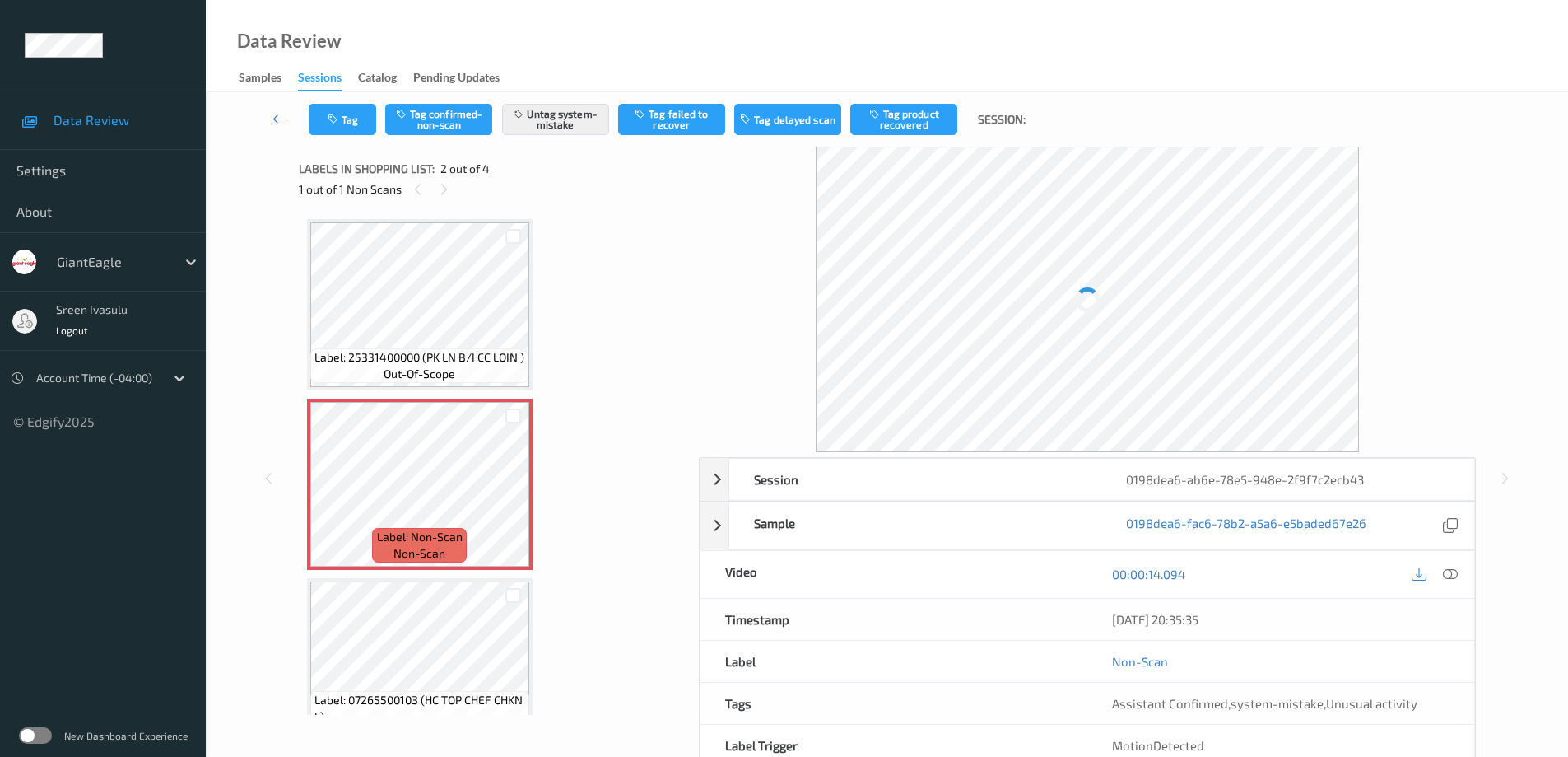
scroll to position [9, 0]
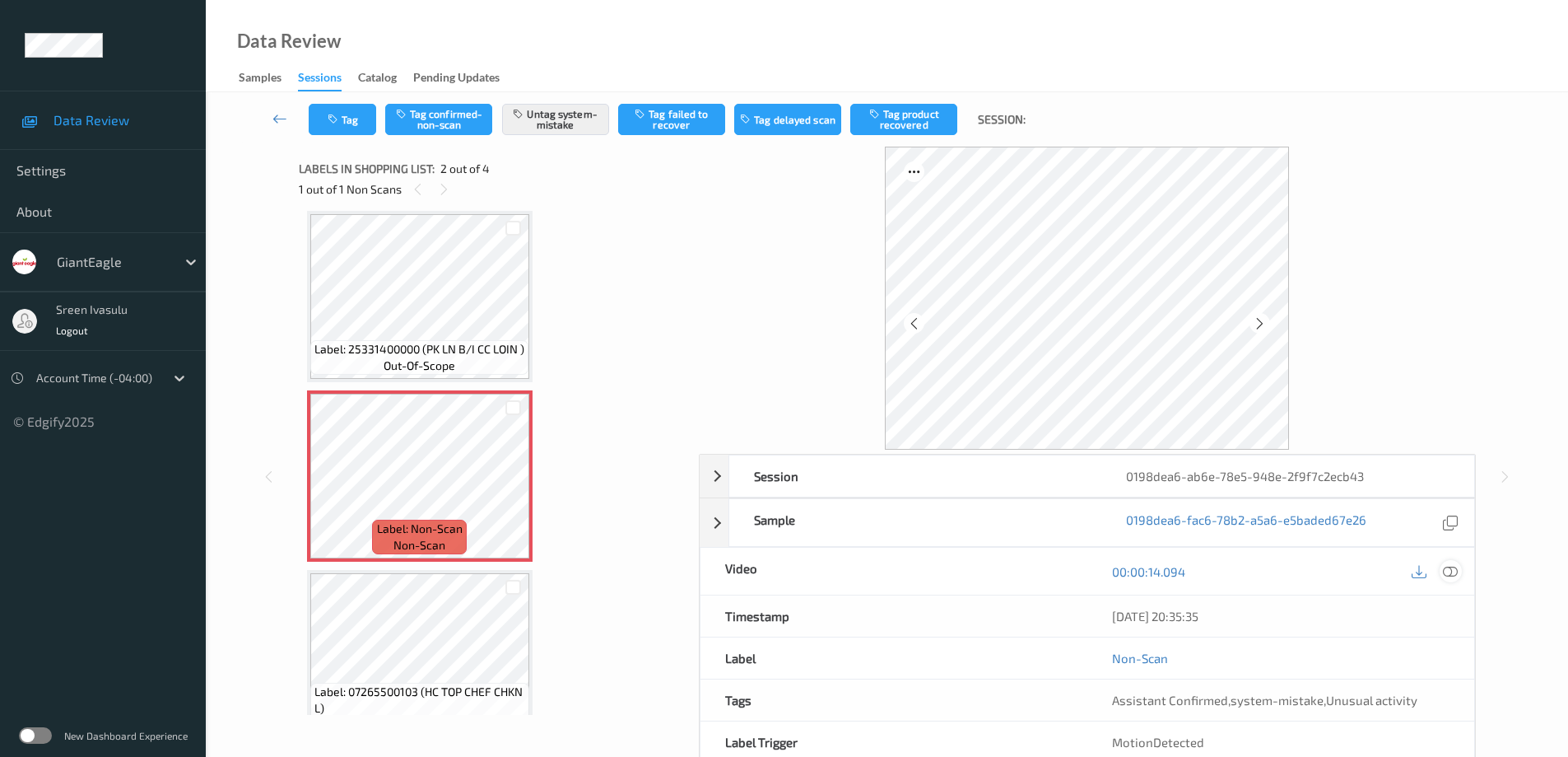
click at [1451, 572] on icon at bounding box center [1450, 572] width 15 height 15
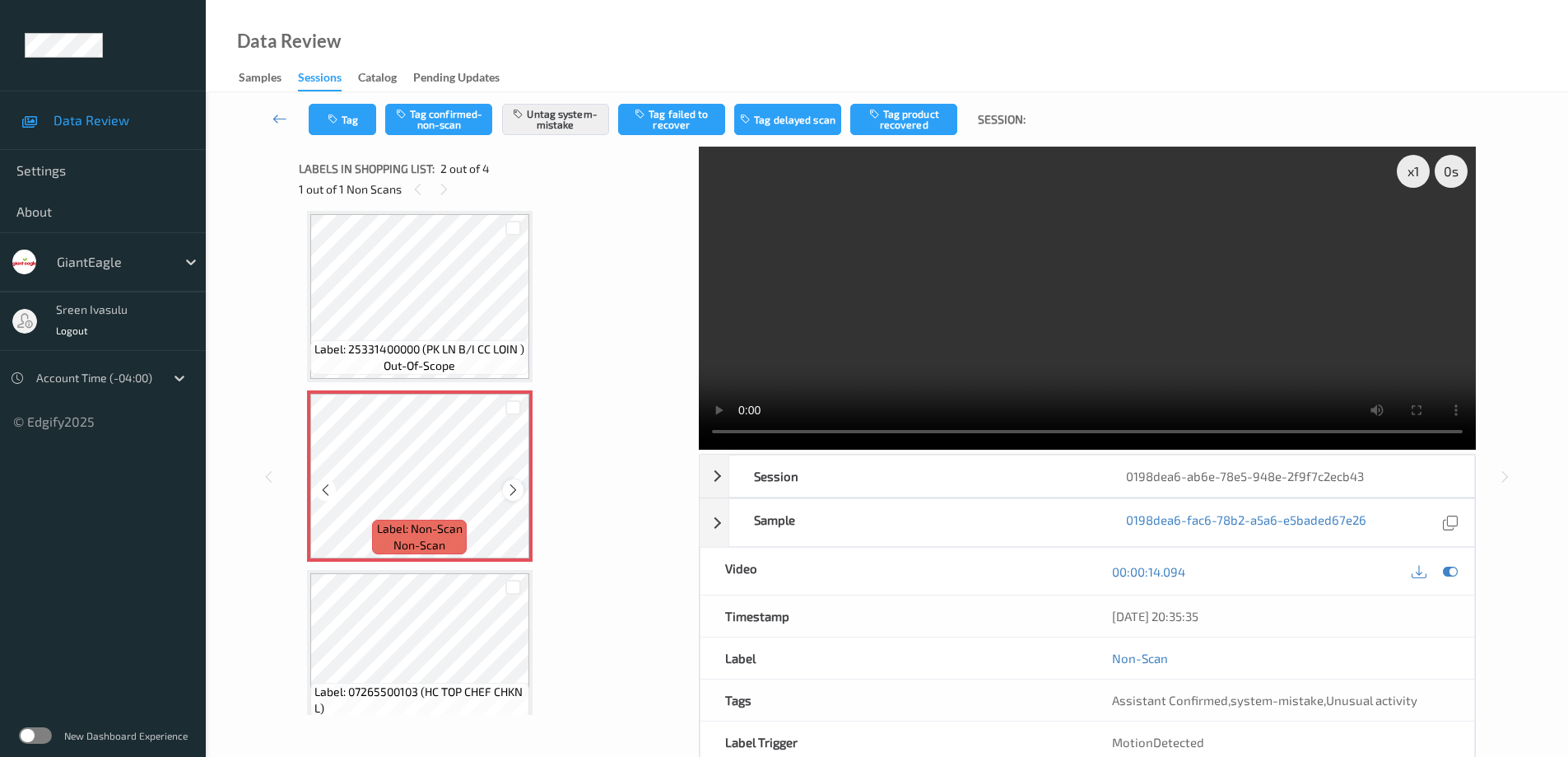
click at [509, 499] on div at bounding box center [514, 489] width 21 height 21
click at [516, 495] on icon at bounding box center [513, 490] width 14 height 15
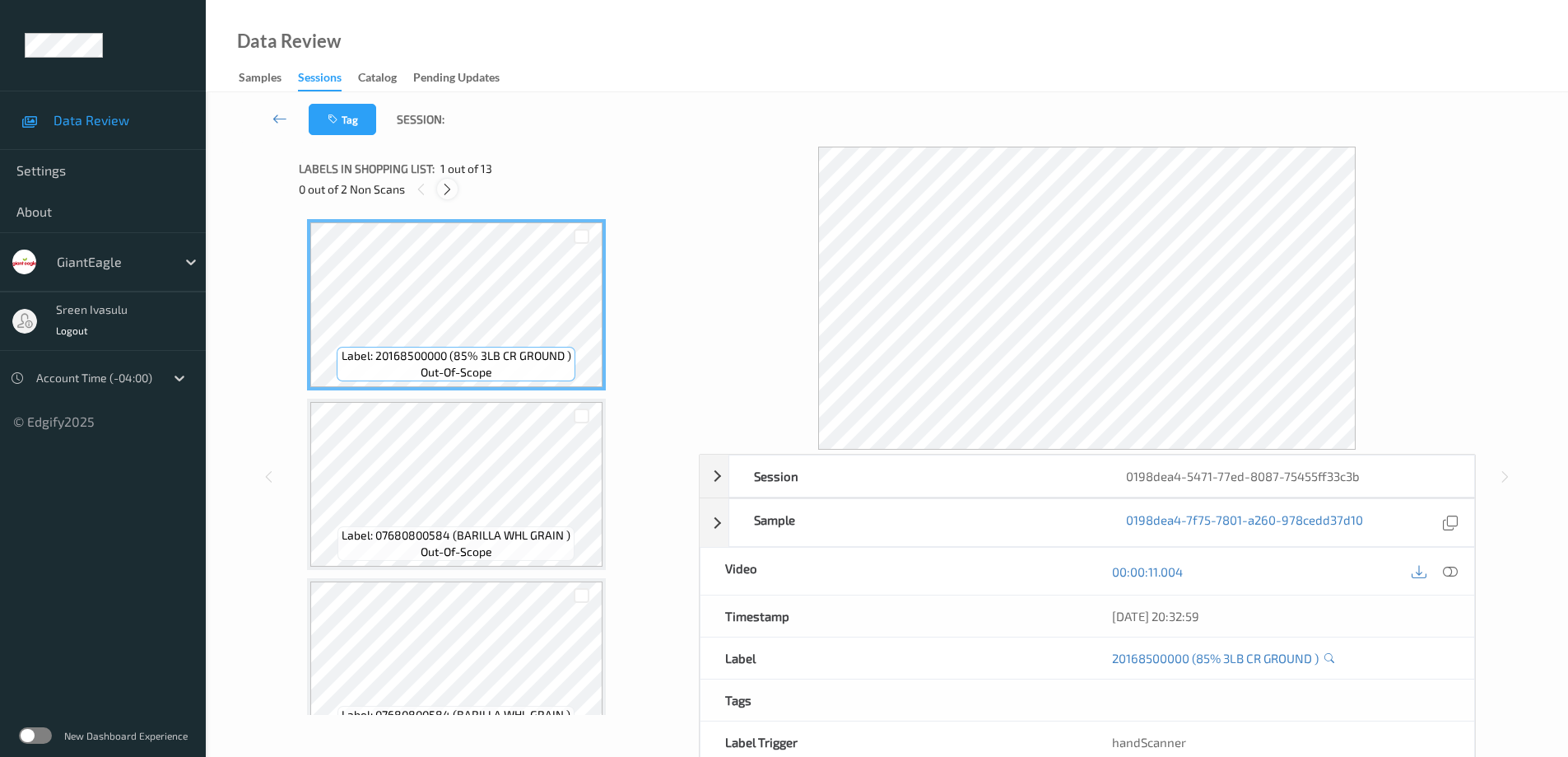
click at [452, 186] on icon at bounding box center [447, 190] width 14 height 15
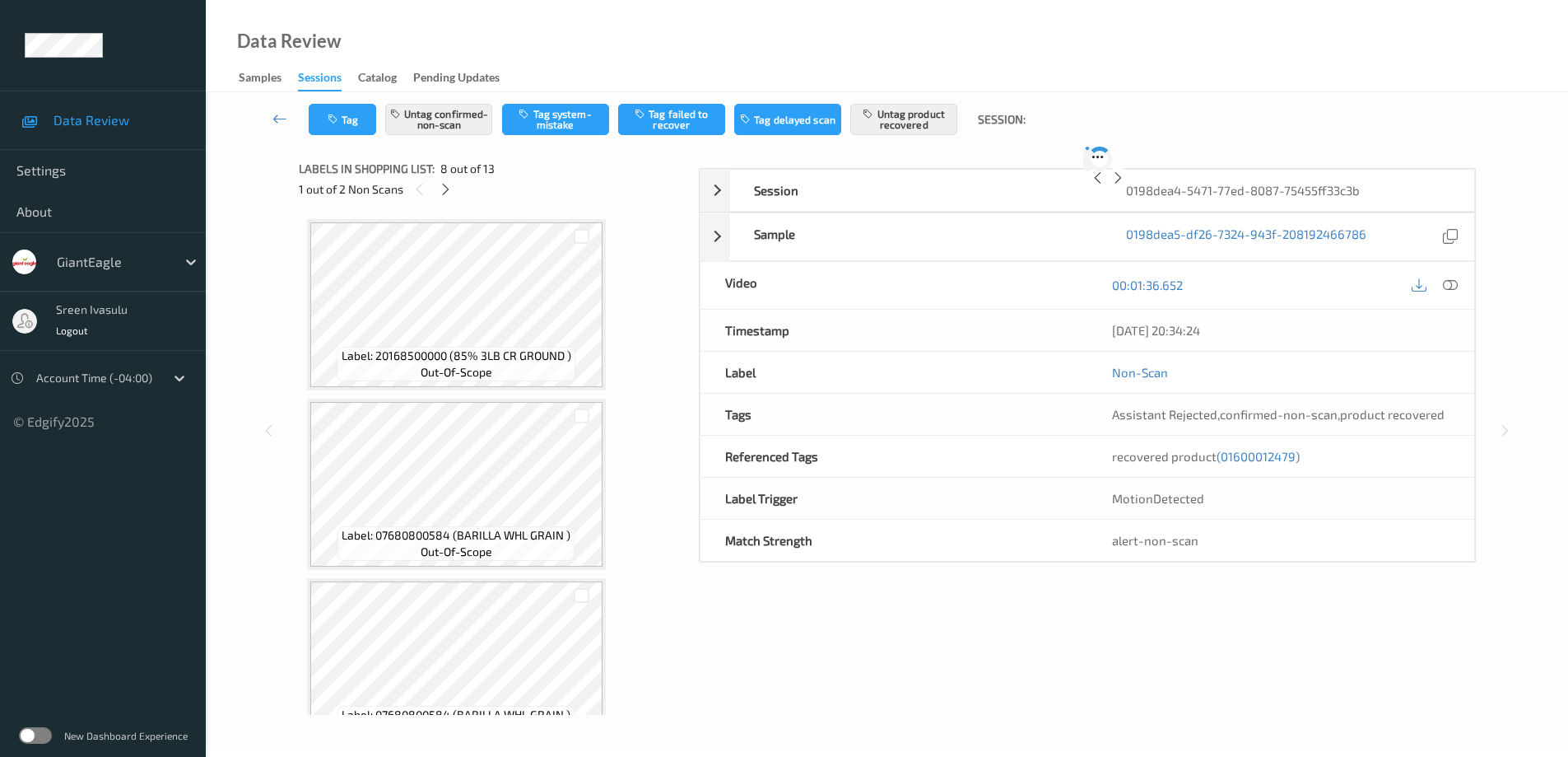
scroll to position [1085, 0]
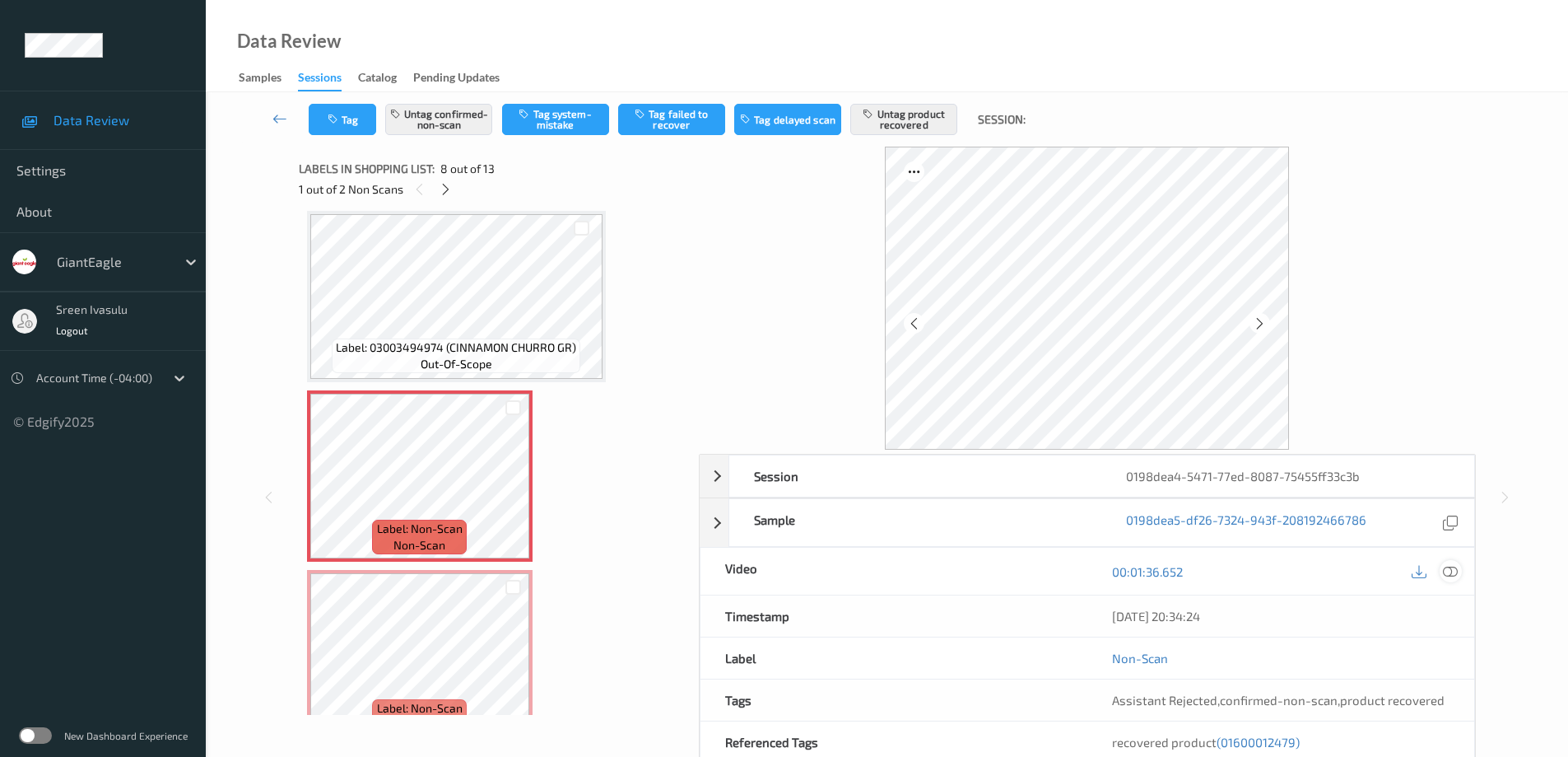
click at [1453, 572] on icon at bounding box center [1450, 572] width 15 height 15
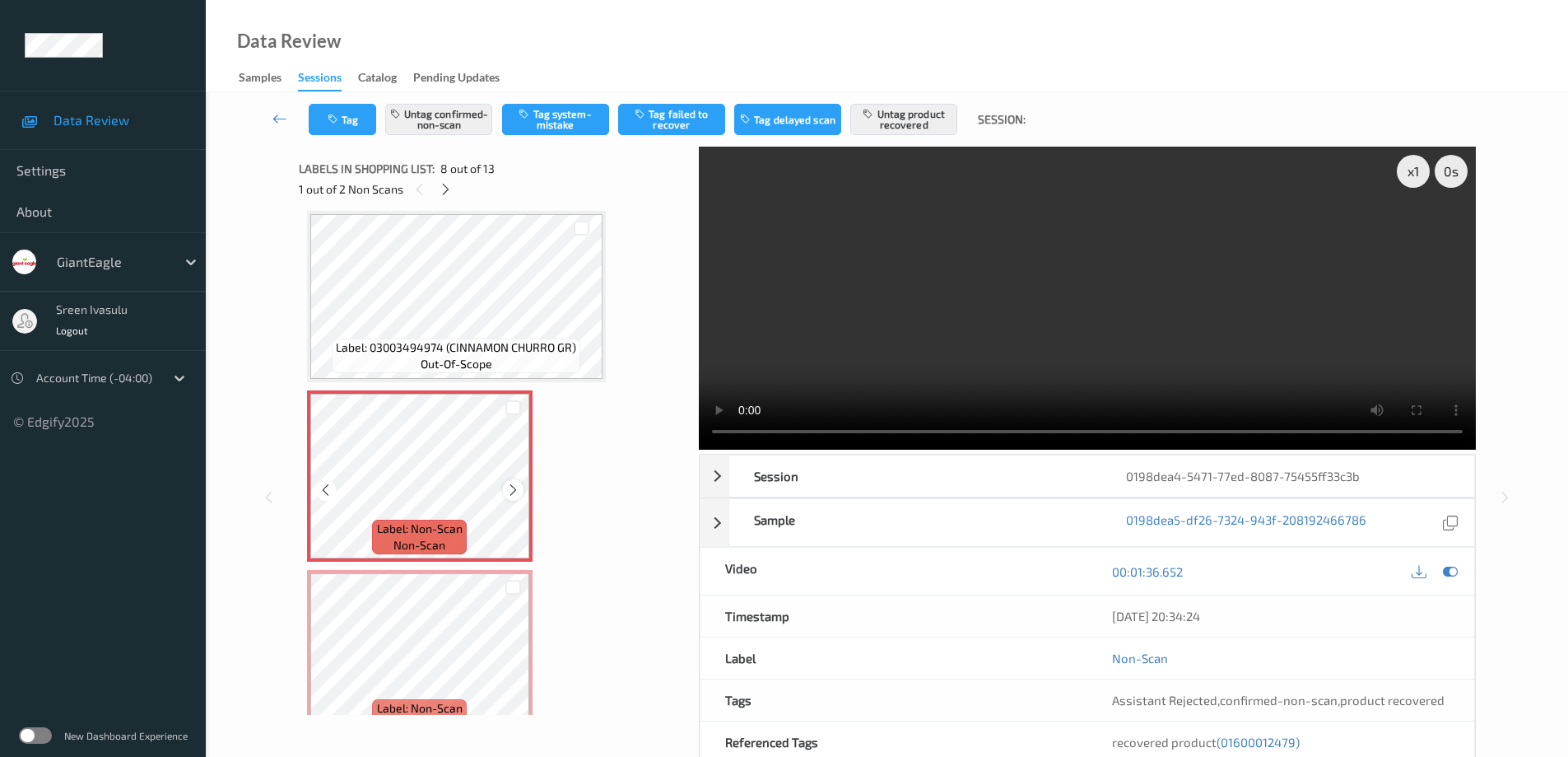
click at [513, 485] on icon at bounding box center [513, 490] width 14 height 15
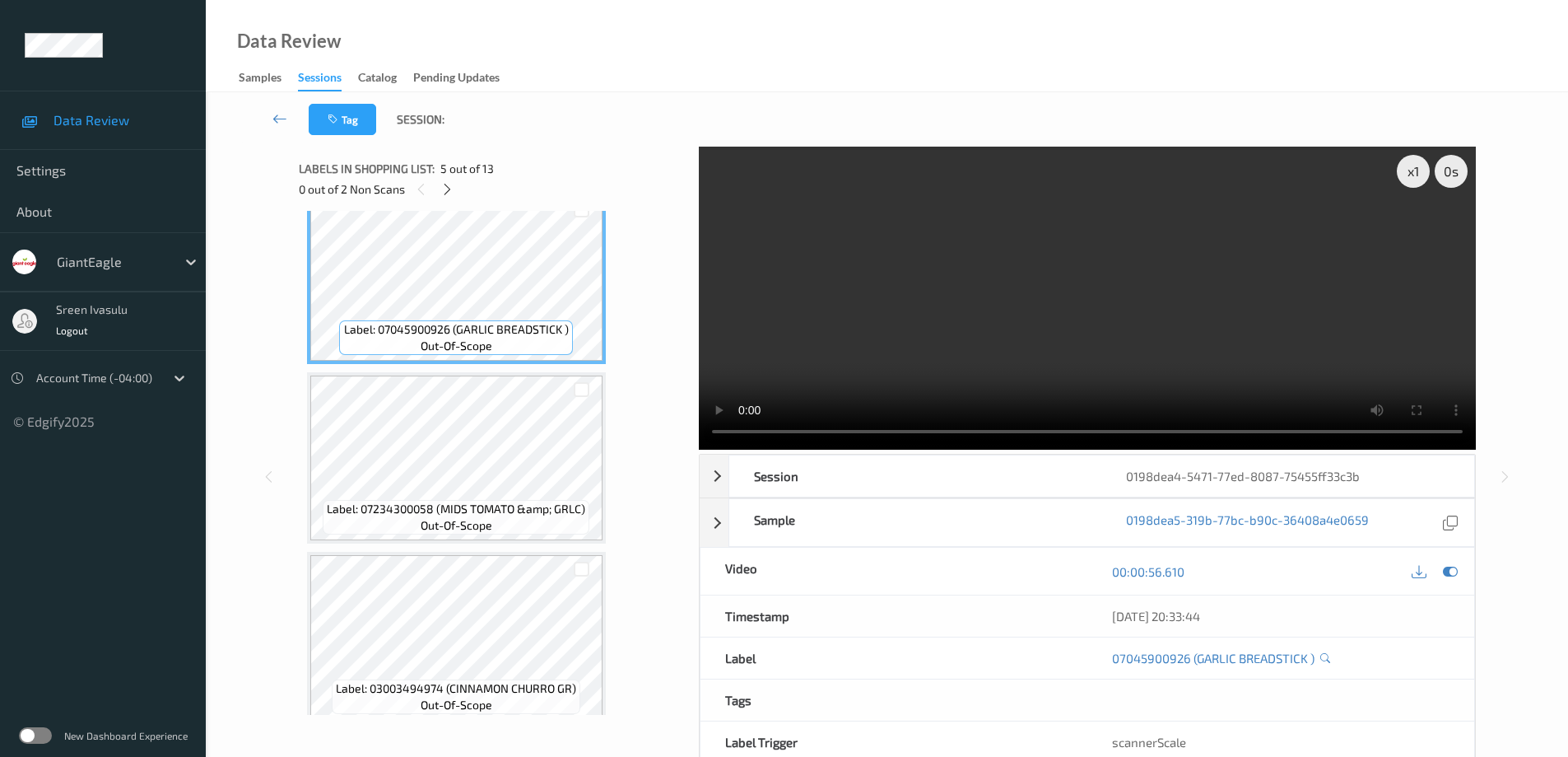
scroll to position [756, 0]
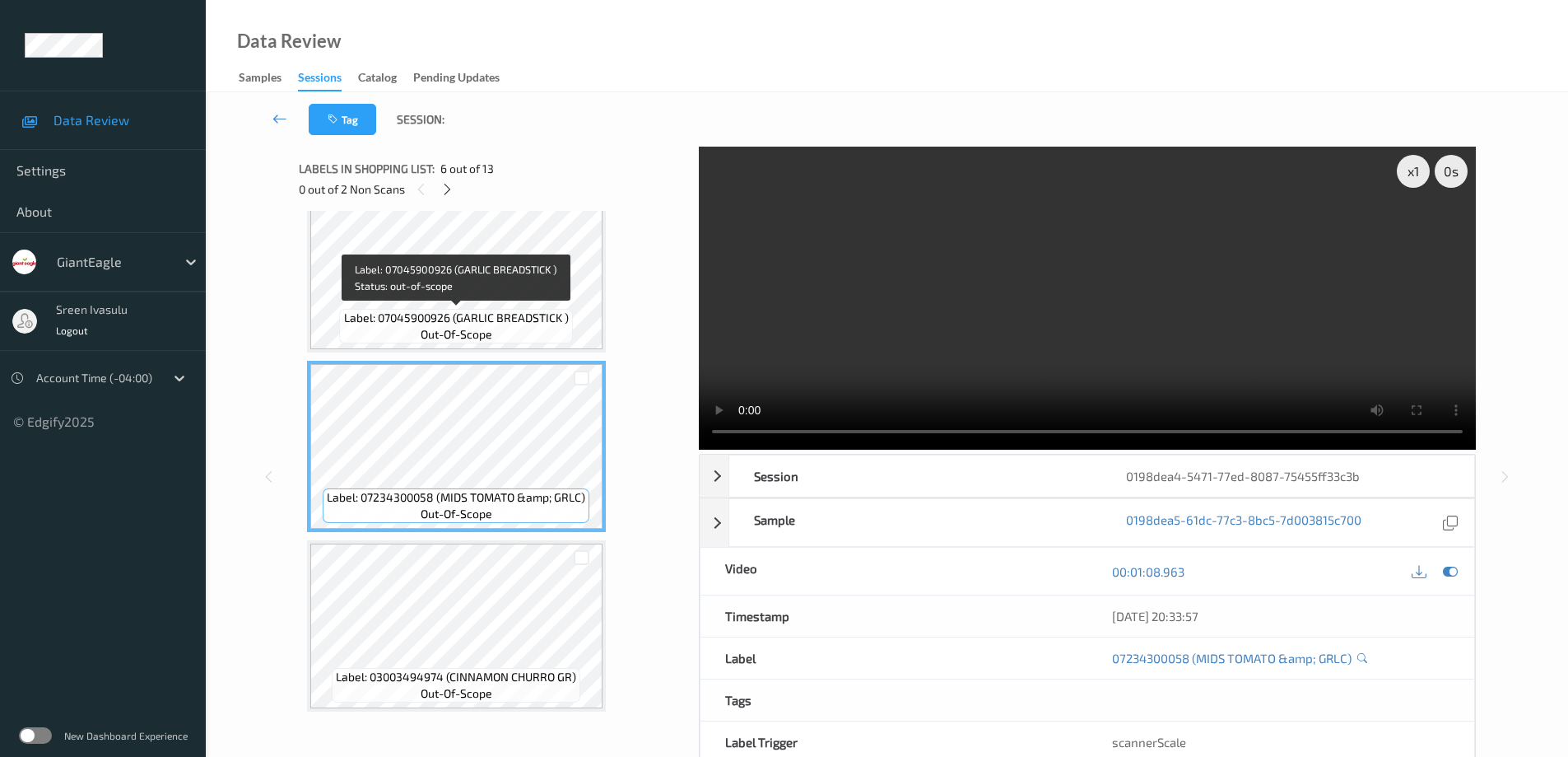
click at [525, 329] on div "Label: 07045900926 (GARLIC BREADSTICK ) out-of-scope" at bounding box center [455, 326] width 233 height 34
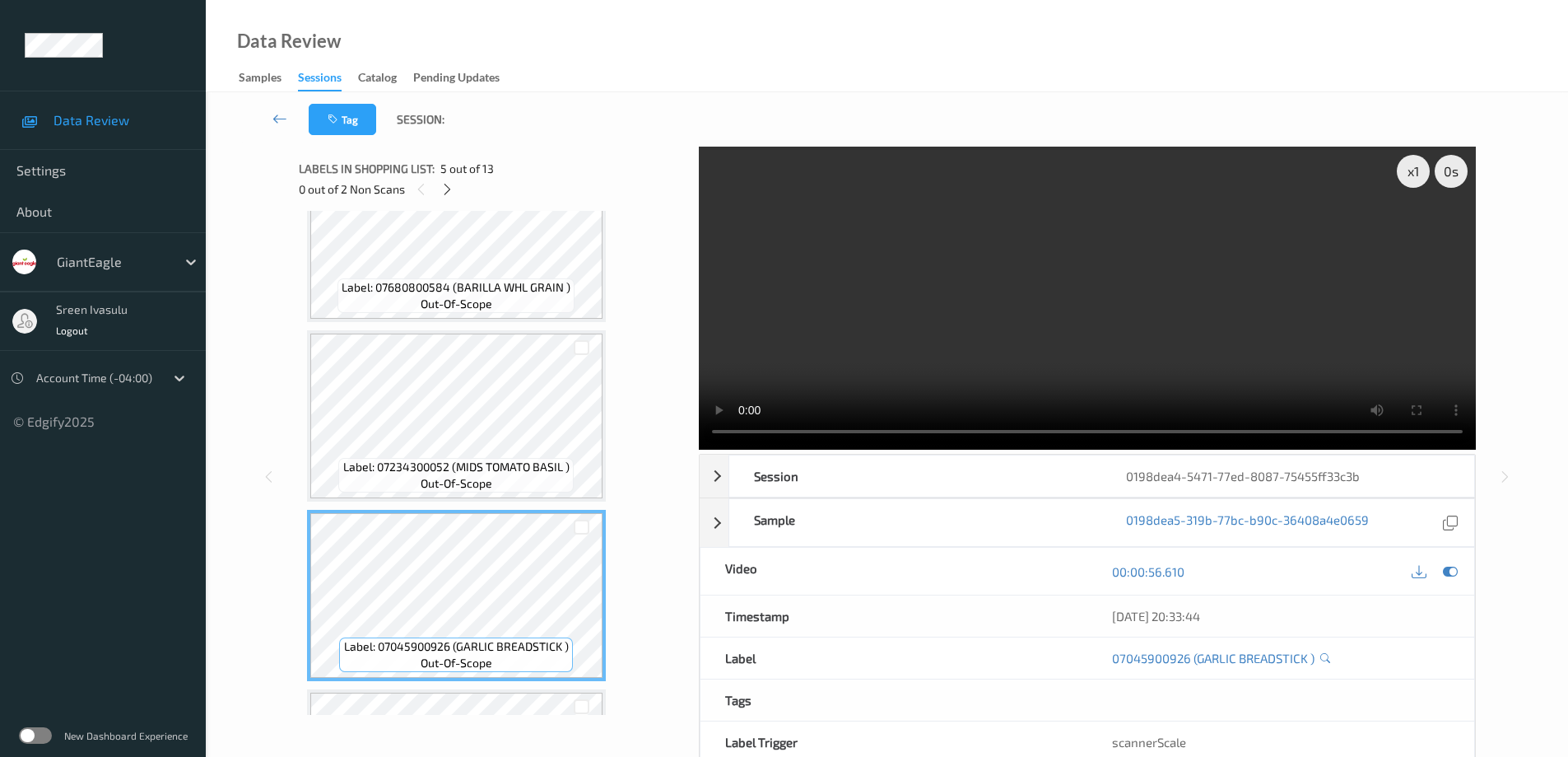
scroll to position [426, 0]
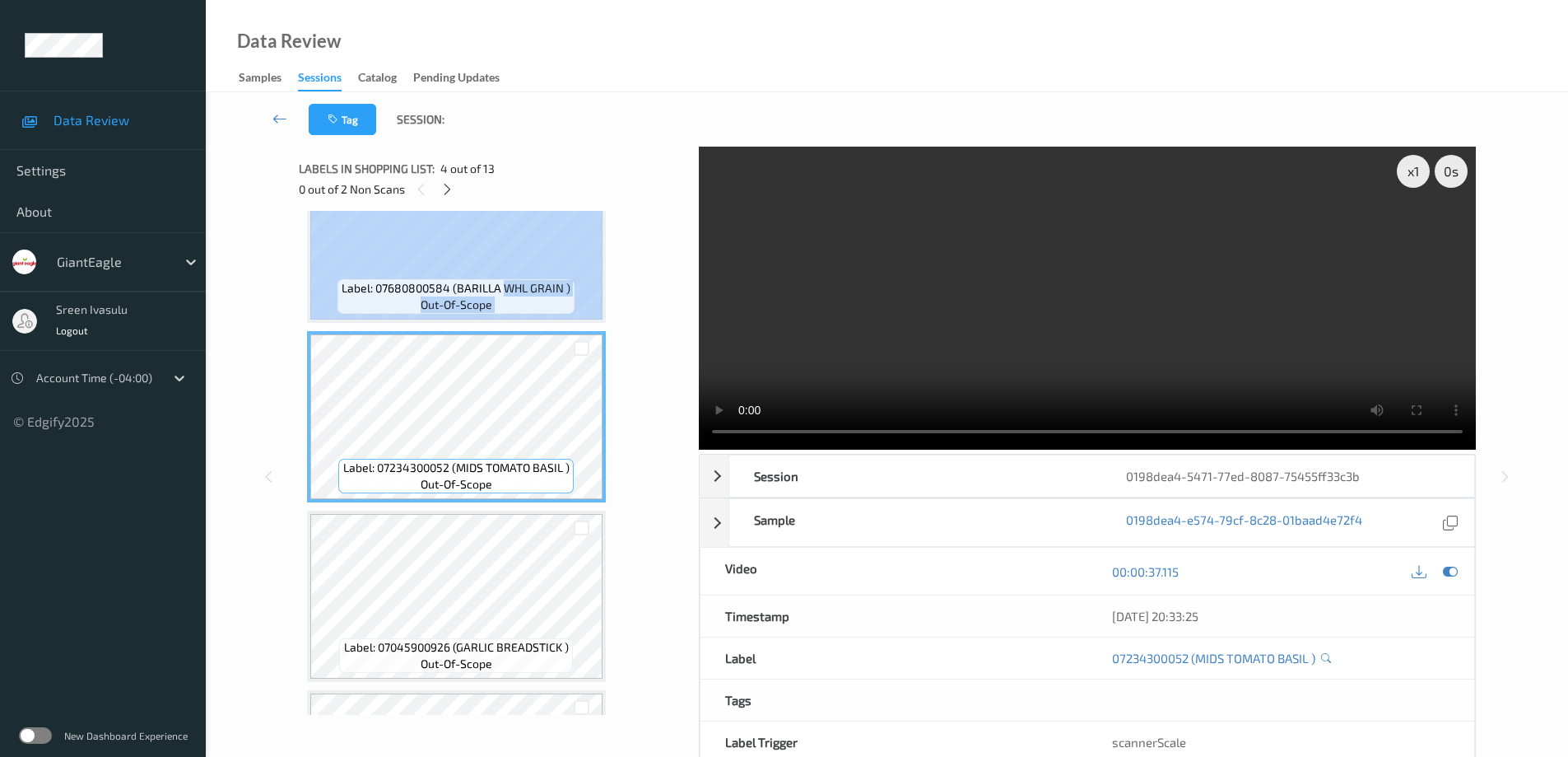
drag, startPoint x: 503, startPoint y: 285, endPoint x: 657, endPoint y: 311, distance: 156.2
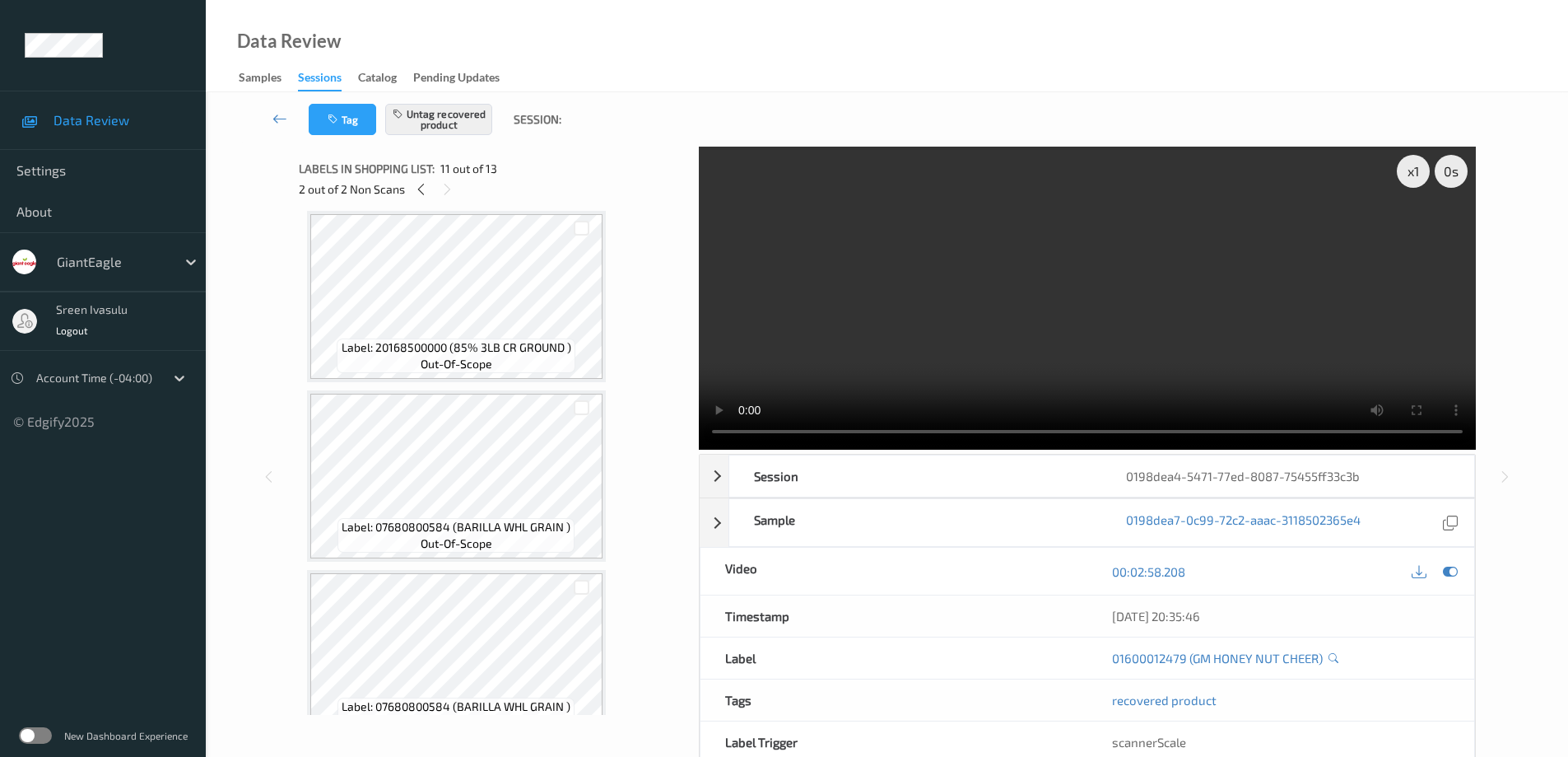
scroll to position [0, 0]
click at [422, 192] on icon at bounding box center [421, 190] width 14 height 15
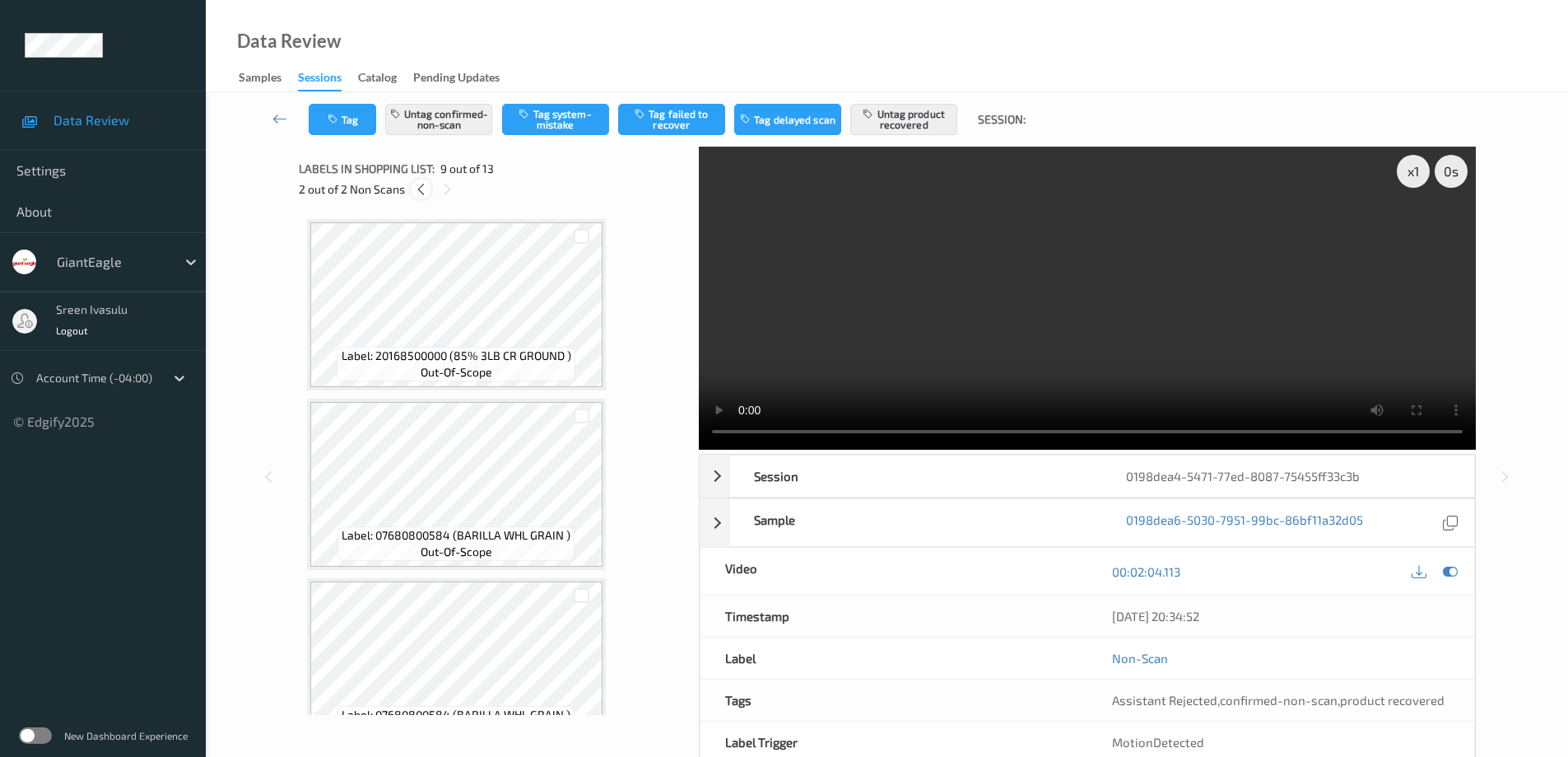
click at [418, 188] on icon at bounding box center [421, 190] width 14 height 15
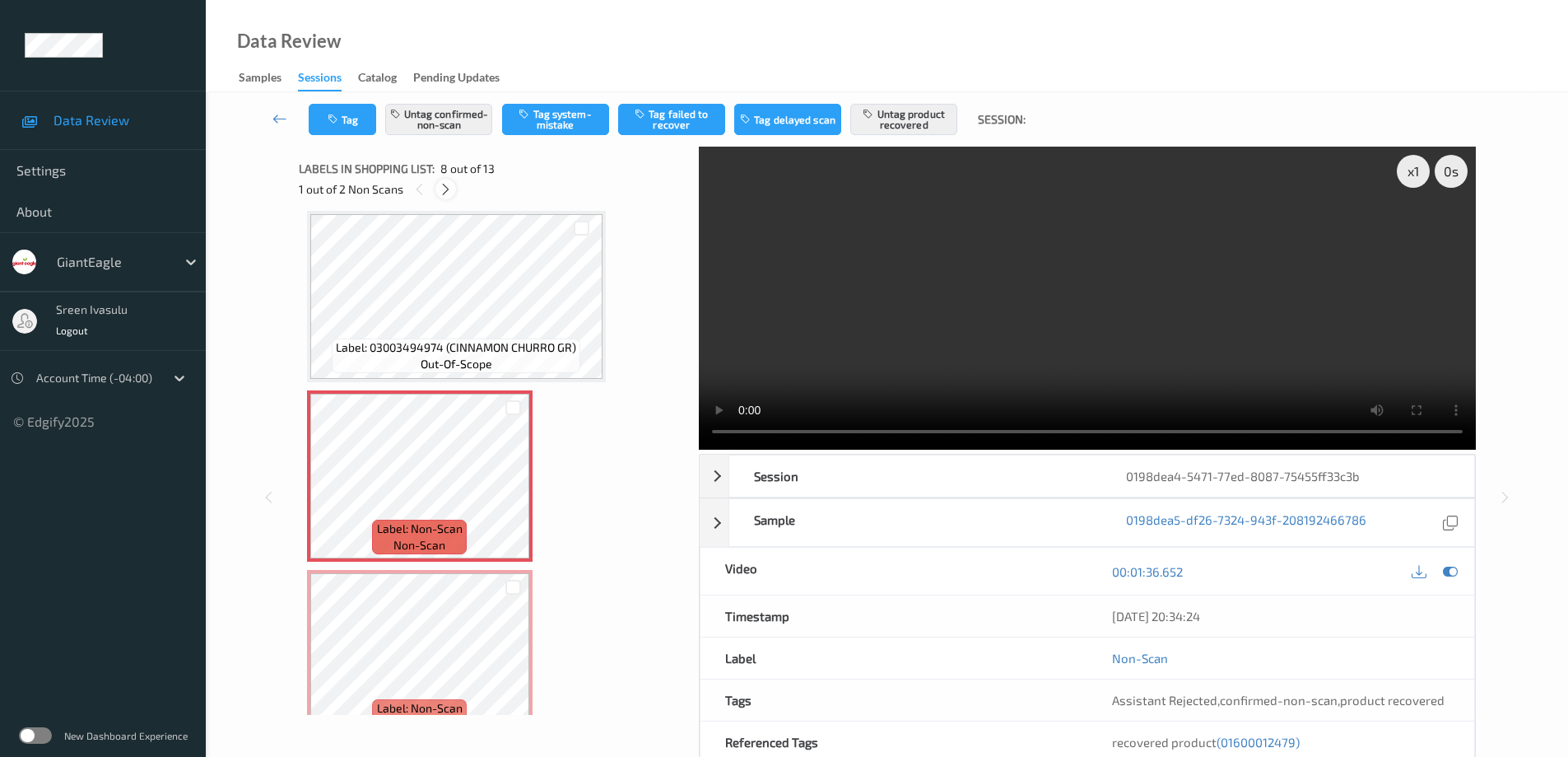
click at [443, 188] on icon at bounding box center [445, 190] width 14 height 15
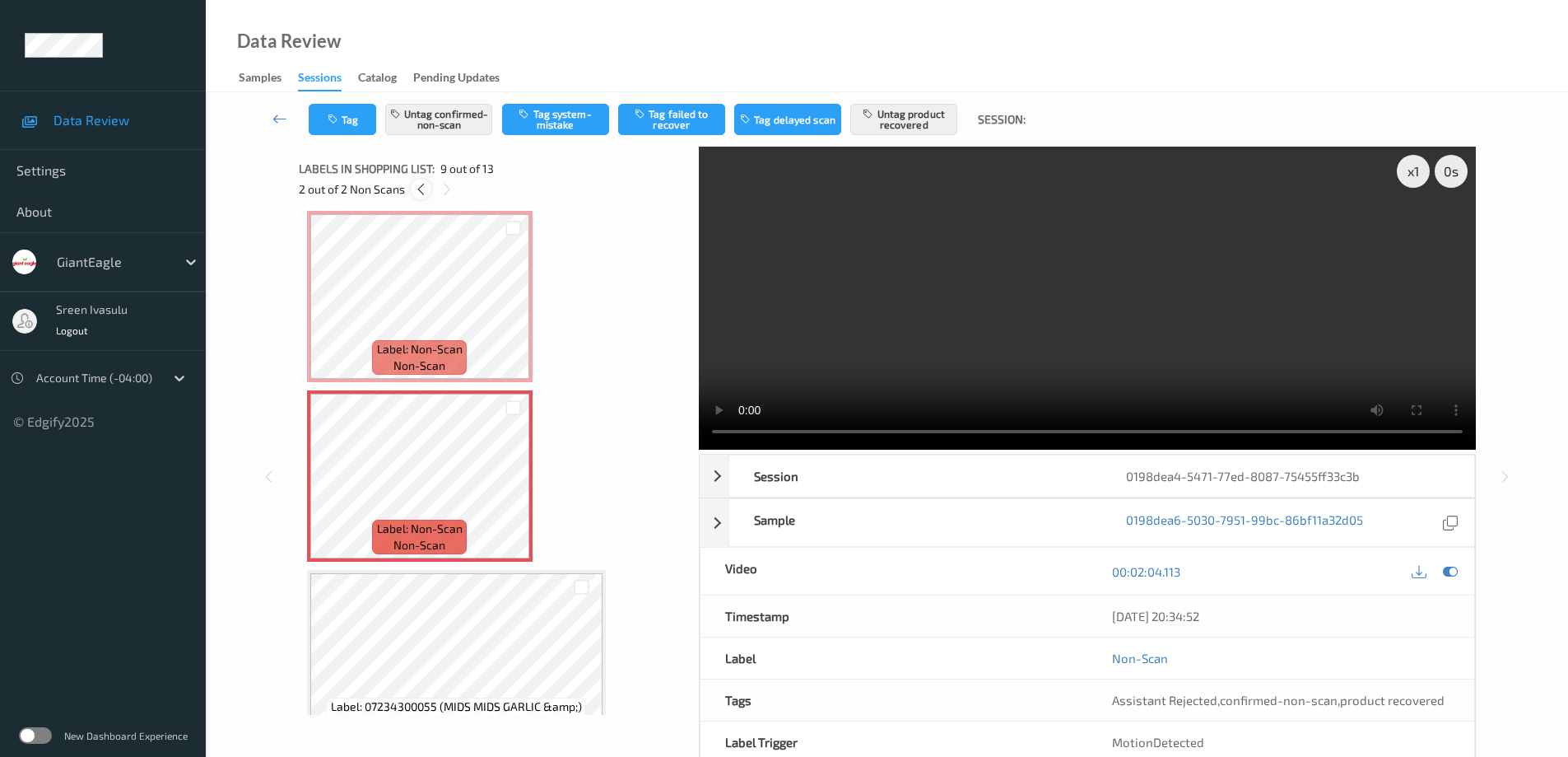
click at [423, 184] on icon at bounding box center [421, 190] width 14 height 15
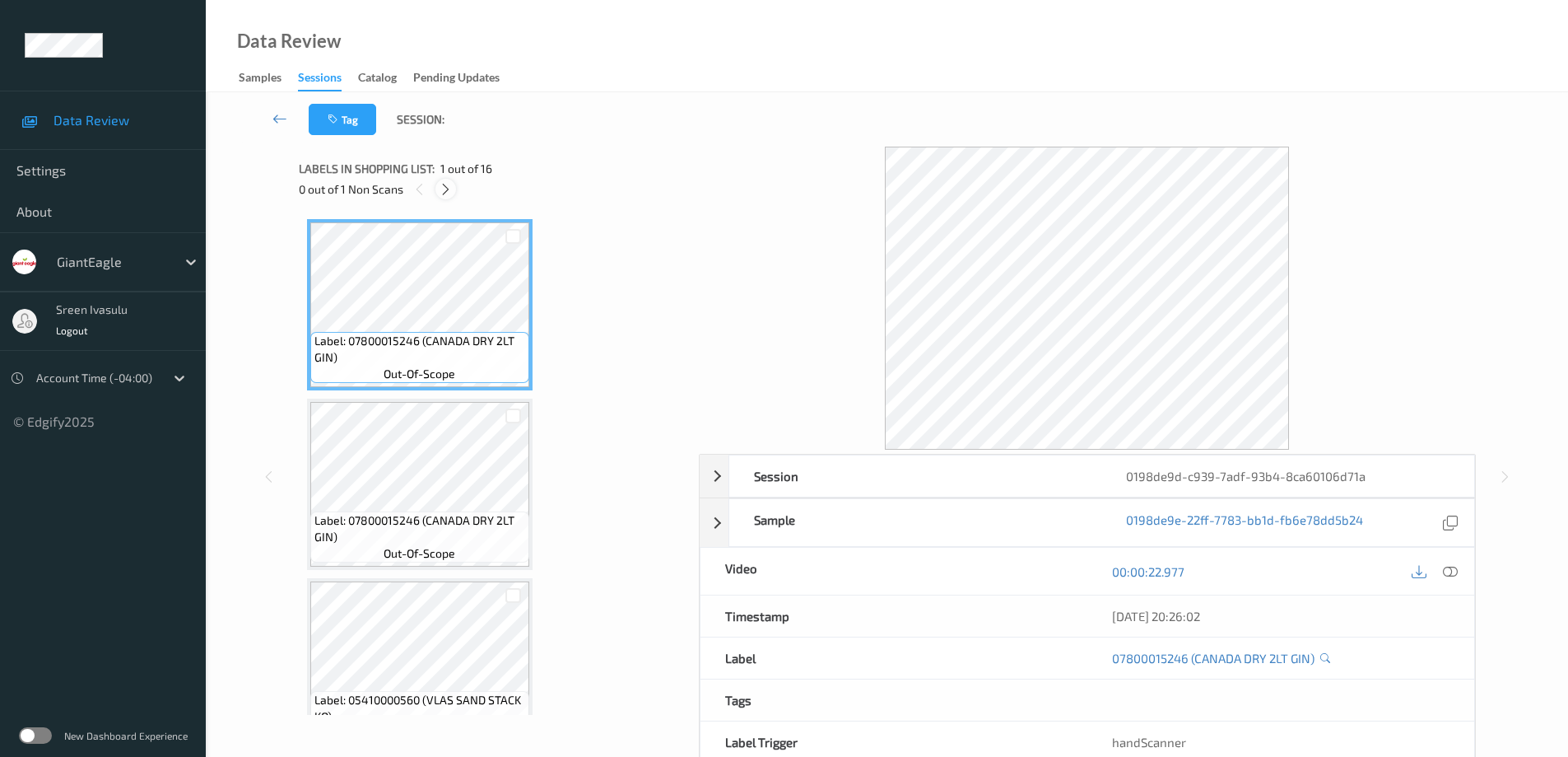
click at [451, 190] on icon at bounding box center [445, 190] width 14 height 15
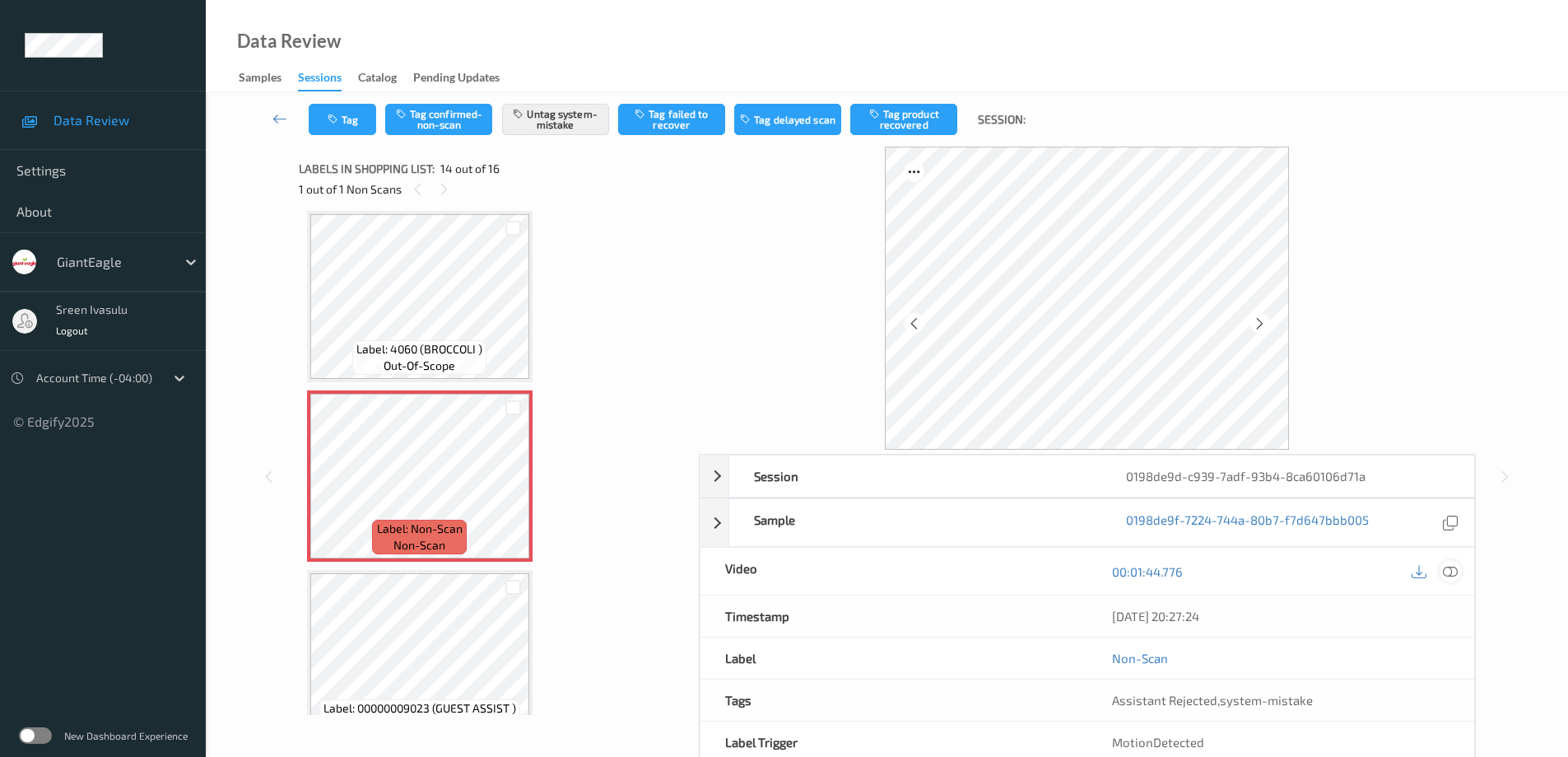
click at [1454, 574] on icon at bounding box center [1450, 572] width 15 height 15
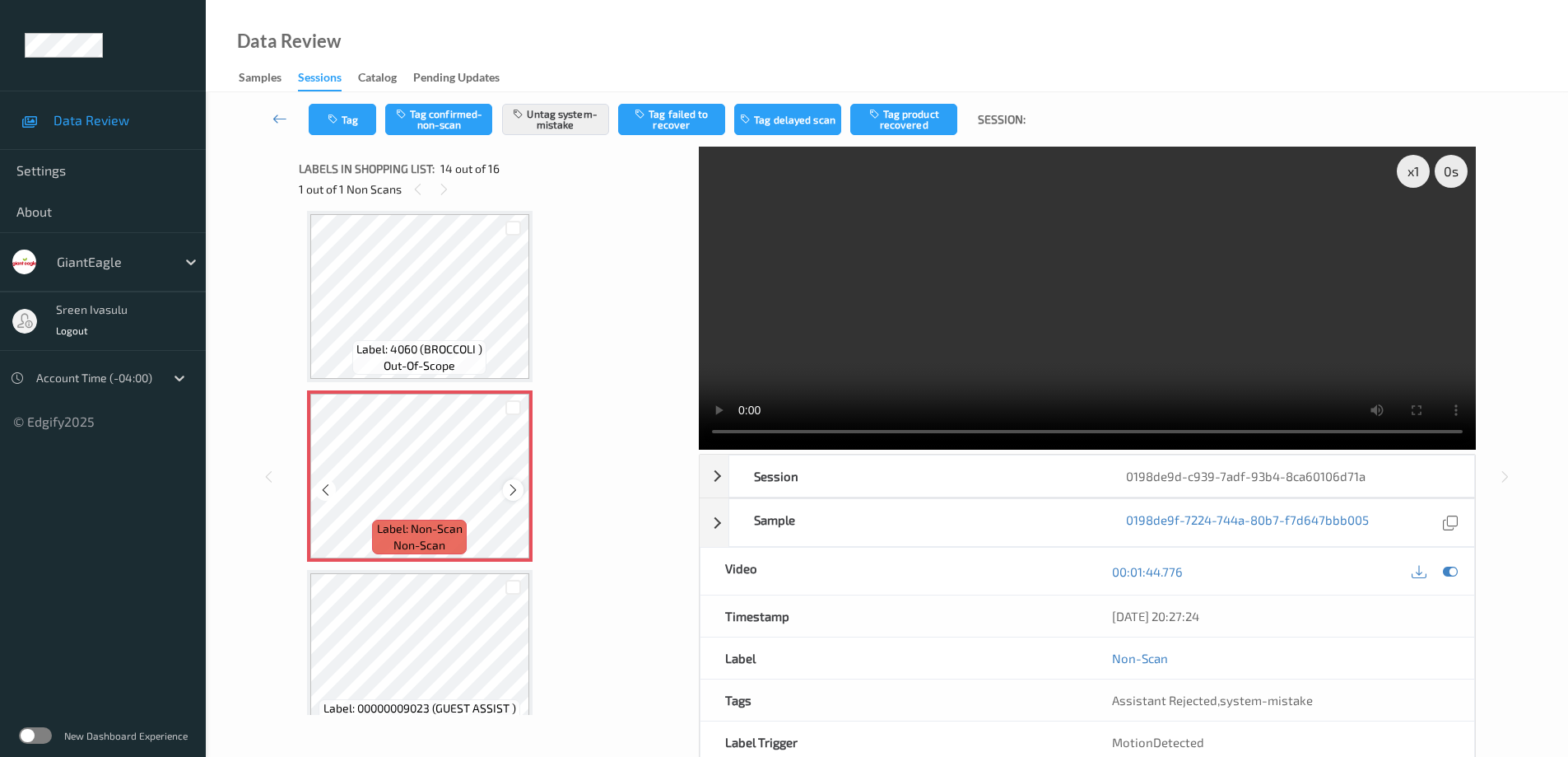
click at [504, 487] on div at bounding box center [514, 489] width 21 height 21
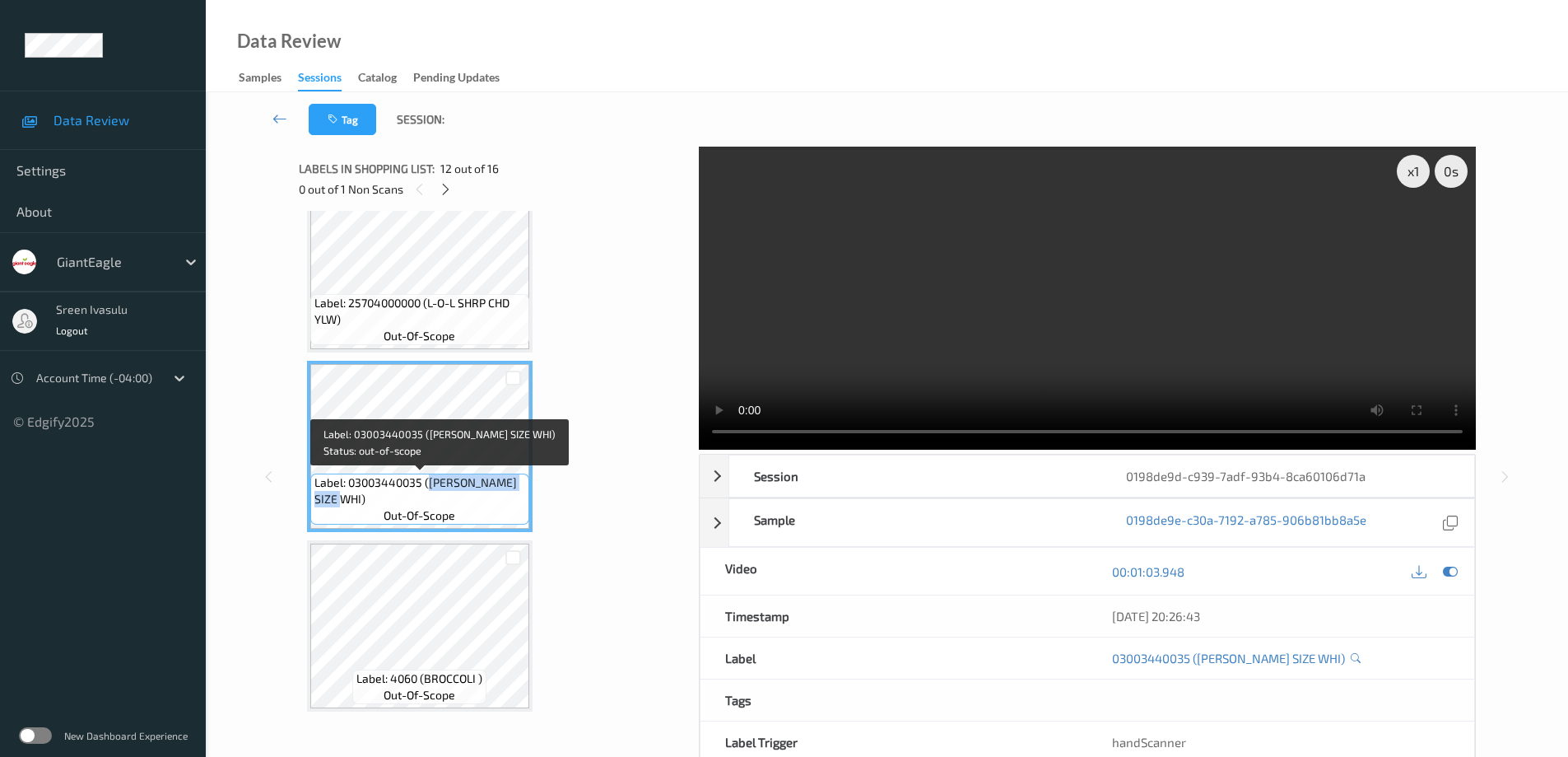
drag, startPoint x: 431, startPoint y: 484, endPoint x: 459, endPoint y: 499, distance: 31.8
click at [459, 499] on span "Label: 03003440035 (G.E. KING SIZE WHI)" at bounding box center [420, 490] width 211 height 33
copy span "G.E. KING SIZE WHI)"
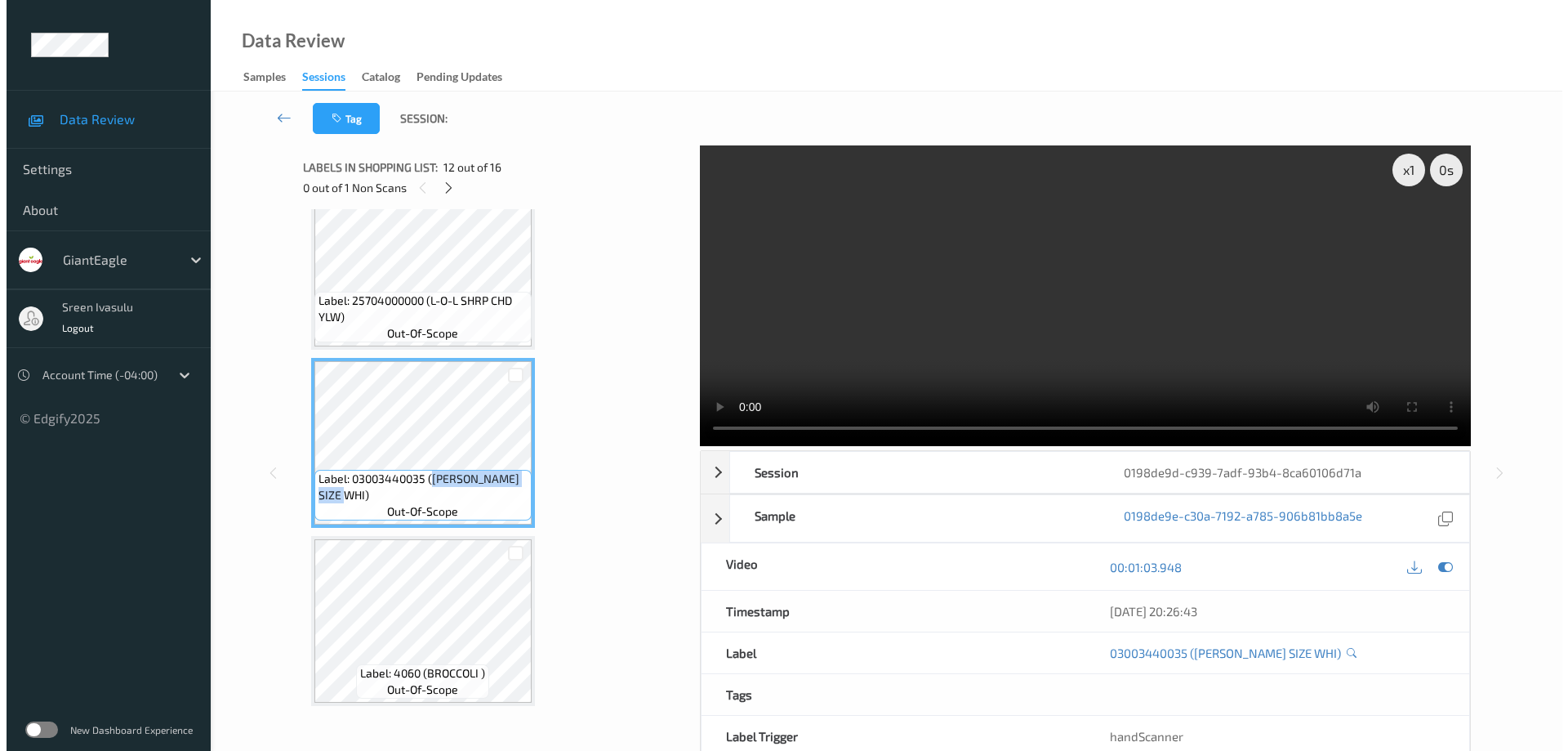
scroll to position [2145, 0]
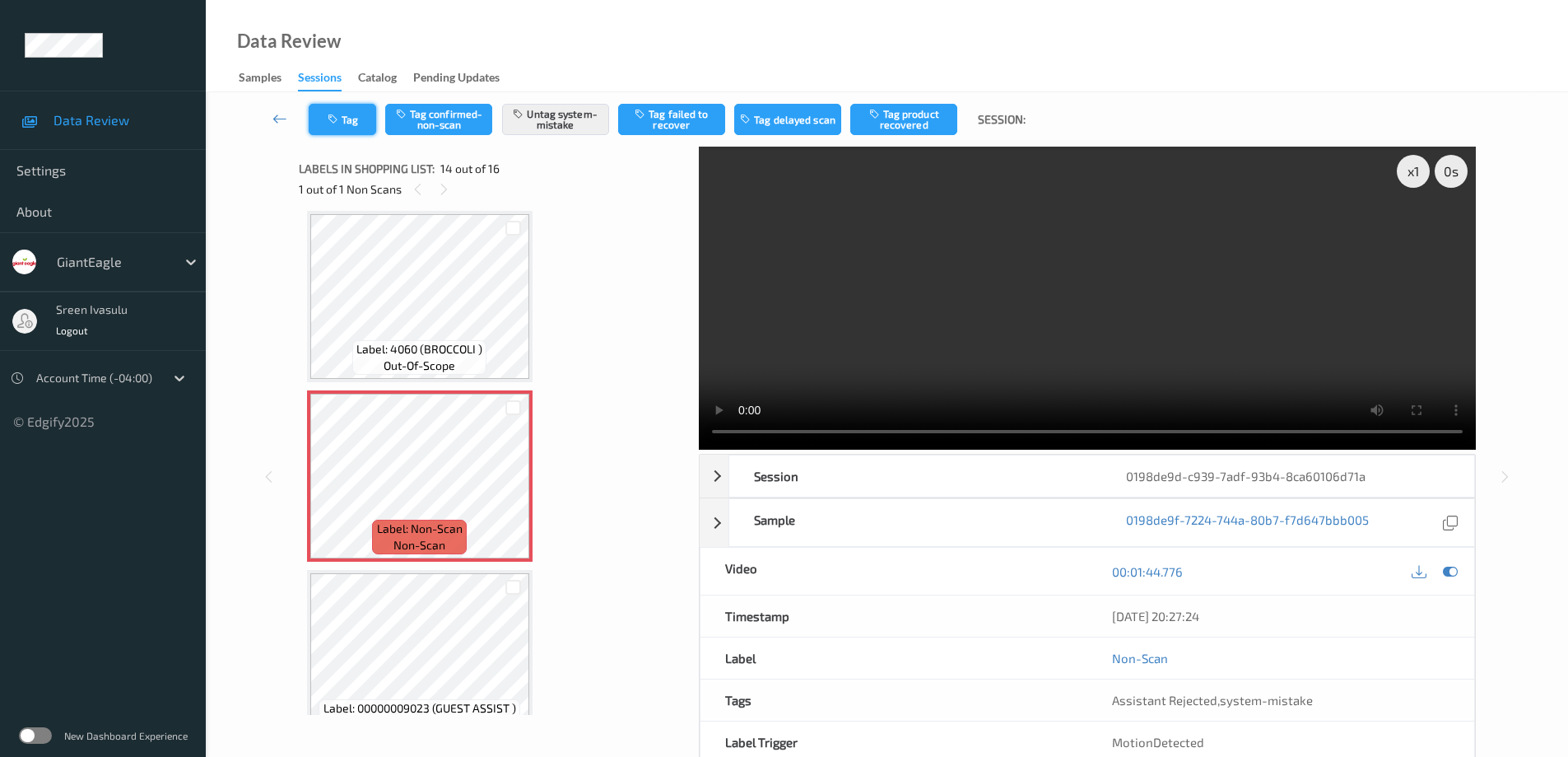
click at [351, 122] on button "Tag" at bounding box center [342, 119] width 67 height 31
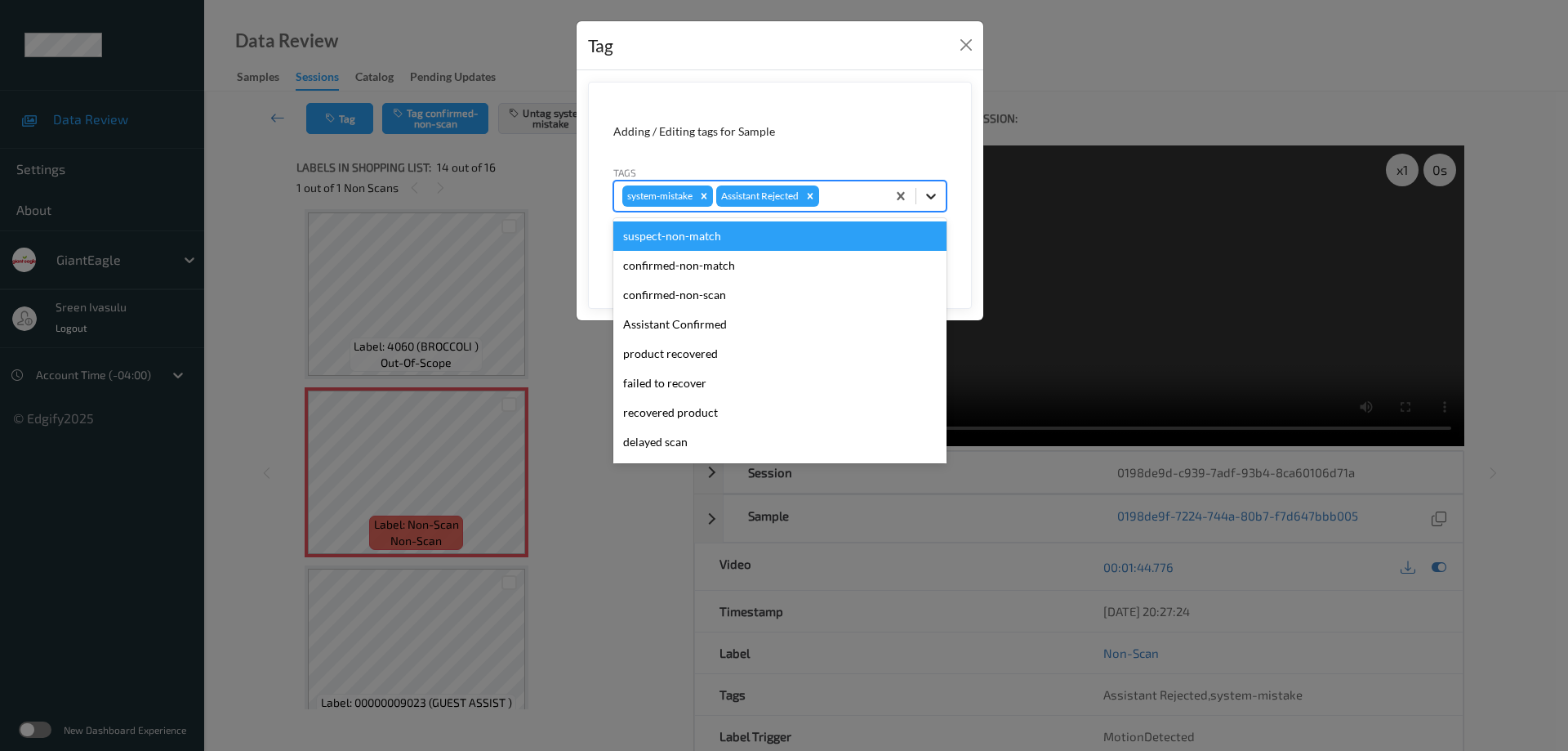
click at [926, 199] on icon at bounding box center [930, 195] width 16 height 16
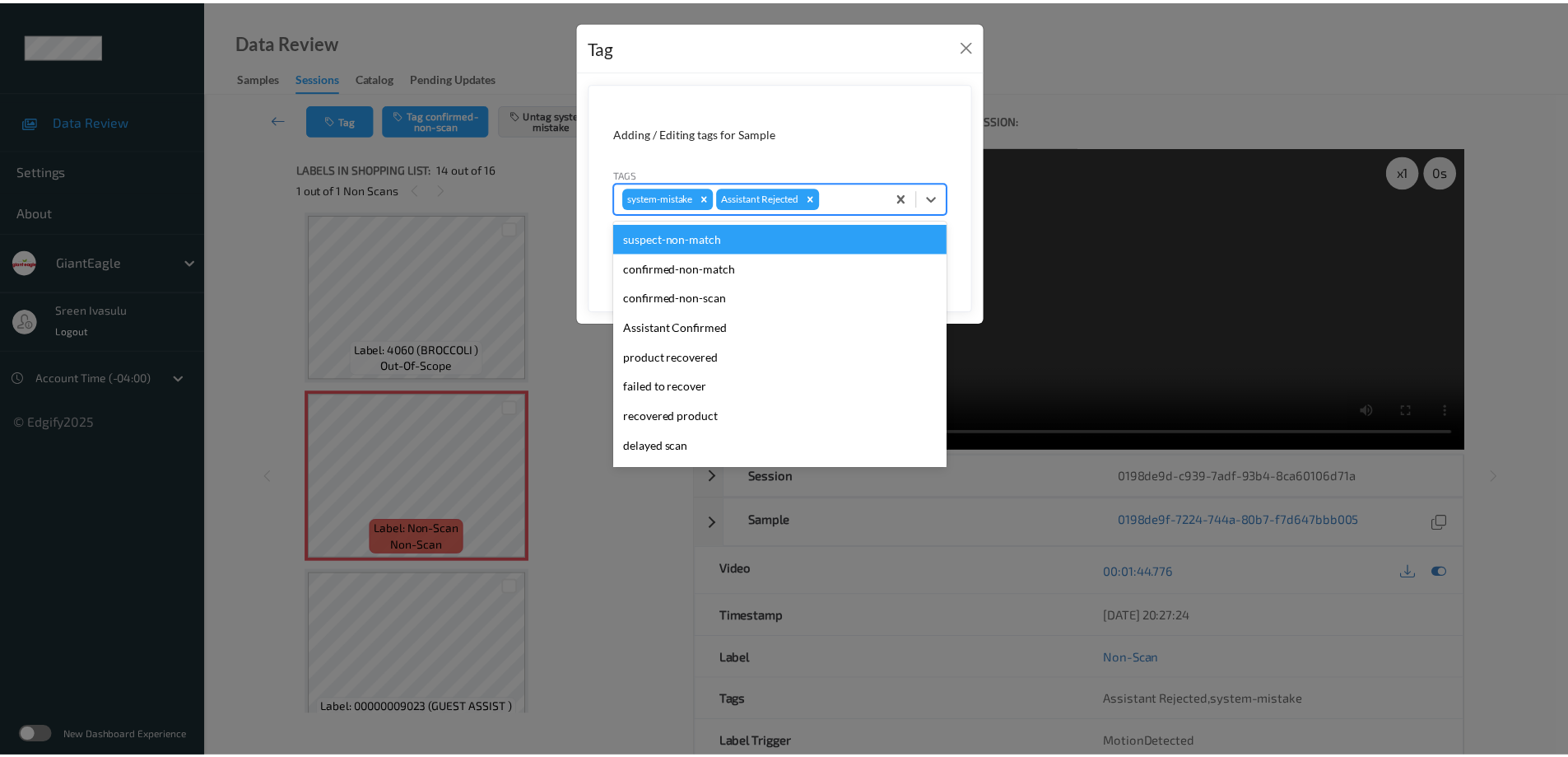
scroll to position [145, 0]
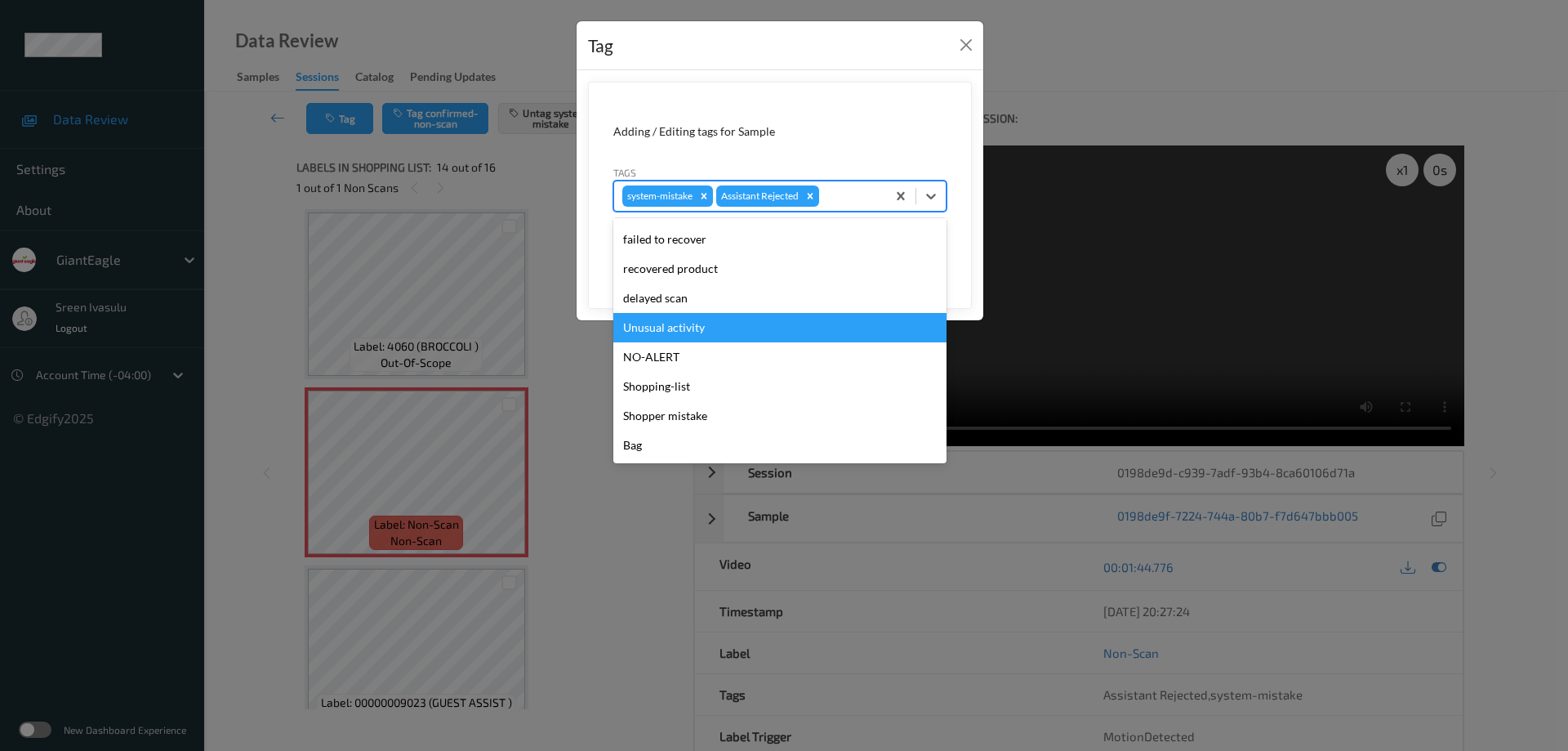
click at [694, 336] on div "Unusual activity" at bounding box center [780, 327] width 334 height 29
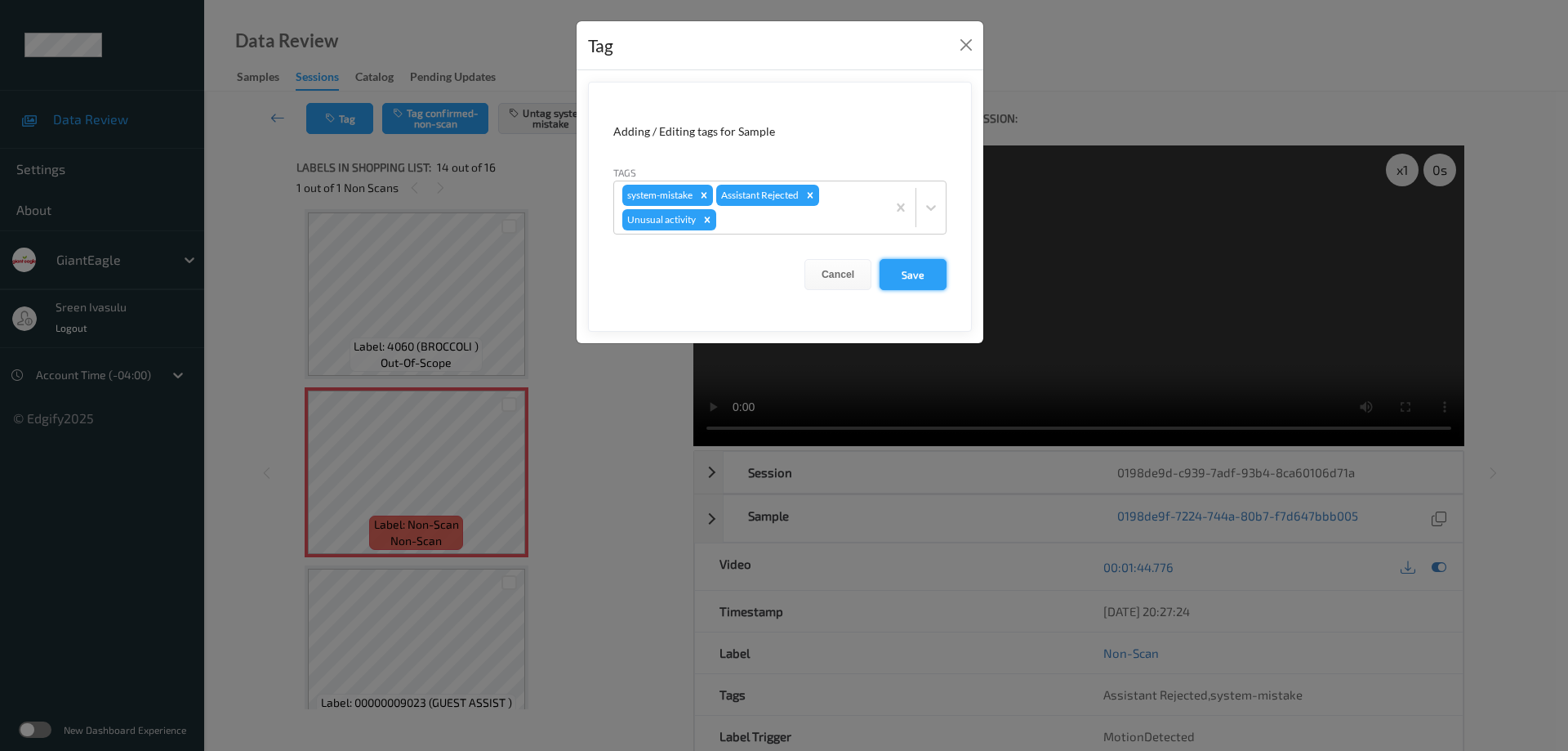
click at [893, 285] on button "Save" at bounding box center [912, 274] width 67 height 31
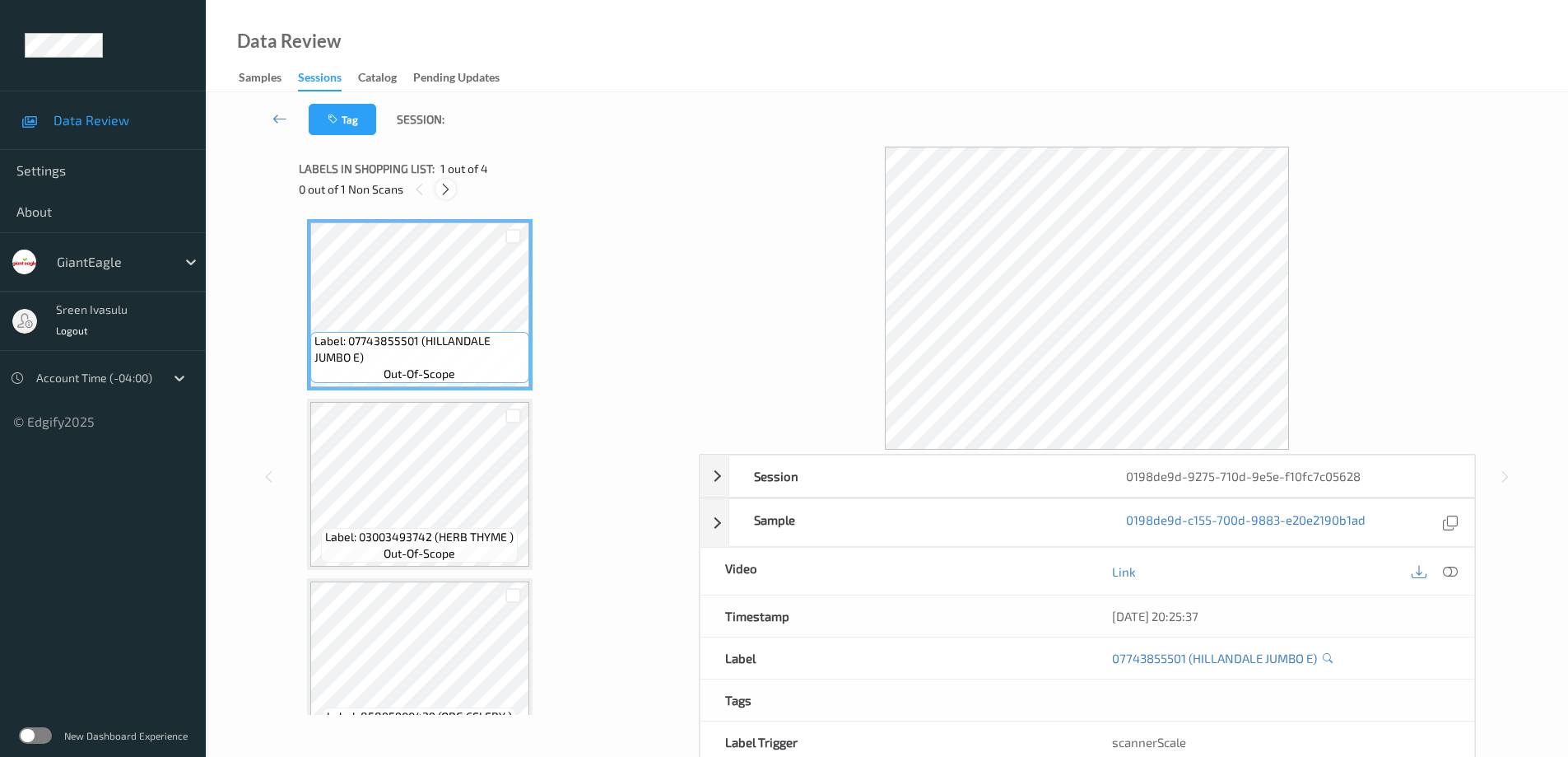
click at [447, 193] on icon at bounding box center [445, 190] width 14 height 15
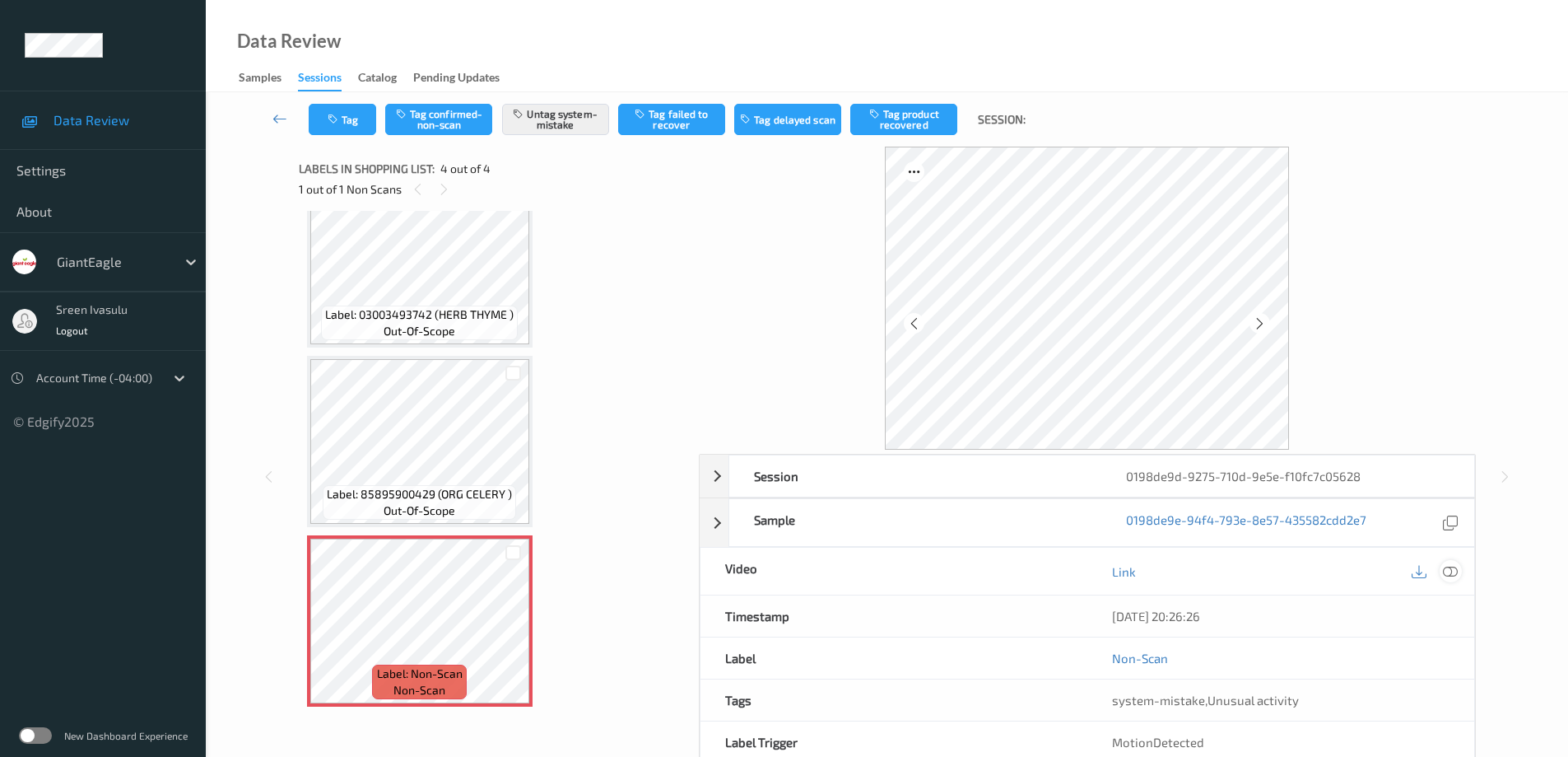
click at [1454, 571] on icon at bounding box center [1450, 572] width 15 height 15
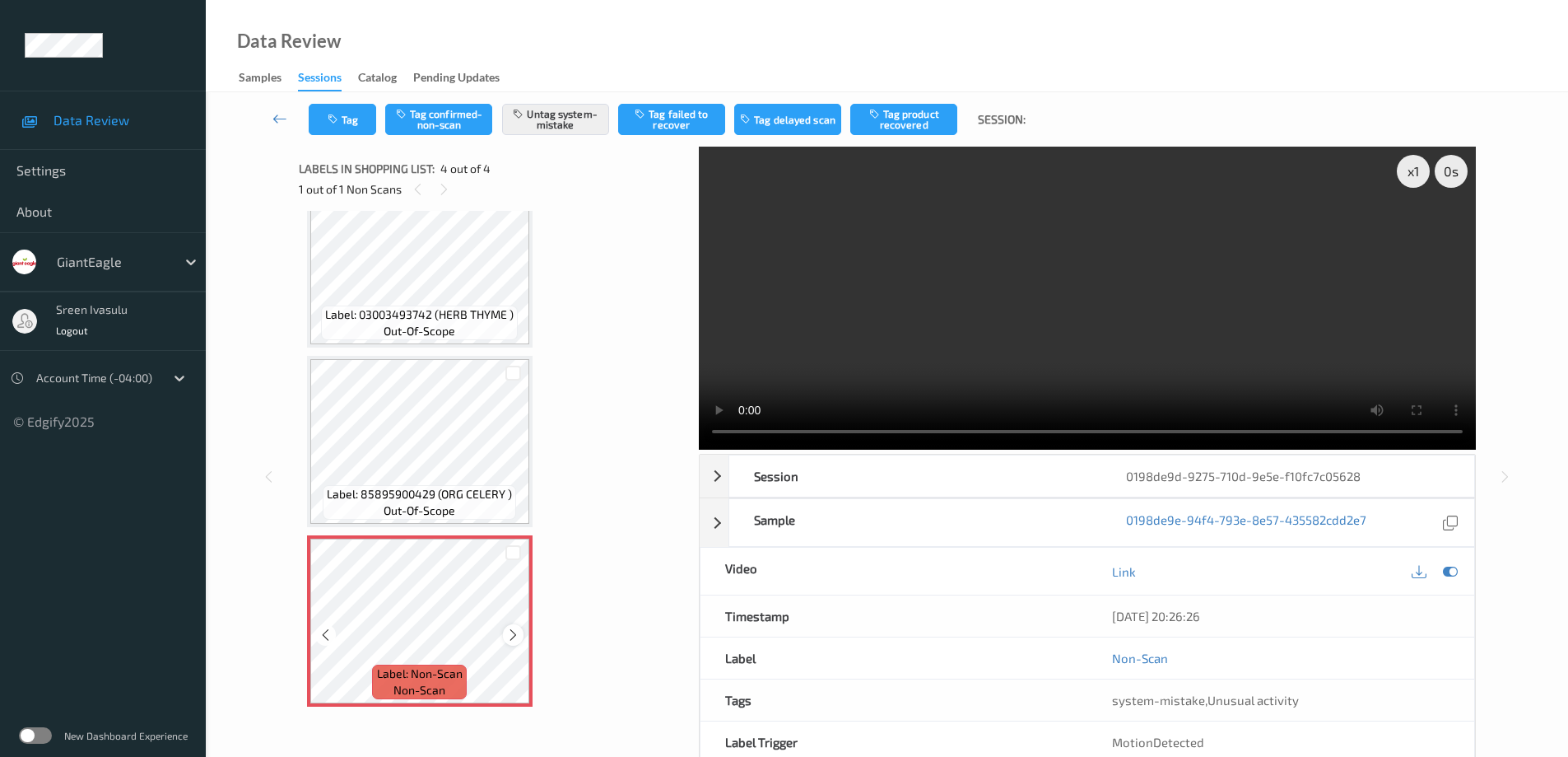
click at [516, 634] on icon at bounding box center [513, 634] width 14 height 15
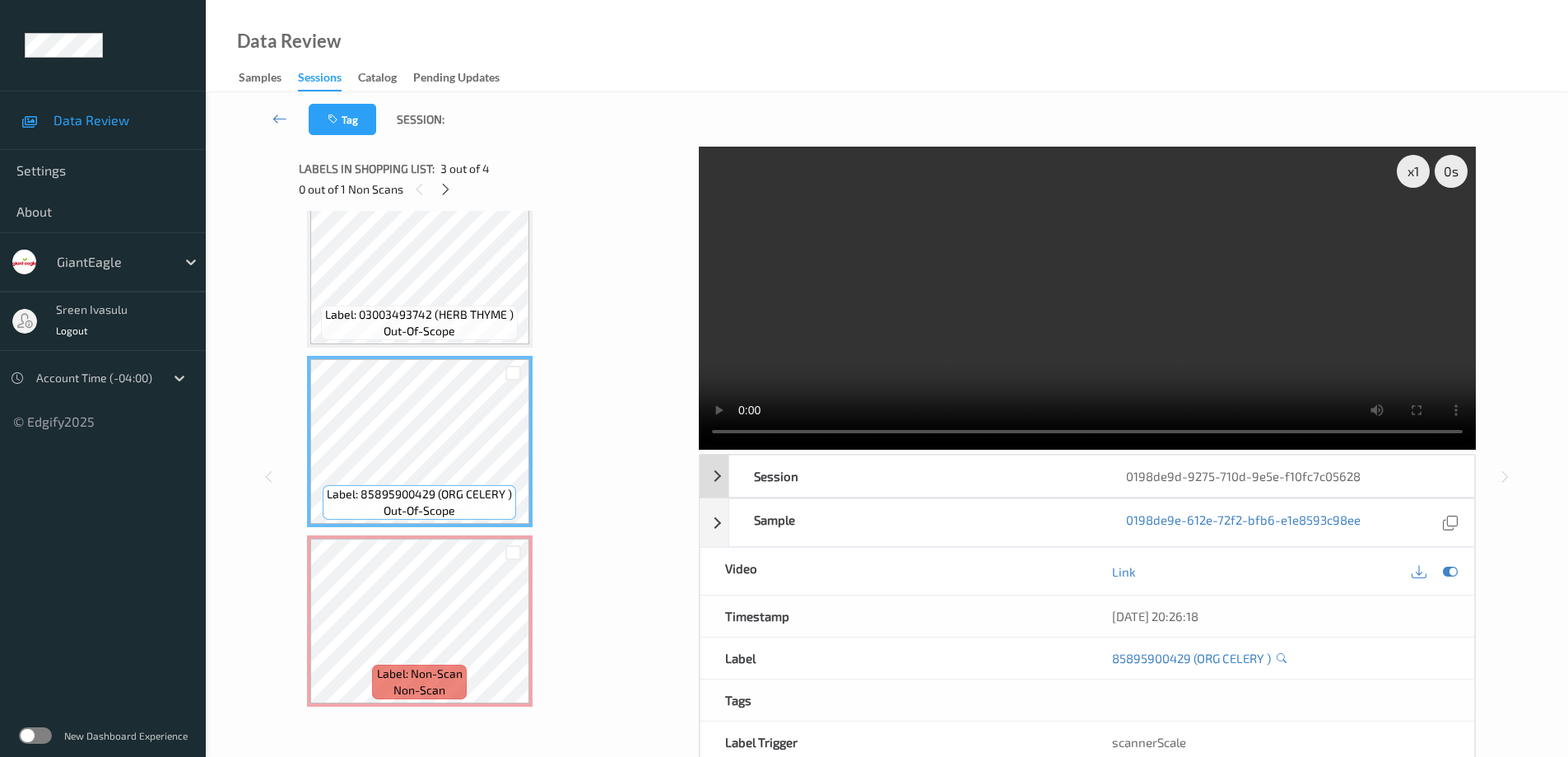
click at [914, 454] on div "Session 0198de9d-9275-710d-9e5e-f10fc7c05628" at bounding box center [1101, 475] width 746 height 43
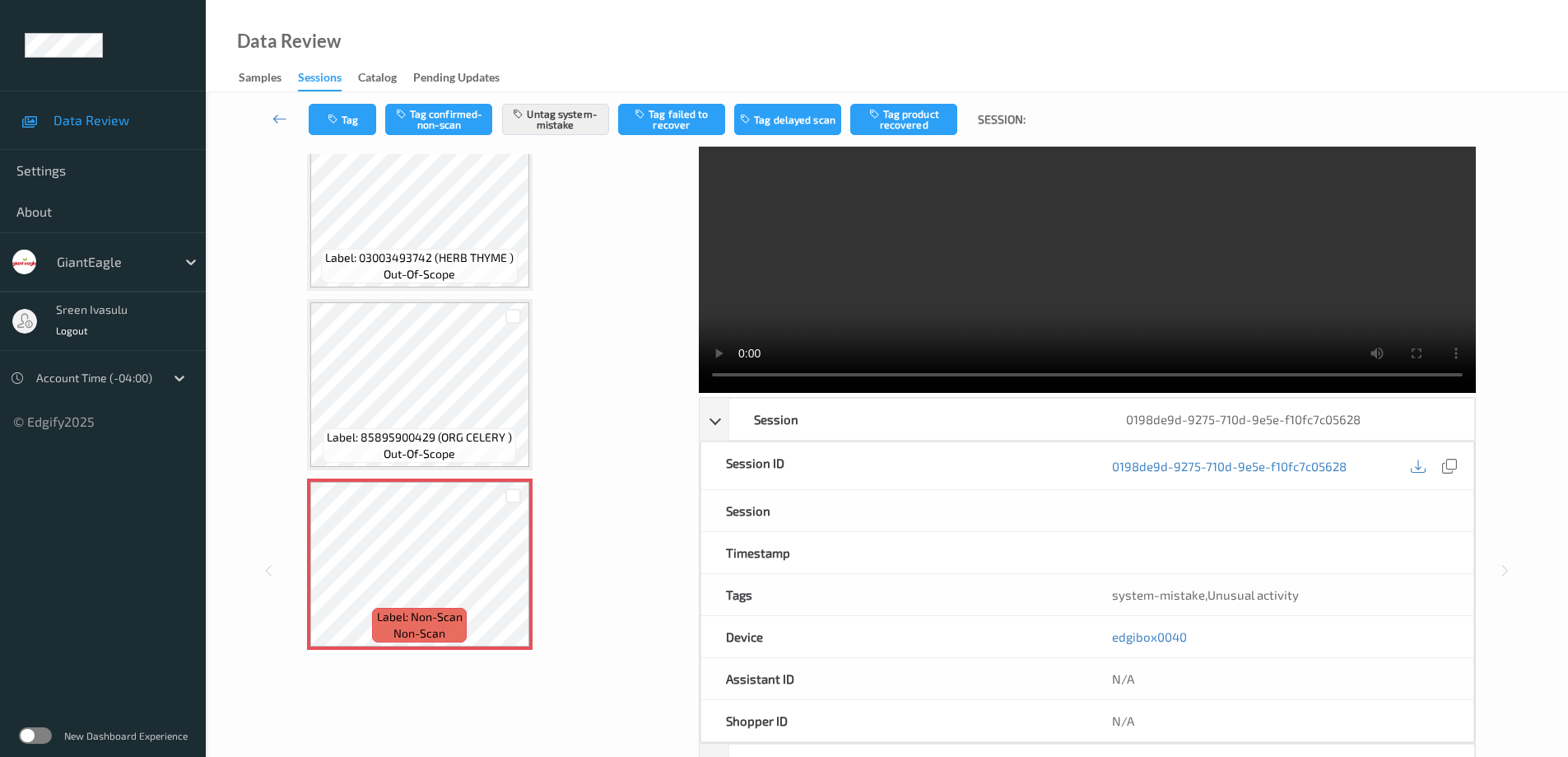
scroll to position [56, 0]
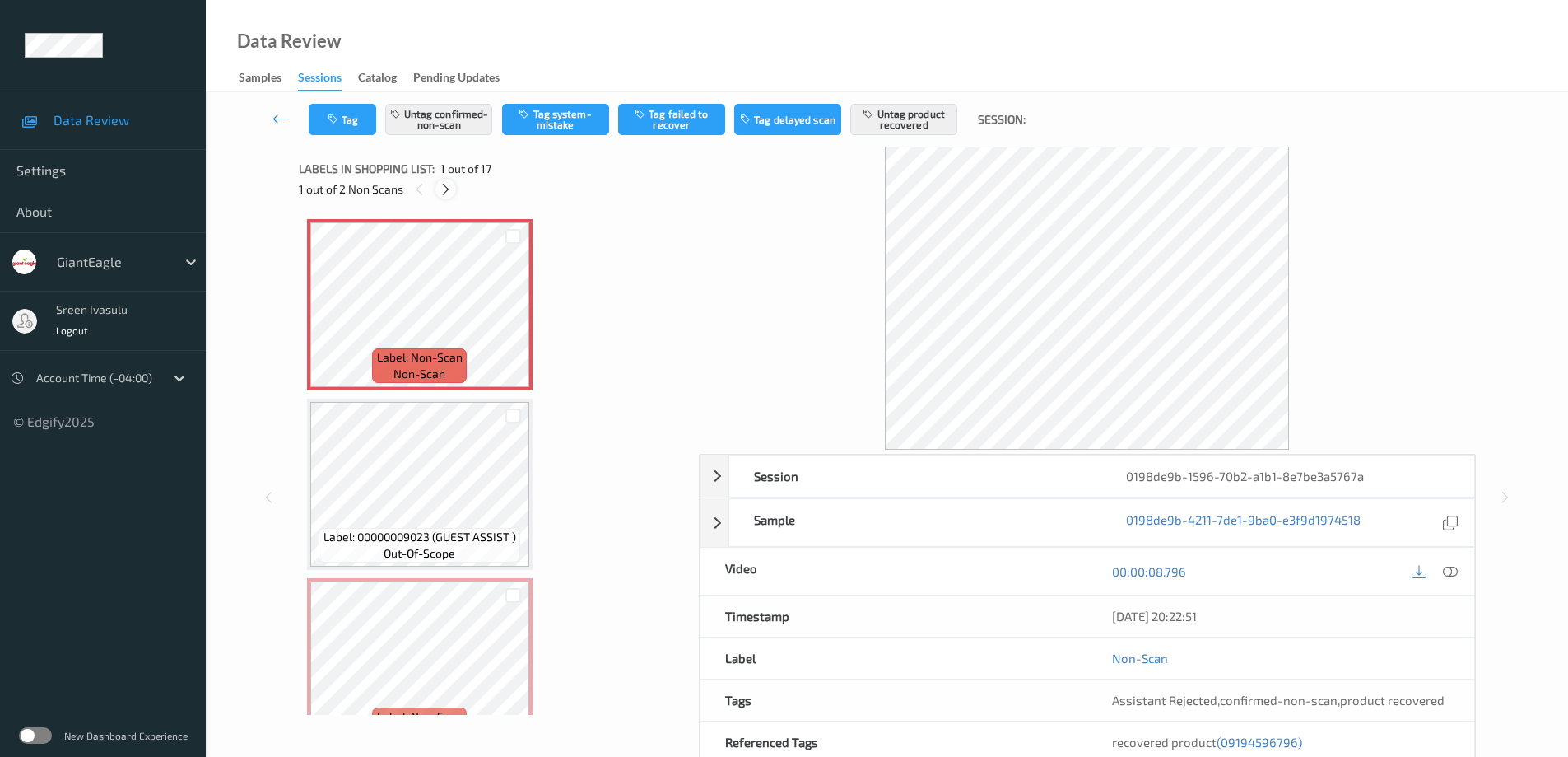
click at [442, 194] on icon at bounding box center [445, 190] width 14 height 15
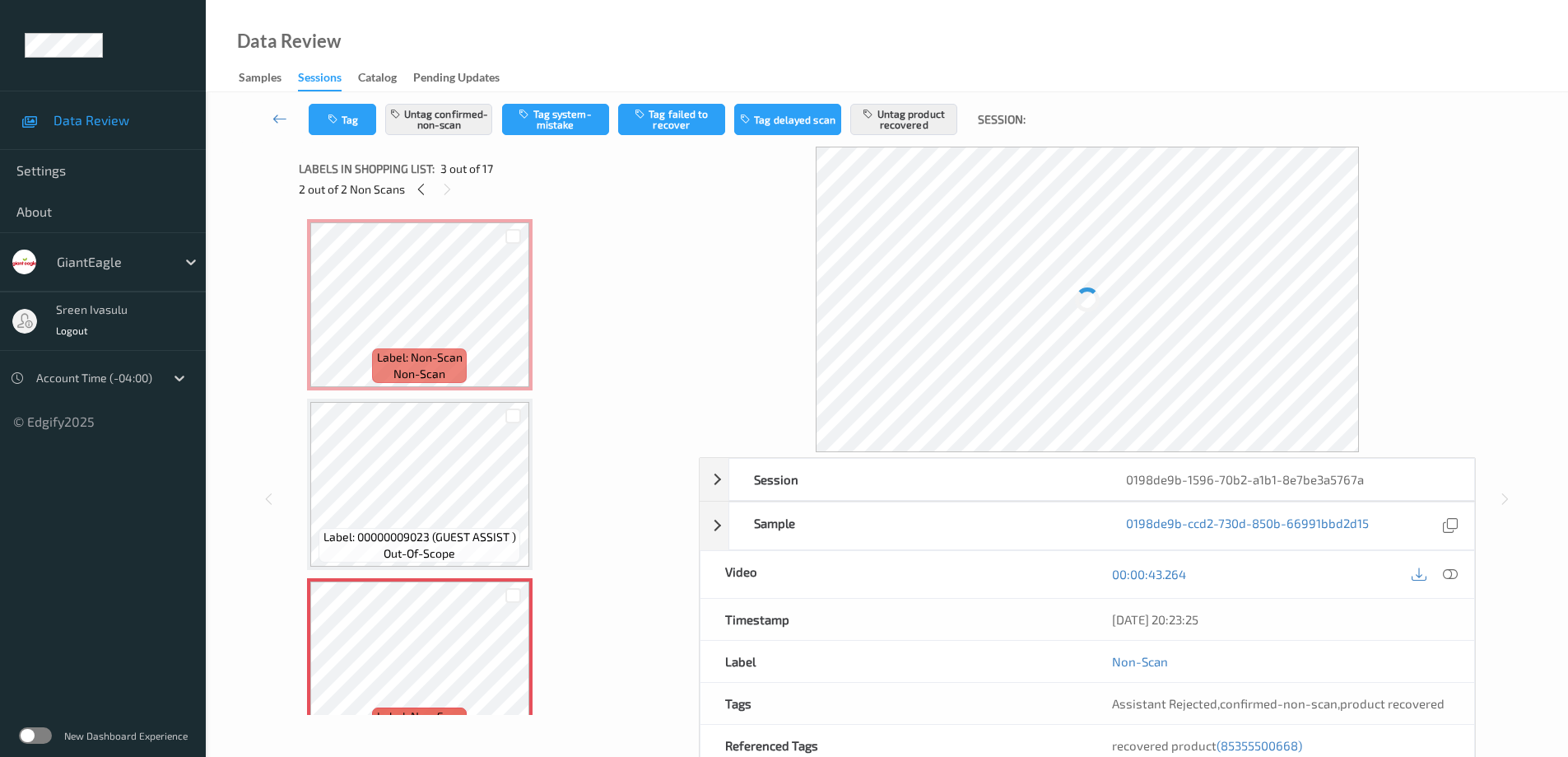
scroll to position [188, 0]
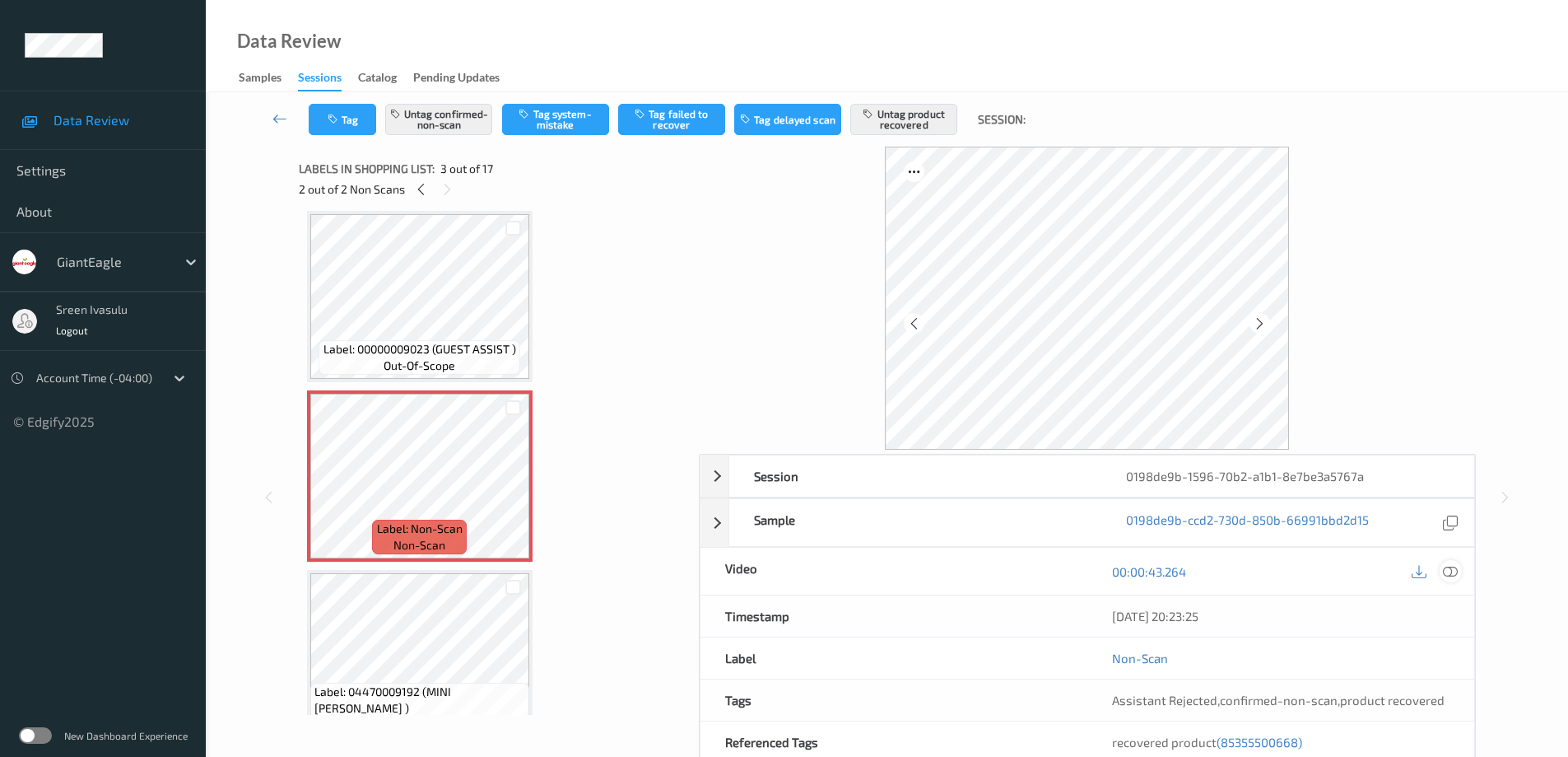
click at [1448, 573] on icon at bounding box center [1450, 572] width 15 height 15
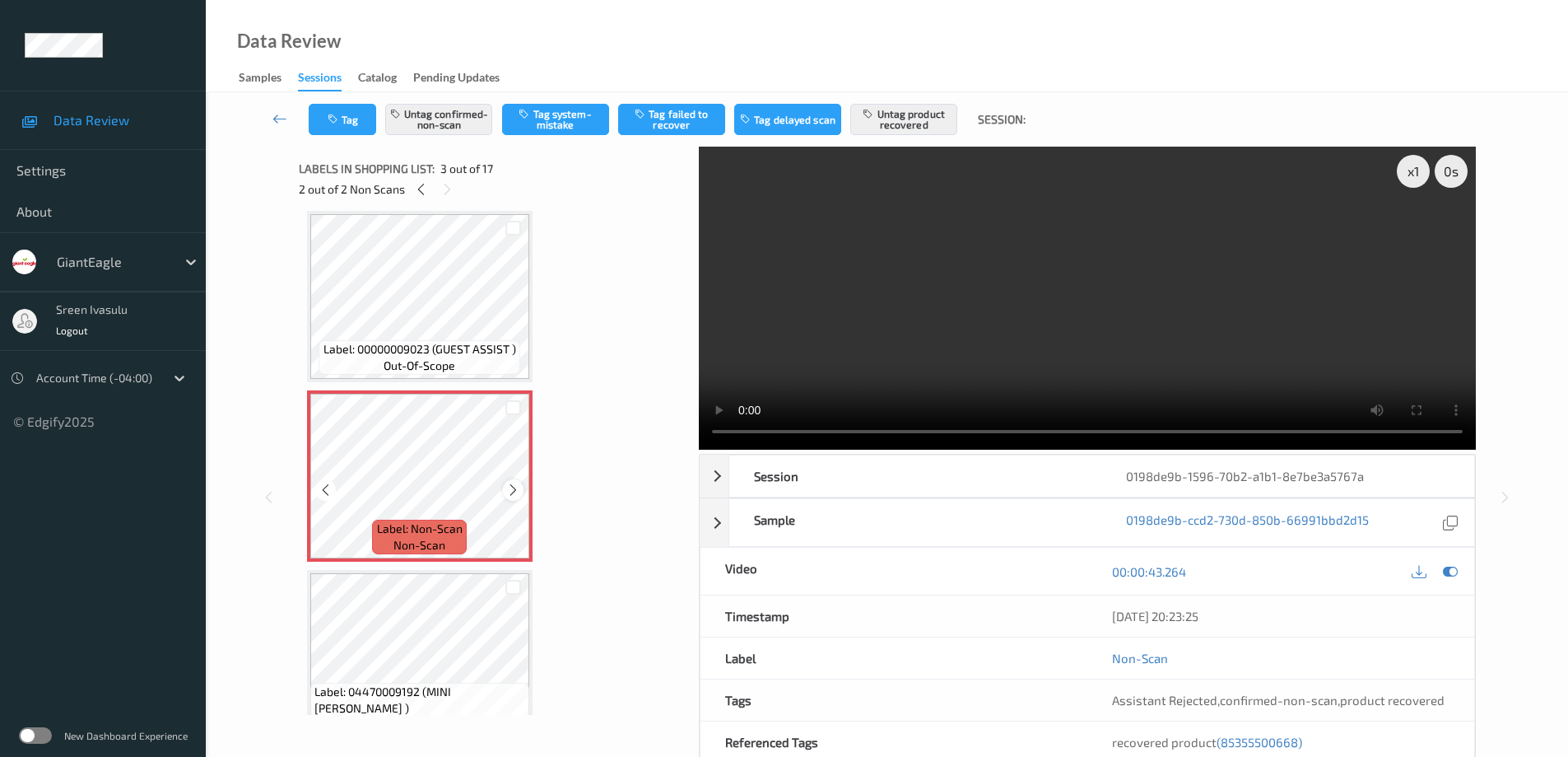
click at [508, 490] on icon at bounding box center [513, 490] width 14 height 15
click at [410, 186] on div "2 out of 2 Non Scans" at bounding box center [493, 189] width 388 height 21
click at [421, 196] on icon at bounding box center [421, 190] width 14 height 15
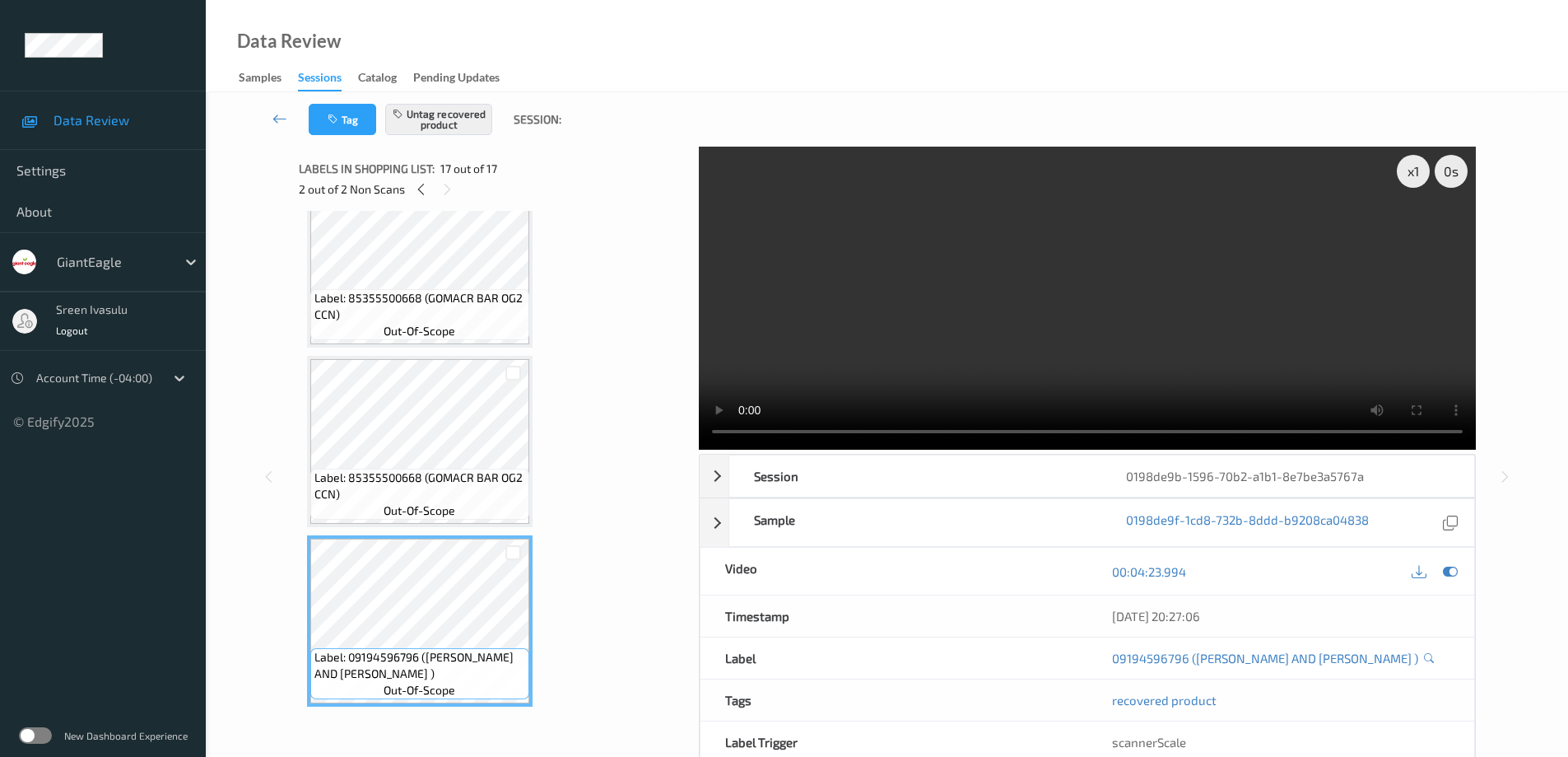
scroll to position [2226, 0]
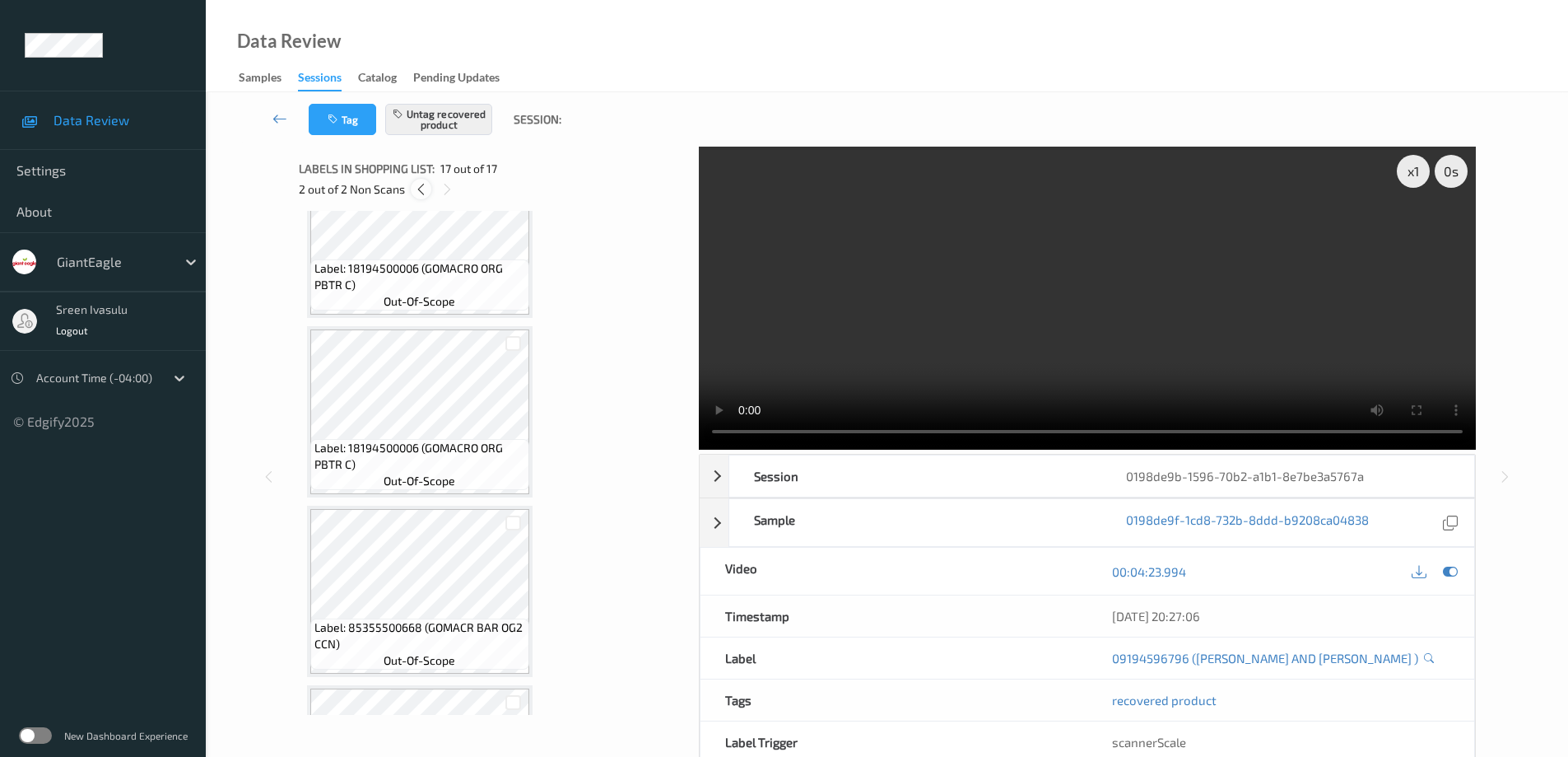
click at [424, 185] on icon at bounding box center [421, 190] width 14 height 15
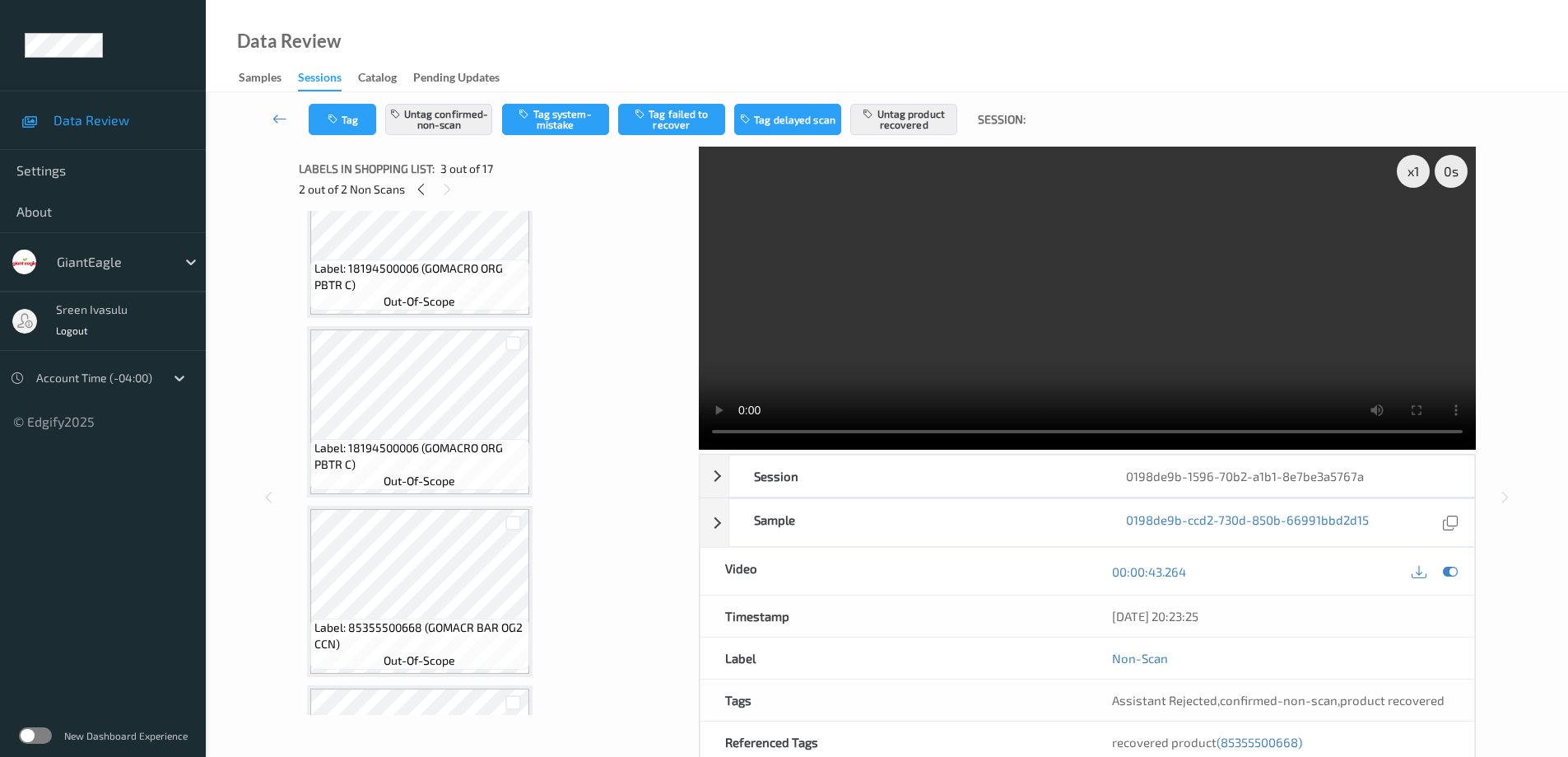
scroll to position [188, 0]
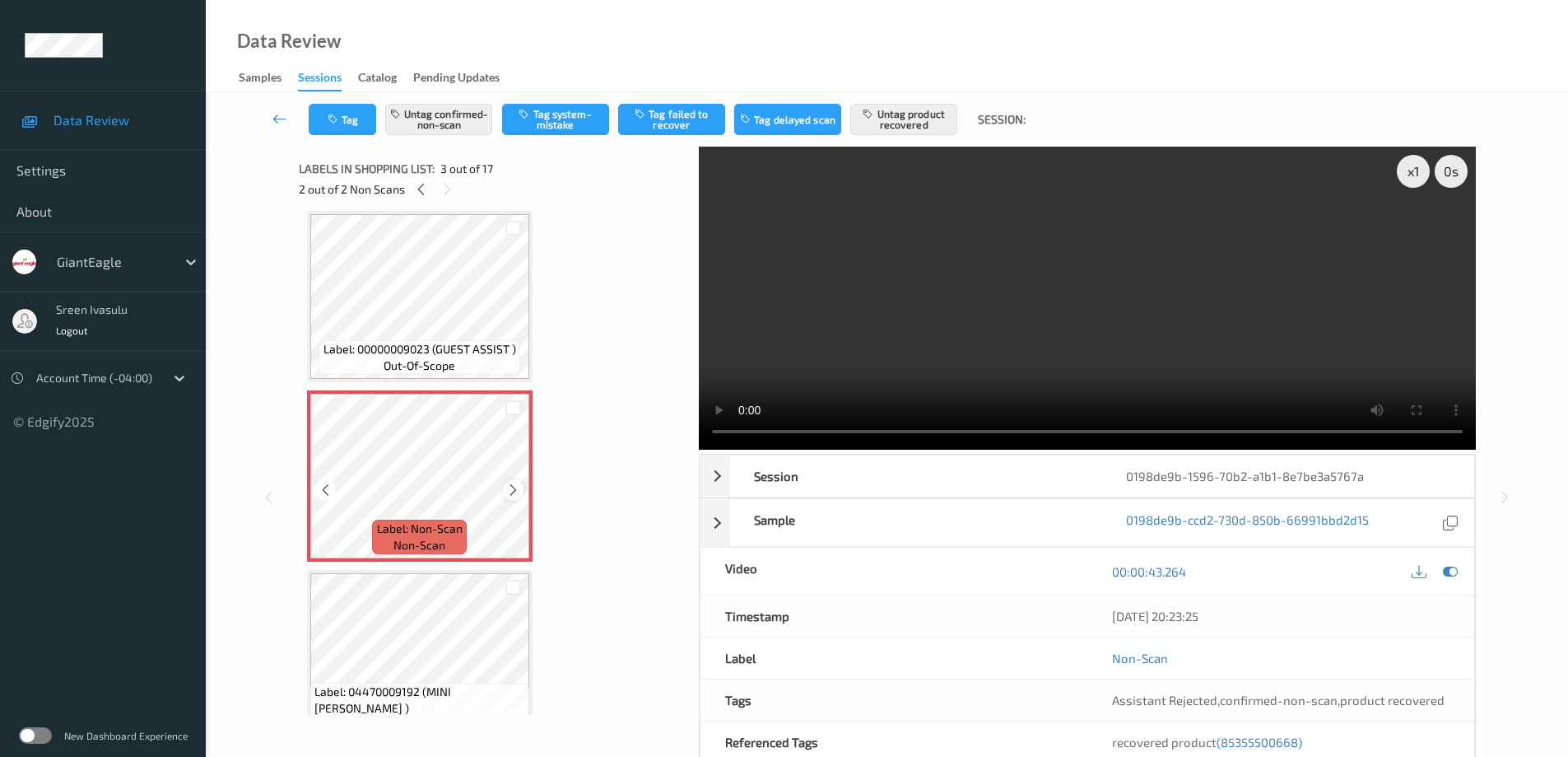
click at [510, 485] on icon at bounding box center [513, 490] width 14 height 15
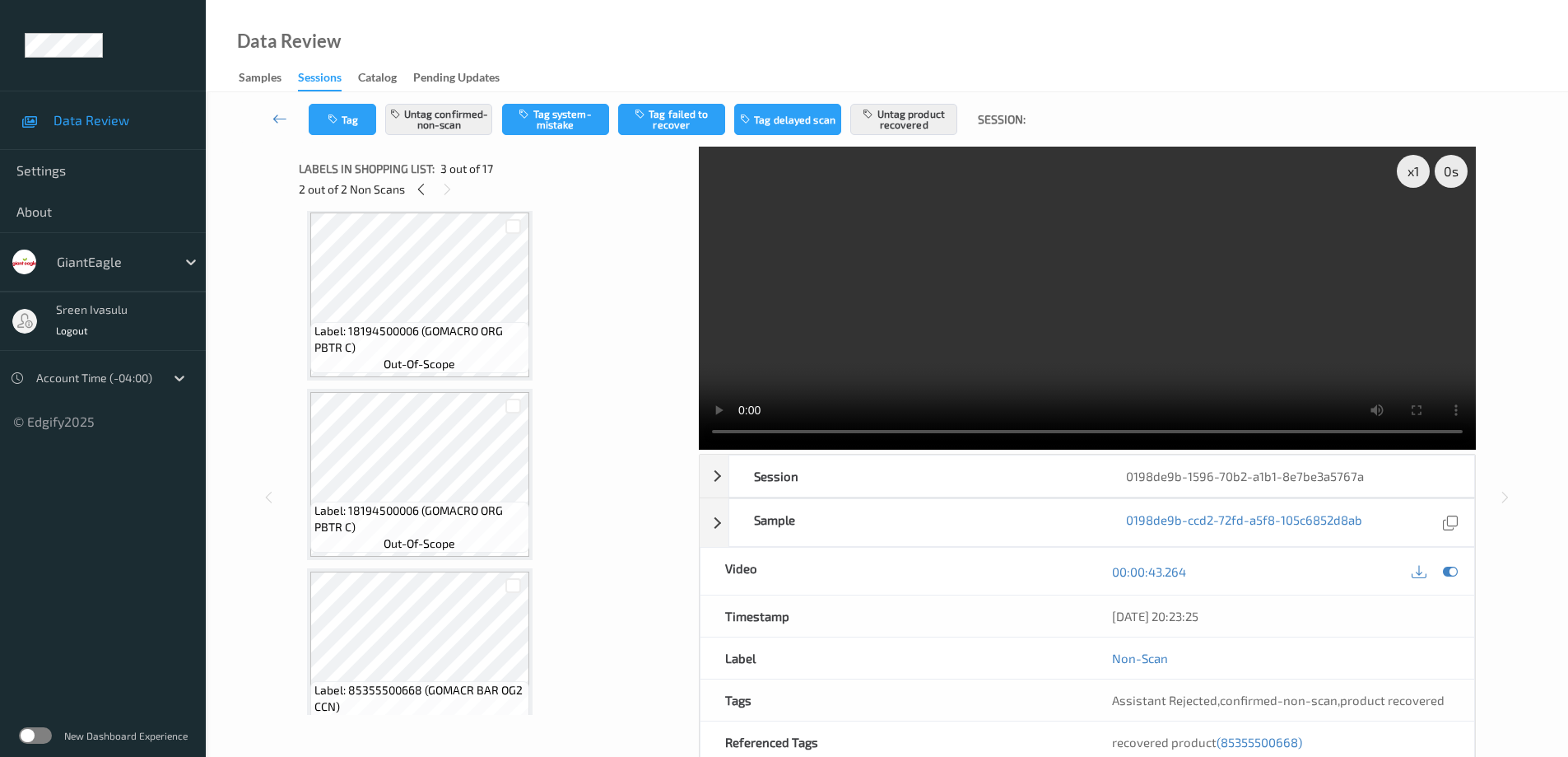
scroll to position [2493, 0]
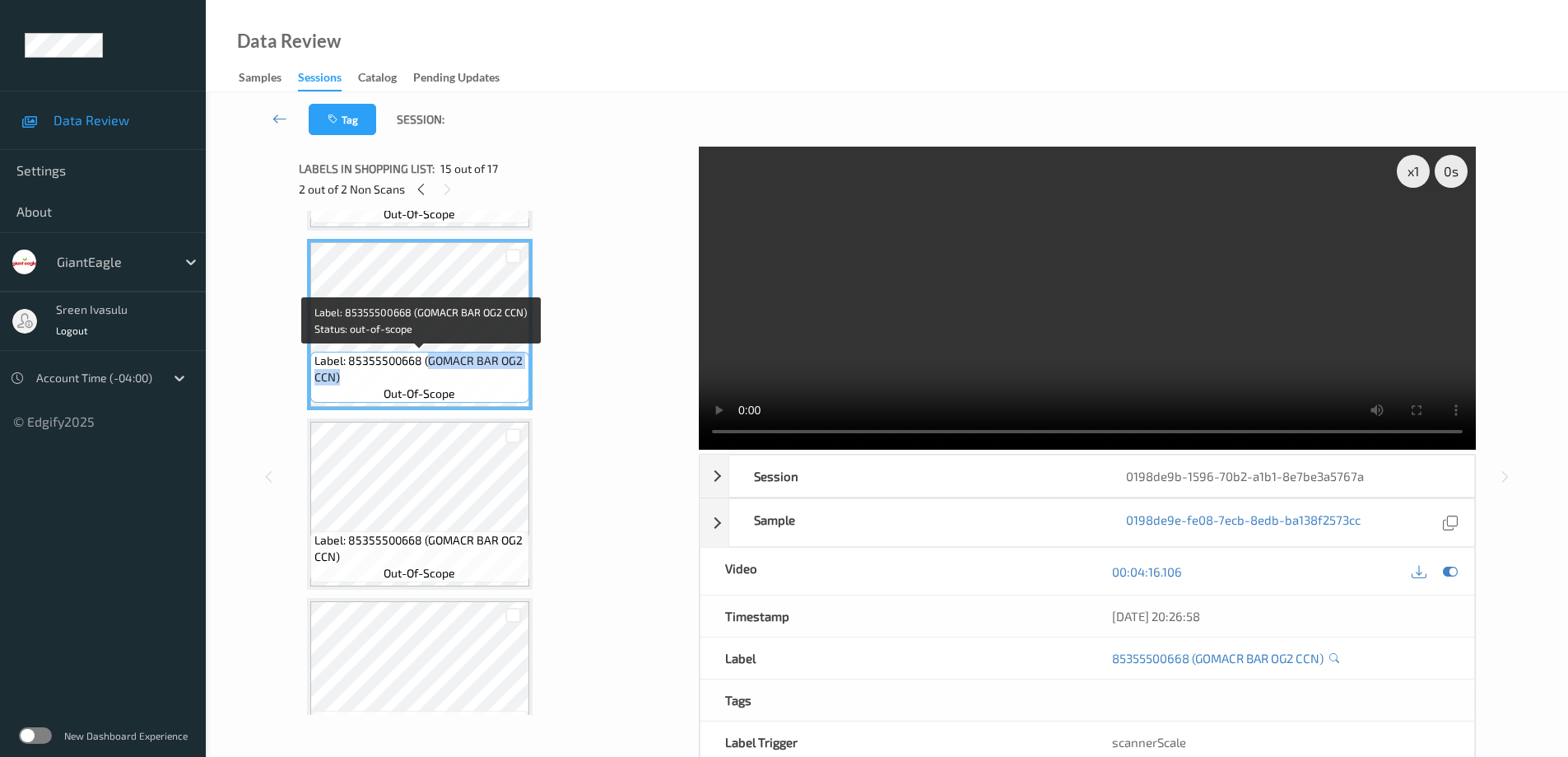
drag, startPoint x: 425, startPoint y: 361, endPoint x: 476, endPoint y: 374, distance: 52.6
click at [476, 374] on span "Label: 85355500668 (GOMACR BAR OG2 CCN)" at bounding box center [420, 369] width 211 height 33
copy span "GOMACR BAR OG2 CCN)"
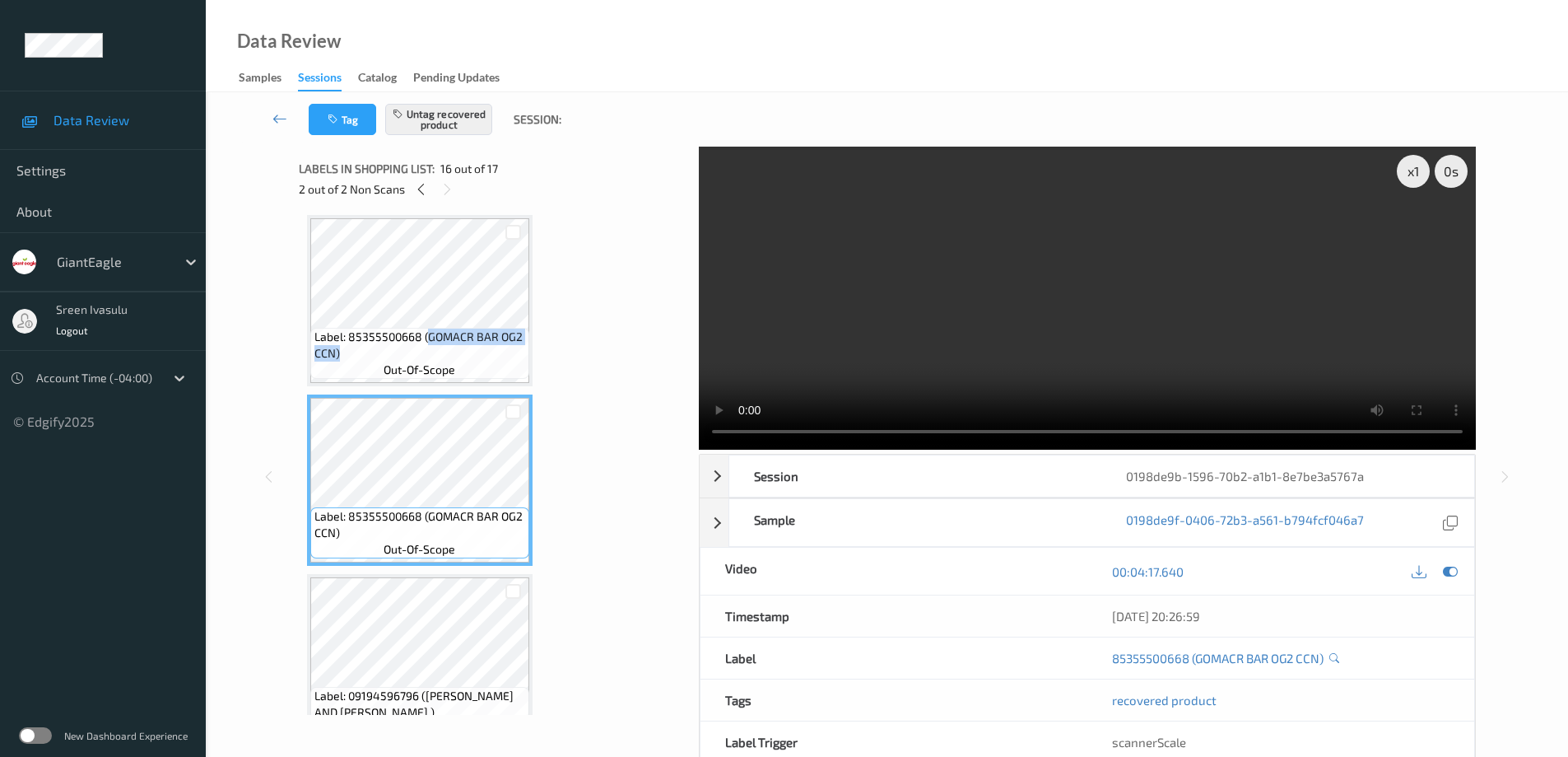
scroll to position [2555, 0]
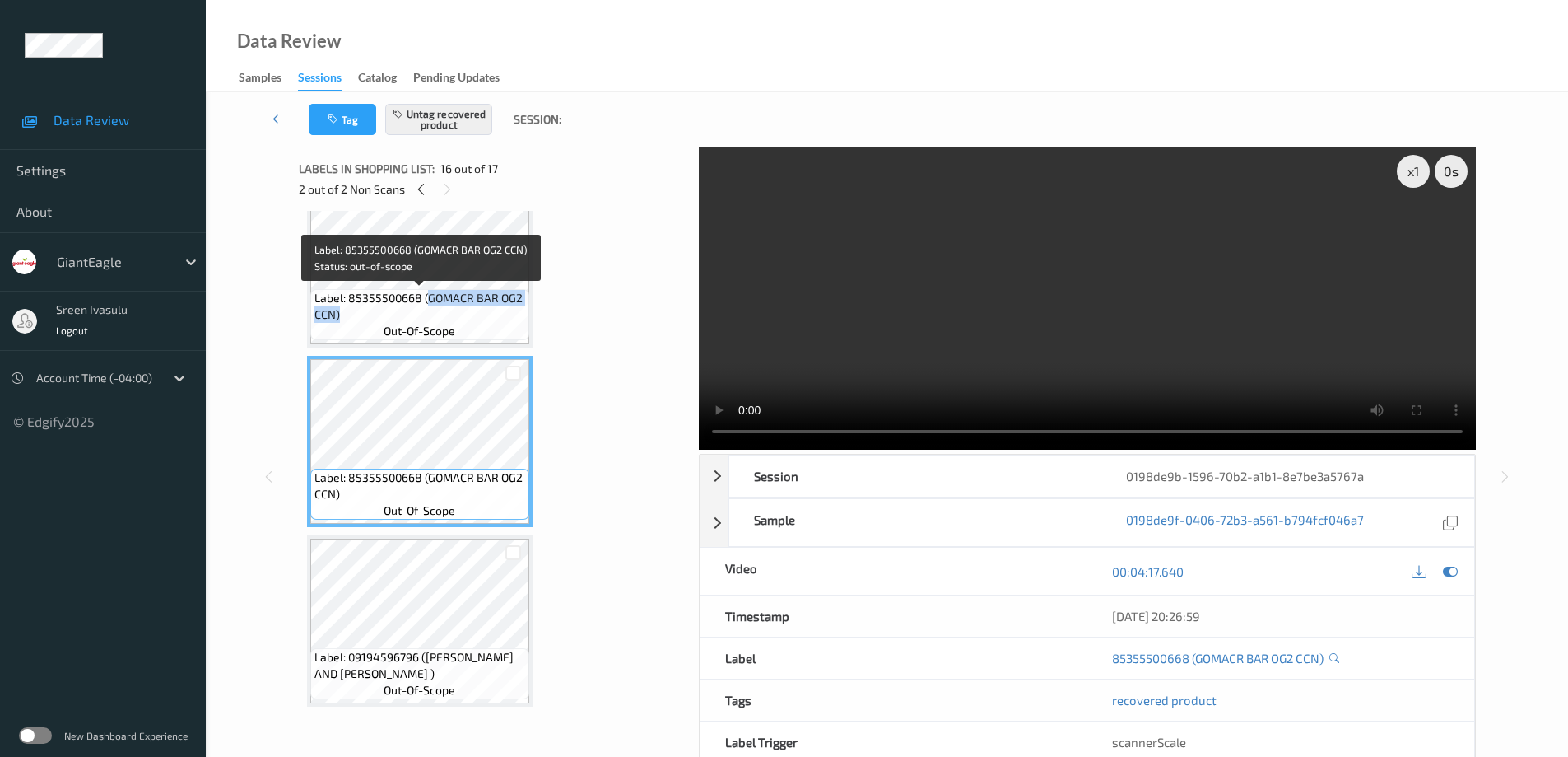
click at [479, 318] on span "Label: 85355500668 (GOMACR BAR OG2 CCN)" at bounding box center [420, 306] width 211 height 33
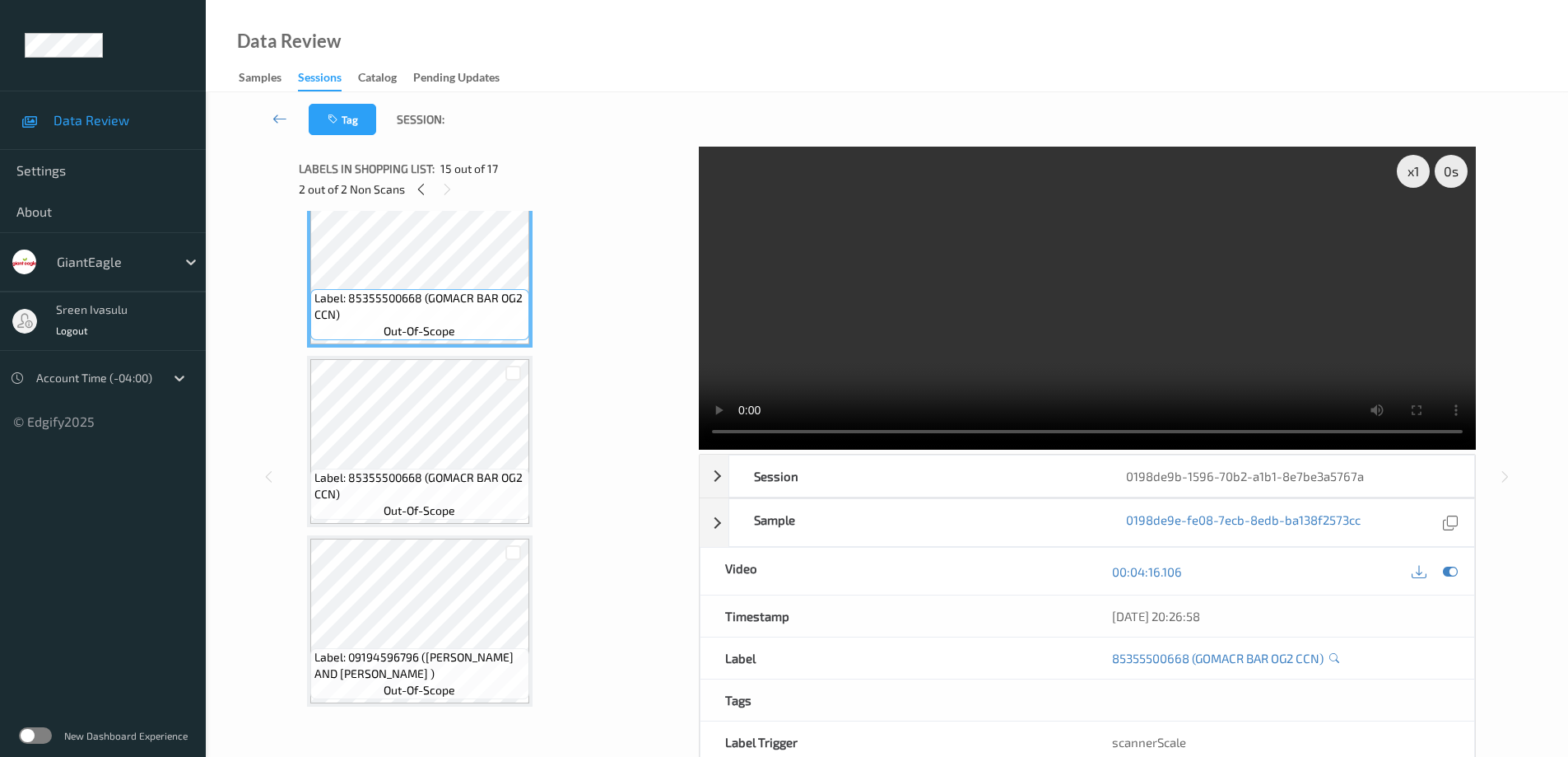
scroll to position [2226, 0]
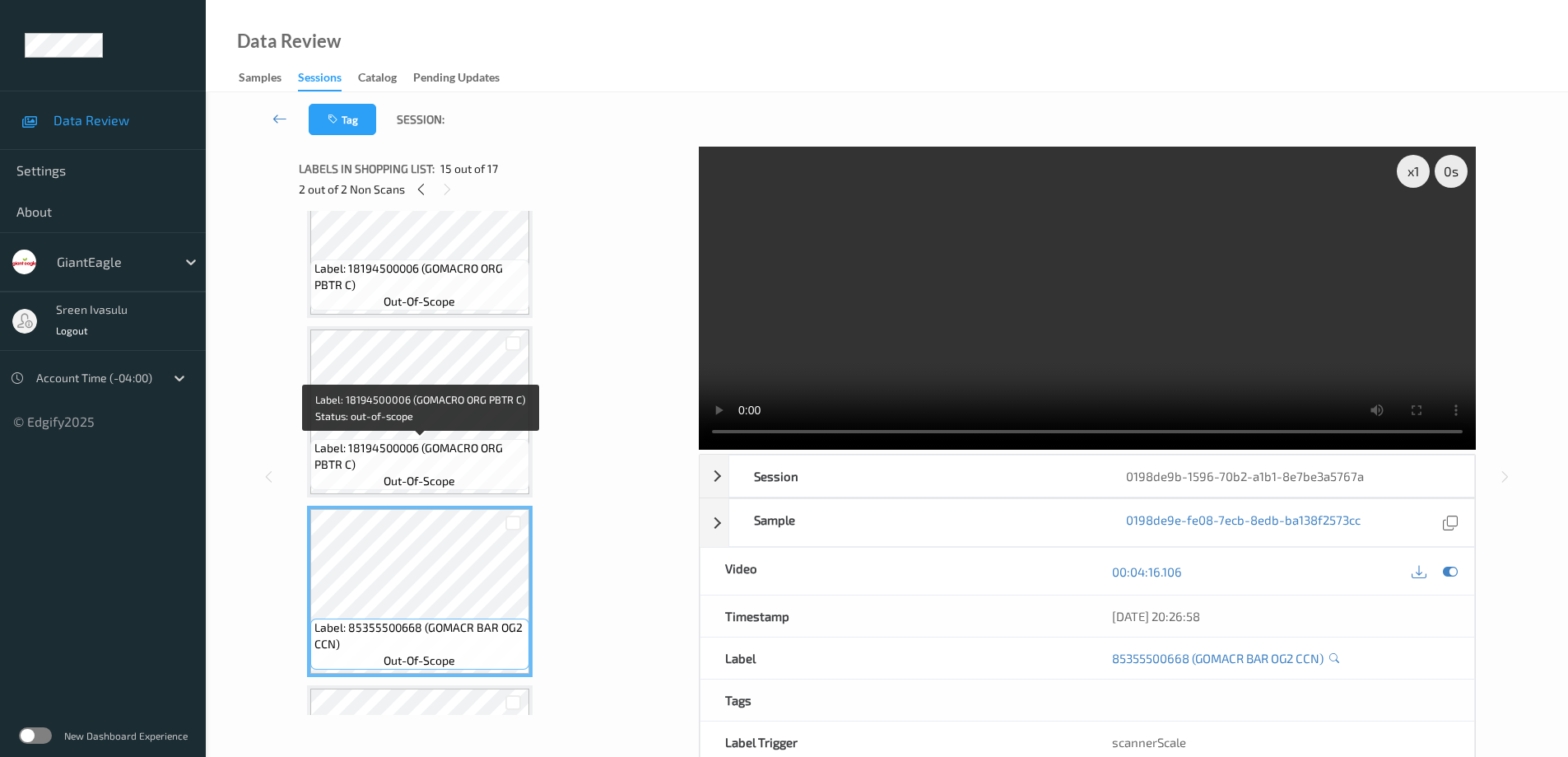
click at [462, 442] on span "Label: 18194500006 (GOMACRO ORG PBTR C)" at bounding box center [420, 456] width 211 height 33
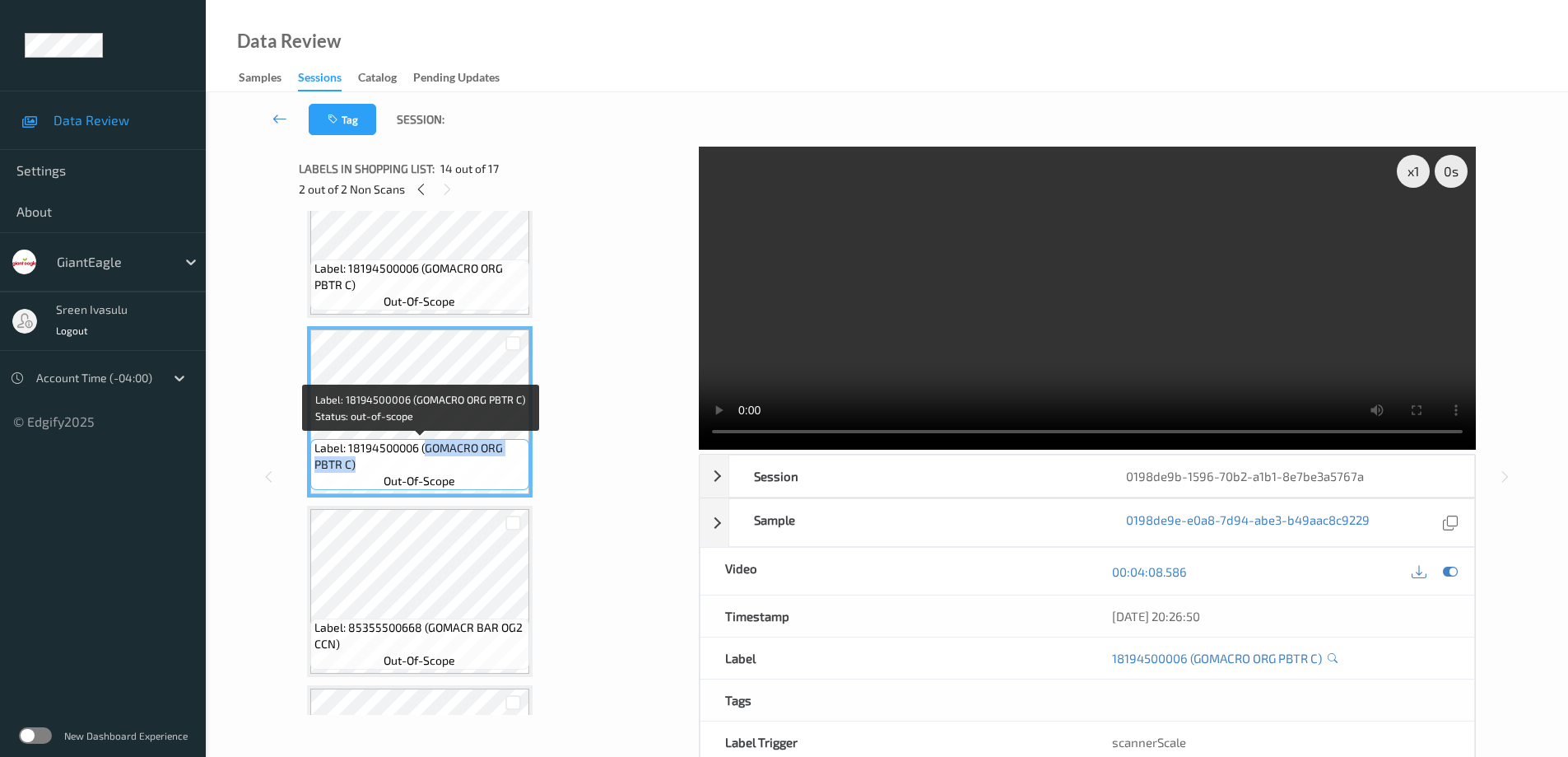
drag, startPoint x: 426, startPoint y: 445, endPoint x: 468, endPoint y: 460, distance: 44.6
click at [468, 460] on span "Label: 18194500006 (GOMACRO ORG PBTR C)" at bounding box center [420, 456] width 211 height 33
copy span "GOMACRO ORG PBTR C)"
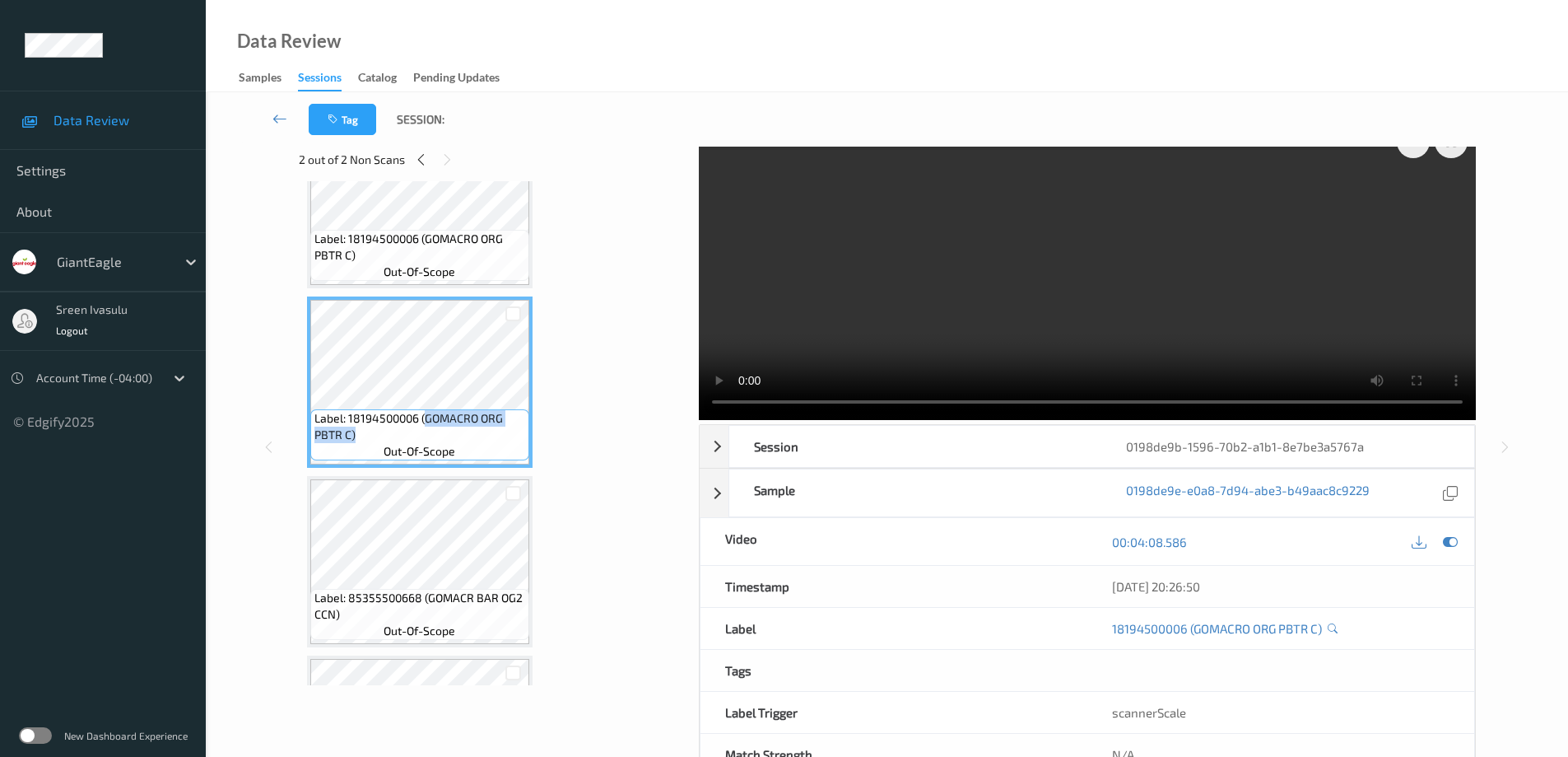
scroll to position [0, 0]
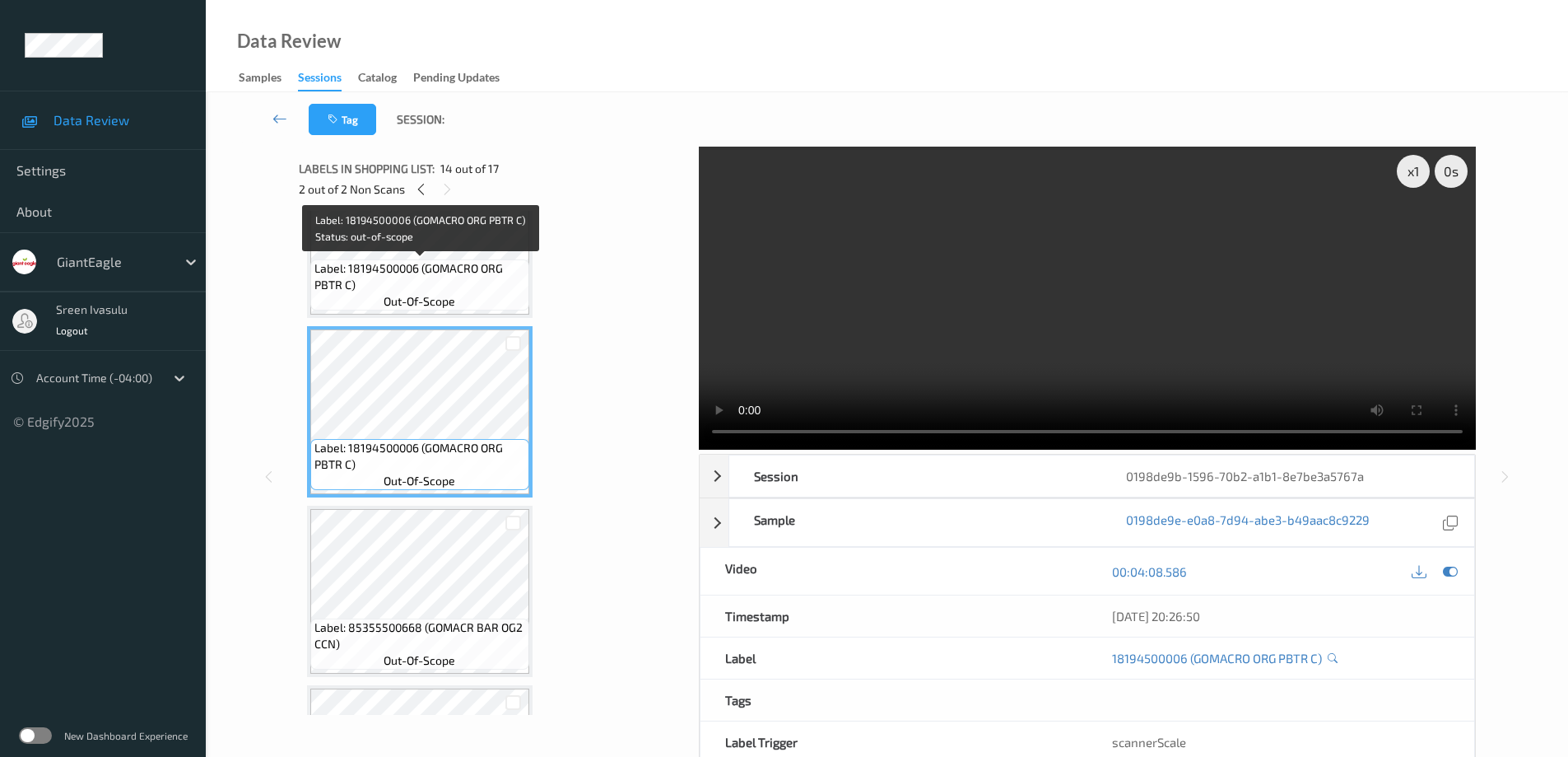
click at [497, 281] on span "Label: 18194500006 (GOMACRO ORG PBTR C)" at bounding box center [420, 276] width 211 height 33
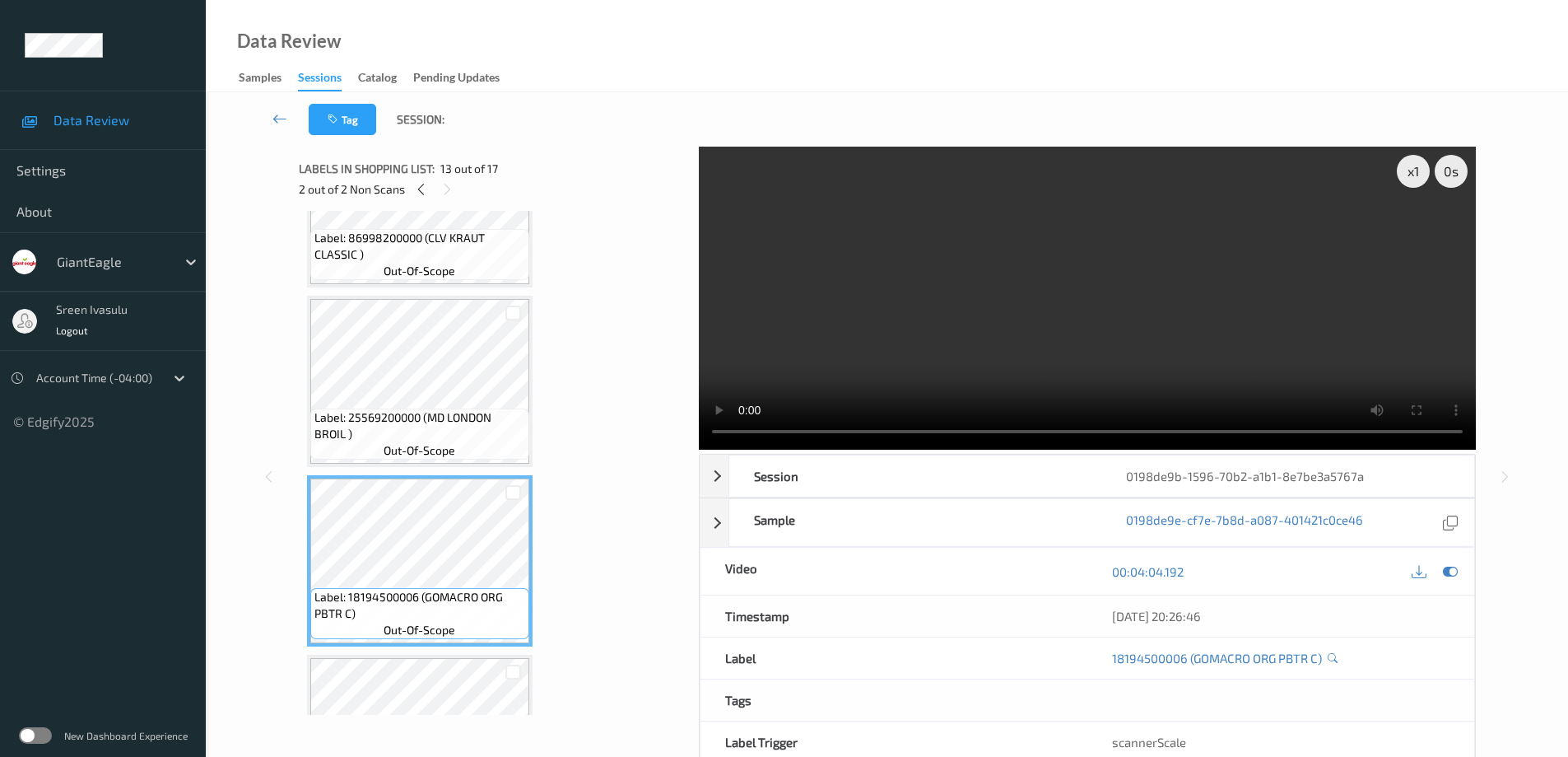
scroll to position [1897, 0]
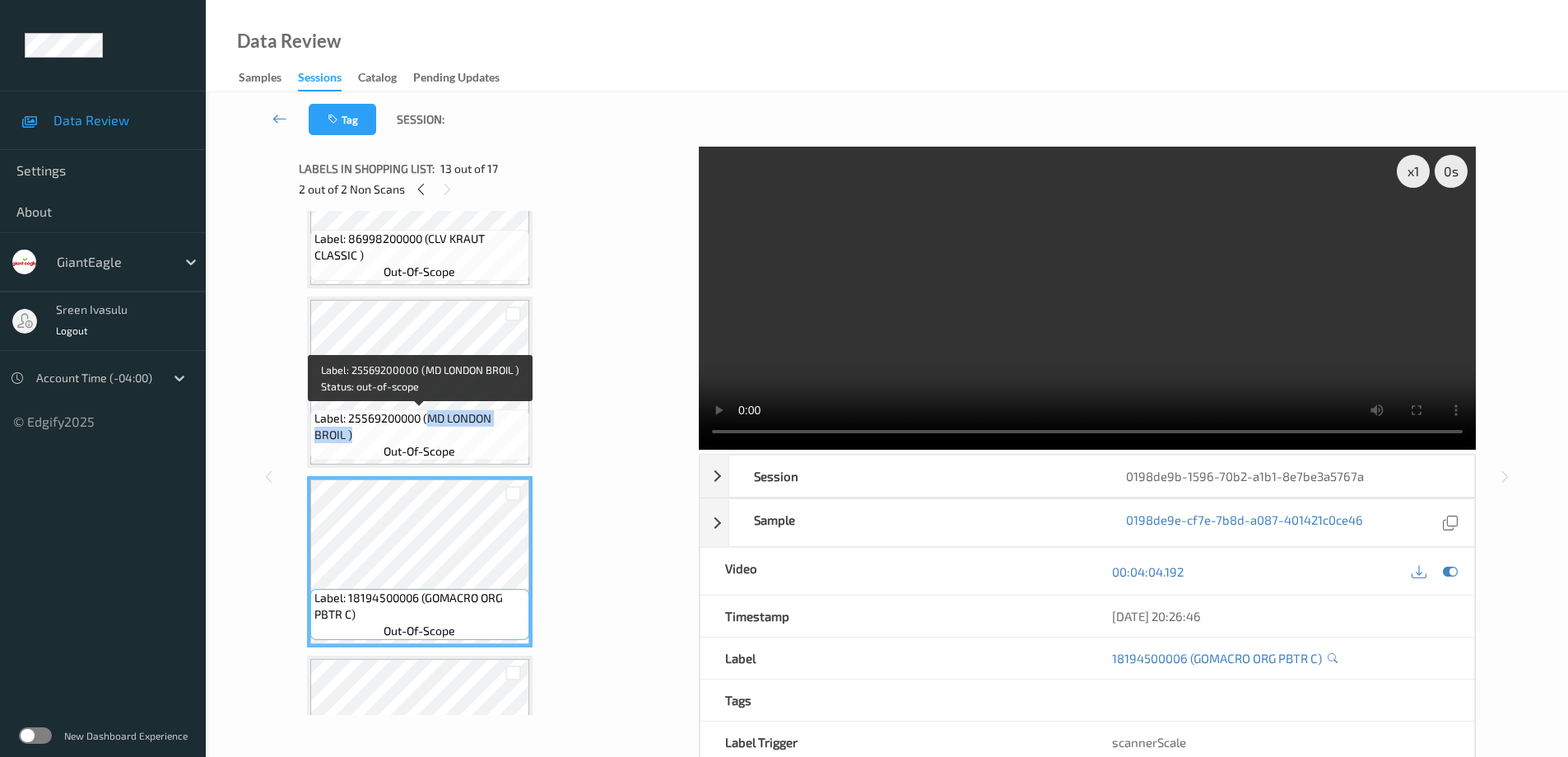
drag, startPoint x: 426, startPoint y: 422, endPoint x: 454, endPoint y: 439, distance: 32.8
click at [454, 439] on span "Label: 25569200000 (MD LONDON BROIL )" at bounding box center [420, 426] width 211 height 33
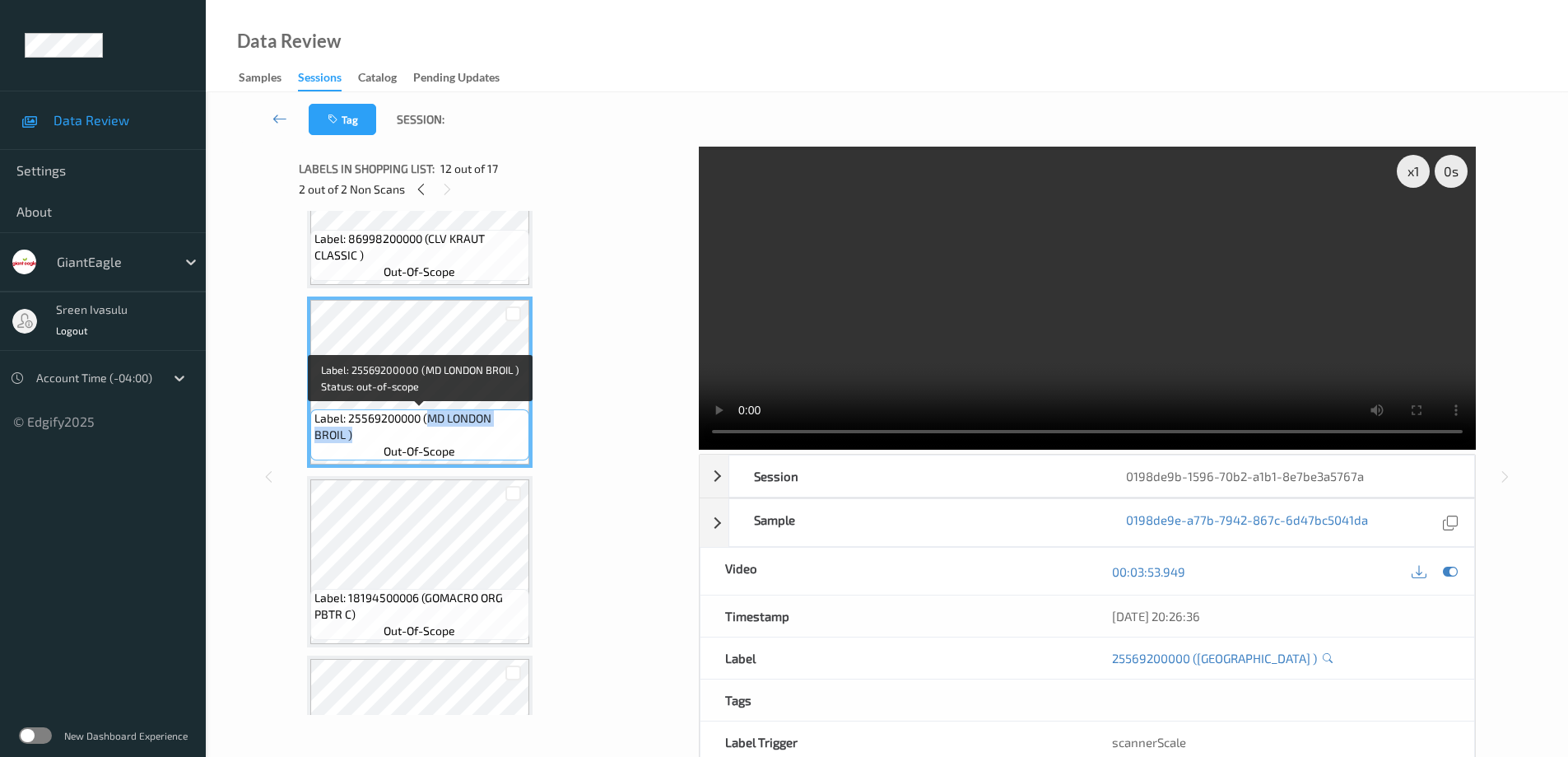
copy span "MD LONDON BROIL )"
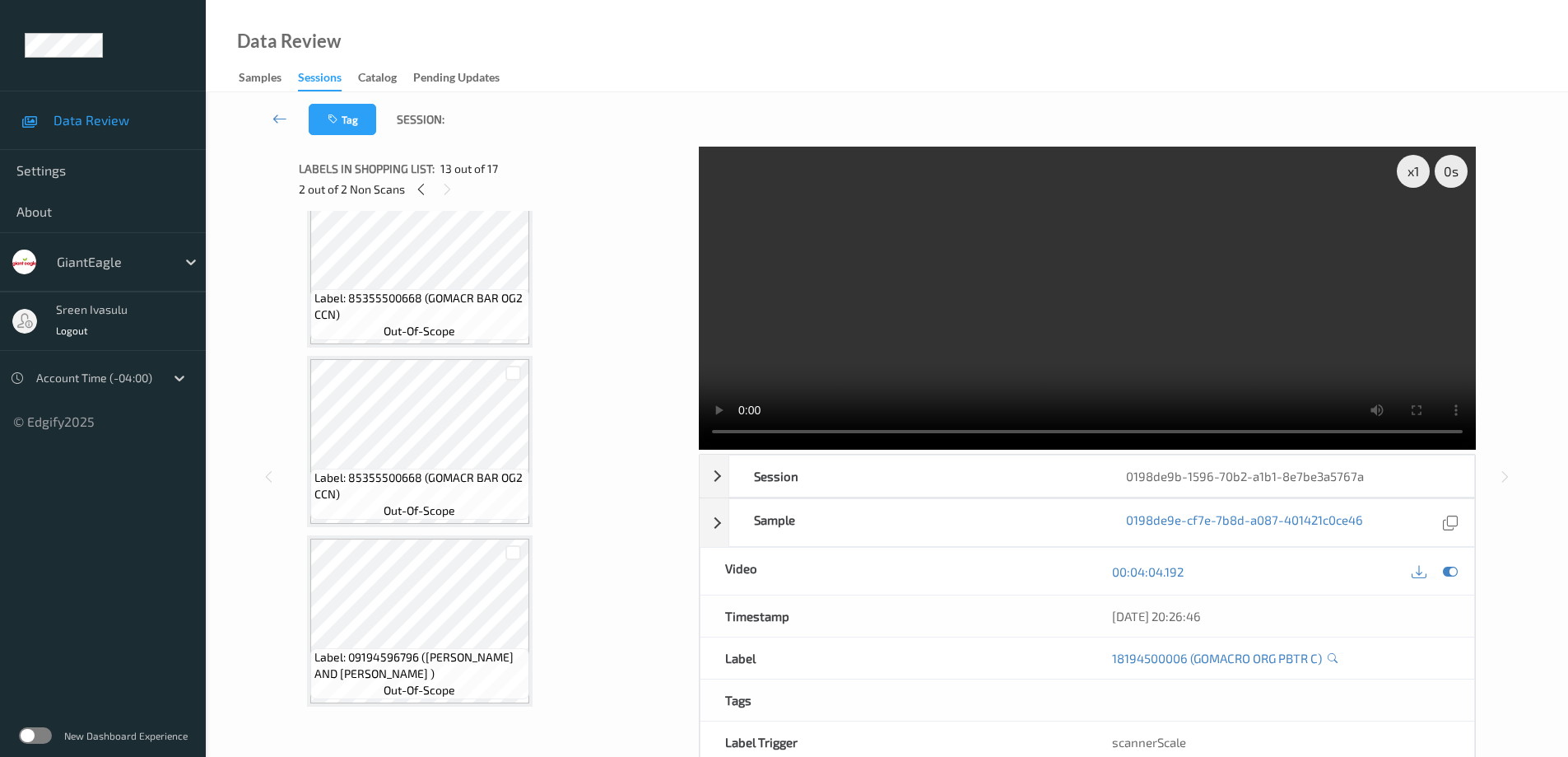
scroll to position [84, 0]
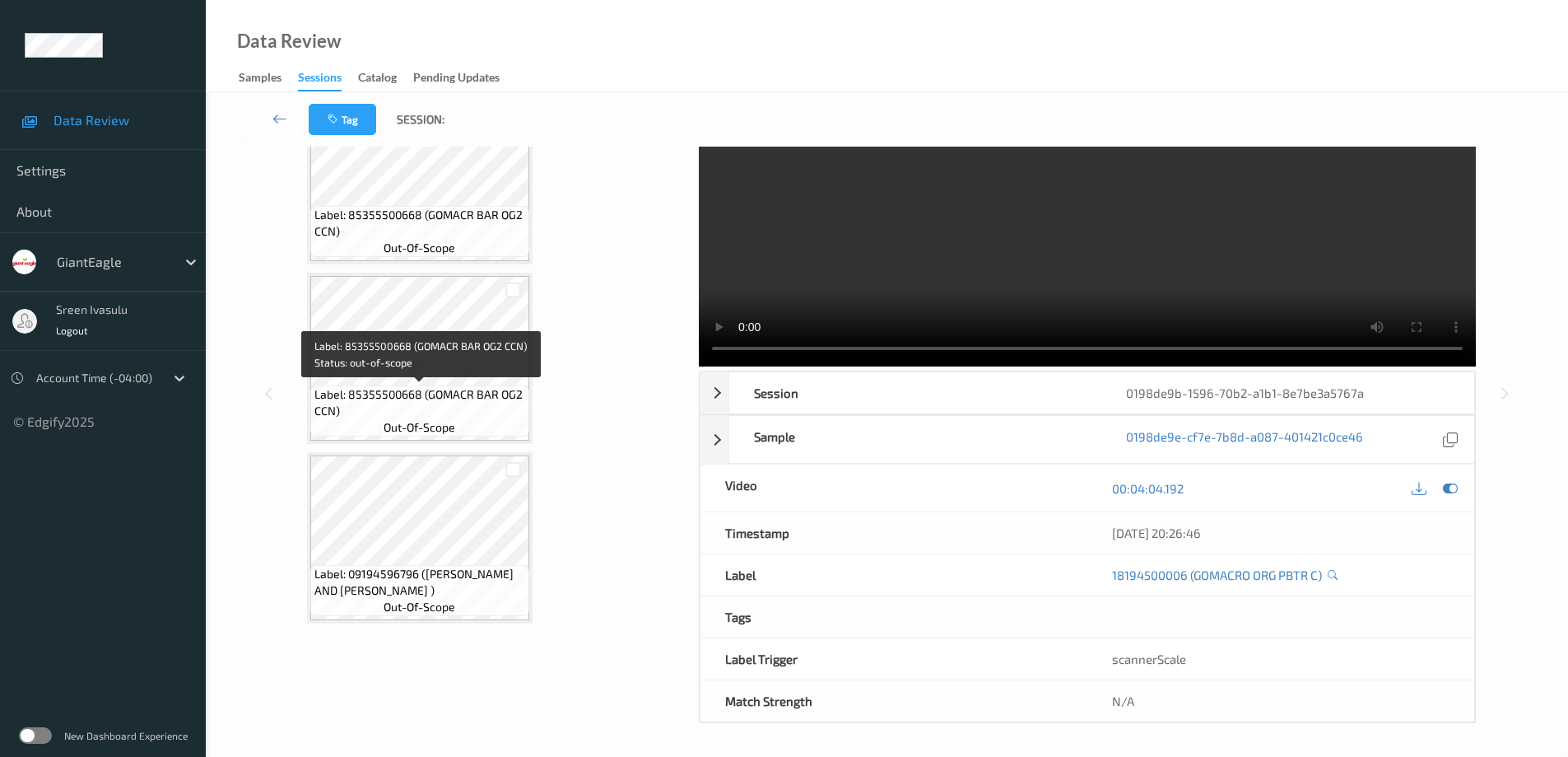
click at [475, 386] on div "Label: 85355500668 (GOMACR BAR OG2 CCN) out-of-scope" at bounding box center [420, 411] width 219 height 51
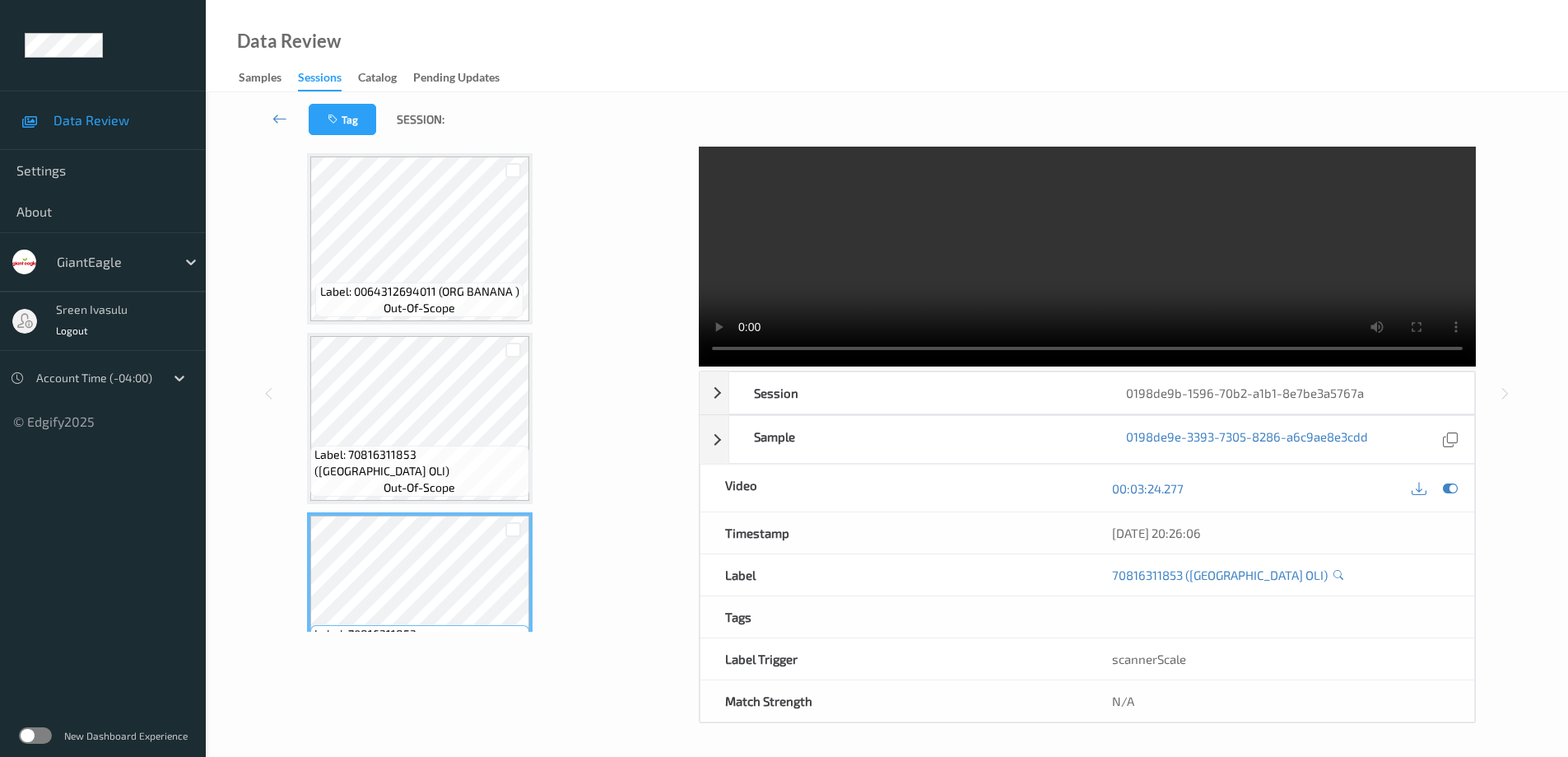
scroll to position [1239, 0]
click at [381, 466] on span "Label: 70816311853 (BOULDER CANYON OLI)" at bounding box center [420, 464] width 211 height 33
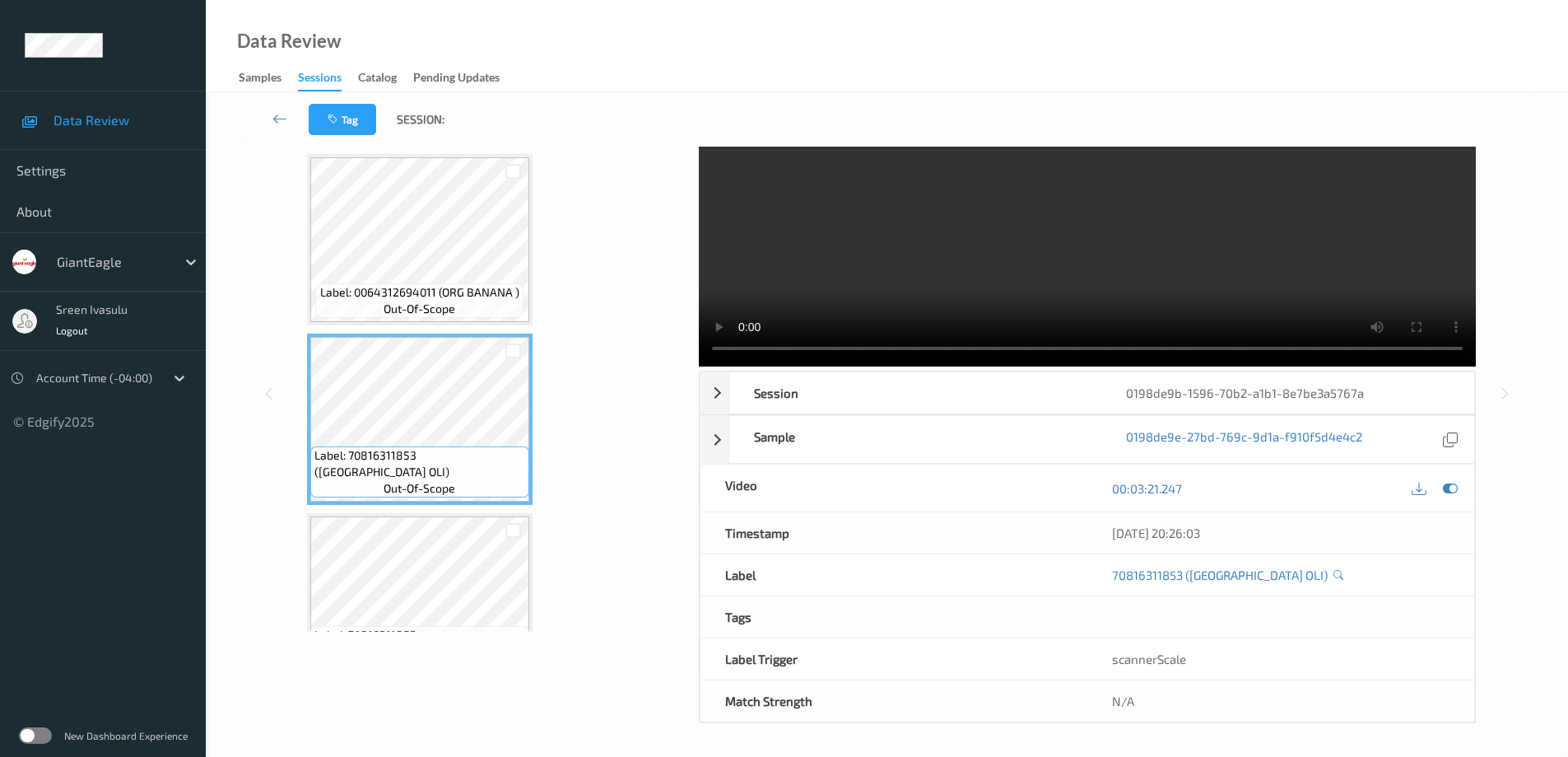
scroll to position [909, 0]
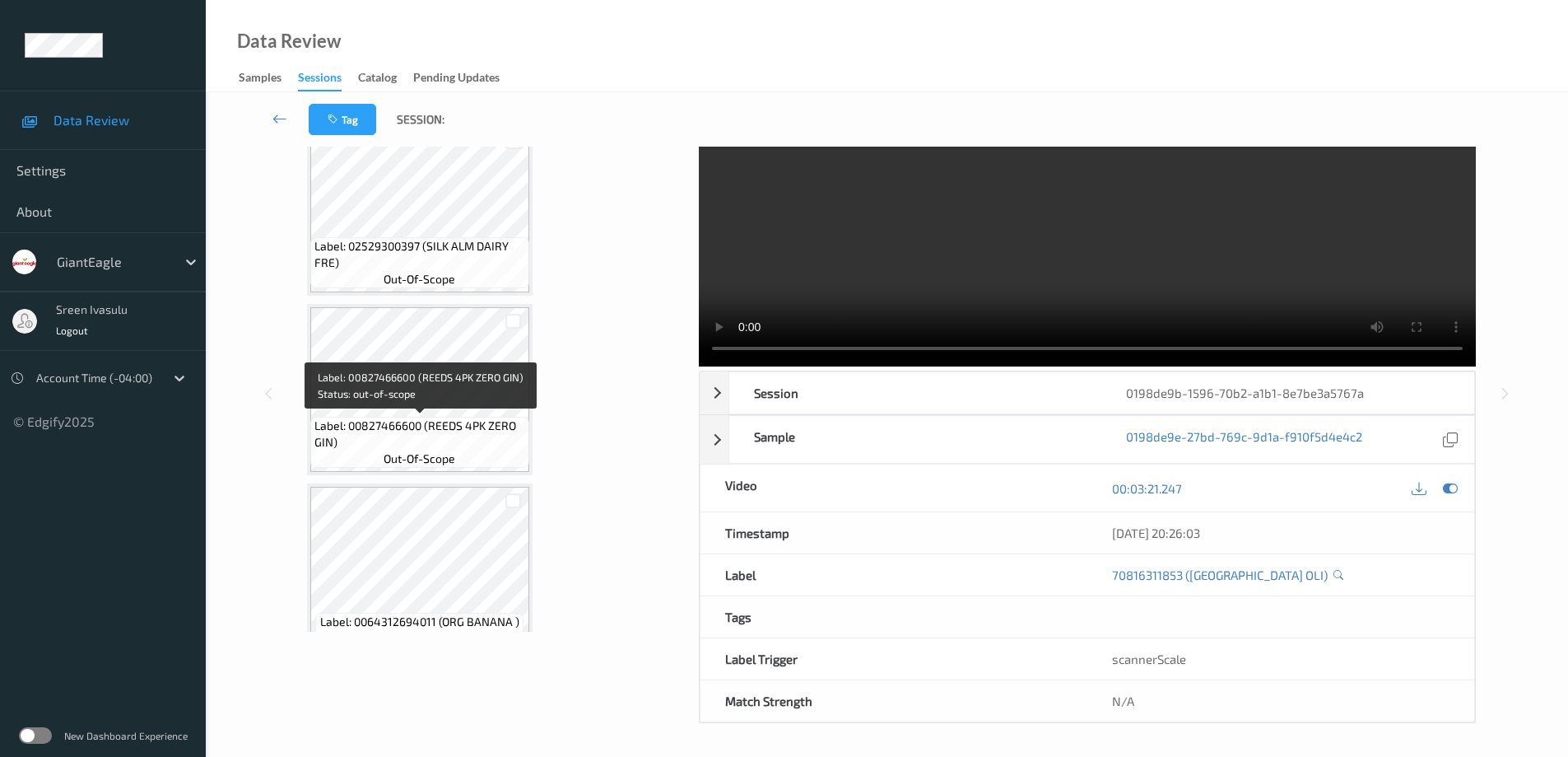
click at [436, 448] on span "Label: 00827466600 (REEDS 4PK ZERO GIN)" at bounding box center [420, 433] width 211 height 33
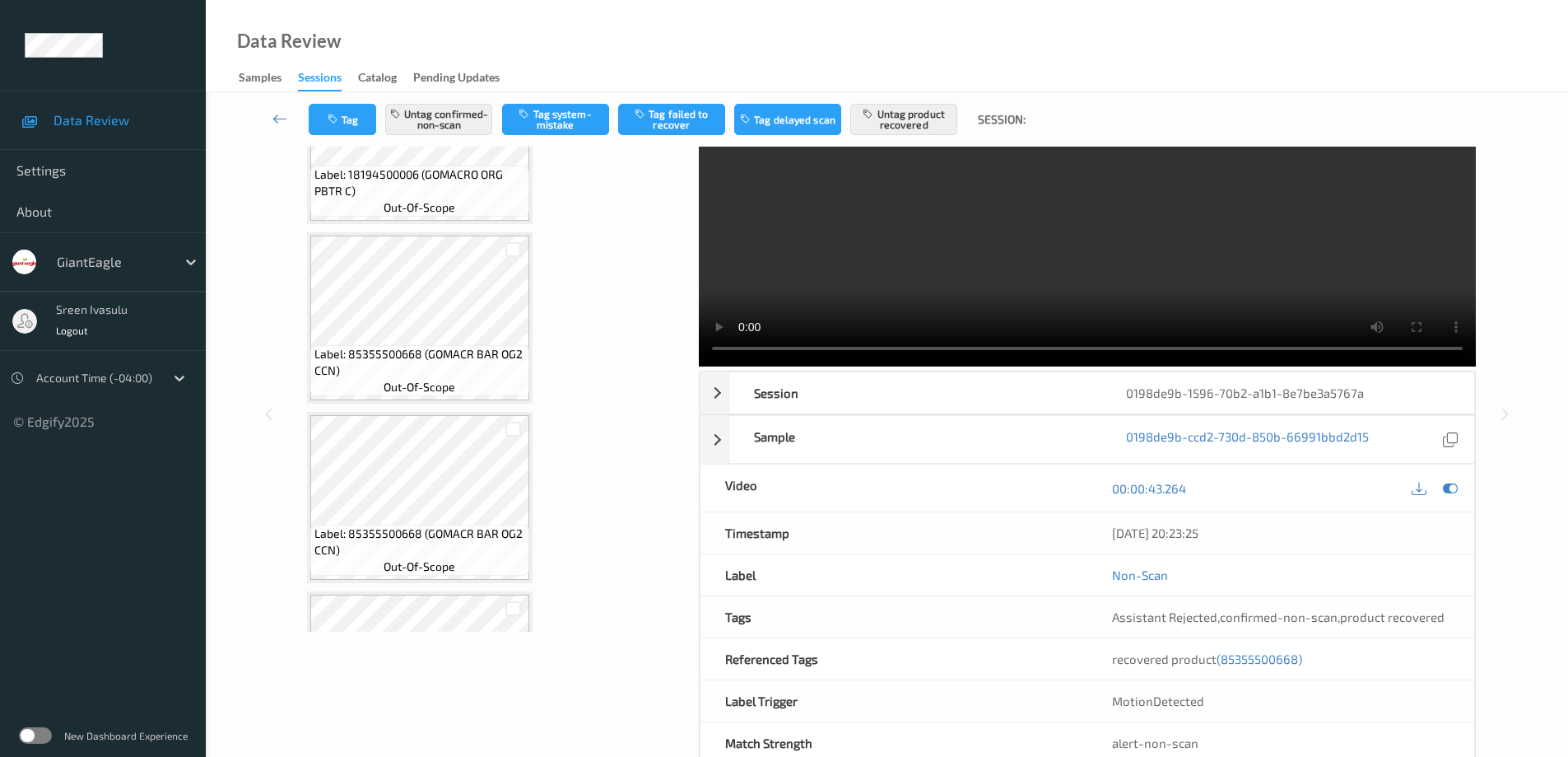
scroll to position [2555, 0]
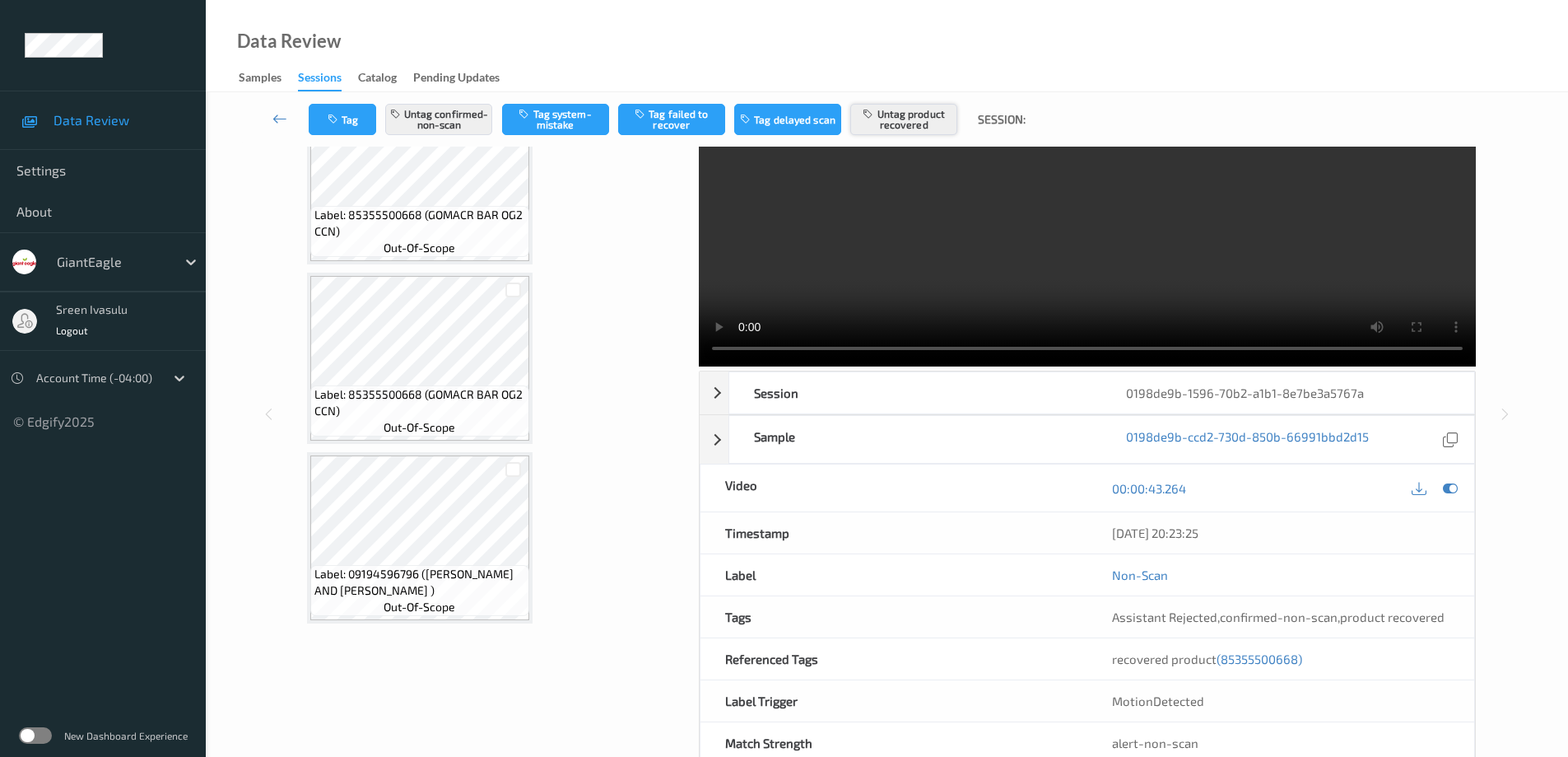
click at [902, 114] on button "Untag product recovered" at bounding box center [903, 119] width 107 height 31
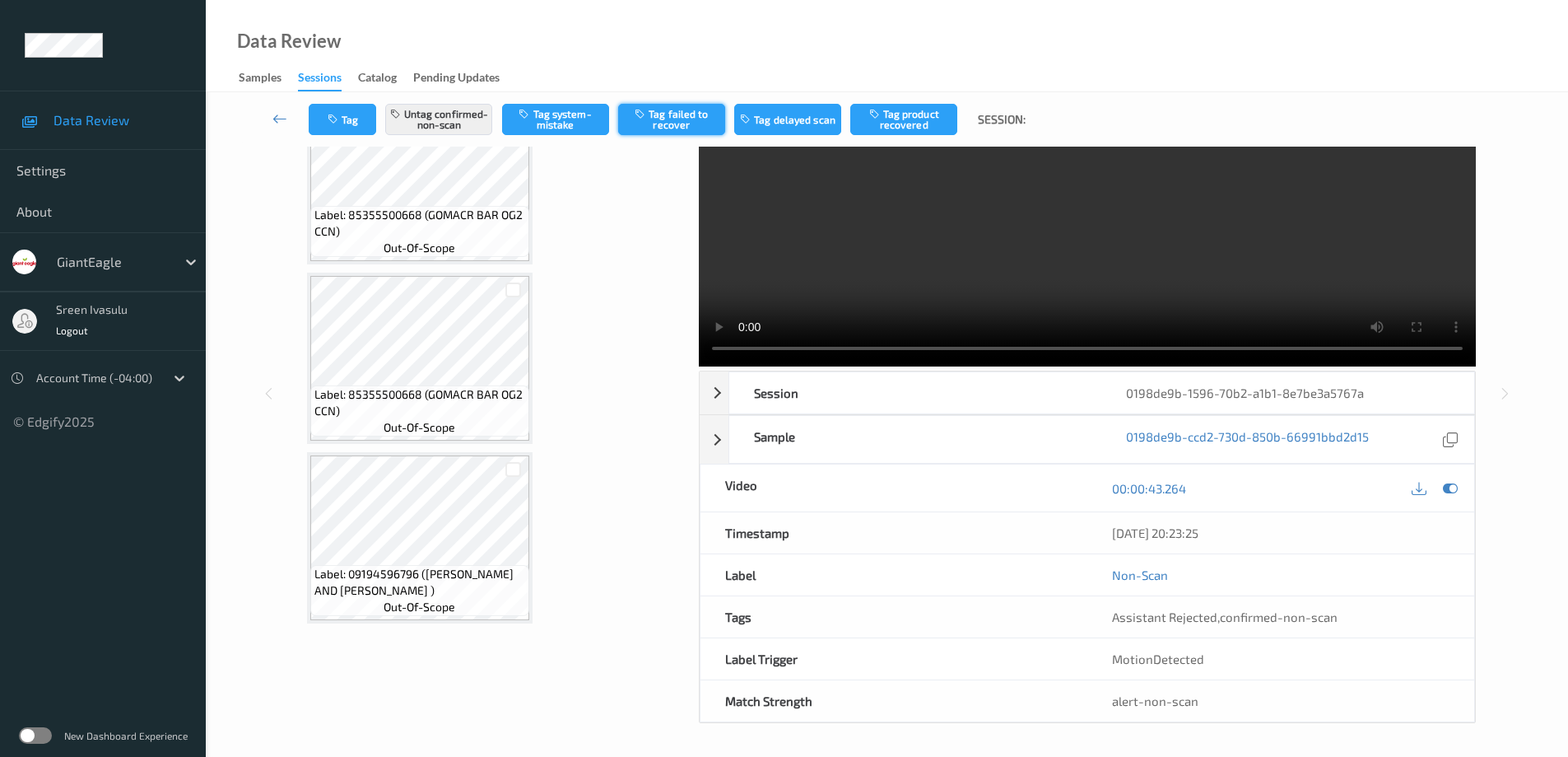
click at [687, 113] on button "Tag failed to recover" at bounding box center [671, 119] width 107 height 31
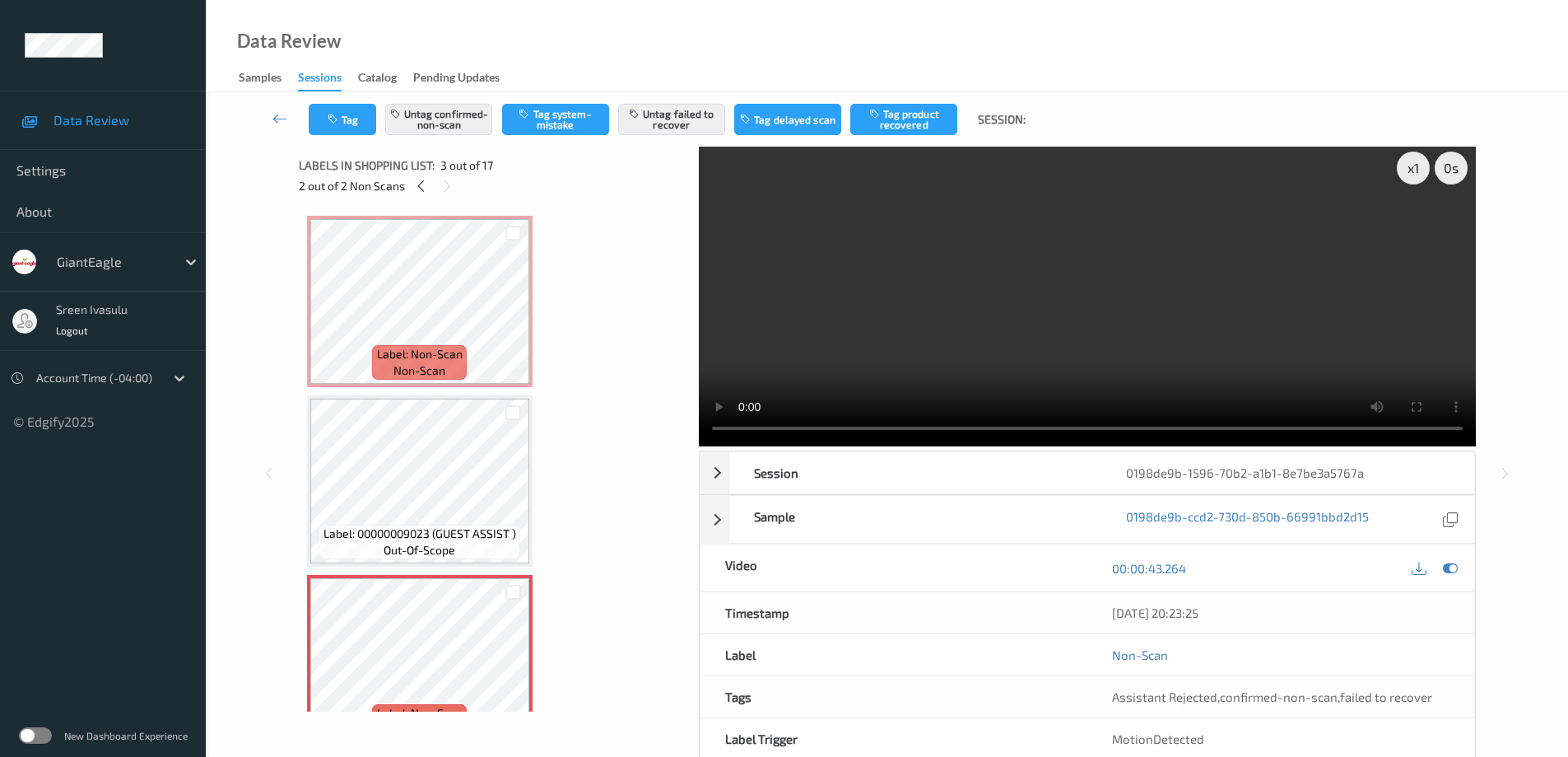
scroll to position [0, 0]
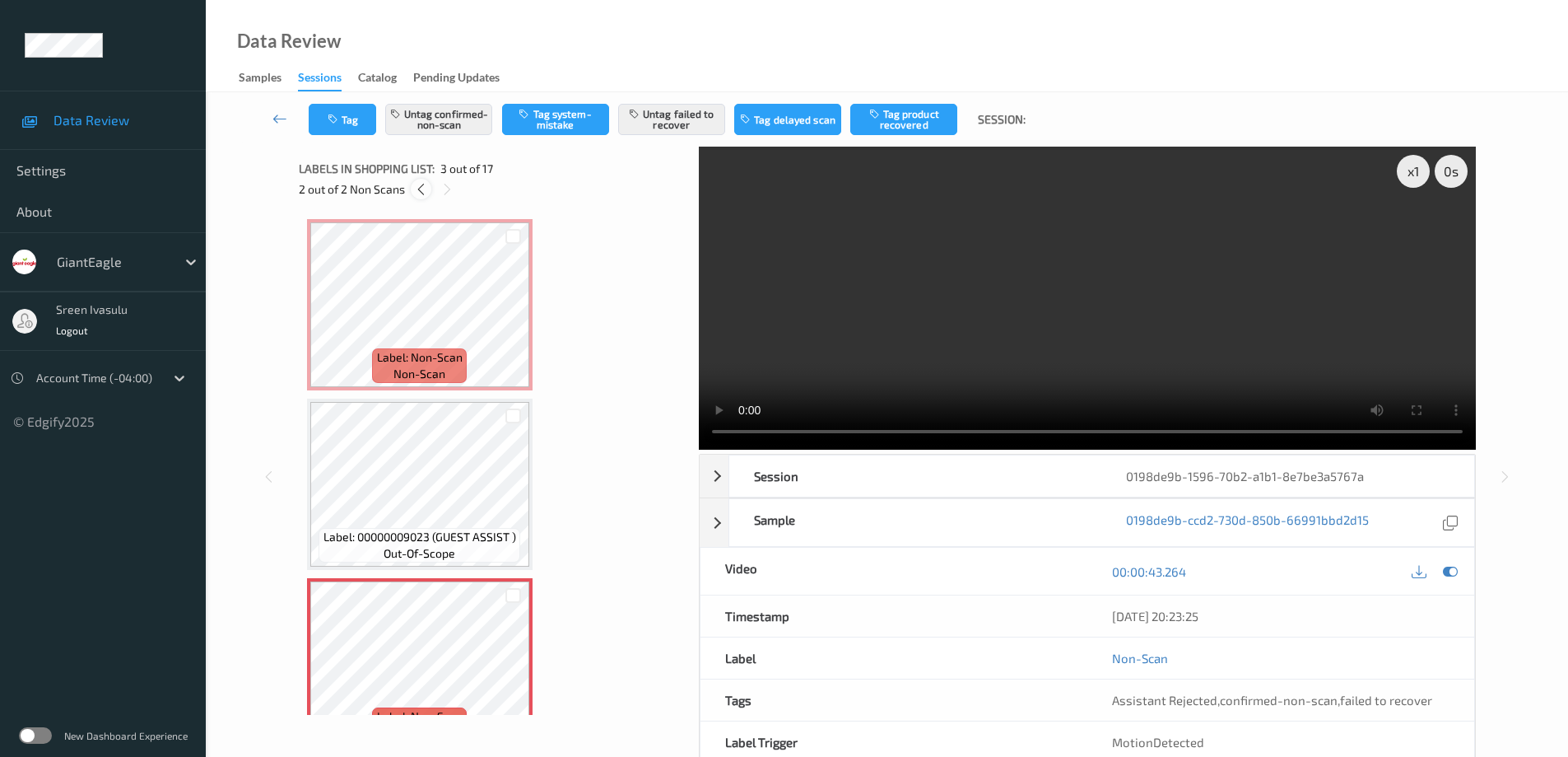
click at [421, 189] on icon at bounding box center [421, 190] width 14 height 15
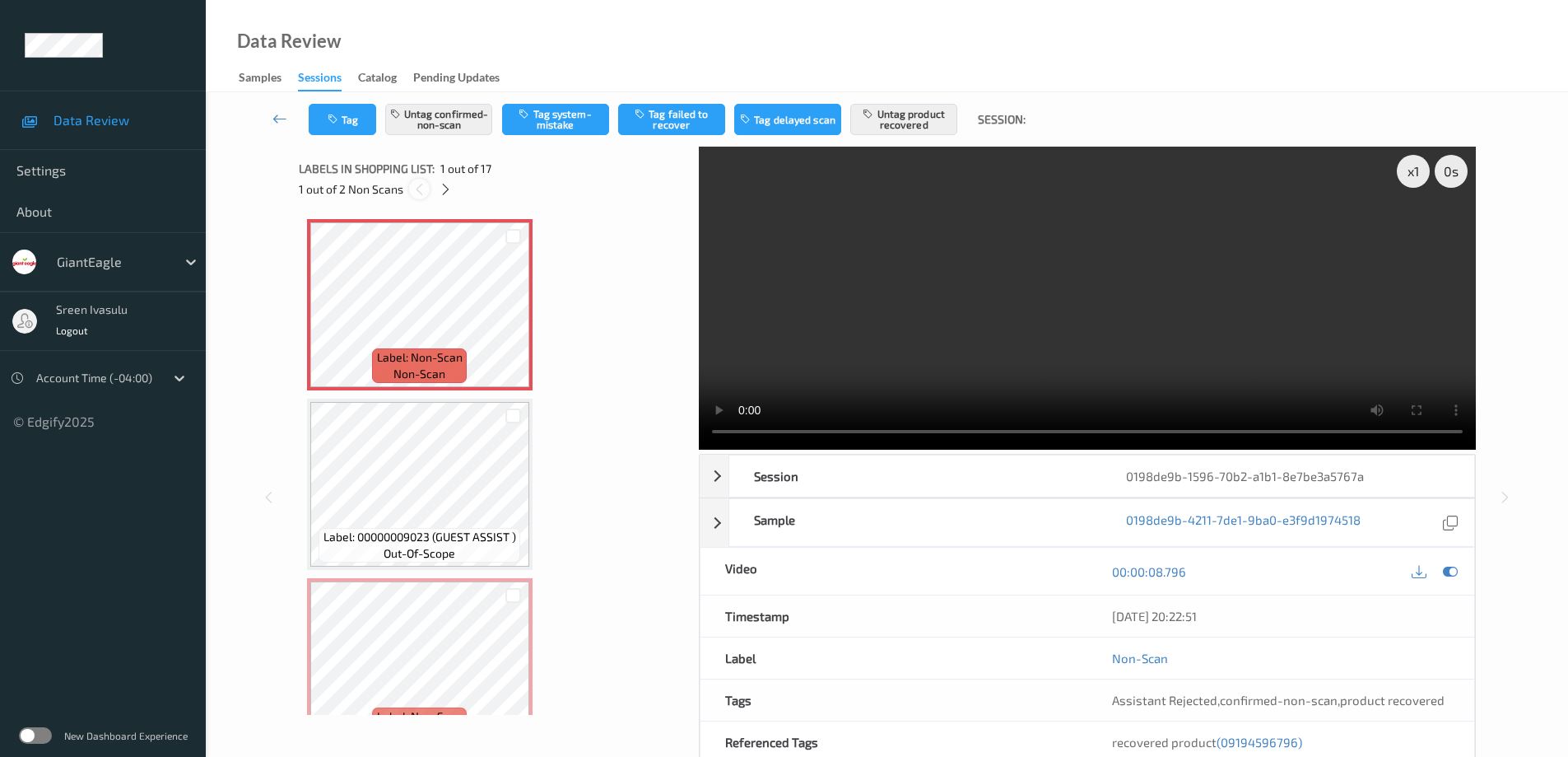
scroll to position [9, 0]
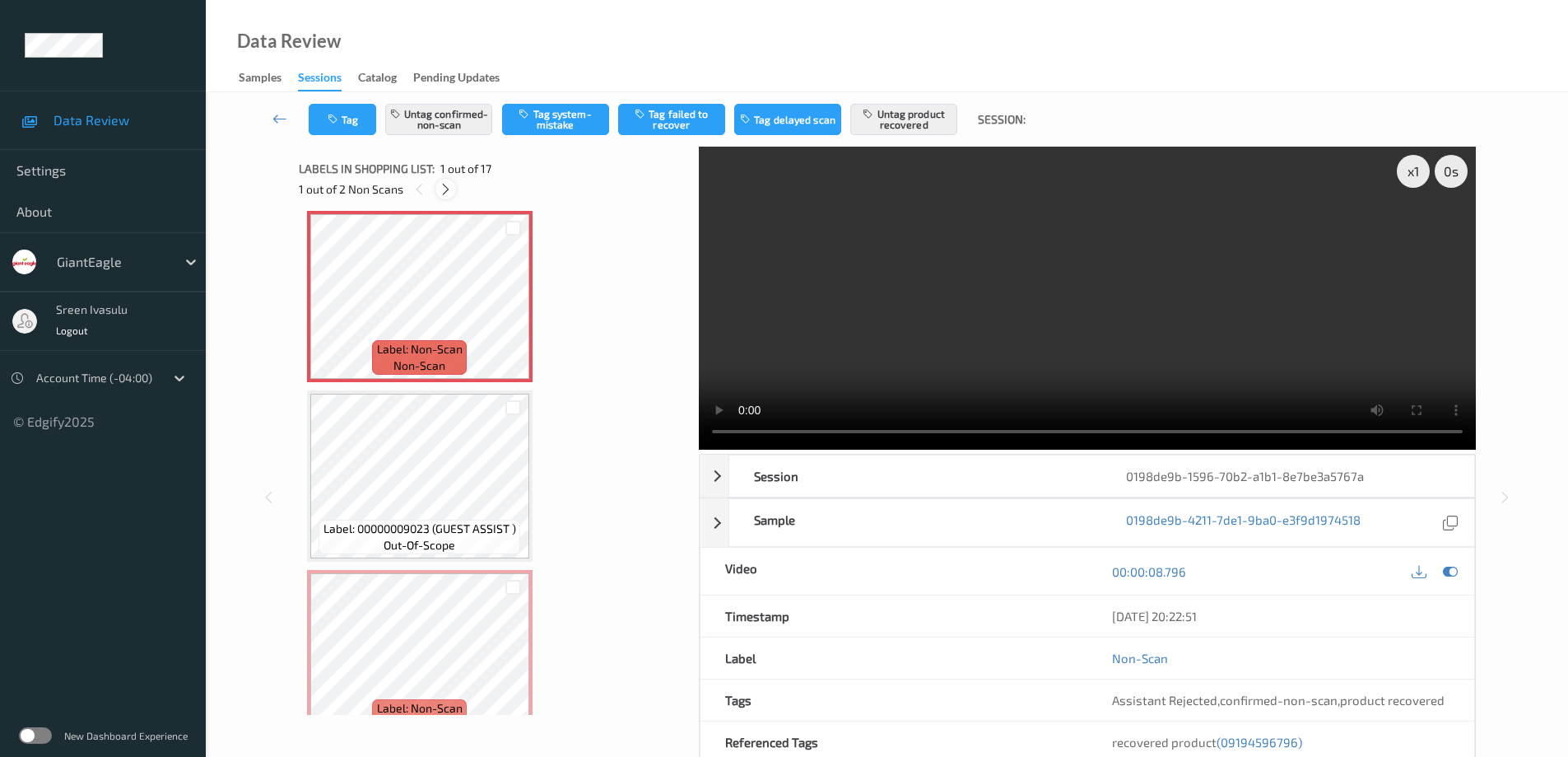
click at [449, 188] on icon at bounding box center [445, 190] width 14 height 15
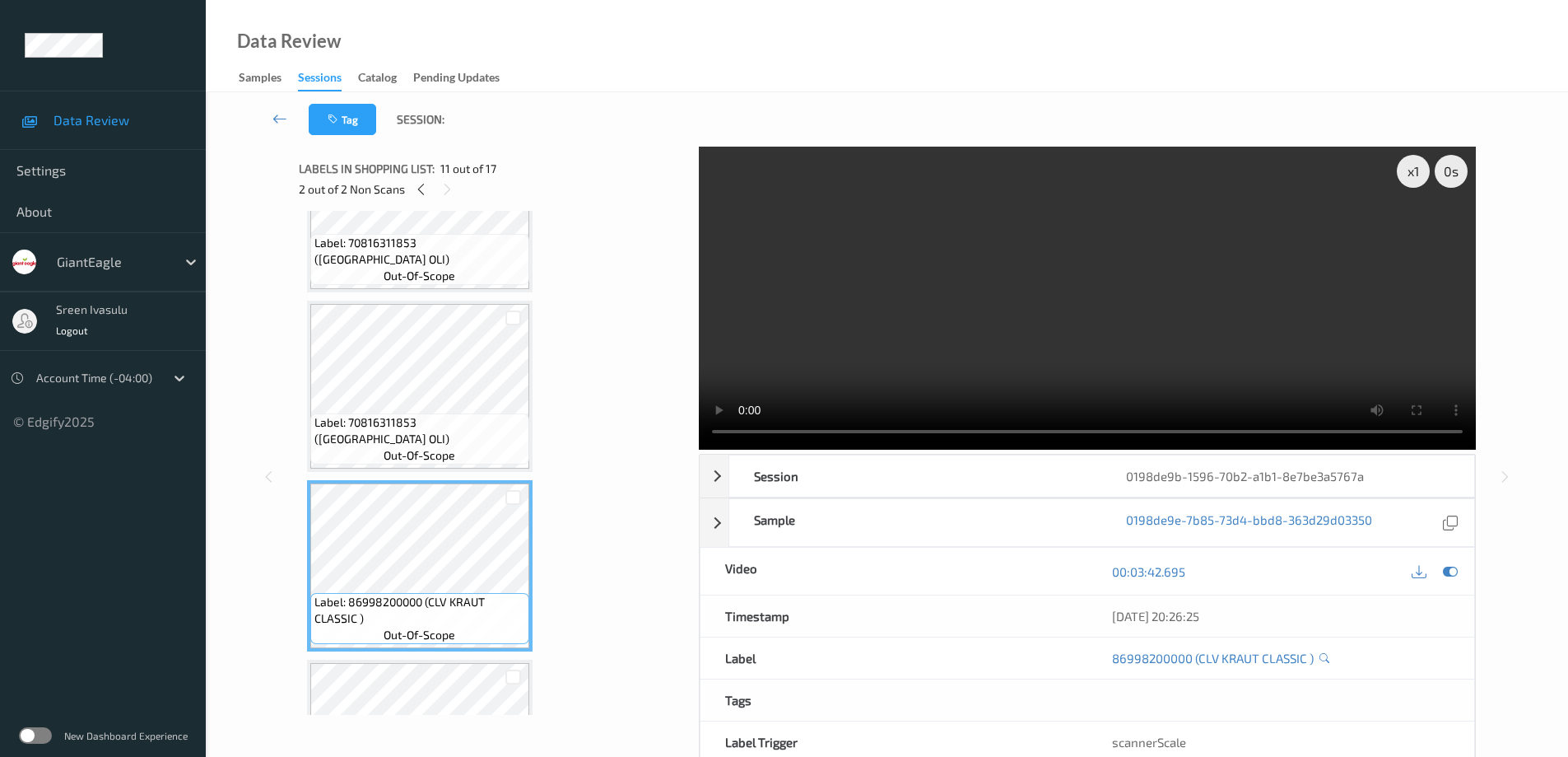
scroll to position [1863, 0]
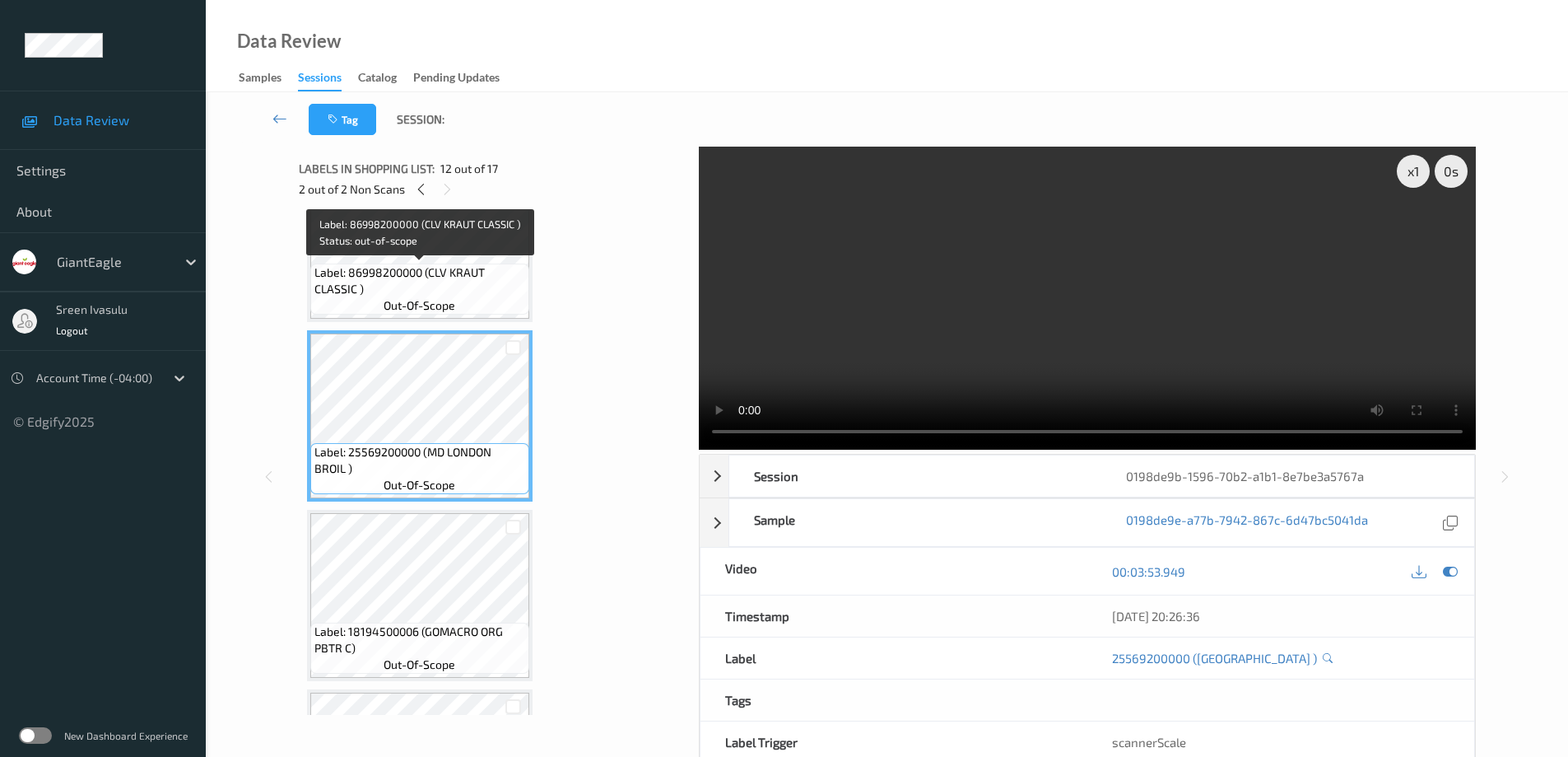
click at [471, 279] on span "Label: 86998200000 (CLV KRAUT CLASSIC )" at bounding box center [420, 280] width 211 height 33
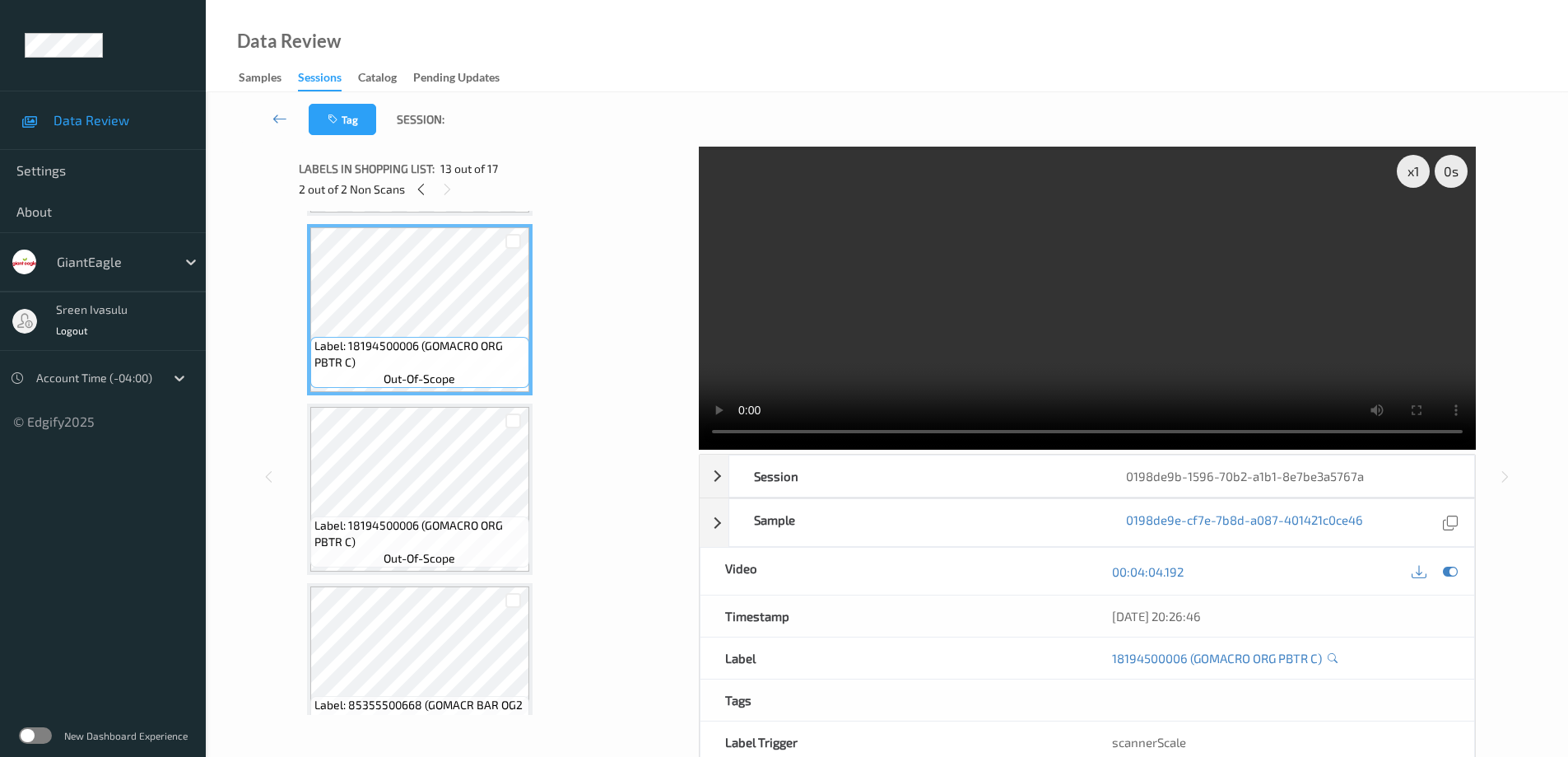
scroll to position [2192, 0]
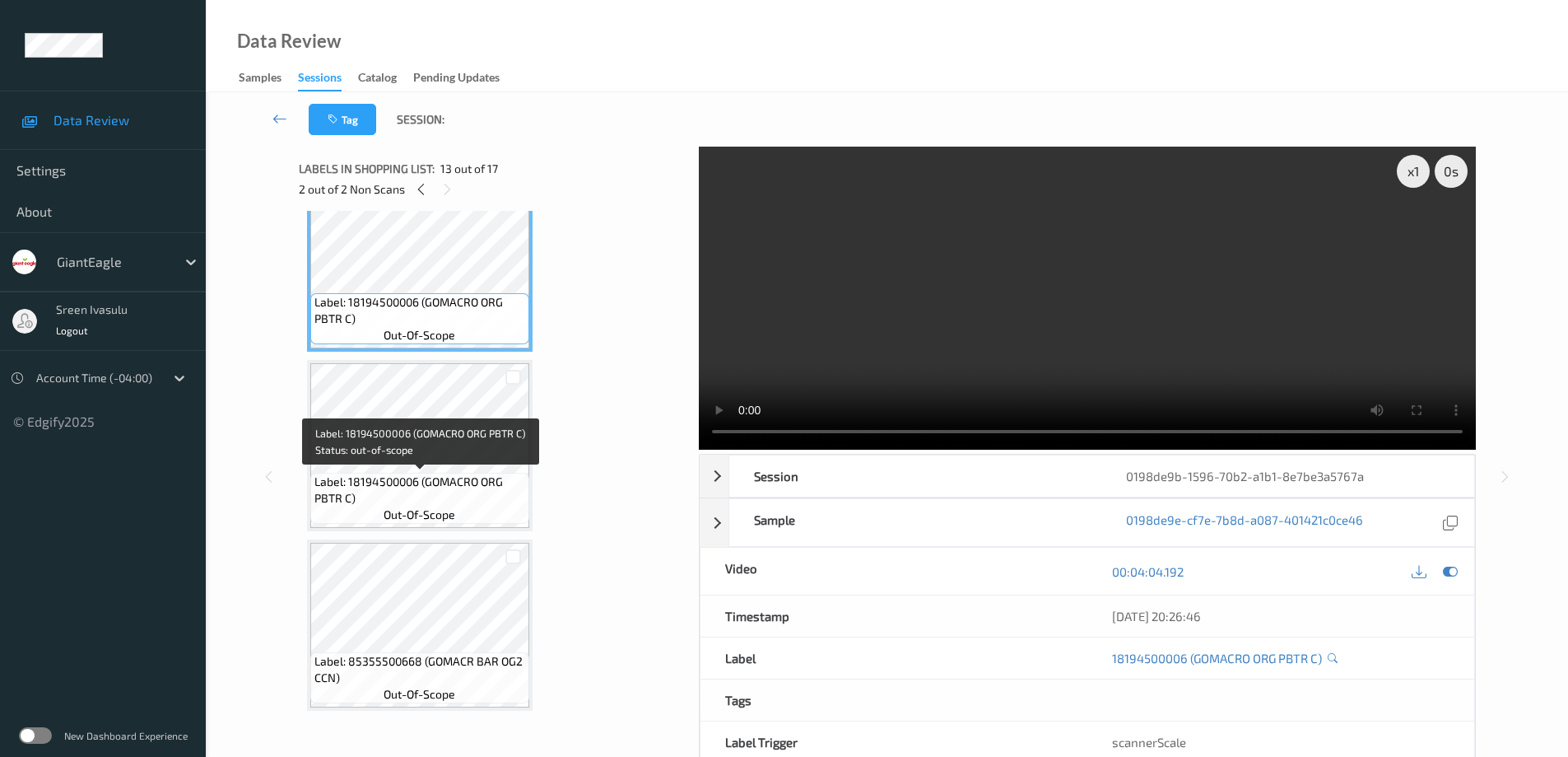
click at [479, 476] on span "Label: 18194500006 (GOMACRO ORG PBTR C)" at bounding box center [420, 489] width 211 height 33
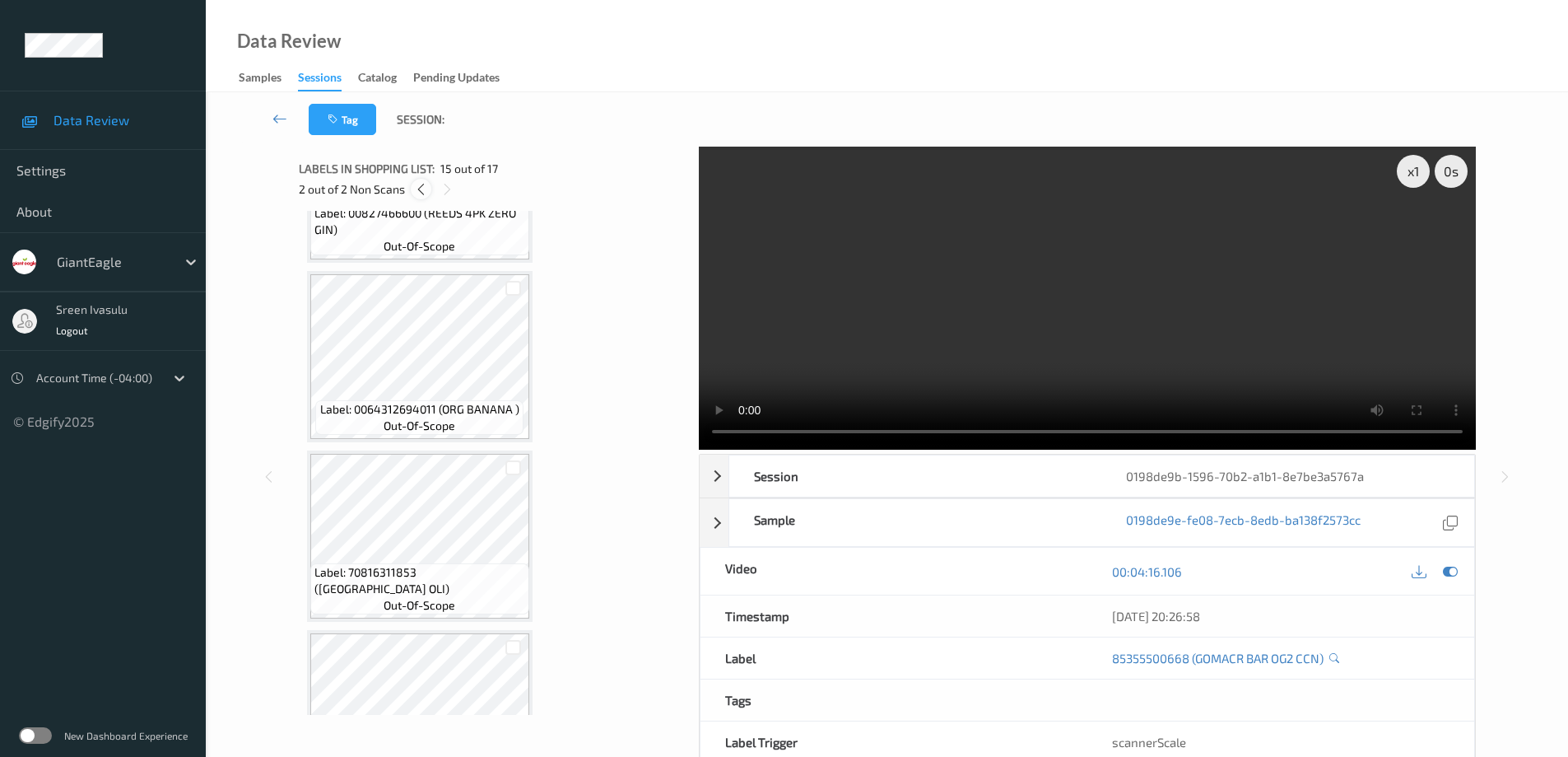
click at [423, 192] on icon at bounding box center [421, 190] width 14 height 15
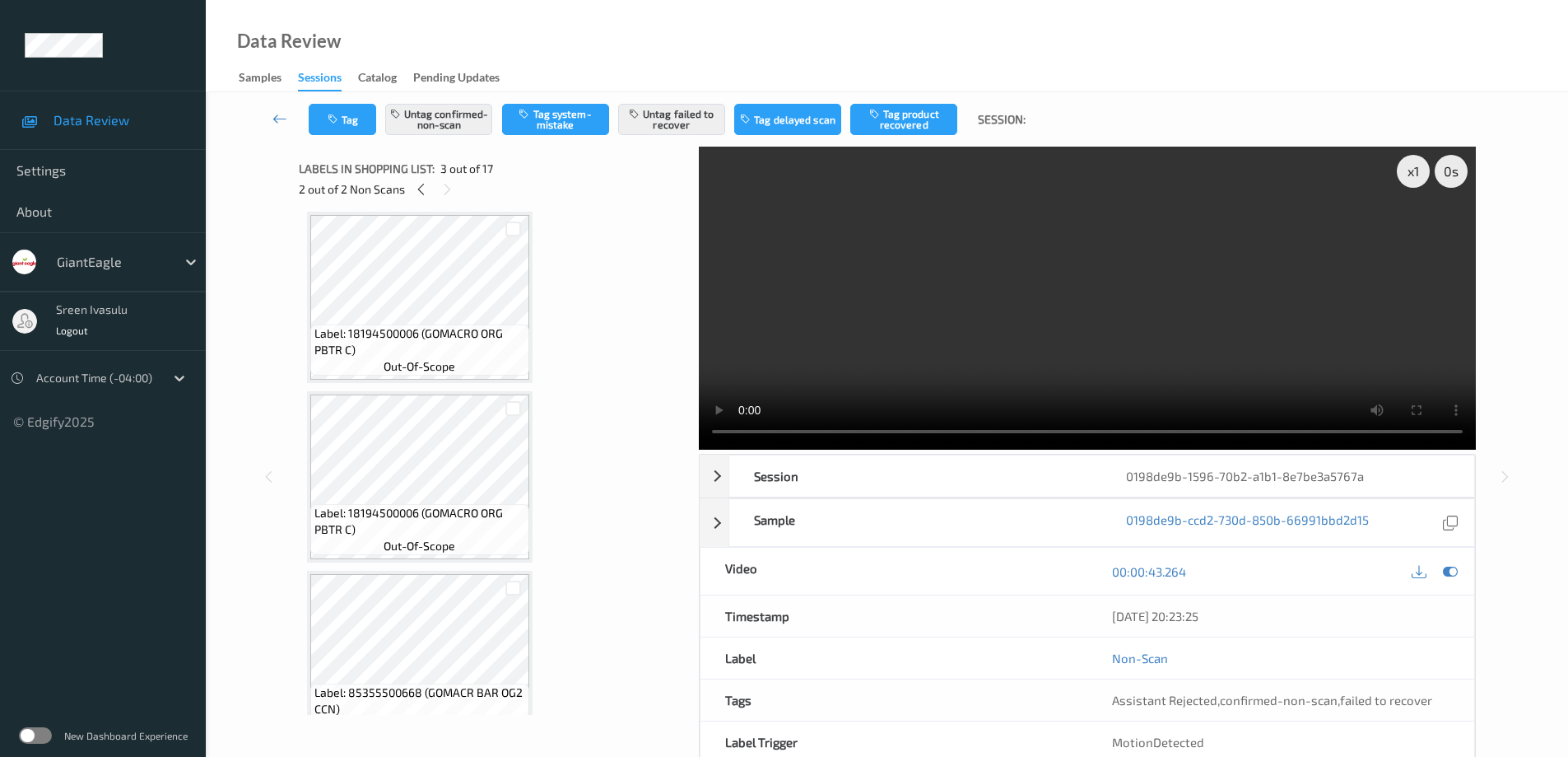
scroll to position [2555, 0]
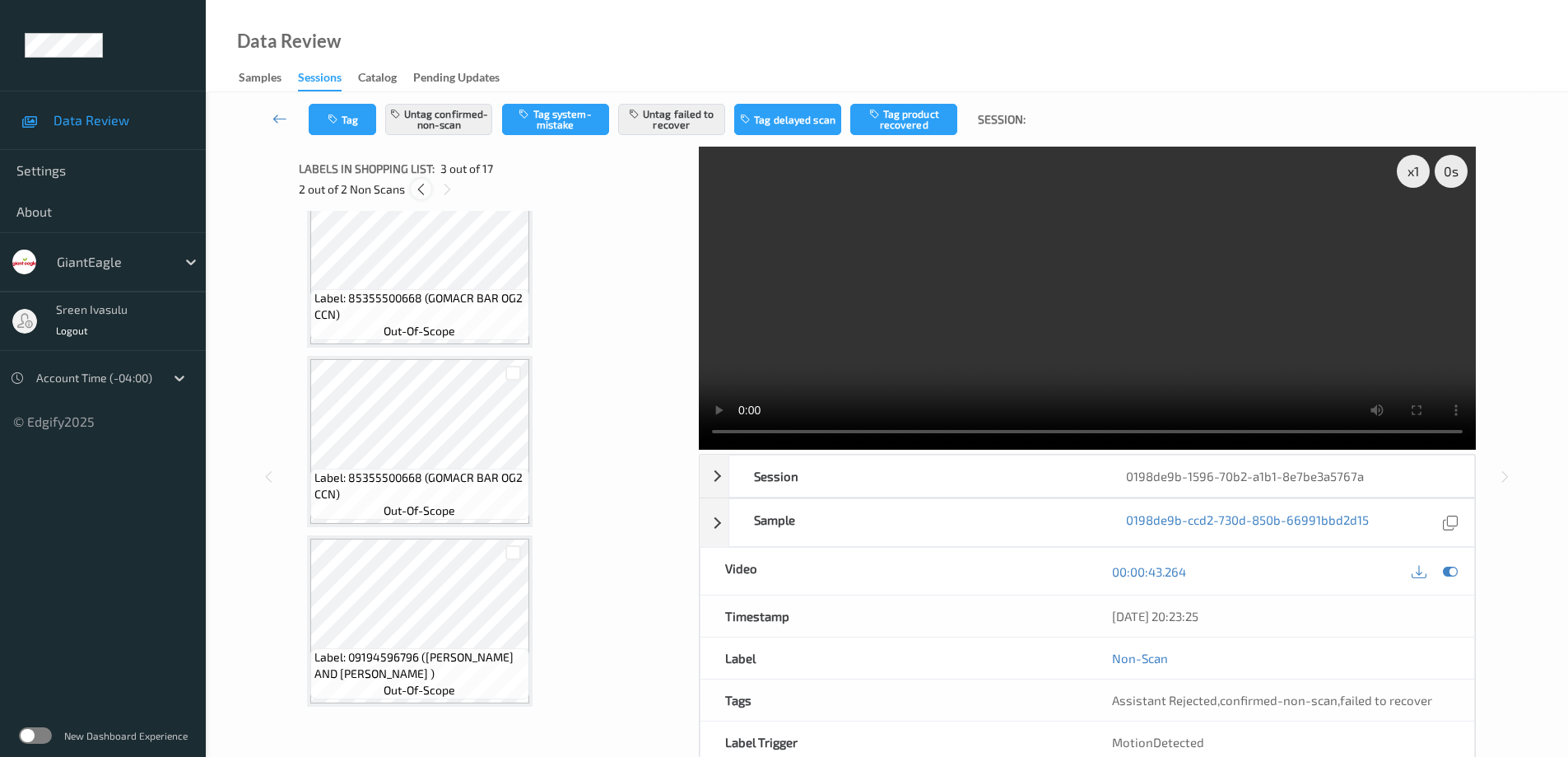
click at [420, 187] on icon at bounding box center [421, 190] width 14 height 15
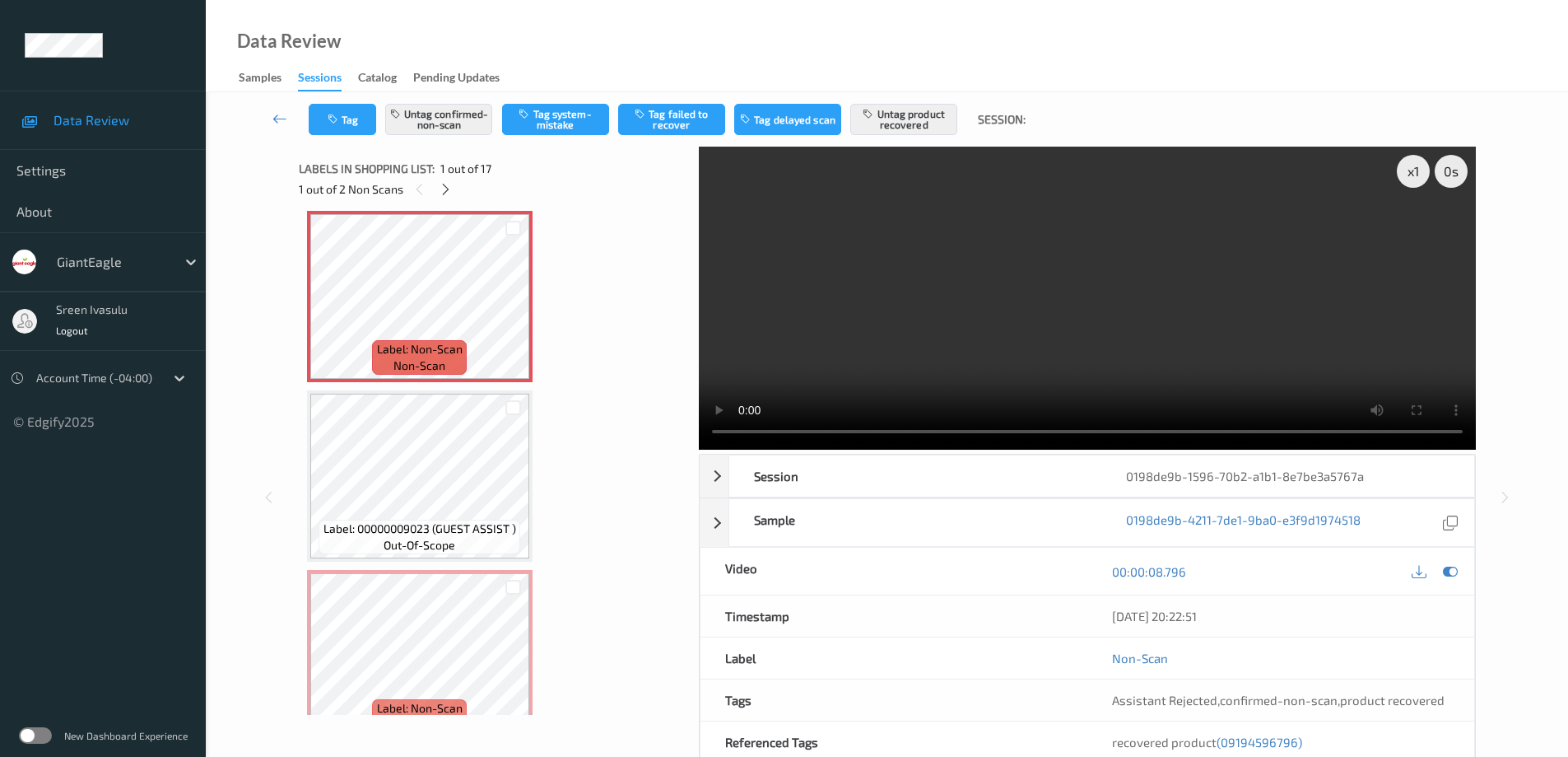
click at [456, 185] on div "1 out of 2 Non Scans" at bounding box center [493, 189] width 388 height 21
click at [442, 188] on icon at bounding box center [445, 190] width 14 height 15
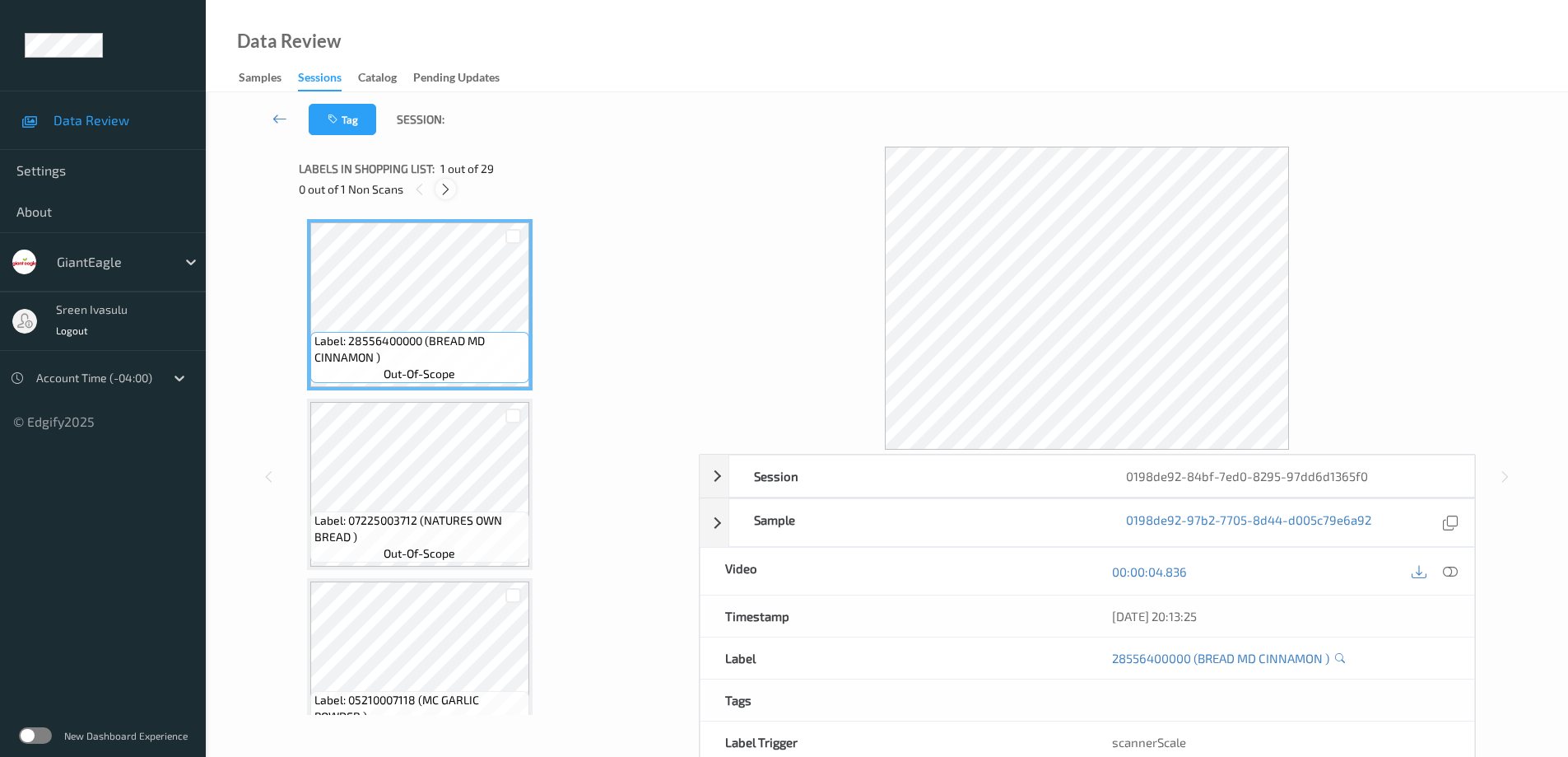
click at [444, 188] on icon at bounding box center [445, 190] width 14 height 15
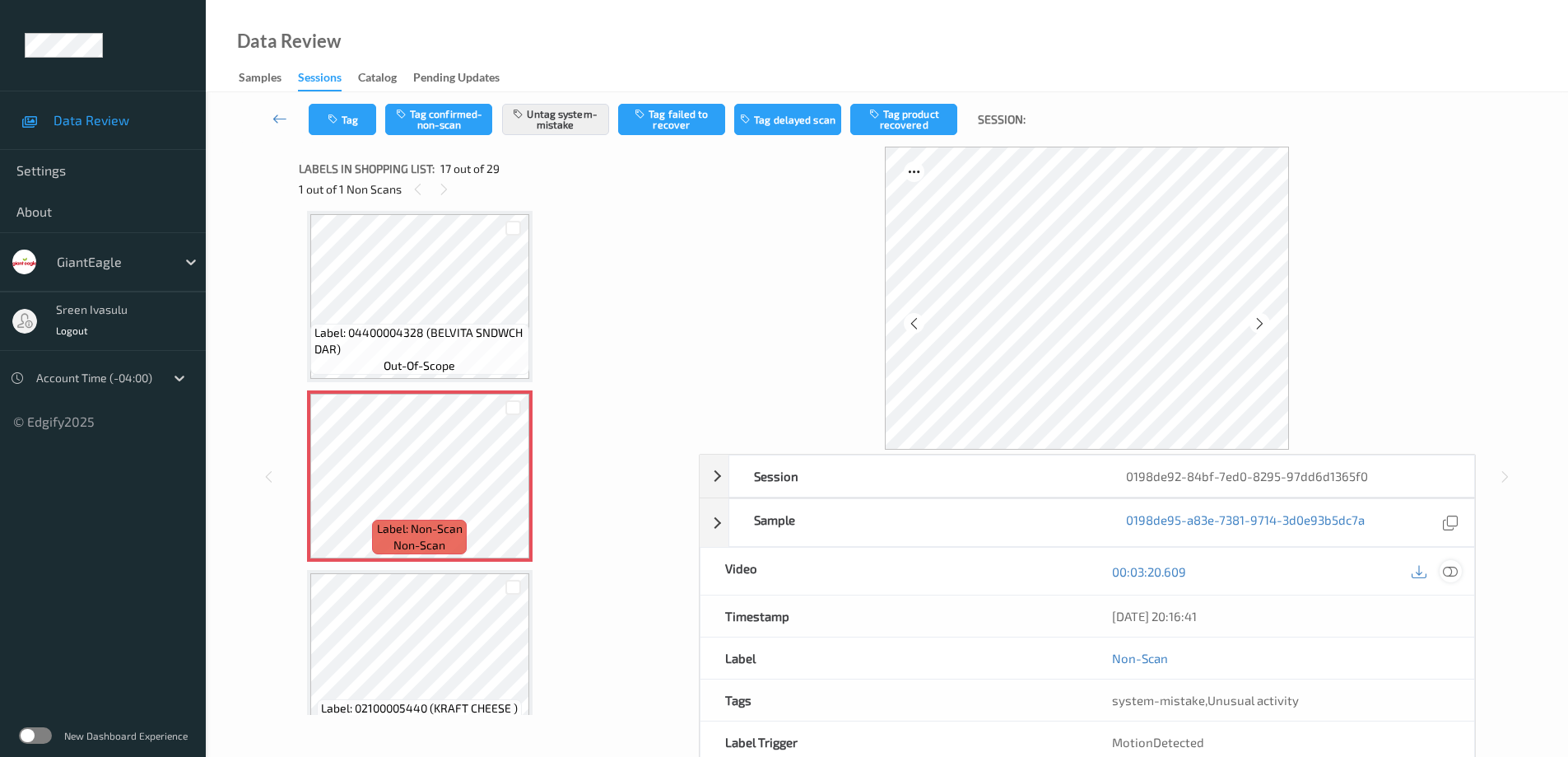
click at [1445, 573] on icon at bounding box center [1450, 572] width 15 height 15
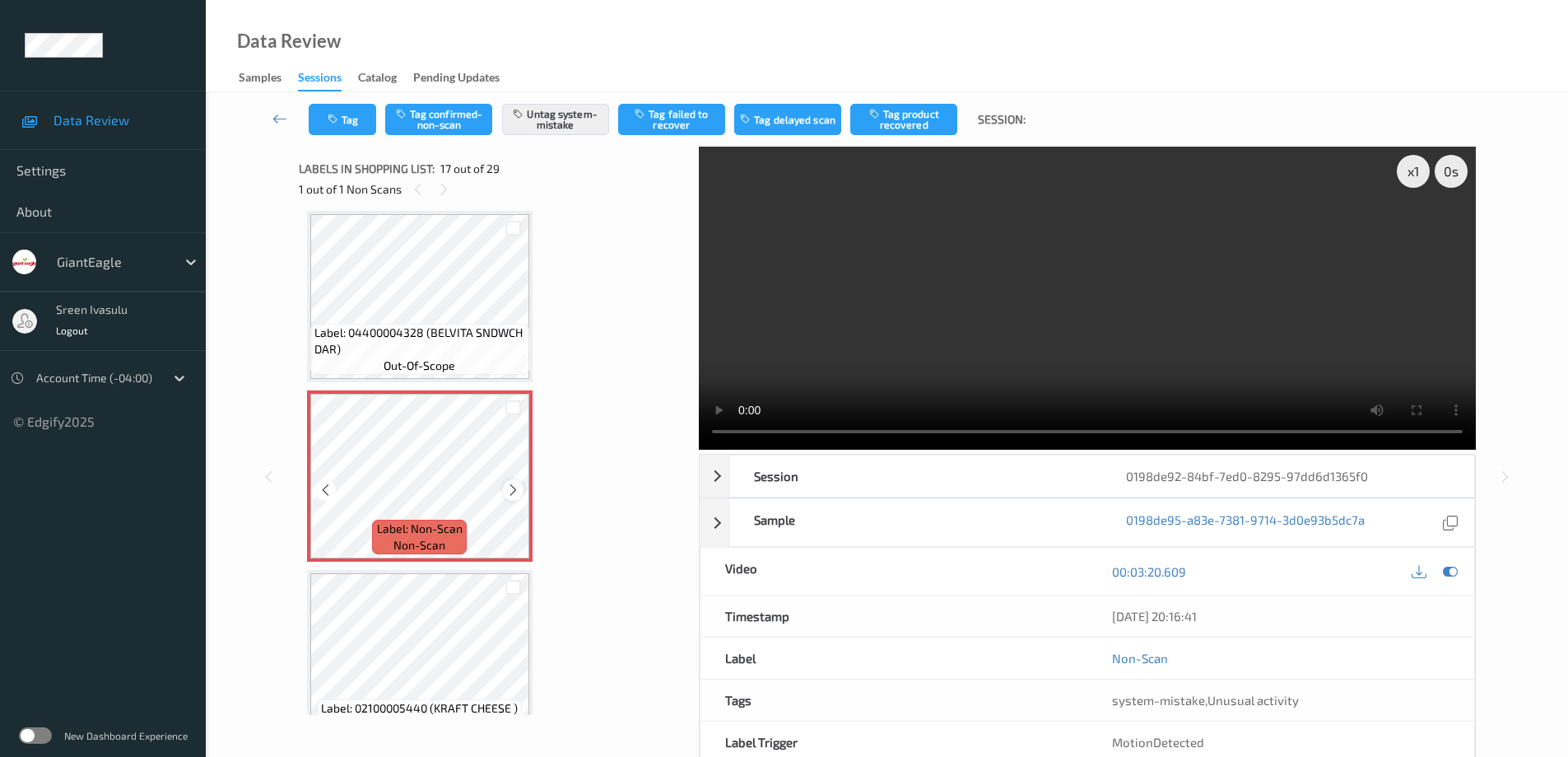
click at [517, 486] on icon at bounding box center [513, 490] width 14 height 15
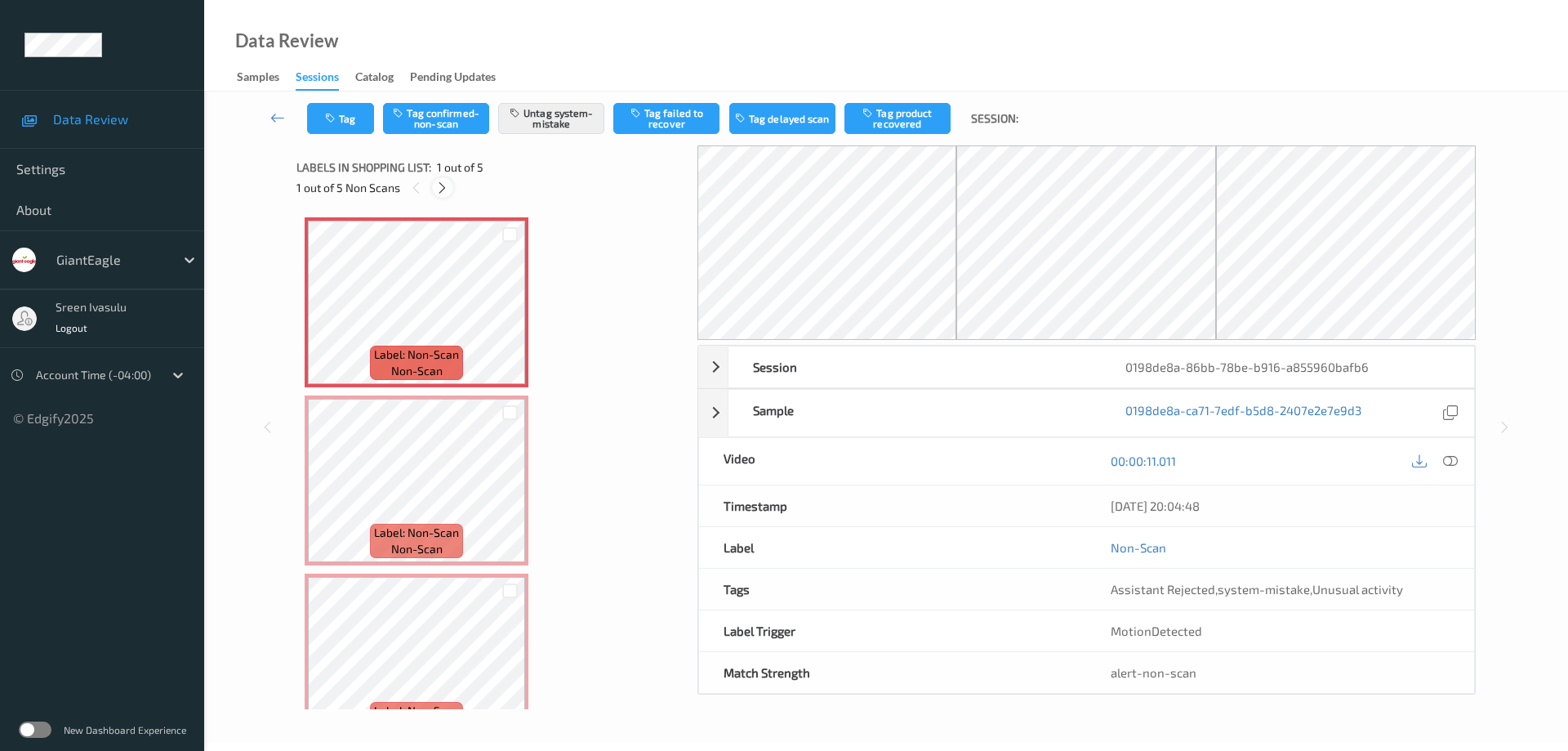
click at [438, 187] on icon at bounding box center [442, 188] width 14 height 15
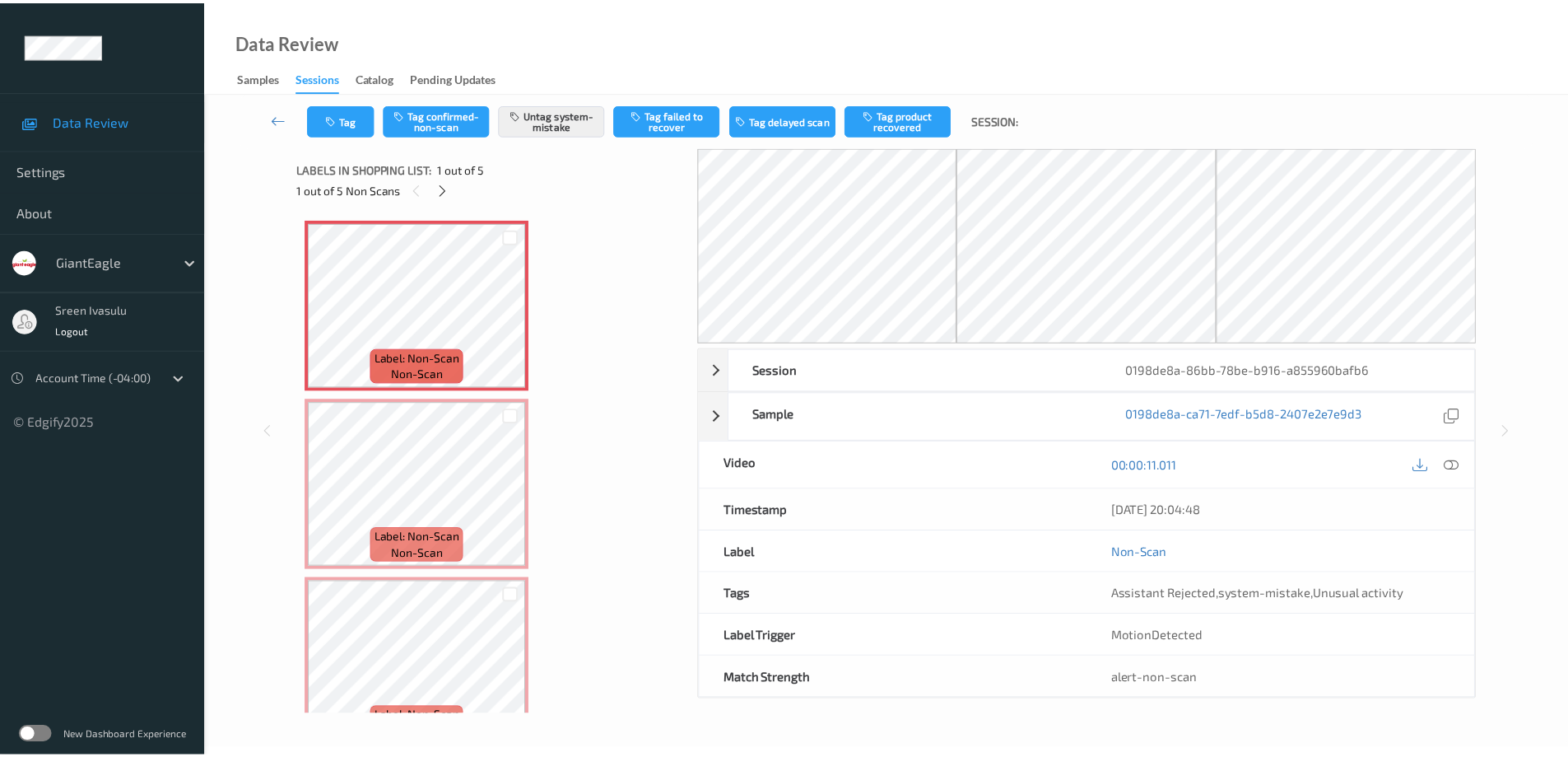
scroll to position [9, 0]
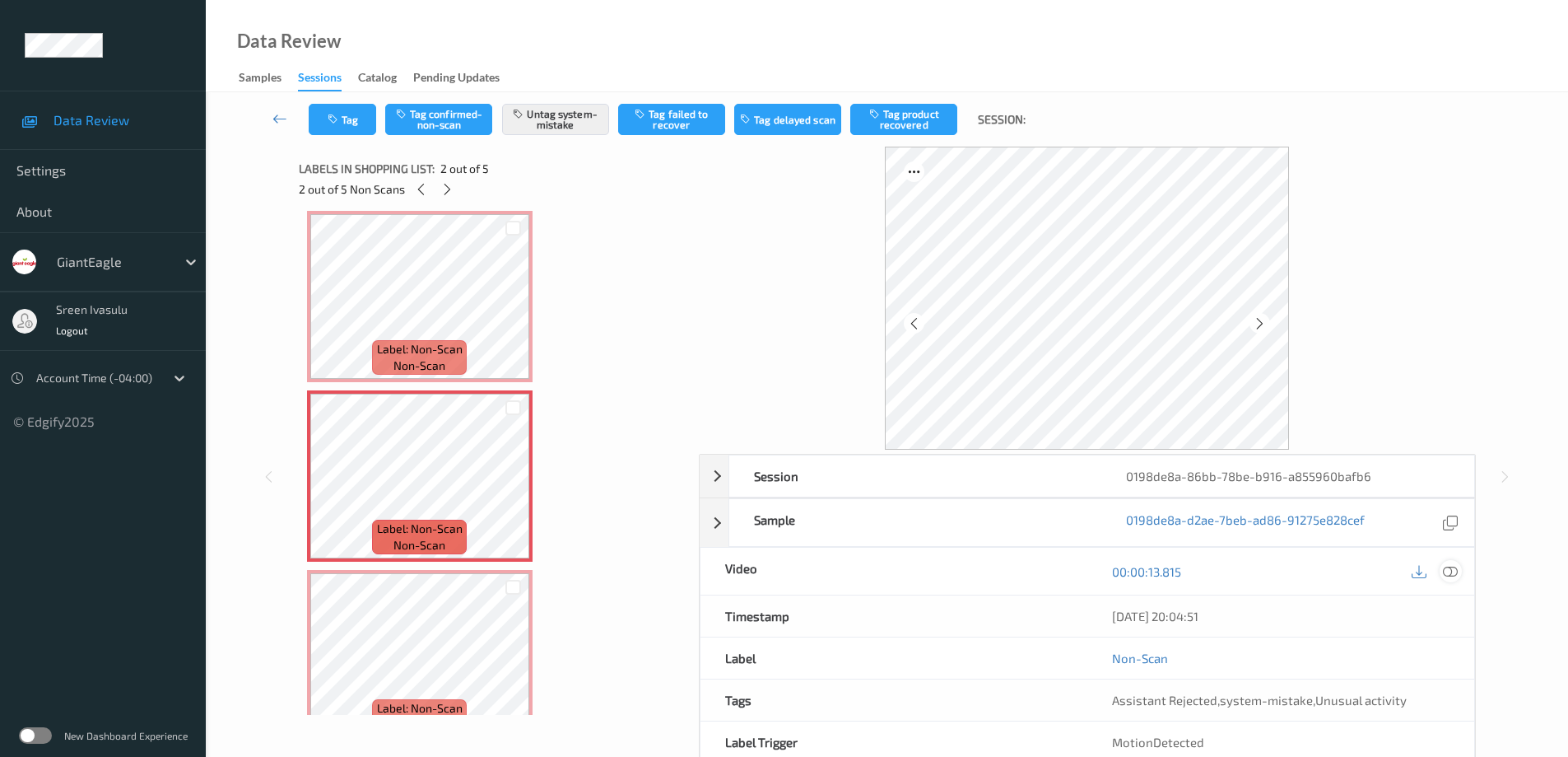
click at [1450, 571] on icon at bounding box center [1450, 572] width 15 height 15
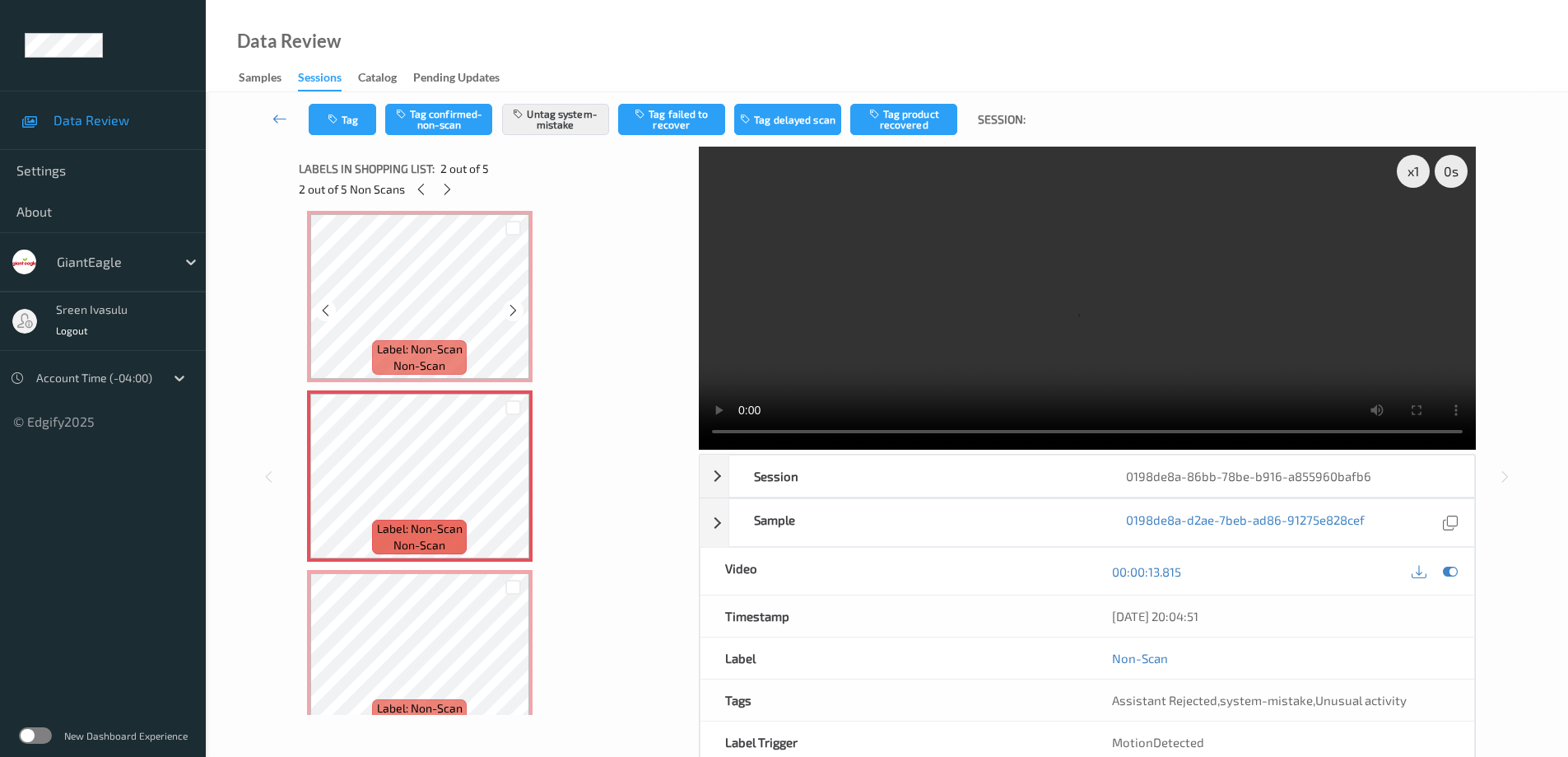
scroll to position [0, 0]
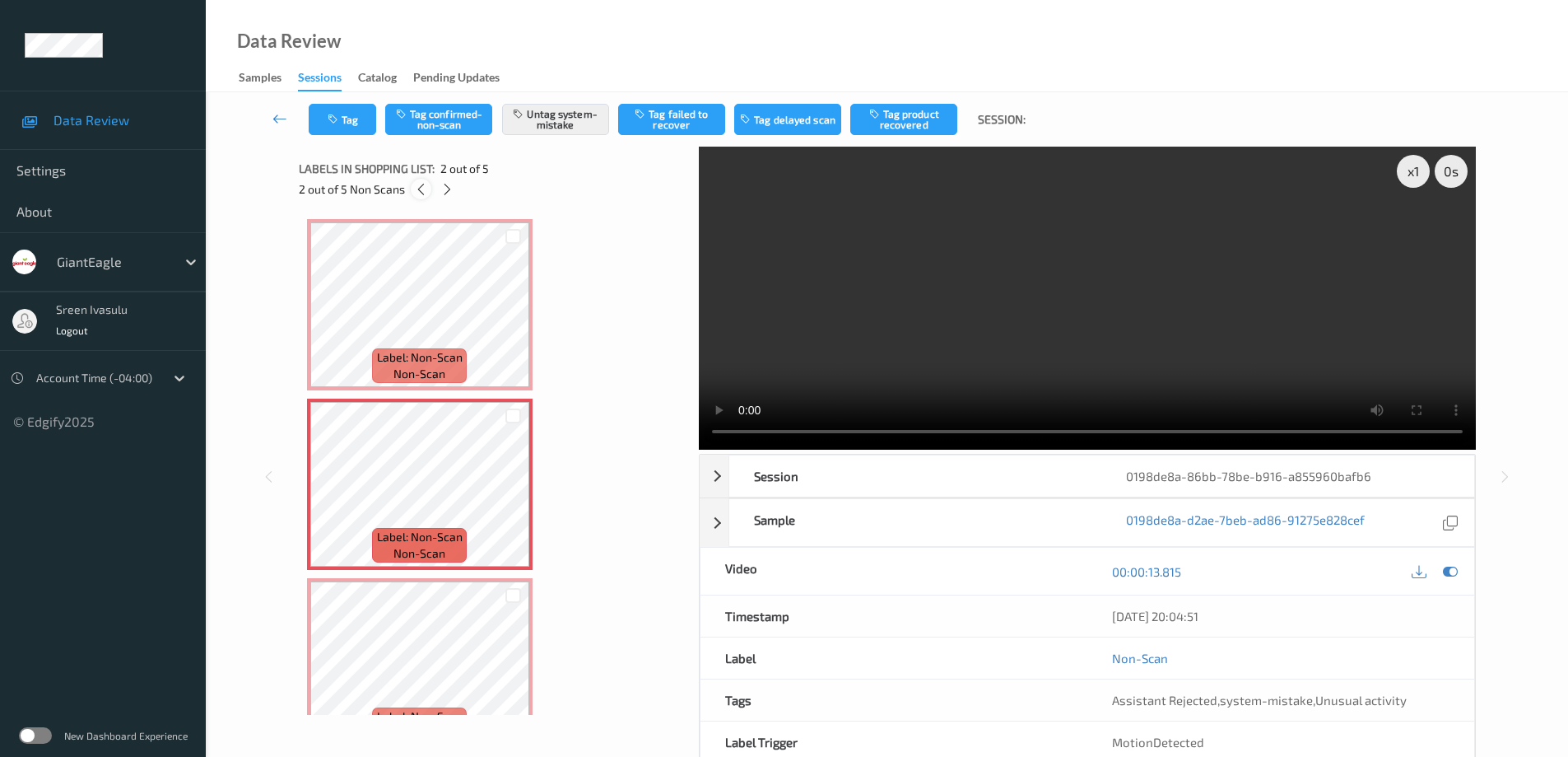
click at [424, 194] on icon at bounding box center [421, 190] width 14 height 15
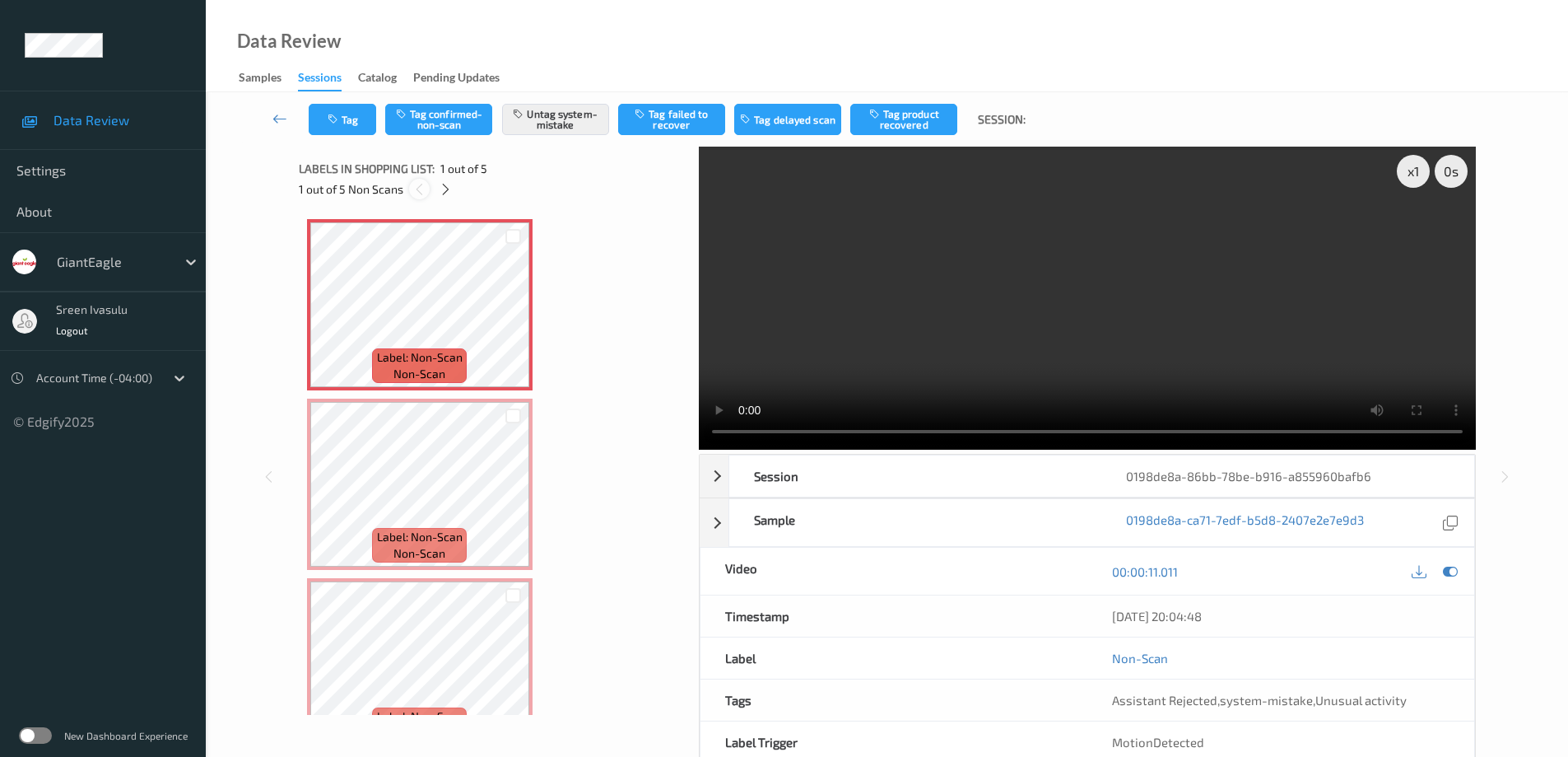
scroll to position [9, 0]
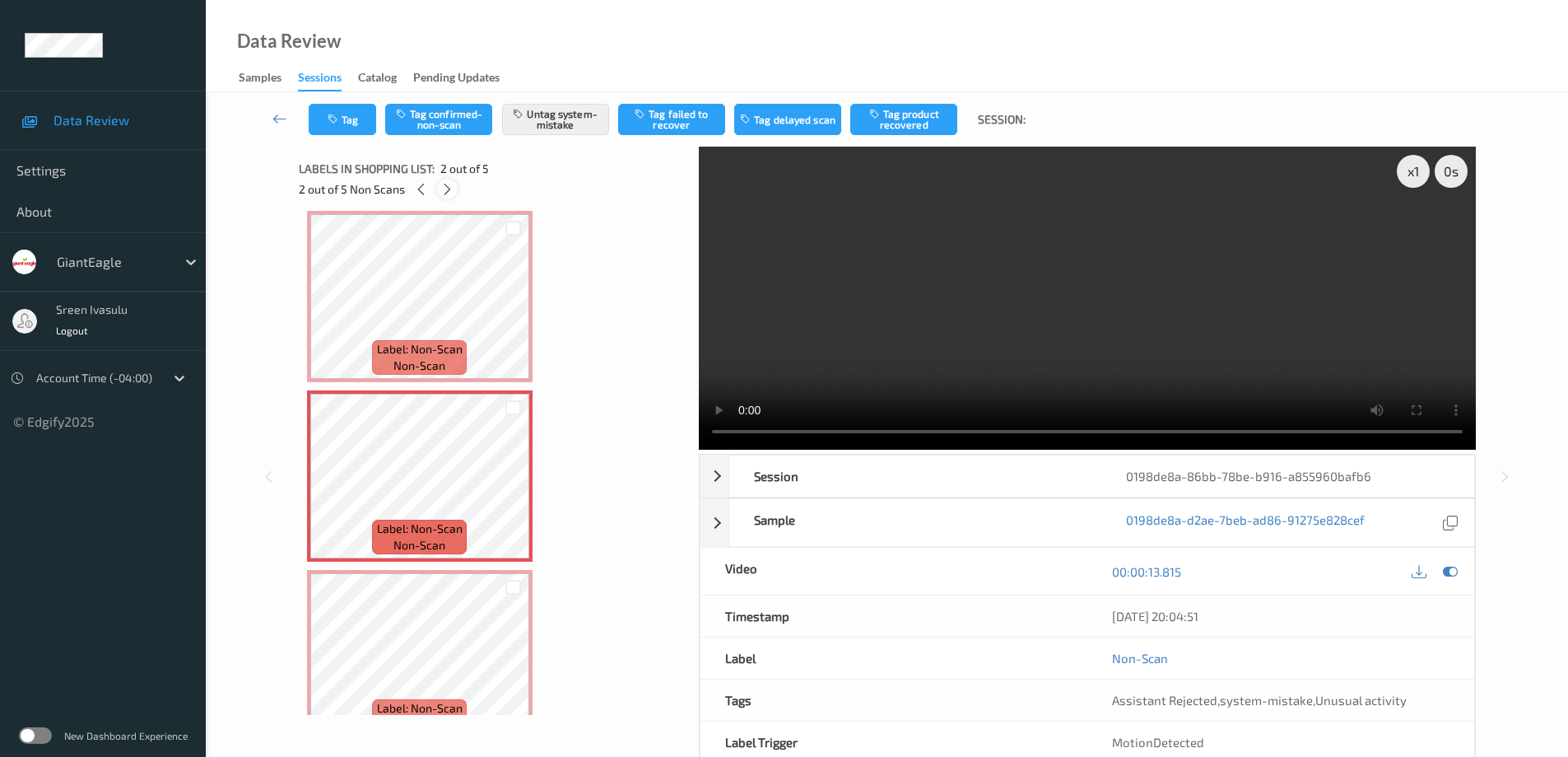
click at [444, 191] on icon at bounding box center [447, 190] width 14 height 15
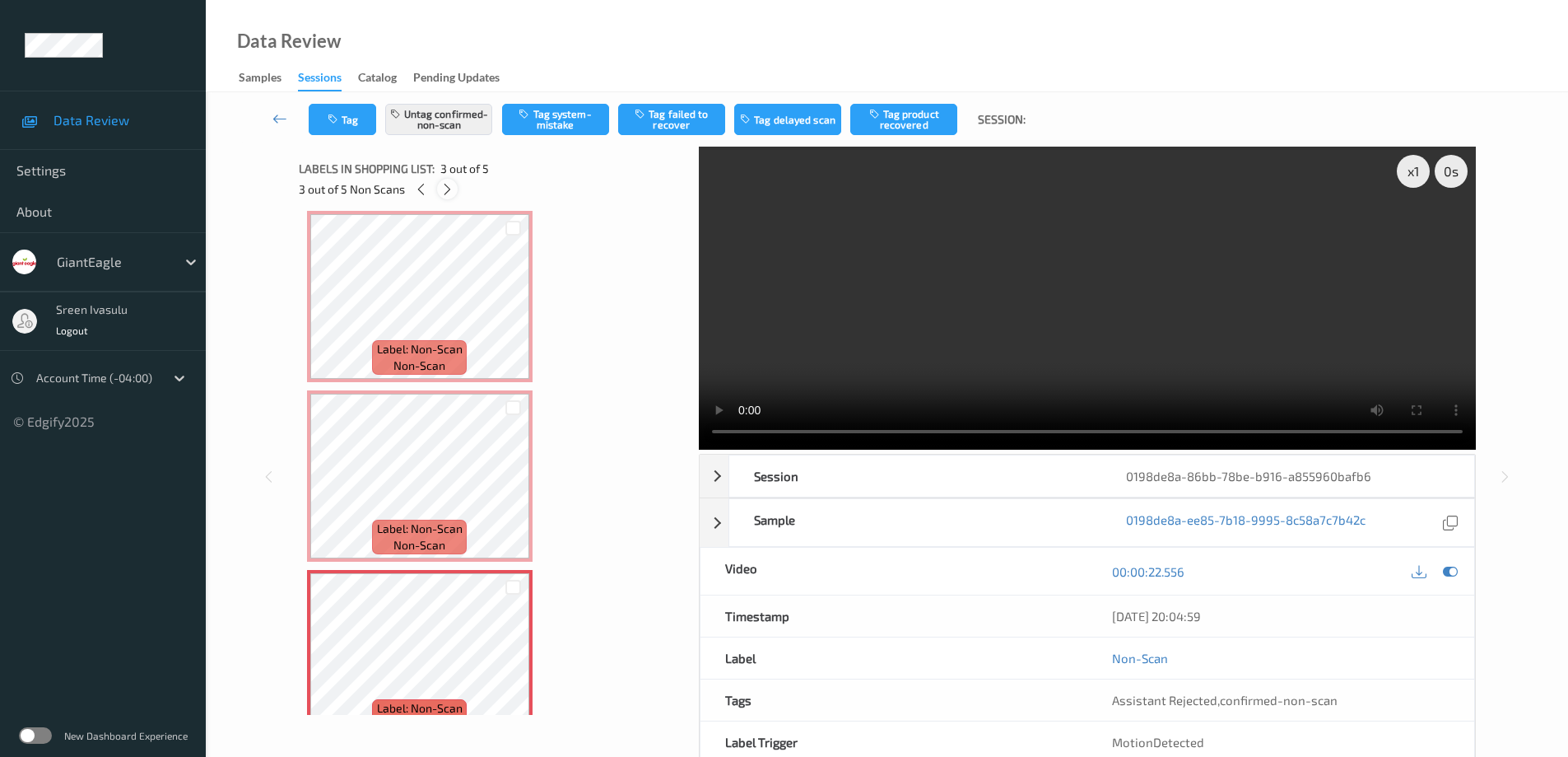
scroll to position [188, 0]
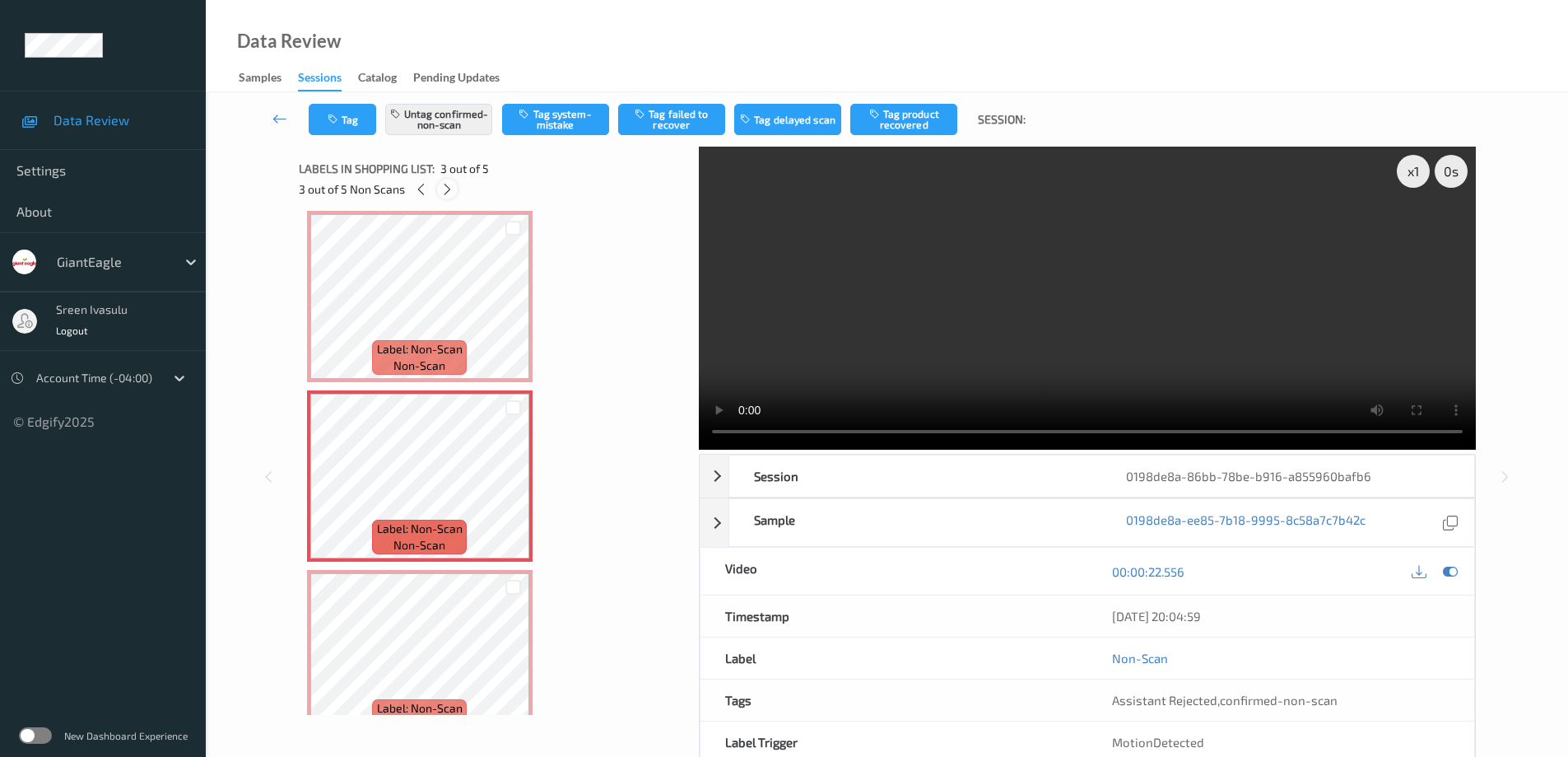
click at [445, 183] on icon at bounding box center [447, 190] width 14 height 15
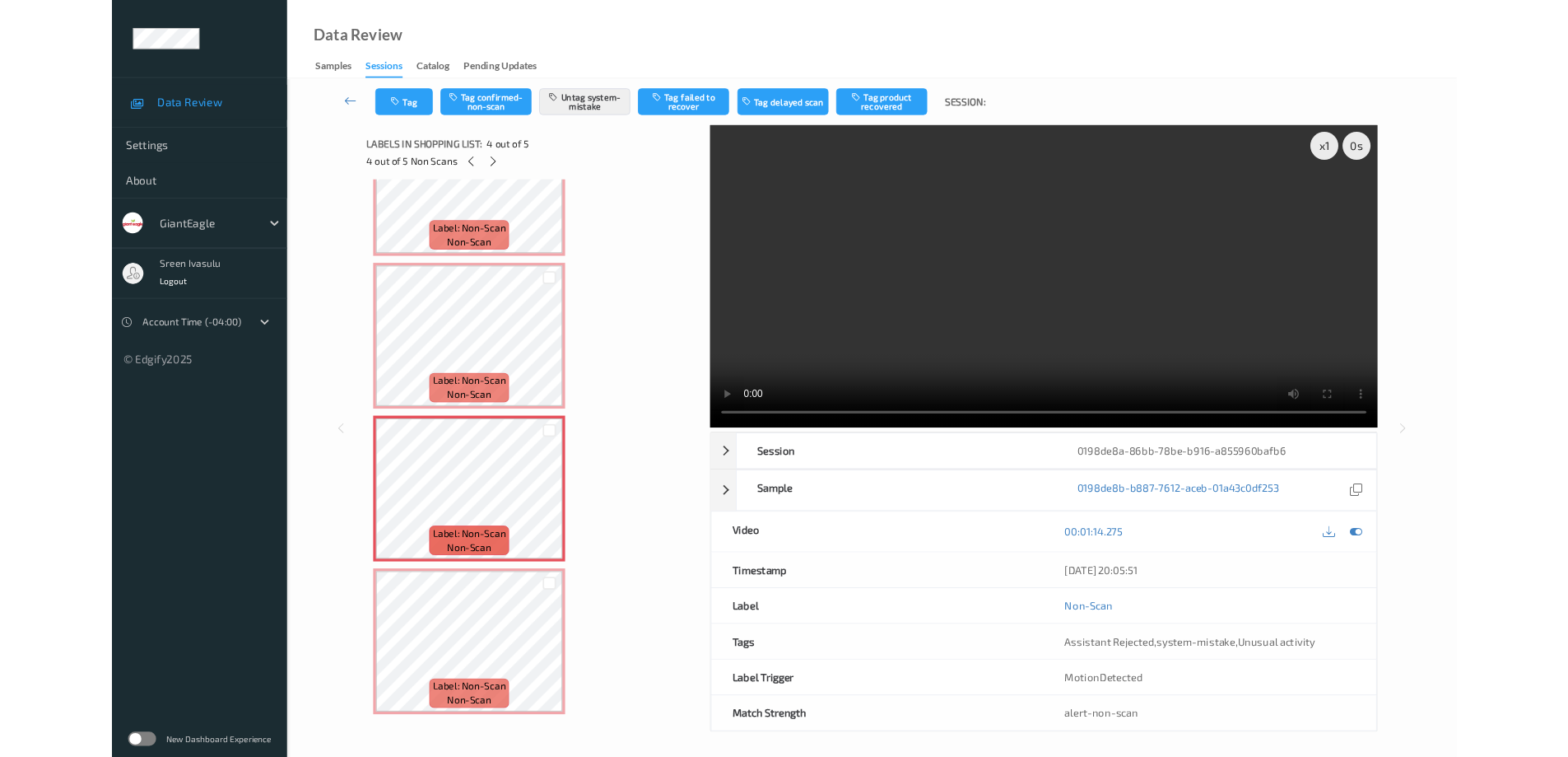
scroll to position [269, 0]
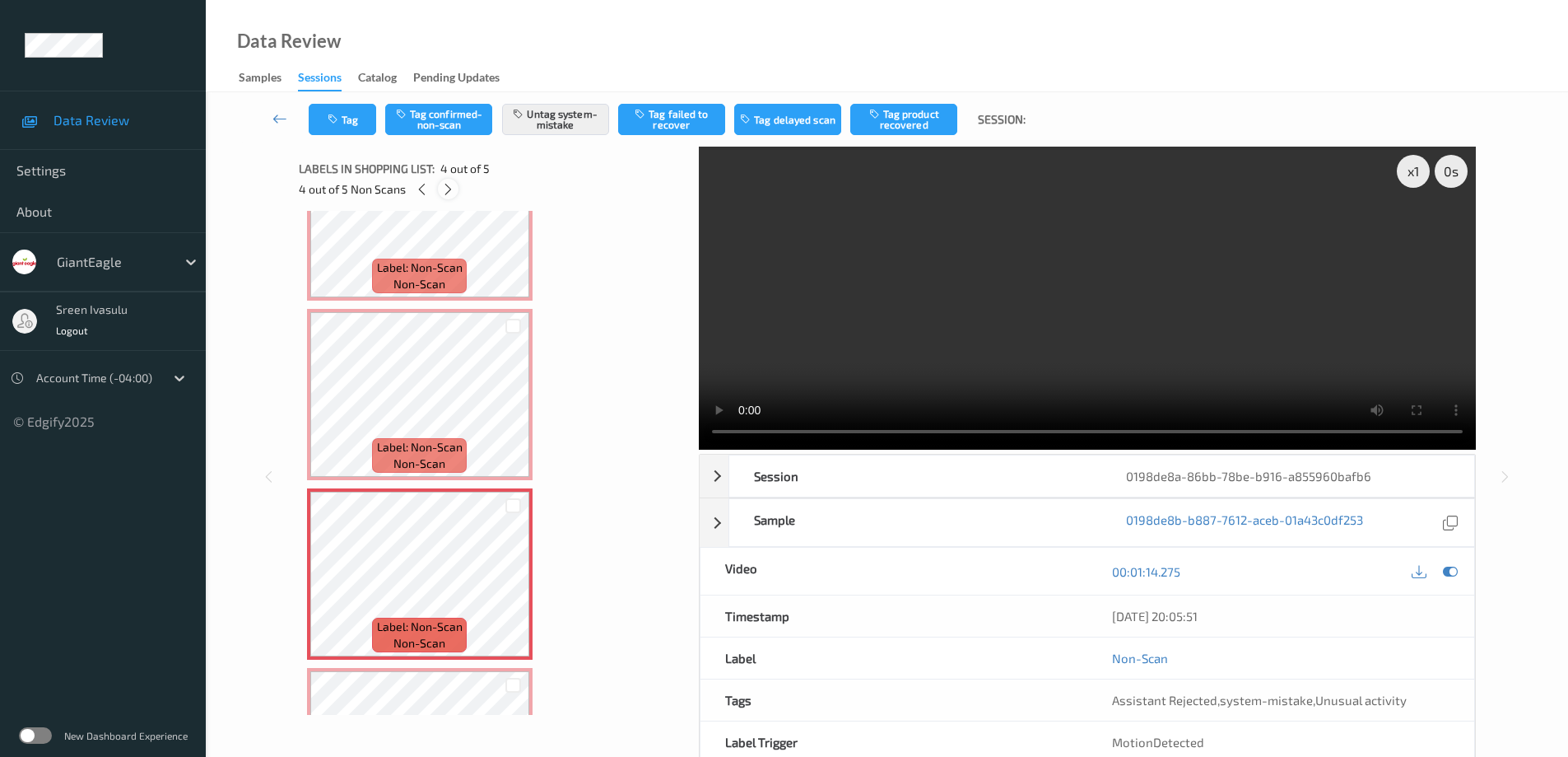
click at [444, 189] on icon at bounding box center [448, 190] width 14 height 15
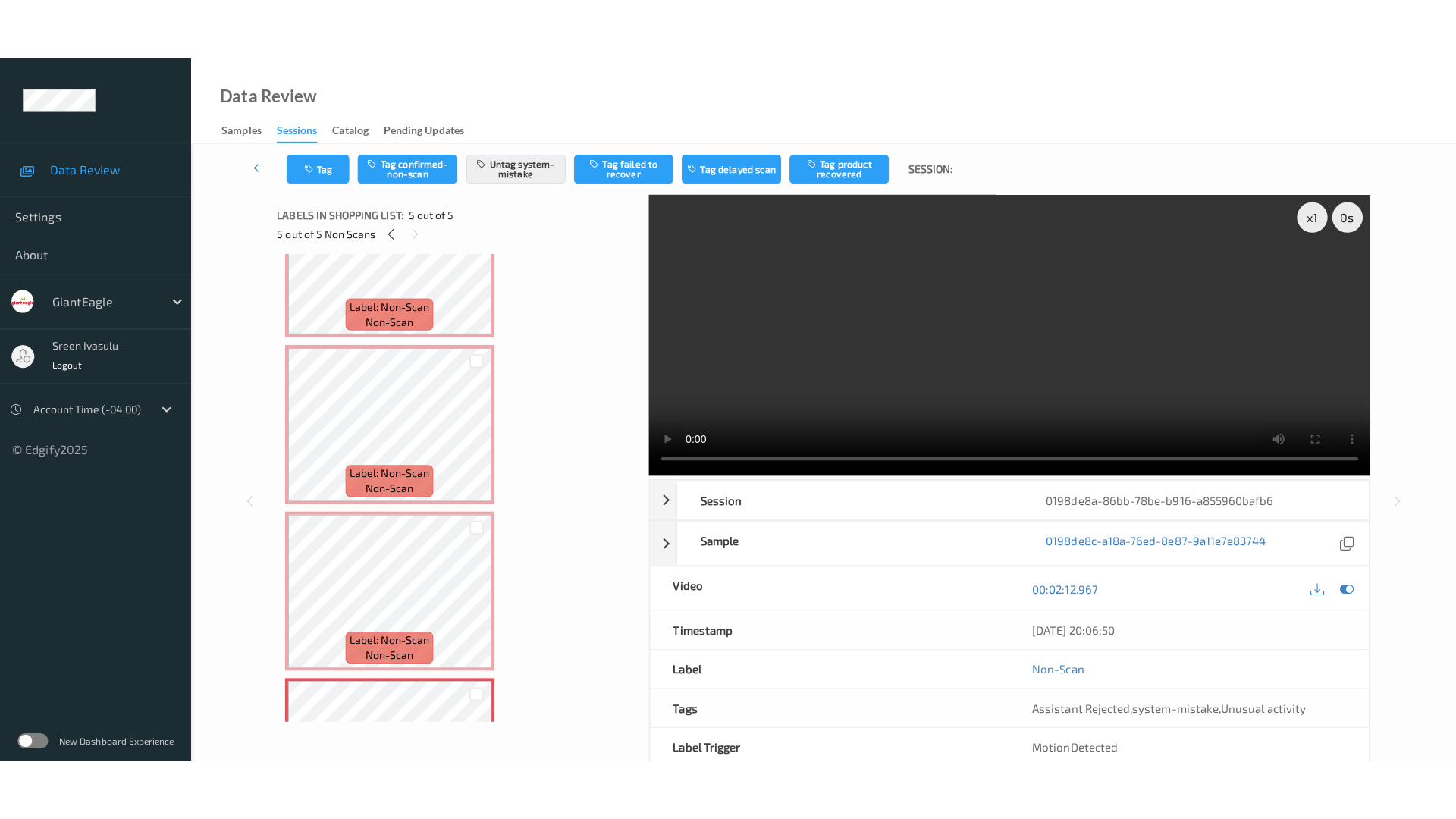
scroll to position [370, 0]
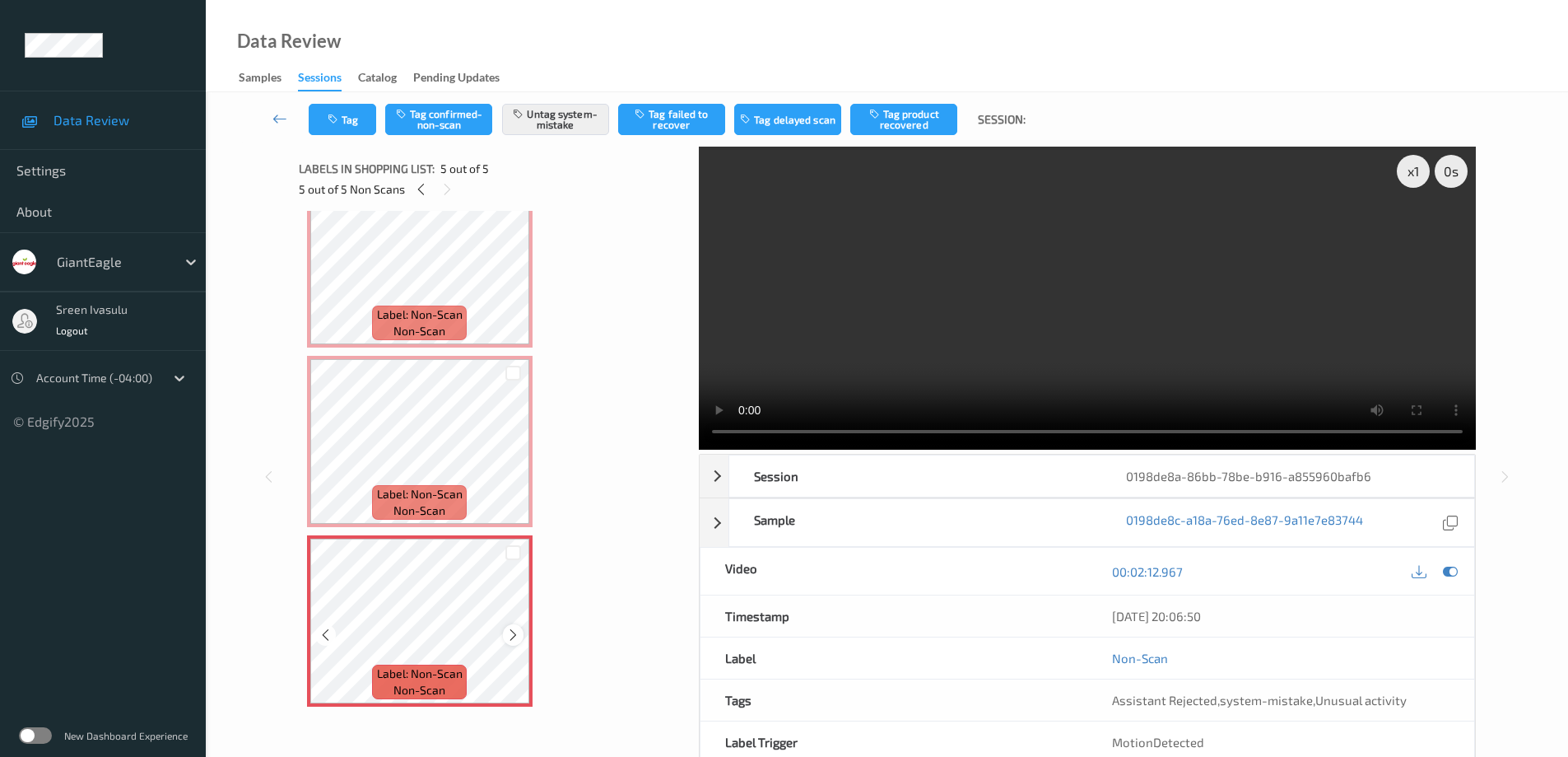
click at [507, 636] on icon at bounding box center [513, 634] width 14 height 15
click at [517, 628] on icon at bounding box center [513, 634] width 14 height 15
click at [515, 629] on icon at bounding box center [513, 634] width 14 height 15
click at [503, 630] on div at bounding box center [514, 634] width 21 height 21
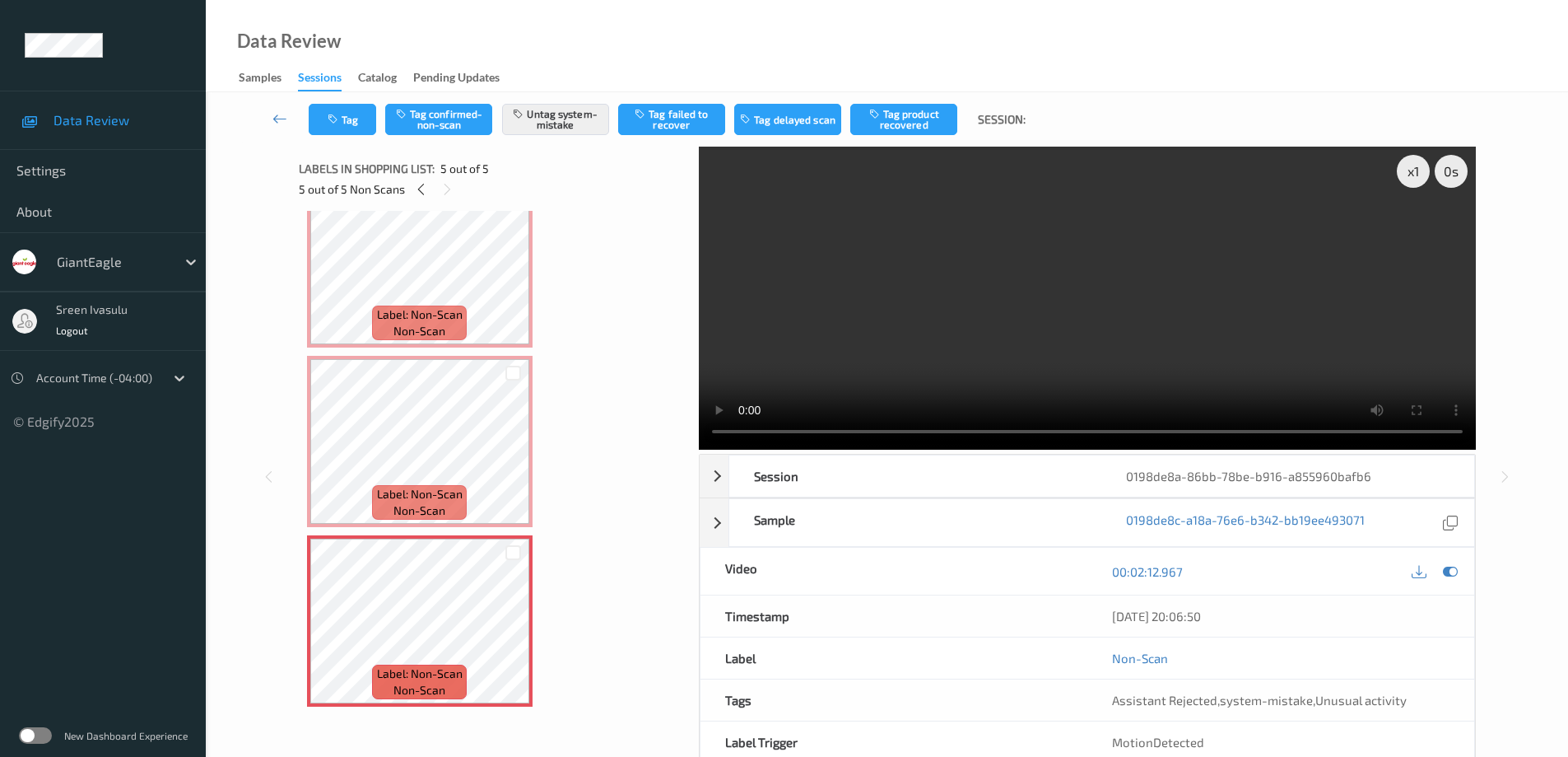
scroll to position [269, 0]
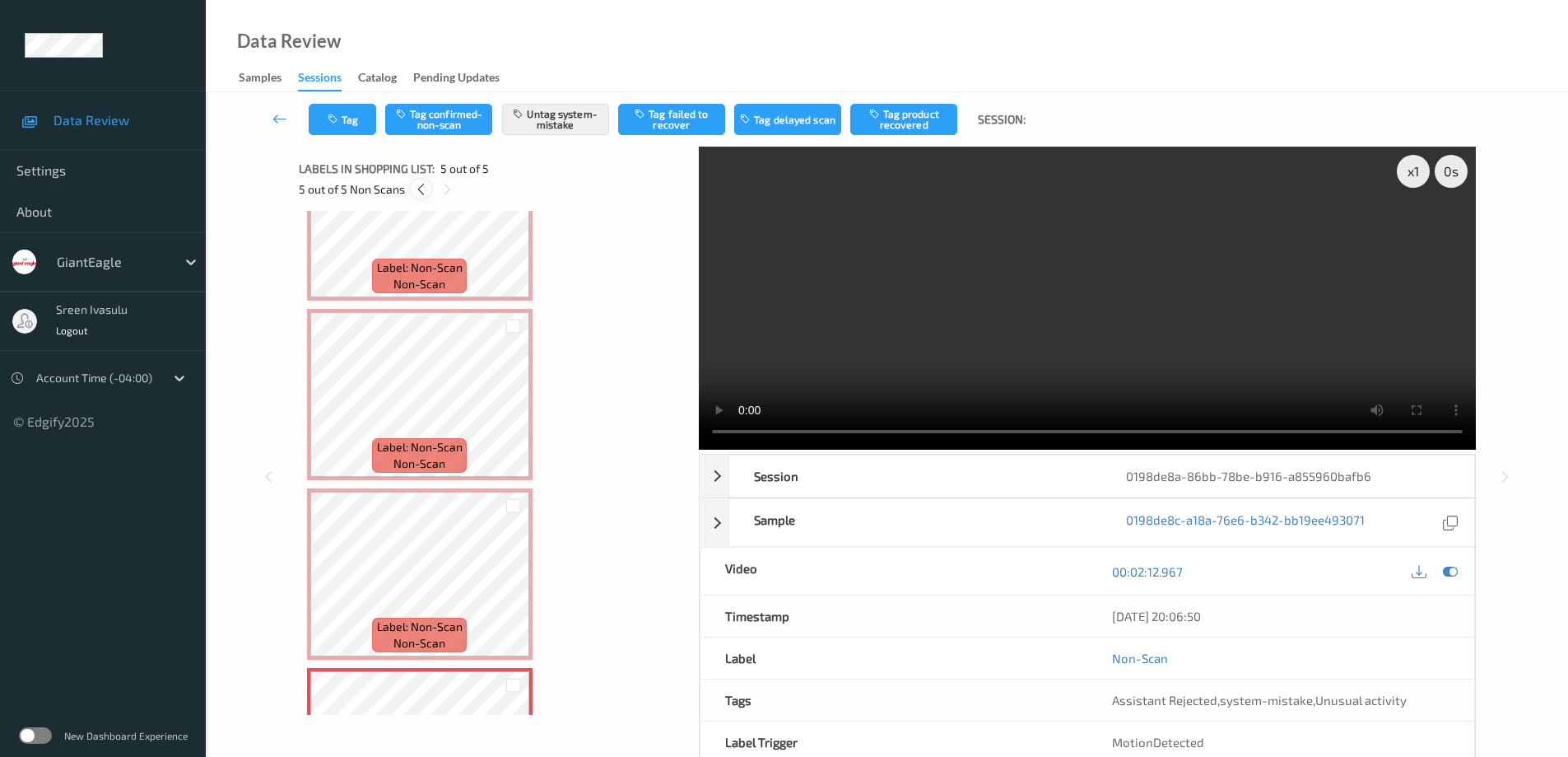
click at [429, 192] on div at bounding box center [422, 189] width 21 height 21
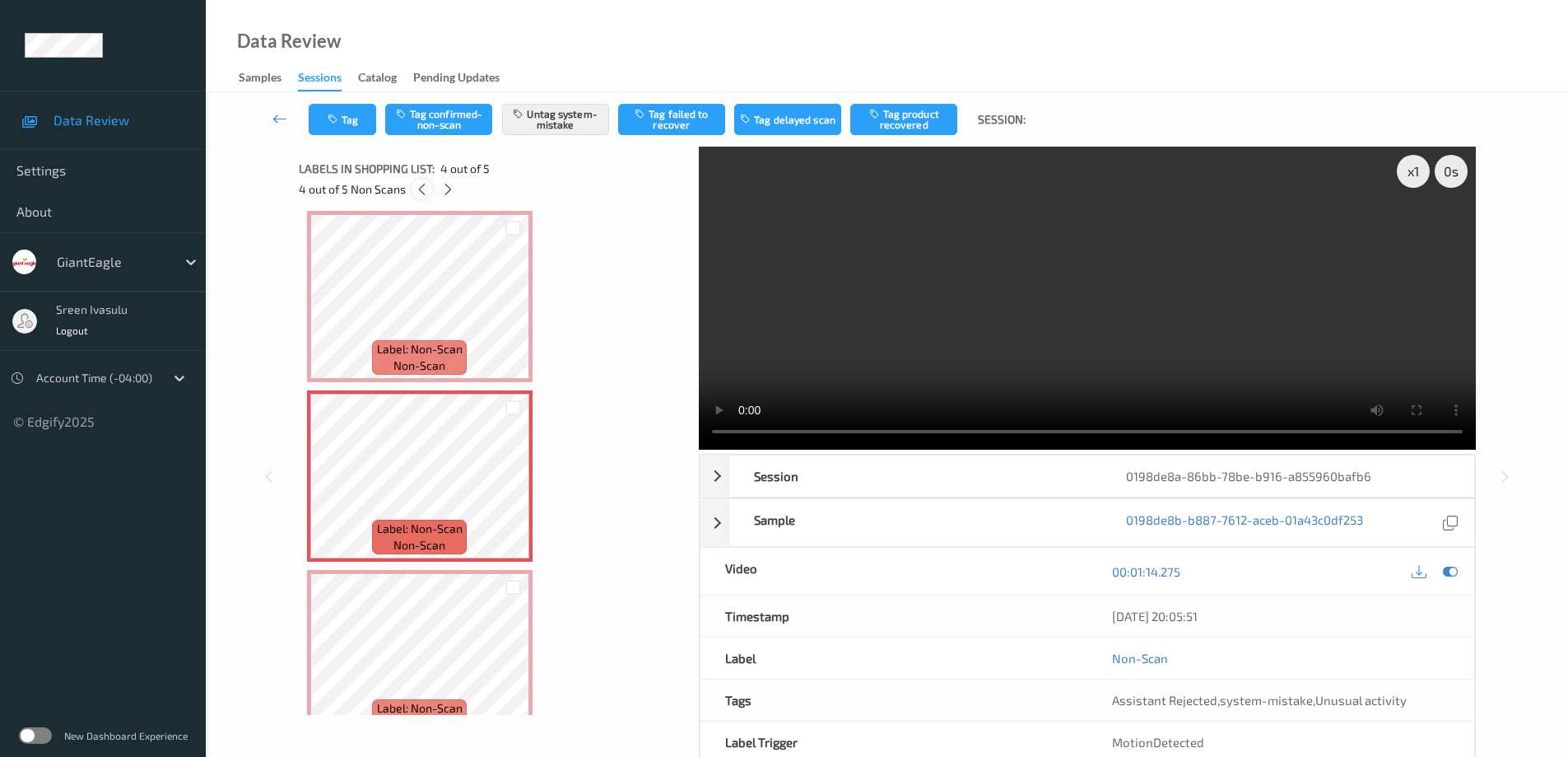
click at [420, 188] on icon at bounding box center [422, 190] width 14 height 15
click at [448, 183] on icon at bounding box center [447, 190] width 14 height 15
click at [448, 188] on icon at bounding box center [448, 190] width 14 height 15
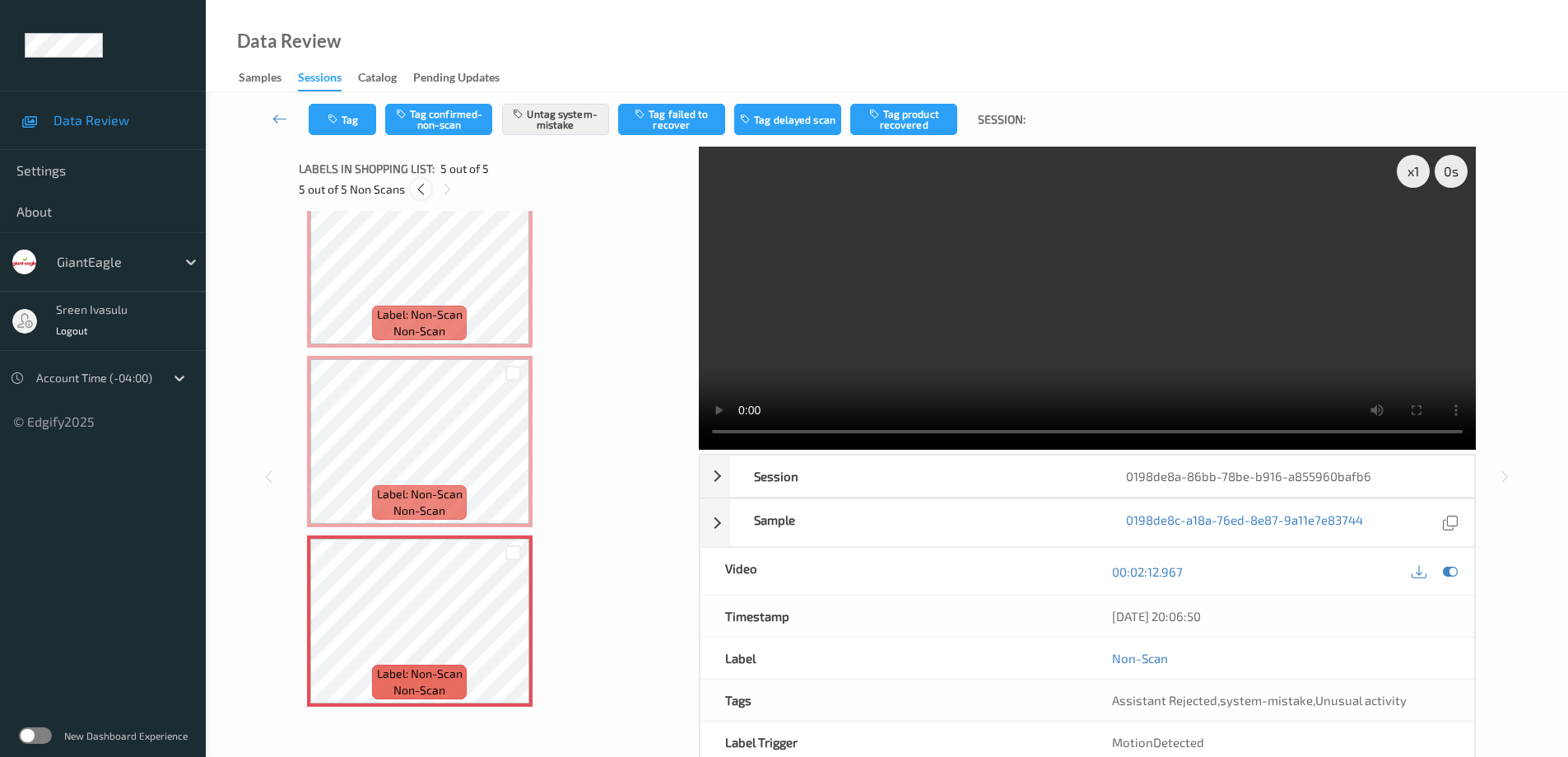
click at [419, 188] on icon at bounding box center [421, 190] width 14 height 15
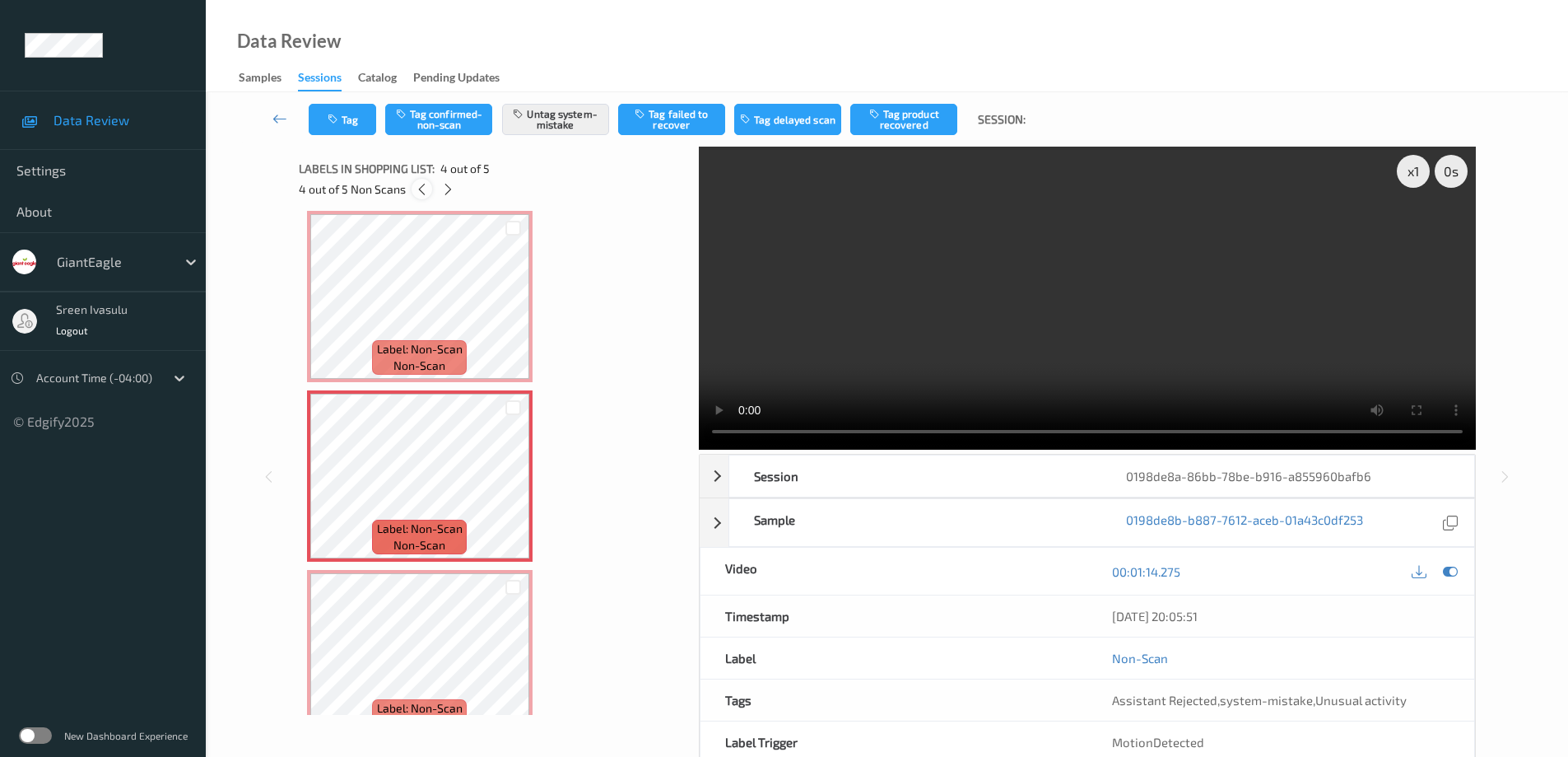
click at [422, 189] on icon at bounding box center [422, 190] width 14 height 15
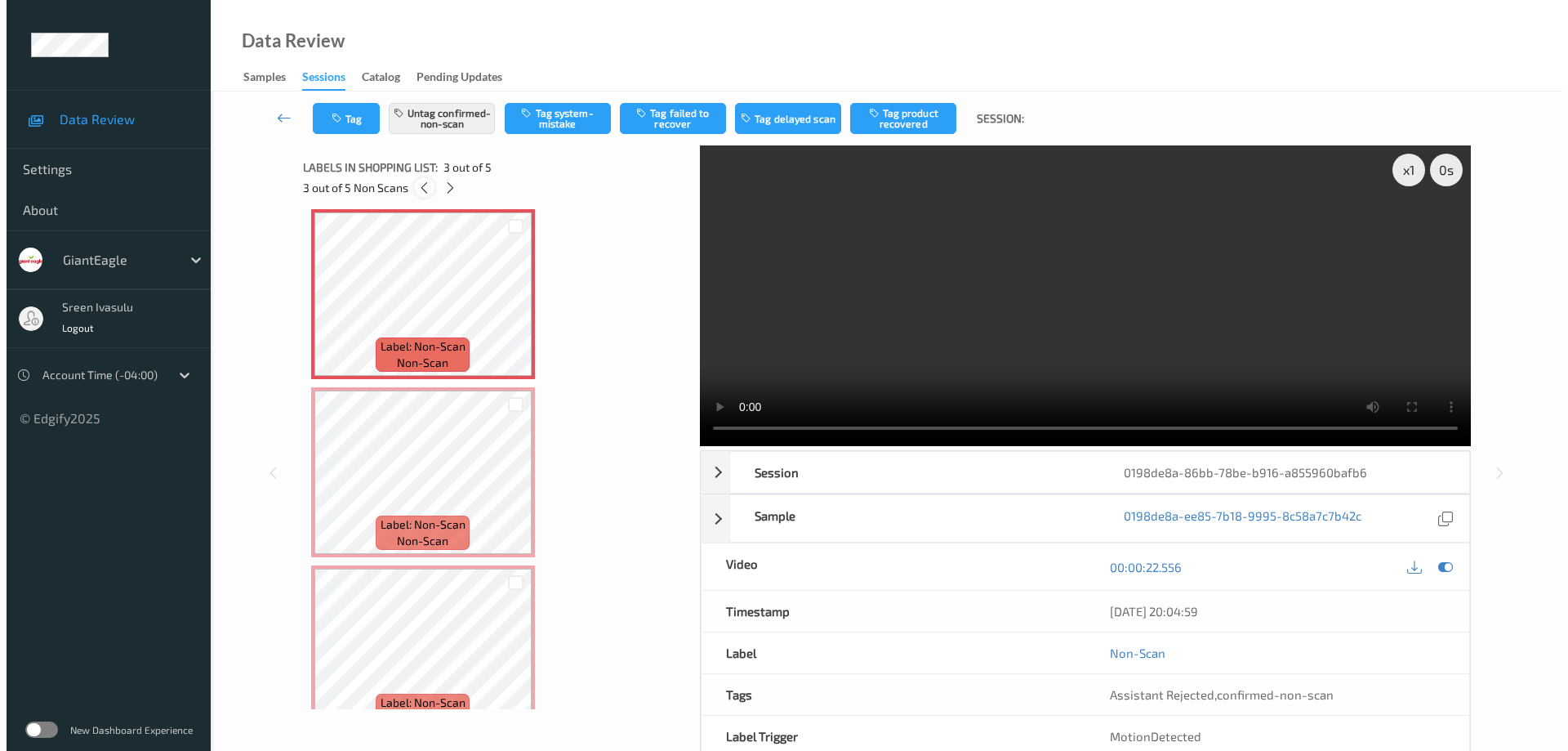
scroll to position [187, 0]
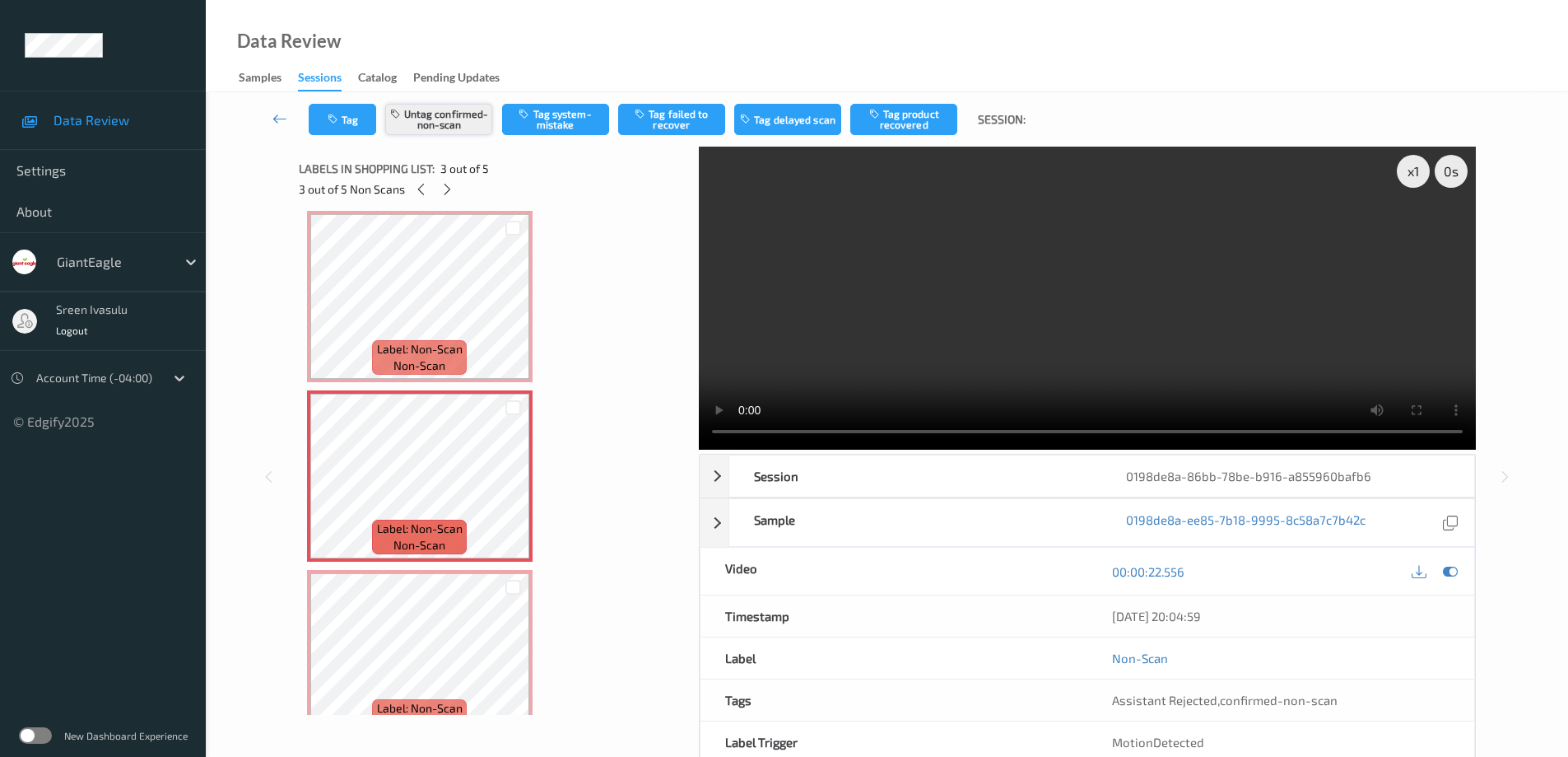
click at [446, 114] on button "Untag confirmed-non-scan" at bounding box center [439, 119] width 107 height 31
click at [557, 114] on button "Tag system-mistake" at bounding box center [556, 119] width 107 height 31
click at [358, 119] on button "Tag" at bounding box center [342, 119] width 67 height 31
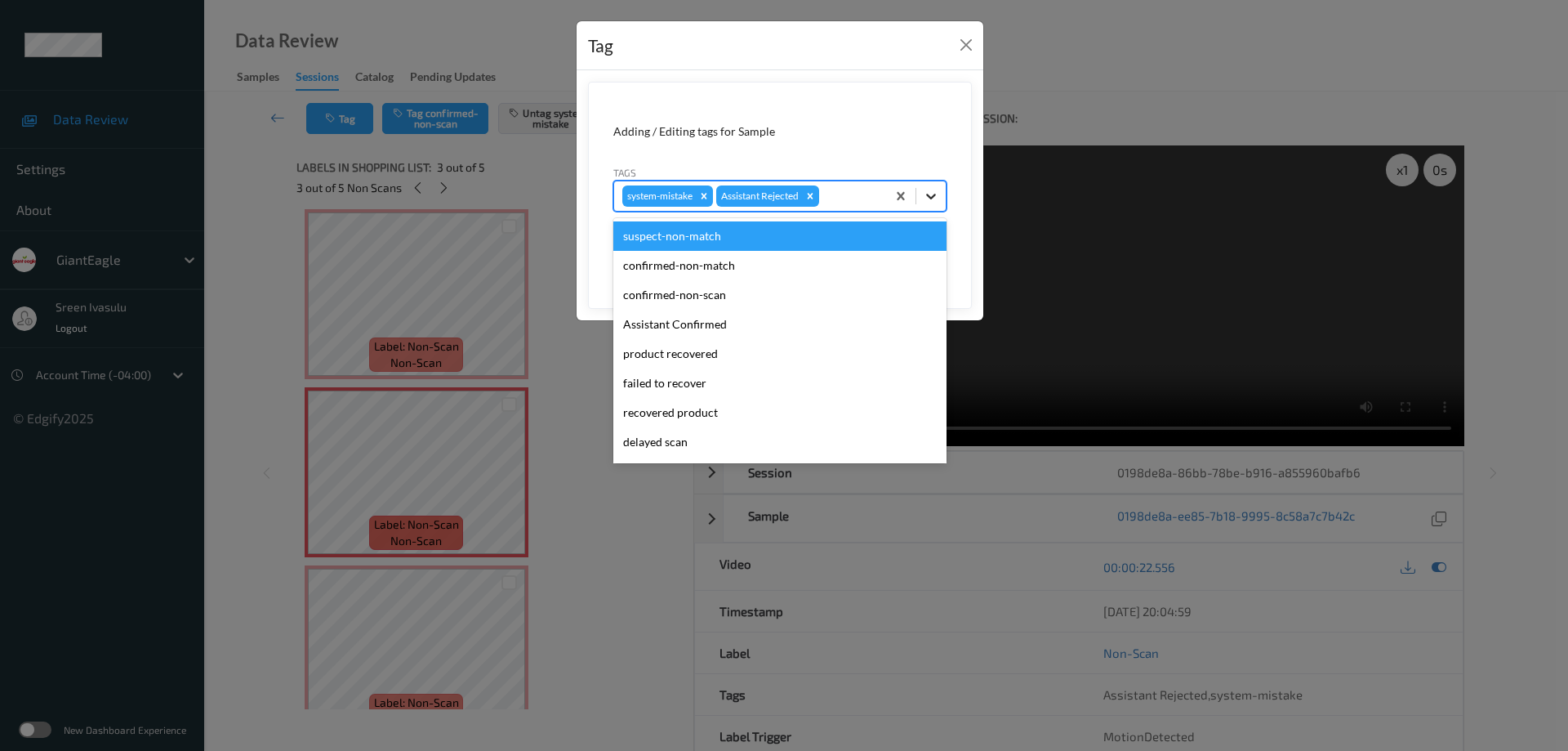
click at [935, 200] on icon at bounding box center [930, 195] width 16 height 16
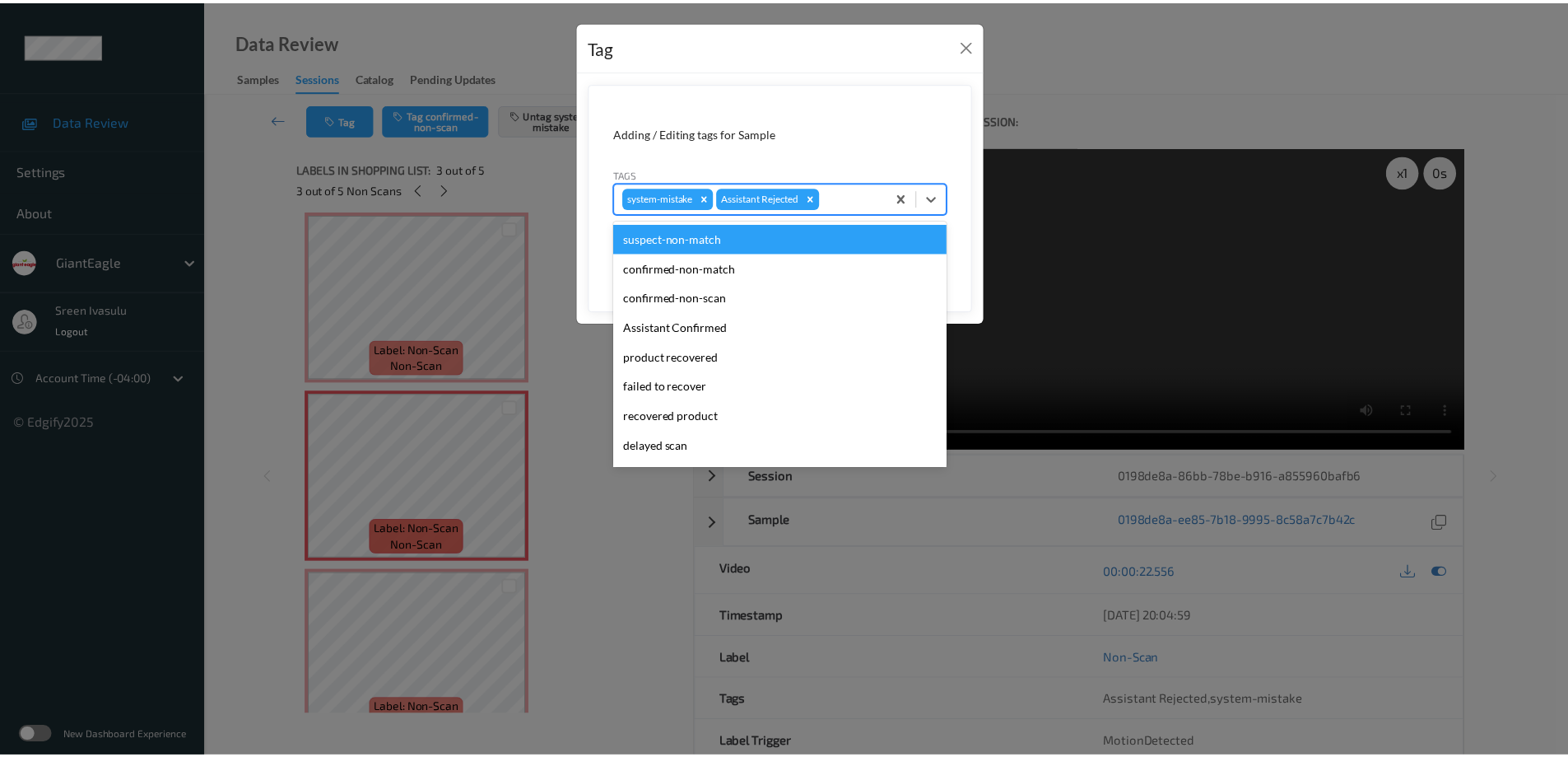
scroll to position [145, 0]
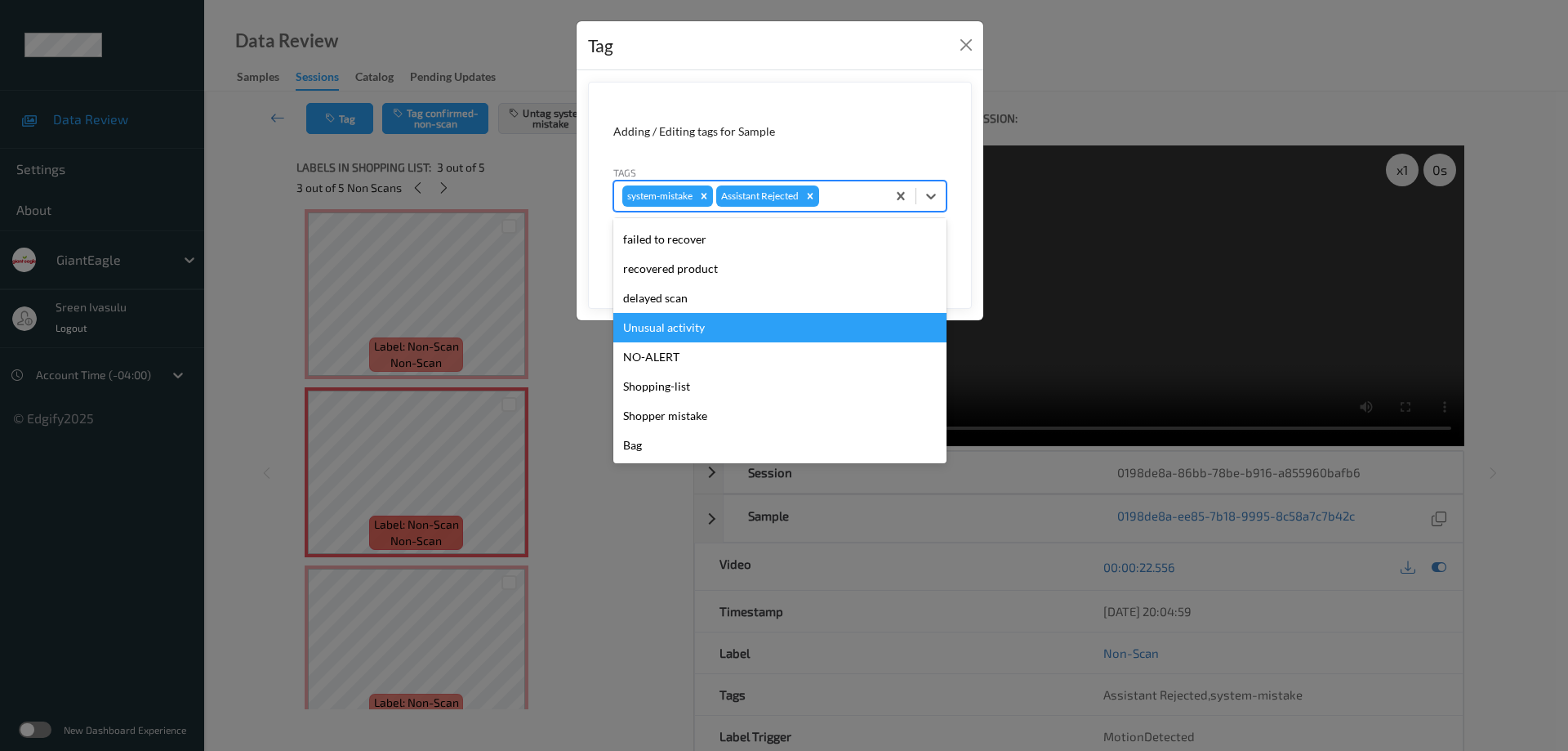
click at [670, 330] on div "Unusual activity" at bounding box center [780, 327] width 334 height 29
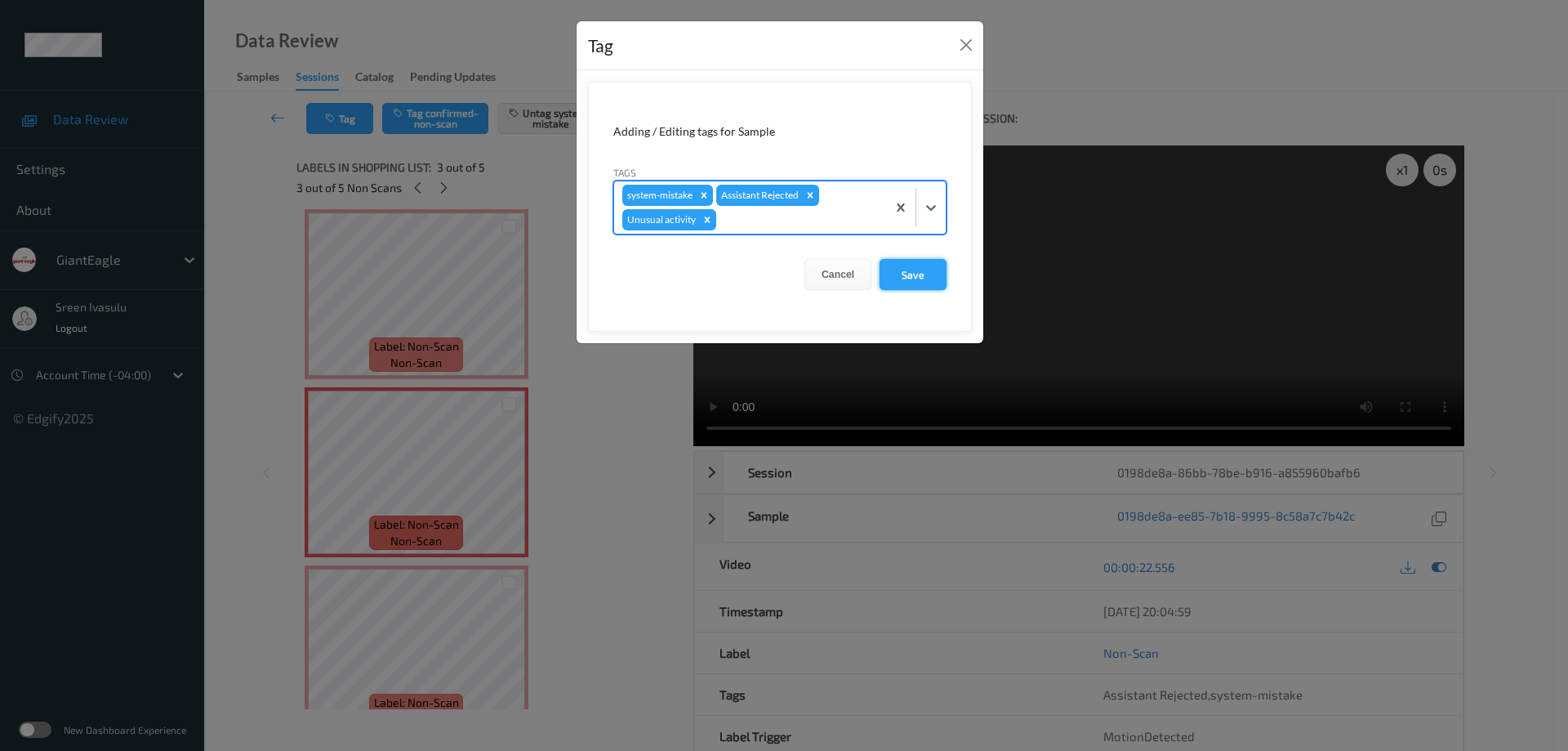
click at [910, 272] on button "Save" at bounding box center [912, 274] width 67 height 31
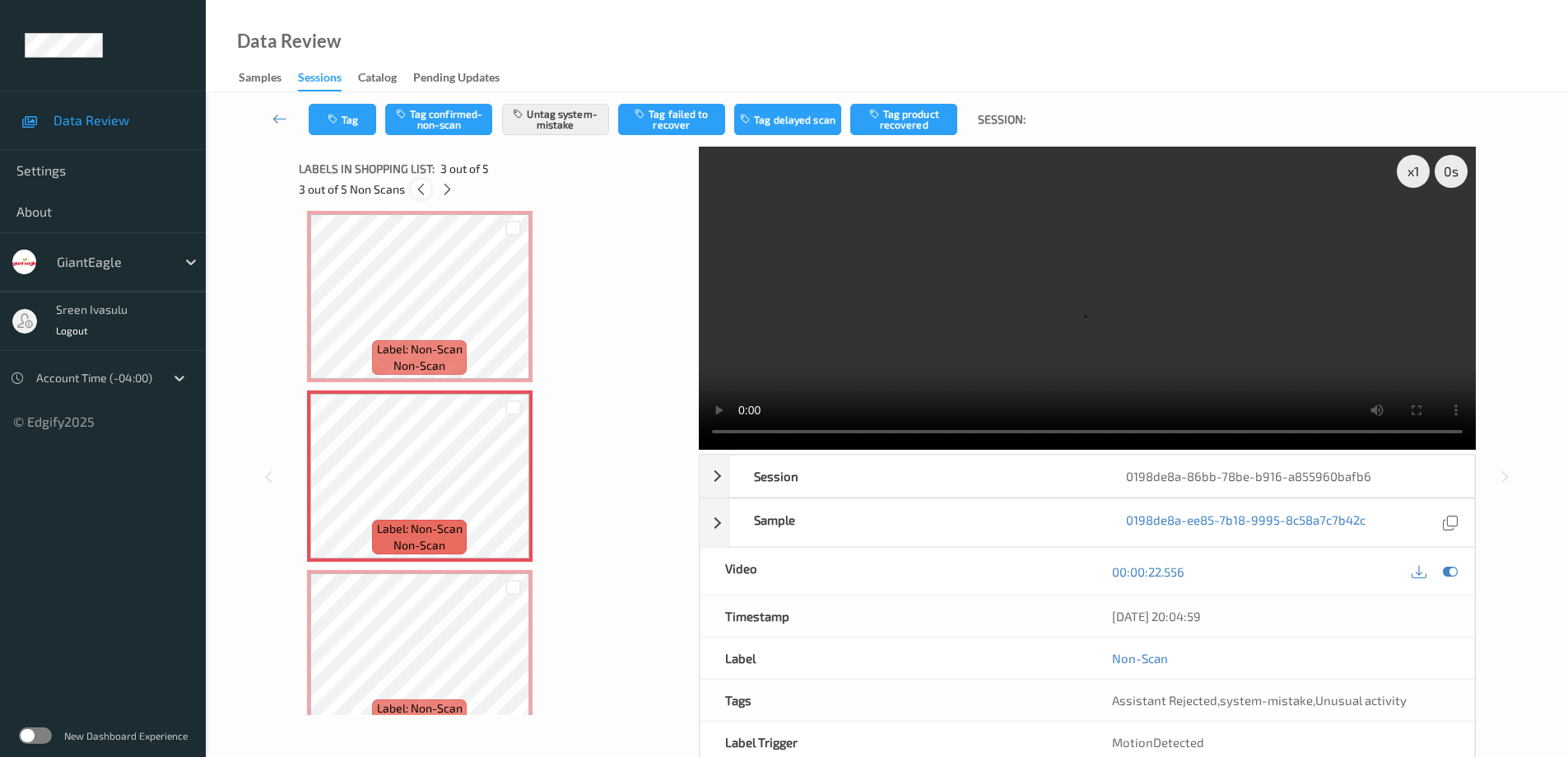
click at [420, 196] on icon at bounding box center [421, 190] width 14 height 15
click at [425, 193] on icon at bounding box center [421, 190] width 14 height 15
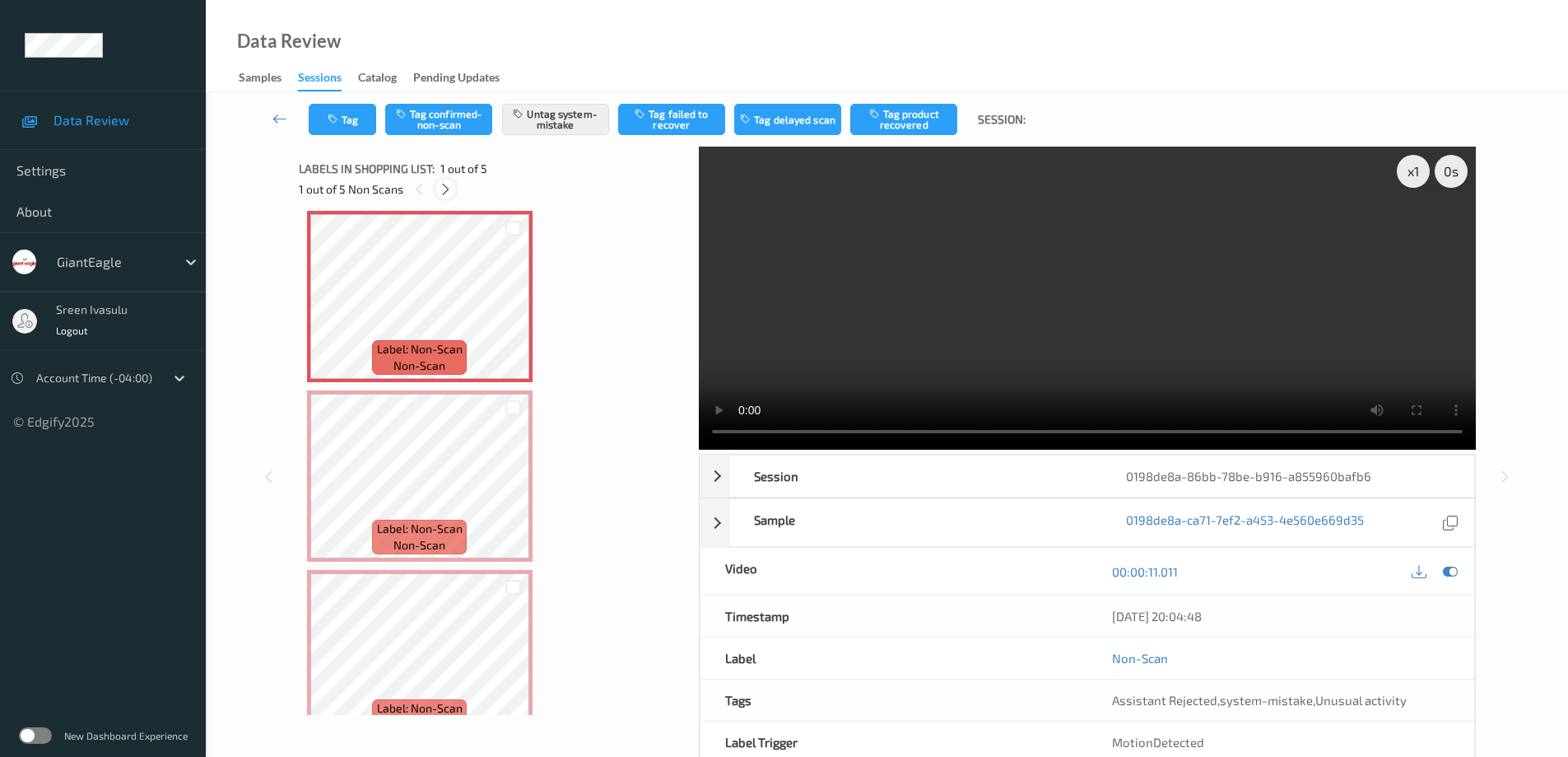
click at [447, 190] on icon at bounding box center [445, 190] width 14 height 15
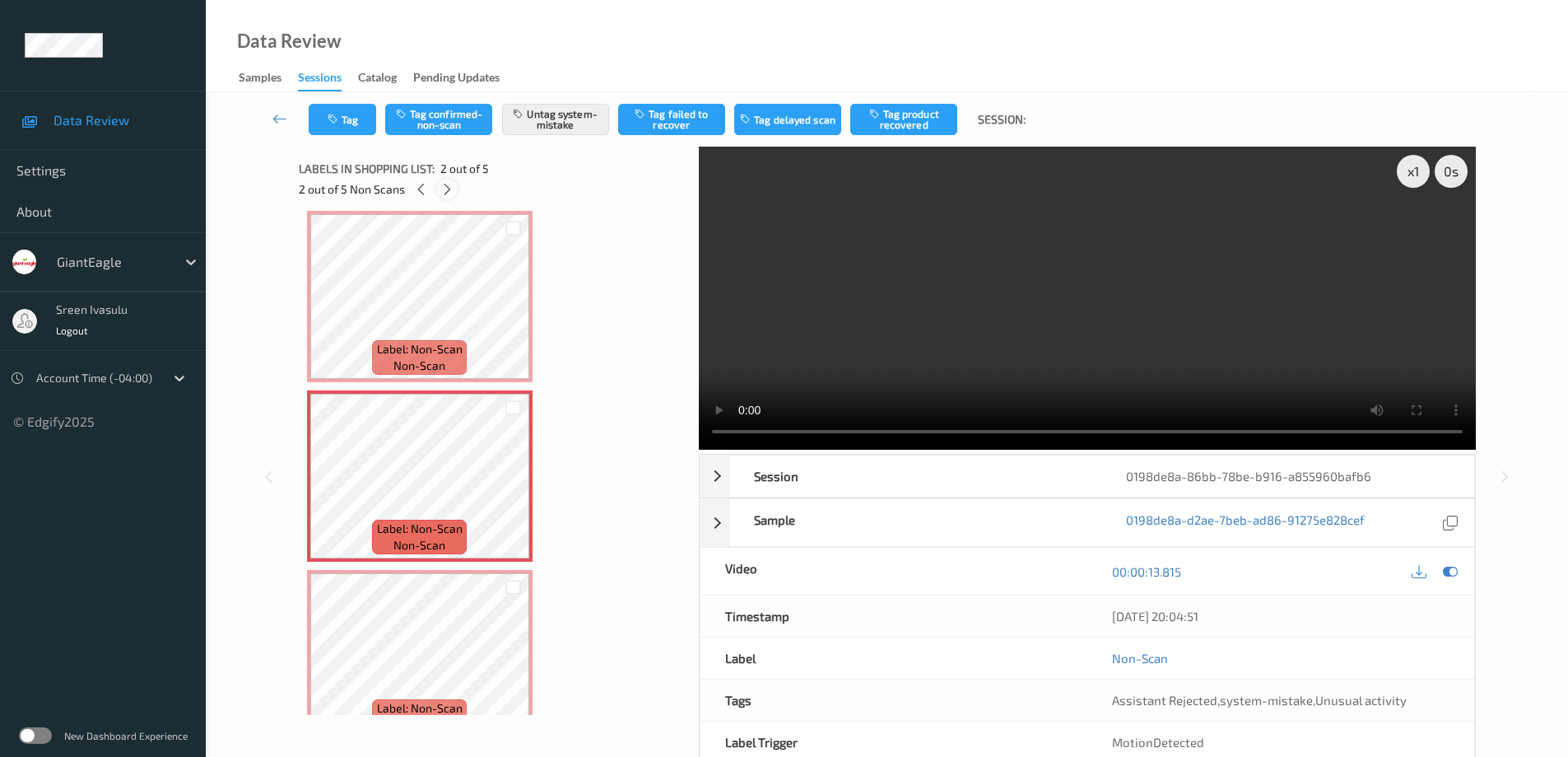
click at [447, 190] on icon at bounding box center [447, 190] width 14 height 15
click at [447, 190] on icon at bounding box center [448, 190] width 14 height 15
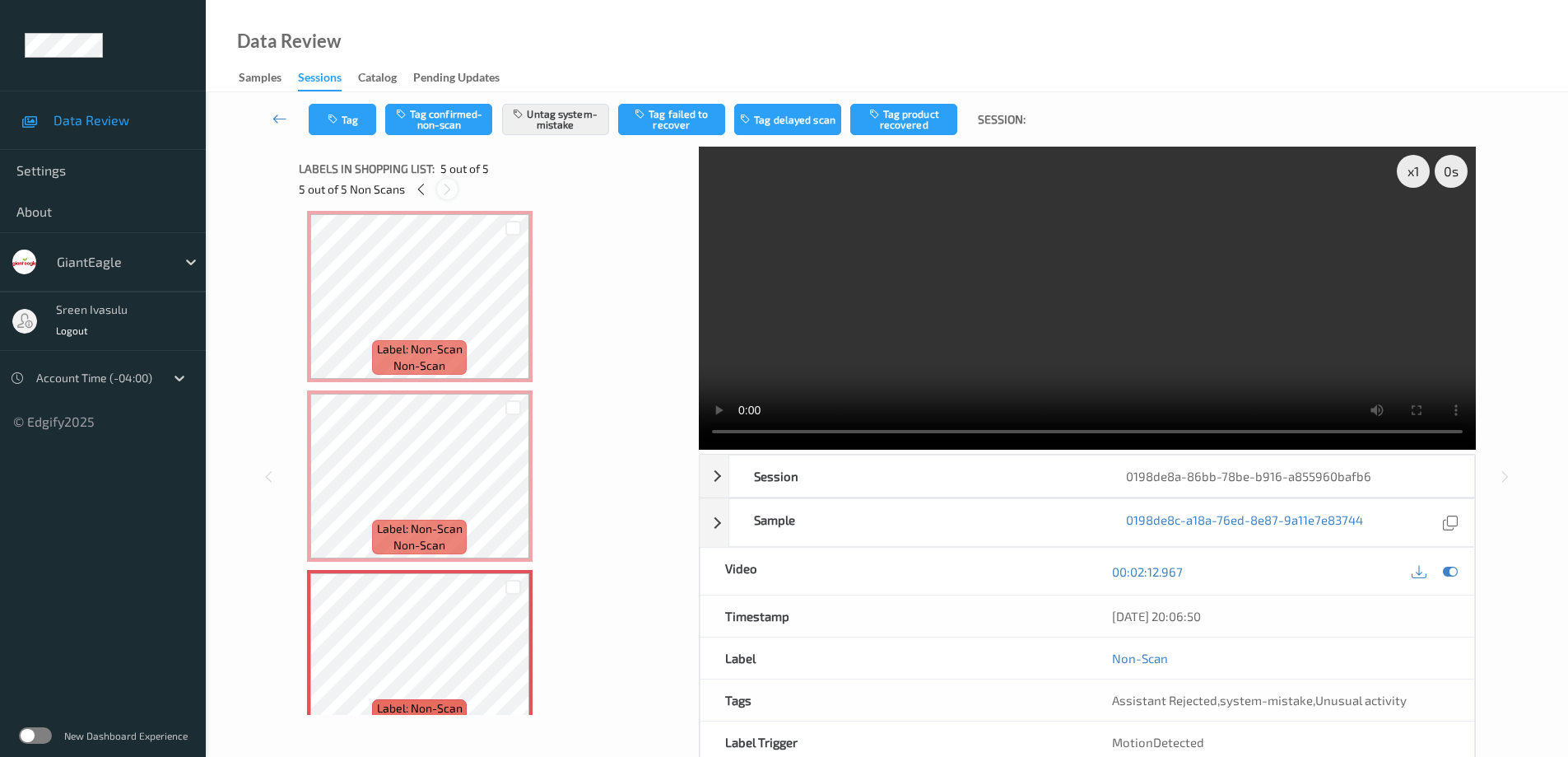
scroll to position [402, 0]
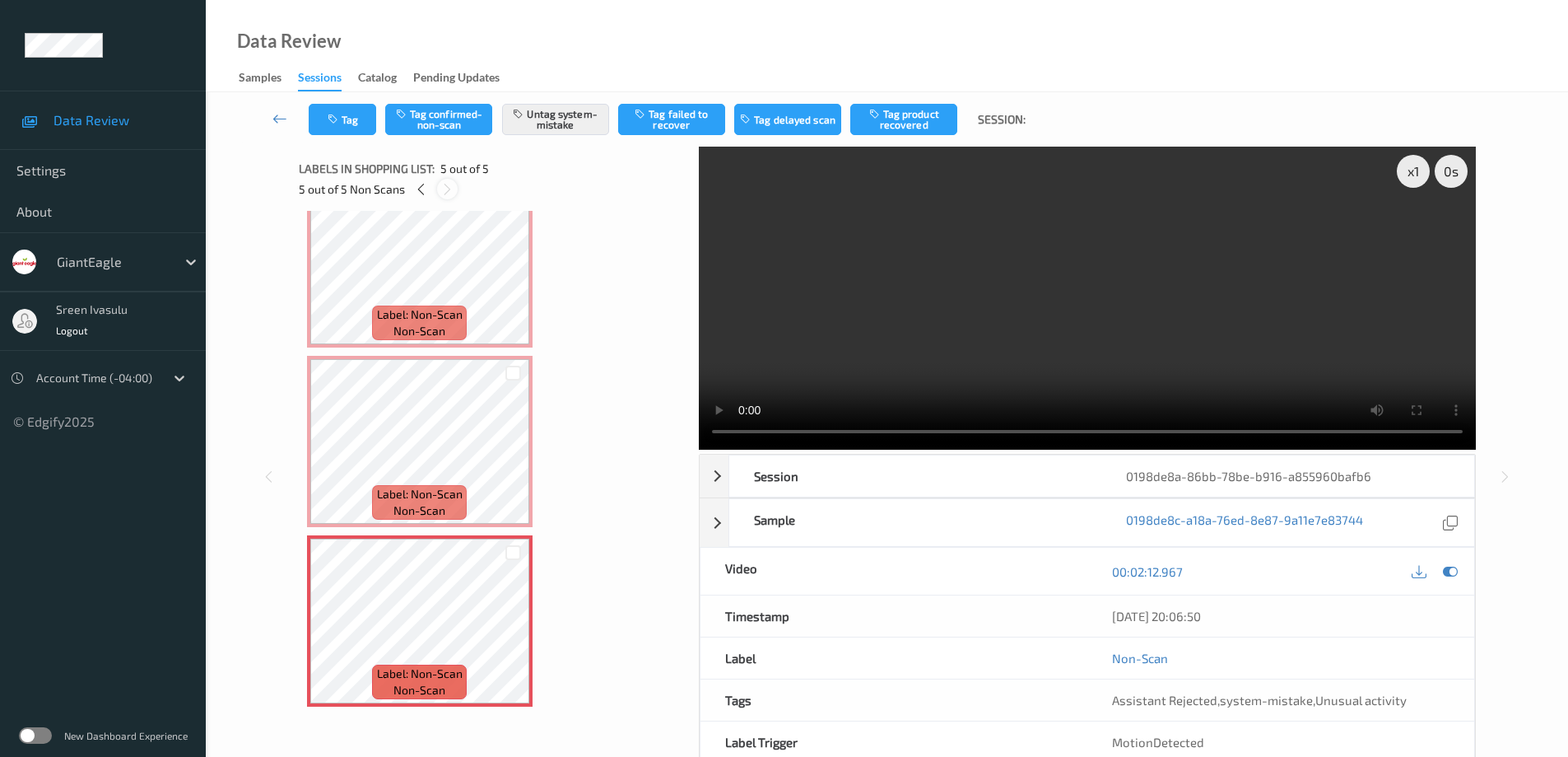
click at [447, 190] on icon at bounding box center [447, 190] width 14 height 15
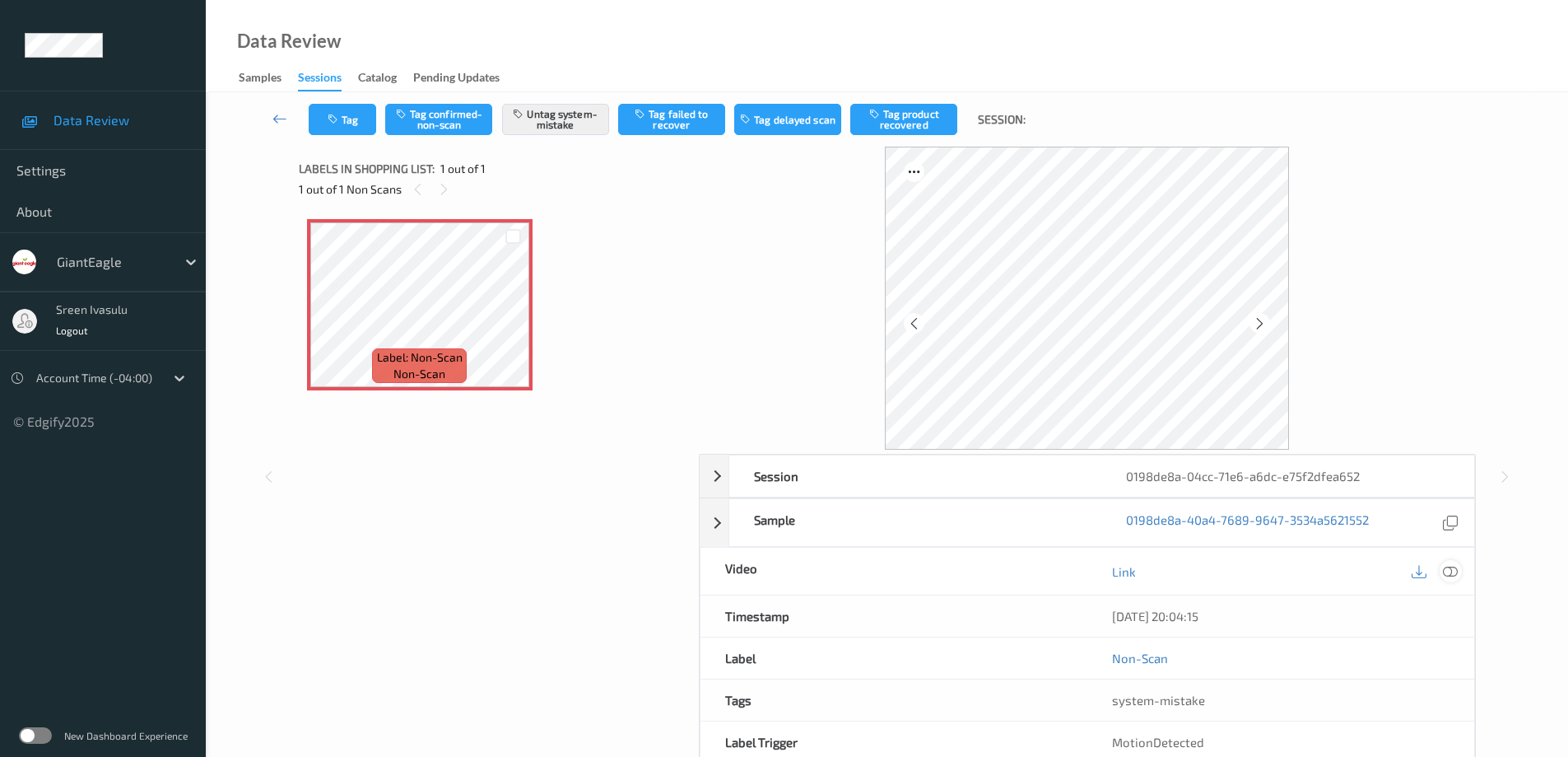
click at [1451, 566] on icon at bounding box center [1450, 572] width 15 height 15
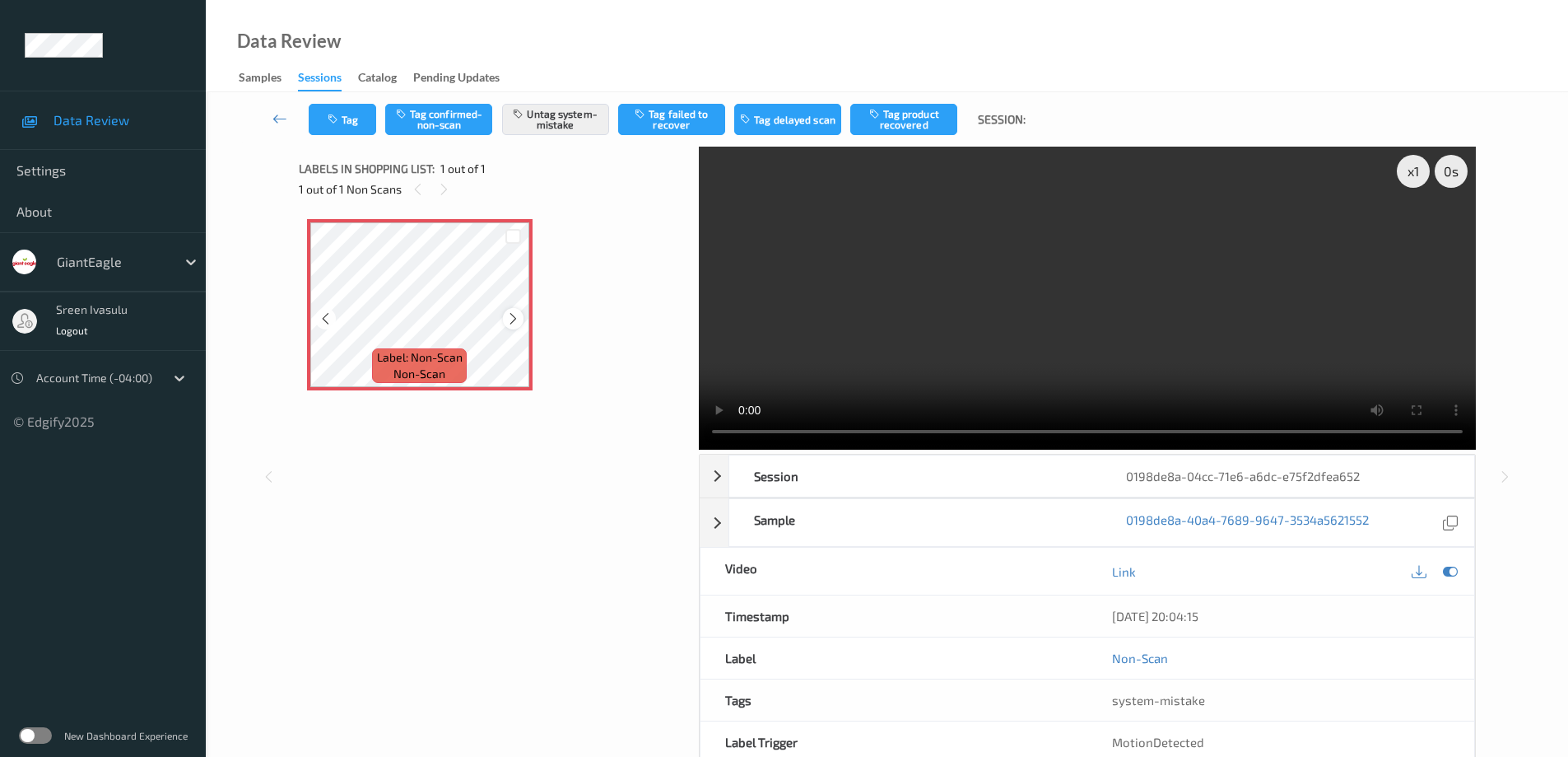
click at [510, 314] on icon at bounding box center [513, 319] width 14 height 15
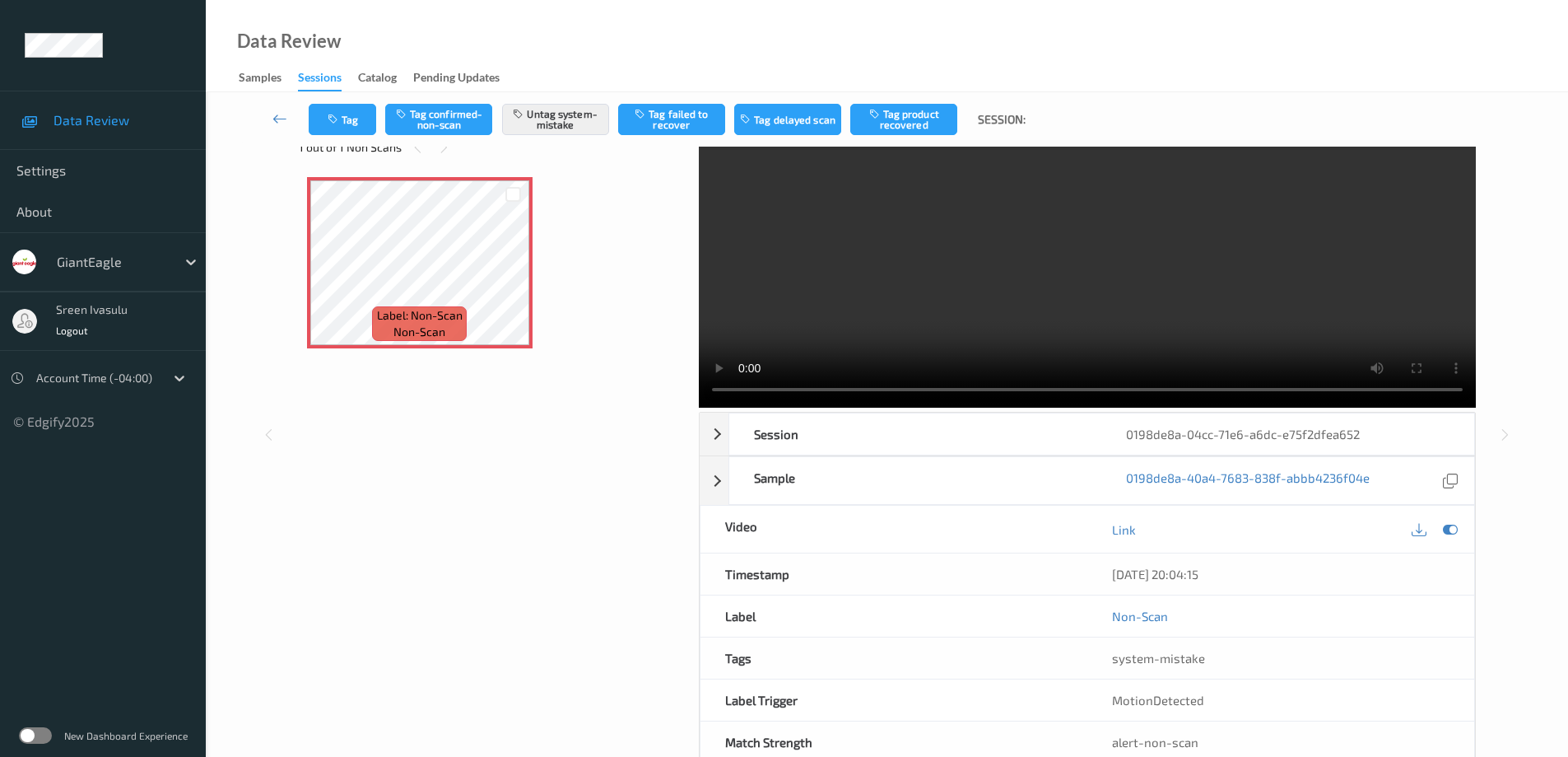
scroll to position [84, 0]
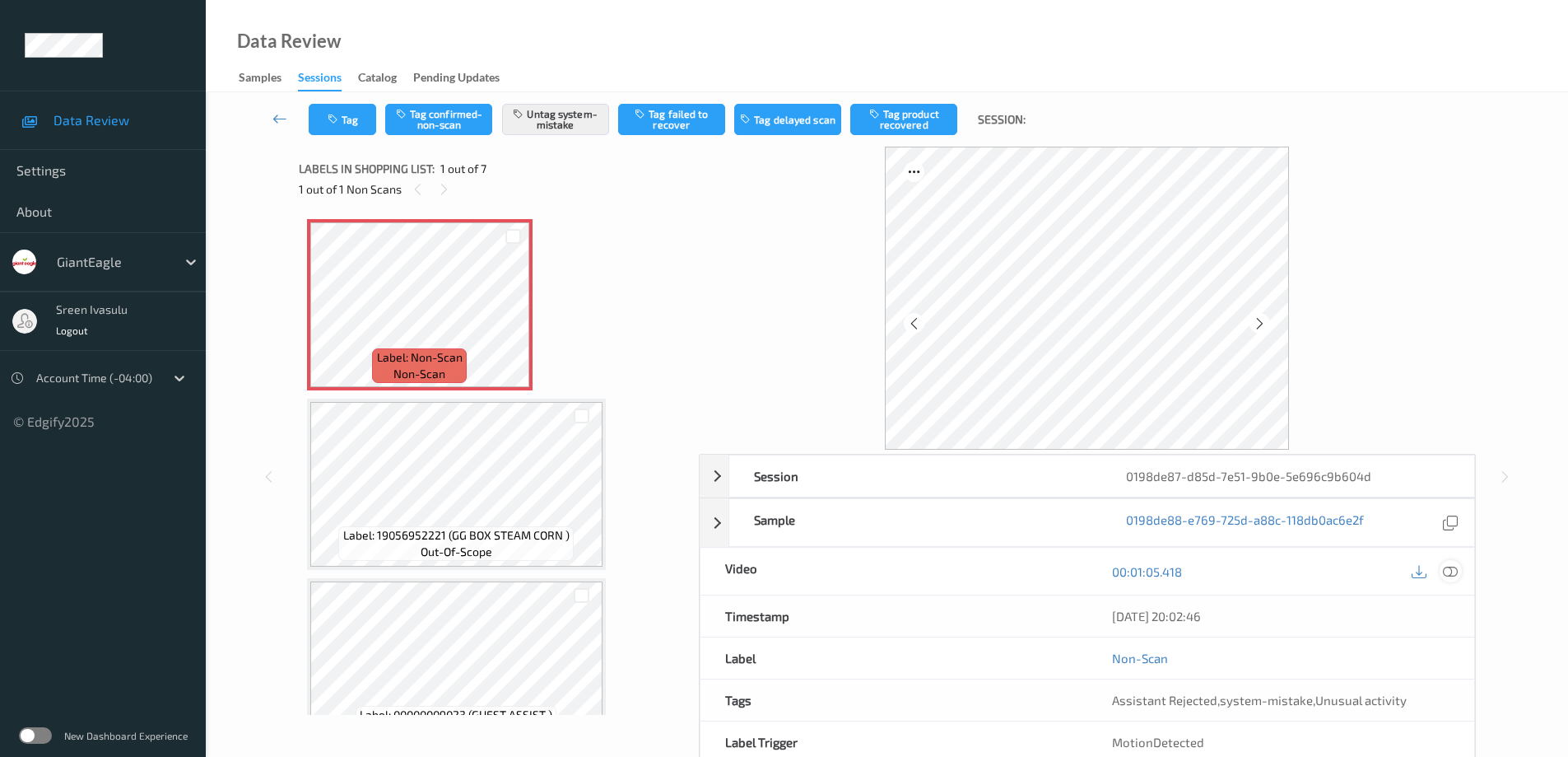
click at [1444, 572] on icon at bounding box center [1450, 572] width 15 height 15
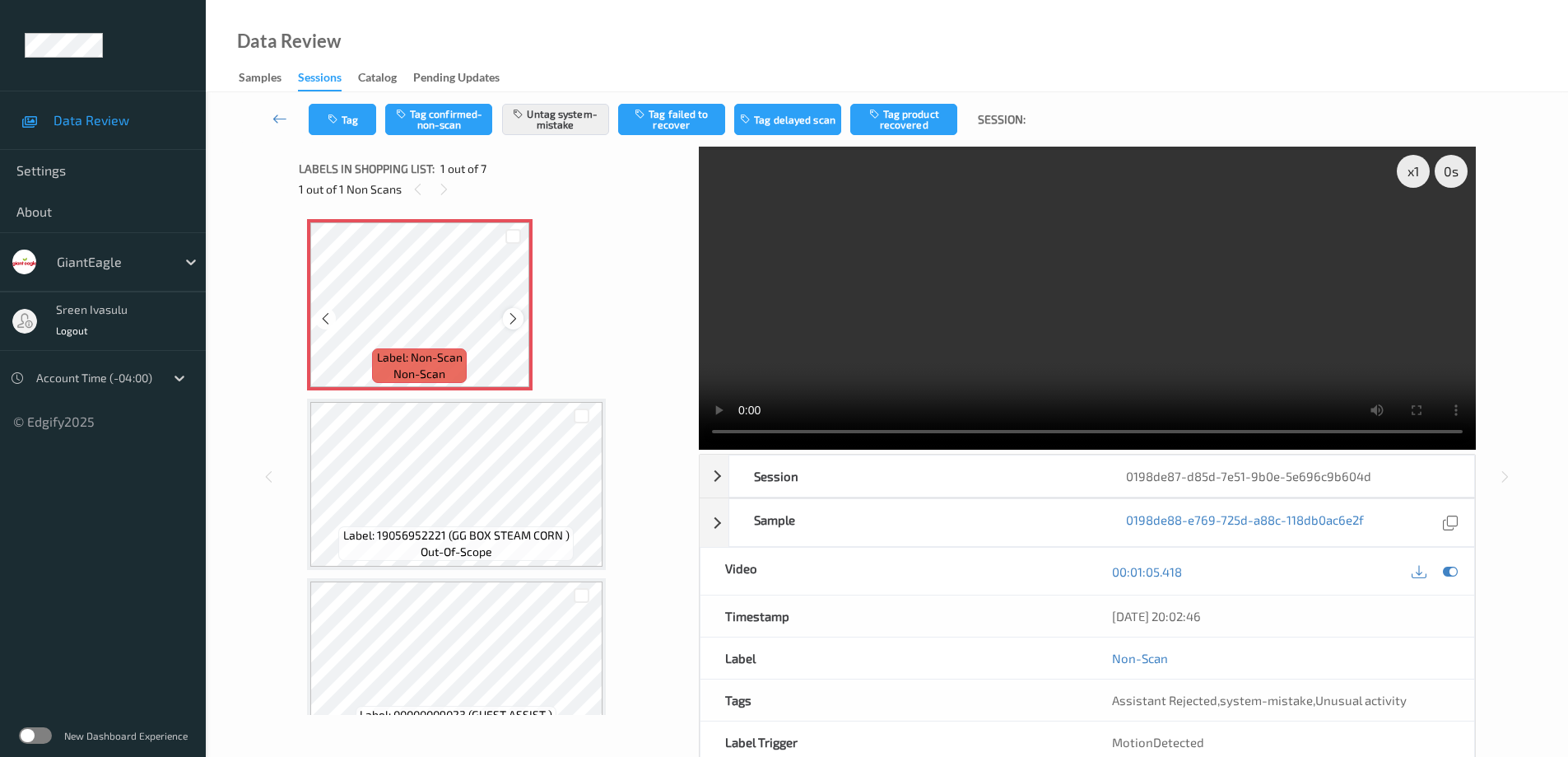
click at [520, 316] on icon at bounding box center [513, 319] width 14 height 15
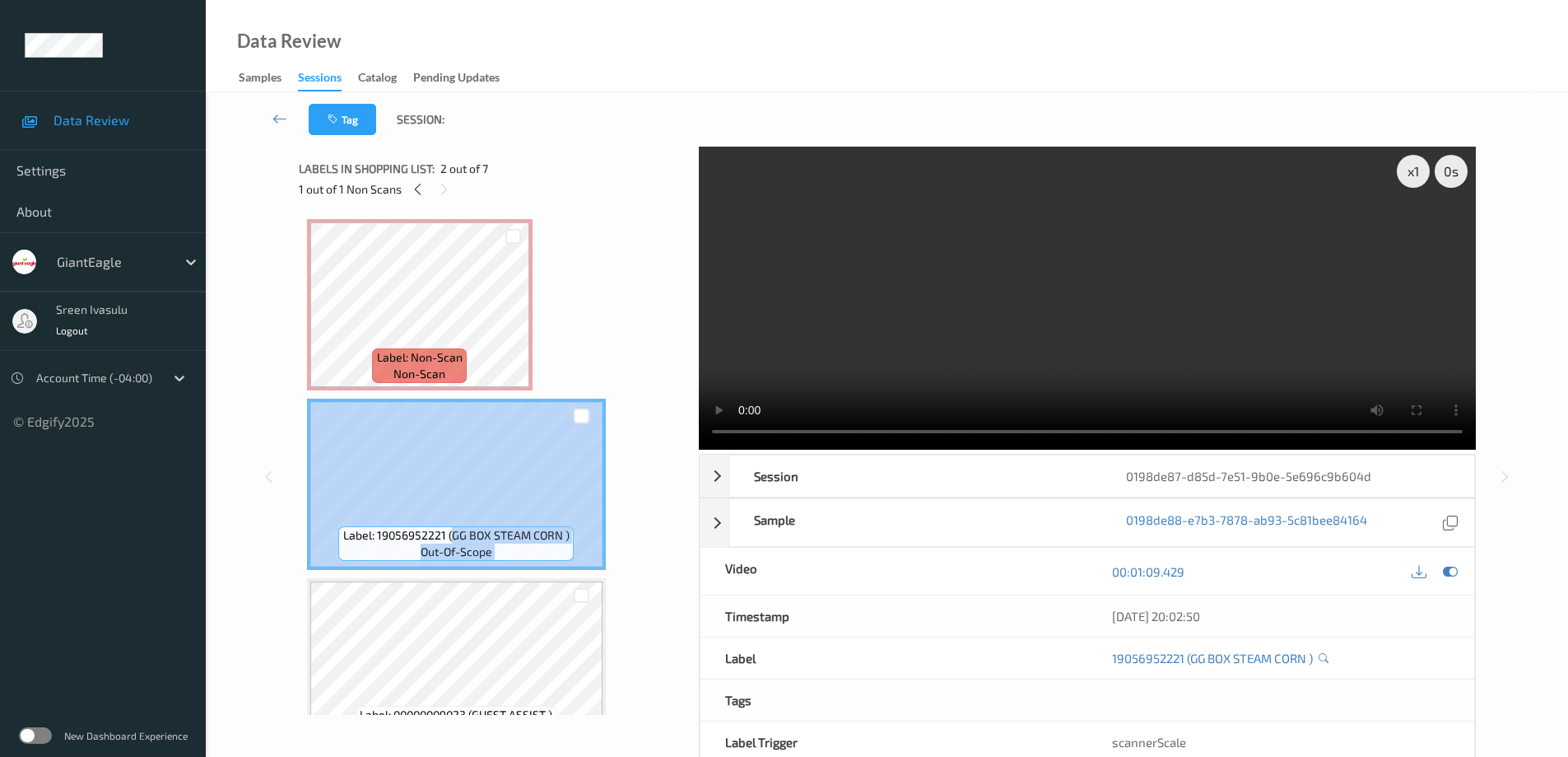
click at [597, 537] on div "Label: 19056952221 (GG BOX STEAM CORN ) out-of-scope" at bounding box center [456, 484] width 299 height 171
click at [458, 536] on span "Label: 19056952221 (GG BOX STEAM CORN )" at bounding box center [456, 535] width 226 height 16
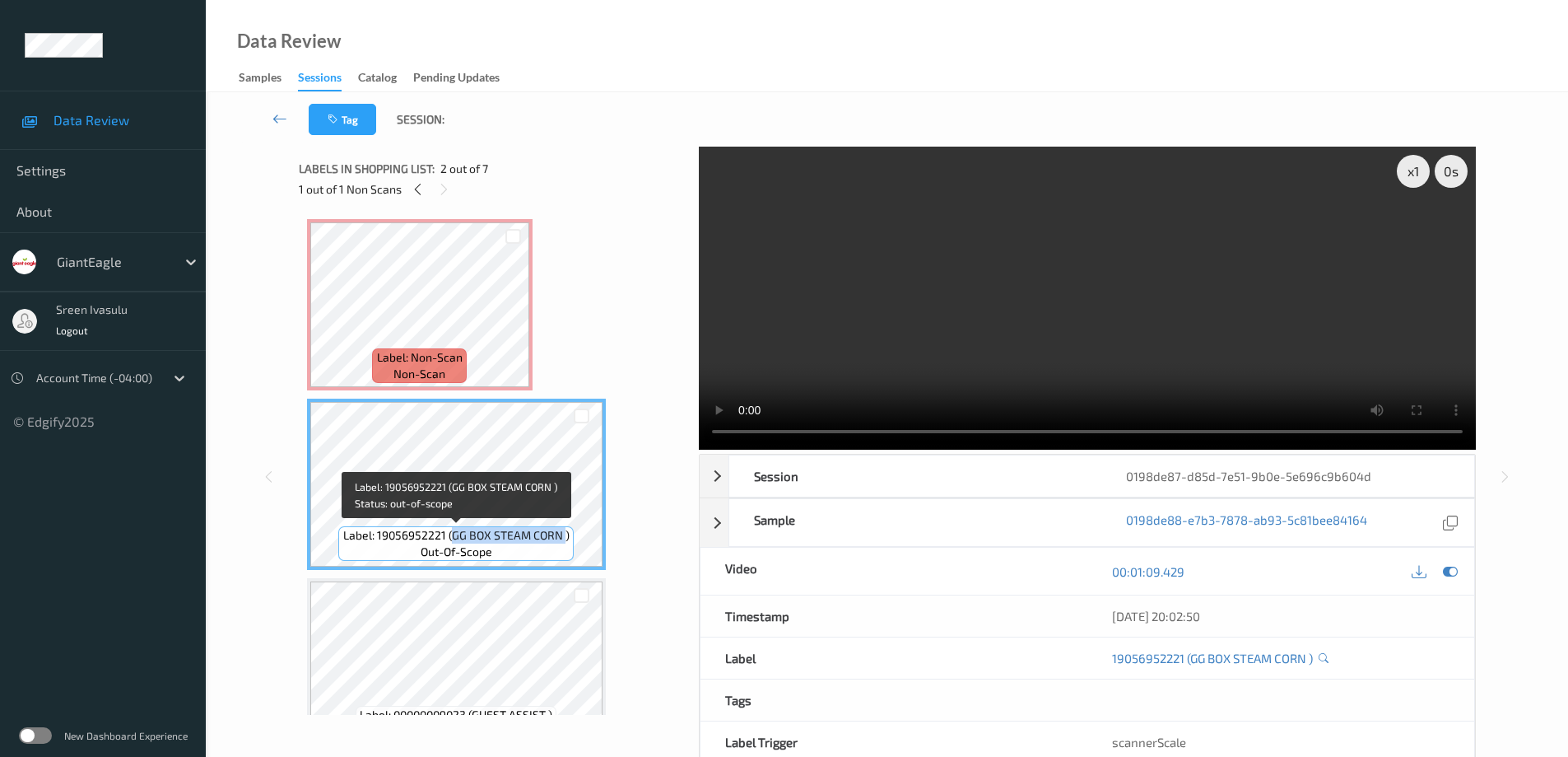
drag, startPoint x: 454, startPoint y: 533, endPoint x: 563, endPoint y: 534, distance: 109.0
click at [563, 534] on span "Label: 19056952221 (GG BOX STEAM CORN )" at bounding box center [456, 535] width 226 height 16
copy span "GG BOX STEAM CORN"
click at [538, 530] on span "Label: 19056952221 (GG BOX STEAM CORN )" at bounding box center [456, 535] width 226 height 16
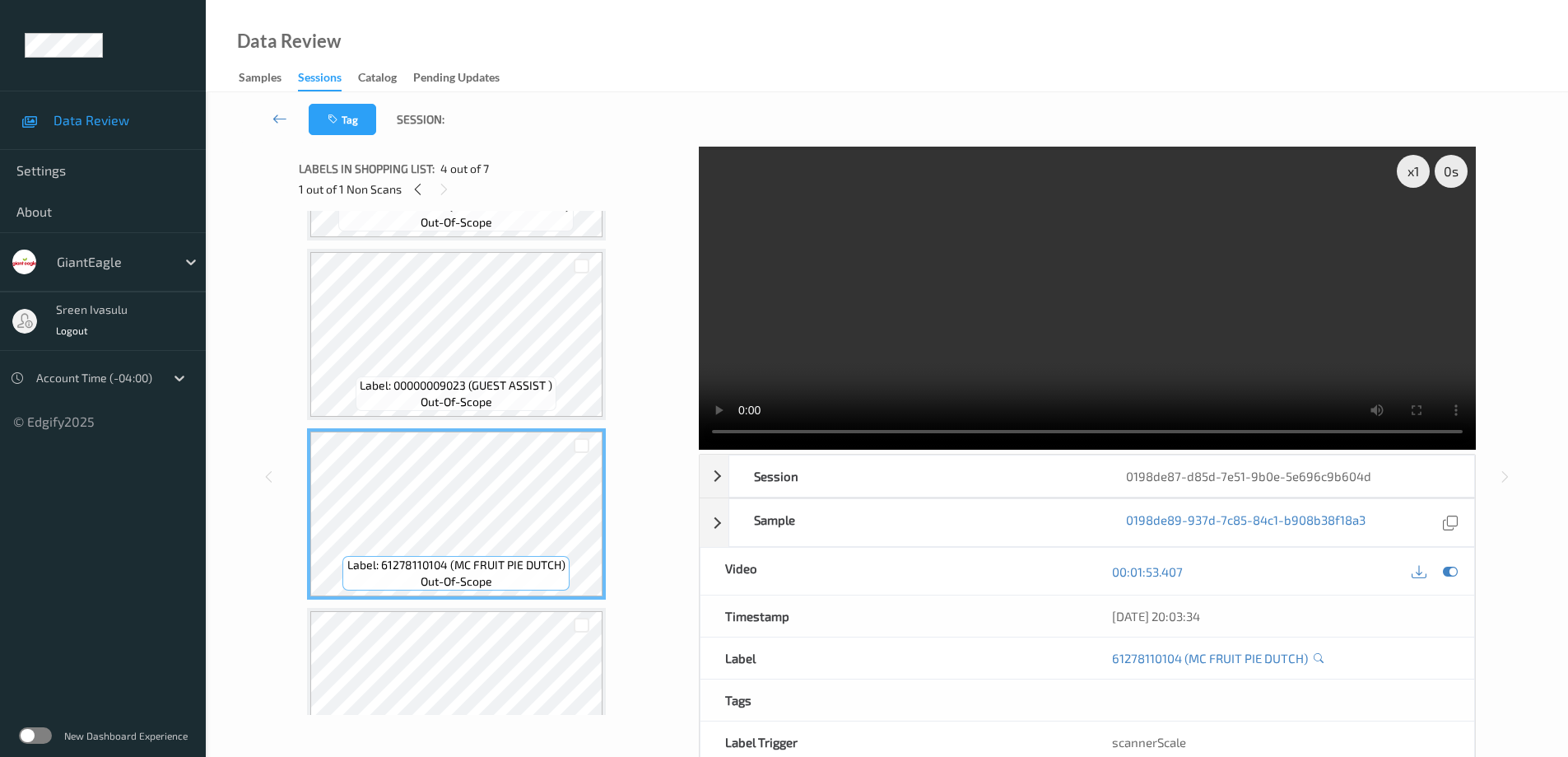
scroll to position [658, 0]
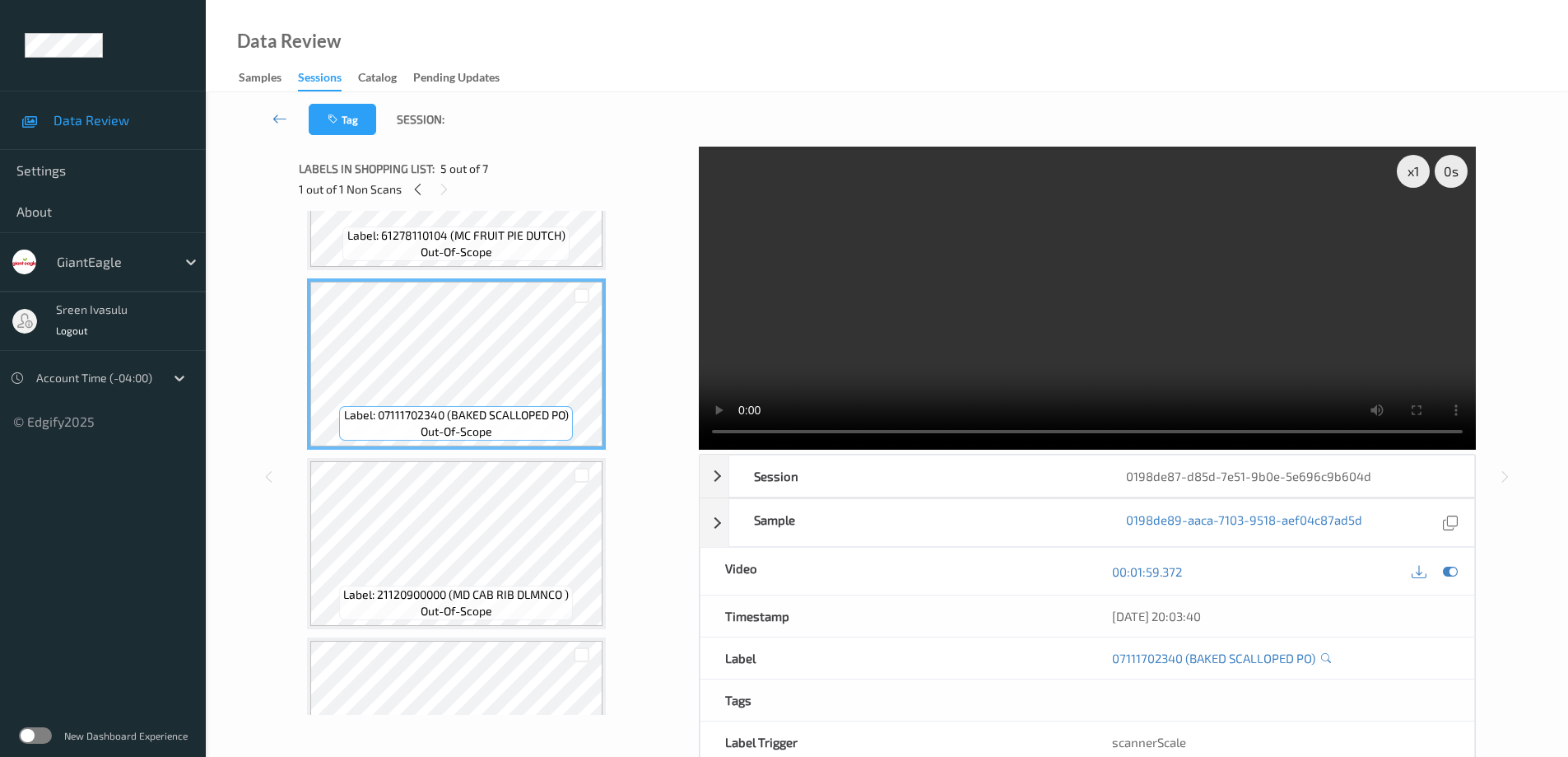
click at [523, 589] on span "Label: 21120900000 (MD CAB RIB DLMNCO )" at bounding box center [455, 594] width 225 height 16
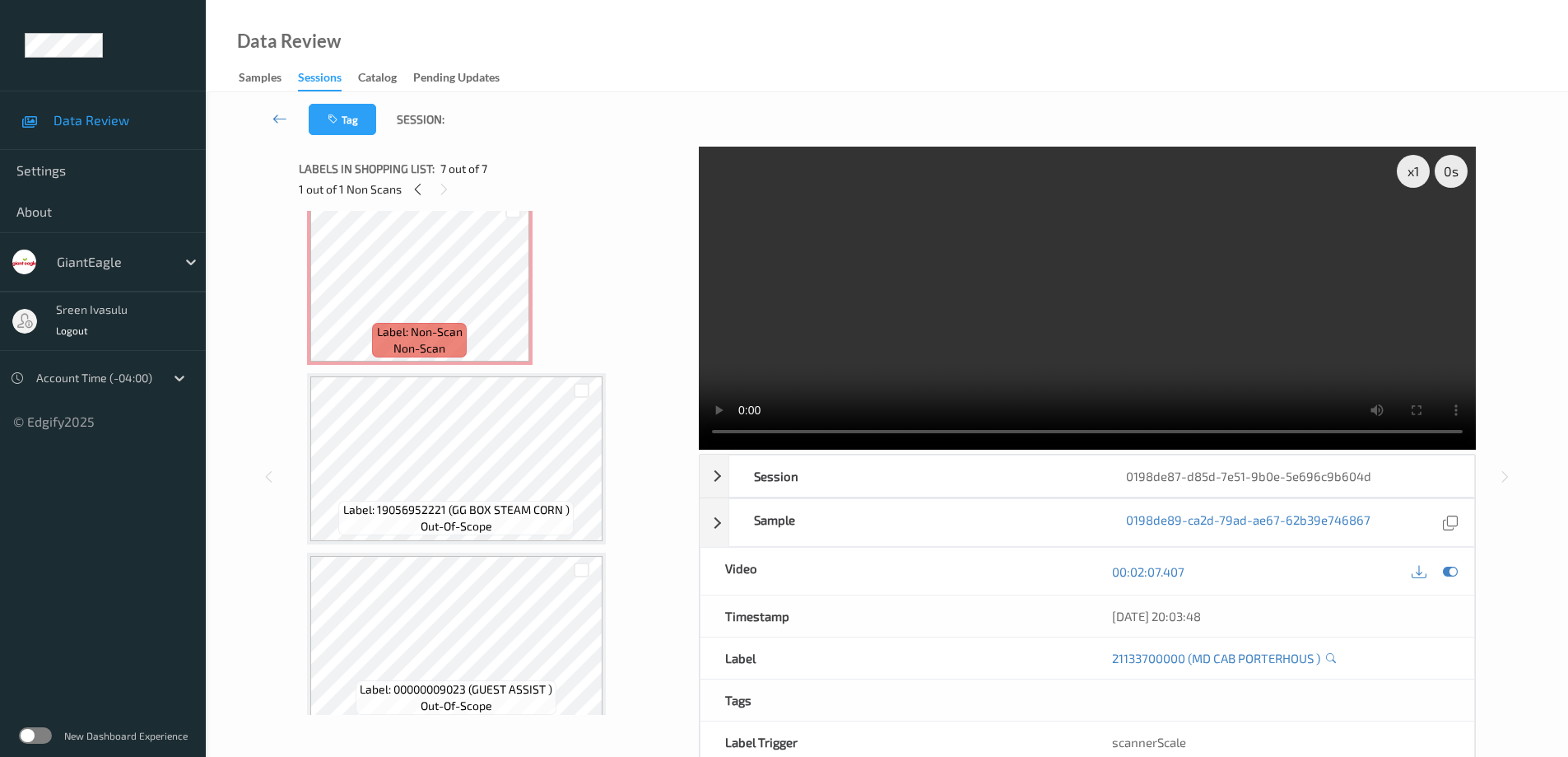
scroll to position [0, 0]
